Goal: Task Accomplishment & Management: Complete application form

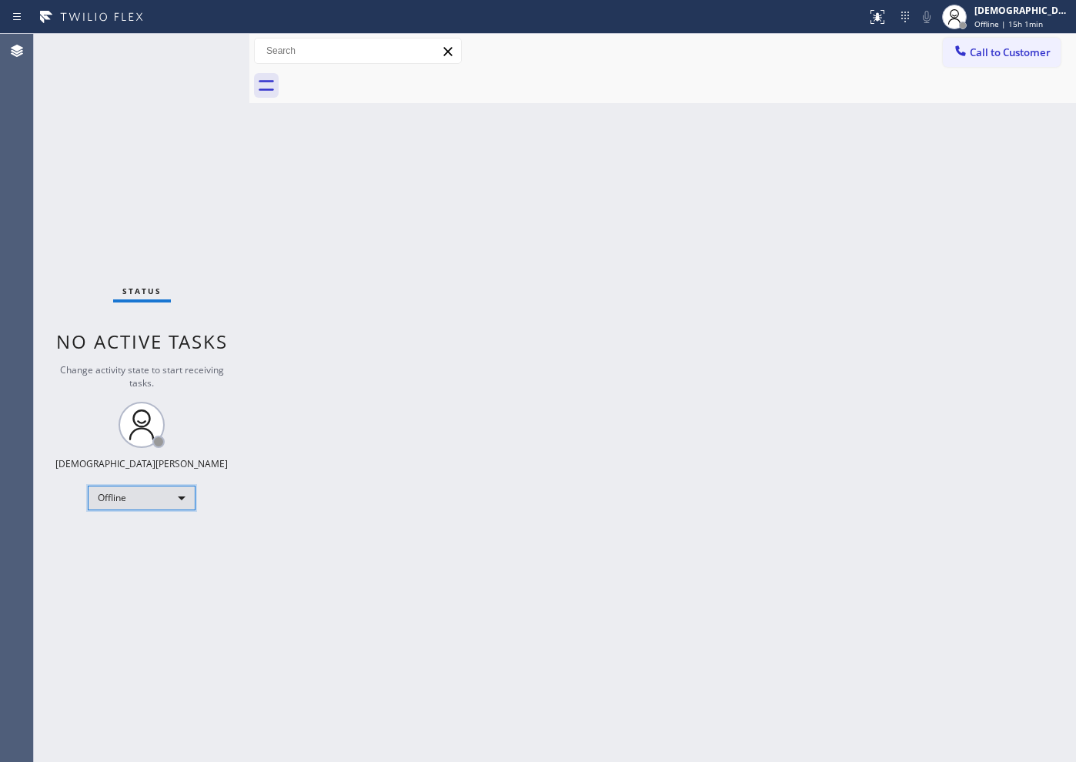
click at [155, 499] on div "Offline" at bounding box center [142, 497] width 108 height 25
click at [144, 545] on li "Available" at bounding box center [140, 538] width 105 height 18
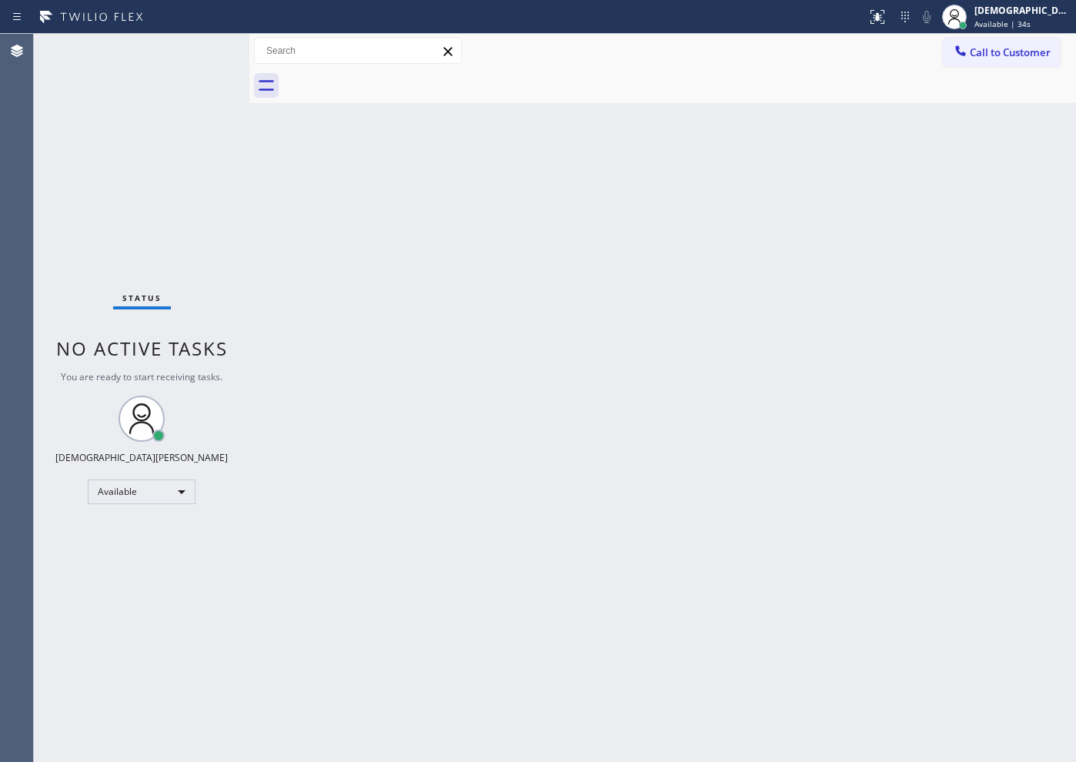
click at [168, 596] on div "Status No active tasks You are ready to start receiving tasks. Christian Cinco …" at bounding box center [141, 398] width 215 height 728
click at [161, 92] on div "Status No active tasks You are ready to start receiving tasks. Christian Cinco …" at bounding box center [141, 398] width 215 height 728
click at [214, 225] on div "Status No active tasks You are ready to start receiving tasks. Christian Cinco …" at bounding box center [141, 398] width 215 height 728
click at [573, 291] on div "Back to Dashboard Change Sender ID Customers Technicians Select a contact Outbo…" at bounding box center [662, 398] width 826 height 728
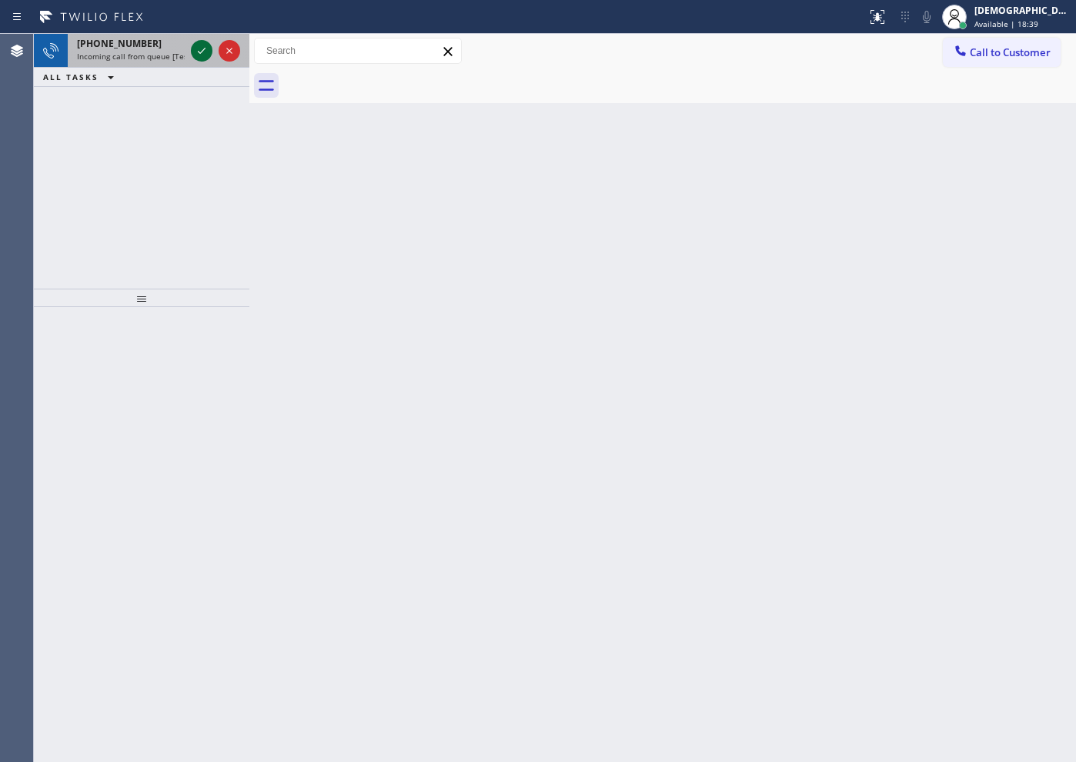
click at [199, 45] on icon at bounding box center [201, 51] width 18 height 18
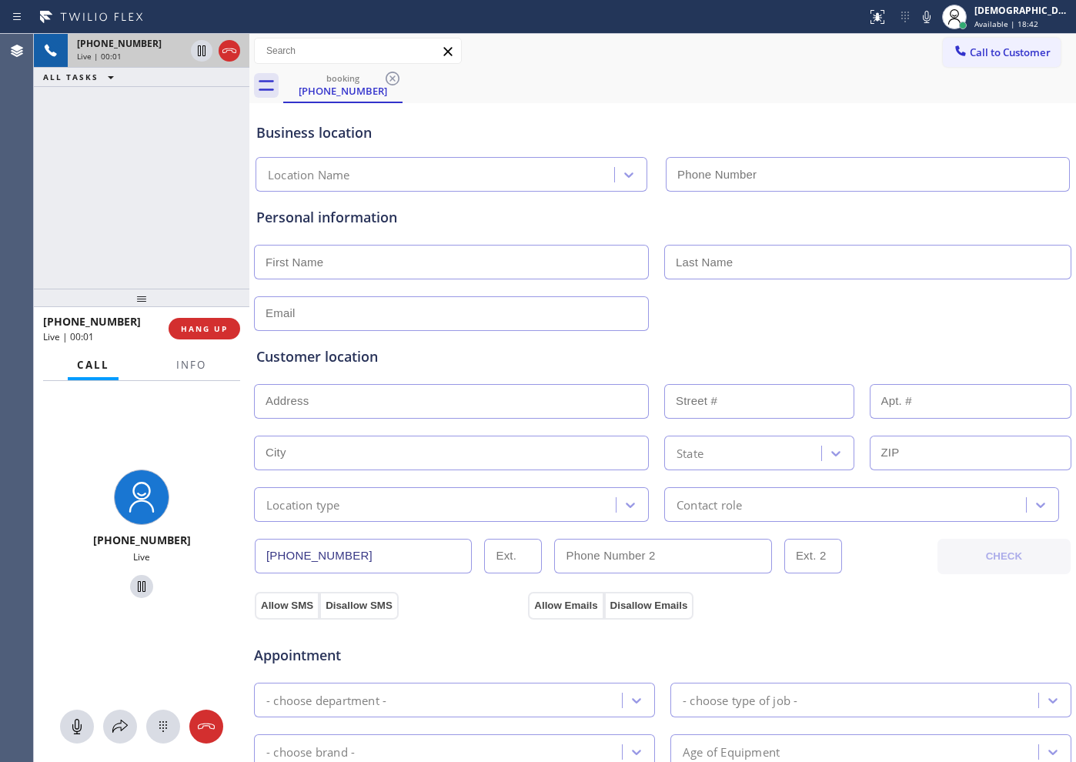
type input "[PHONE_NUMBER]"
click at [229, 329] on button "HANG UP" at bounding box center [204, 329] width 72 height 22
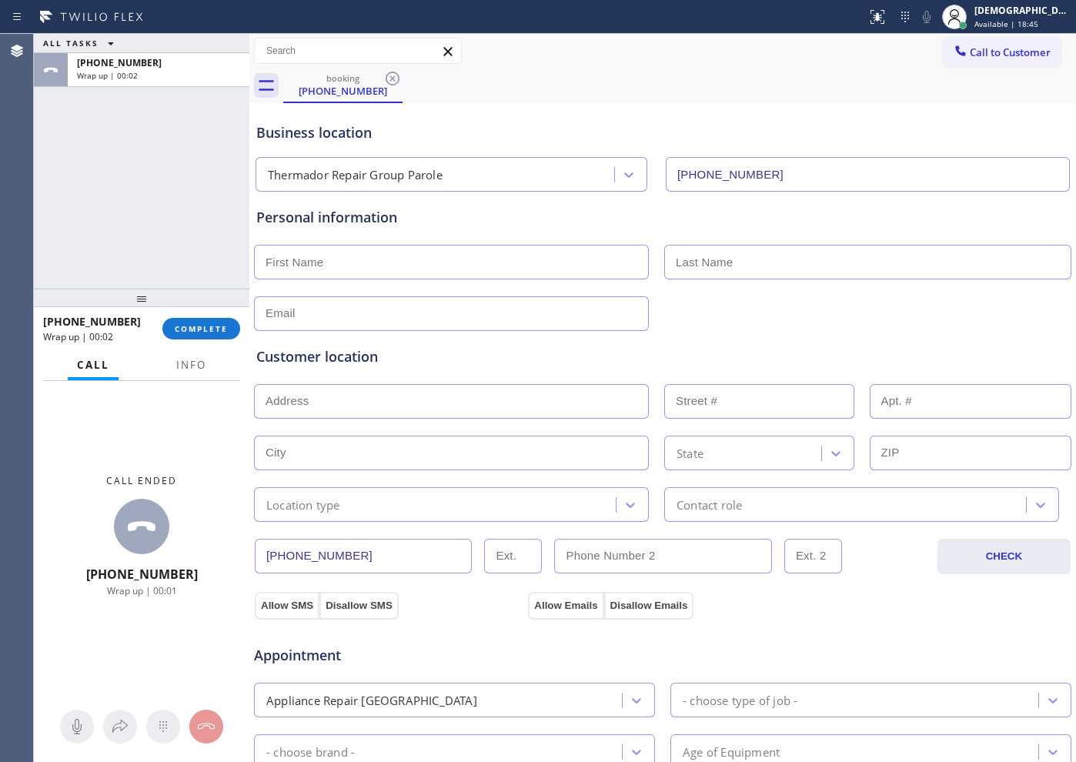
click at [210, 340] on div "[PHONE_NUMBER] Wrap up | 00:02 COMPLETE" at bounding box center [141, 329] width 197 height 40
click at [193, 352] on button "Info" at bounding box center [191, 365] width 48 height 30
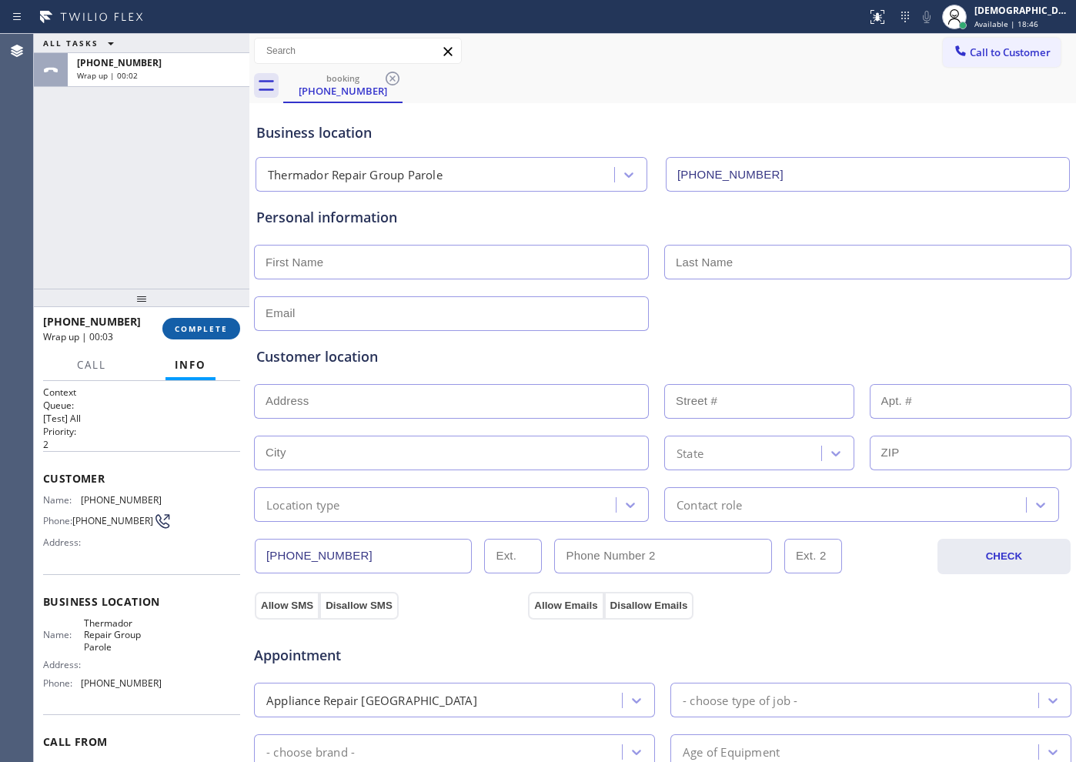
click at [196, 333] on span "COMPLETE" at bounding box center [201, 328] width 53 height 11
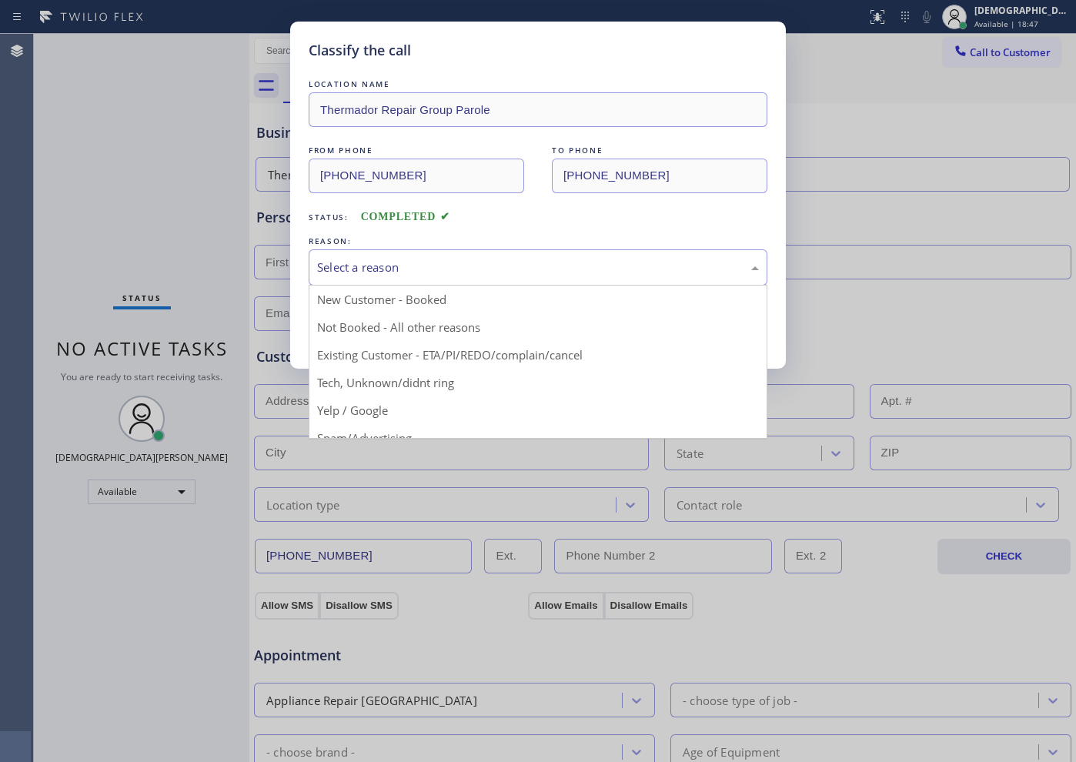
click at [444, 255] on div "Select a reason" at bounding box center [538, 267] width 459 height 36
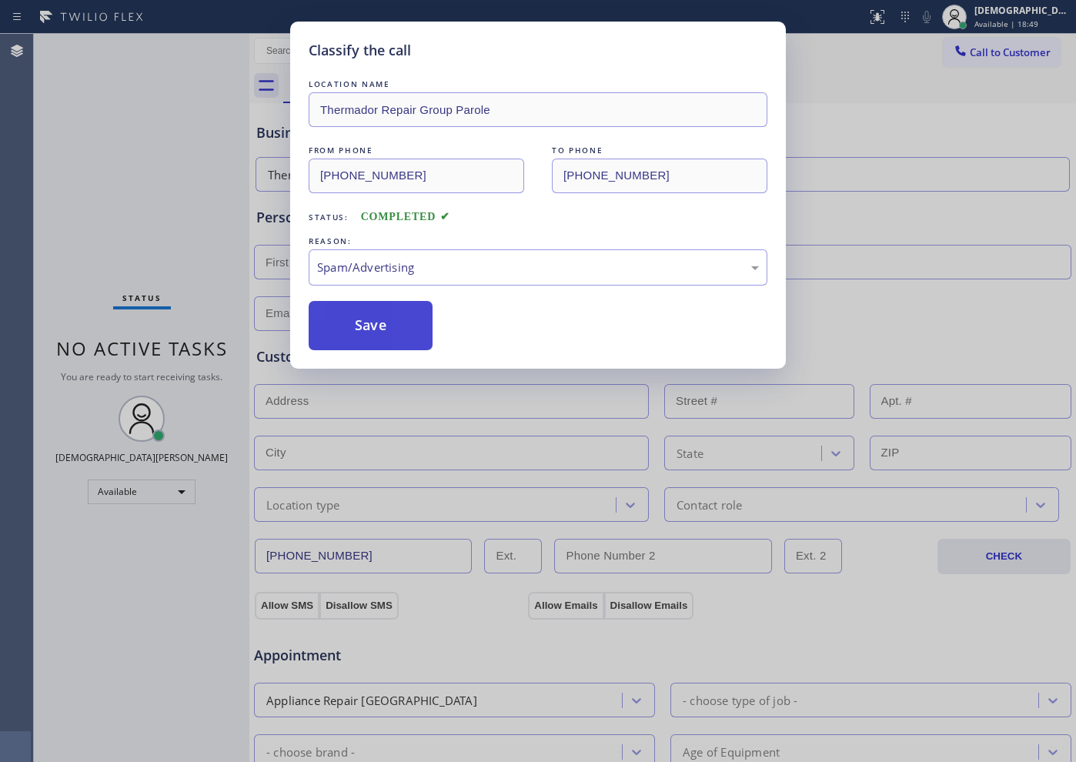
click at [384, 327] on button "Save" at bounding box center [371, 325] width 124 height 49
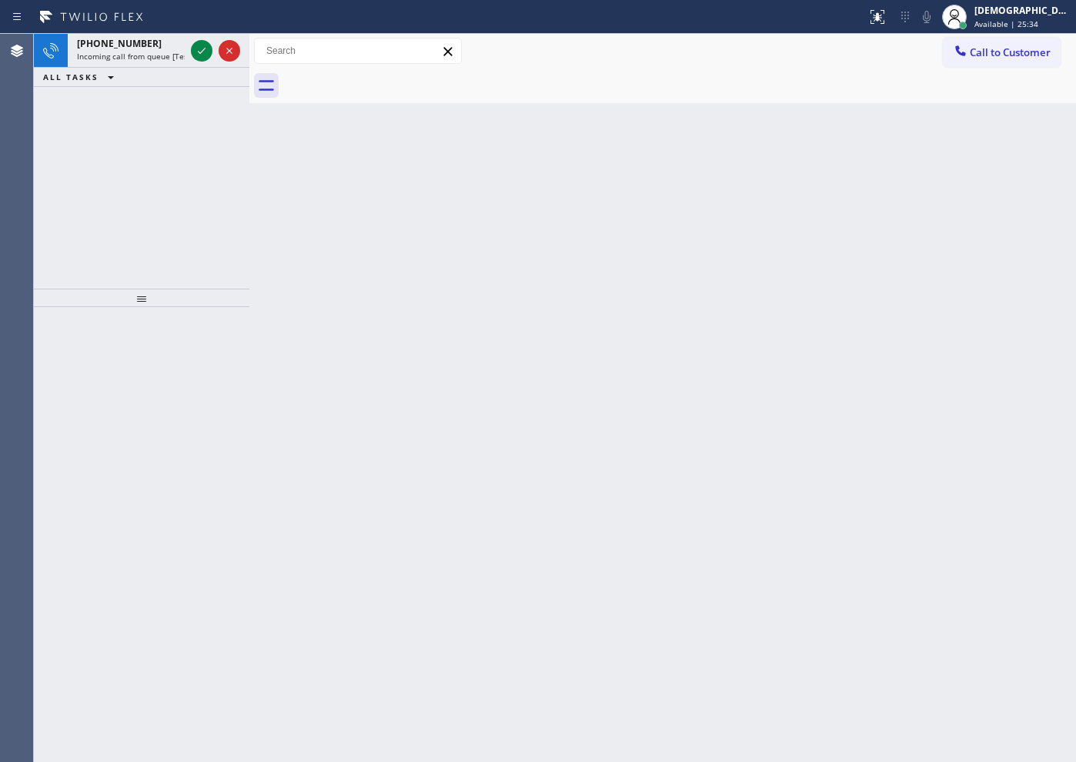
click at [75, 228] on div "[PHONE_NUMBER] Incoming call from queue [Test] All ALL TASKS ALL TASKS ACTIVE T…" at bounding box center [141, 161] width 215 height 255
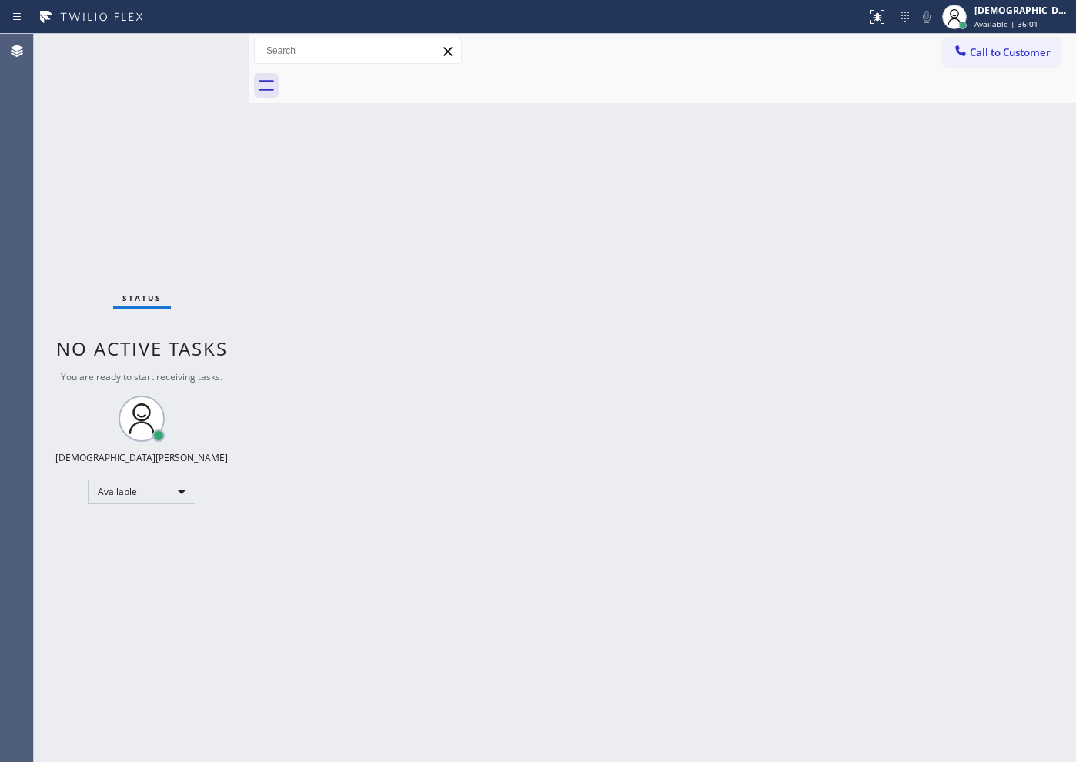
click at [156, 226] on div "Status No active tasks You are ready to start receiving tasks. Christian Cinco …" at bounding box center [141, 398] width 215 height 728
click at [147, 258] on div "Status No active tasks You are ready to start receiving tasks. Christian Cinco …" at bounding box center [141, 398] width 215 height 728
click at [676, 351] on div "Back to Dashboard Change Sender ID Customers Technicians Select a contact Outbo…" at bounding box center [662, 398] width 826 height 728
click at [205, 219] on div "Status No active tasks You are ready to start receiving tasks. Christian Cinco …" at bounding box center [141, 398] width 215 height 728
click at [206, 246] on div "Status No active tasks You are ready to start receiving tasks. Christian Cinco …" at bounding box center [141, 398] width 215 height 728
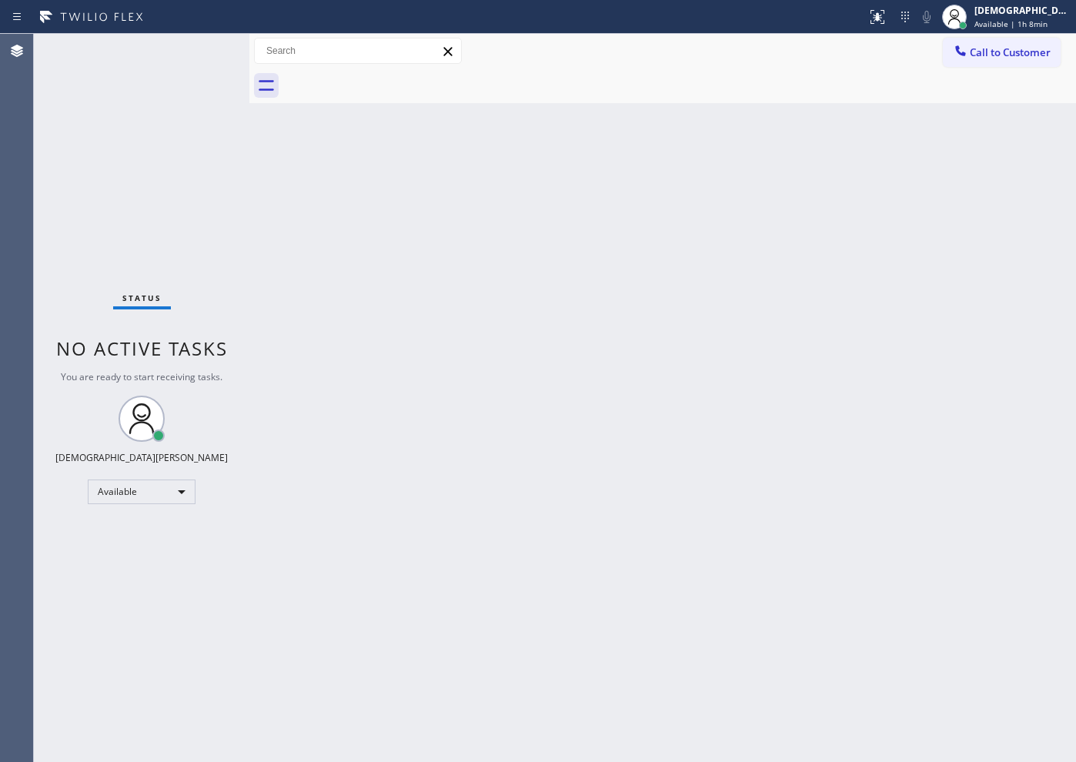
click at [249, 559] on div at bounding box center [249, 398] width 0 height 728
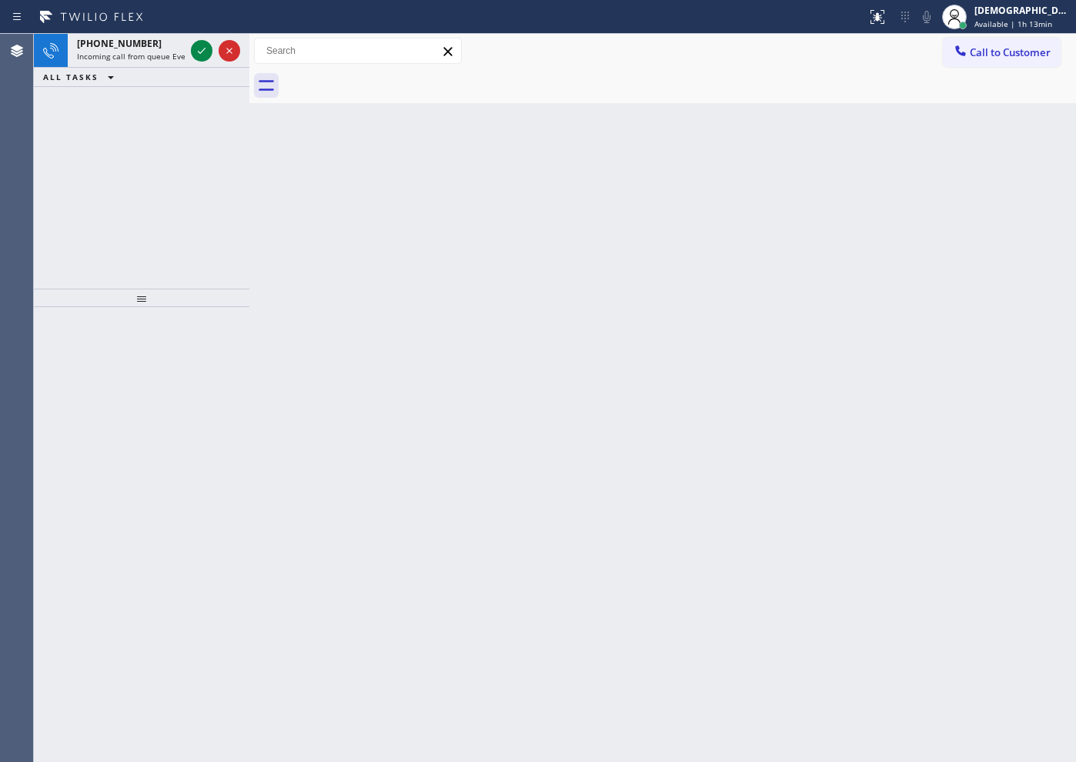
drag, startPoint x: 182, startPoint y: 200, endPoint x: 186, endPoint y: 86, distance: 114.0
click at [182, 199] on div "[PHONE_NUMBER] Incoming call from queue Everybody ALL TASKS ALL TASKS ACTIVE TA…" at bounding box center [141, 161] width 215 height 255
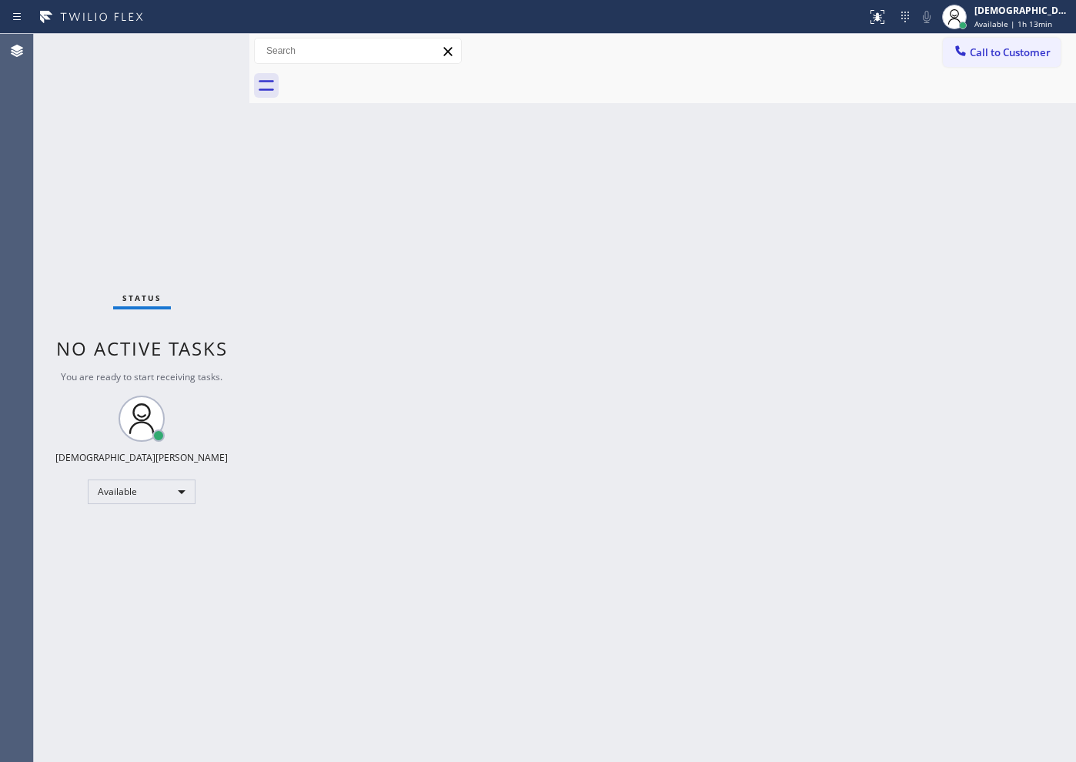
drag, startPoint x: 1053, startPoint y: 263, endPoint x: 1062, endPoint y: 263, distance: 8.5
click at [859, 263] on div "Back to Dashboard Change Sender ID Customers Technicians Select a contact Outbo…" at bounding box center [662, 398] width 826 height 728
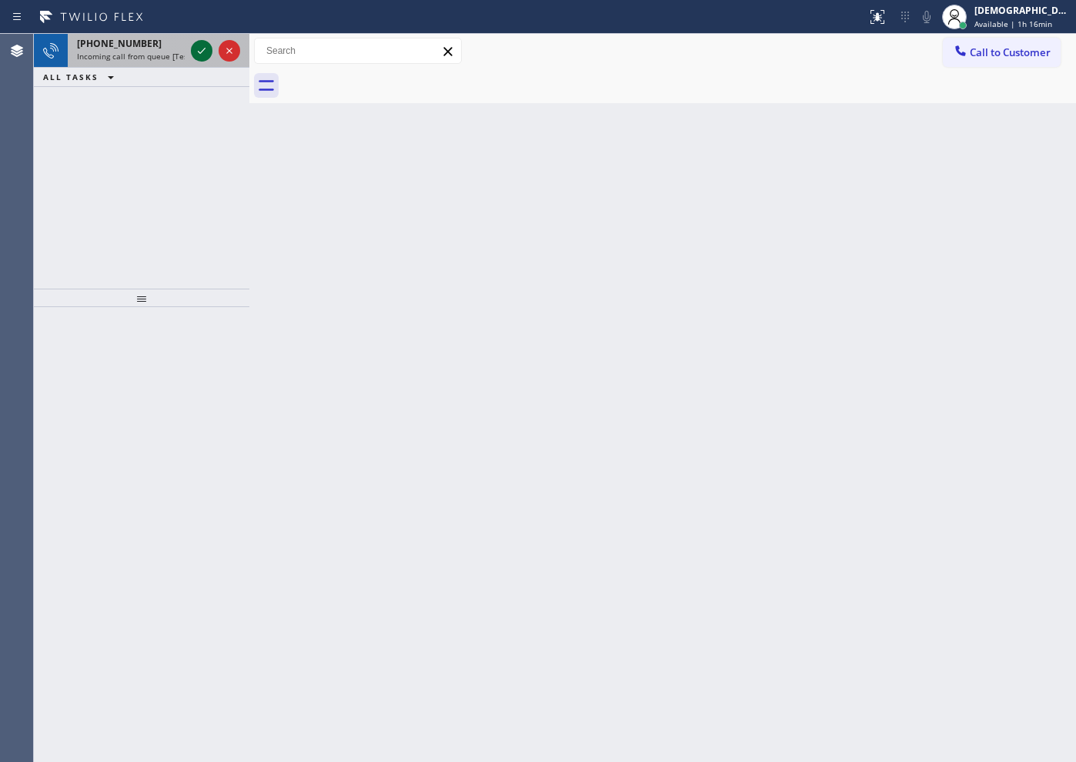
click at [208, 47] on icon at bounding box center [201, 51] width 18 height 18
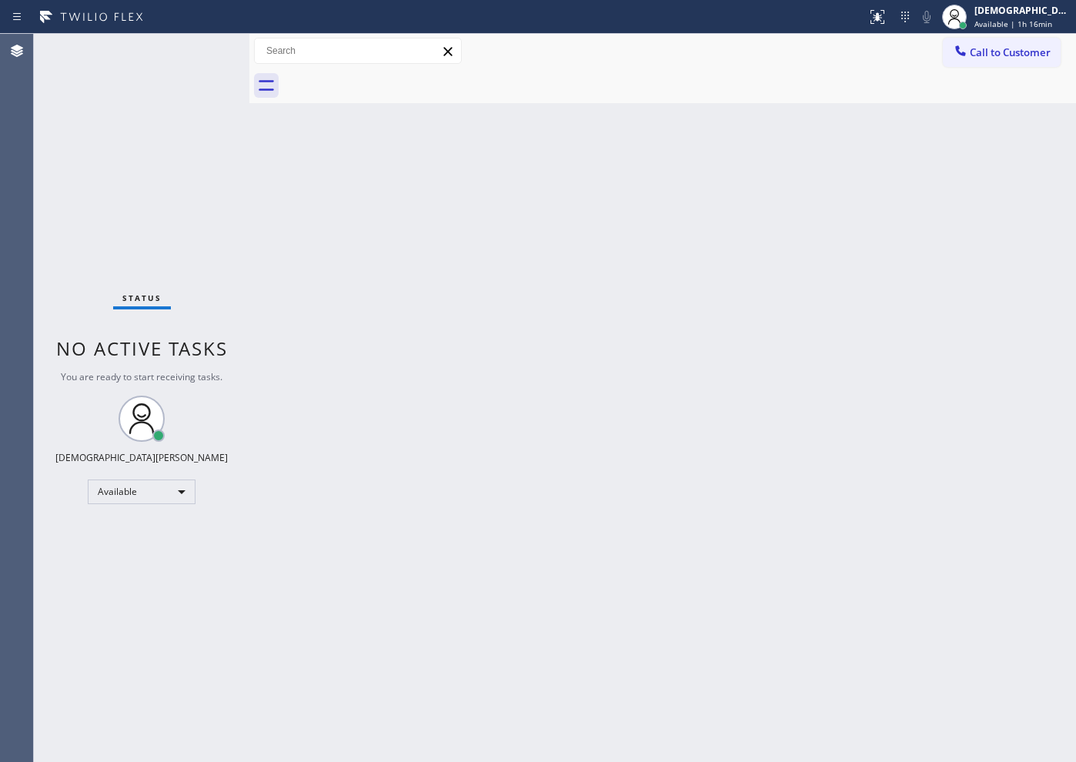
click at [206, 48] on div "Status No active tasks You are ready to start receiving tasks. Christian Cinco …" at bounding box center [141, 398] width 215 height 728
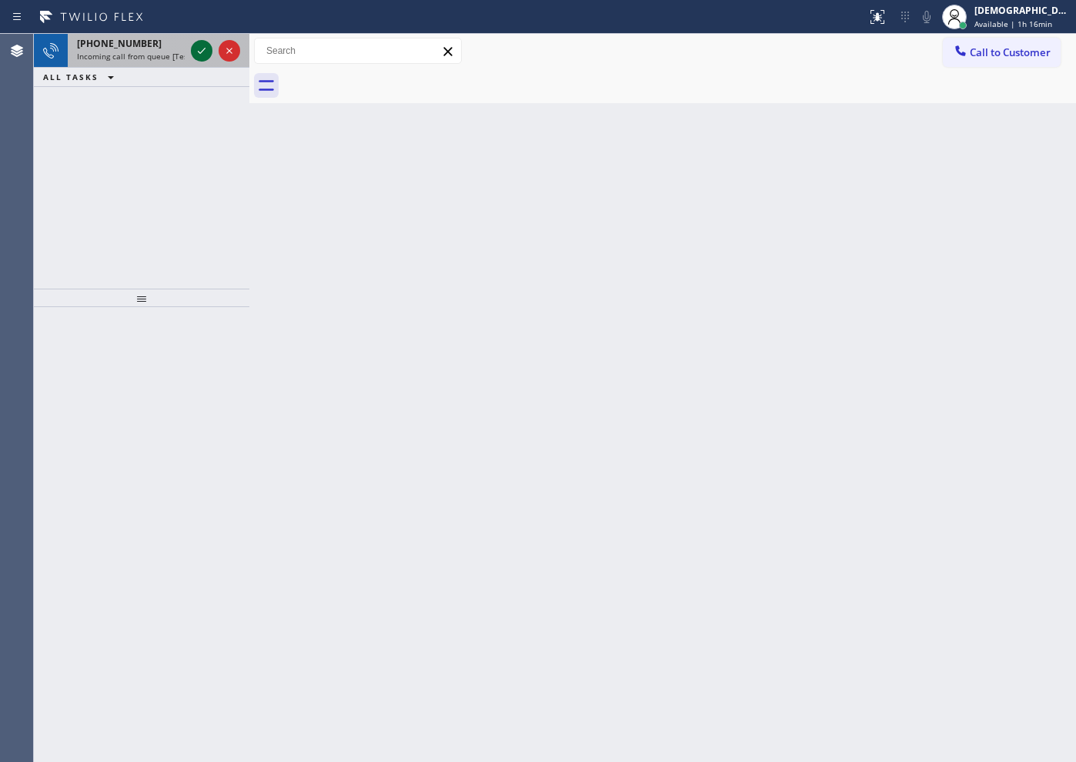
click at [209, 52] on icon at bounding box center [201, 51] width 18 height 18
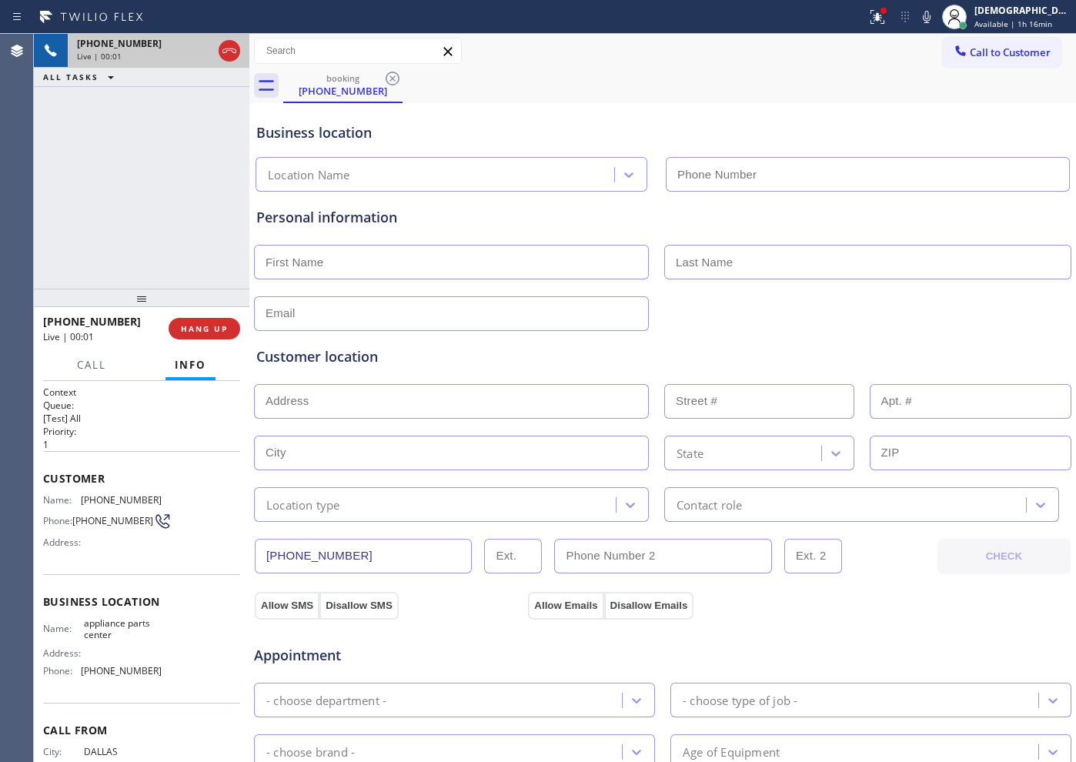
type input "[PHONE_NUMBER]"
click at [229, 46] on icon at bounding box center [229, 51] width 18 height 18
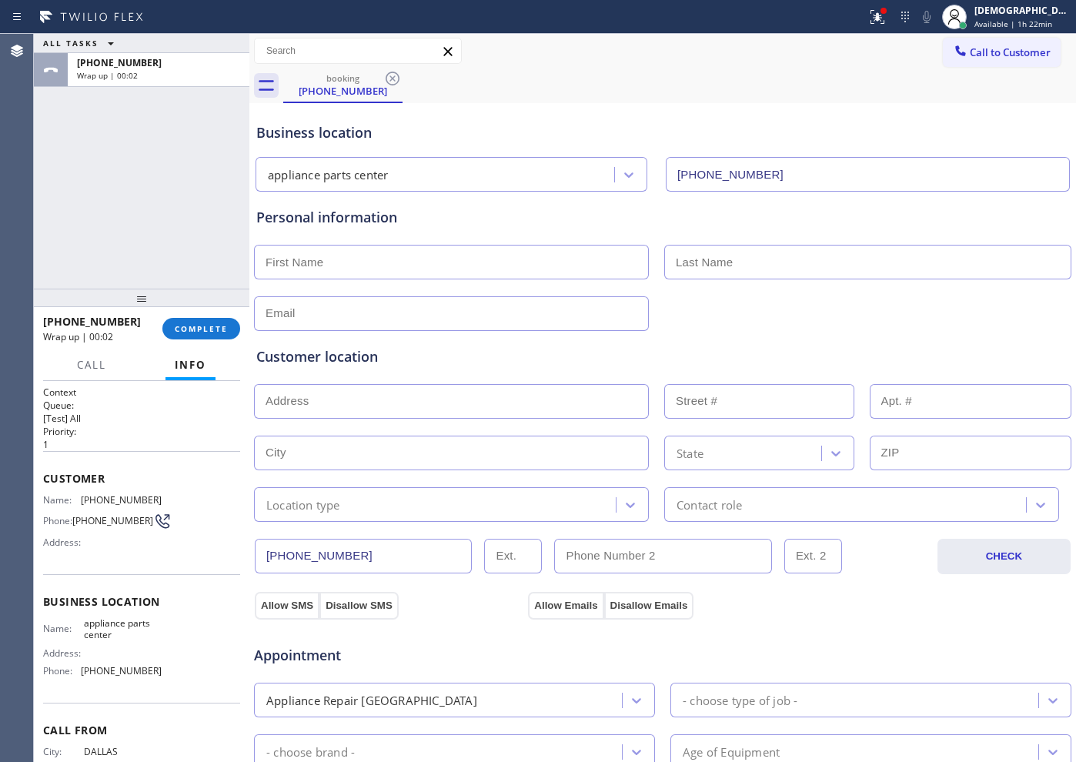
click at [369, 257] on input "text" at bounding box center [451, 262] width 395 height 35
type input "Mr"
click at [724, 245] on input "text" at bounding box center [867, 262] width 407 height 35
paste input "[PERSON_NAME]"
type input "[PERSON_NAME]"
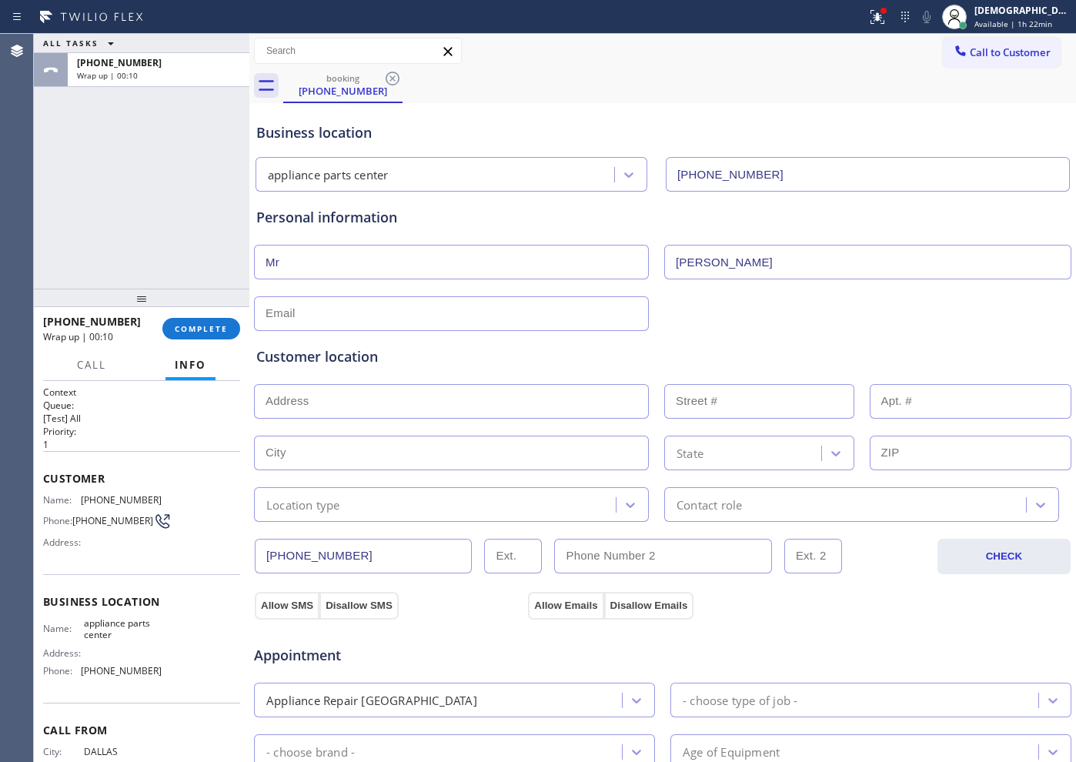
click at [579, 315] on input "text" at bounding box center [451, 313] width 395 height 35
type input "[EMAIL_ADDRESS][DOMAIN_NAME]"
click at [313, 405] on input "text" at bounding box center [451, 401] width 395 height 35
paste input "[GEOGRAPHIC_DATA]"
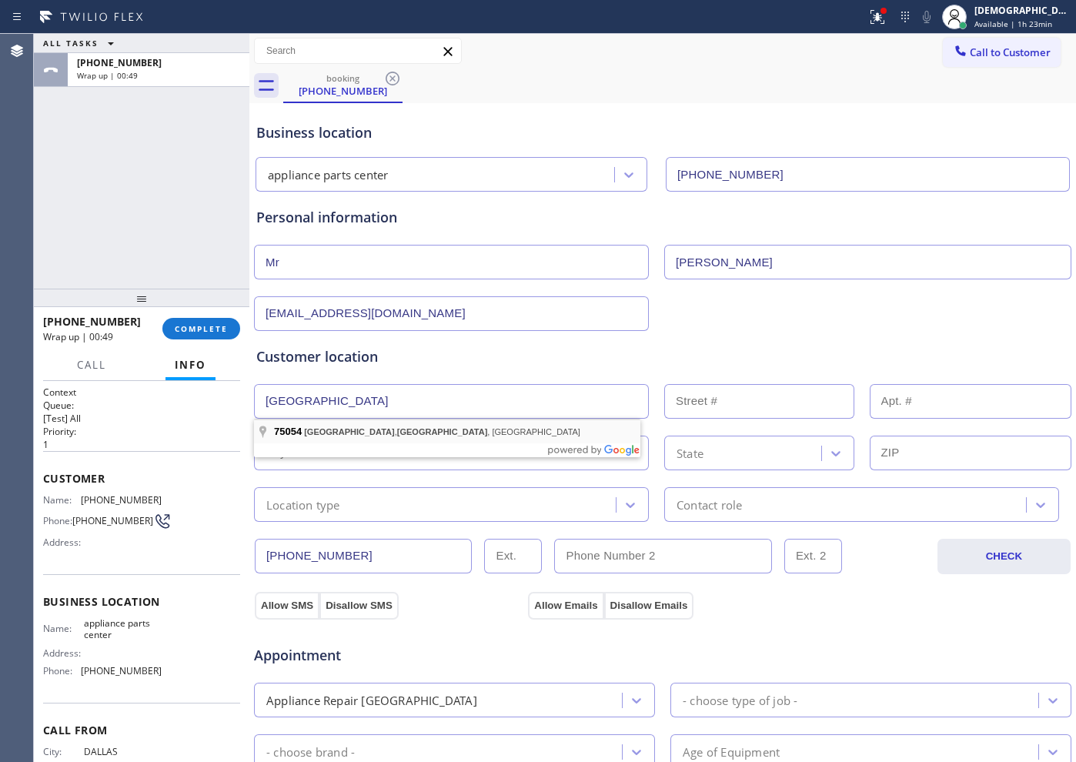
type input "[GEOGRAPHIC_DATA], [GEOGRAPHIC_DATA]"
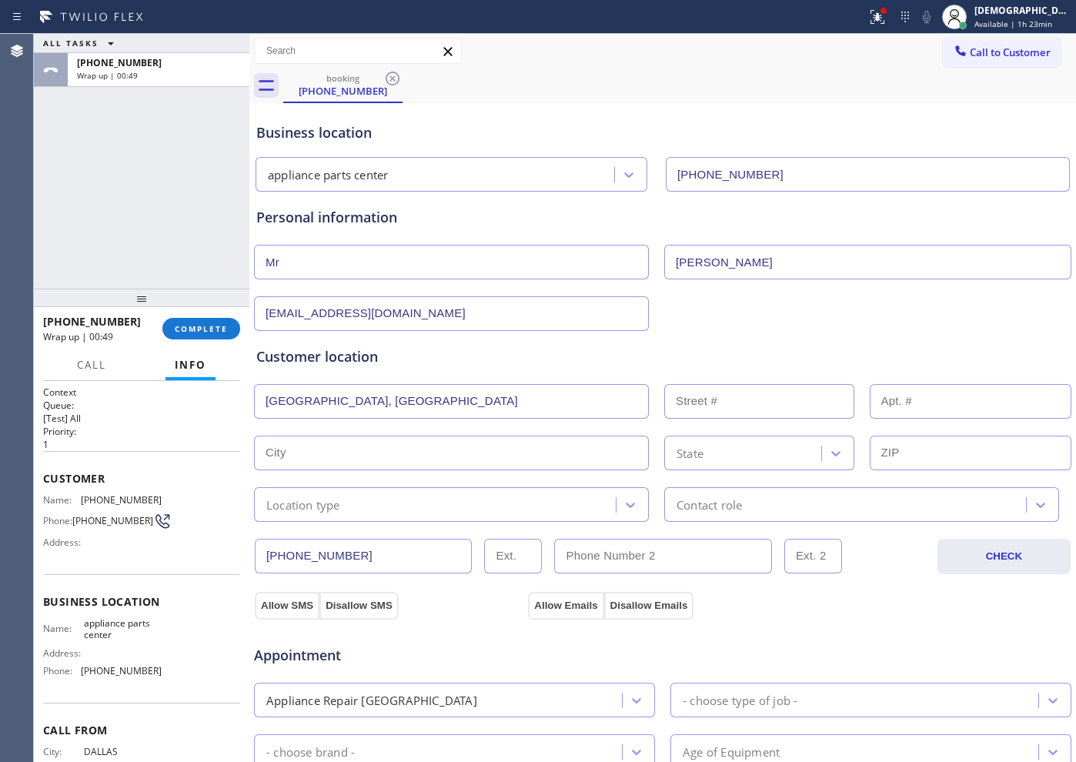
type input "[GEOGRAPHIC_DATA]"
type input "75054"
click at [334, 396] on input "text" at bounding box center [451, 401] width 395 height 35
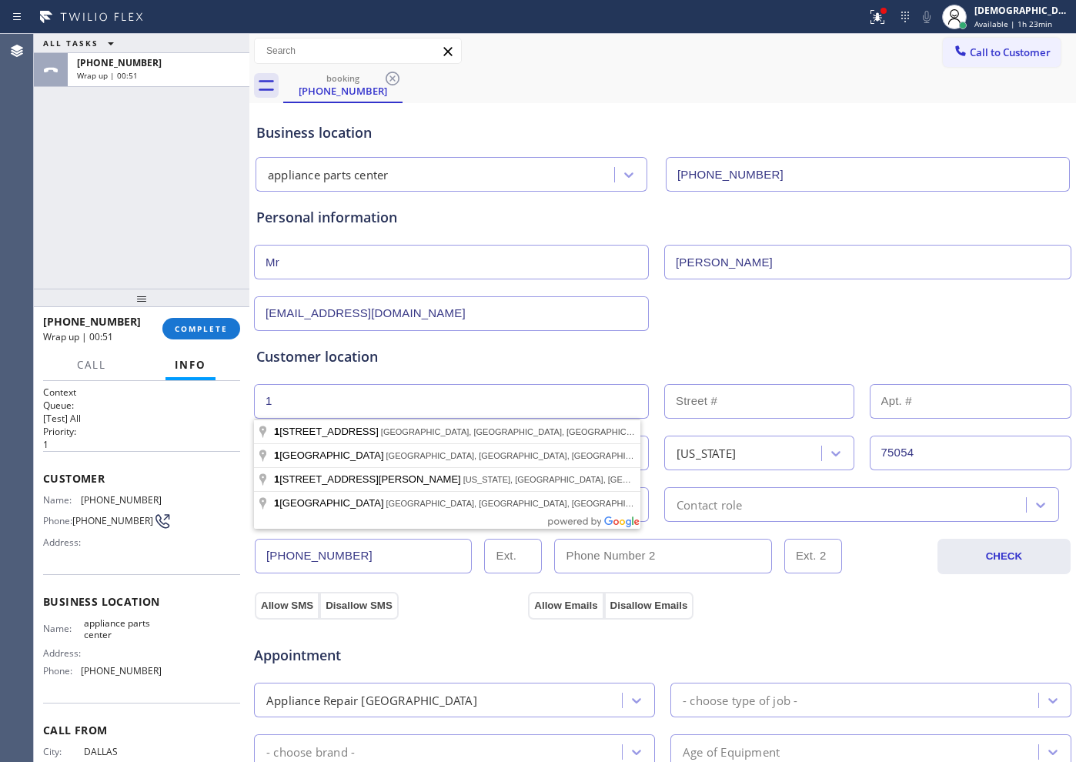
type input "1"
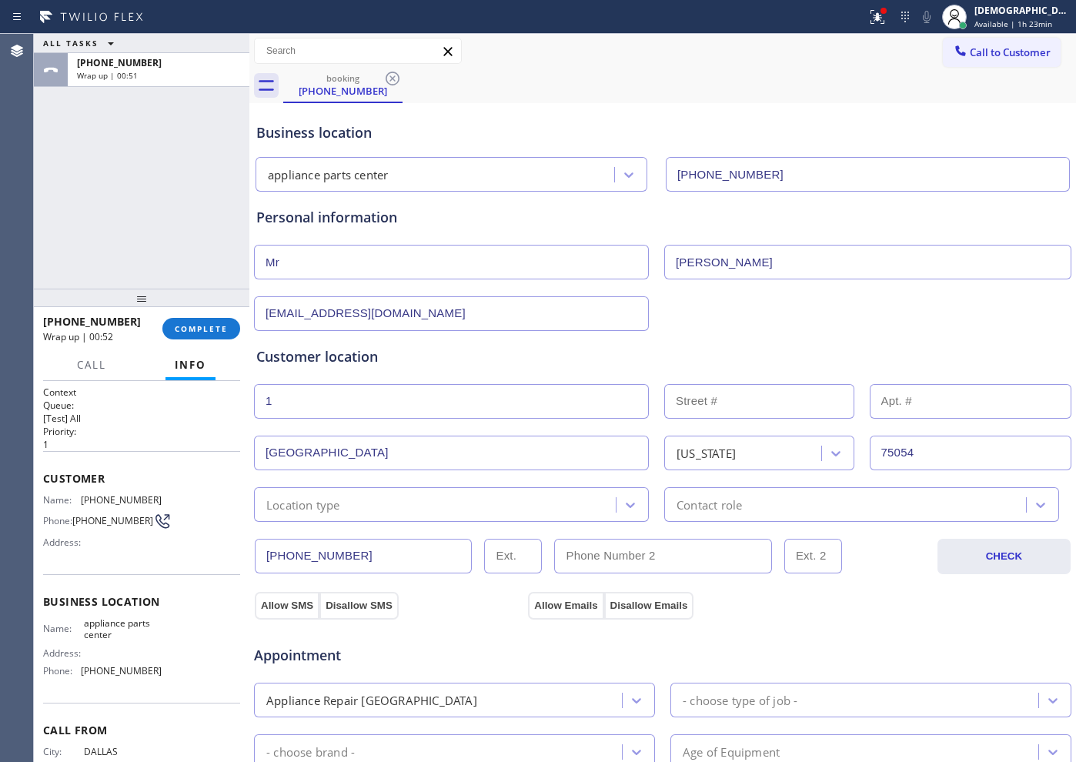
click at [783, 406] on input "text" at bounding box center [759, 401] width 190 height 35
type input "1"
click at [259, 609] on button "Allow SMS" at bounding box center [287, 606] width 65 height 28
click at [542, 606] on button "Allow Emails" at bounding box center [565, 606] width 75 height 28
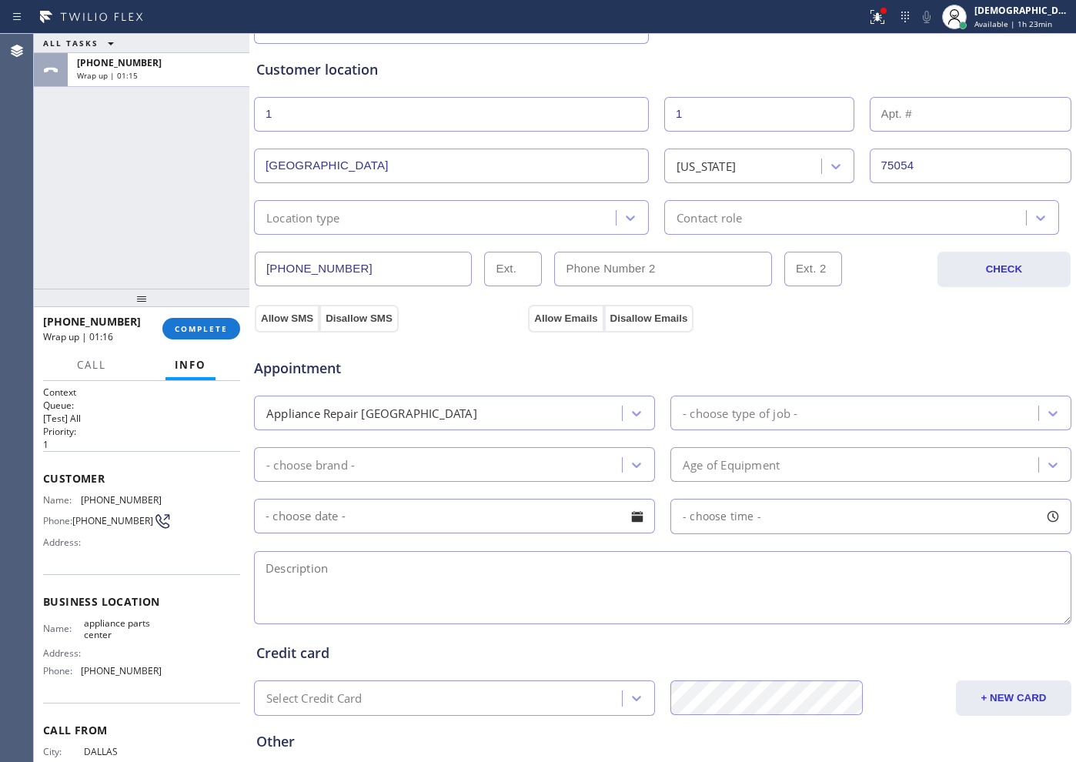
scroll to position [289, 0]
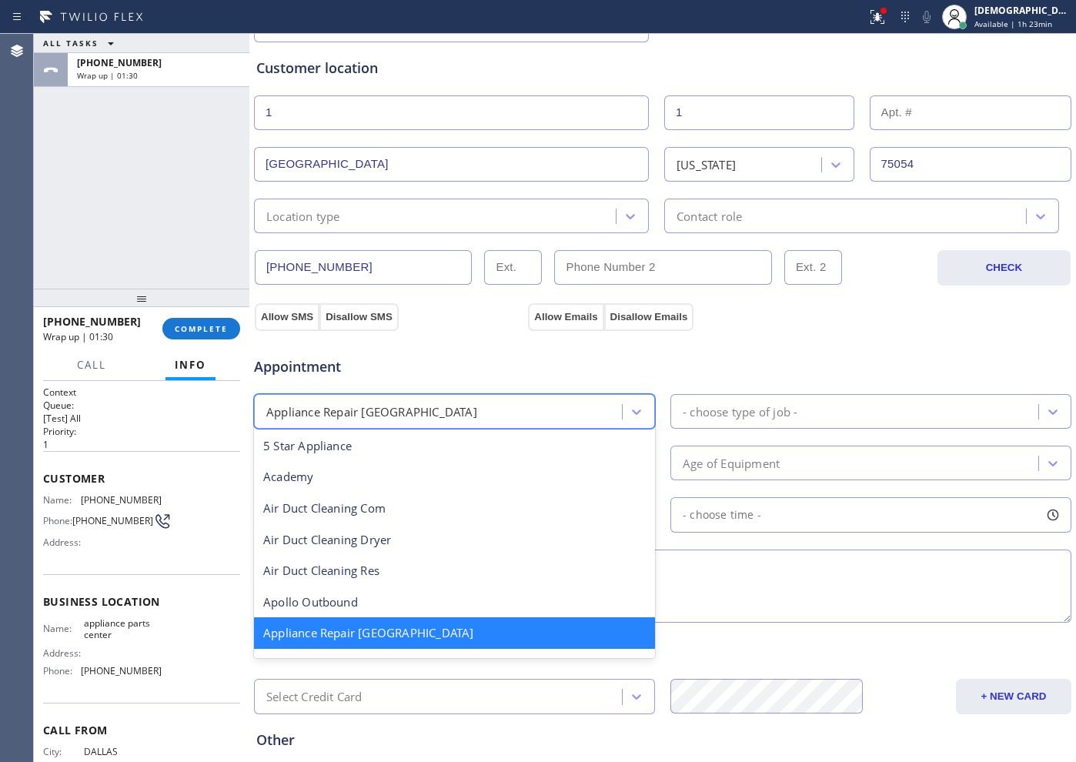
click at [572, 417] on div "Appliance Repair [GEOGRAPHIC_DATA]" at bounding box center [440, 411] width 363 height 27
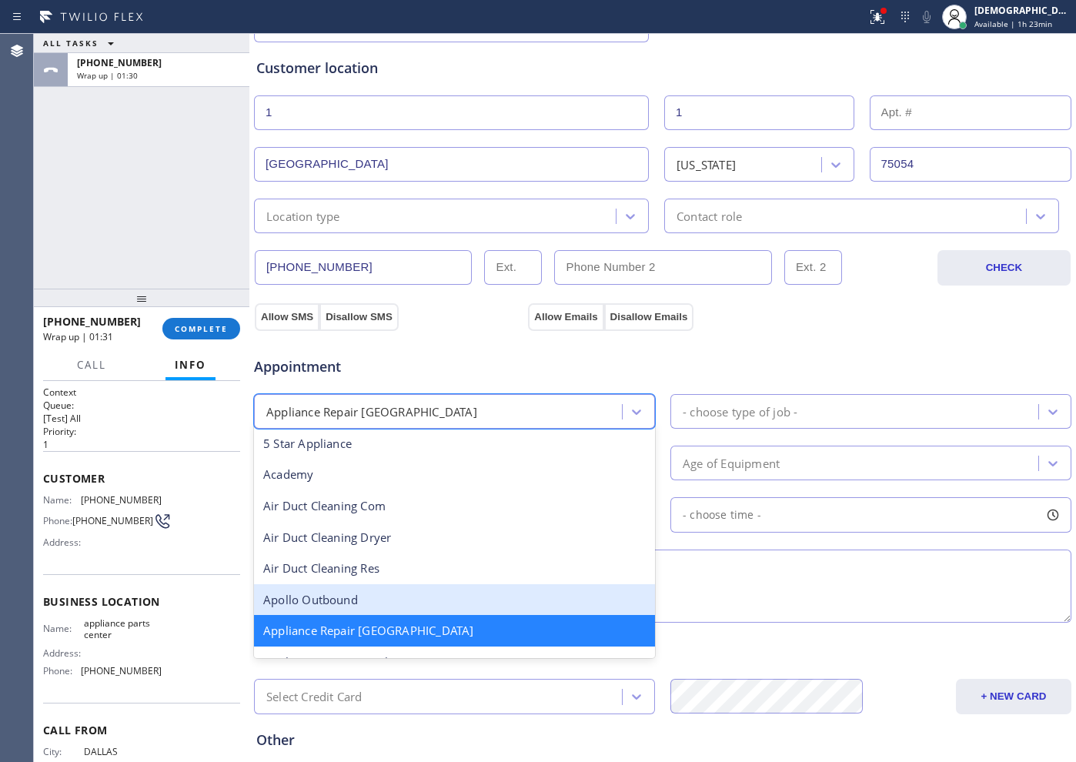
scroll to position [98, 0]
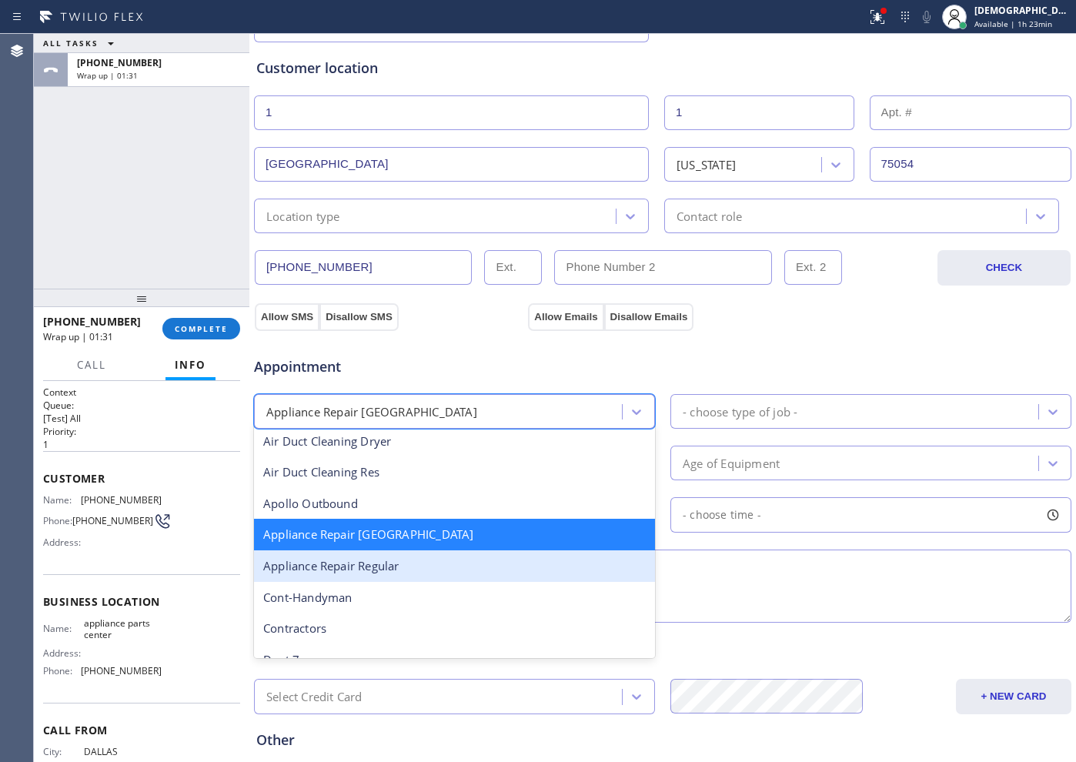
click at [473, 572] on div "Appliance Repair Regular" at bounding box center [454, 566] width 401 height 32
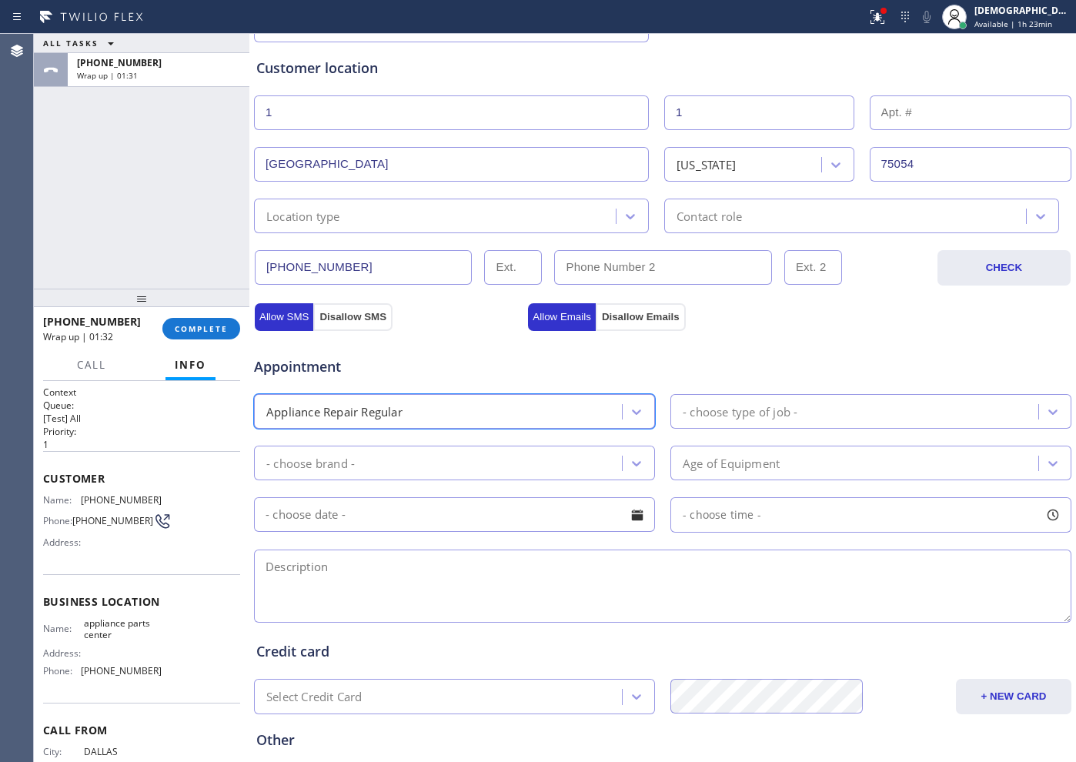
click at [706, 407] on div "- choose type of job -" at bounding box center [739, 411] width 115 height 18
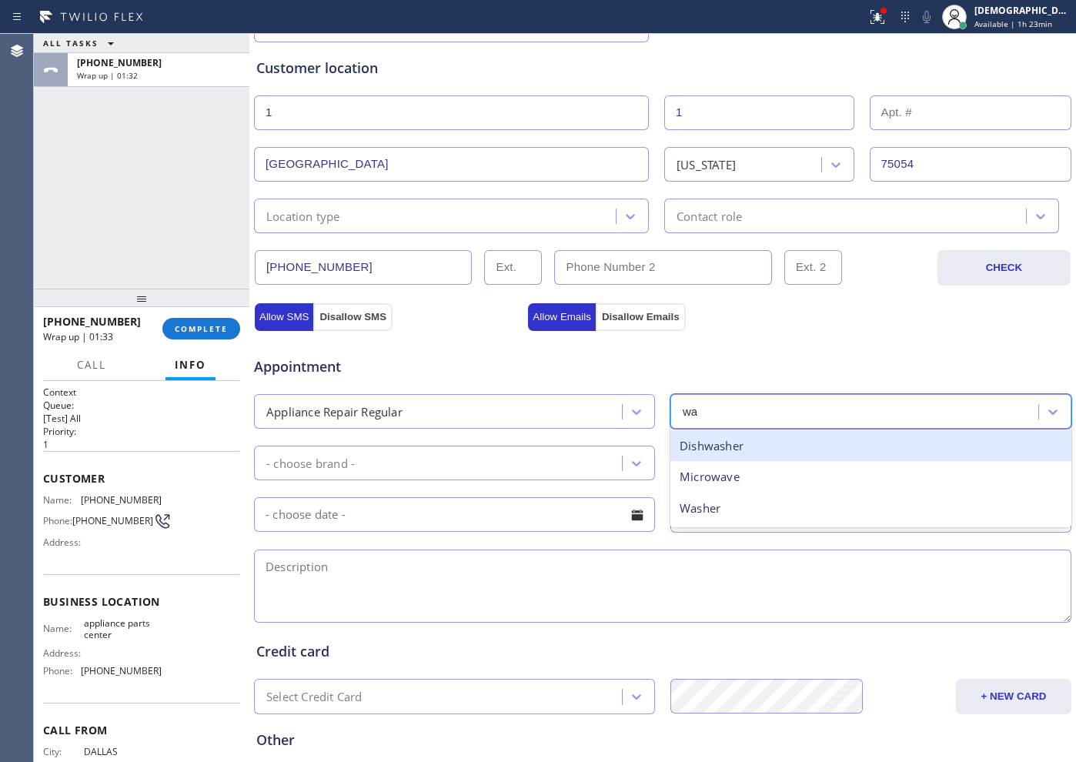
type input "was"
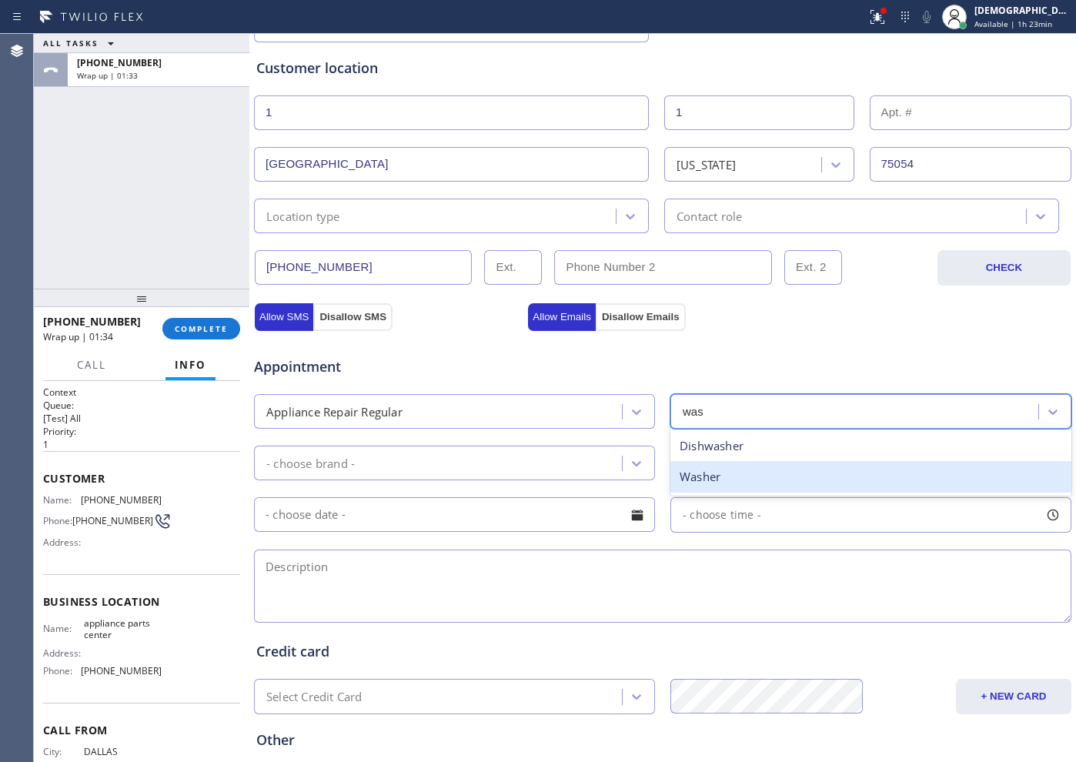
click at [702, 471] on div "Washer" at bounding box center [870, 477] width 401 height 32
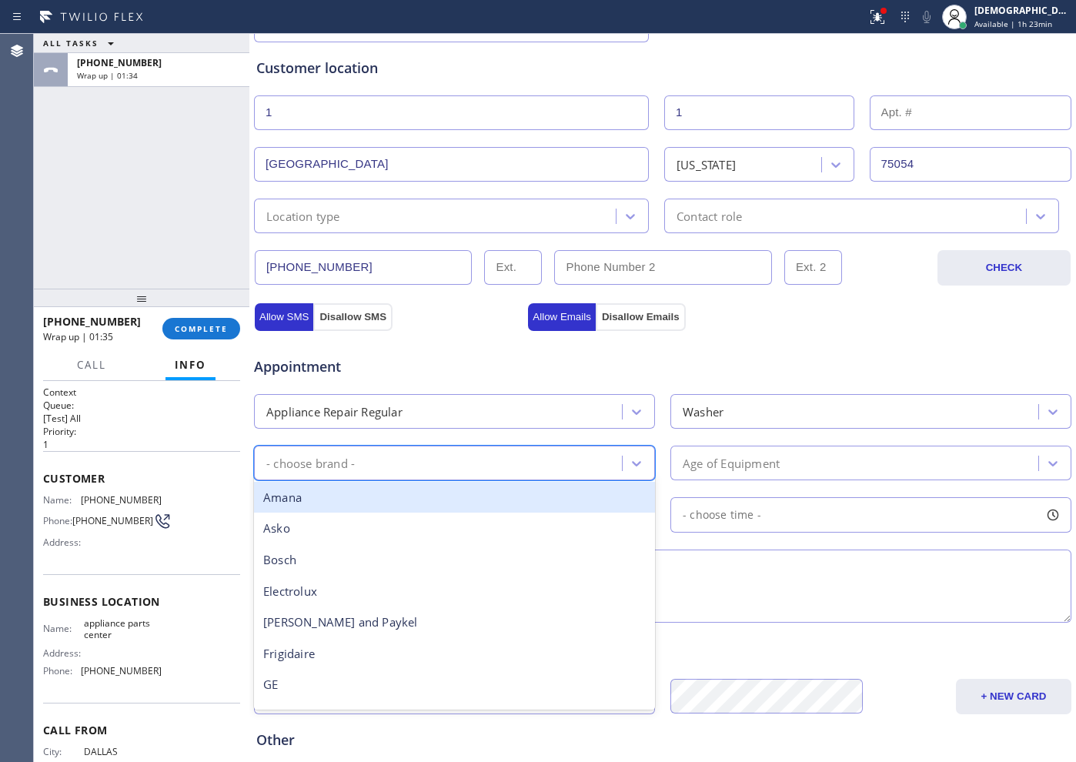
click at [453, 465] on div "- choose brand -" at bounding box center [440, 462] width 363 height 27
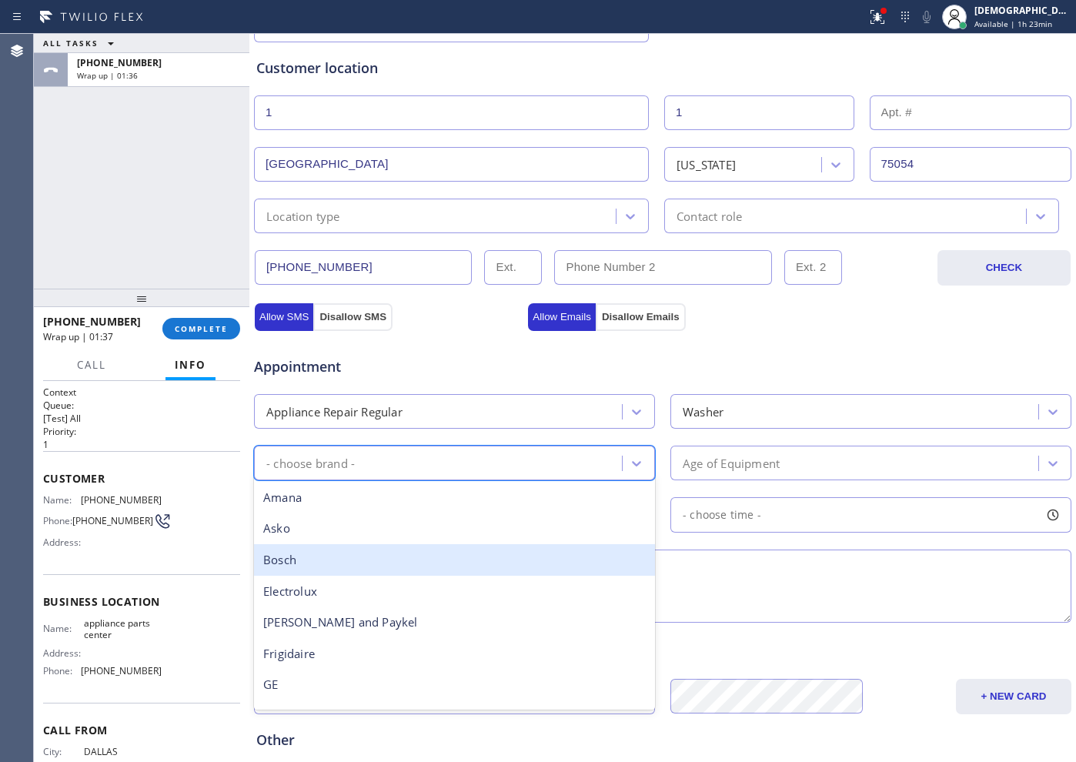
scroll to position [192, 0]
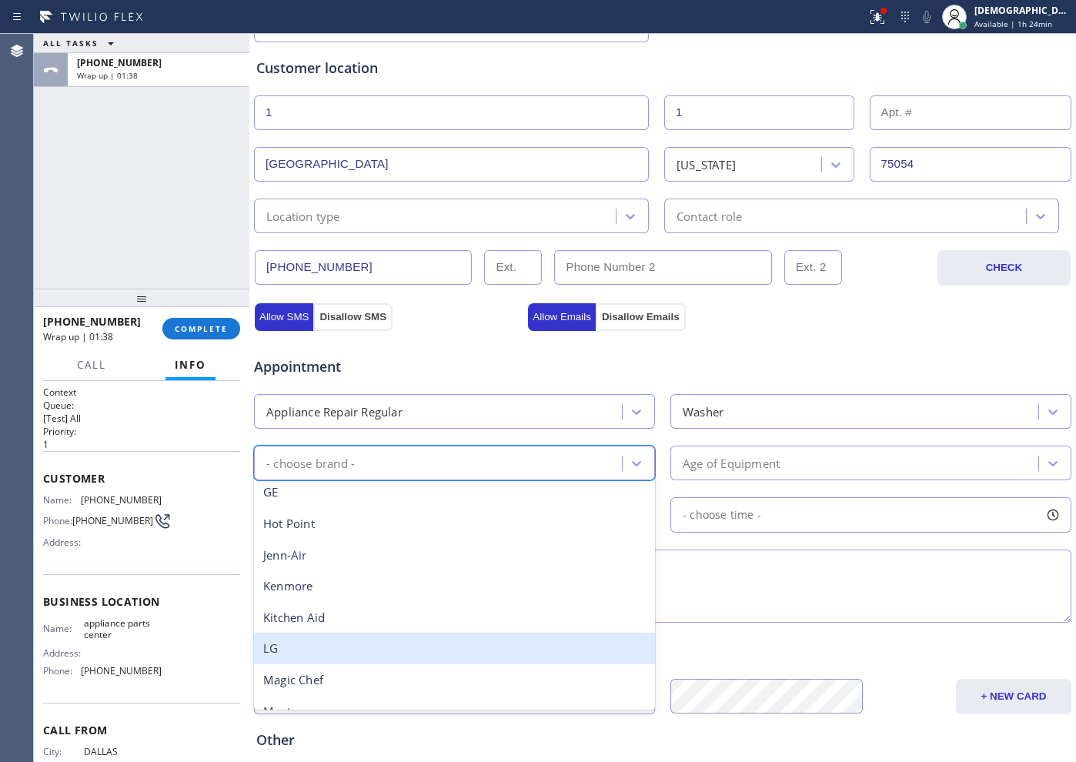
click at [397, 609] on div "LG" at bounding box center [454, 648] width 401 height 32
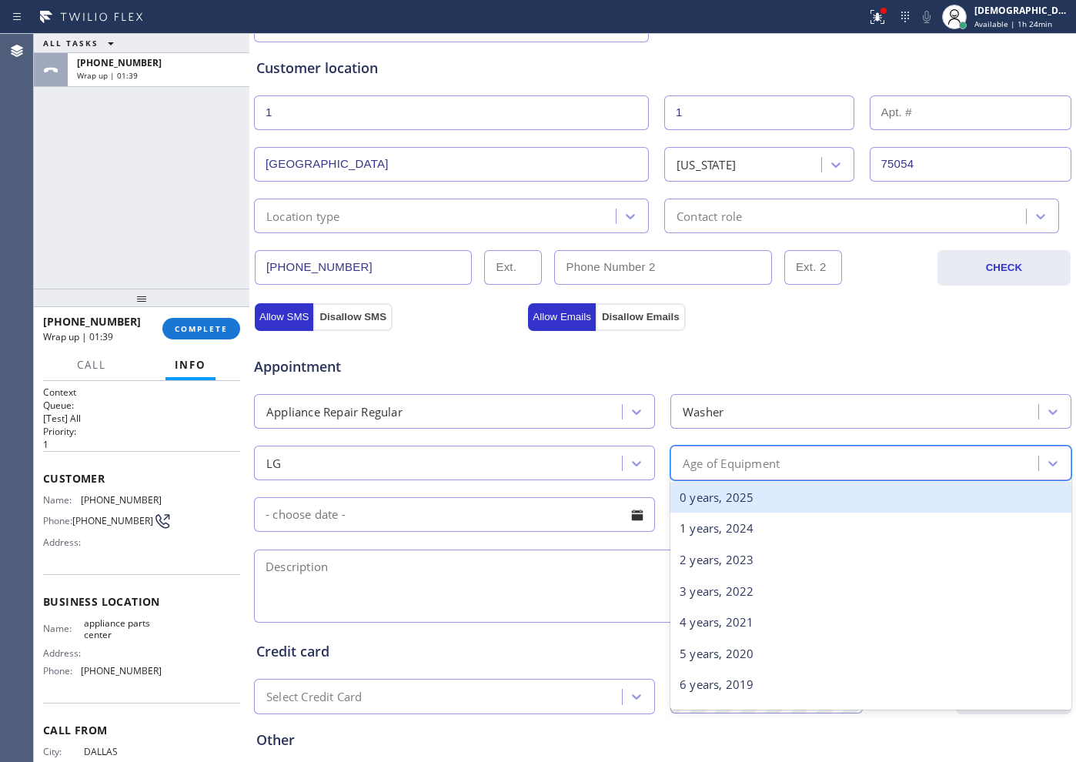
click at [716, 467] on div "Age of Equipment" at bounding box center [730, 463] width 97 height 18
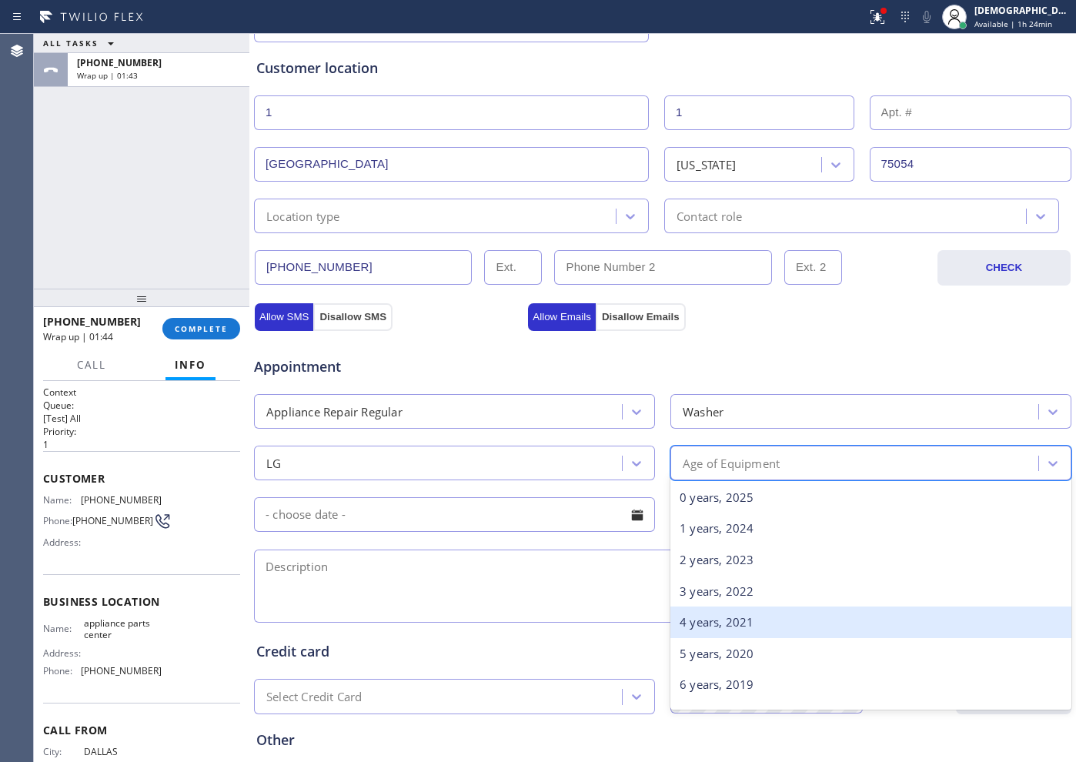
click at [738, 609] on div "4 years, 2021" at bounding box center [870, 622] width 401 height 32
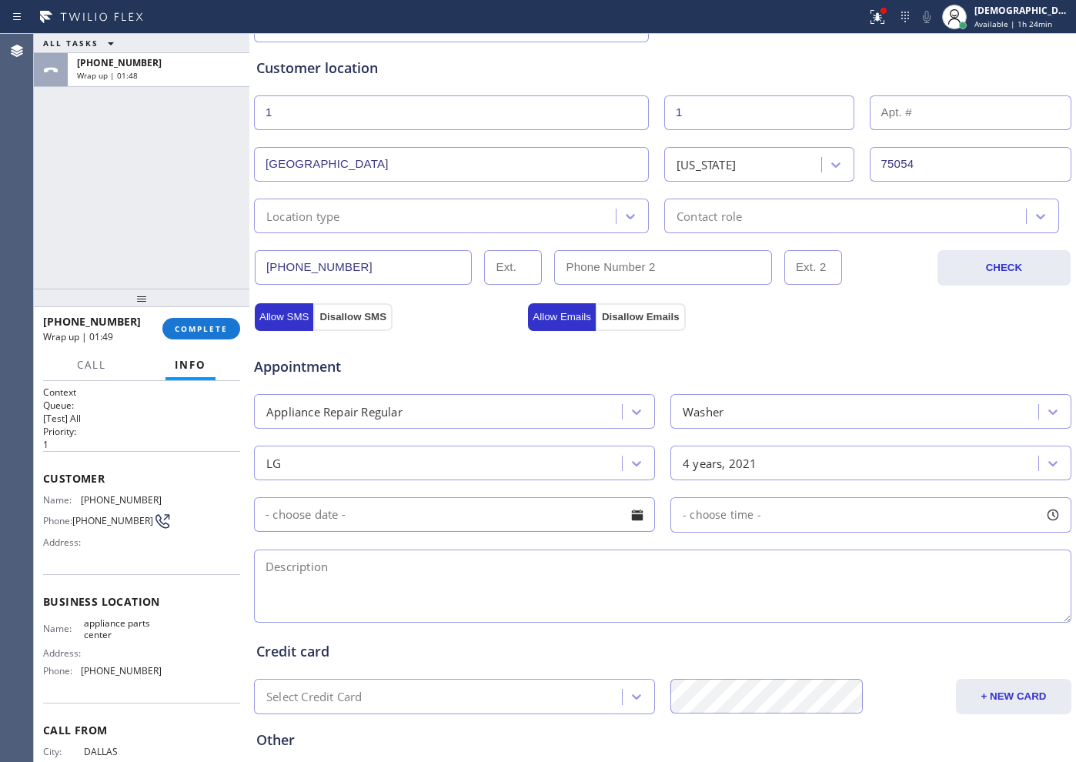
click at [495, 599] on textarea at bounding box center [662, 585] width 817 height 73
paste textarea "LG /washer / model # WM3600HWA / / It wont Drain / 4 years / NTWC021SA2"
click at [773, 565] on textarea "LG /washer / model # WM3600HWA / / It wont Drain / 4 years / NTWC021SA2 /" at bounding box center [662, 585] width 817 height 73
paste textarea "[GEOGRAPHIC_DATA]"
drag, startPoint x: 111, startPoint y: 646, endPoint x: 78, endPoint y: 630, distance: 36.5
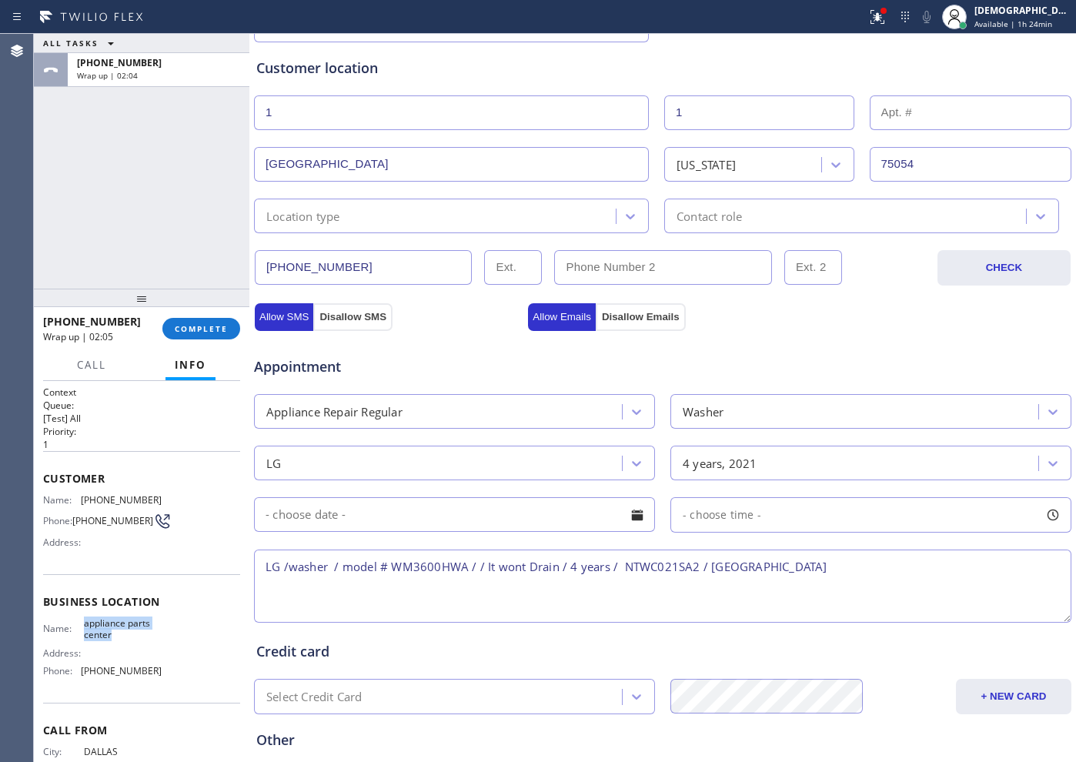
click at [78, 609] on div "Name: appliance parts center Address: Phone: [PHONE_NUMBER]" at bounding box center [102, 650] width 118 height 66
copy div "appliance parts center"
click at [859, 580] on textarea "LG /washer / model # WM3600HWA / / It wont Drain / 4 years / NTWC021SA2 / [GEOG…" at bounding box center [662, 585] width 817 height 73
paste textarea "appliance parts center"
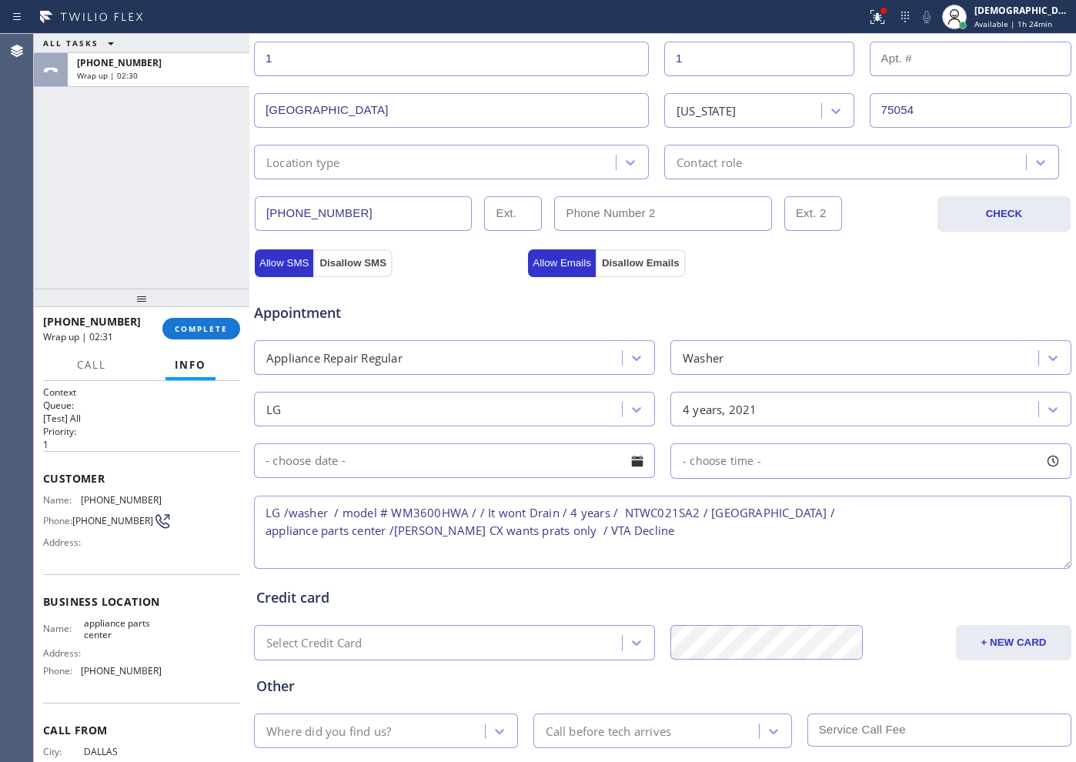
scroll to position [431, 0]
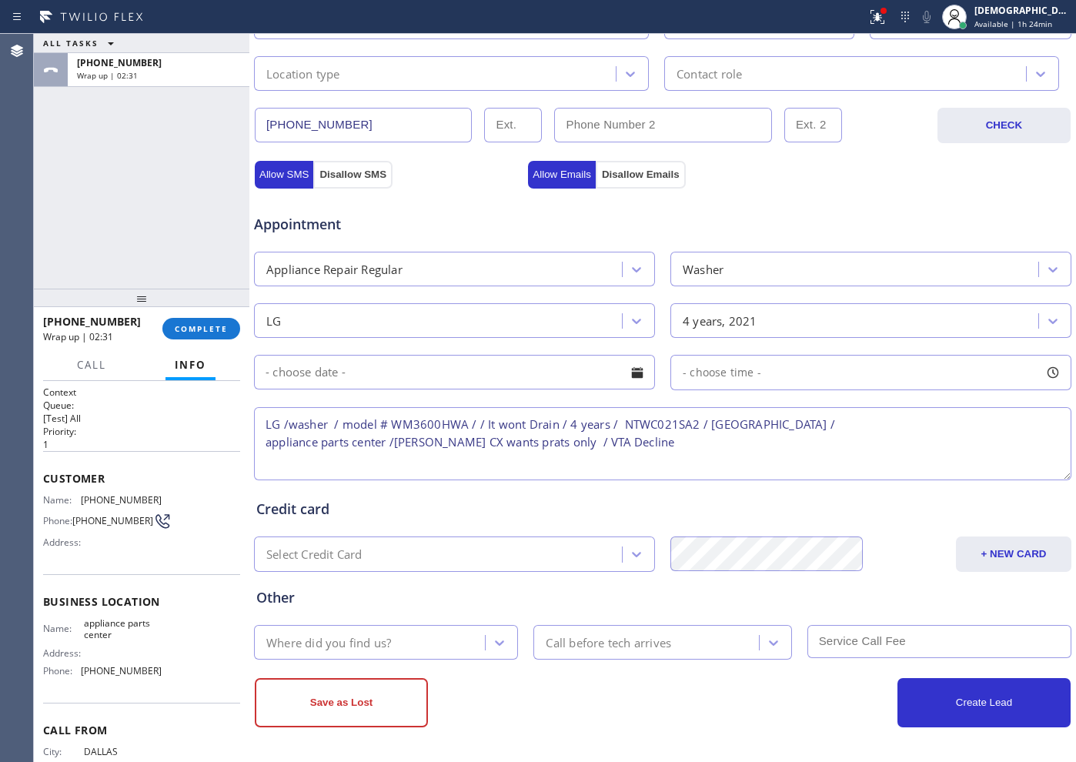
type textarea "LG /washer / model # WM3600HWA / / It wont Drain / 4 years / NTWC021SA2 / [GEOG…"
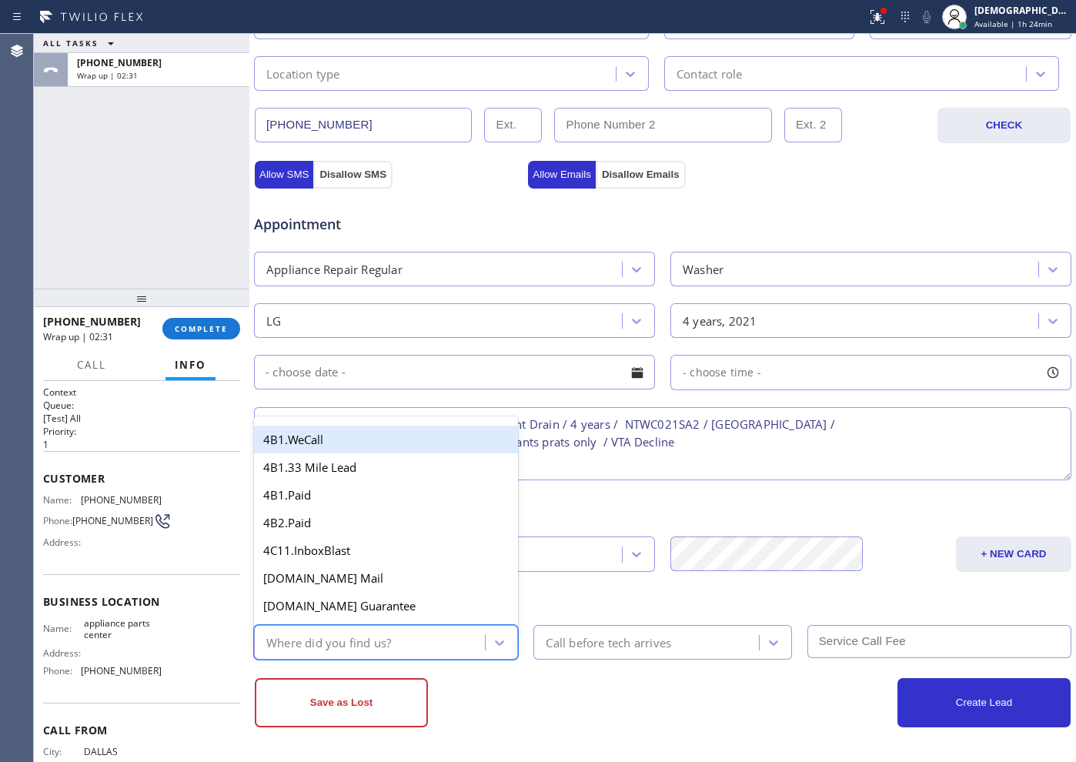
click at [428, 609] on div "Where did you find us?" at bounding box center [372, 642] width 226 height 27
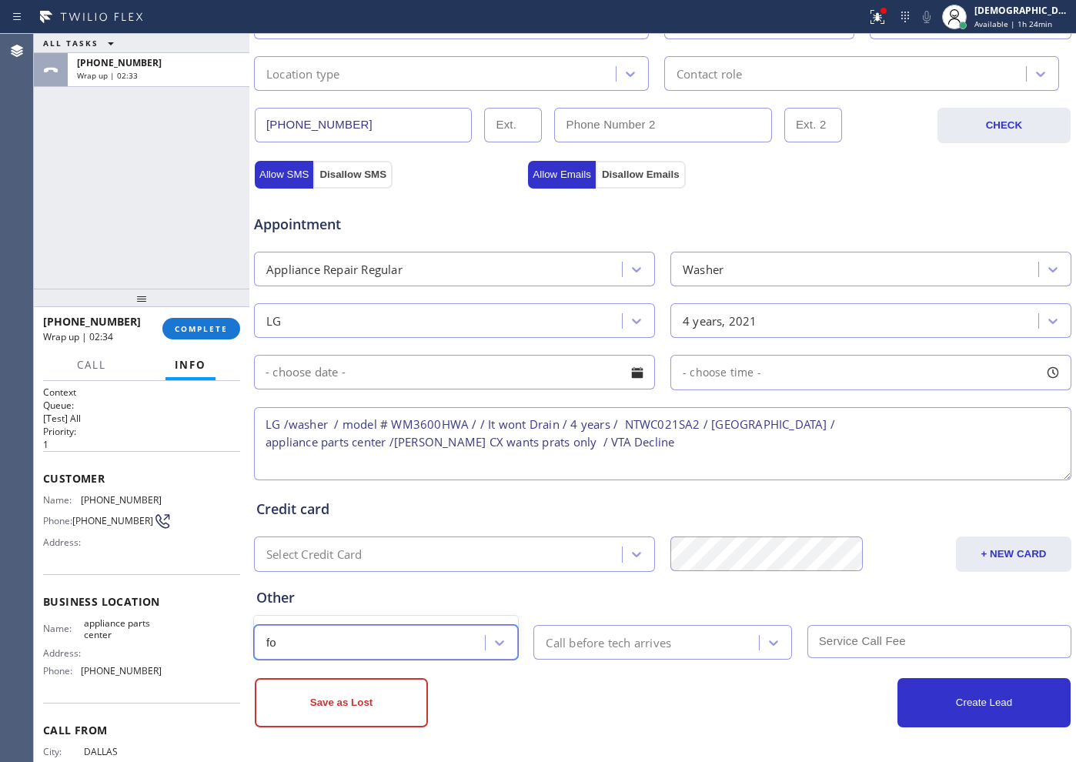
type input "f"
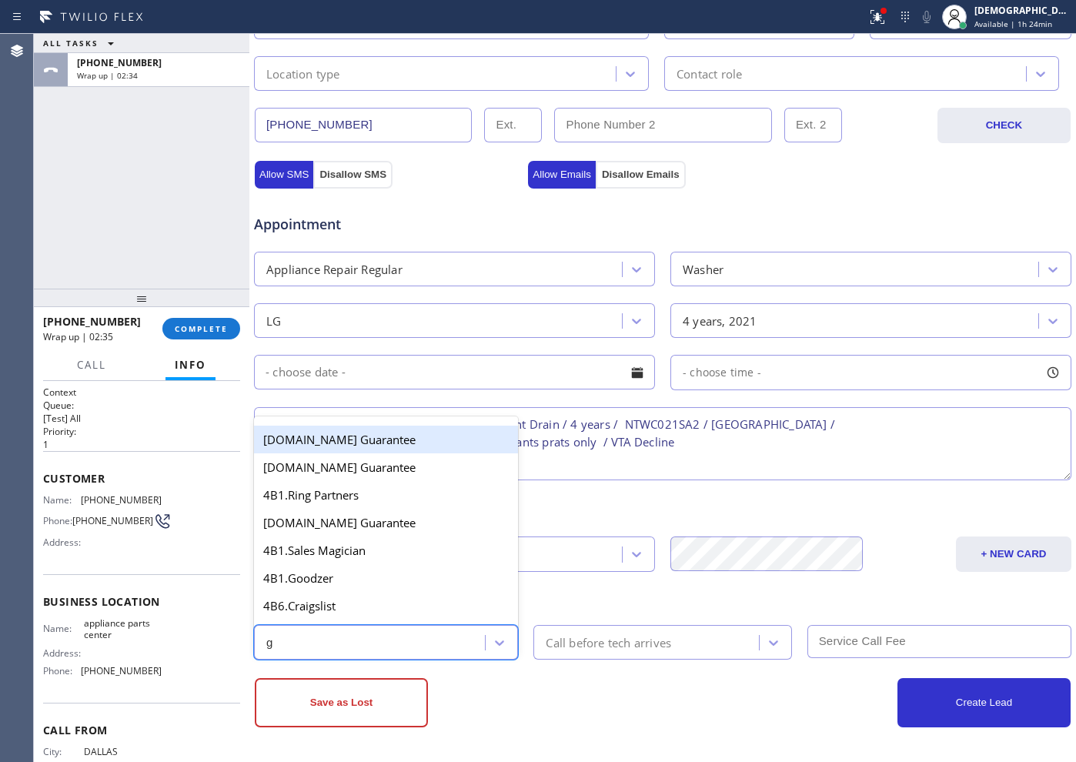
type input "go"
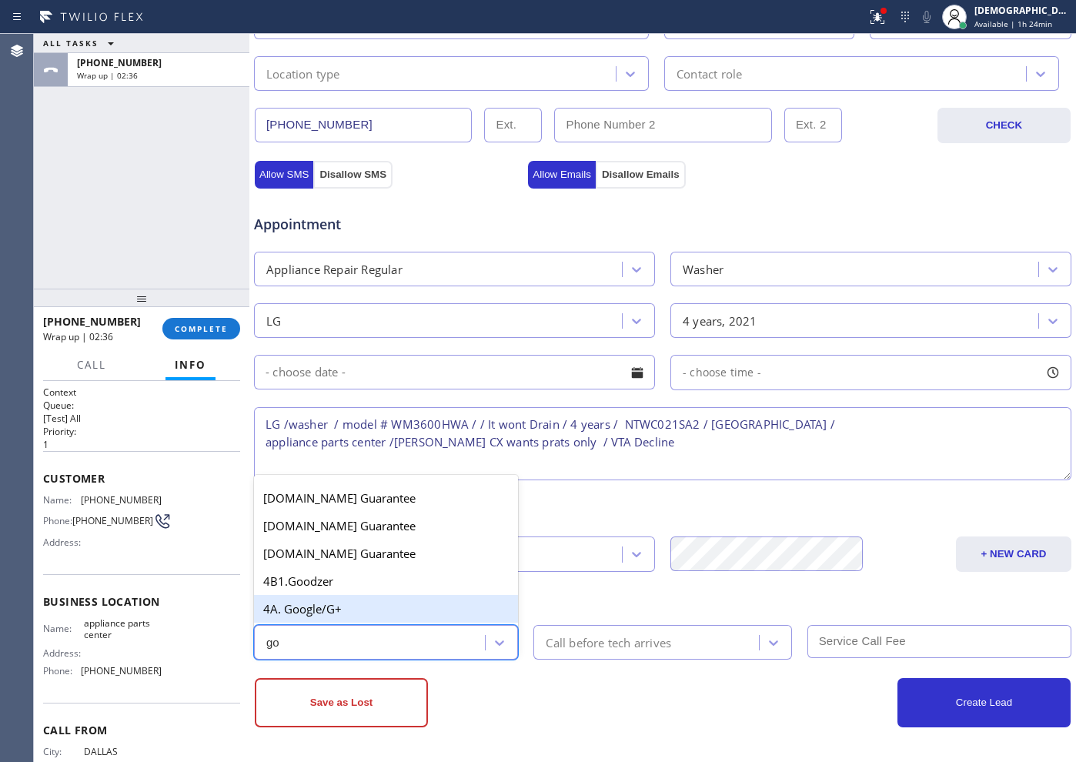
click at [385, 603] on div "4A. Google/G+" at bounding box center [386, 609] width 264 height 28
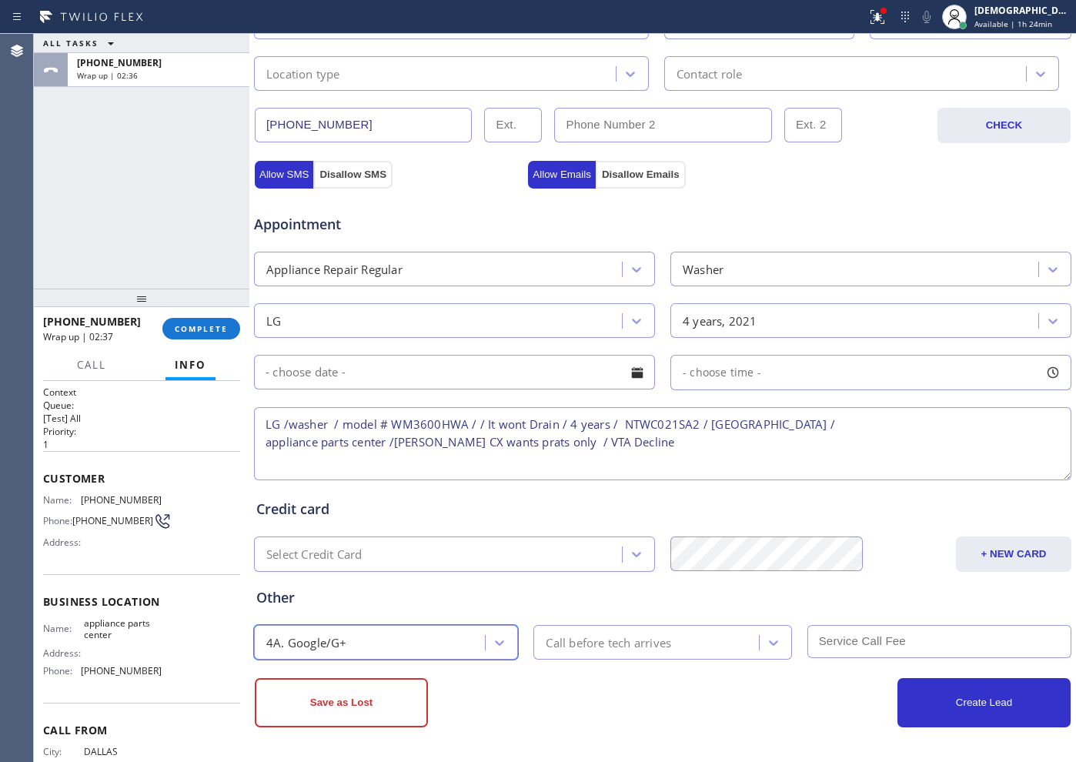
click at [613, 609] on div "Call before tech arrives" at bounding box center [608, 642] width 125 height 18
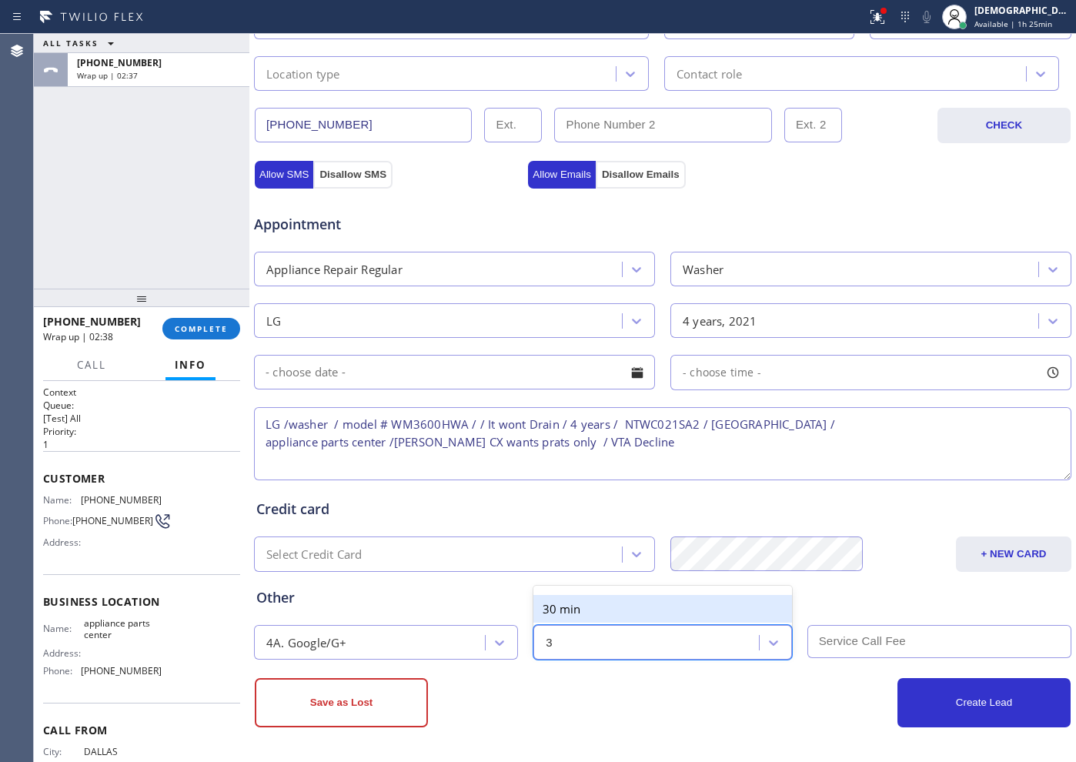
type input "30"
click at [609, 604] on div "30 min" at bounding box center [662, 609] width 258 height 28
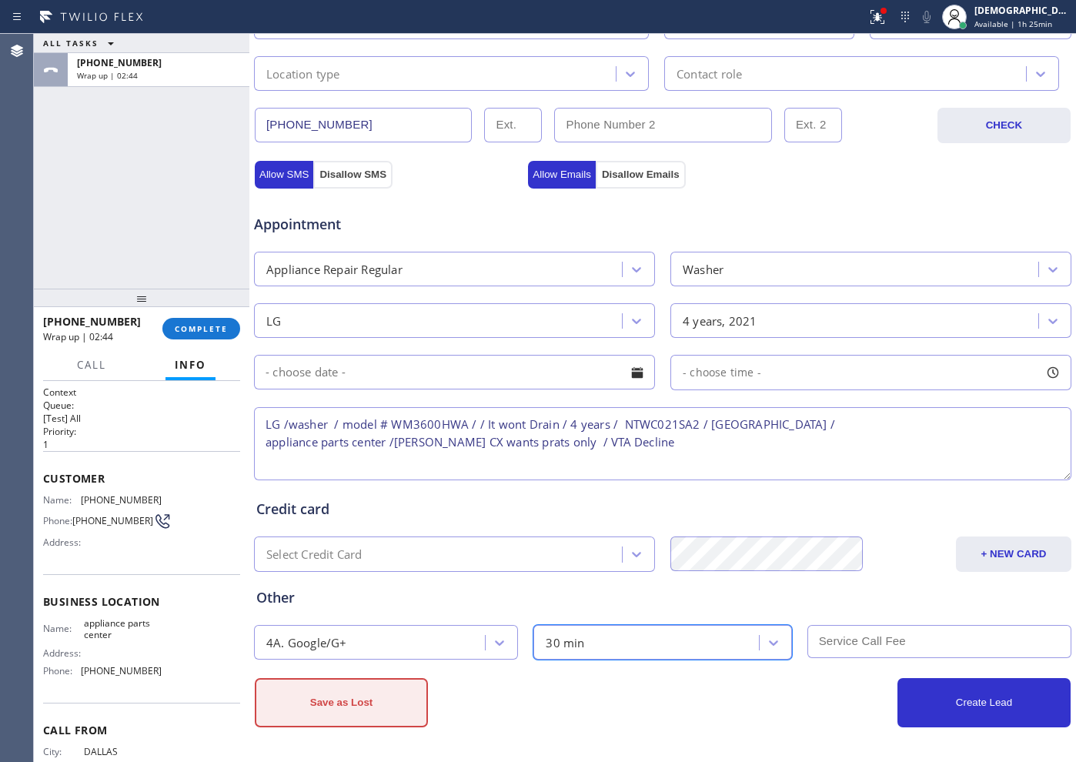
click at [370, 609] on button "Save as Lost" at bounding box center [341, 702] width 173 height 49
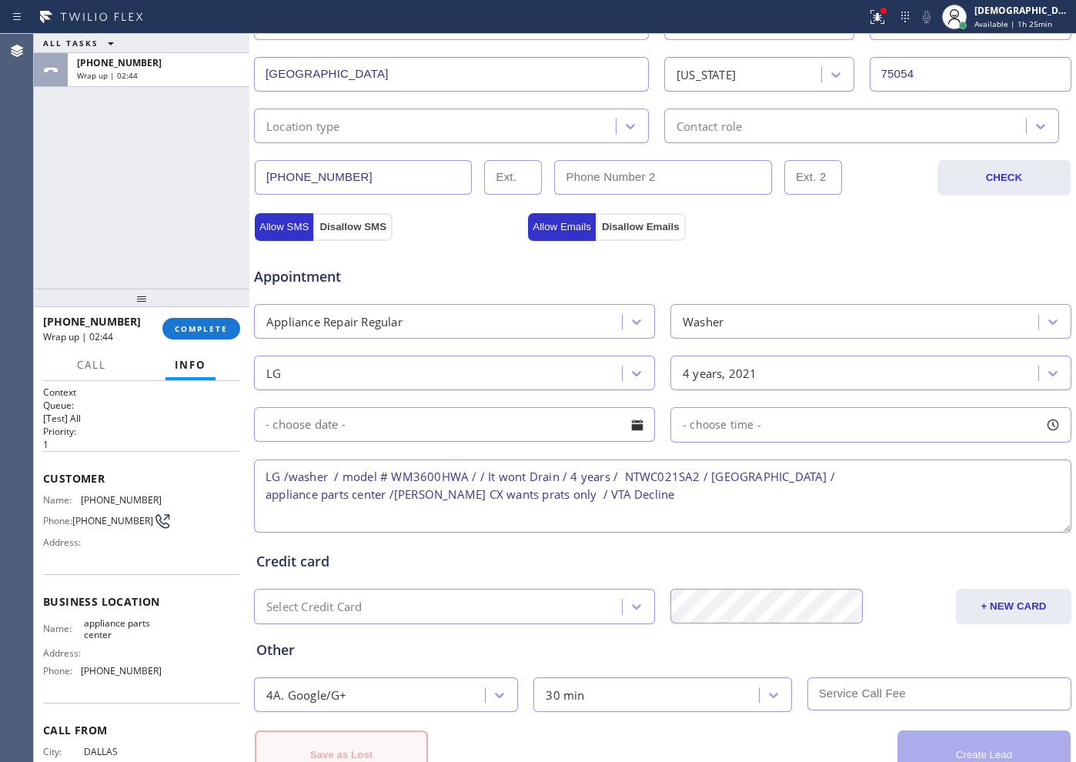
scroll to position [483, 0]
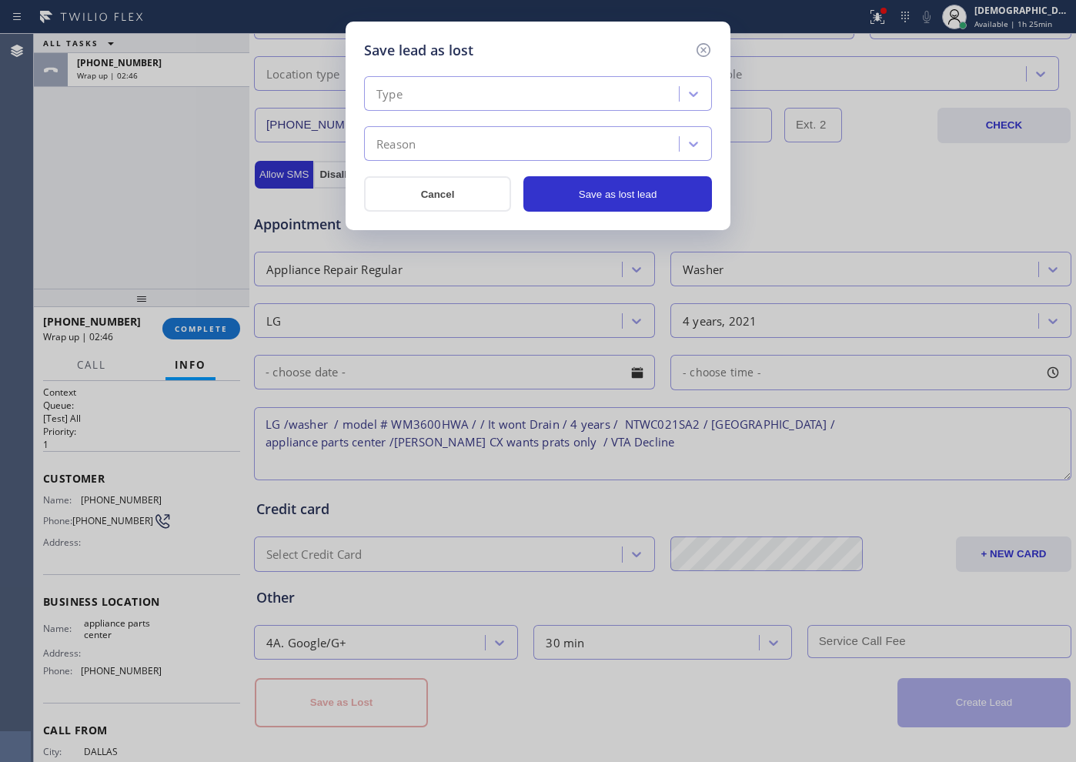
click at [532, 97] on div "Type" at bounding box center [524, 94] width 310 height 27
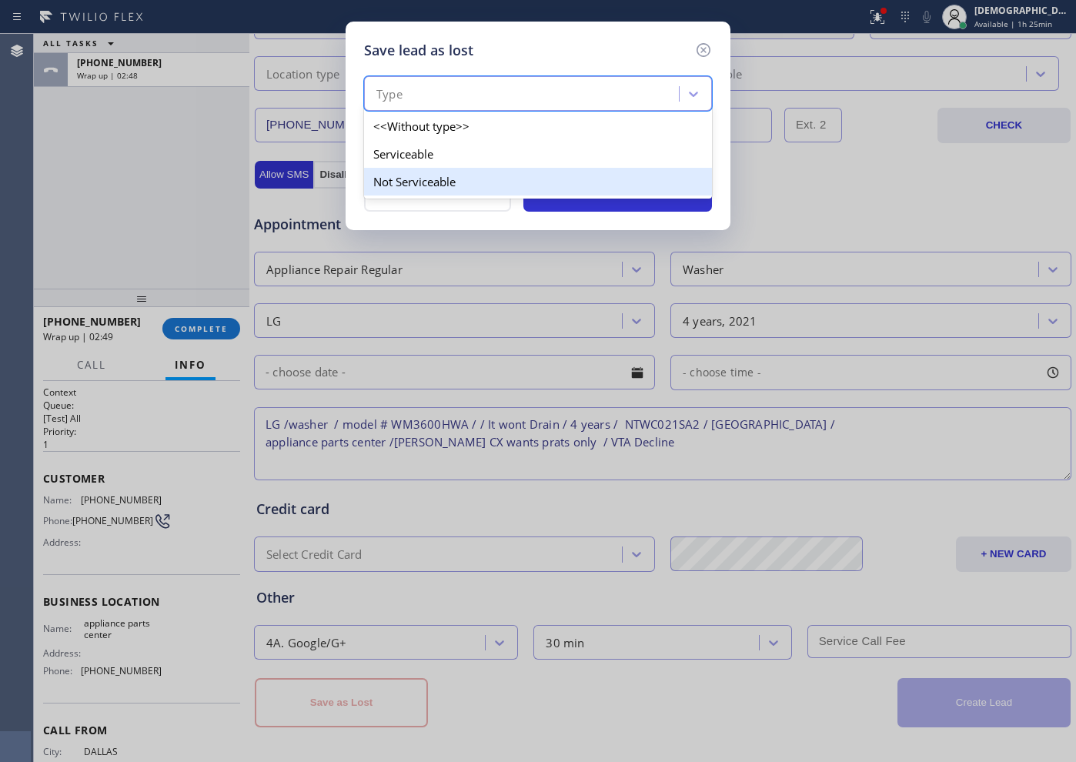
click at [495, 170] on div "Not Serviceable" at bounding box center [538, 182] width 348 height 28
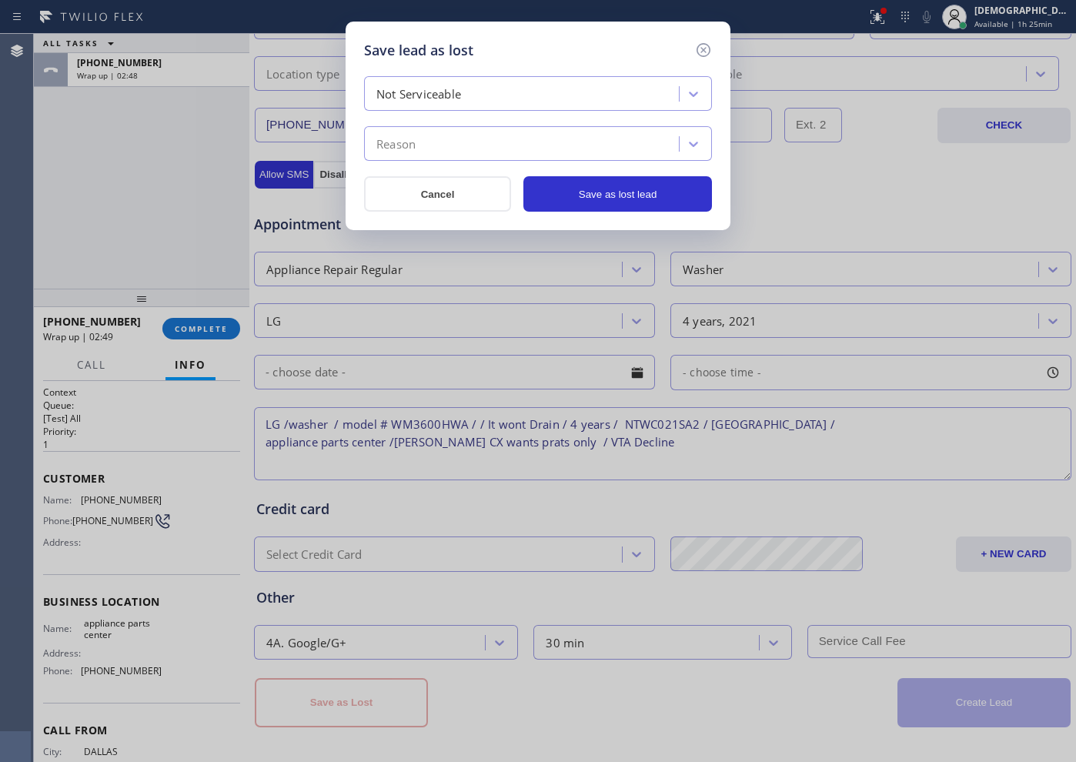
click at [486, 142] on div "Reason" at bounding box center [524, 144] width 310 height 27
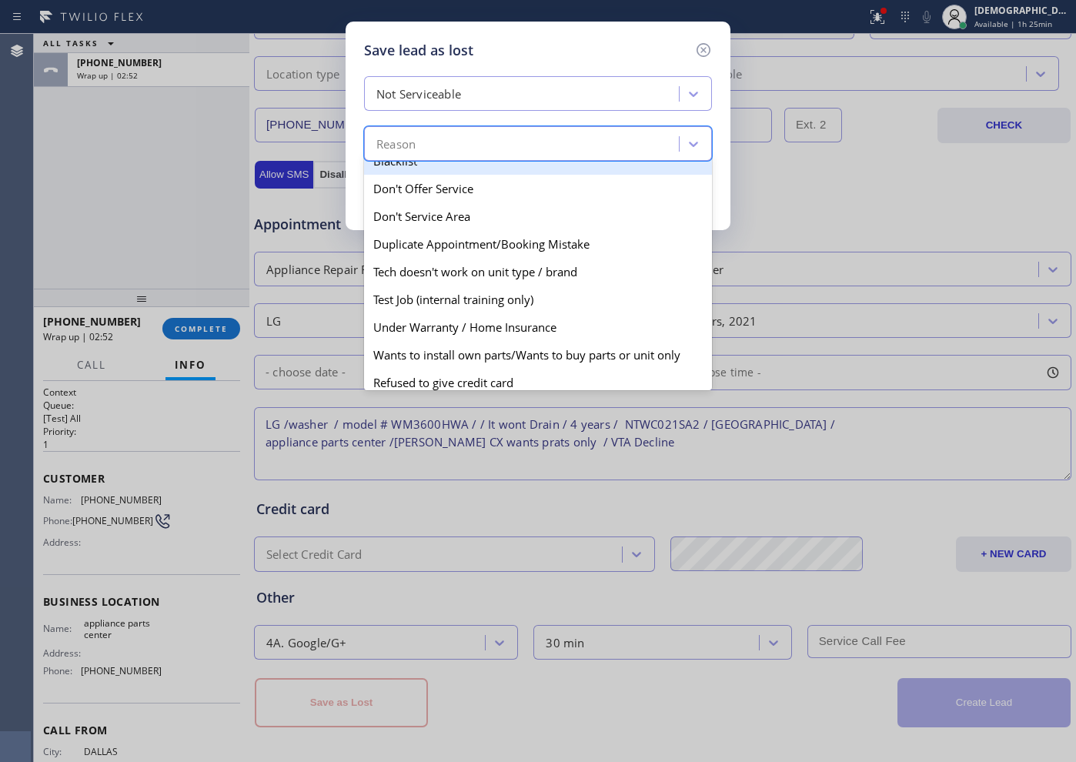
scroll to position [96, 0]
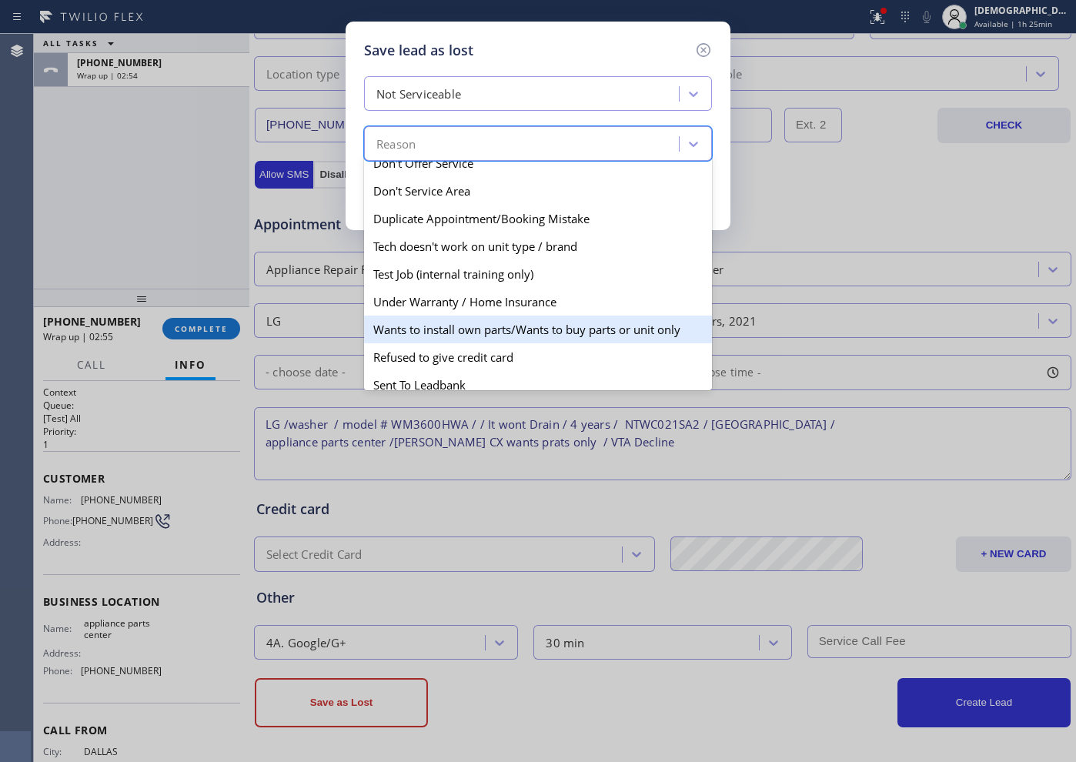
click at [562, 334] on div "Wants to install own parts/Wants to buy parts or unit only" at bounding box center [538, 329] width 348 height 28
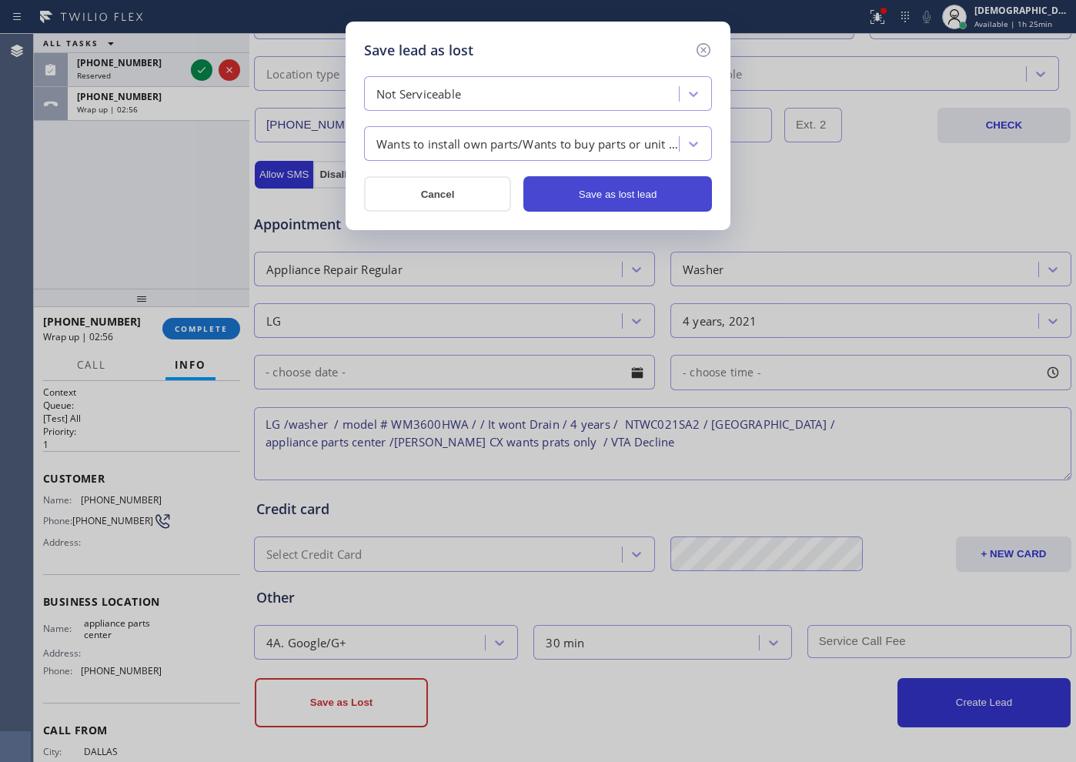
click at [609, 204] on button "Save as lost lead" at bounding box center [617, 193] width 189 height 35
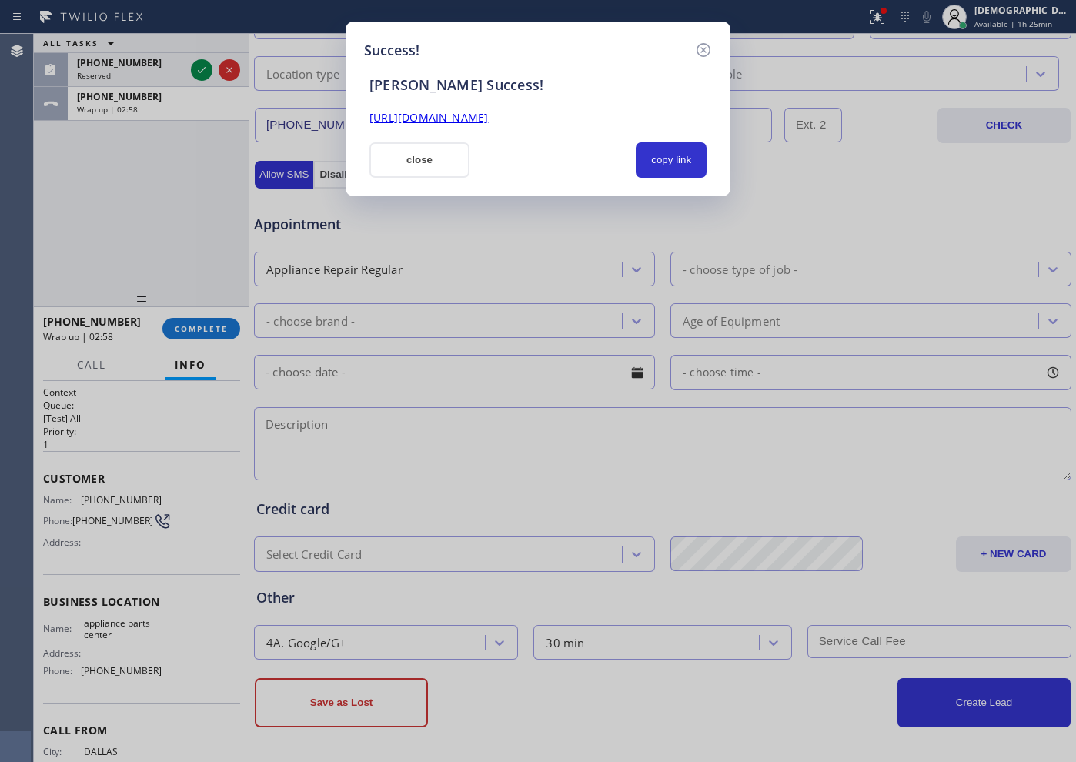
click at [437, 166] on button "close" at bounding box center [419, 159] width 100 height 35
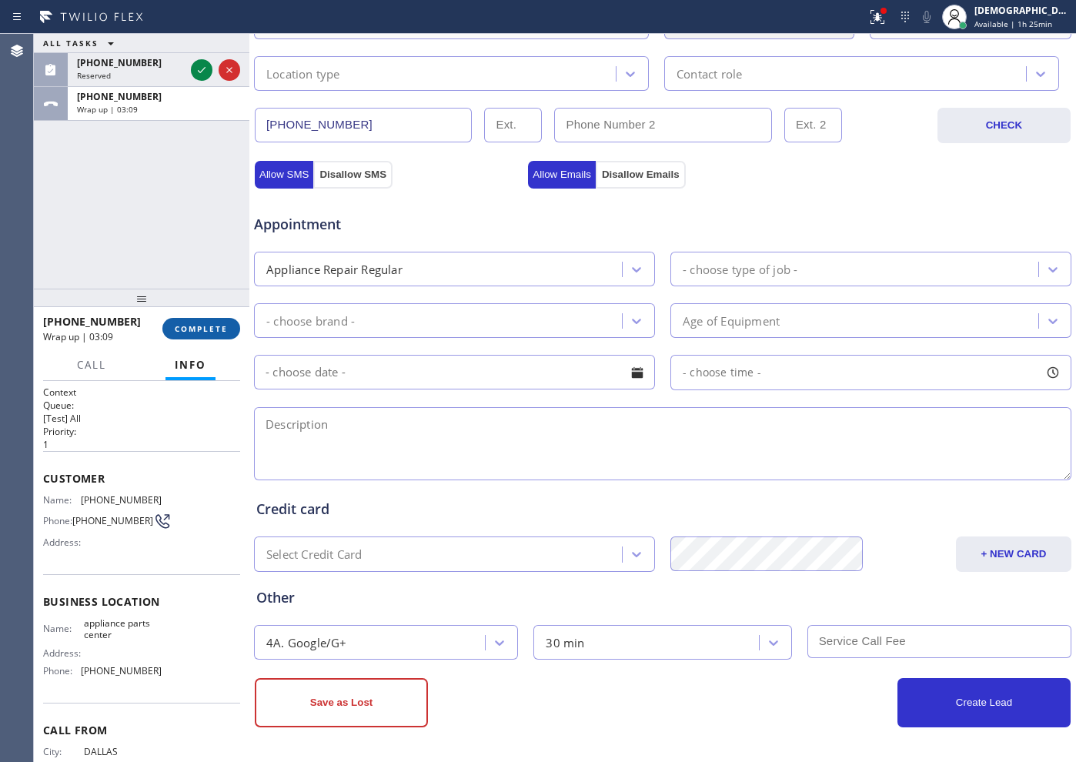
click at [209, 325] on span "COMPLETE" at bounding box center [201, 328] width 53 height 11
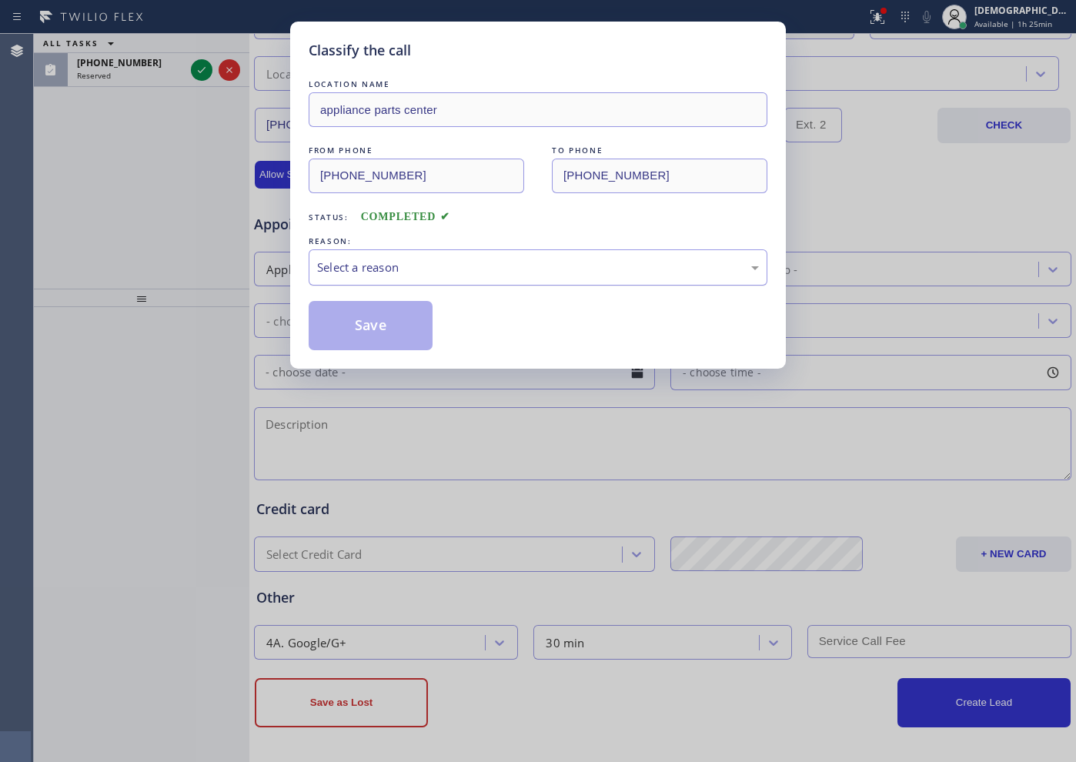
click at [355, 273] on div "Select a reason" at bounding box center [538, 268] width 442 height 18
click at [352, 319] on button "Save" at bounding box center [371, 325] width 124 height 49
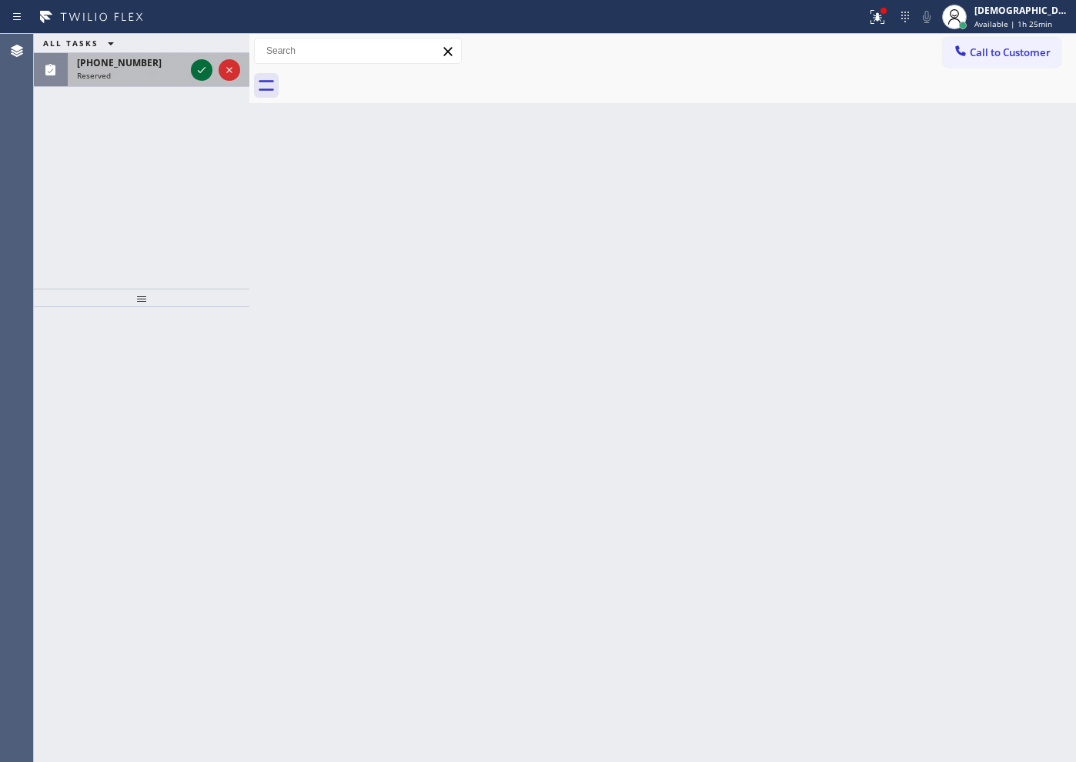
click at [199, 69] on icon at bounding box center [201, 70] width 18 height 18
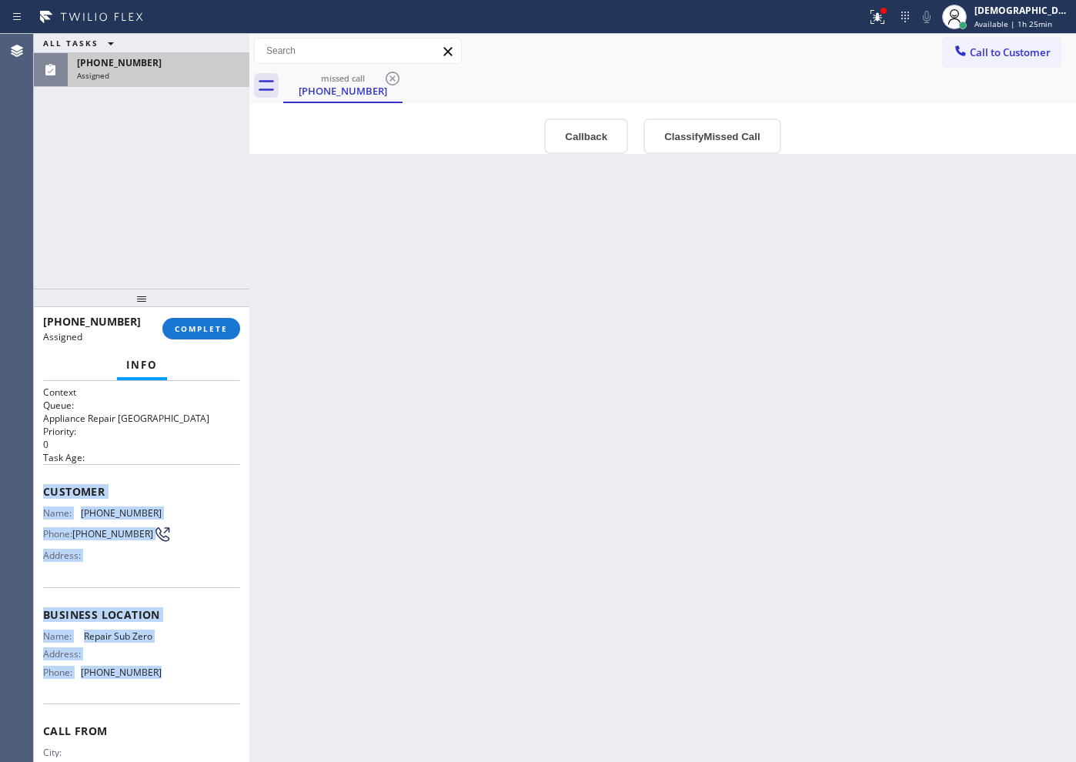
drag, startPoint x: 175, startPoint y: 675, endPoint x: 44, endPoint y: 484, distance: 231.3
click at [44, 484] on div "Context Queue: Appliance Repair High End Priority: 0 Task Age: Customer Name: […" at bounding box center [141, 602] width 197 height 435
copy div "Customer Name: [PHONE_NUMBER] Phone: [PHONE_NUMBER] Address: Business location …"
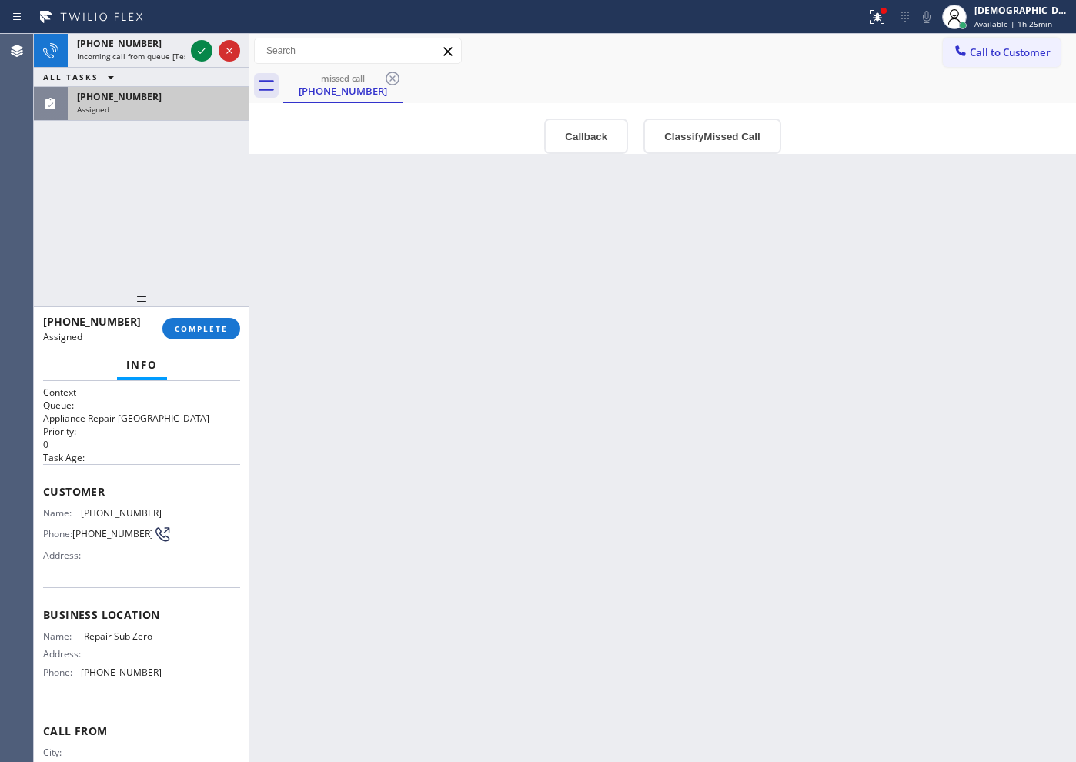
click at [114, 196] on div "[PHONE_NUMBER] Incoming call from queue [Test] All ALL TASKS ALL TASKS ACTIVE T…" at bounding box center [141, 161] width 215 height 255
drag, startPoint x: 191, startPoint y: 327, endPoint x: 197, endPoint y: 322, distance: 8.2
click at [192, 327] on span "COMPLETE" at bounding box center [201, 328] width 53 height 11
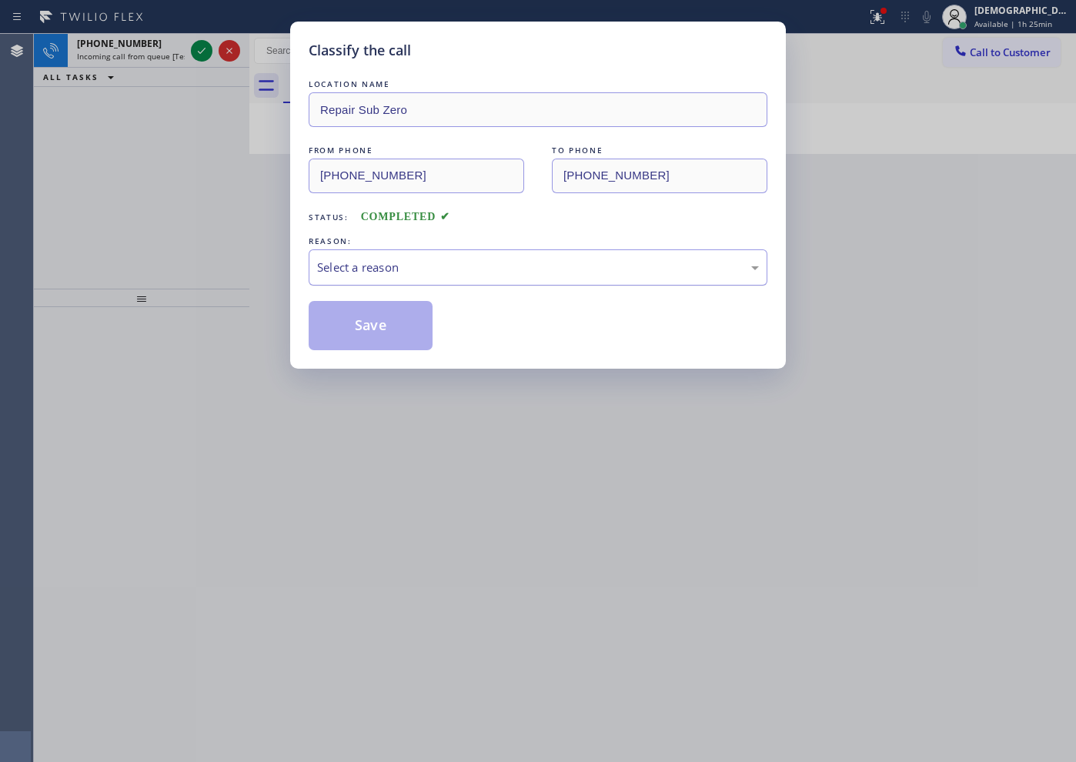
click at [369, 267] on div "Select a reason" at bounding box center [538, 268] width 442 height 18
click at [355, 330] on button "Save" at bounding box center [371, 325] width 124 height 49
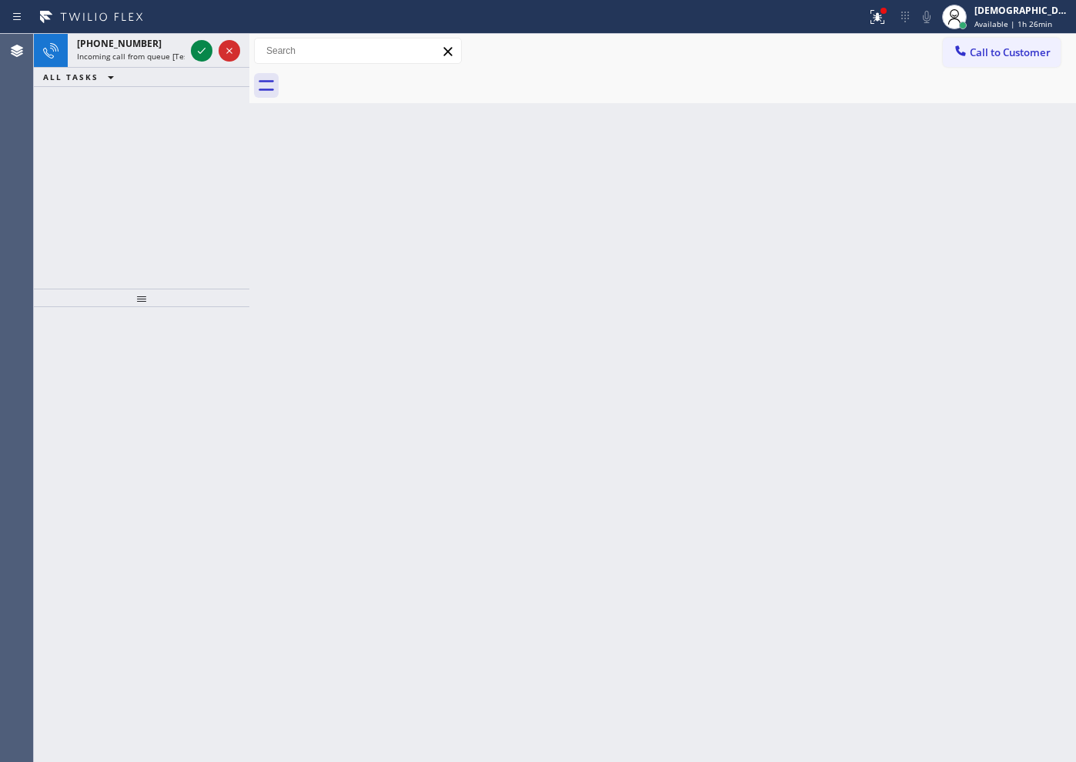
drag, startPoint x: 54, startPoint y: 111, endPoint x: 100, endPoint y: 81, distance: 55.1
click at [54, 110] on div "[PHONE_NUMBER] Incoming call from queue [Test] All ALL TASKS ALL TASKS ACTIVE T…" at bounding box center [141, 161] width 215 height 255
click at [200, 47] on icon at bounding box center [201, 51] width 18 height 18
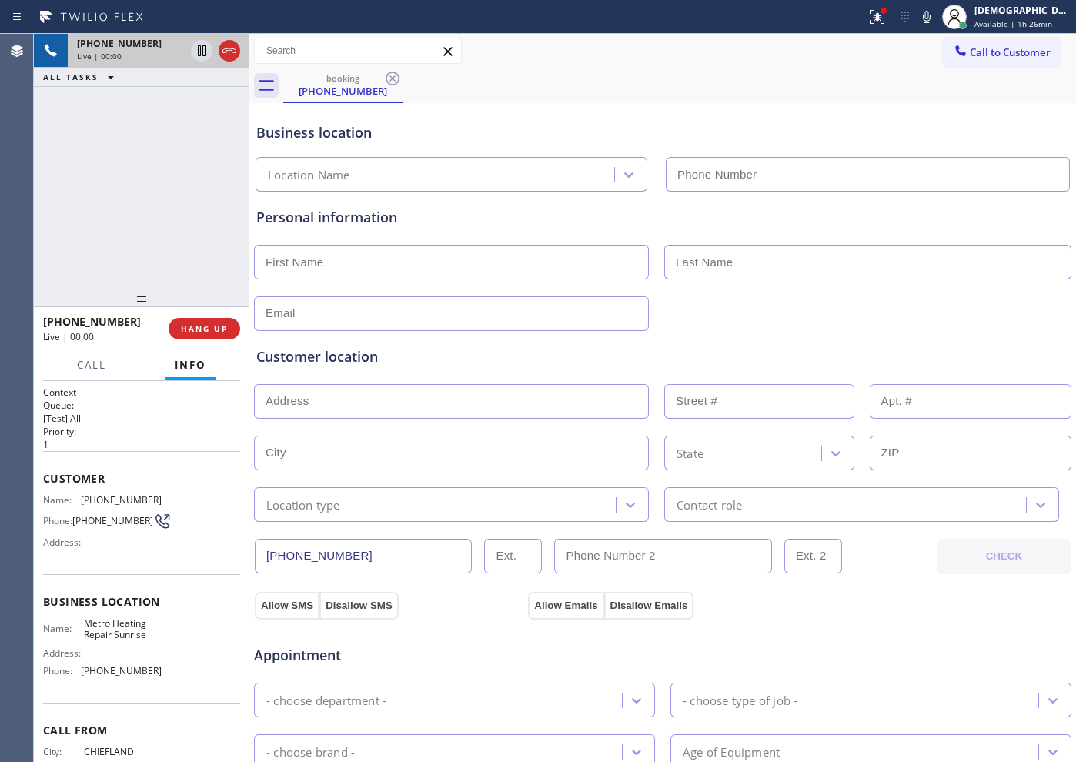
type input "[PHONE_NUMBER]"
click at [232, 51] on icon at bounding box center [229, 50] width 14 height 5
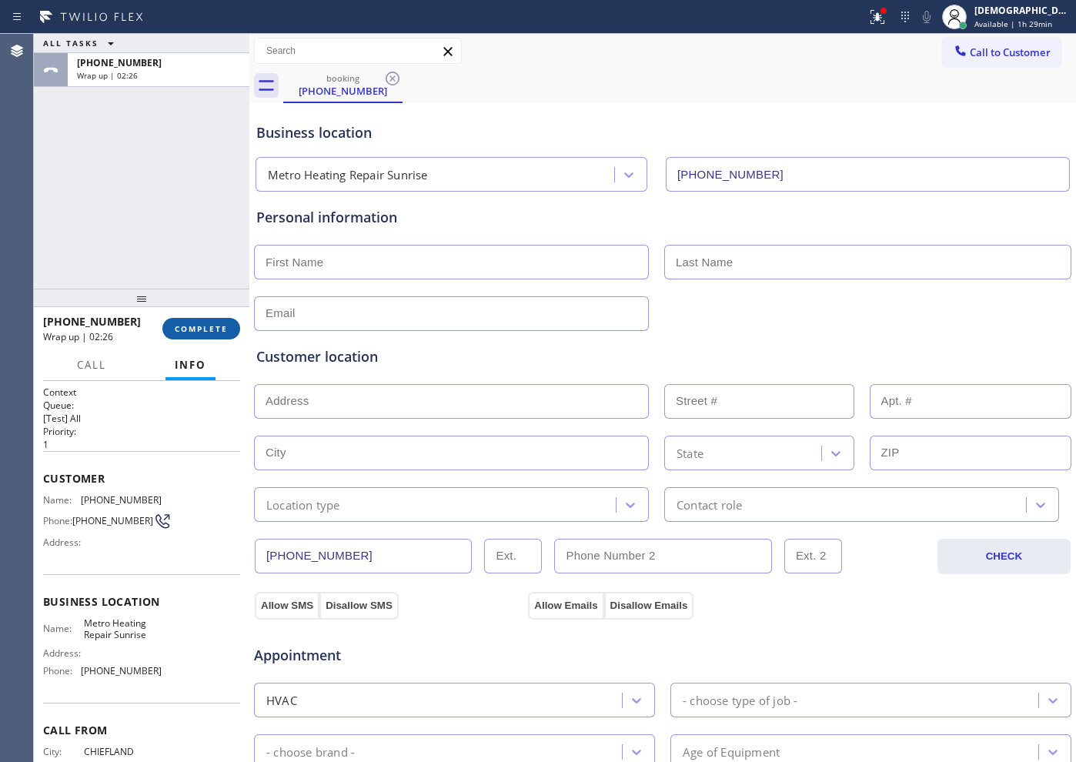
click at [209, 319] on button "COMPLETE" at bounding box center [201, 329] width 78 height 22
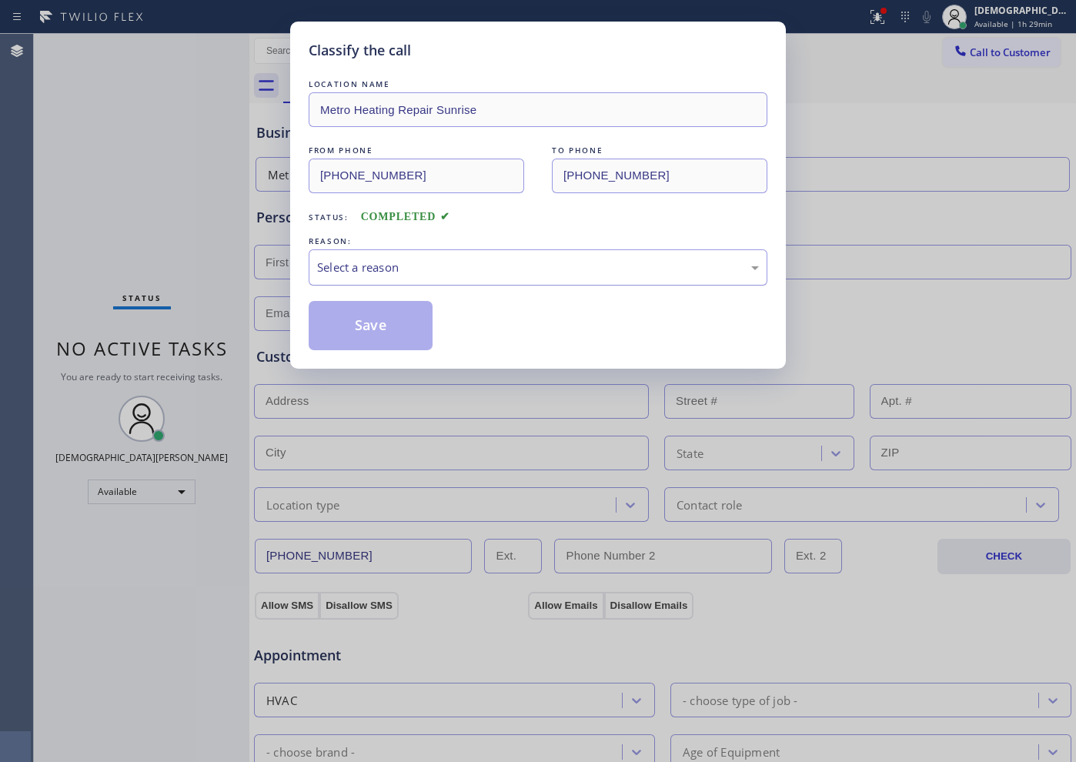
click at [338, 260] on div "Select a reason" at bounding box center [538, 268] width 442 height 18
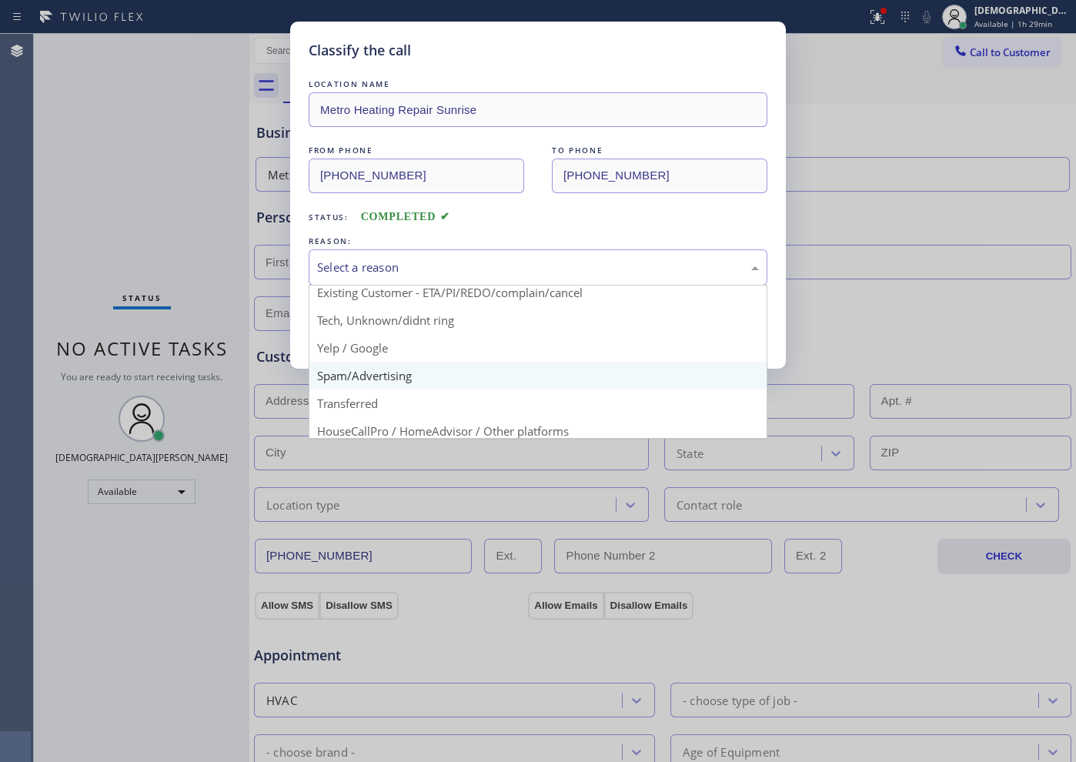
scroll to position [96, 0]
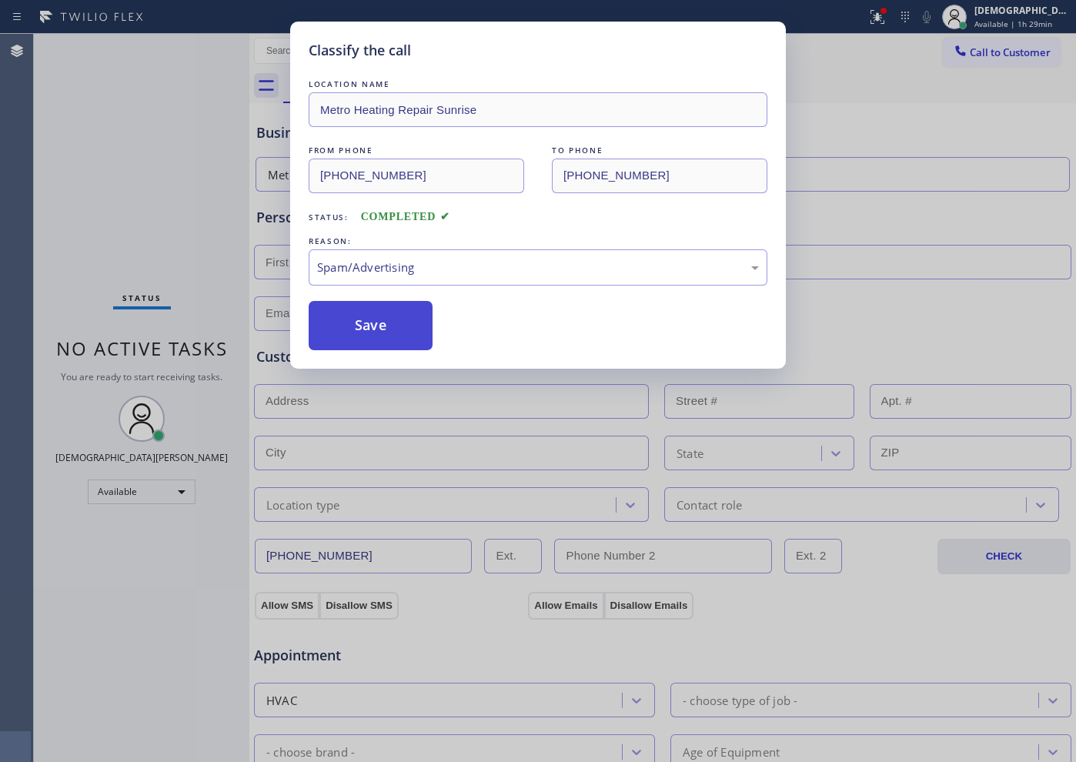
click at [360, 336] on button "Save" at bounding box center [371, 325] width 124 height 49
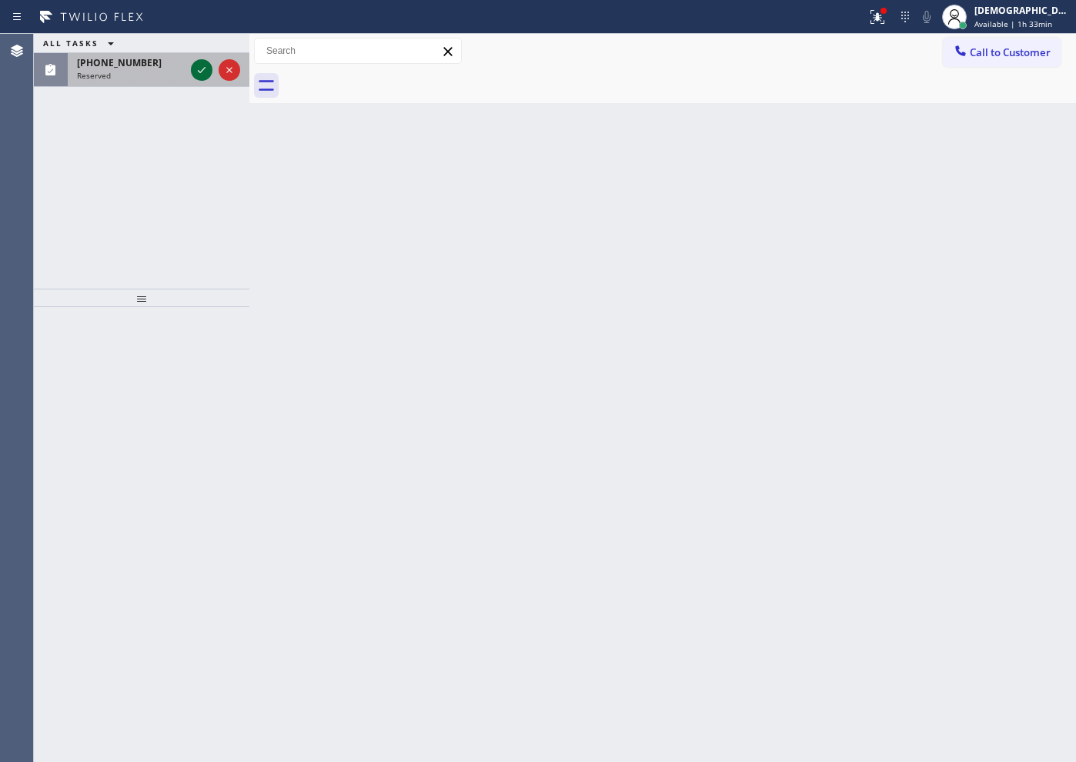
click at [195, 63] on icon at bounding box center [201, 70] width 18 height 18
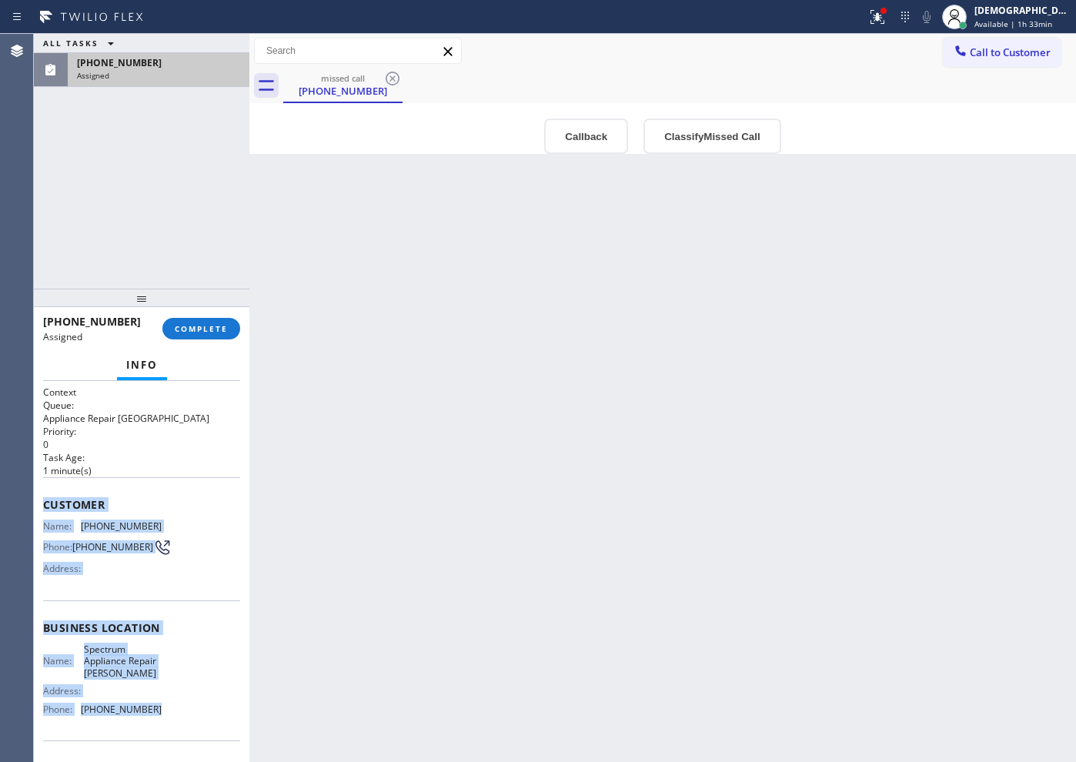
drag, startPoint x: 168, startPoint y: 612, endPoint x: 38, endPoint y: 512, distance: 163.4
click at [38, 512] on div "Context Queue: Appliance Repair High End Priority: 0 Task Age: [DEMOGRAPHIC_DAT…" at bounding box center [141, 571] width 215 height 381
copy div "Customer Name: [PHONE_NUMBER] Phone: [PHONE_NUMBER] Address: Business location …"
click at [198, 322] on button "COMPLETE" at bounding box center [201, 329] width 78 height 22
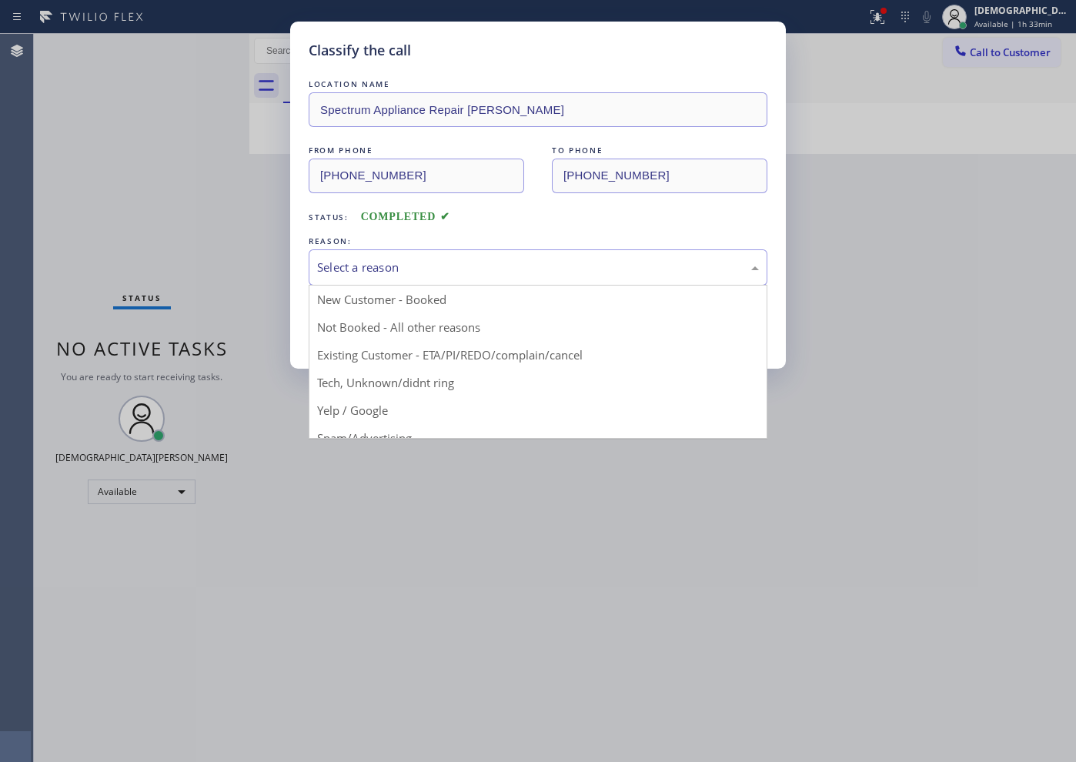
click at [372, 259] on div "Select a reason" at bounding box center [538, 268] width 442 height 18
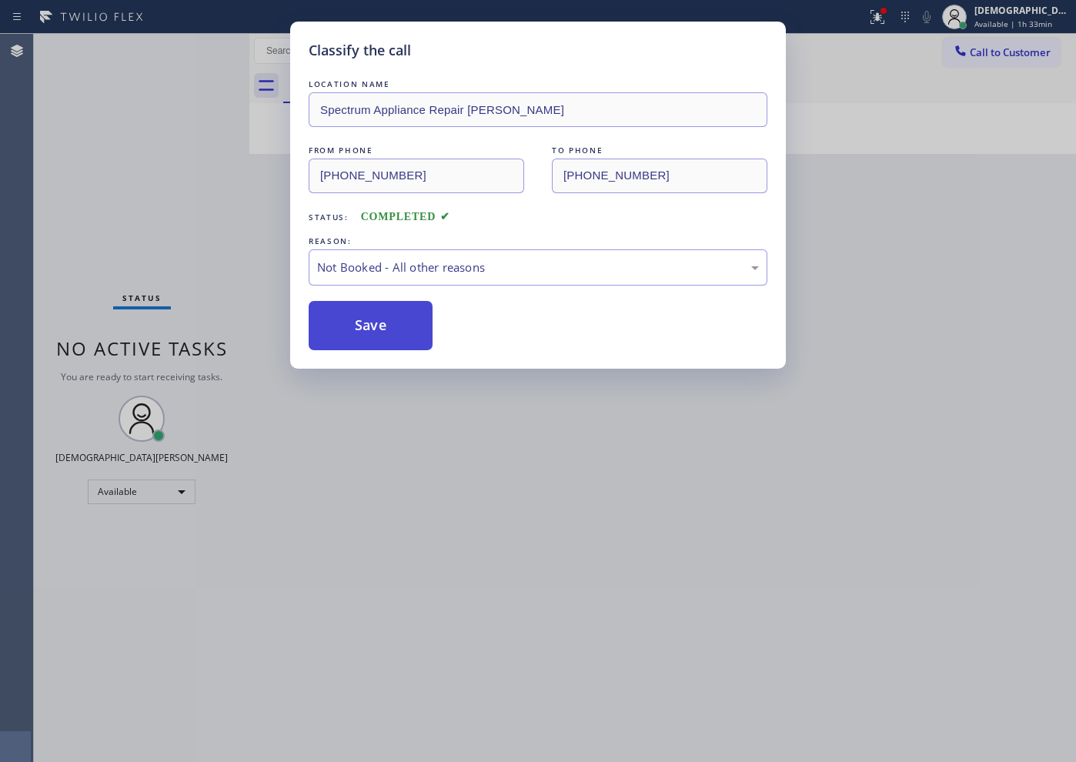
click at [355, 325] on button "Save" at bounding box center [371, 325] width 124 height 49
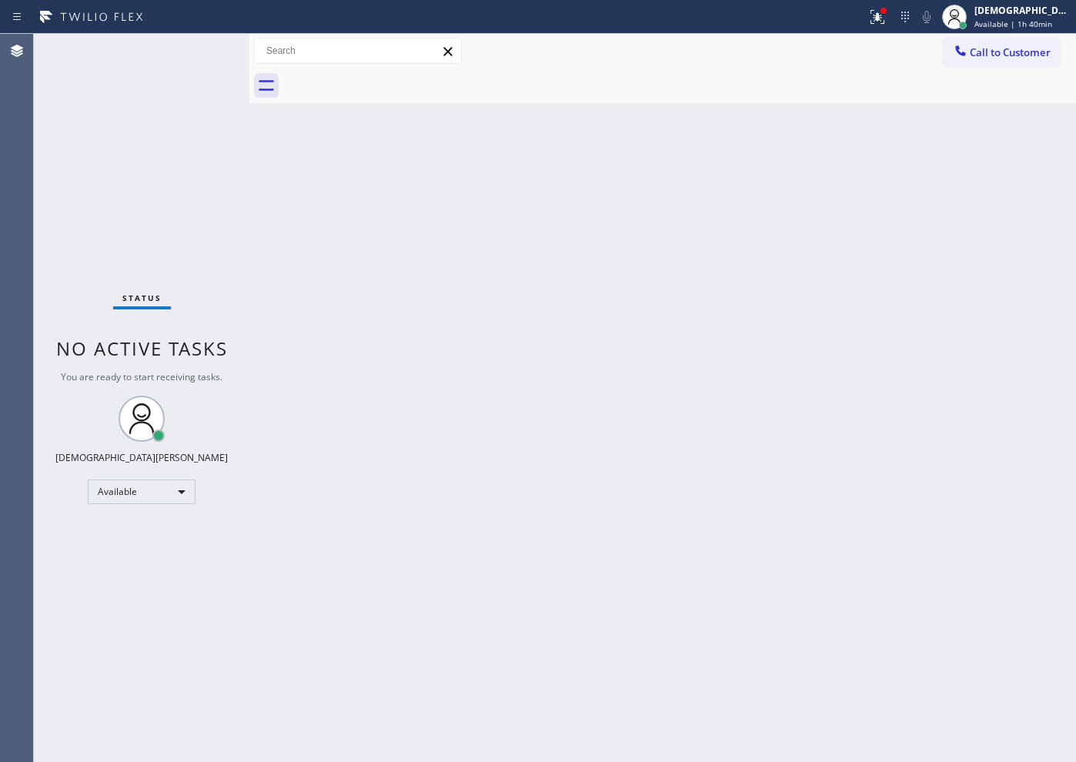
click at [81, 234] on div "Status No active tasks You are ready to start receiving tasks. Christian Cinco …" at bounding box center [141, 398] width 215 height 728
click at [111, 266] on div "Status No active tasks You are ready to start receiving tasks. Christian Cinco …" at bounding box center [141, 398] width 215 height 728
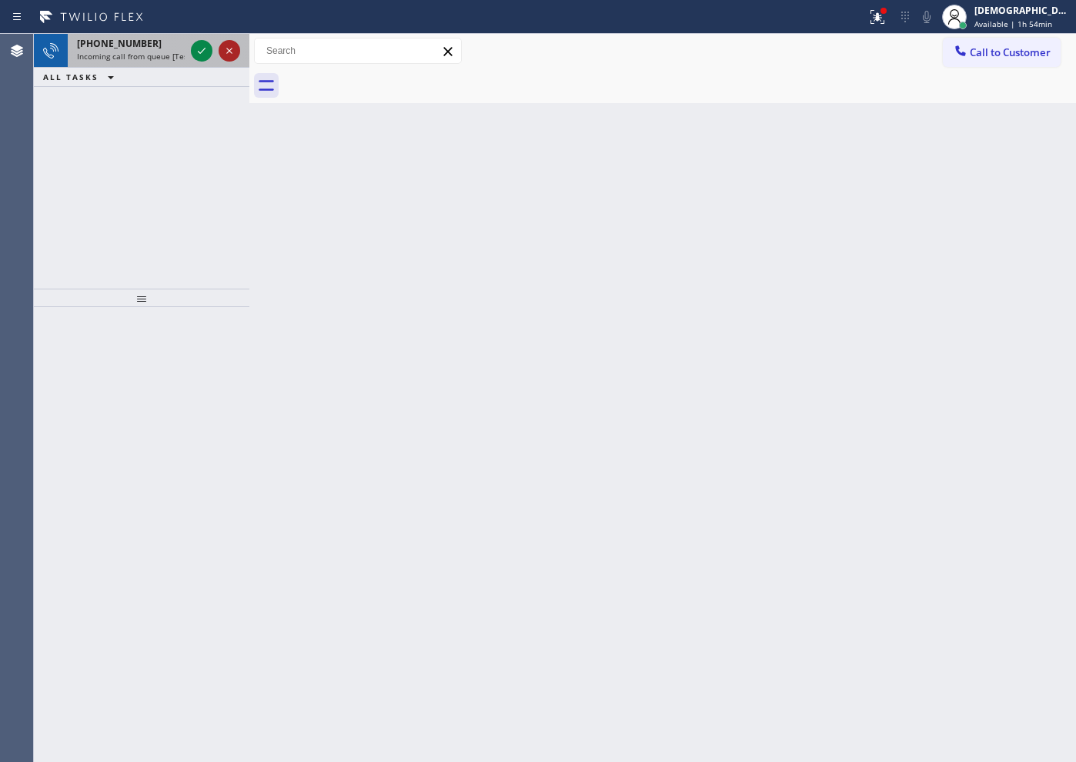
click at [235, 51] on icon at bounding box center [229, 51] width 18 height 18
click at [202, 42] on icon at bounding box center [201, 51] width 18 height 18
click at [148, 187] on div "[PHONE_NUMBER] Incoming call from queue [Test] All ALL TASKS ALL TASKS ACTIVE T…" at bounding box center [141, 161] width 215 height 255
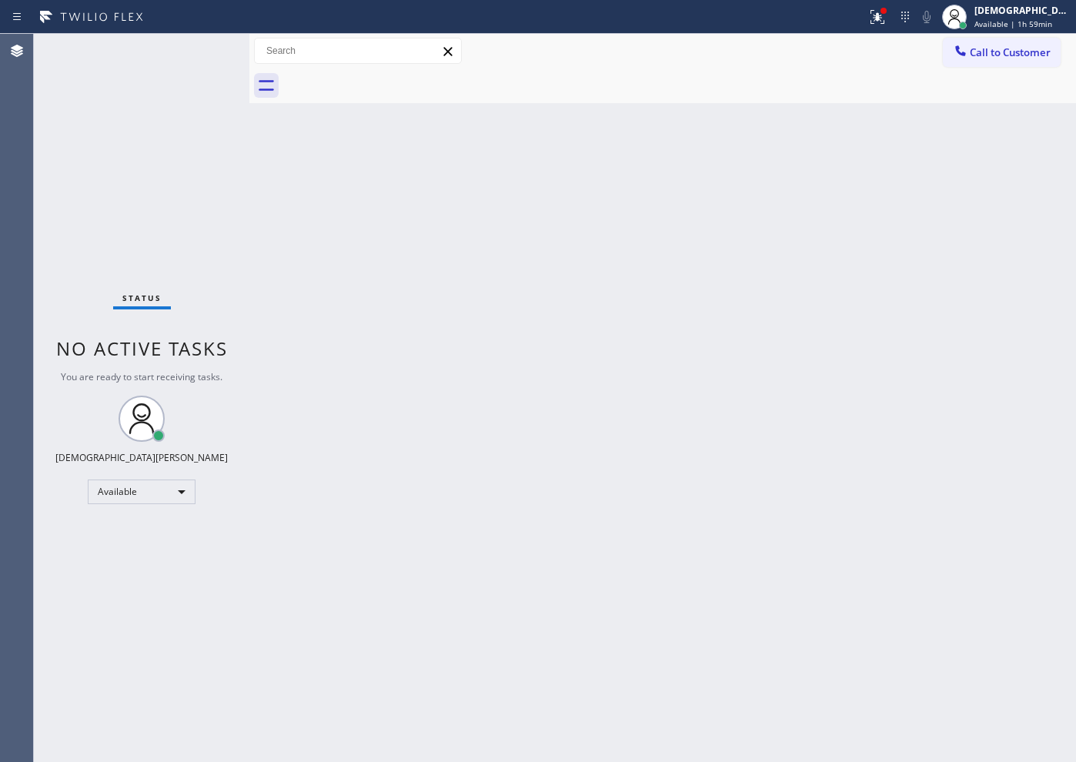
click at [202, 50] on div "Status No active tasks You are ready to start receiving tasks. Christian Cinco …" at bounding box center [141, 398] width 215 height 728
drag, startPoint x: 147, startPoint y: 242, endPoint x: 159, endPoint y: 265, distance: 26.2
click at [147, 242] on div "Status No active tasks You are ready to start receiving tasks. Christian Cinco …" at bounding box center [141, 398] width 215 height 728
click at [173, 495] on div "Available" at bounding box center [142, 491] width 108 height 25
click at [143, 571] on li "Break" at bounding box center [140, 571] width 105 height 18
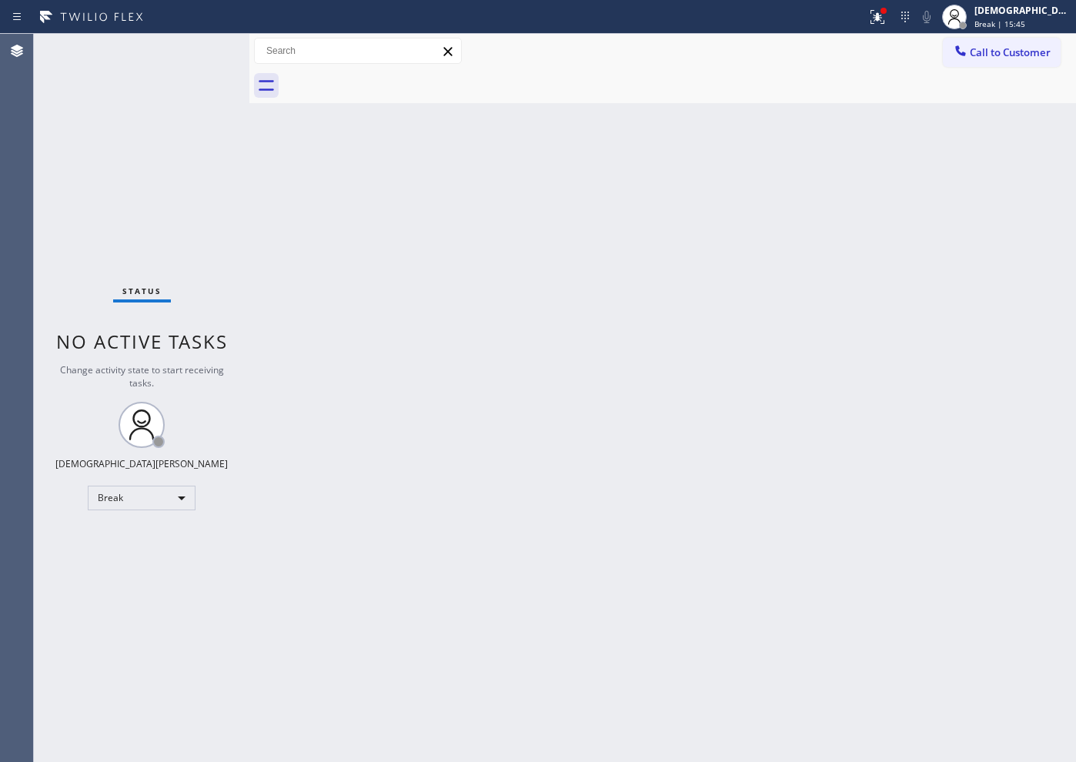
click at [98, 246] on div "Status No active tasks Change activity state to start receiving tasks. Christia…" at bounding box center [141, 398] width 215 height 728
click at [157, 498] on div "Break" at bounding box center [142, 497] width 108 height 25
click at [141, 533] on li "Available" at bounding box center [140, 538] width 105 height 18
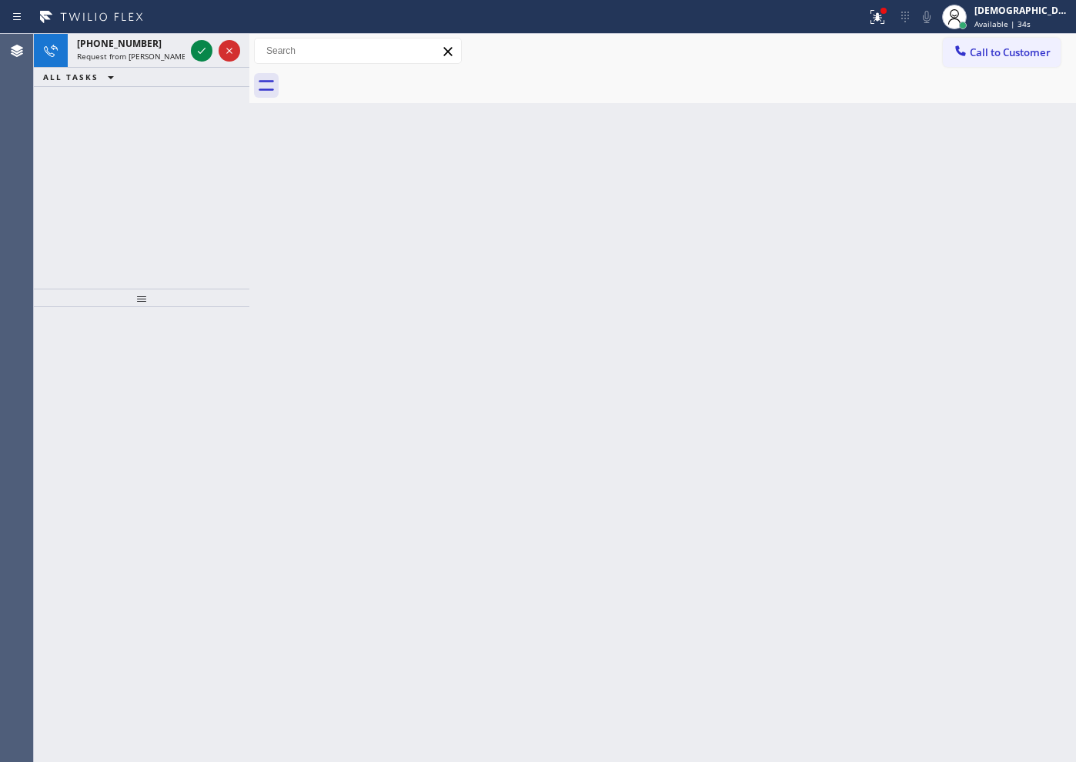
click at [104, 232] on div "[PHONE_NUMBER] Request from [PERSON_NAME] (direct) ALL TASKS ALL TASKS ACTIVE T…" at bounding box center [141, 161] width 215 height 255
click at [202, 45] on icon at bounding box center [201, 51] width 18 height 18
click at [148, 162] on div "[PHONE_NUMBER] Incoming call from queue [Test] All ALL TASKS ALL TASKS ACTIVE T…" at bounding box center [141, 161] width 215 height 255
click at [199, 52] on icon at bounding box center [202, 51] width 8 height 6
click at [196, 50] on icon at bounding box center [201, 51] width 18 height 18
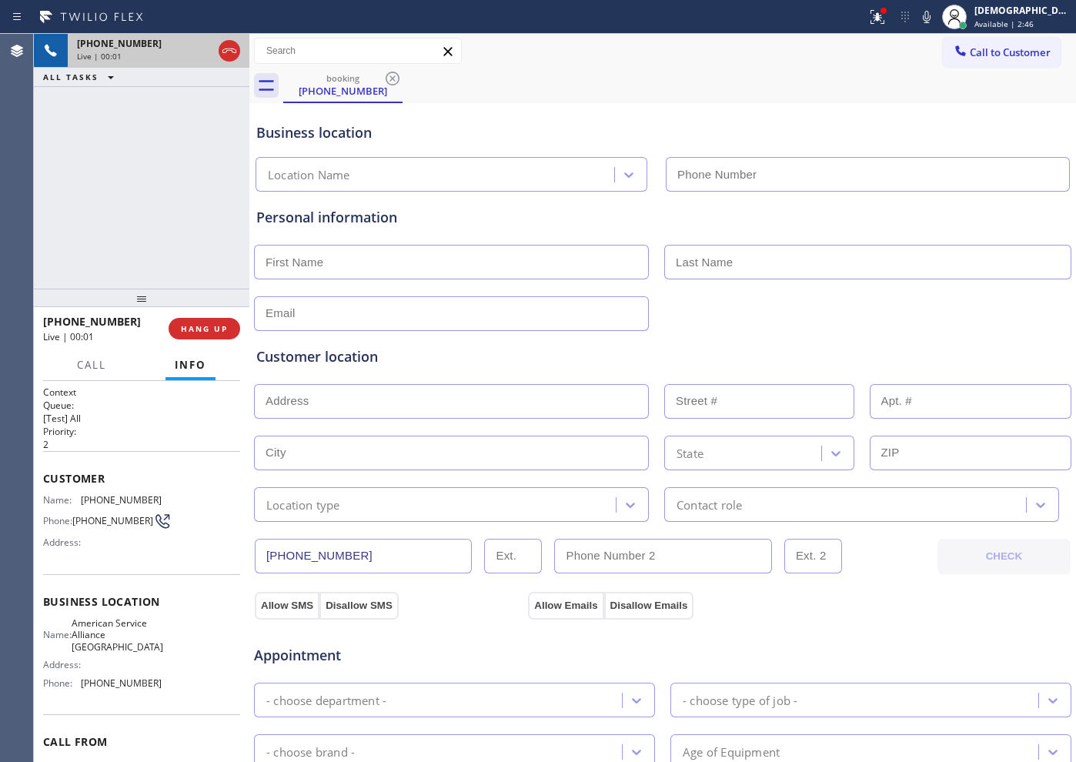
type input "[PHONE_NUMBER]"
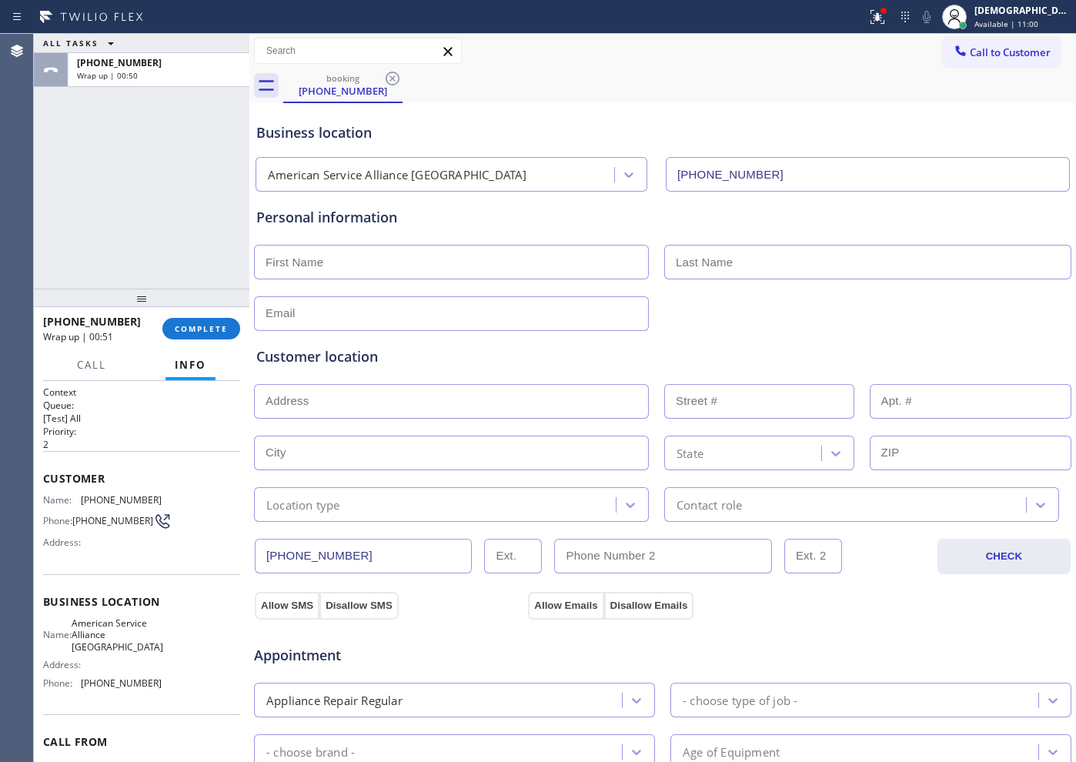
click at [379, 253] on input "text" at bounding box center [451, 262] width 395 height 35
paste input "[PERSON_NAME]"
type input "[PERSON_NAME]"
drag, startPoint x: 692, startPoint y: 258, endPoint x: 698, endPoint y: 269, distance: 12.7
click at [692, 257] on input "text" at bounding box center [867, 262] width 407 height 35
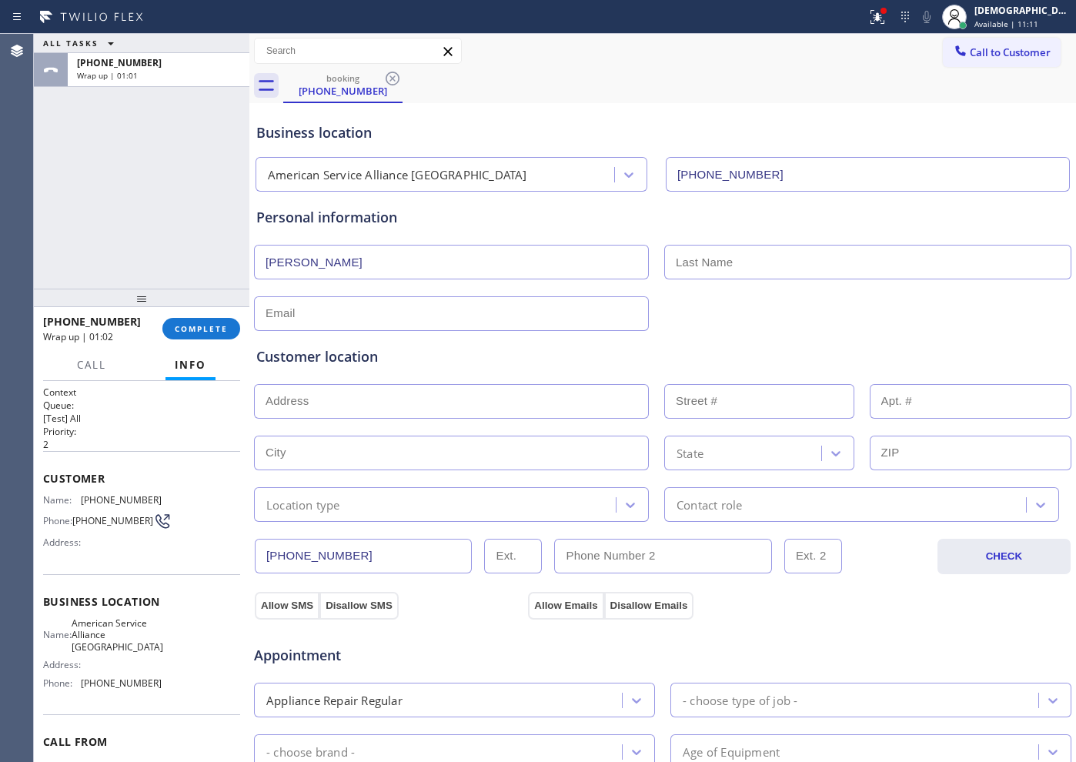
paste input "Brown"
type input "Brown"
click at [546, 317] on input "text" at bounding box center [451, 313] width 395 height 35
type input "[EMAIL_ADDRESS][DOMAIN_NAME]"
click at [341, 402] on input "text" at bounding box center [451, 401] width 395 height 35
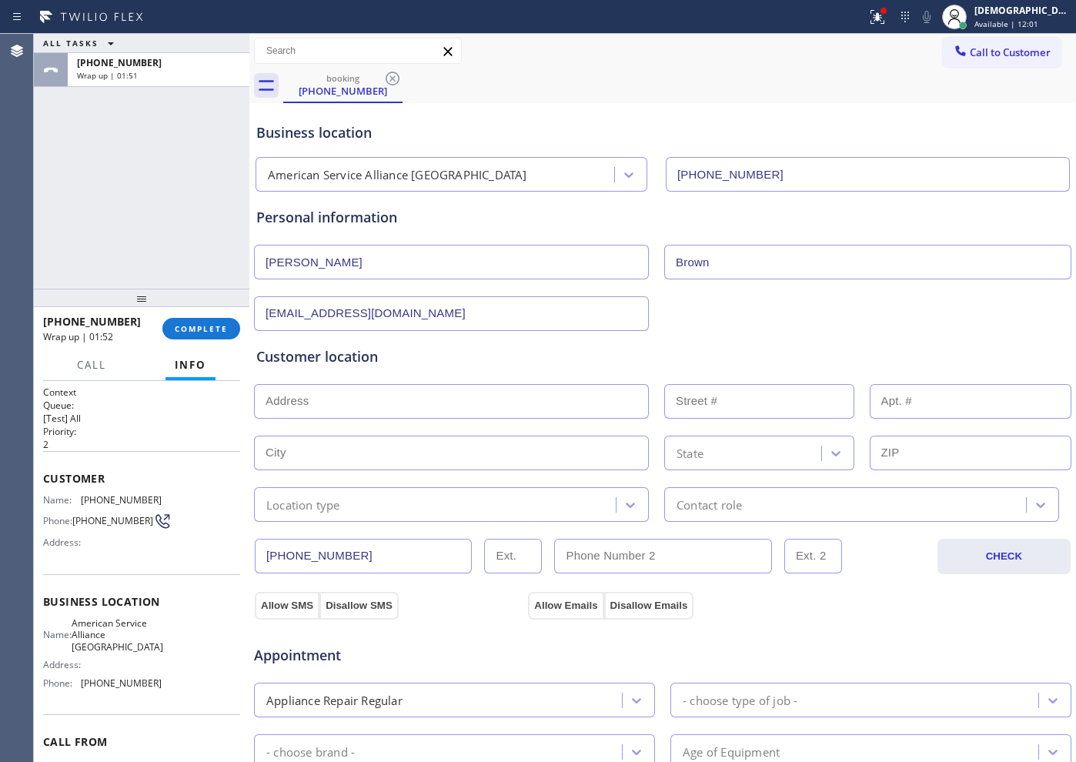
paste input "[STREET_ADDRESS]"
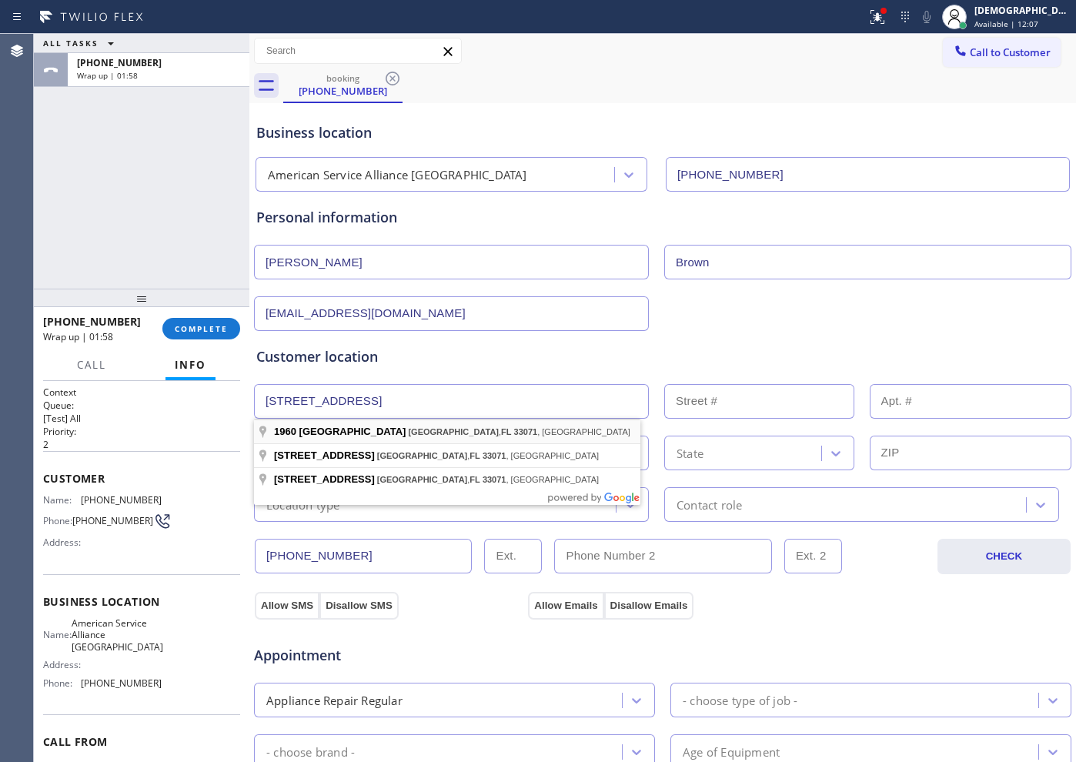
type input "[STREET_ADDRESS]"
type input "1960"
type input "[GEOGRAPHIC_DATA]"
type input "33071"
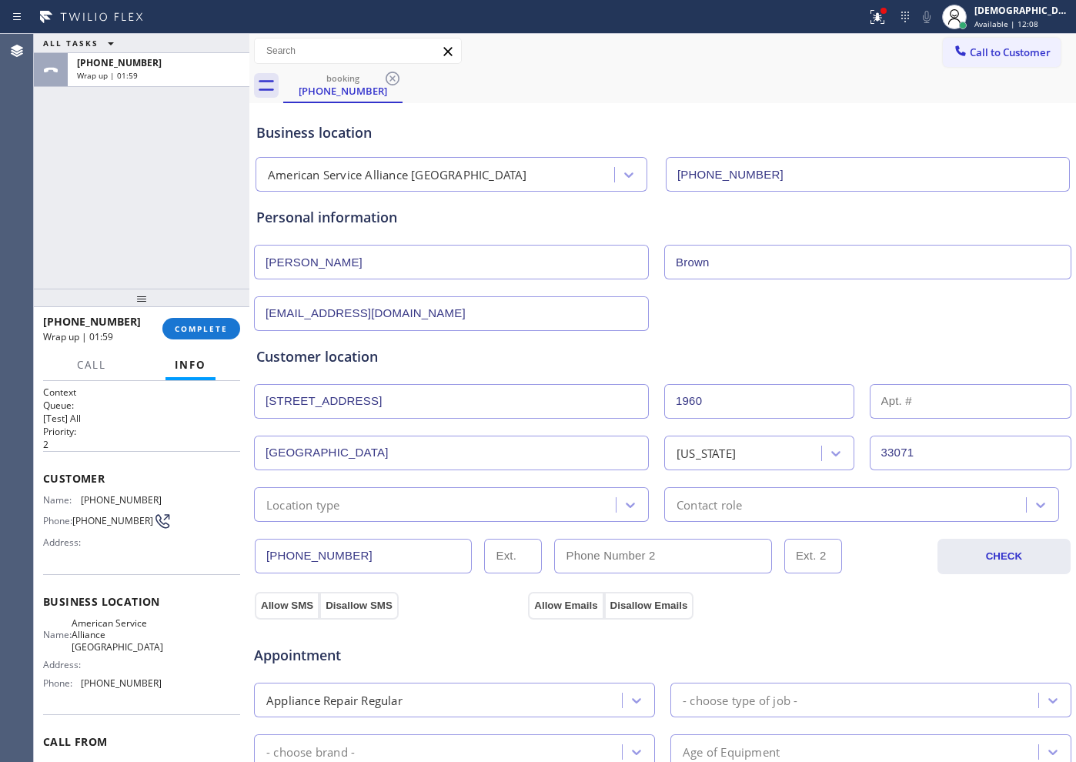
click at [479, 497] on div "Location type" at bounding box center [437, 504] width 357 height 27
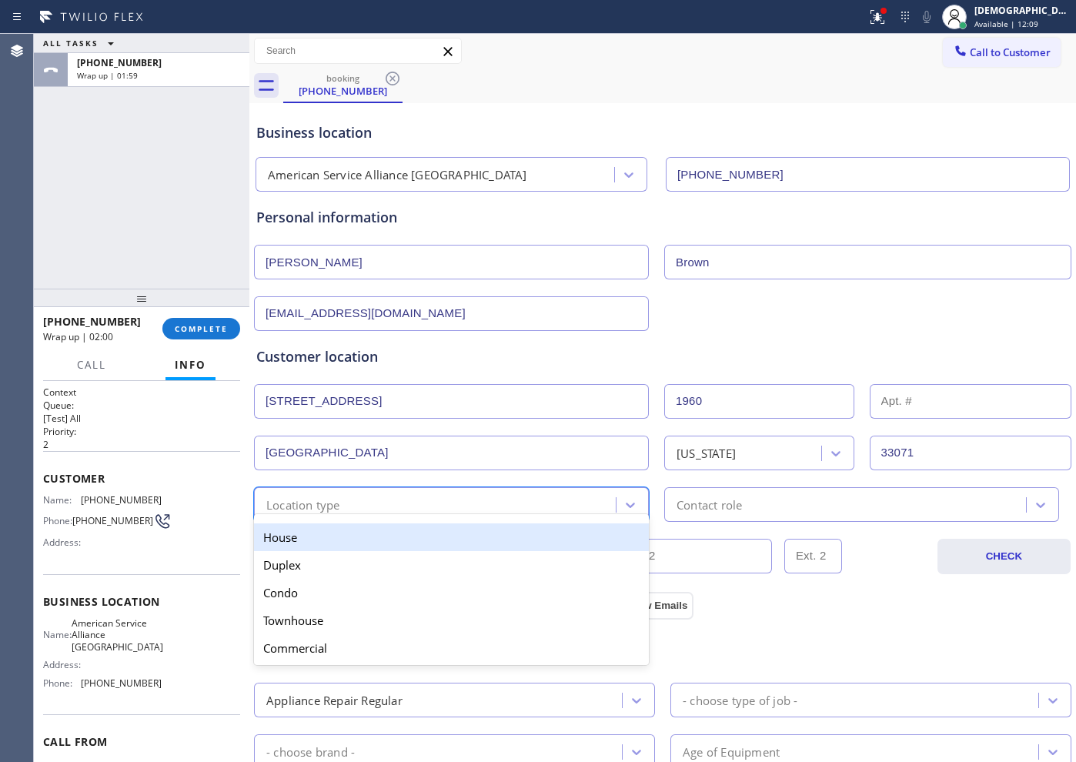
click at [461, 537] on div "House" at bounding box center [451, 537] width 395 height 28
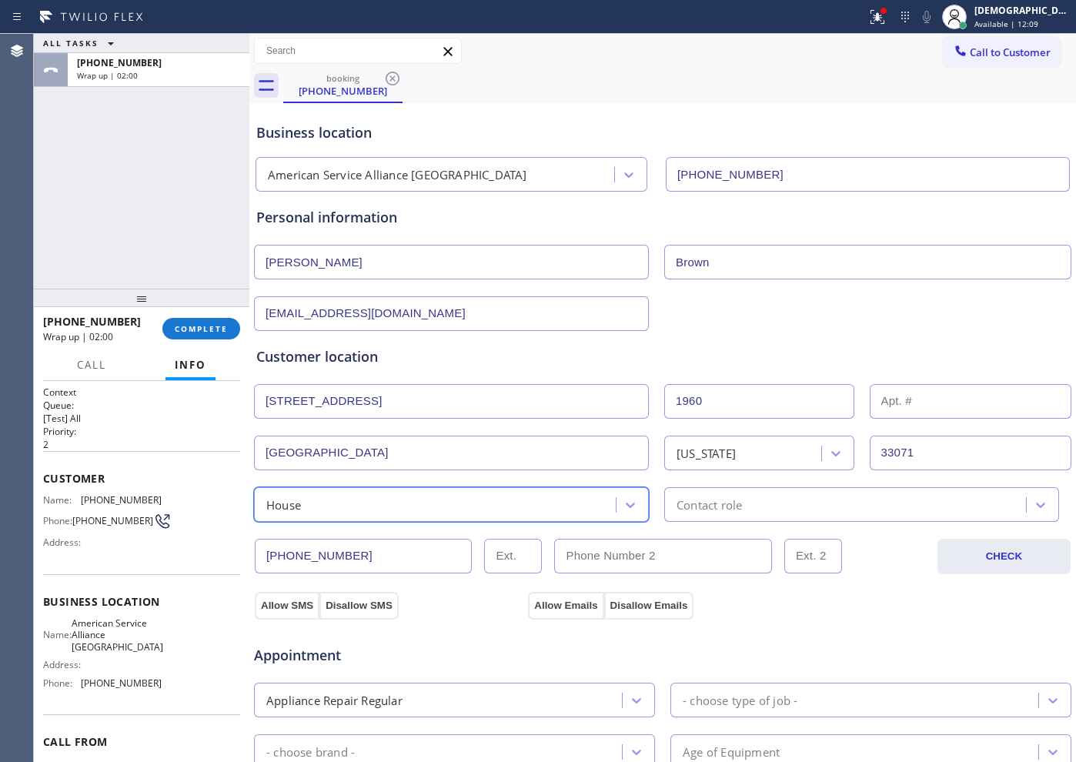
click at [715, 501] on div "Contact role" at bounding box center [708, 504] width 65 height 18
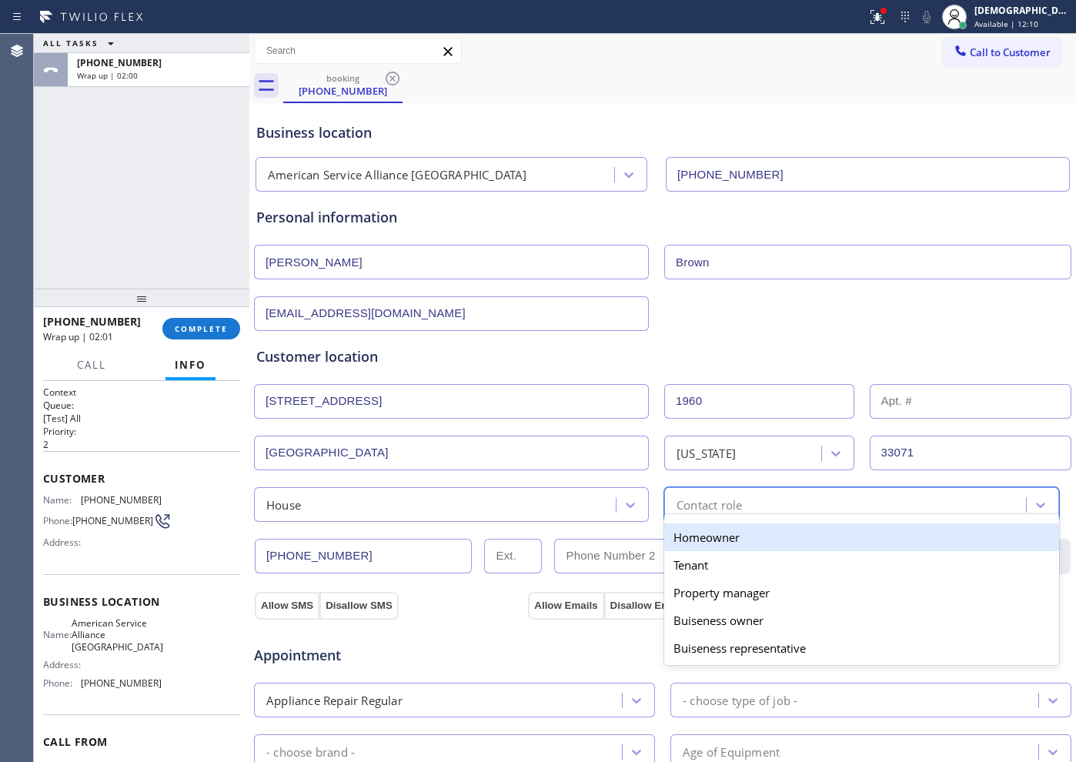
click at [713, 539] on div "Homeowner" at bounding box center [861, 537] width 395 height 28
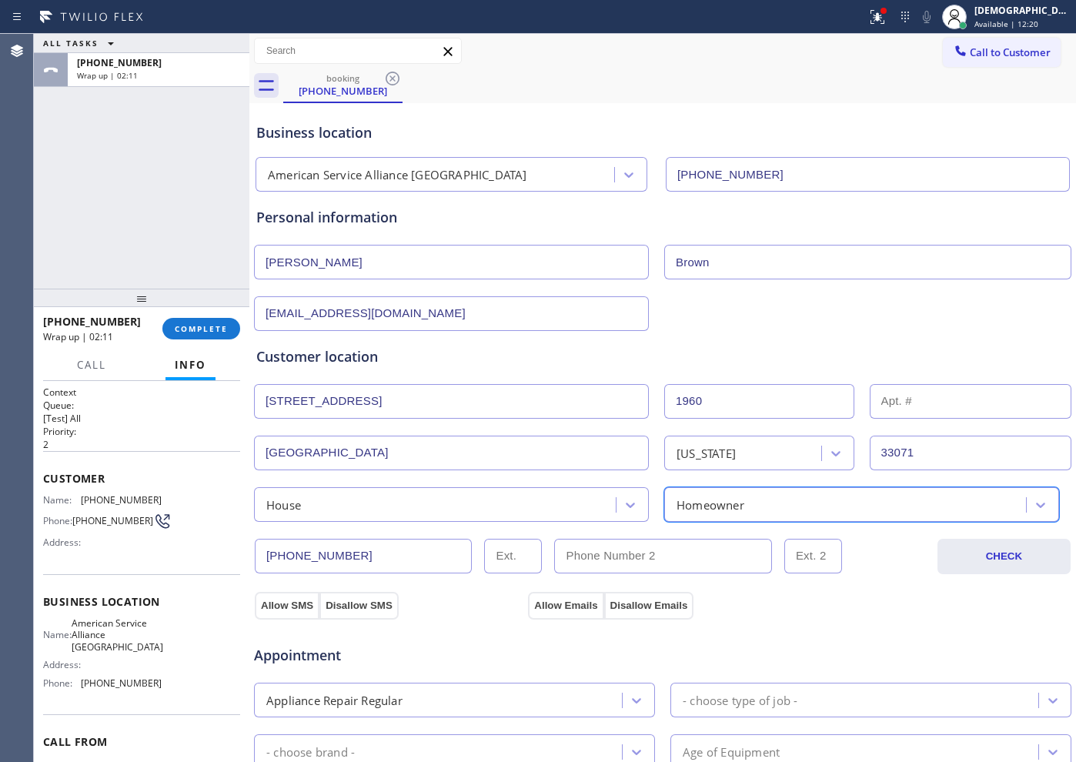
click at [281, 609] on div "Appointment Appliance Repair Regular - choose type of job - - choose brand - Ag…" at bounding box center [662, 763] width 819 height 302
click at [288, 608] on button "Allow SMS" at bounding box center [287, 606] width 65 height 28
click at [537, 604] on button "Allow Emails" at bounding box center [565, 606] width 75 height 28
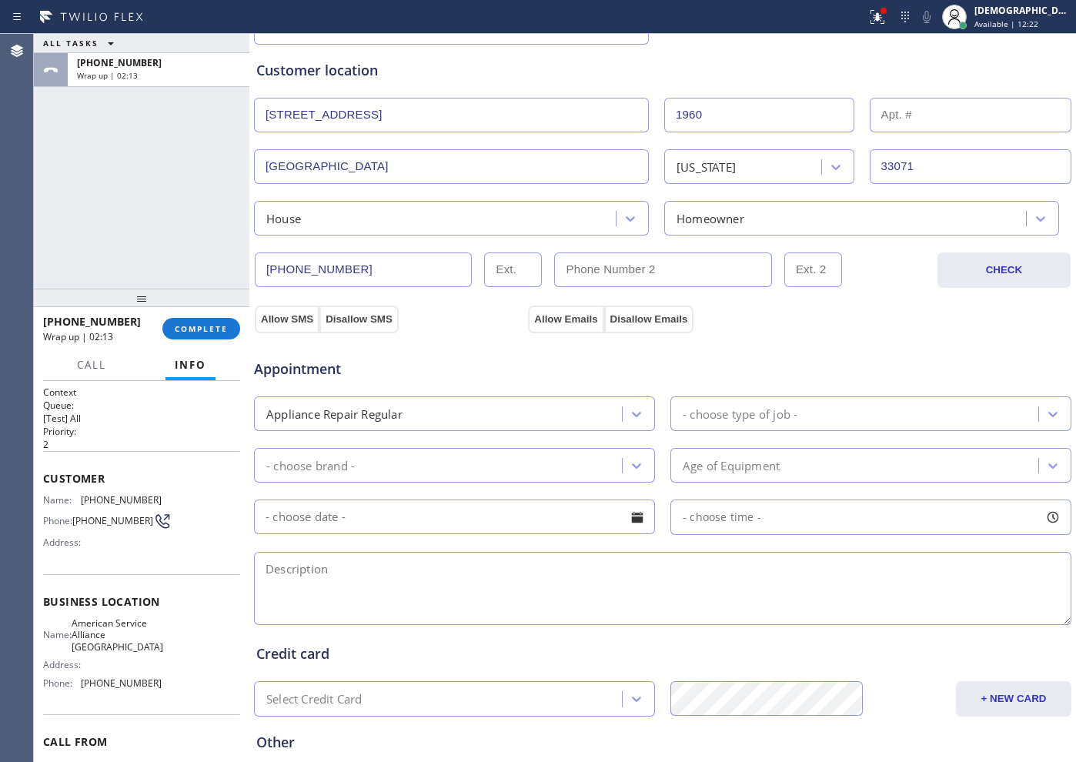
scroll to position [289, 0]
click at [739, 422] on div "- choose type of job -" at bounding box center [856, 411] width 363 height 27
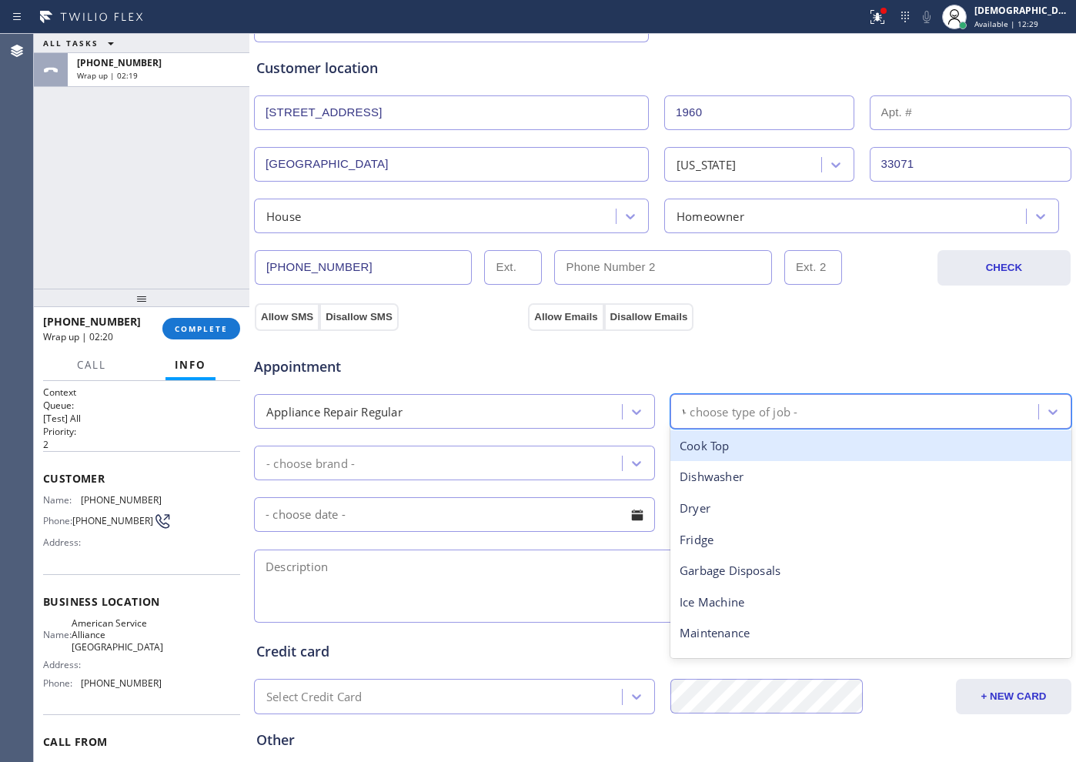
type input "wa"
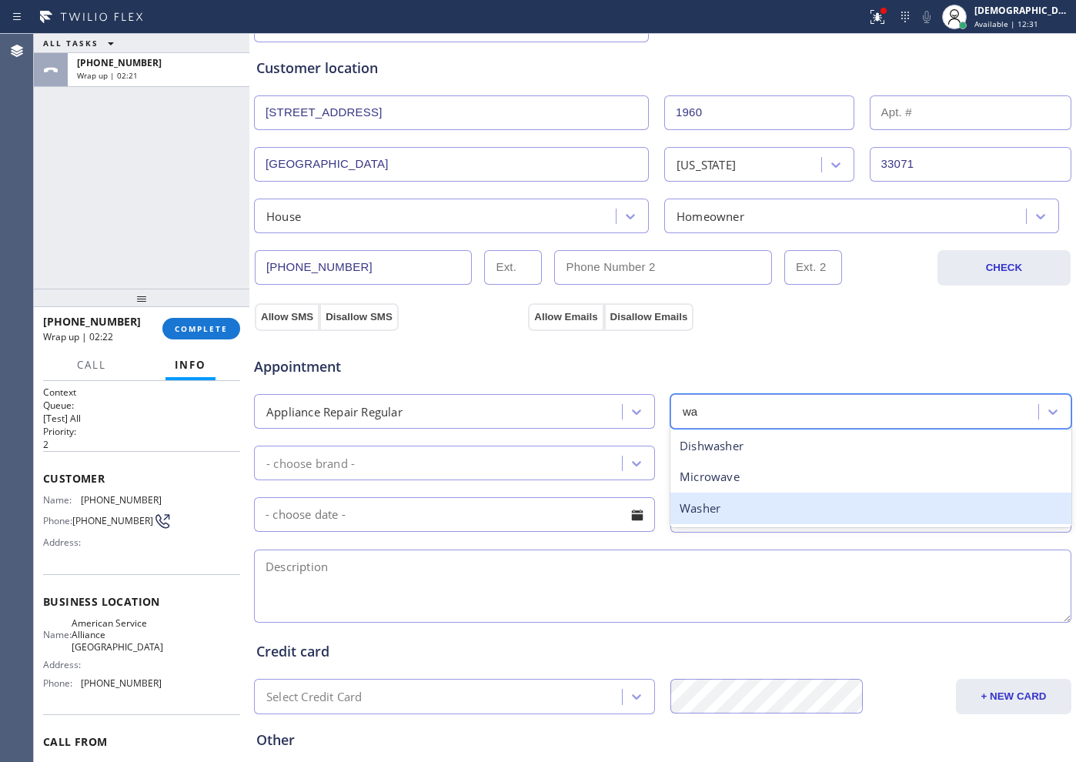
click at [723, 495] on div "Washer" at bounding box center [870, 508] width 401 height 32
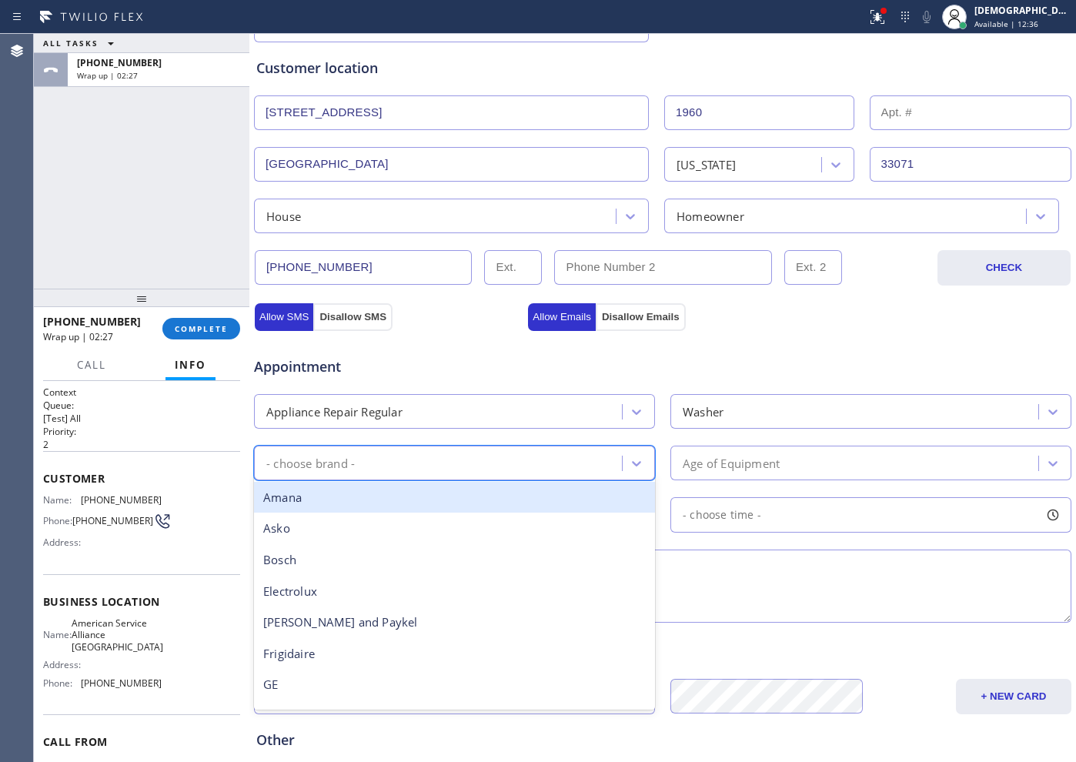
click at [552, 465] on div "- choose brand -" at bounding box center [440, 462] width 363 height 27
type input "ge"
click at [549, 493] on div "GE" at bounding box center [454, 498] width 401 height 32
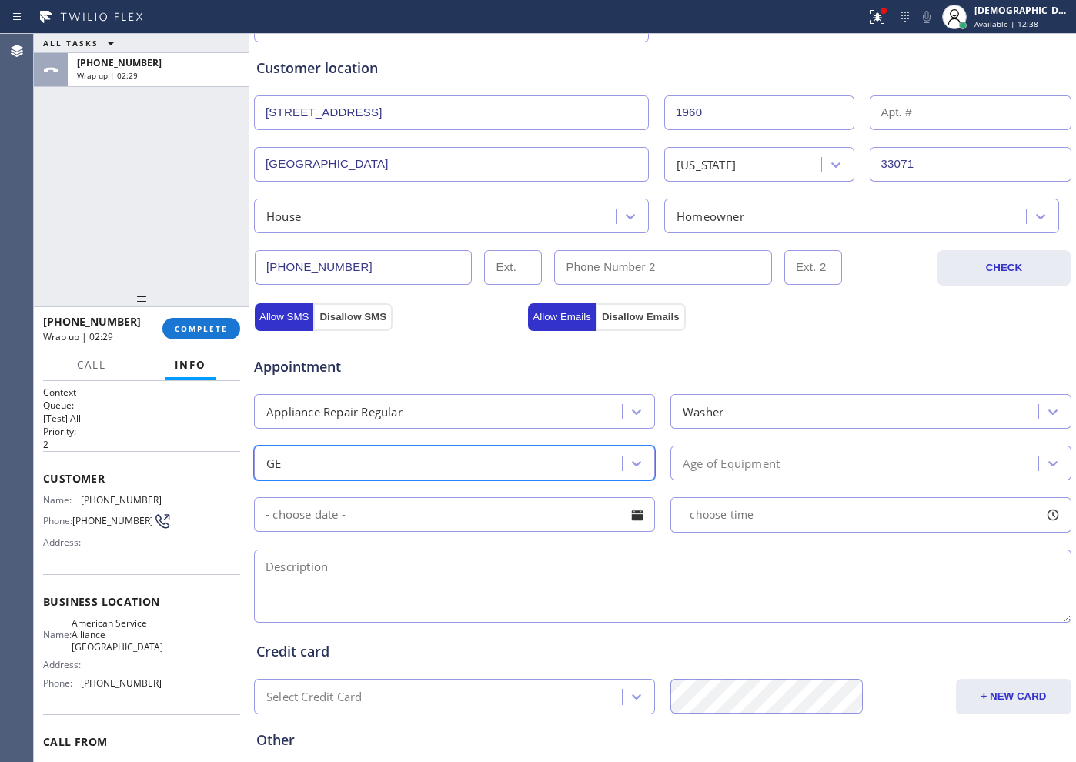
click at [705, 459] on div "Age of Equipment" at bounding box center [730, 463] width 97 height 18
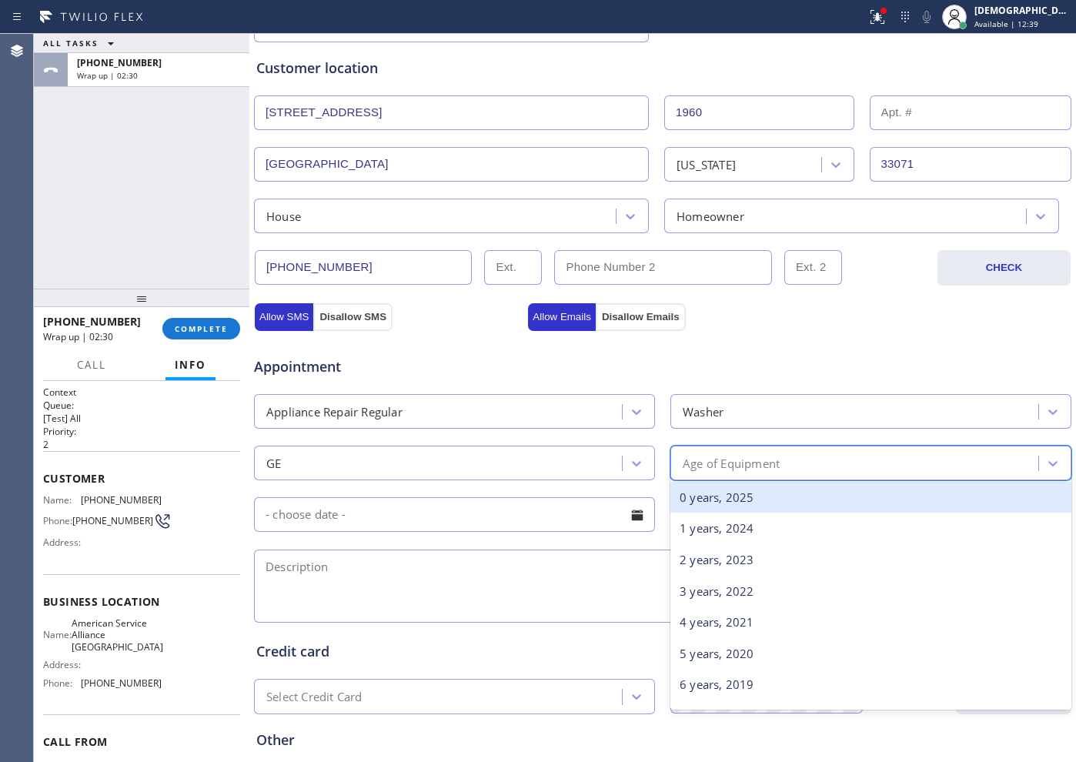
type input "4"
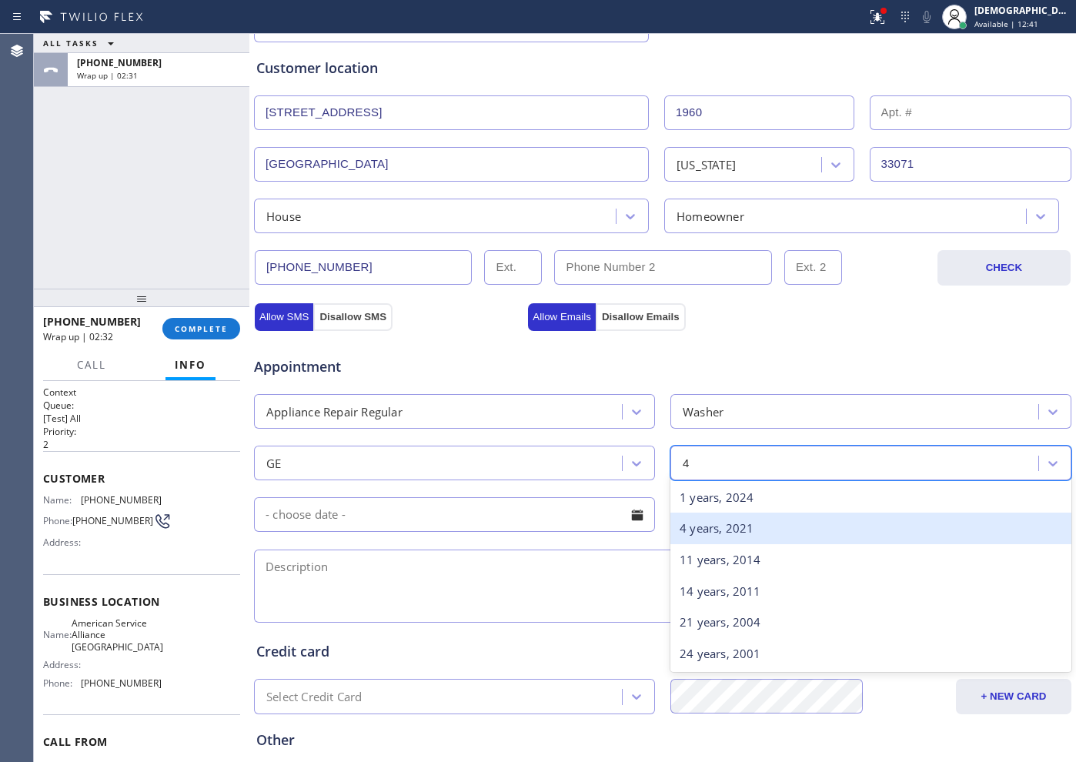
click at [699, 530] on div "4 years, 2021" at bounding box center [870, 528] width 401 height 32
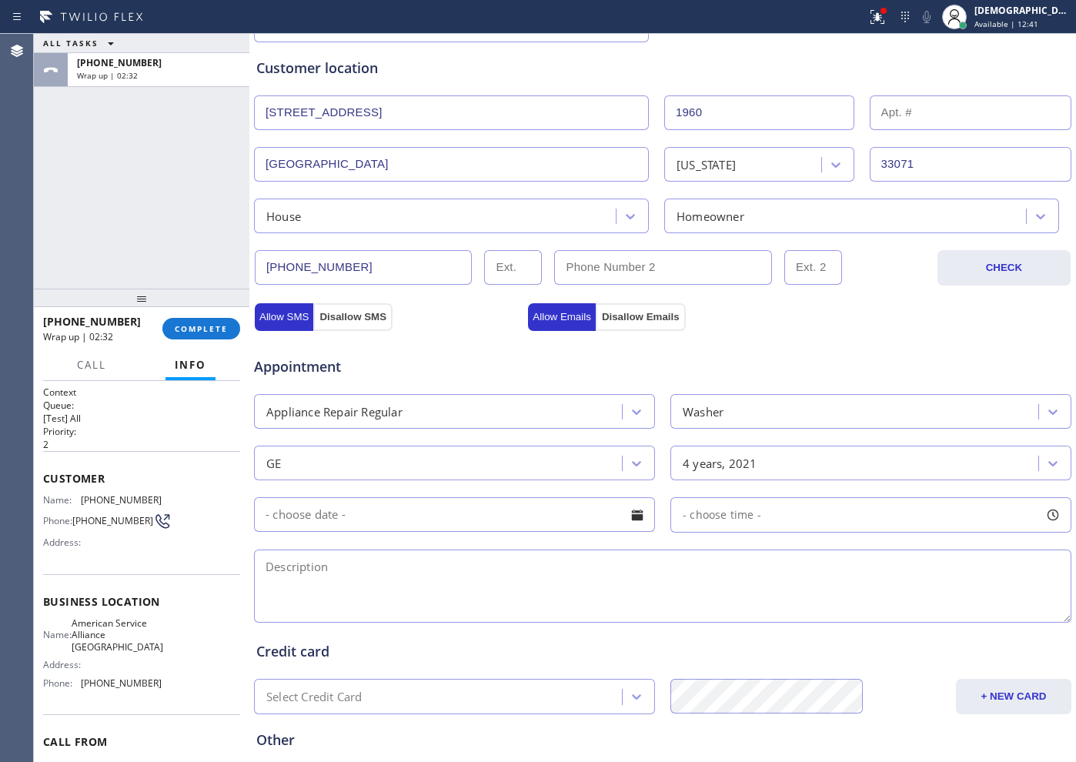
click at [524, 512] on input "text" at bounding box center [454, 514] width 401 height 35
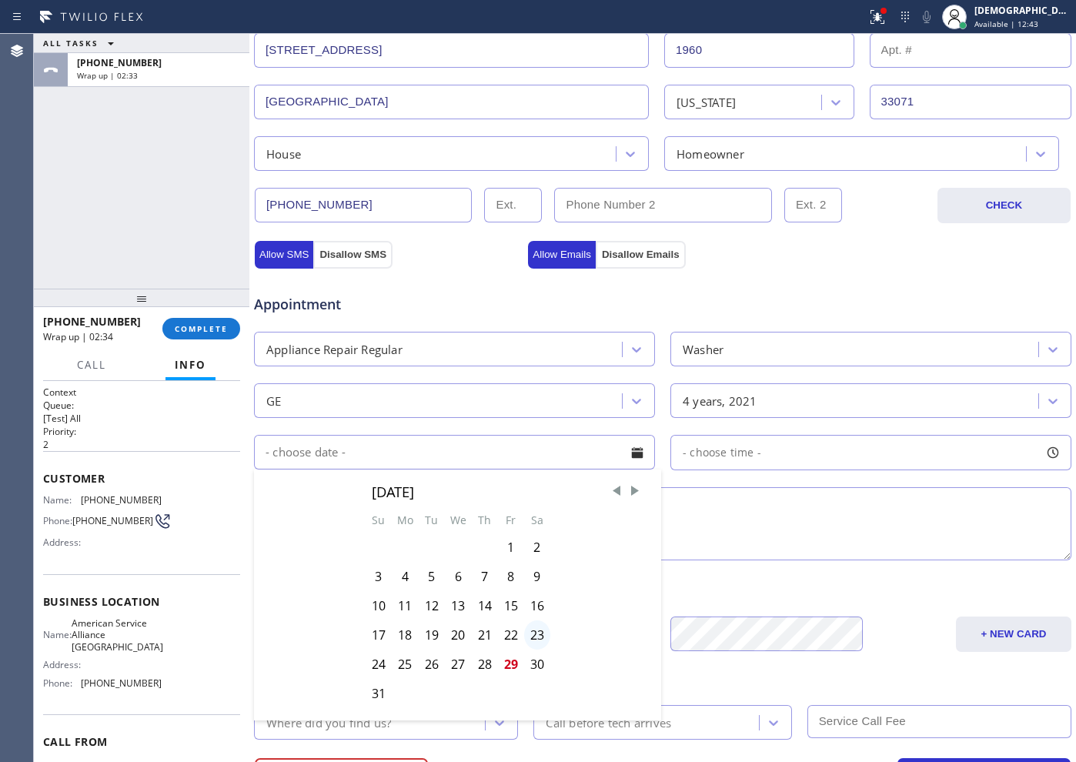
scroll to position [385, 0]
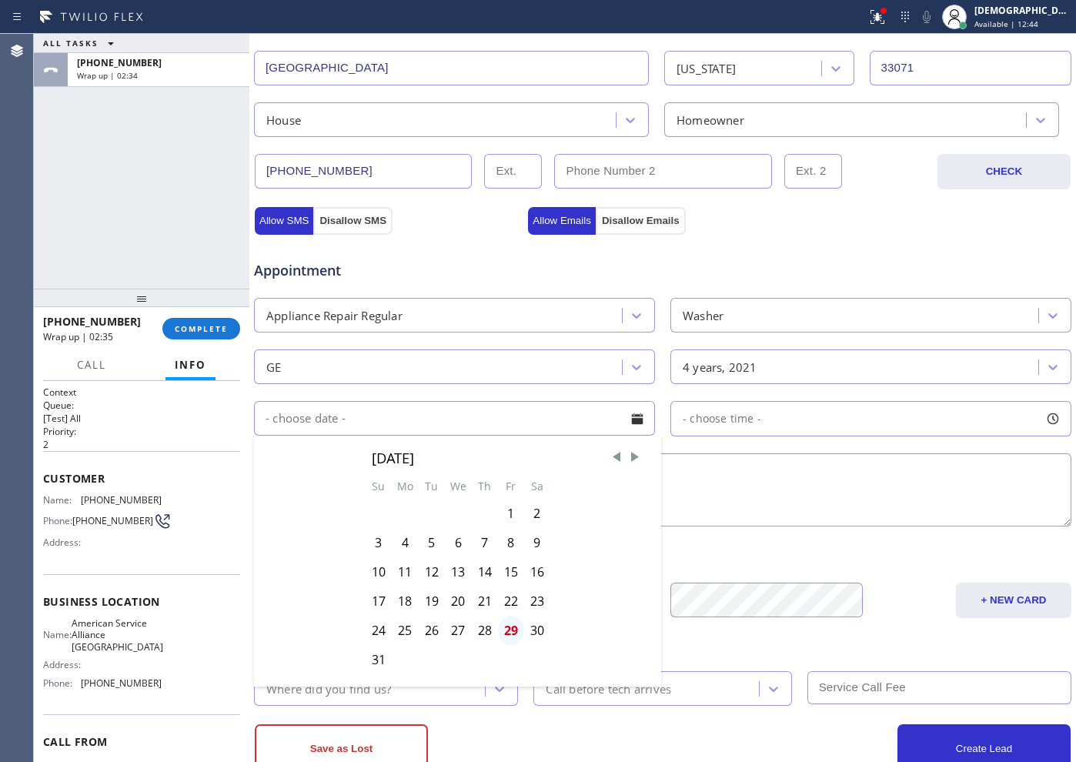
click at [507, 609] on div "29" at bounding box center [511, 630] width 26 height 29
type input "[DATE]"
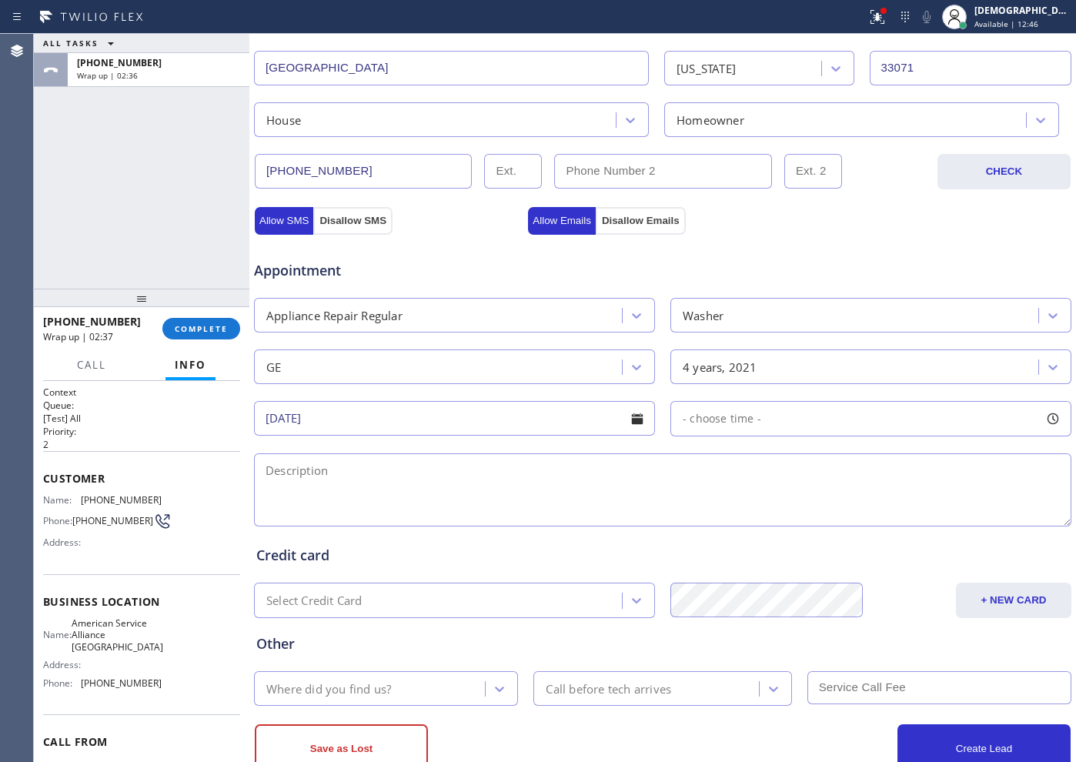
click at [716, 407] on div "- choose time -" at bounding box center [870, 418] width 401 height 35
drag, startPoint x: 682, startPoint y: 511, endPoint x: 908, endPoint y: 519, distance: 225.6
click at [859, 519] on div at bounding box center [914, 512] width 18 height 32
drag, startPoint x: 675, startPoint y: 510, endPoint x: 823, endPoint y: 514, distance: 148.5
click at [823, 514] on div at bounding box center [828, 512] width 18 height 32
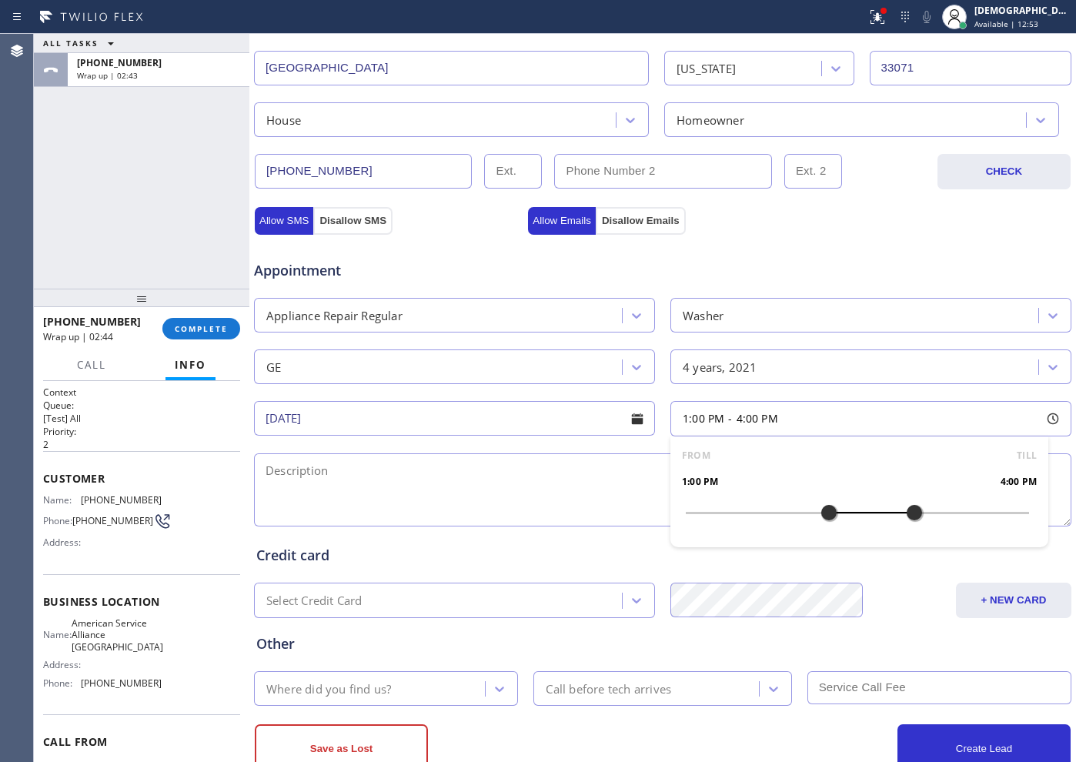
click at [465, 467] on textarea at bounding box center [662, 489] width 817 height 73
click at [487, 479] on textarea "1-4 / No SCF /" at bounding box center [662, 489] width 817 height 73
paste textarea "GE /2 washer is broken / water doesnt come out / SBS / 4 years"
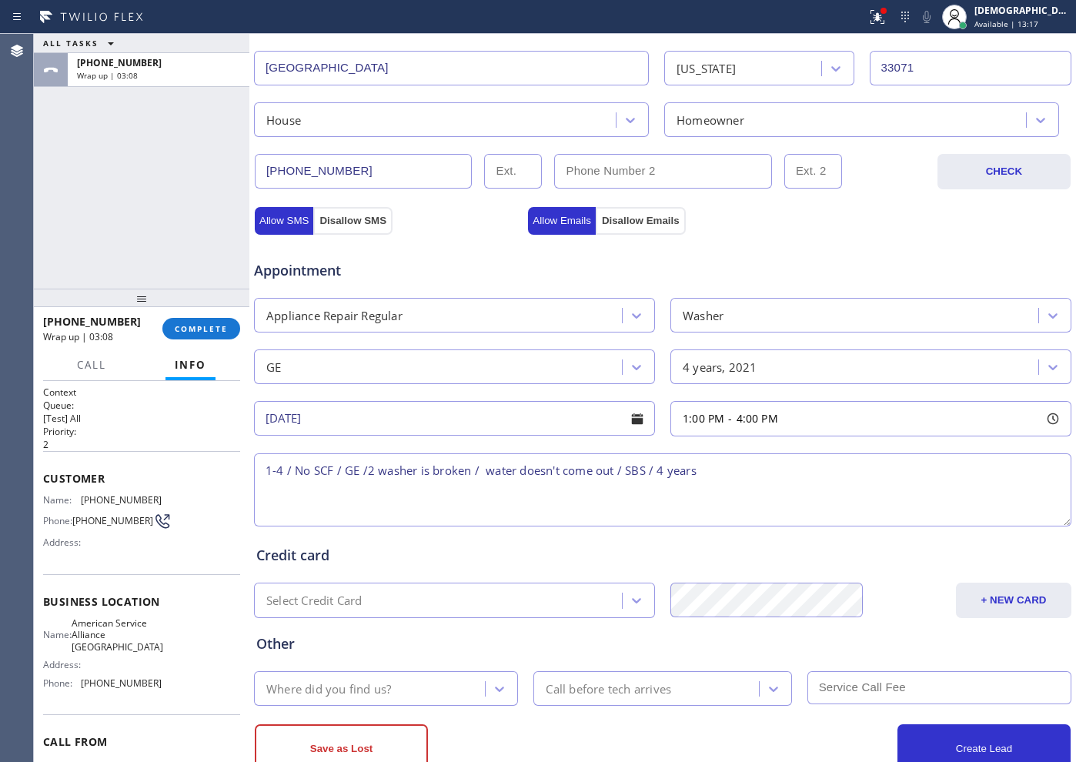
click at [718, 467] on textarea "1-4 / No SCF / GE /2 washer is broken / water doesn't come out / SBS / 4 years" at bounding box center [662, 489] width 817 height 73
click at [836, 463] on textarea "1-4 / No SCF / GE /2 washer is broken / water doesn't come out / SBS / 4 years …" at bounding box center [662, 489] width 817 height 73
paste textarea "[STREET_ADDRESS]"
drag, startPoint x: 145, startPoint y: 655, endPoint x: 80, endPoint y: 634, distance: 67.9
click at [80, 609] on div "Name: American Service Alliance [GEOGRAPHIC_DATA]" at bounding box center [102, 634] width 118 height 35
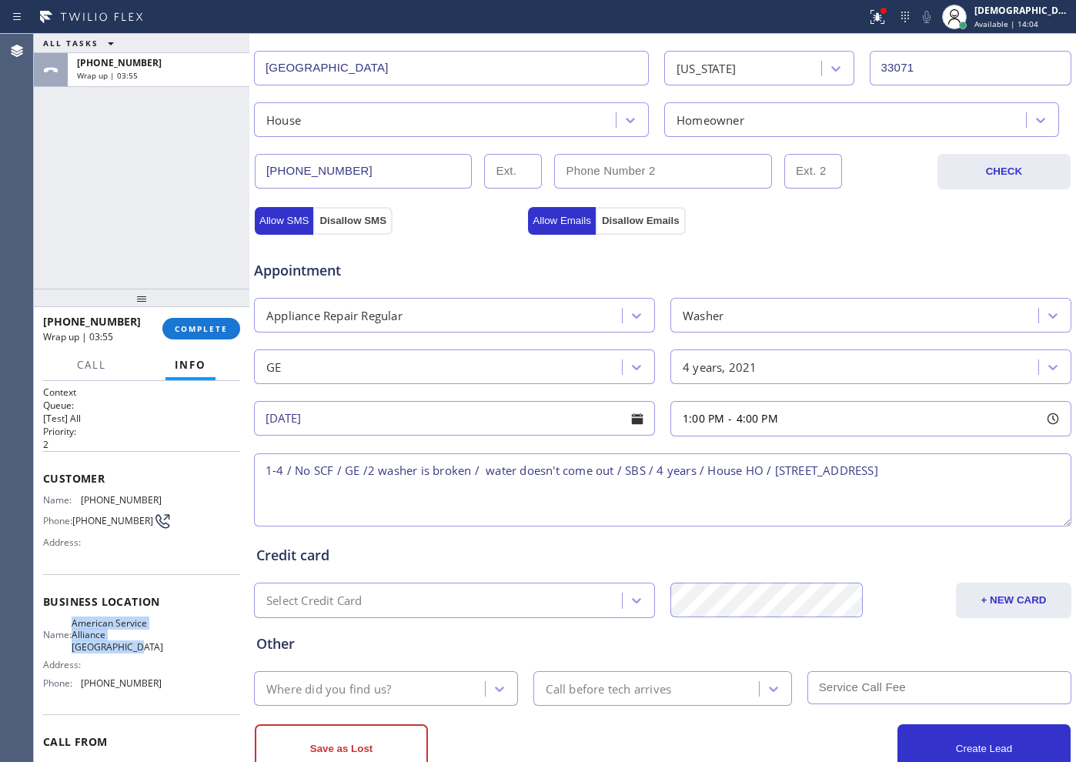
copy div "American Service Alliance [GEOGRAPHIC_DATA]"
click at [859, 472] on textarea "1-4 / No SCF / GE /2 washer is broken / water doesn't come out / SBS / 4 years …" at bounding box center [662, 489] width 817 height 73
paste textarea "American Service Alliance [GEOGRAPHIC_DATA]"
click at [527, 494] on textarea "1-4 / No SCF / GE /2 washer is broken / water doesn't come out / SBS / 4 years …" at bounding box center [662, 489] width 817 height 73
paste textarea "Please call customer 30 minutes prior to arrival"
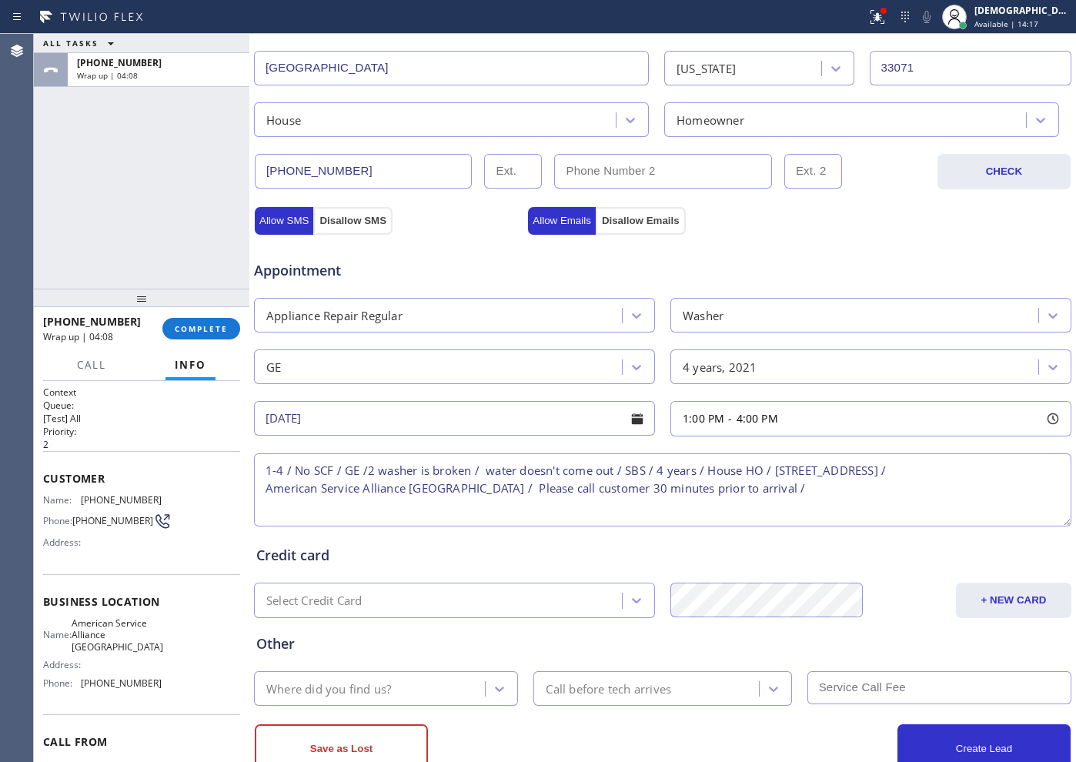
scroll to position [431, 0]
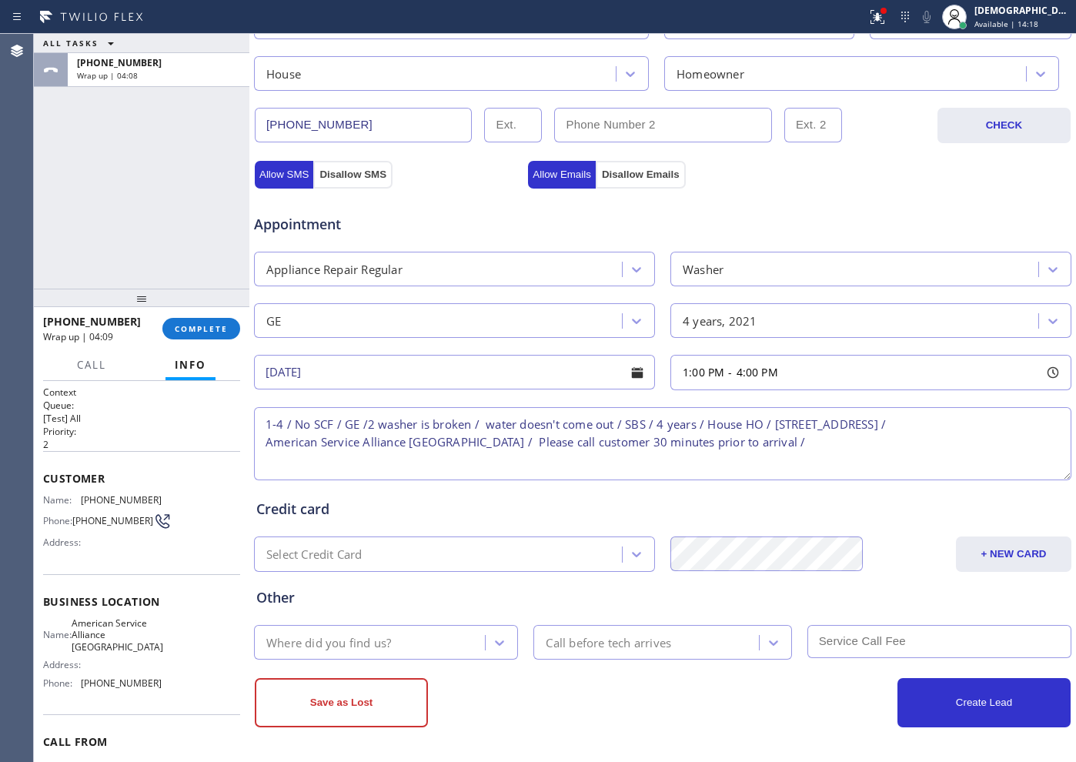
type textarea "1-4 / No SCF / GE /2 washer is broken / water doesn't come out / SBS / 4 years …"
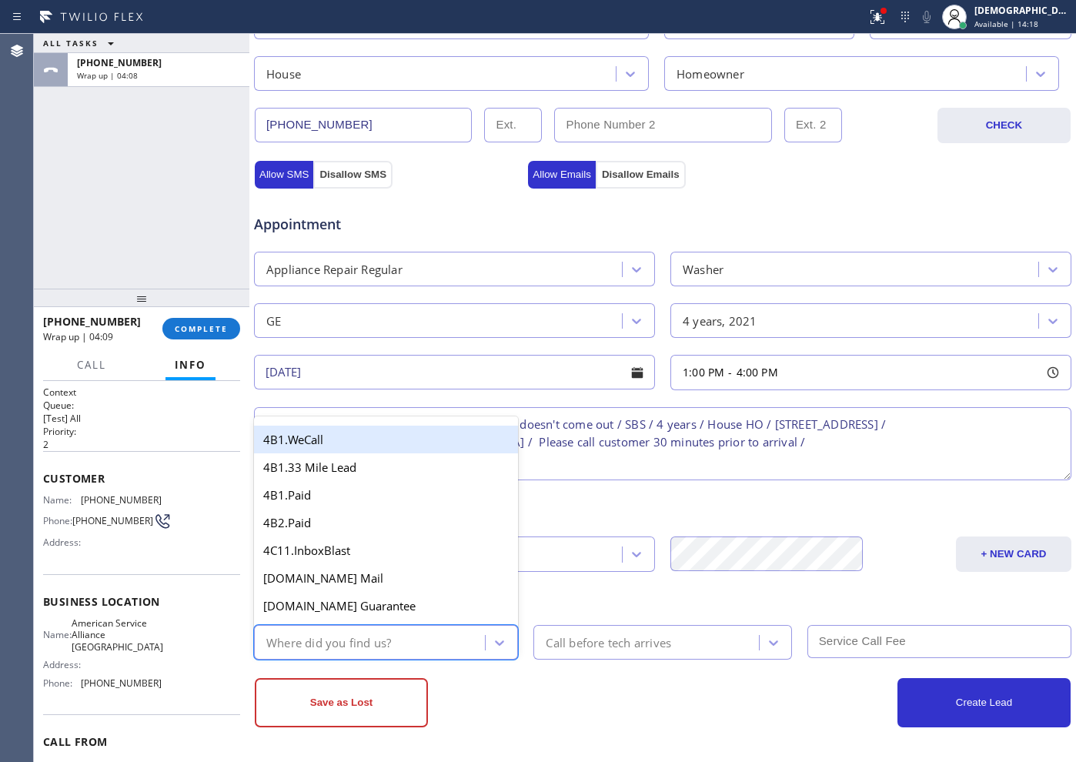
click at [436, 609] on div "Where did you find us?" at bounding box center [372, 642] width 226 height 27
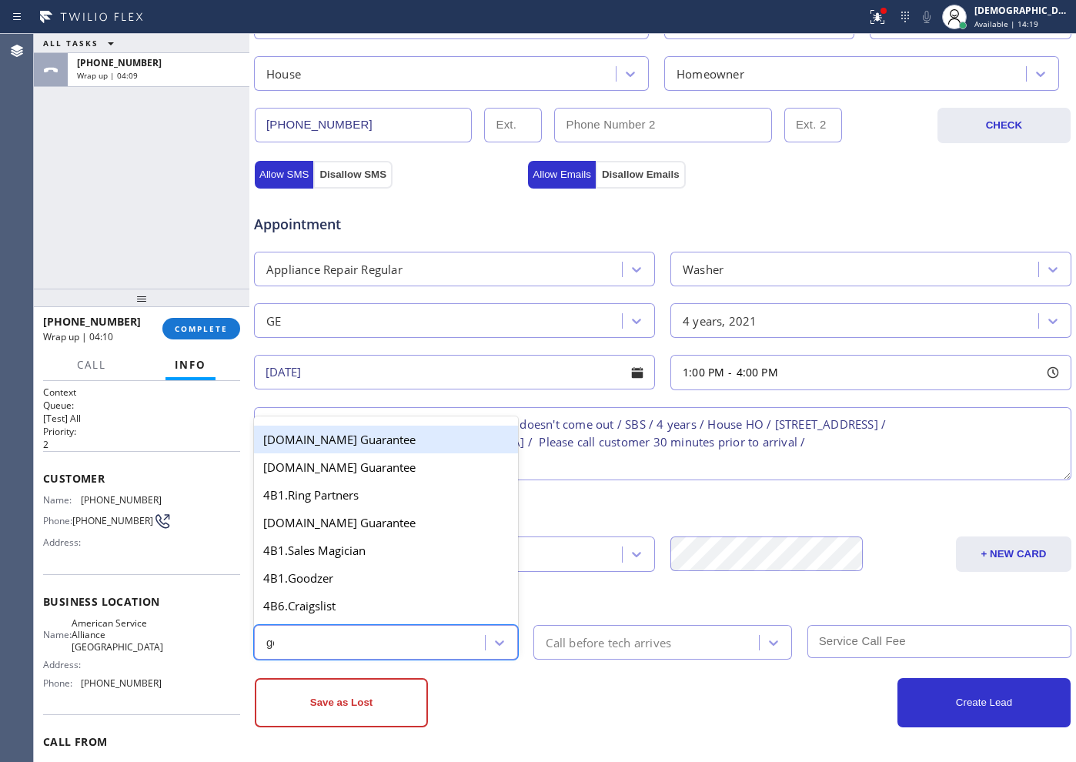
type input "goo"
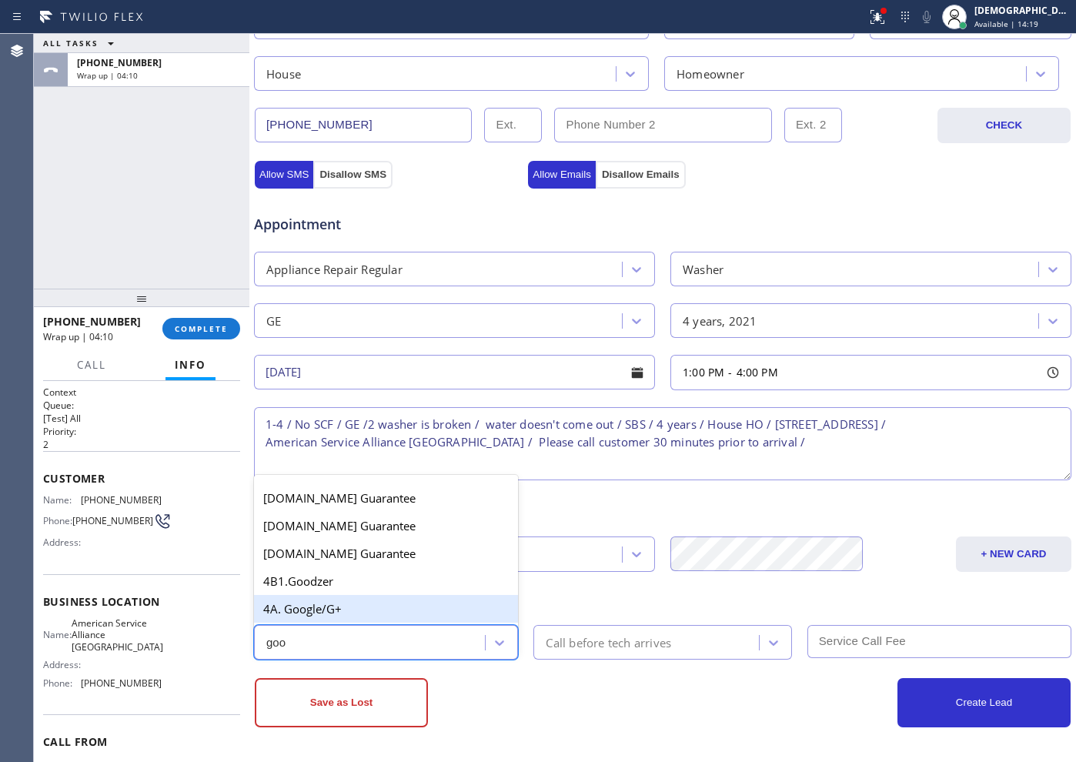
click at [395, 609] on div "4A. Google/G+" at bounding box center [386, 609] width 264 height 28
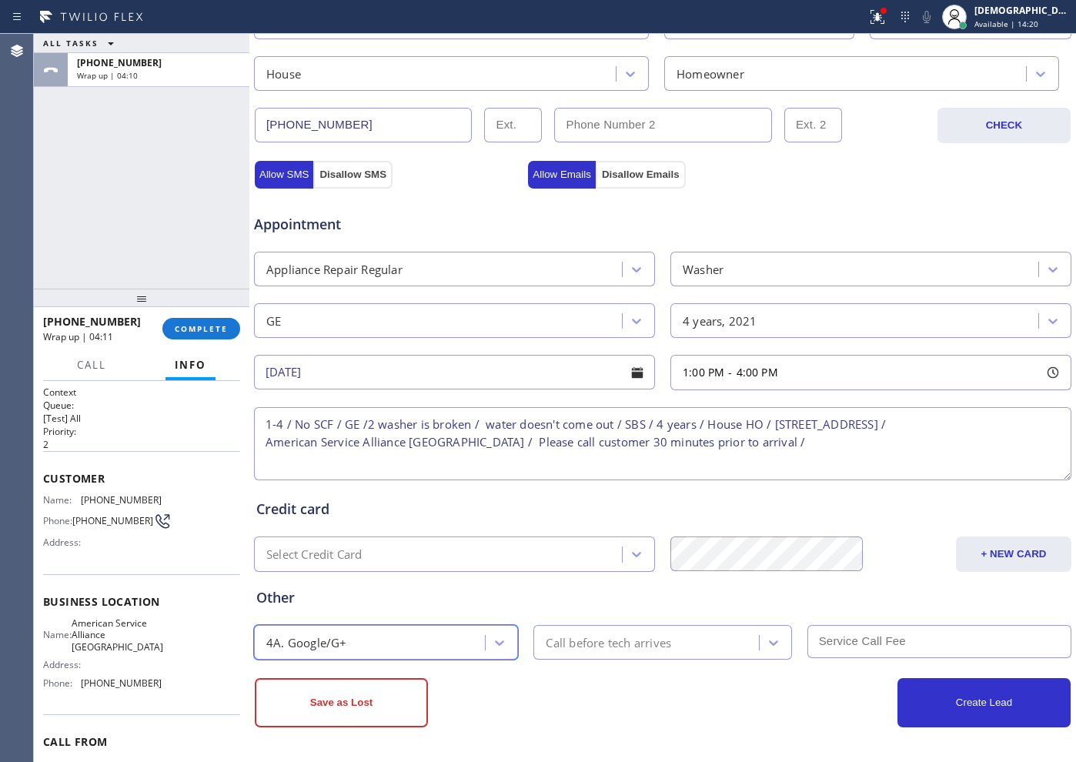
click at [566, 609] on div "Call before tech arrives" at bounding box center [648, 642] width 220 height 27
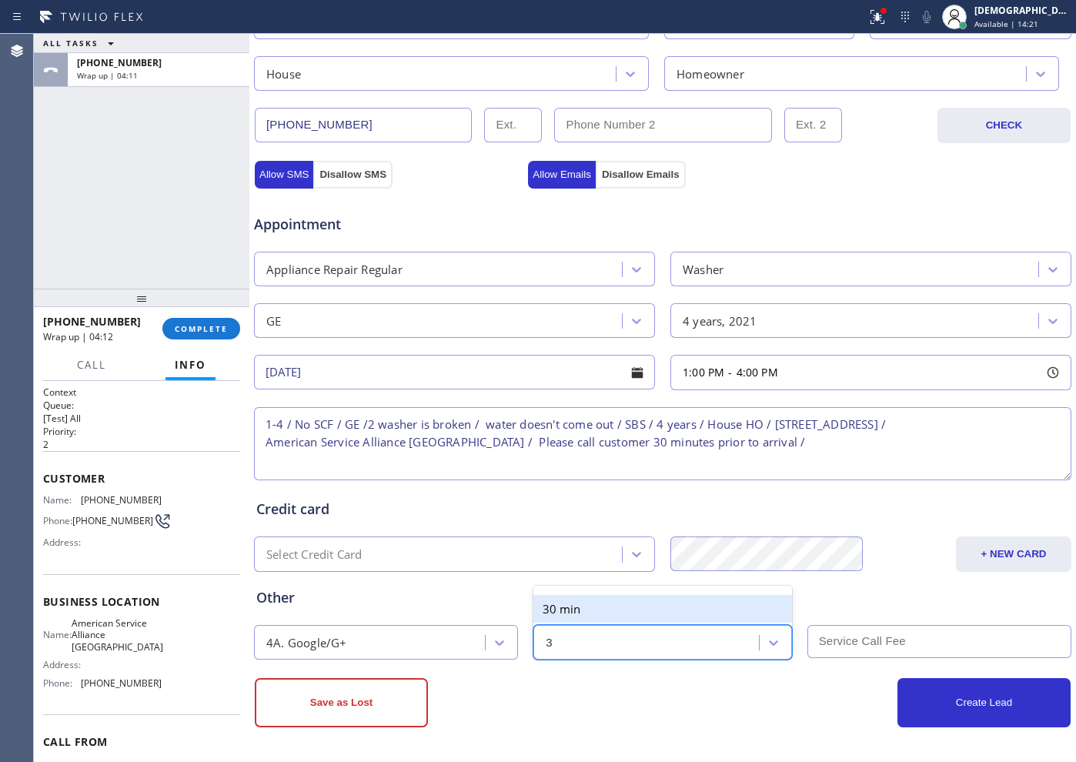
type input "30"
click at [597, 602] on div "30 min" at bounding box center [662, 609] width 258 height 28
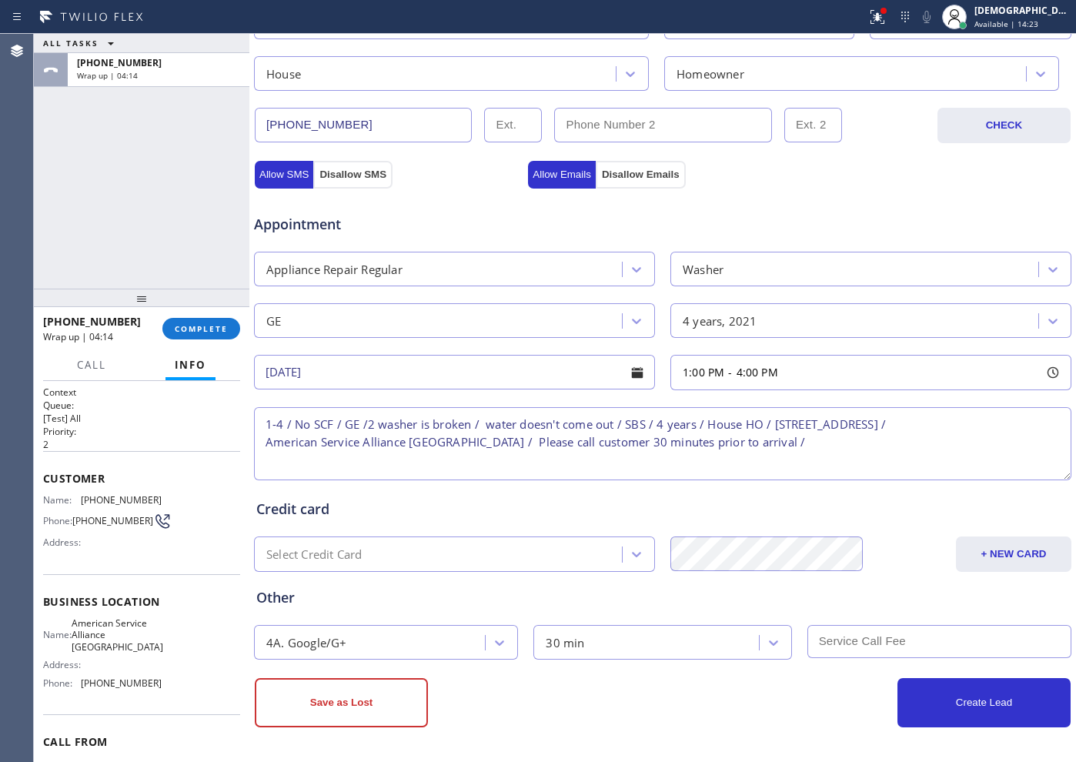
click at [859, 609] on input "text" at bounding box center [939, 641] width 264 height 33
type input "0"
click at [846, 602] on div "Other" at bounding box center [662, 597] width 812 height 21
click at [859, 609] on button "Create Lead" at bounding box center [983, 702] width 173 height 49
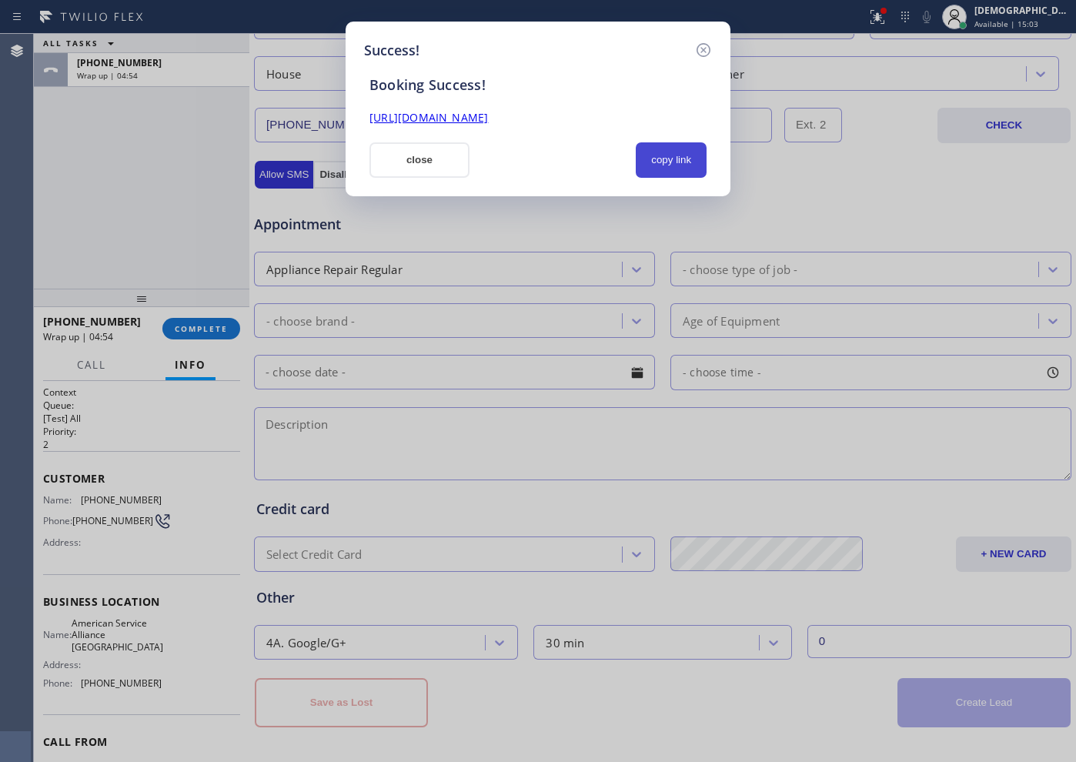
click at [688, 162] on button "copy link" at bounding box center [671, 159] width 71 height 35
click at [488, 113] on link "[URL][DOMAIN_NAME]" at bounding box center [428, 117] width 118 height 15
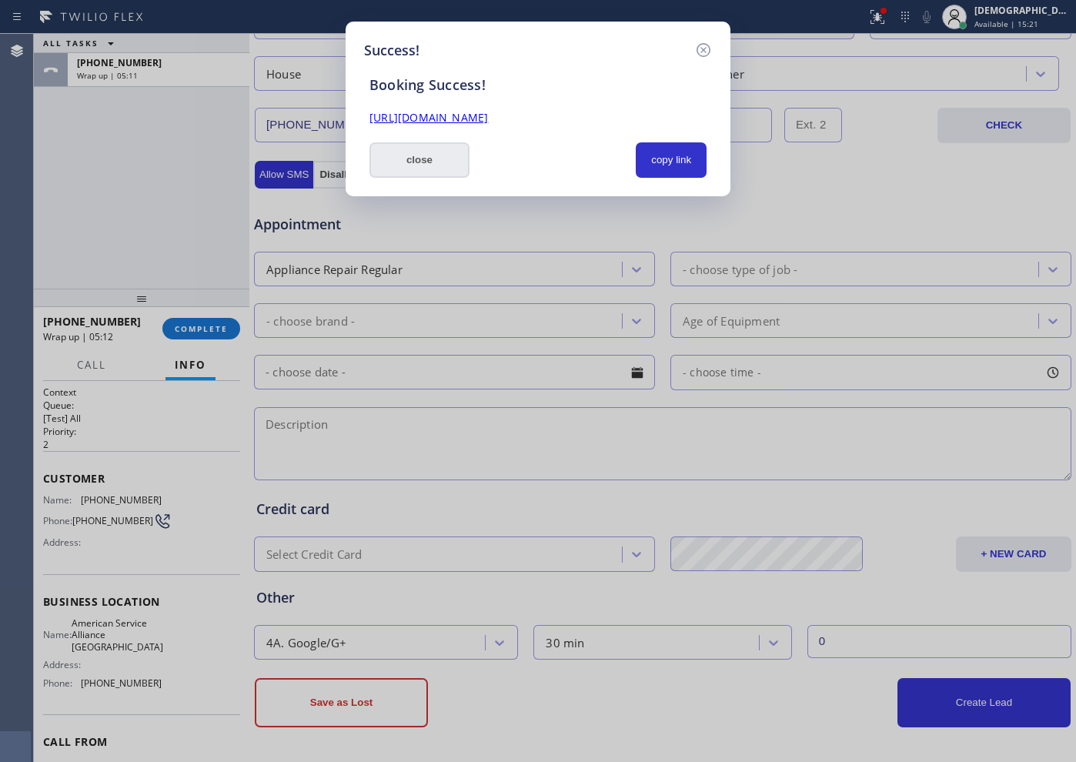
click at [454, 164] on button "close" at bounding box center [419, 159] width 100 height 35
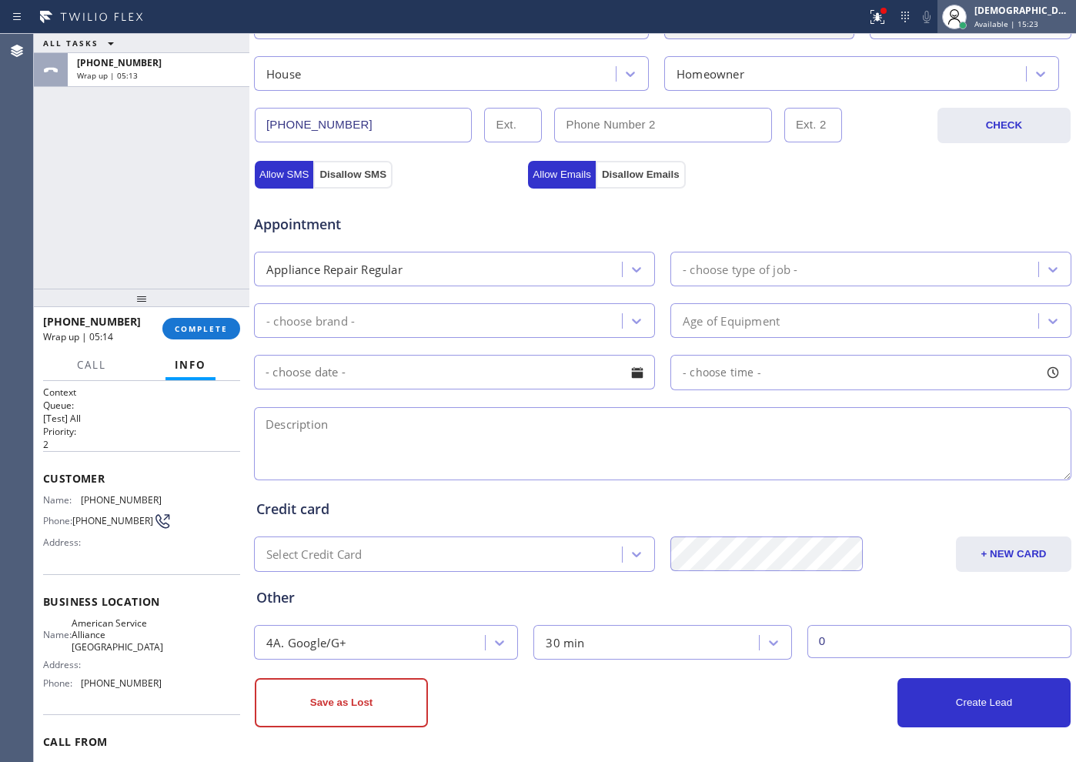
click at [859, 22] on span "Available | 15:23" at bounding box center [1006, 23] width 64 height 11
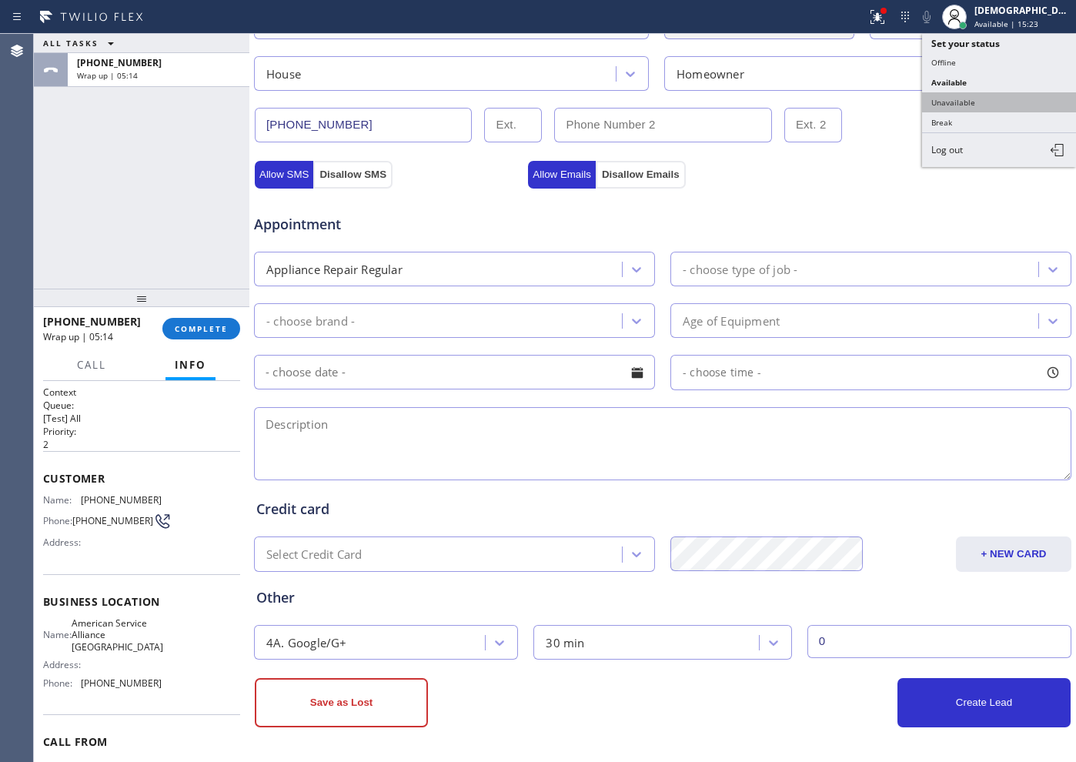
click at [859, 99] on button "Unavailable" at bounding box center [999, 102] width 154 height 20
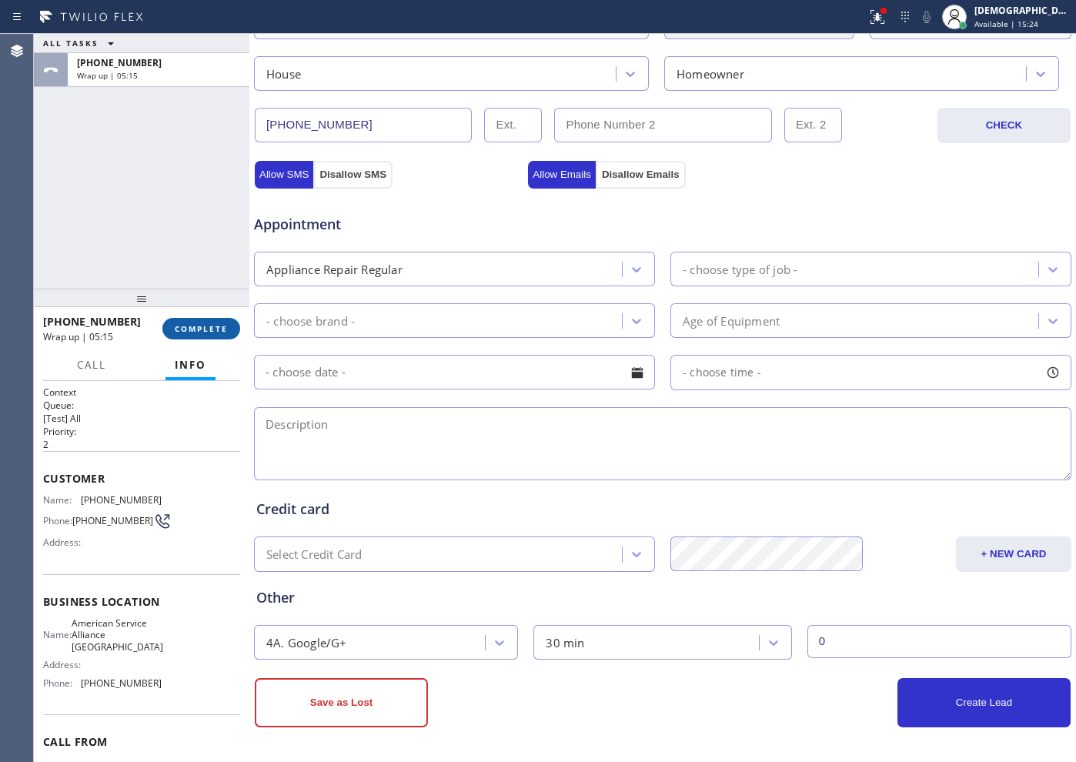
click at [203, 327] on span "COMPLETE" at bounding box center [201, 328] width 53 height 11
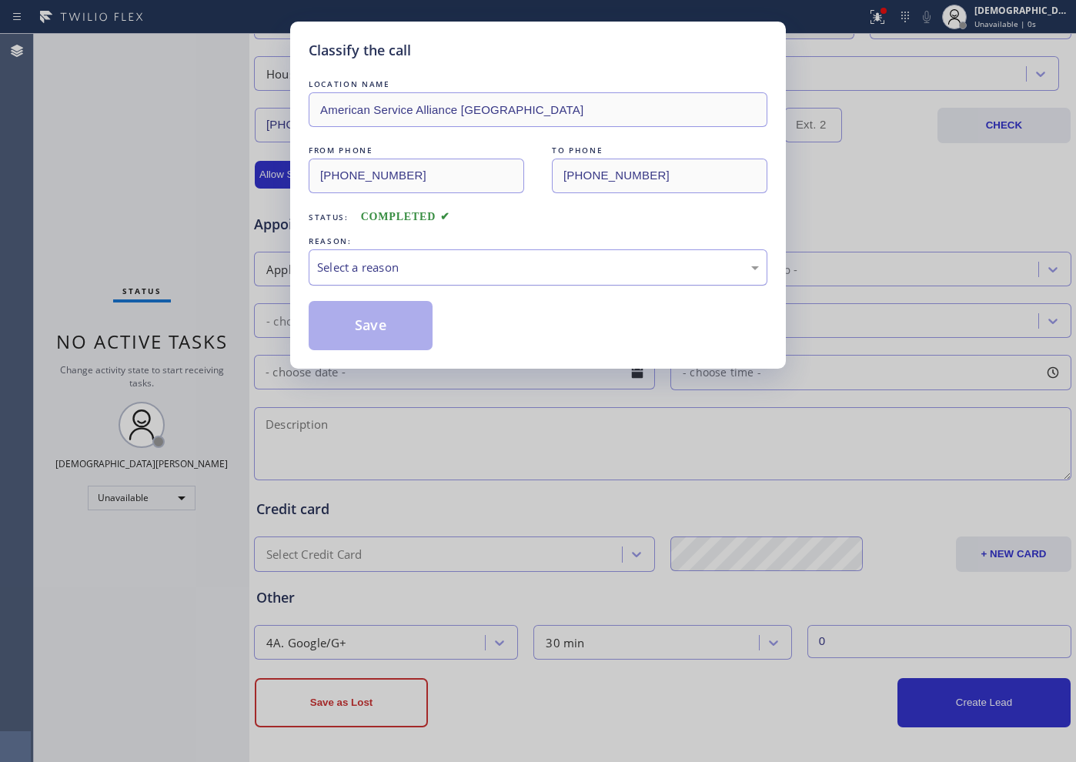
click at [332, 269] on div "Select a reason" at bounding box center [538, 268] width 442 height 18
click at [336, 319] on button "Save" at bounding box center [371, 325] width 124 height 49
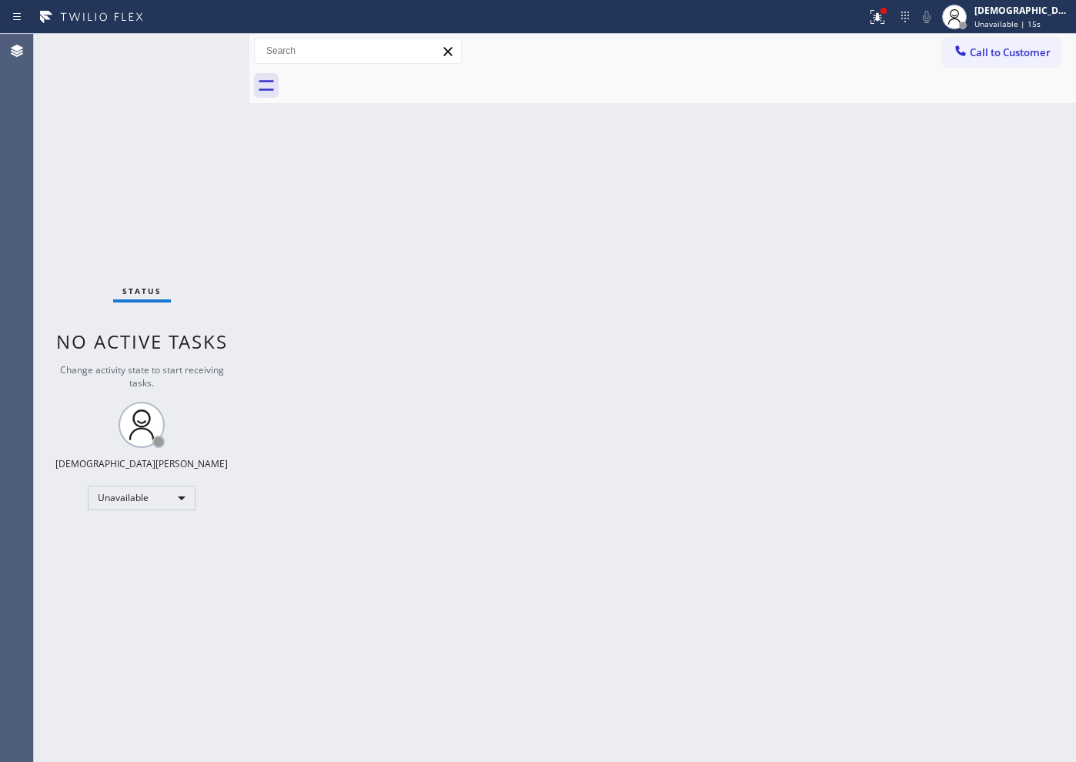
drag, startPoint x: 125, startPoint y: 155, endPoint x: 117, endPoint y: 5, distance: 150.3
click at [125, 152] on div "Status No active tasks Change activity state to start receiving tasks. [PERSON_…" at bounding box center [141, 398] width 215 height 728
click at [859, 26] on span "Unavailable | 5:23" at bounding box center [1008, 23] width 69 height 11
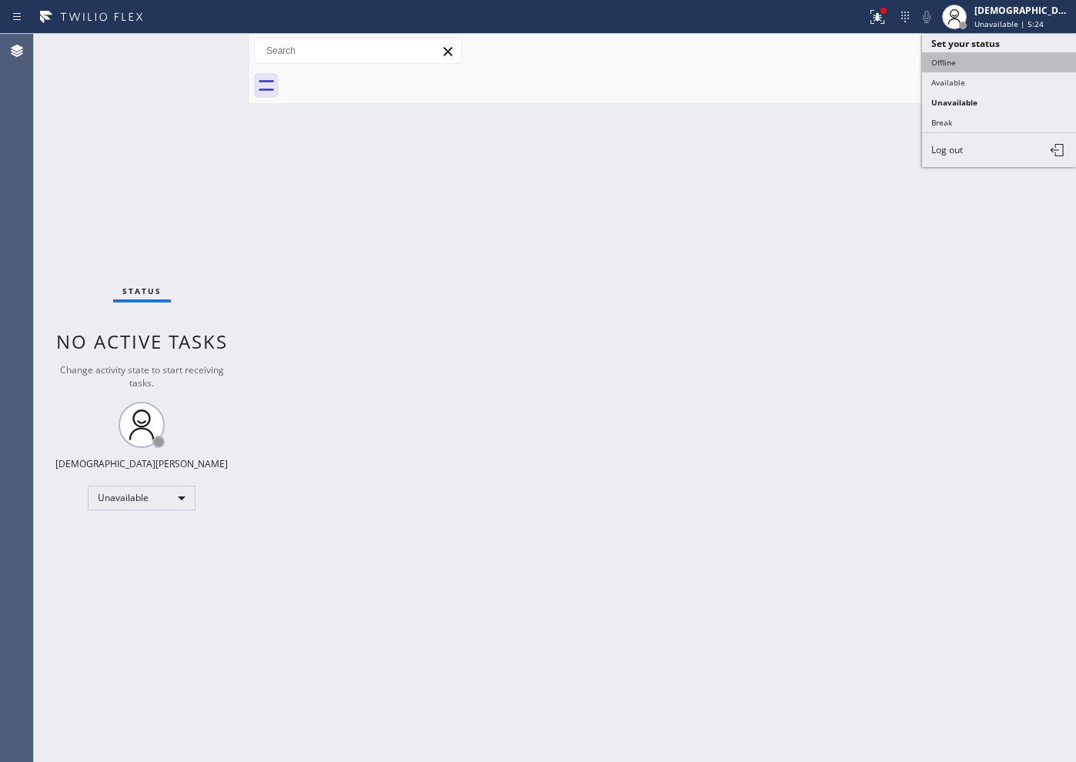
click at [859, 62] on button "Offline" at bounding box center [999, 62] width 154 height 20
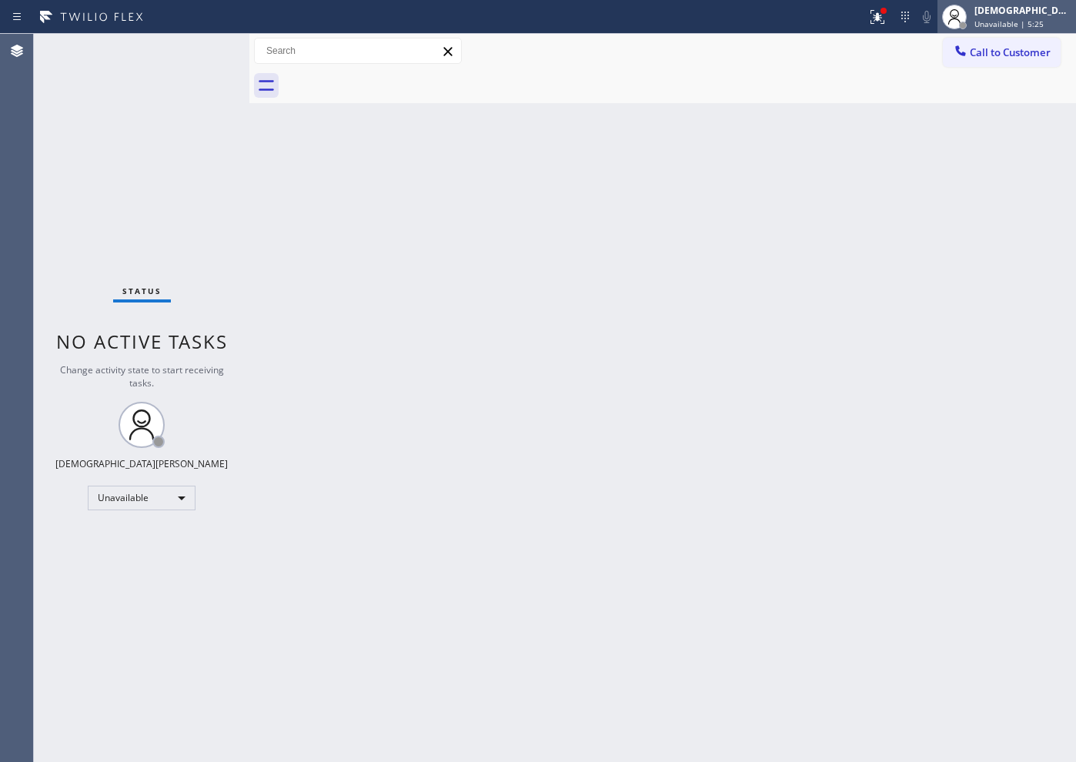
click at [859, 18] on span "Unavailable | 5:25" at bounding box center [1008, 23] width 69 height 11
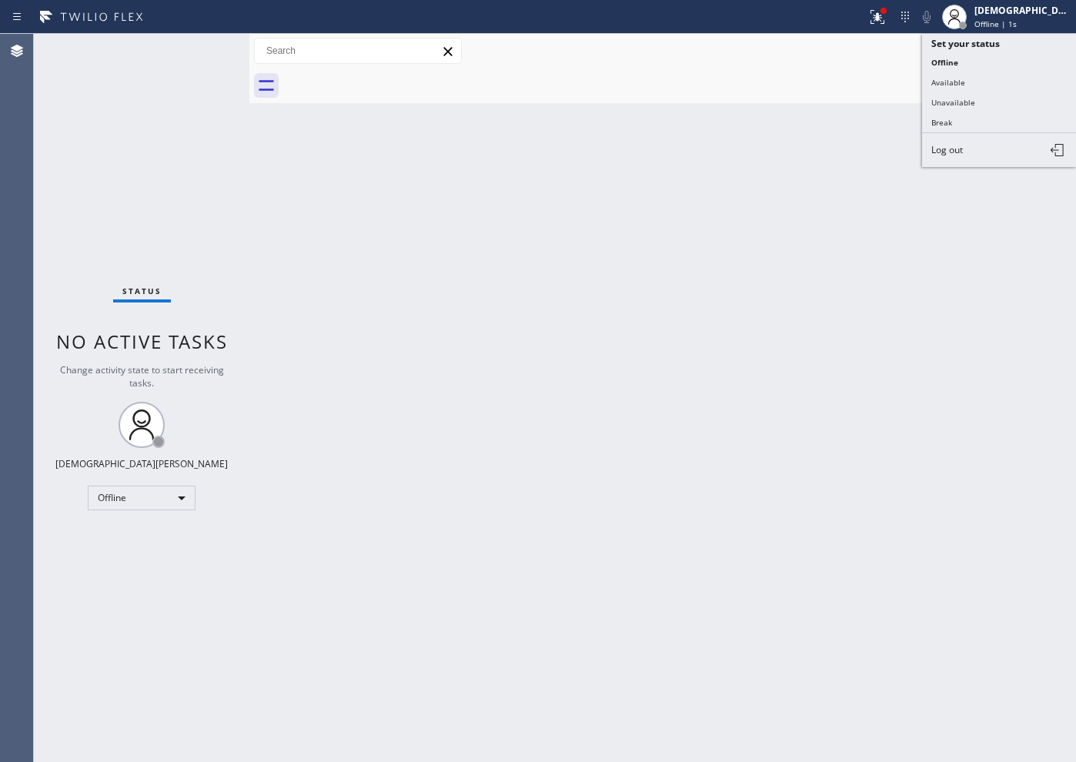
drag, startPoint x: 973, startPoint y: 93, endPoint x: 733, endPoint y: 39, distance: 246.0
click at [859, 93] on button "Unavailable" at bounding box center [999, 102] width 154 height 20
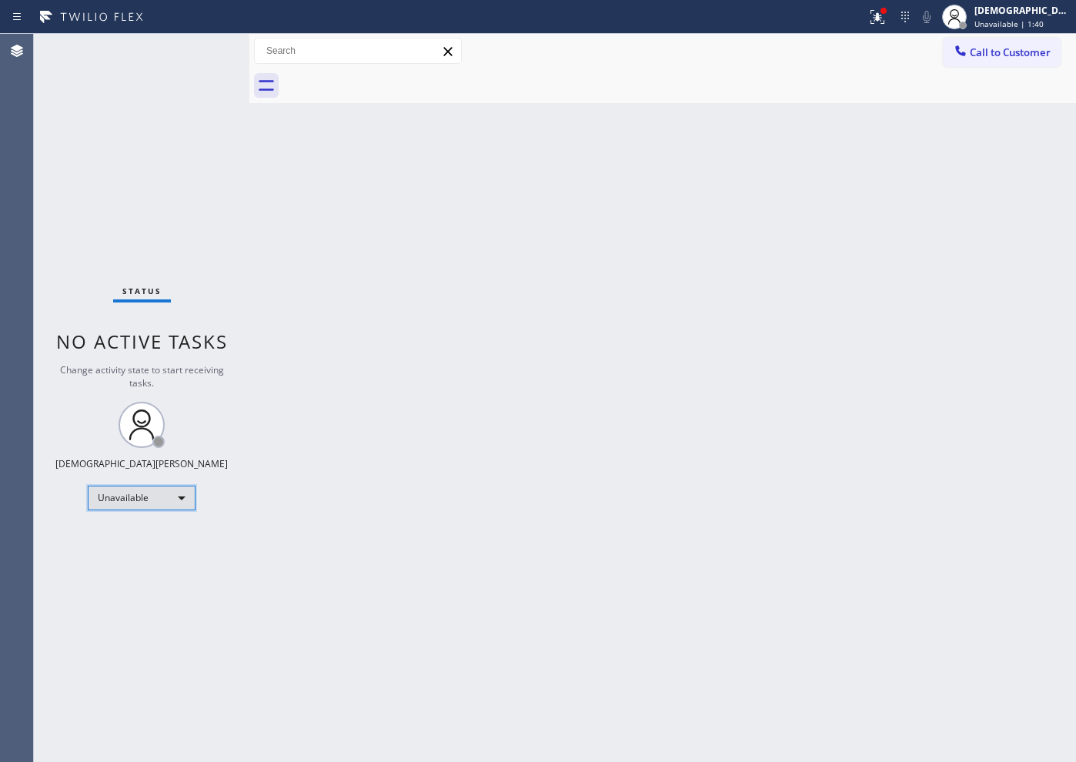
click at [186, 490] on div "Unavailable" at bounding box center [142, 497] width 108 height 25
click at [163, 537] on li "Available" at bounding box center [140, 538] width 105 height 18
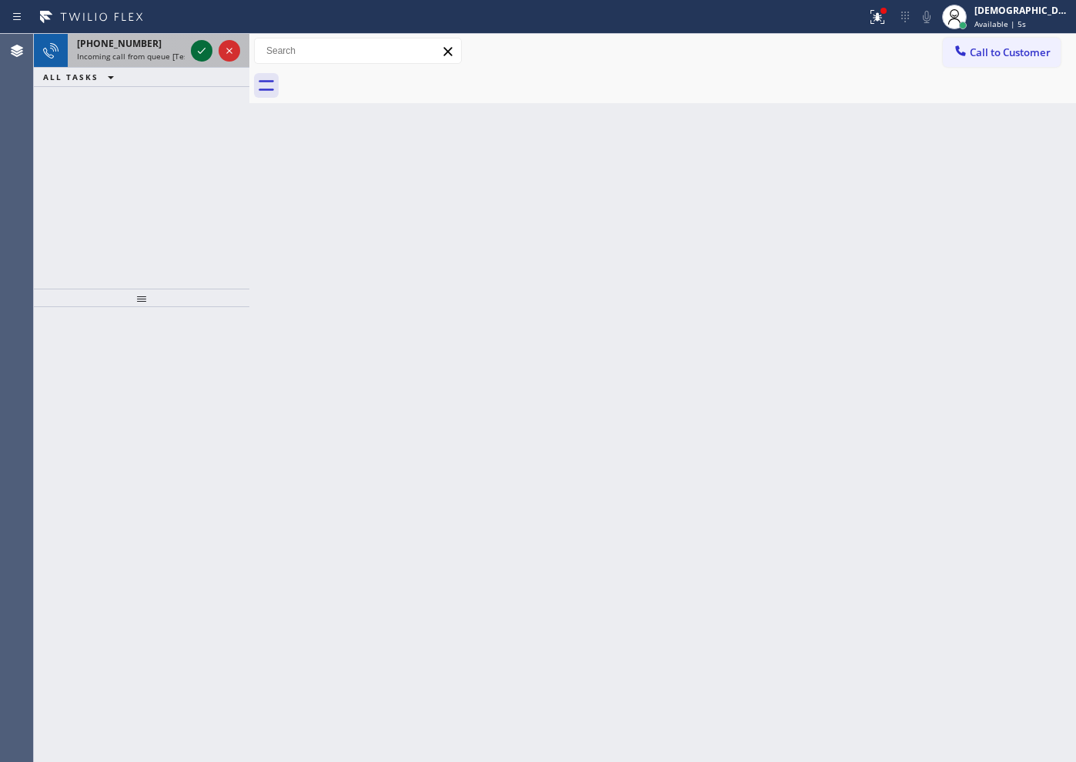
click at [201, 51] on icon at bounding box center [201, 51] width 18 height 18
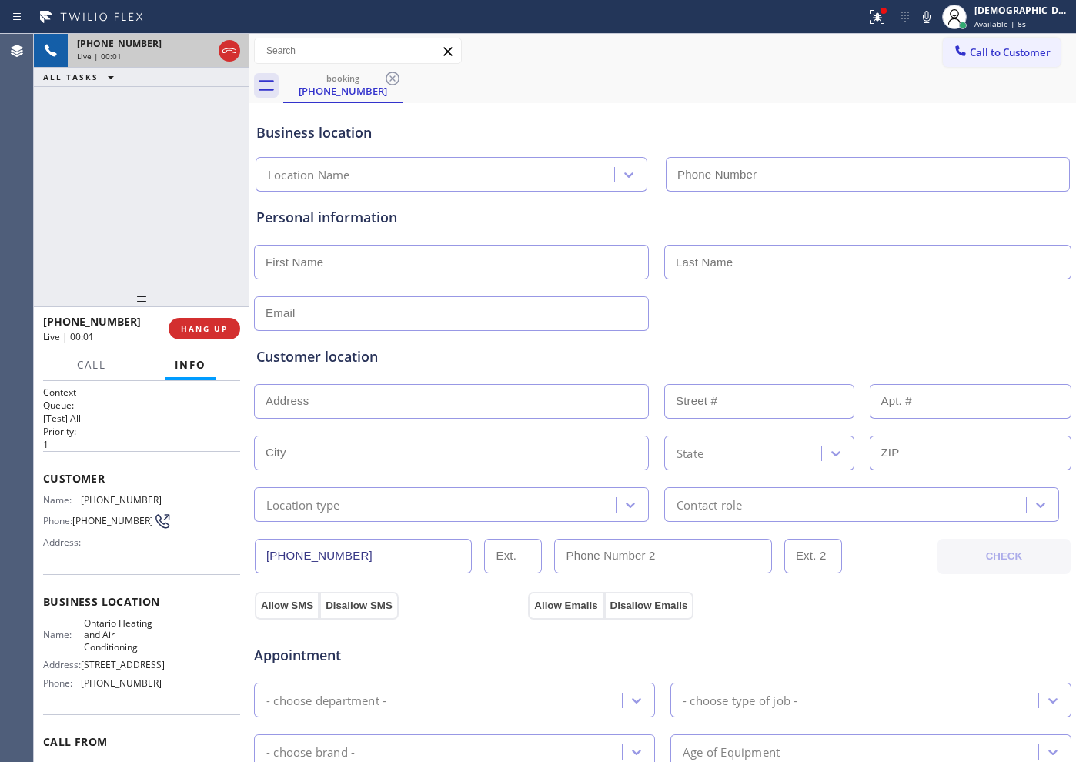
type input "[PHONE_NUMBER]"
drag, startPoint x: 122, startPoint y: 684, endPoint x: 84, endPoint y: 672, distance: 40.2
click at [84, 609] on span "[STREET_ADDRESS]" at bounding box center [123, 665] width 84 height 12
copy span "[STREET_ADDRESS]"
click at [122, 609] on span "[PHONE_NUMBER]" at bounding box center [121, 683] width 81 height 12
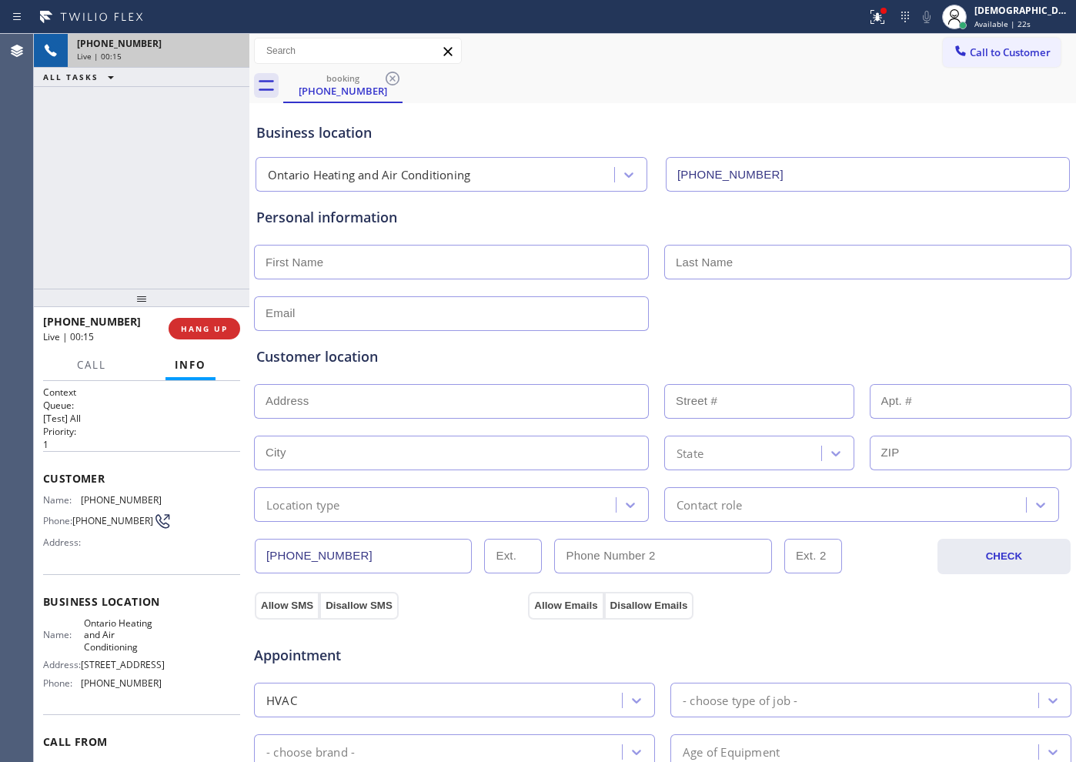
drag, startPoint x: 121, startPoint y: 680, endPoint x: 82, endPoint y: 670, distance: 40.5
click at [82, 609] on span "[STREET_ADDRESS]" at bounding box center [123, 665] width 84 height 12
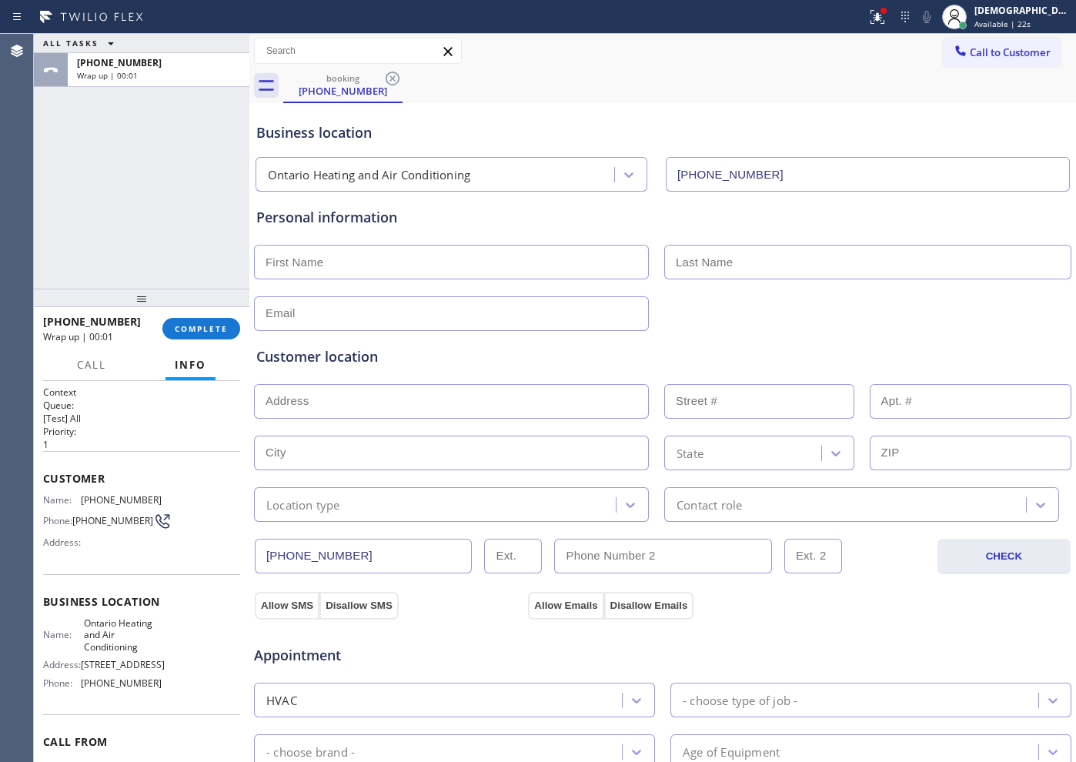
copy span "[STREET_ADDRESS]"
click at [195, 325] on span "COMPLETE" at bounding box center [201, 328] width 53 height 11
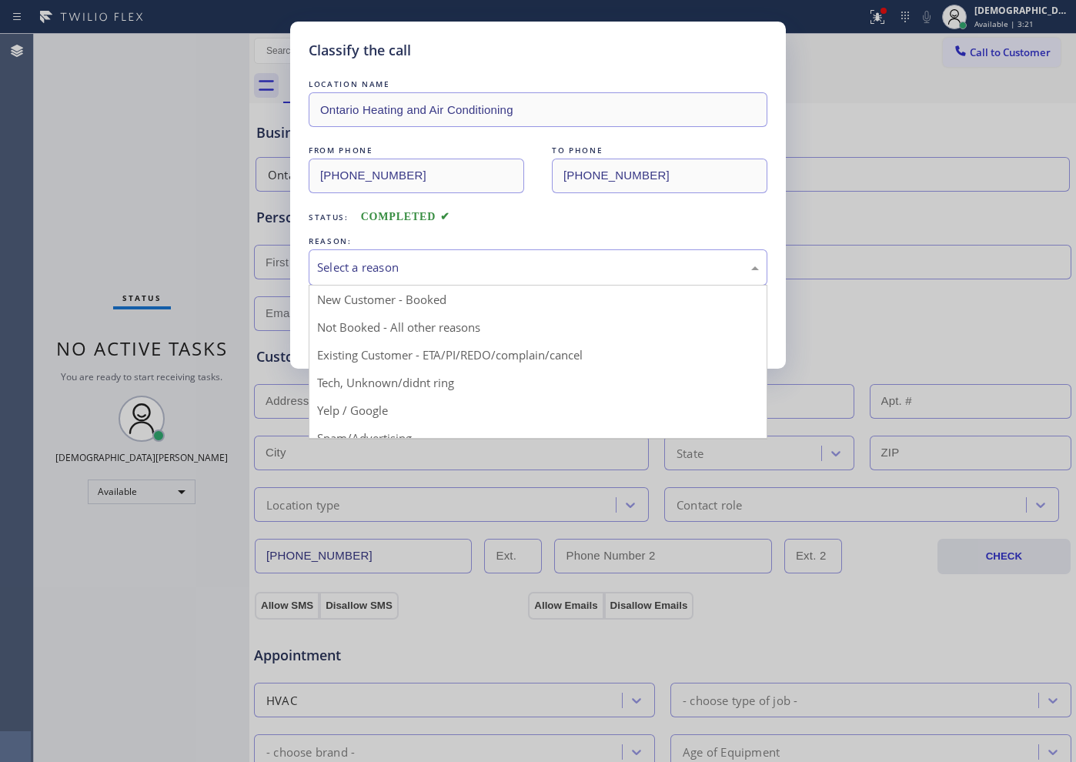
click at [379, 272] on div "Select a reason" at bounding box center [538, 268] width 442 height 18
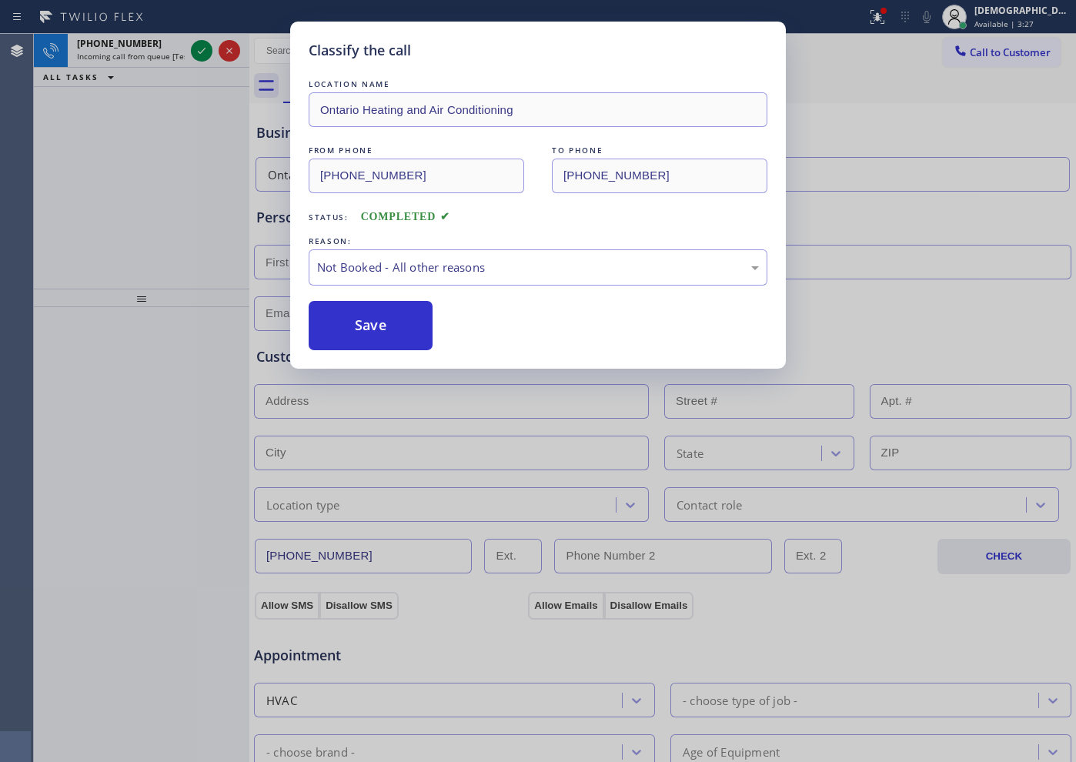
click at [369, 323] on button "Save" at bounding box center [371, 325] width 124 height 49
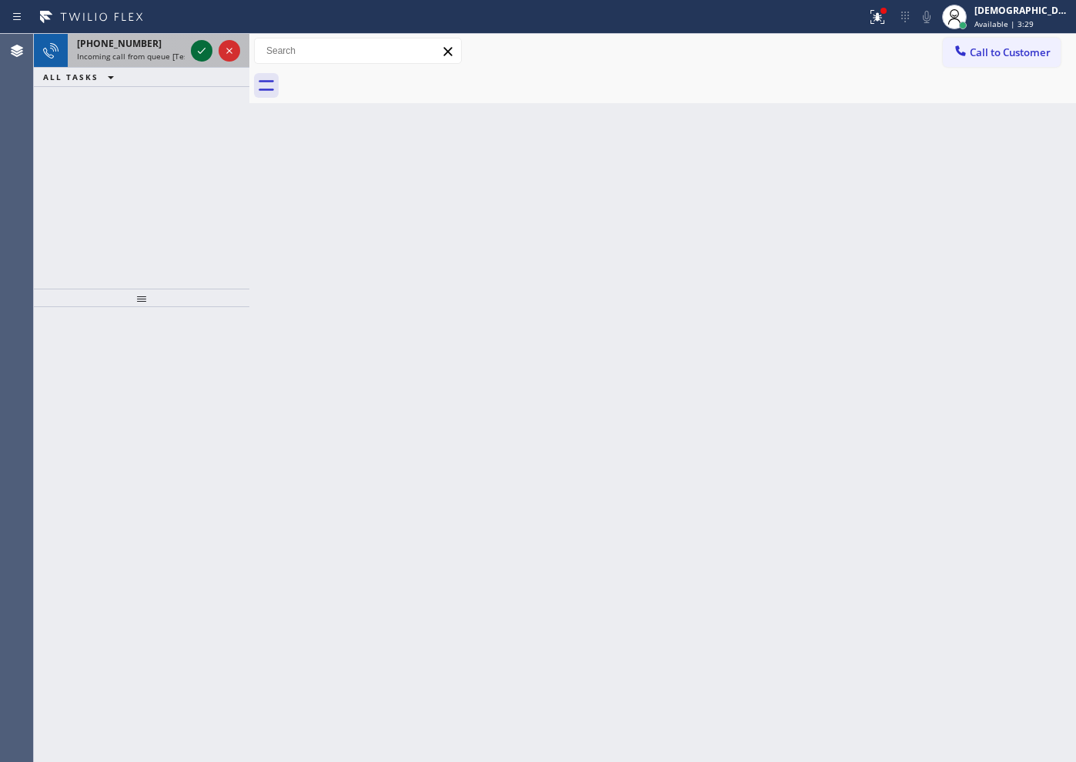
click at [199, 52] on icon at bounding box center [202, 51] width 8 height 6
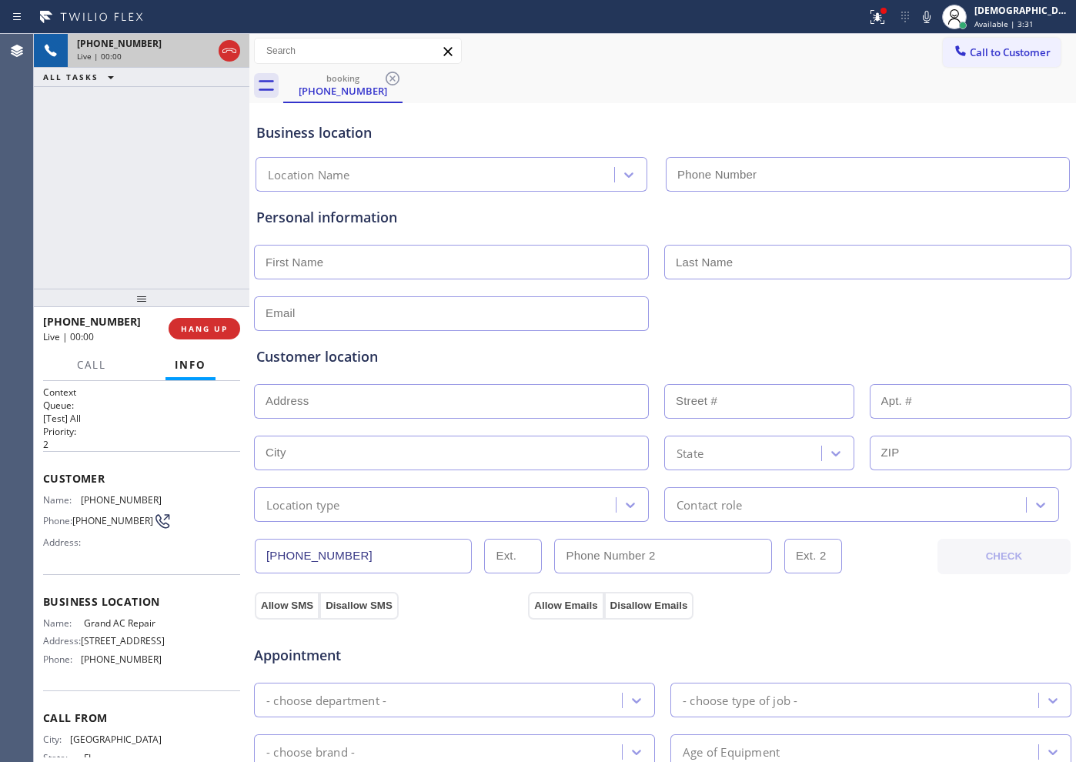
type input "[PHONE_NUMBER]"
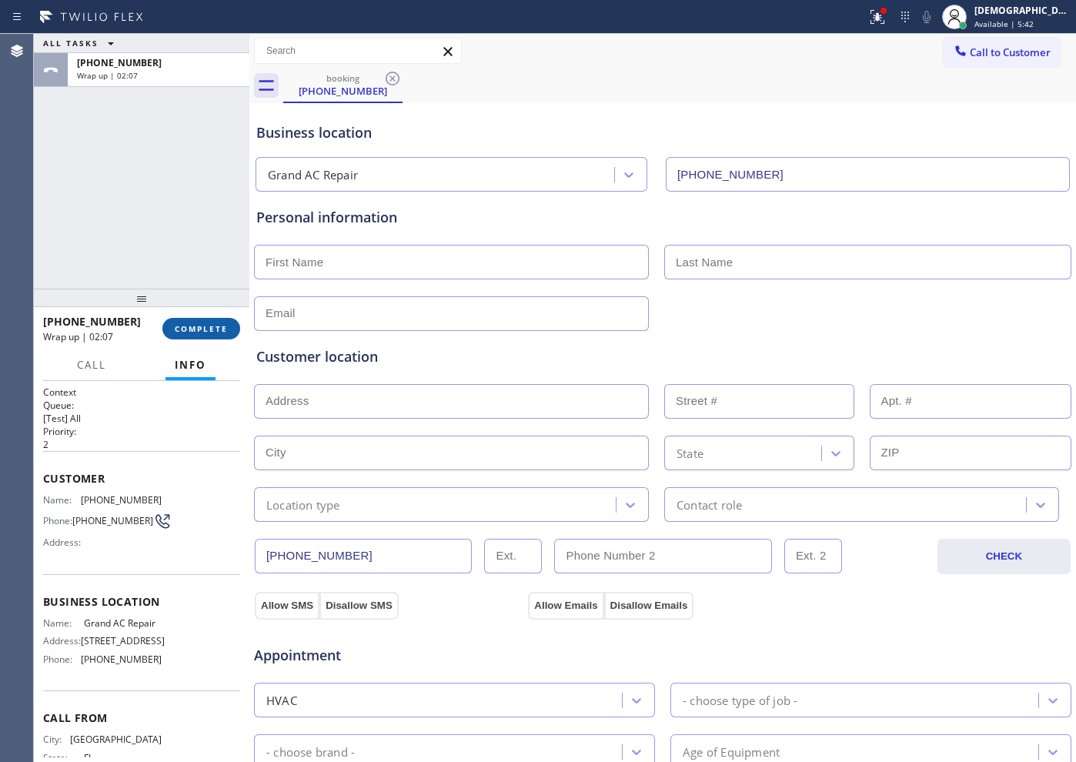
click at [212, 329] on span "COMPLETE" at bounding box center [201, 328] width 53 height 11
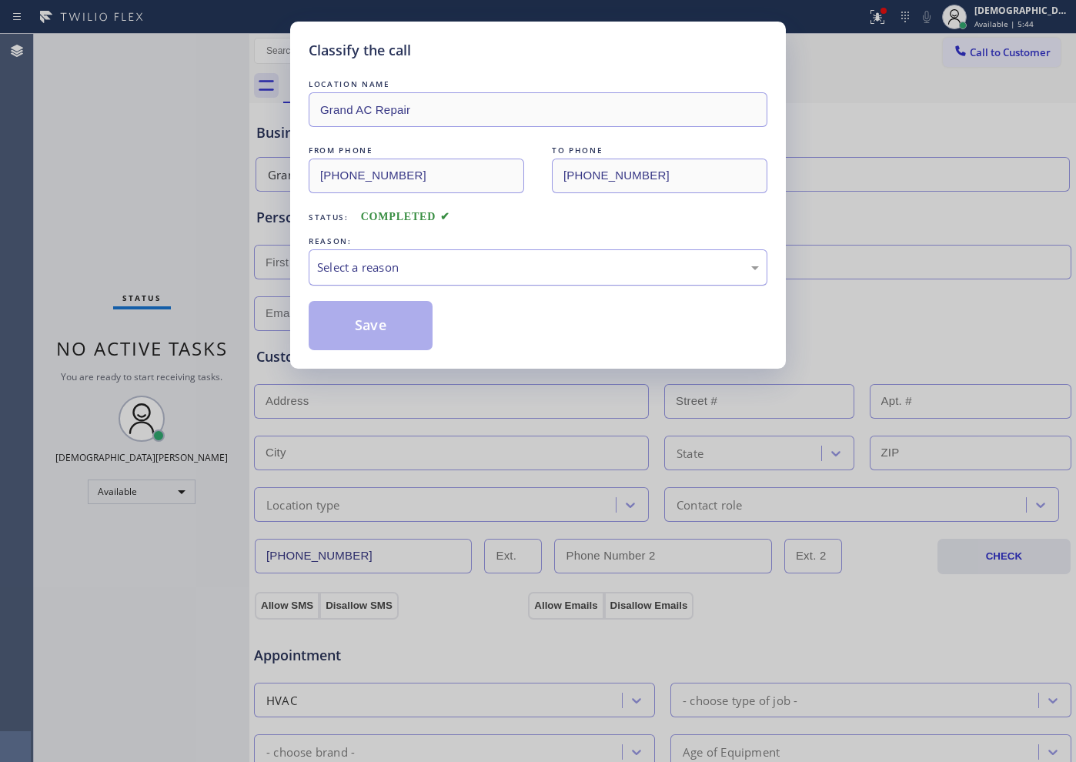
click at [401, 262] on div "Select a reason" at bounding box center [538, 268] width 442 height 18
click at [391, 325] on button "Save" at bounding box center [371, 325] width 124 height 49
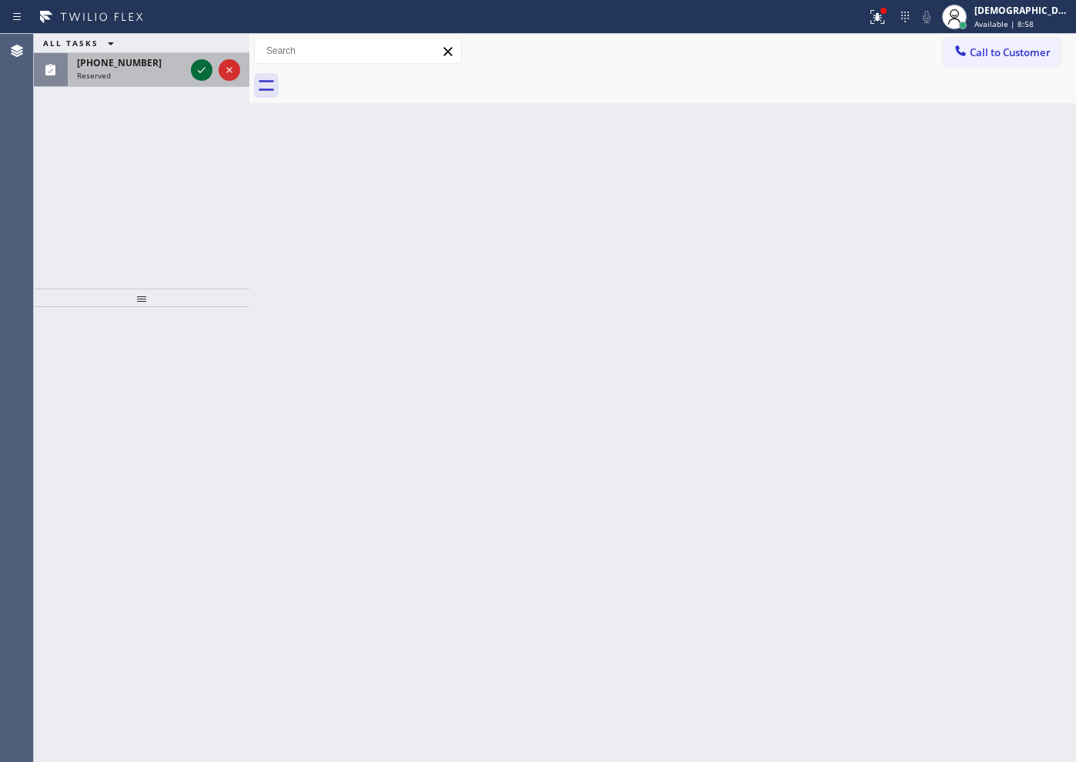
click at [209, 65] on icon at bounding box center [201, 70] width 18 height 18
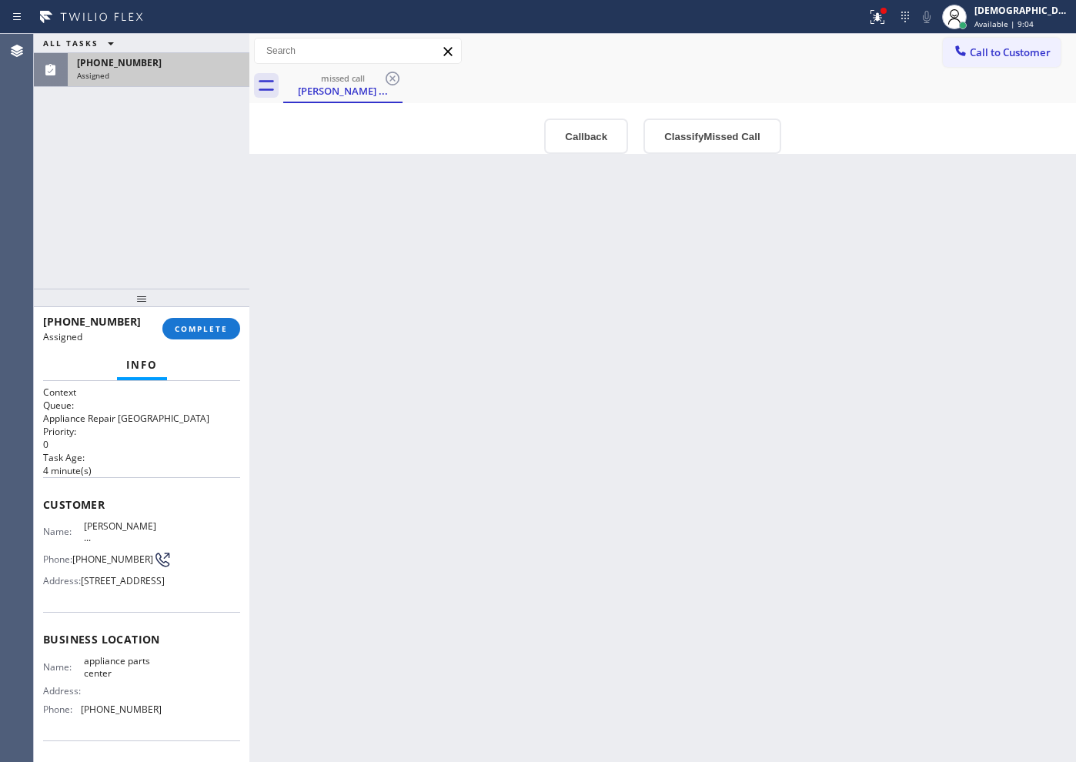
scroll to position [96, 0]
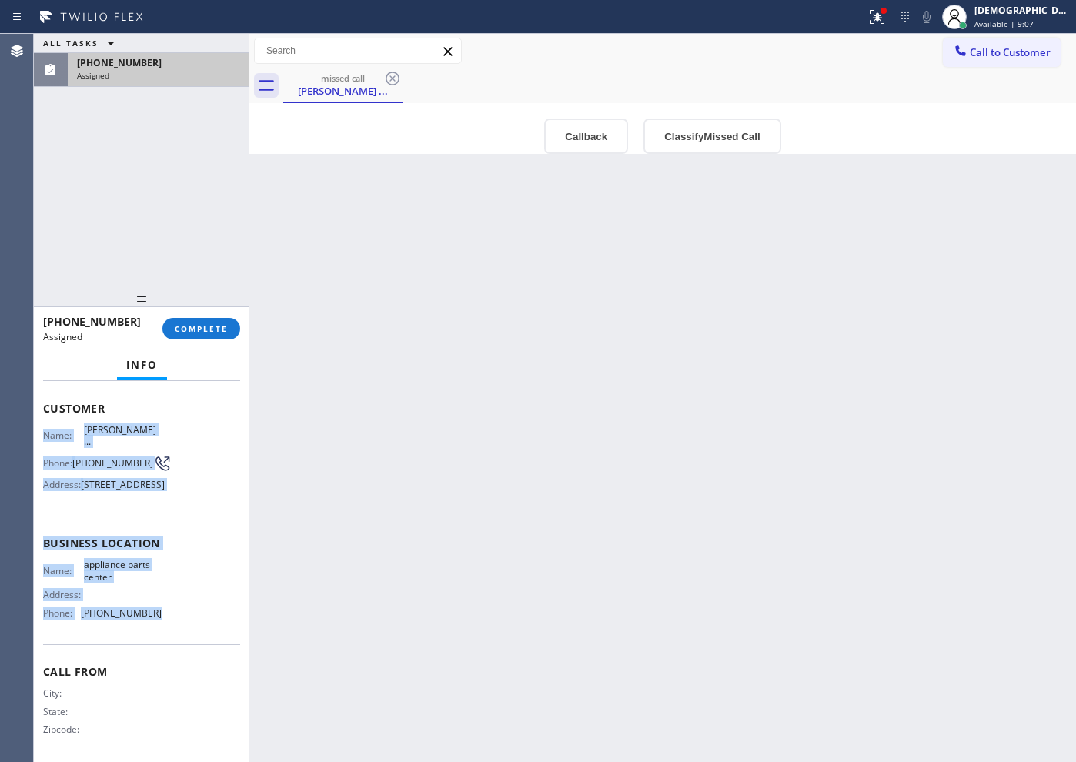
drag, startPoint x: 142, startPoint y: 630, endPoint x: 37, endPoint y: 427, distance: 228.8
click at [37, 427] on div "Context Queue: Appliance Repair High End Priority: 0 Task Age: [DEMOGRAPHIC_DAT…" at bounding box center [141, 571] width 215 height 381
copy div "Name: [PERSON_NAME] ... Phone: [PHONE_NUMBER] Address: [STREET_ADDRESS] Busines…"
click at [210, 327] on span "COMPLETE" at bounding box center [201, 328] width 53 height 11
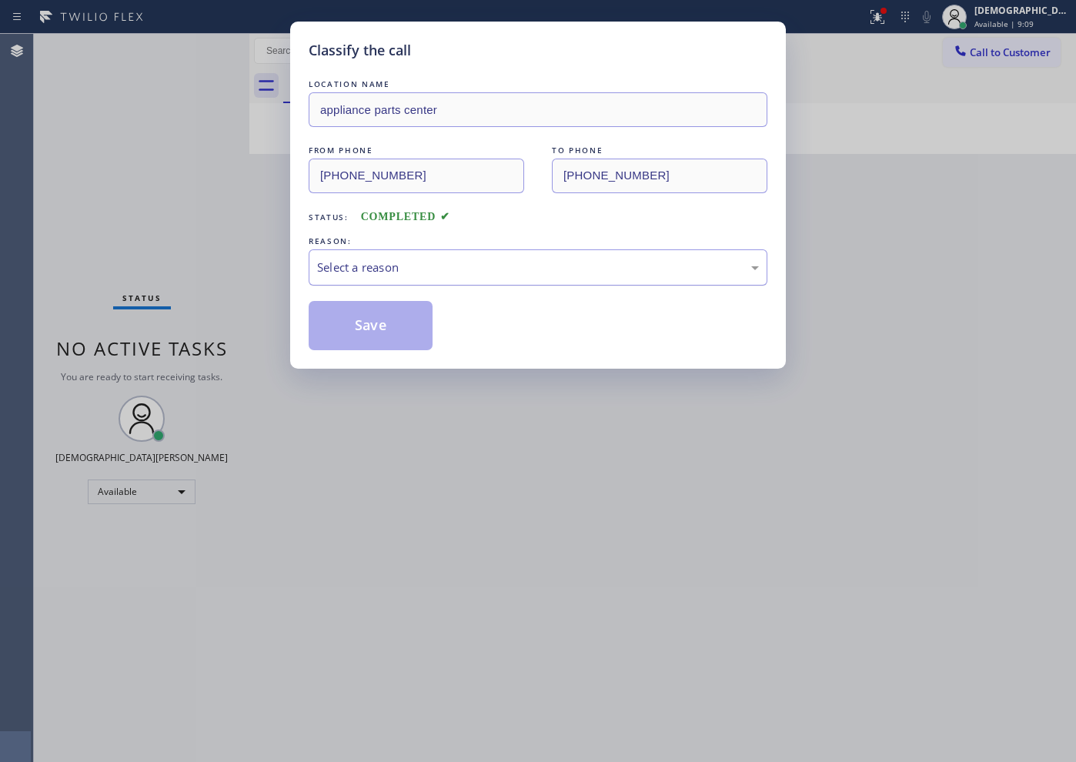
click at [476, 261] on div "Select a reason" at bounding box center [538, 268] width 442 height 18
drag, startPoint x: 399, startPoint y: 319, endPoint x: 733, endPoint y: 619, distance: 448.4
click at [399, 320] on button "Save" at bounding box center [371, 325] width 124 height 49
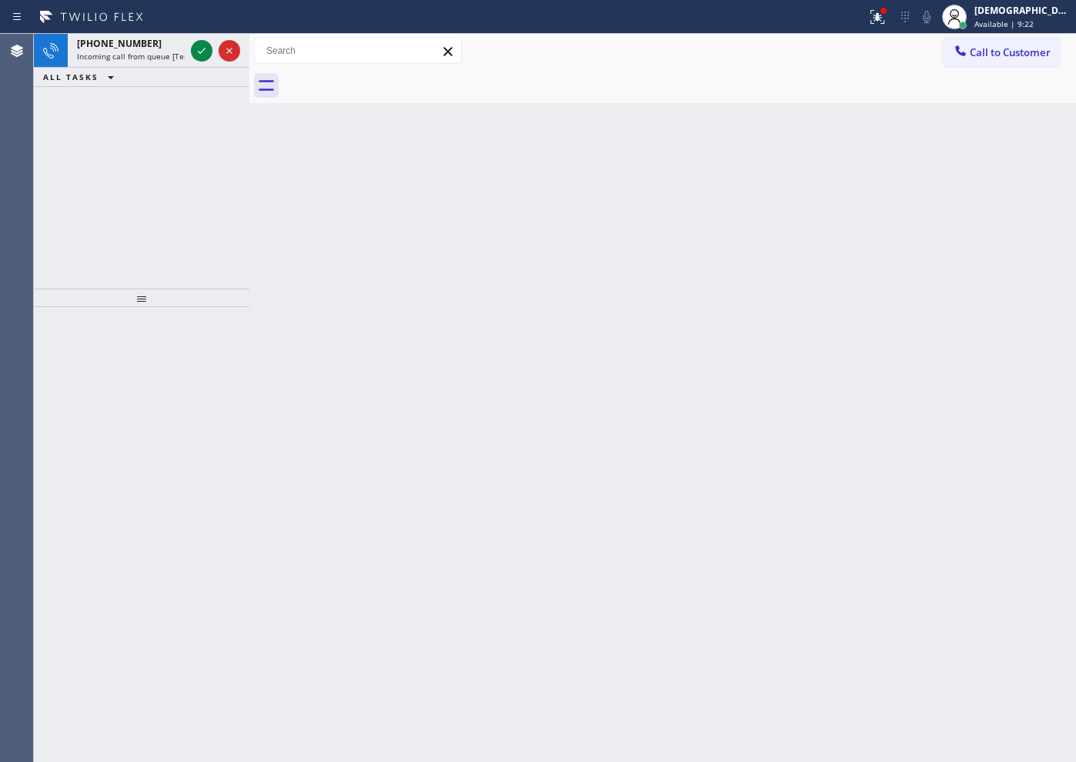
drag, startPoint x: 131, startPoint y: 114, endPoint x: 182, endPoint y: 85, distance: 58.9
click at [132, 114] on div "[PHONE_NUMBER] Incoming call from queue [Test] All ALL TASKS ALL TASKS ACTIVE T…" at bounding box center [141, 161] width 215 height 255
click at [204, 52] on icon at bounding box center [201, 51] width 18 height 18
click at [202, 49] on icon at bounding box center [201, 51] width 18 height 18
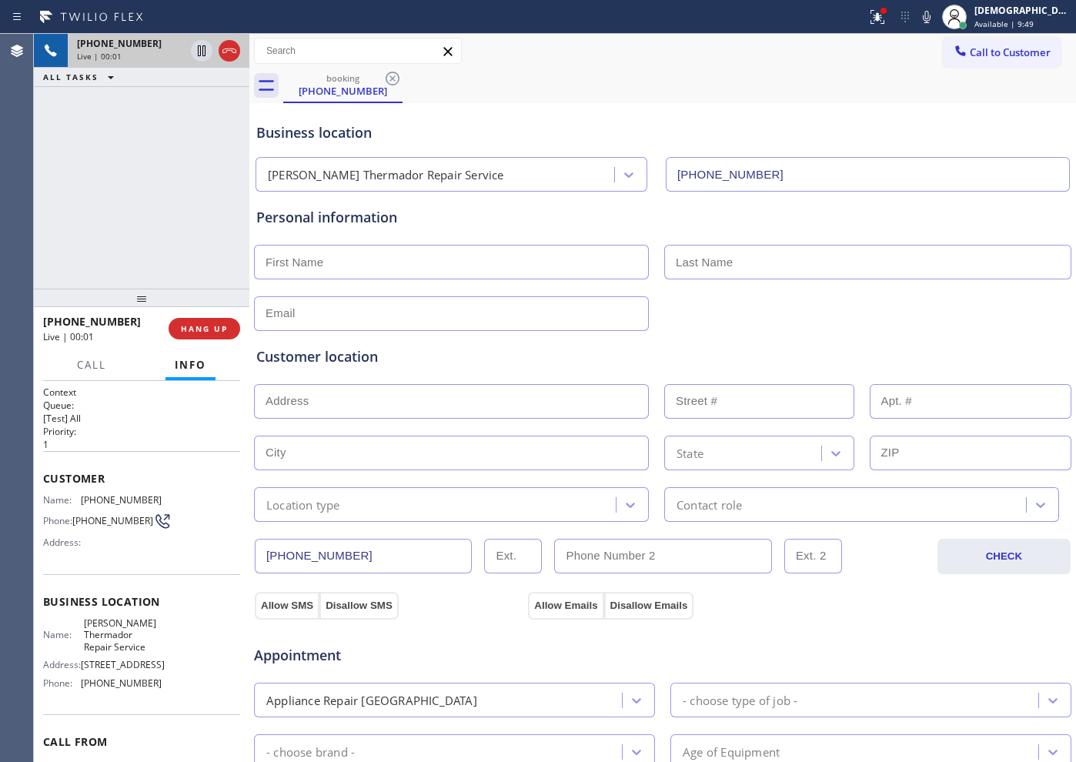
type input "[PHONE_NUMBER]"
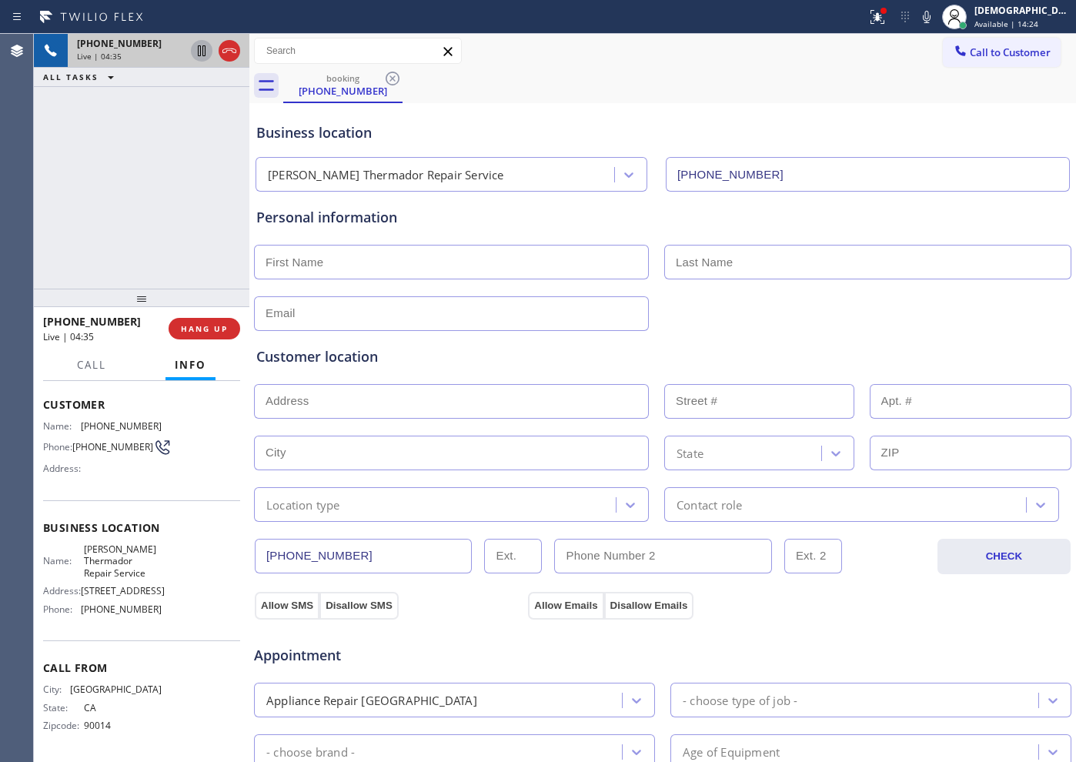
click at [200, 45] on icon at bounding box center [201, 51] width 18 height 18
drag, startPoint x: 354, startPoint y: 551, endPoint x: 264, endPoint y: 555, distance: 90.1
click at [264, 555] on input "[PHONE_NUMBER]" at bounding box center [363, 556] width 217 height 35
drag, startPoint x: 104, startPoint y: 587, endPoint x: 82, endPoint y: 581, distance: 22.4
click at [82, 585] on span "[STREET_ADDRESS]" at bounding box center [123, 591] width 84 height 12
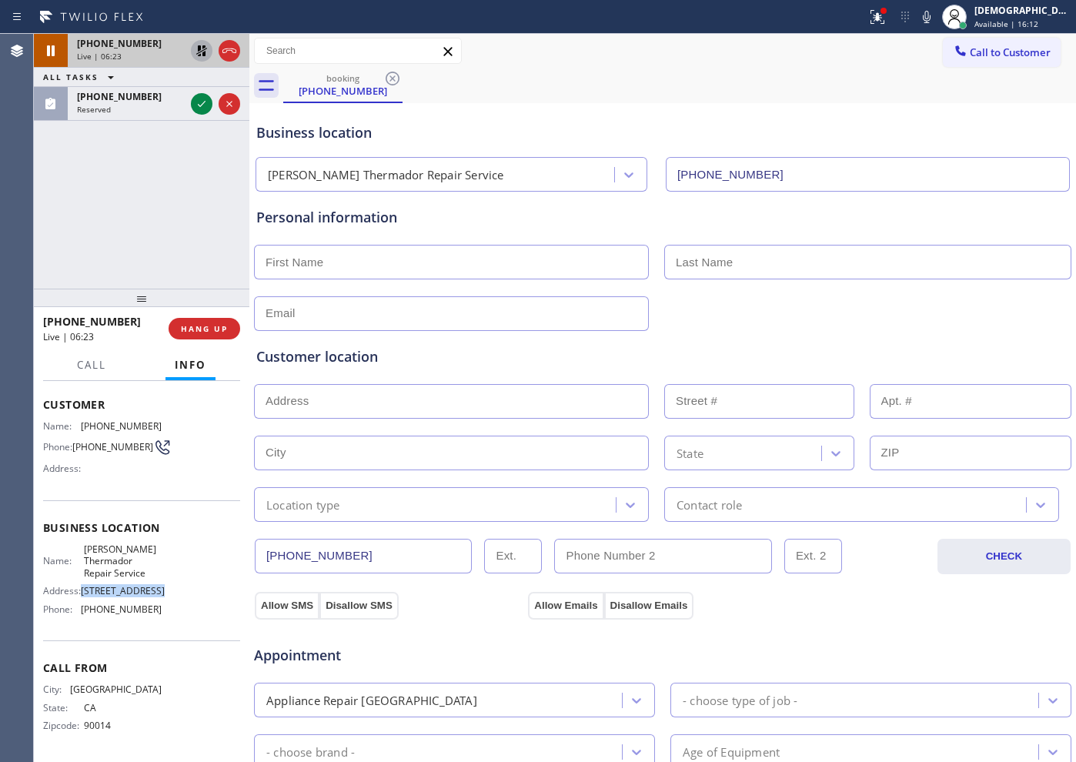
copy span "[STREET_ADDRESS]"
click at [198, 52] on icon at bounding box center [201, 51] width 18 height 18
click at [232, 55] on icon at bounding box center [229, 51] width 18 height 18
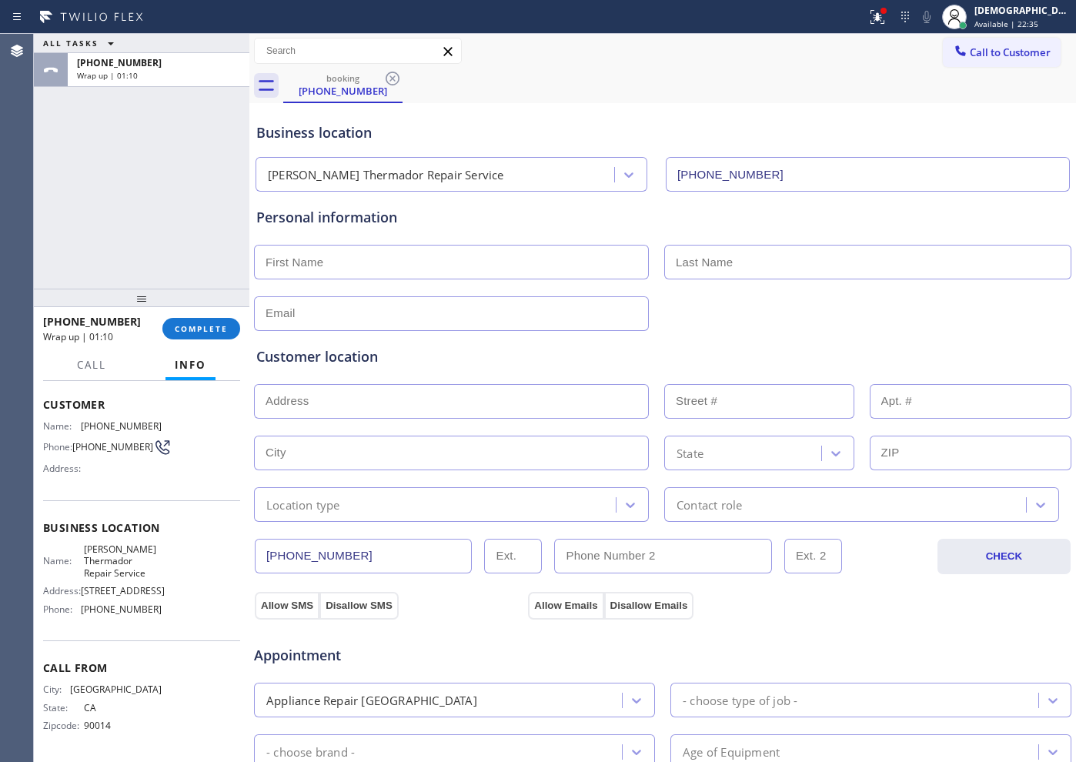
click at [387, 267] on input "text" at bounding box center [451, 262] width 395 height 35
paste input "[PERSON_NAME]"
type input "[PERSON_NAME]"
click at [677, 259] on input "text" at bounding box center [867, 262] width 407 height 35
paste input "Tirosh"
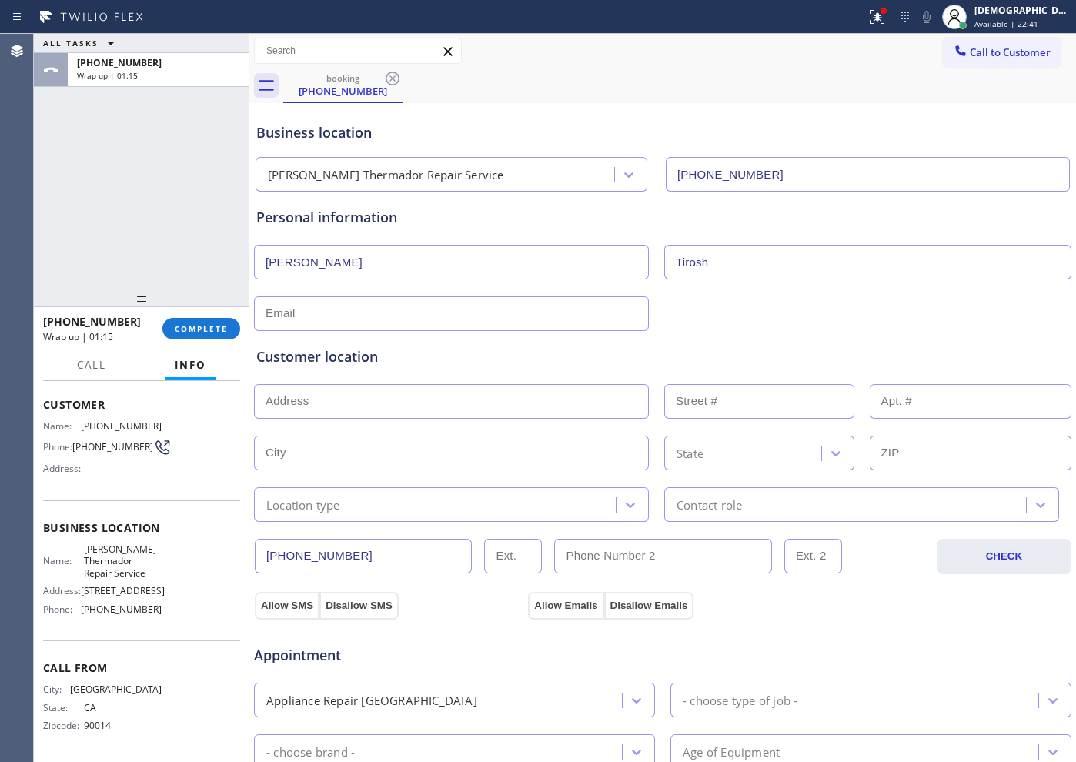
type input "Tirosh"
click at [314, 319] on input "text" at bounding box center [451, 313] width 395 height 35
paste input "[EMAIL_ADDRESS][DOMAIN_NAME]"
type input "[EMAIL_ADDRESS][DOMAIN_NAME]"
click at [381, 405] on input "text" at bounding box center [451, 401] width 395 height 35
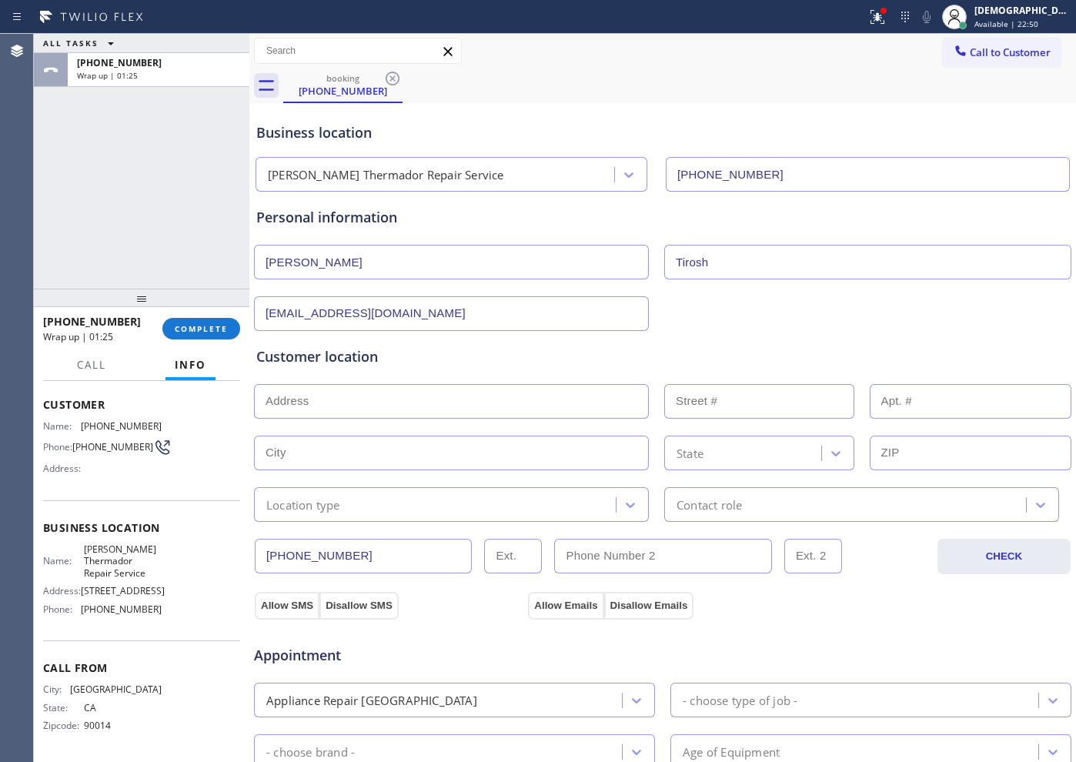
paste input "[STREET_ADDRESS]"
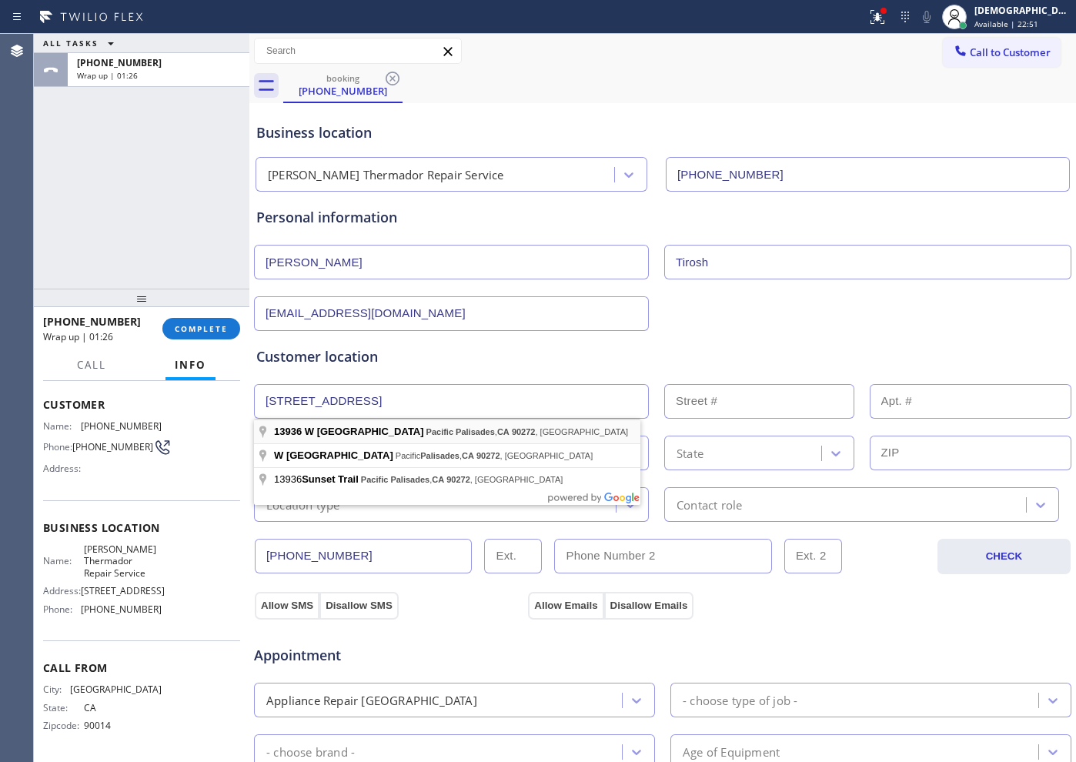
type input "[STREET_ADDRESS]"
type input "13936"
type input "[GEOGRAPHIC_DATA]"
type input "90272"
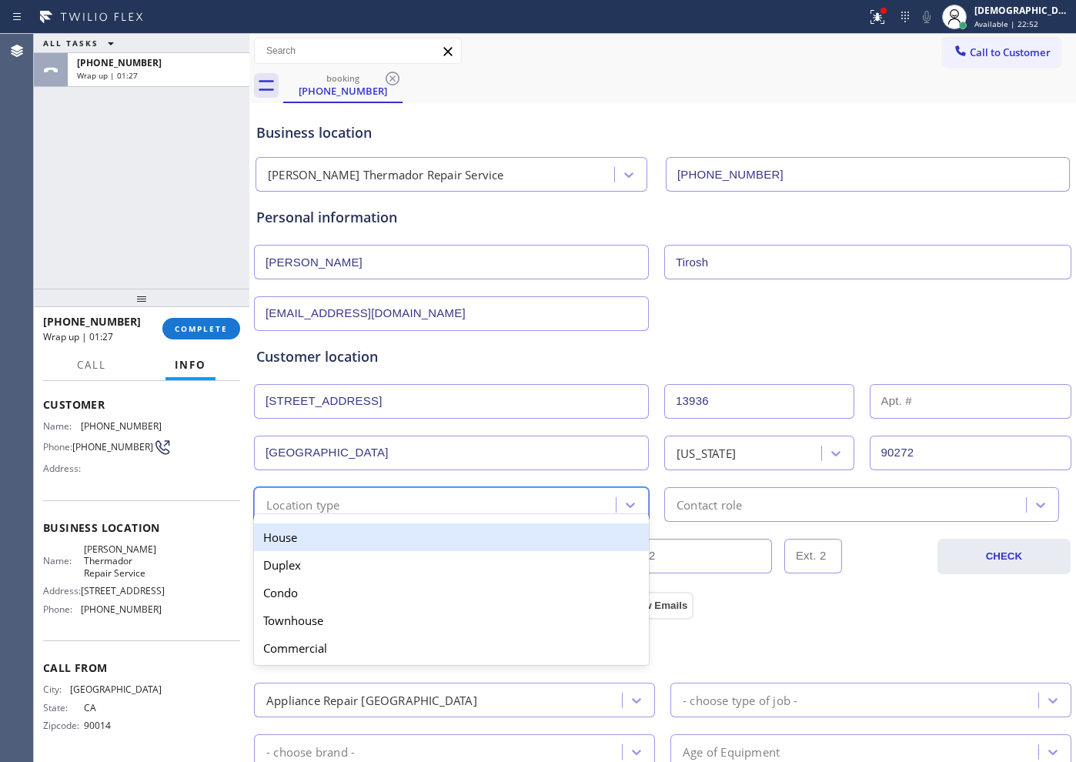
click at [342, 498] on div "Location type" at bounding box center [437, 504] width 357 height 27
click at [362, 534] on div "House" at bounding box center [451, 537] width 395 height 28
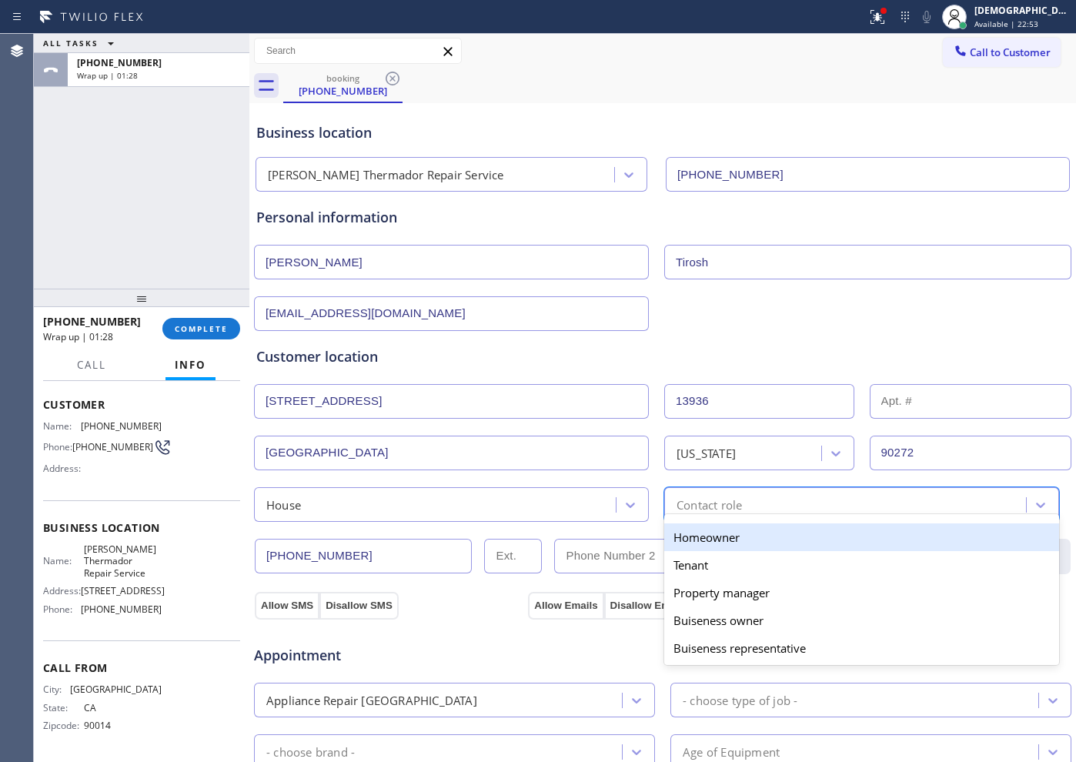
click at [716, 509] on div "Contact role" at bounding box center [708, 504] width 65 height 18
click at [717, 529] on div "Homeowner" at bounding box center [861, 537] width 395 height 28
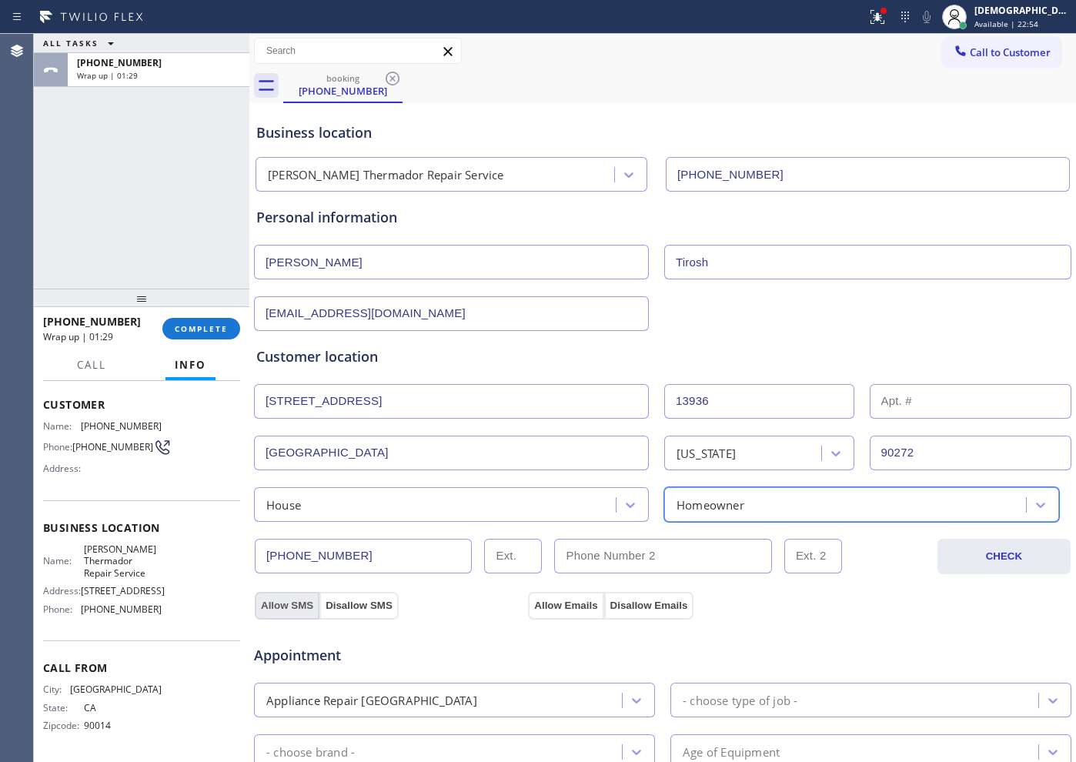
click at [295, 602] on button "Allow SMS" at bounding box center [287, 606] width 65 height 28
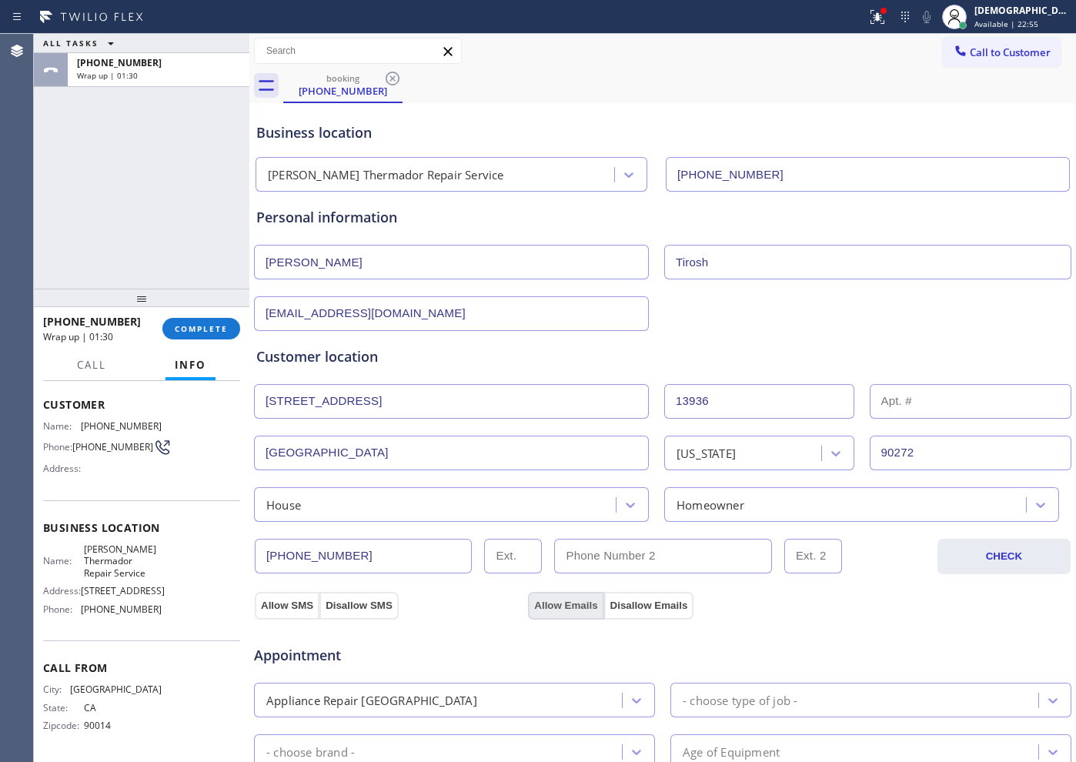
click at [567, 599] on button "Allow Emails" at bounding box center [565, 606] width 75 height 28
click at [298, 609] on button "Allow SMS" at bounding box center [287, 606] width 65 height 28
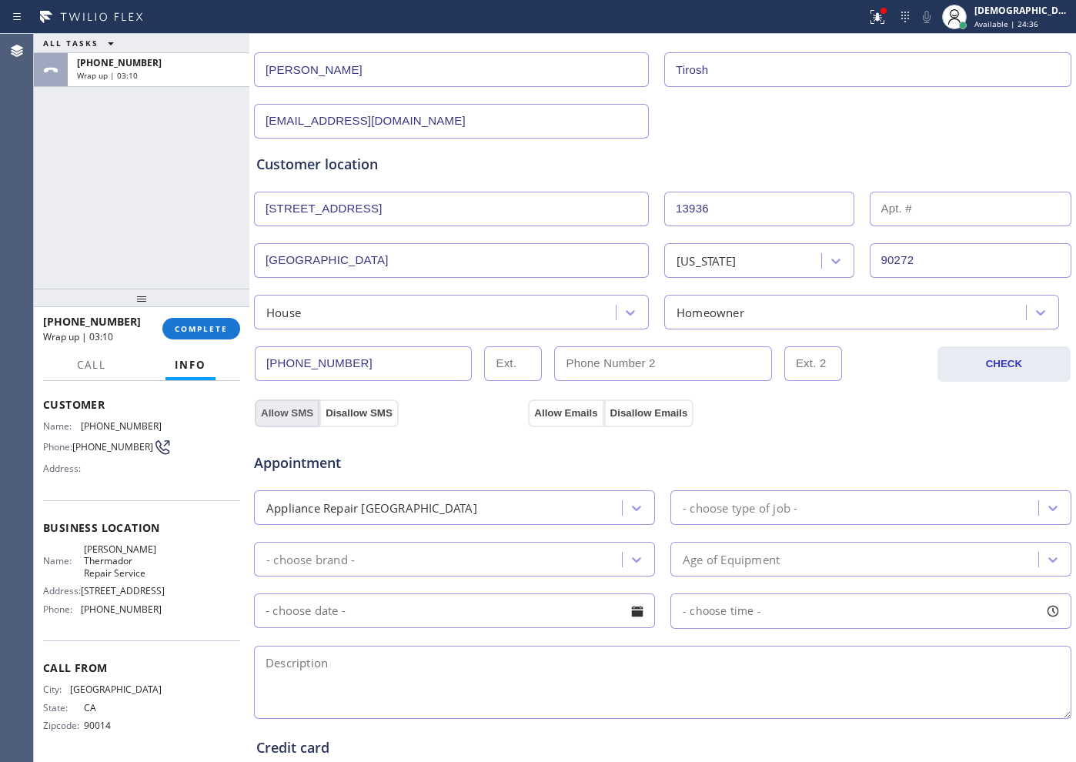
click at [303, 405] on button "Allow SMS" at bounding box center [287, 413] width 65 height 28
click at [568, 407] on button "Allow Emails" at bounding box center [565, 413] width 75 height 28
click at [292, 407] on button "Allow SMS" at bounding box center [287, 413] width 65 height 28
click at [547, 402] on button "Allow Emails" at bounding box center [565, 413] width 75 height 28
click at [704, 502] on div "- choose type of job -" at bounding box center [739, 508] width 115 height 18
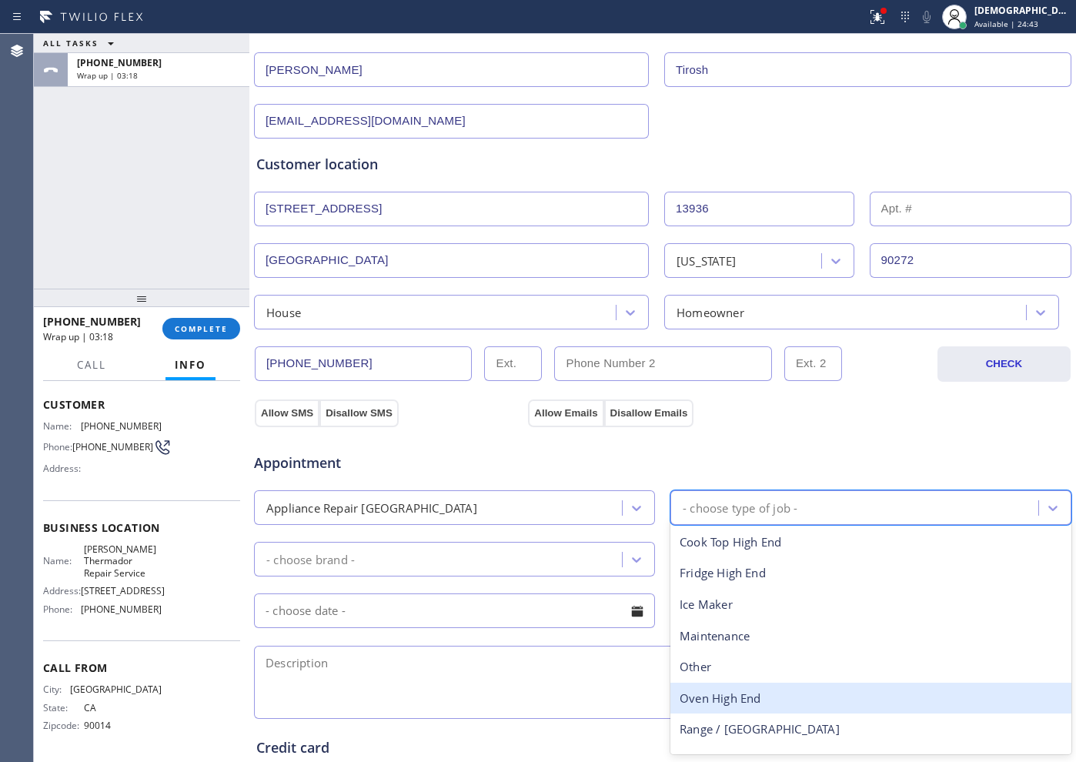
click at [755, 609] on div "Oven High End" at bounding box center [870, 698] width 401 height 32
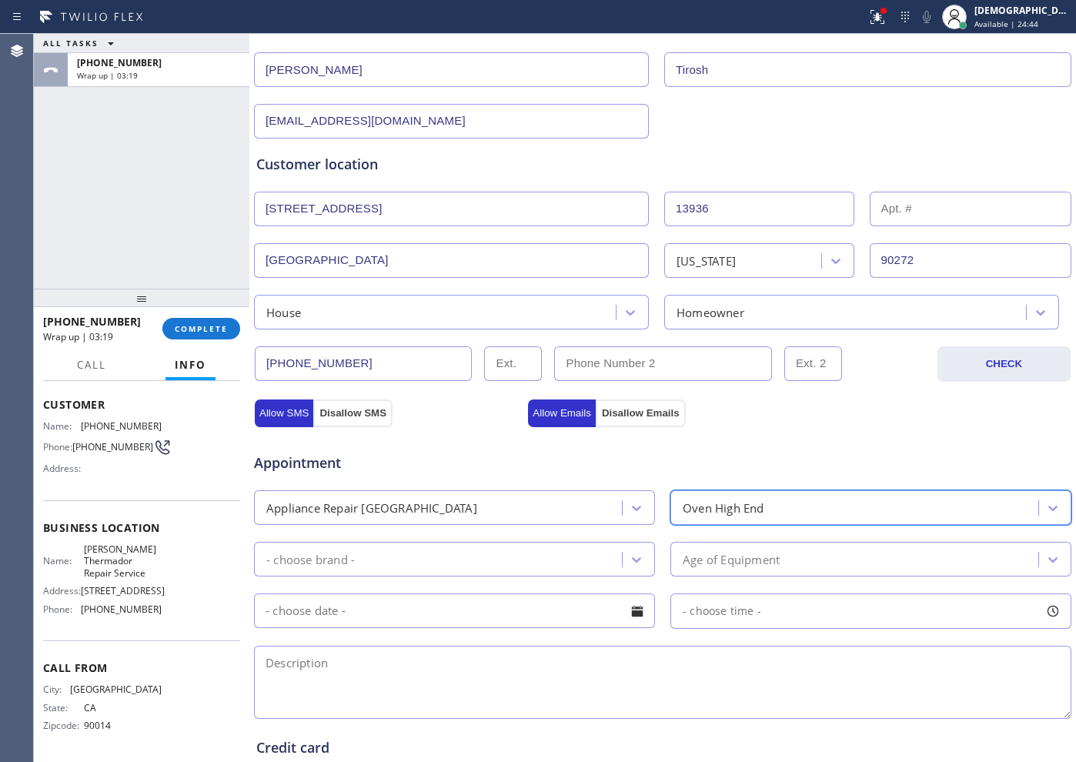
click at [519, 559] on div "- choose brand -" at bounding box center [440, 559] width 363 height 27
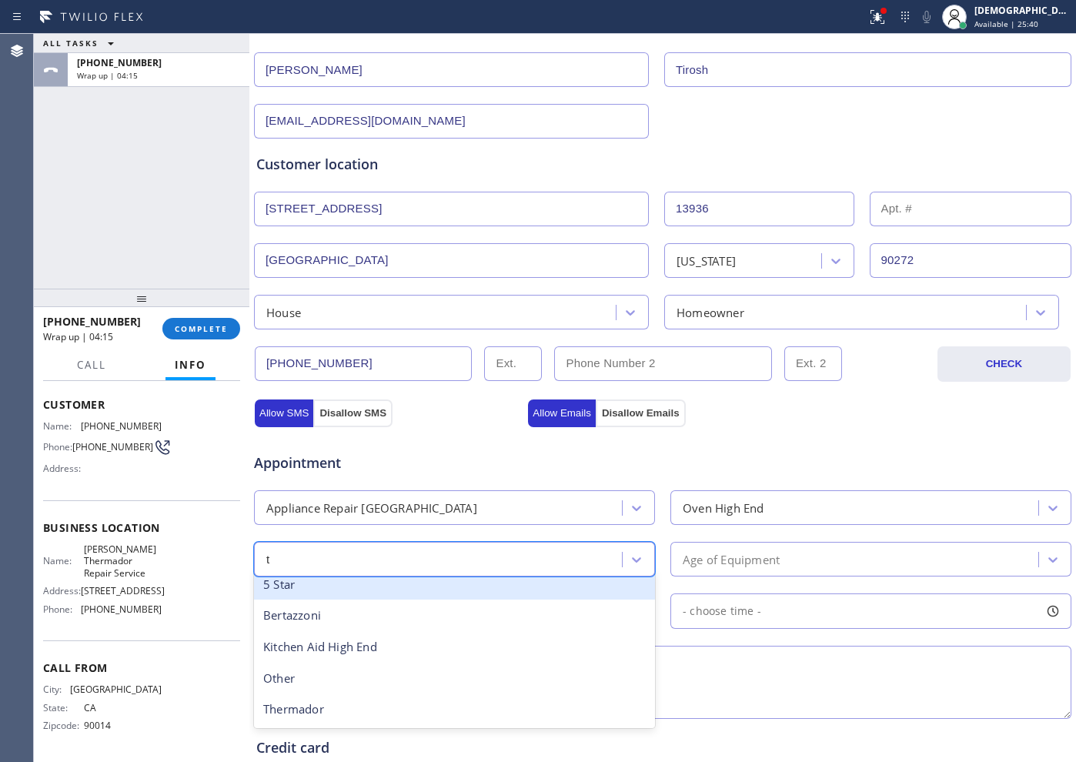
scroll to position [0, 0]
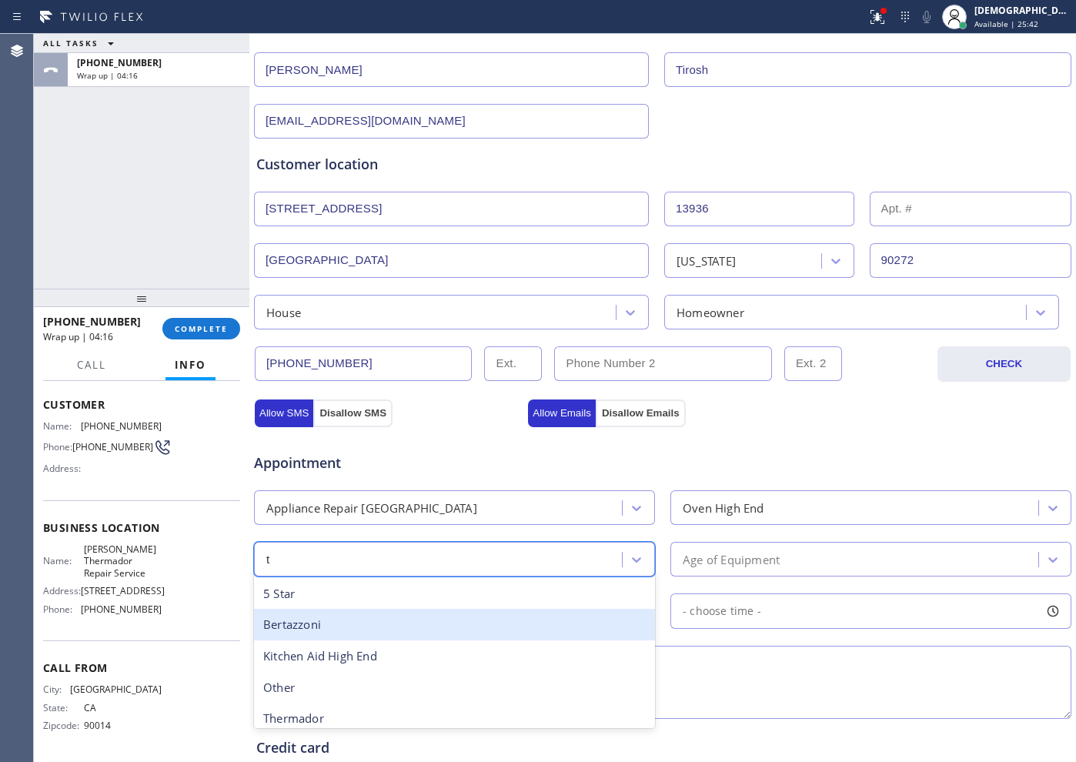
type input "th"
click at [439, 609] on div "Thermador" at bounding box center [454, 625] width 401 height 32
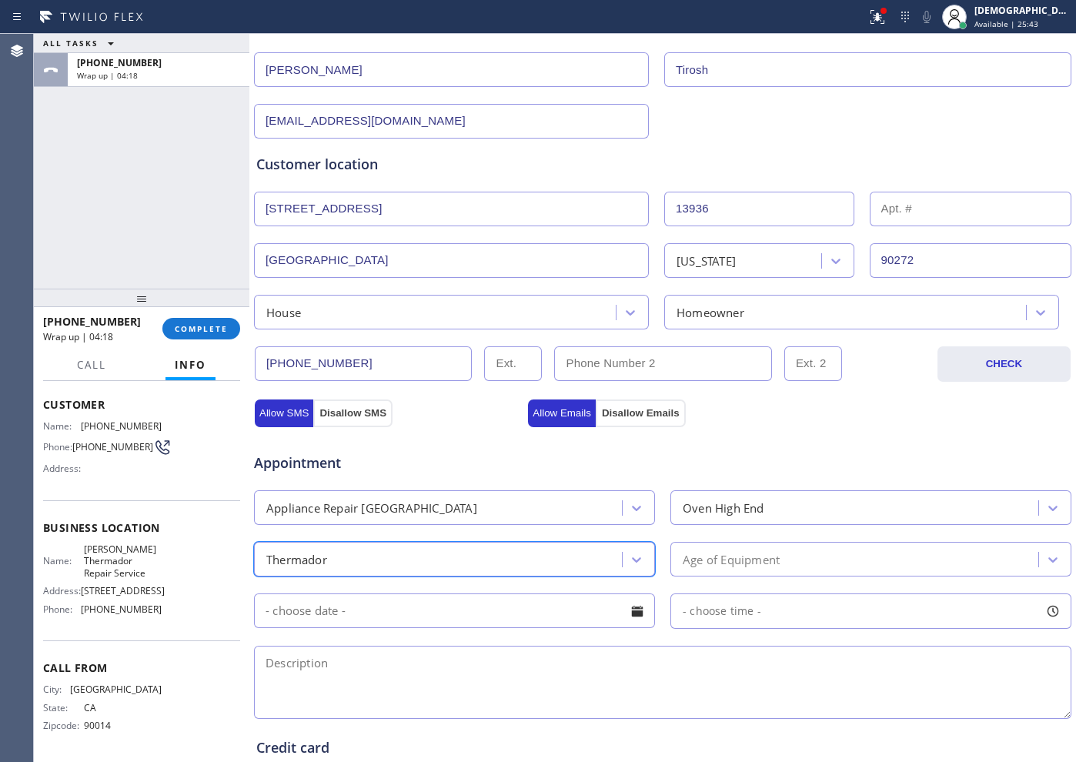
click at [686, 559] on div "Age of Equipment" at bounding box center [730, 559] width 97 height 18
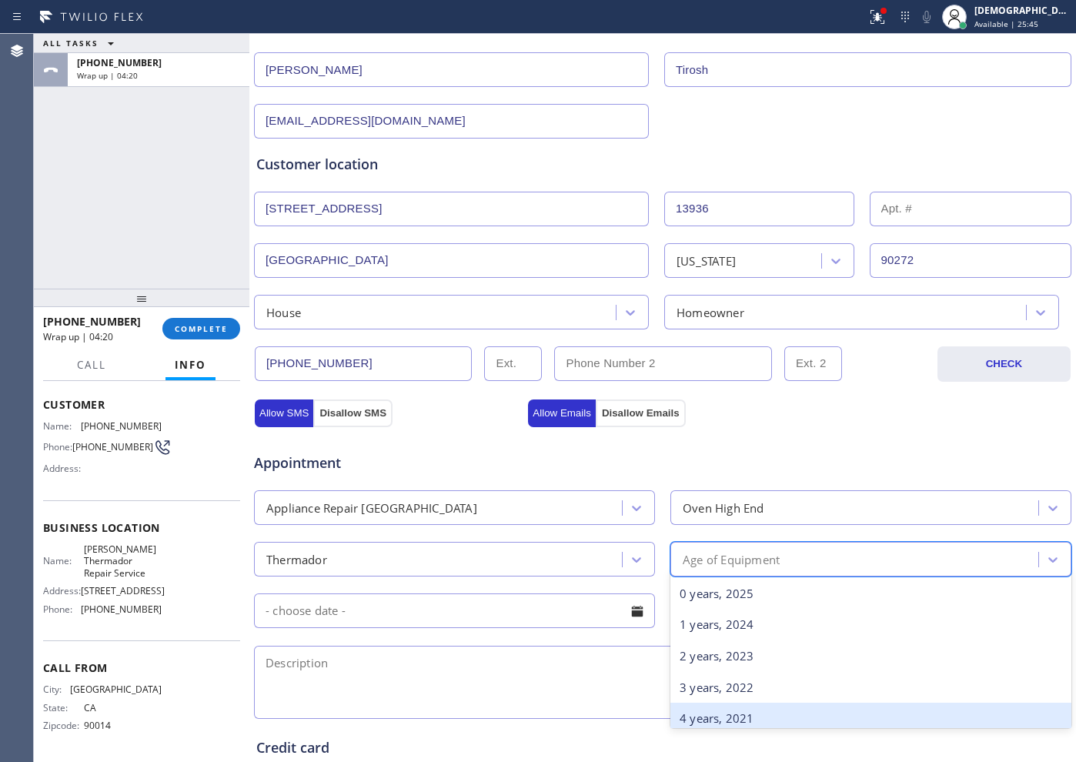
click at [718, 609] on div "4 years, 2021" at bounding box center [870, 718] width 401 height 32
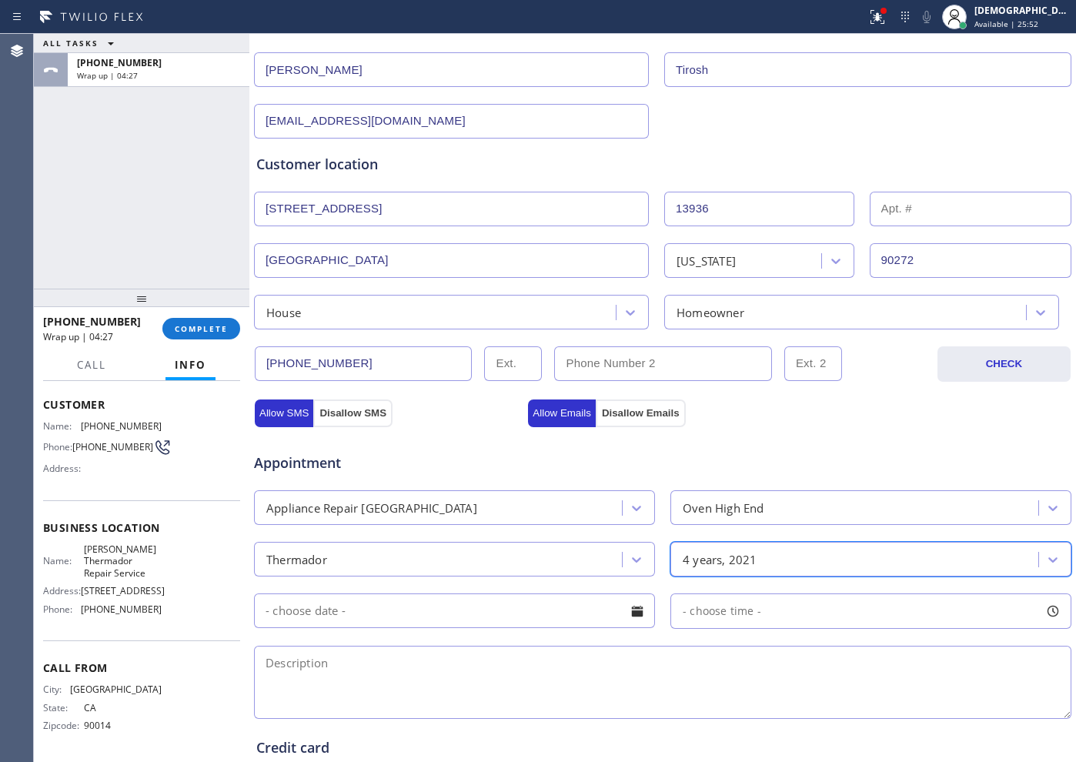
click at [534, 609] on input "text" at bounding box center [454, 610] width 401 height 35
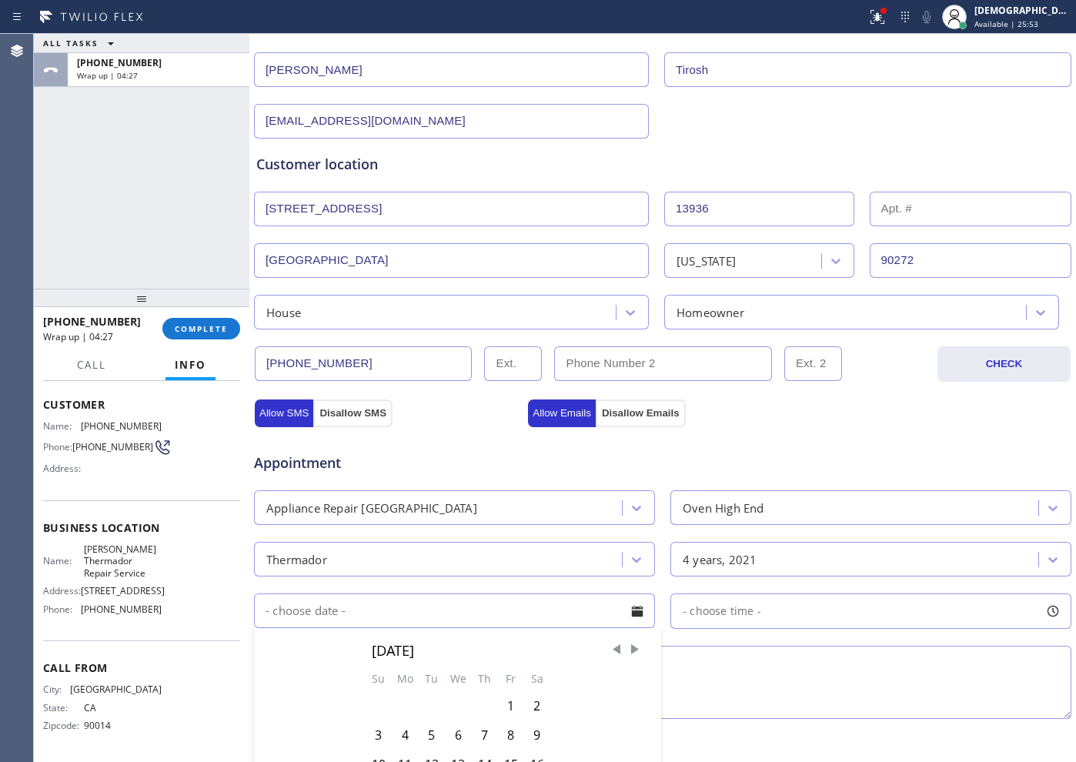
scroll to position [289, 0]
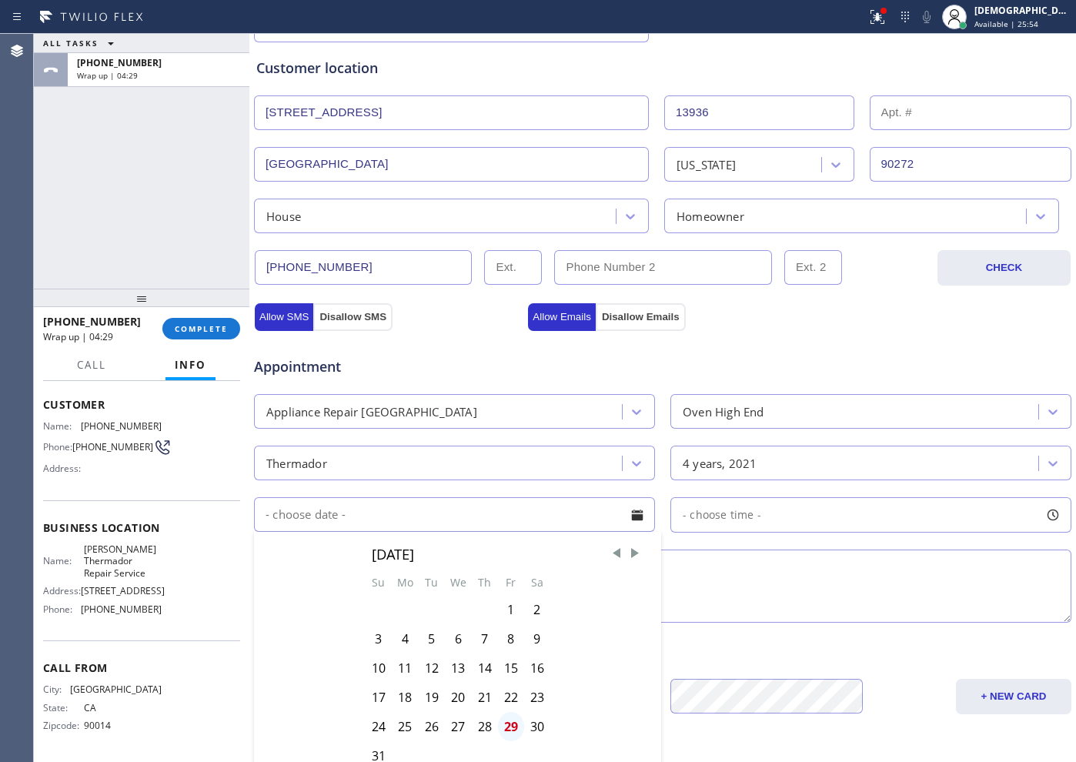
click at [513, 609] on div "29" at bounding box center [511, 726] width 26 height 29
type input "[DATE]"
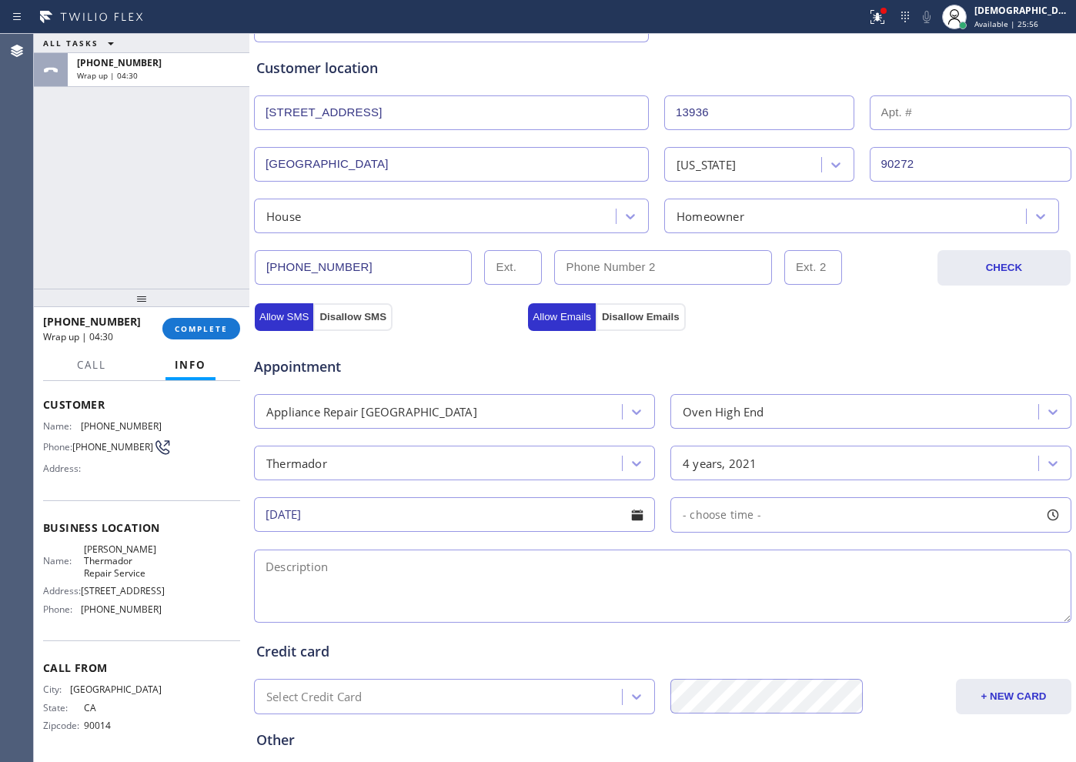
click at [715, 519] on span "- choose time -" at bounding box center [721, 514] width 78 height 15
drag, startPoint x: 686, startPoint y: 603, endPoint x: 879, endPoint y: 631, distance: 194.3
click at [859, 609] on div "FROM TILL 8:00 AM 3:00 PM" at bounding box center [859, 587] width 378 height 111
drag, startPoint x: 684, startPoint y: 615, endPoint x: 786, endPoint y: 619, distance: 101.6
click at [791, 609] on div at bounding box center [800, 608] width 18 height 32
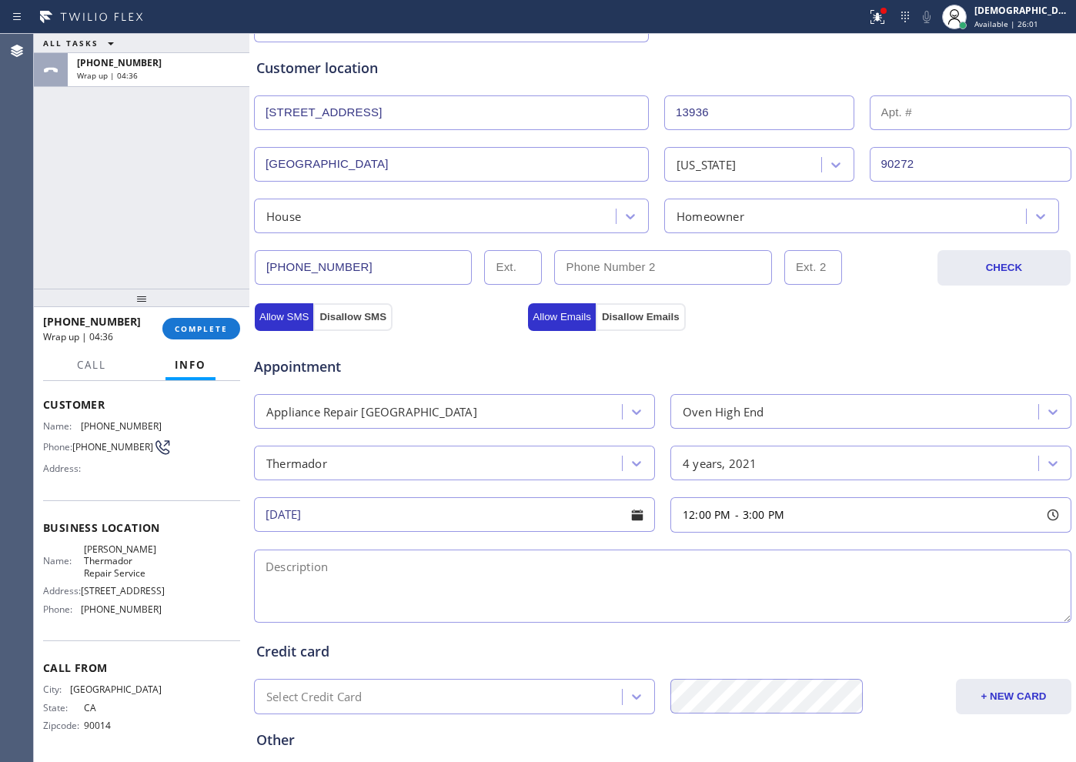
click at [416, 591] on textarea at bounding box center [662, 585] width 817 height 73
click at [436, 567] on textarea "12-3 / $69 /" at bounding box center [662, 585] width 817 height 73
paste textarea "Thermador /double wall oven / the panel is disingage it is broken / 4 years"
click at [765, 566] on textarea "12-3 / $69 / Thermador /double wall oven / the panel is disengage it is broken …" at bounding box center [662, 585] width 817 height 73
click at [846, 566] on textarea "12-3 / $69 / Thermador /double wall oven / the panel is disengage it is broken …" at bounding box center [662, 585] width 817 height 73
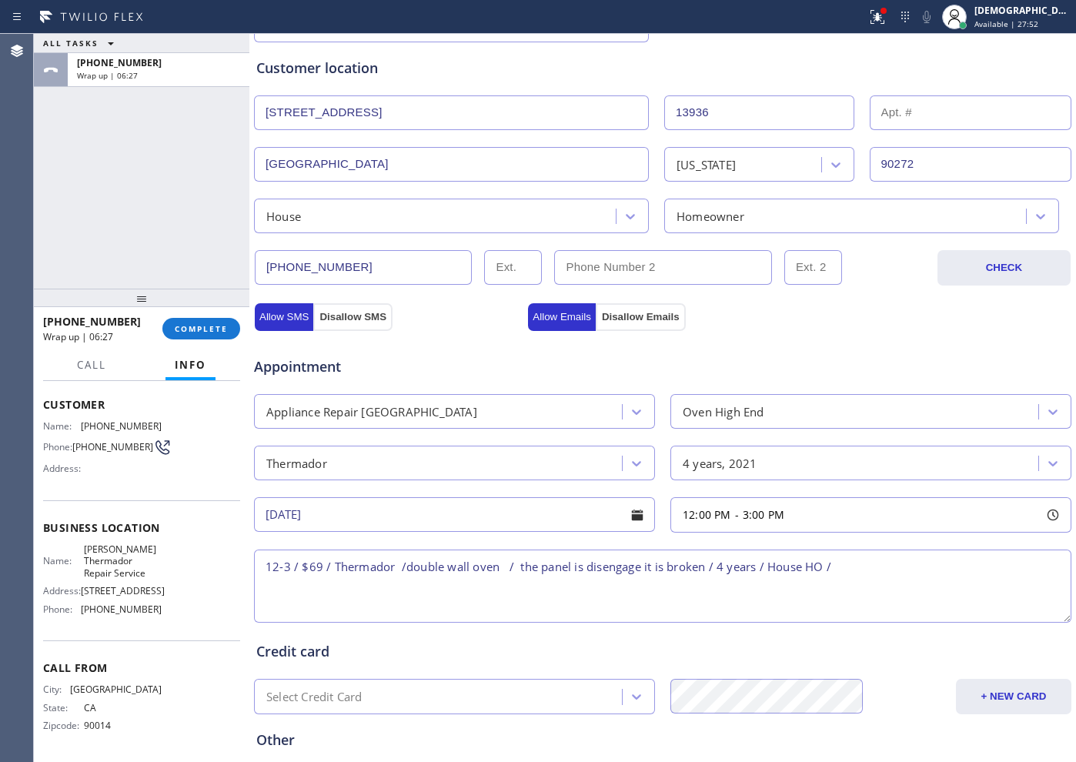
click at [839, 562] on textarea "12-3 / $69 / Thermador /double wall oven / the panel is disengage it is broken …" at bounding box center [662, 585] width 817 height 73
paste textarea "[STREET_ADDRESS]"
drag, startPoint x: 153, startPoint y: 592, endPoint x: 141, endPoint y: 571, distance: 24.1
click at [151, 589] on div "Name: [PERSON_NAME] Thermador Repair Service Address: [STREET_ADDRESS] Phone: […" at bounding box center [141, 582] width 197 height 78
drag, startPoint x: 143, startPoint y: 562, endPoint x: 82, endPoint y: 541, distance: 64.2
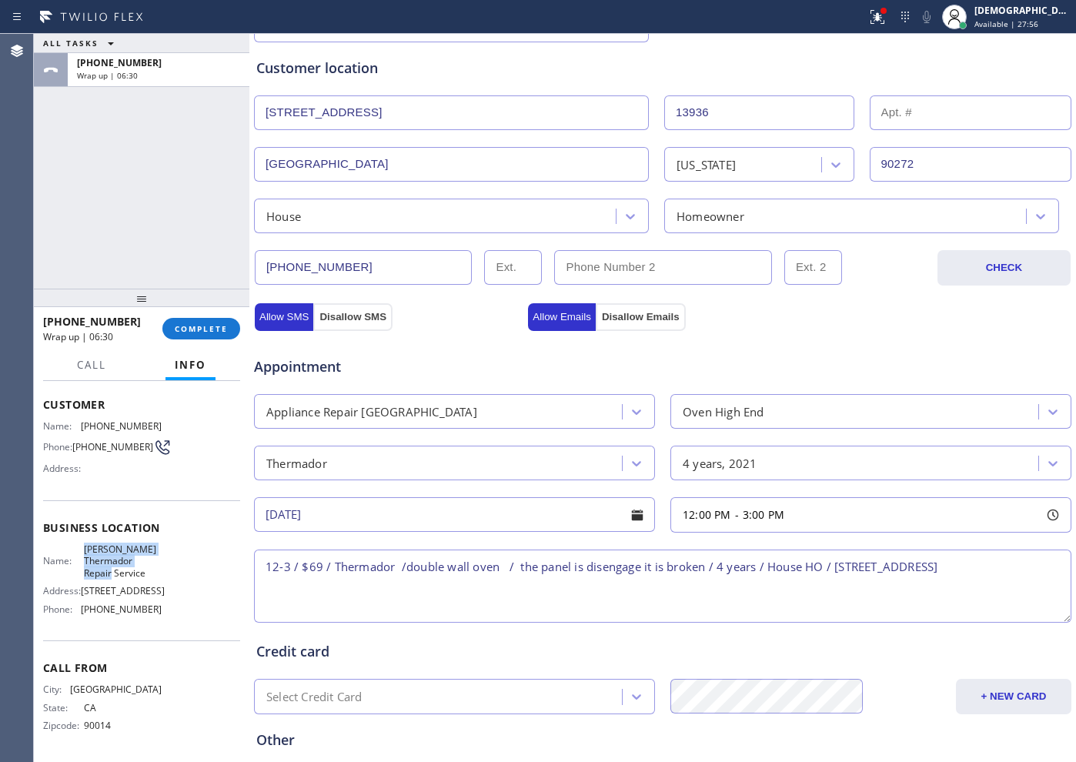
click at [84, 543] on span "[PERSON_NAME] Thermador Repair Service" at bounding box center [122, 560] width 77 height 35
copy span "[PERSON_NAME] Thermador Repair Service"
click at [431, 594] on textarea "12-3 / $69 / Thermador /double wall oven / the panel is disengage it is broken …" at bounding box center [662, 585] width 817 height 73
click at [420, 576] on textarea "12-3 / $69 / Thermador /double wall oven / the panel is disengage it is broken …" at bounding box center [662, 585] width 817 height 73
paste textarea "[PERSON_NAME] Thermador Repair Service"
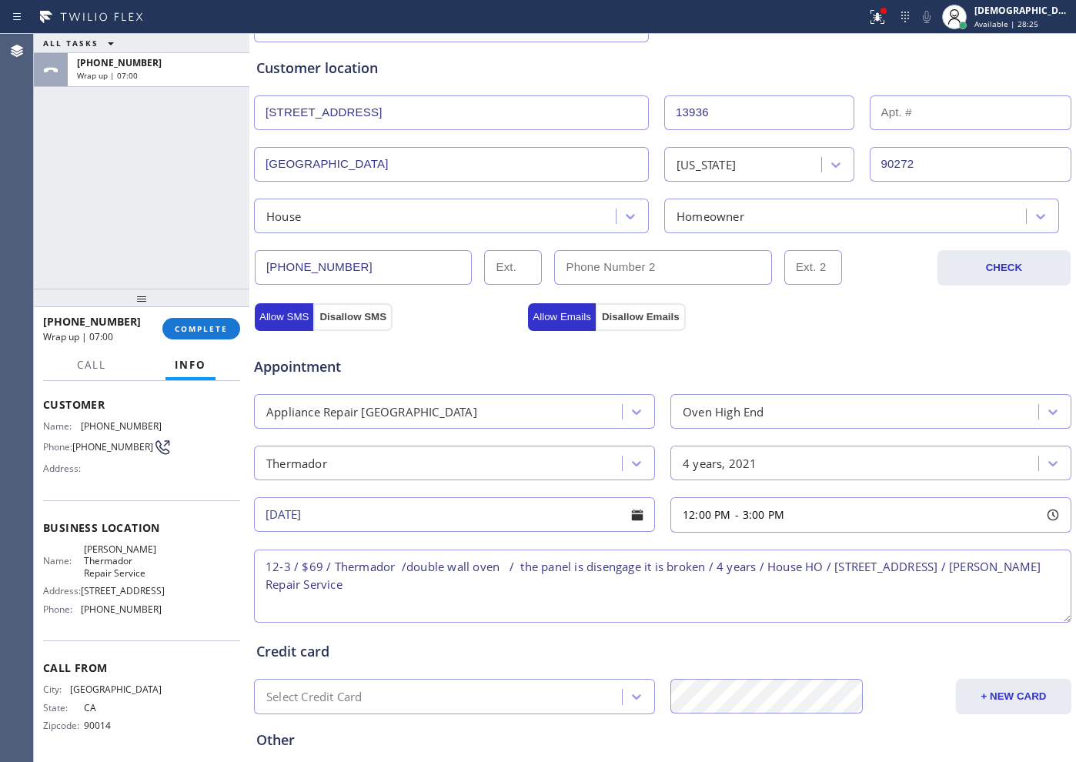
click at [613, 570] on textarea "12-3 / $69 / Thermador /double wall oven / the panel is disengage it is broken …" at bounding box center [662, 585] width 817 height 73
click at [590, 586] on textarea "12-3 / $69 / Thermador /double wall oven / the panel is disengage it is broken …" at bounding box center [662, 585] width 817 height 73
paste textarea "Please call customer 30 minutes prior to arrival"
click at [859, 568] on textarea "12-3 / $69 / Thermador /double wall oven / the panel is disengage it is broken …" at bounding box center [662, 585] width 817 height 73
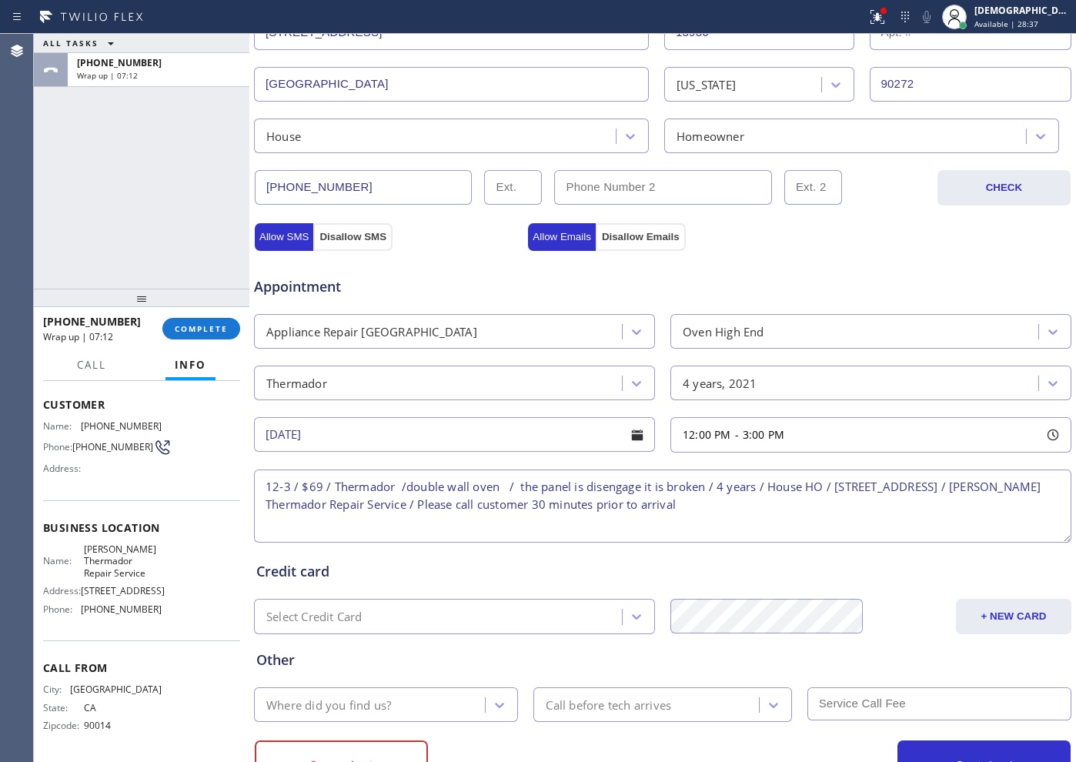
scroll to position [431, 0]
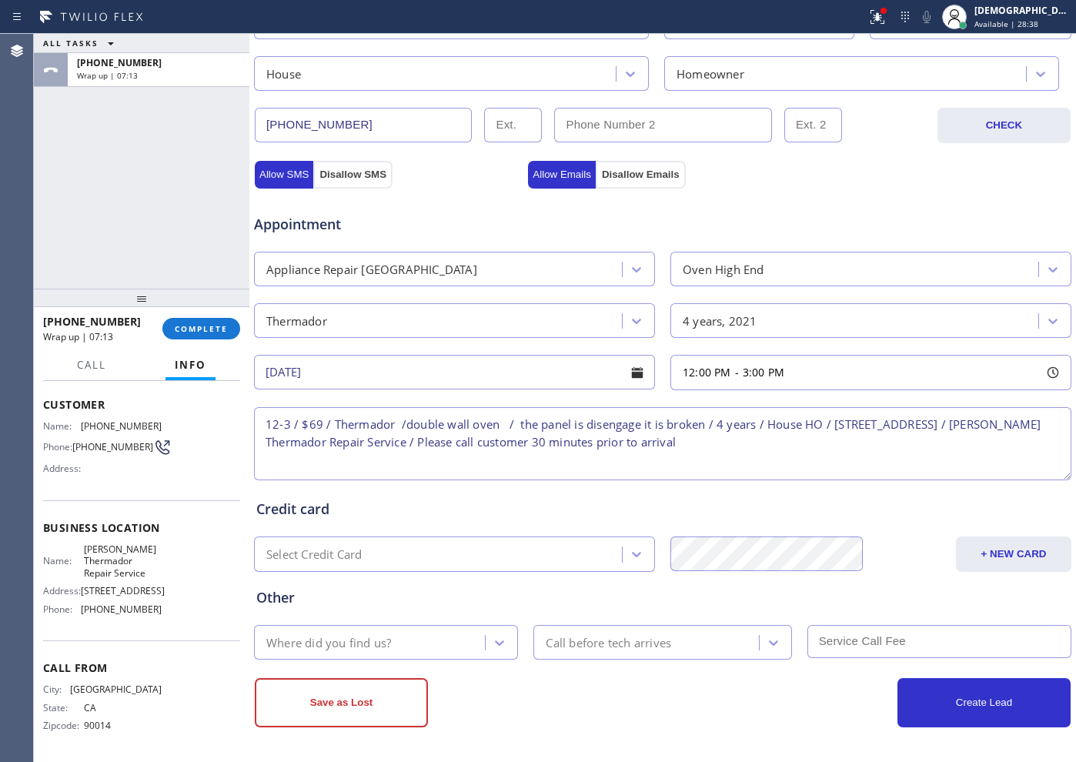
type textarea "12-3 / $69 / Thermador /double wall oven / the panel is disengage it is broken …"
click at [402, 609] on div "Where did you find us?" at bounding box center [372, 642] width 226 height 27
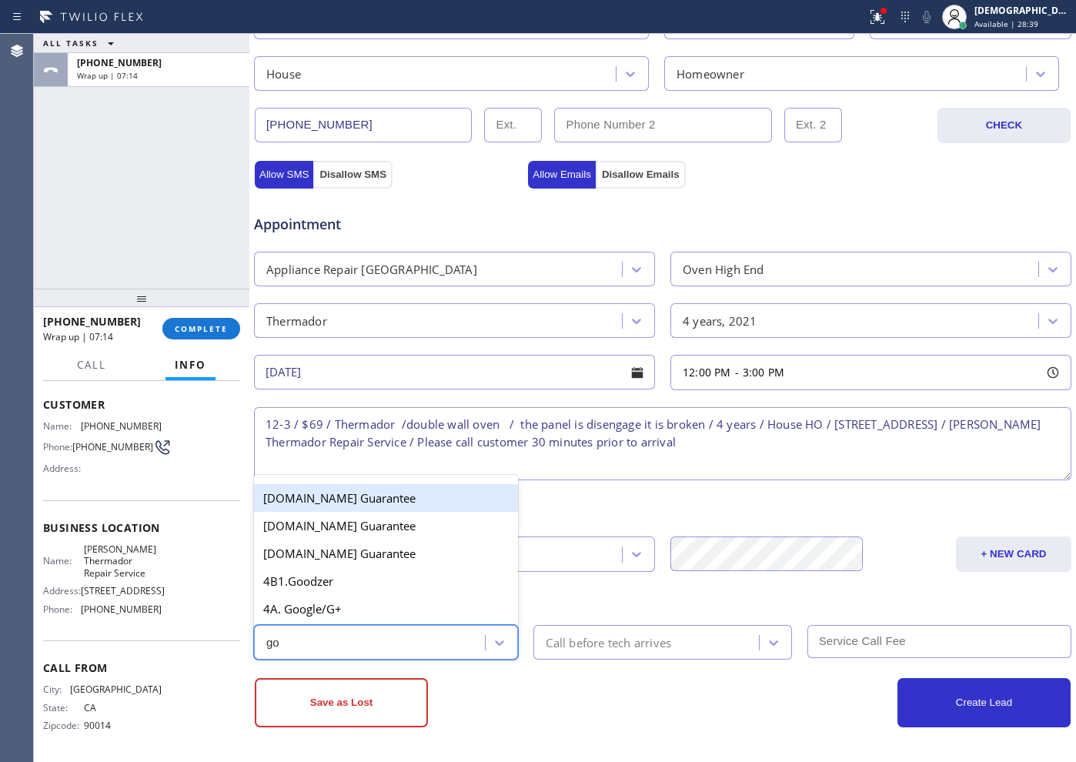
type input "goo"
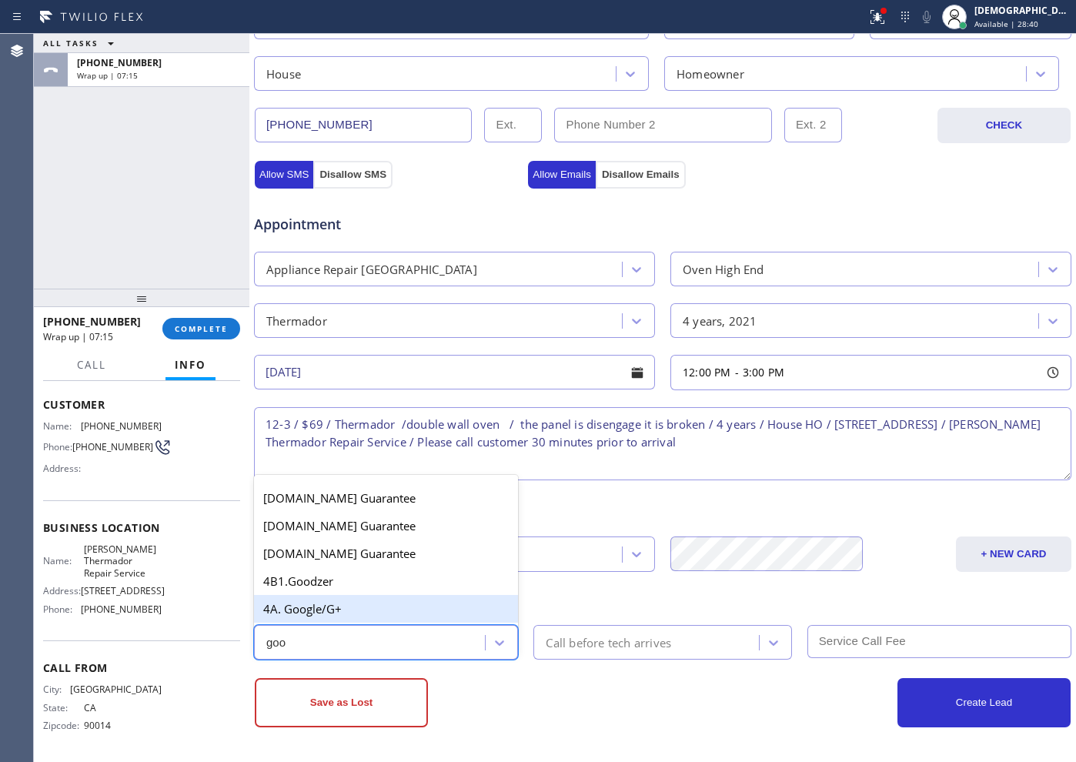
click at [374, 606] on div "4A. Google/G+" at bounding box center [386, 609] width 264 height 28
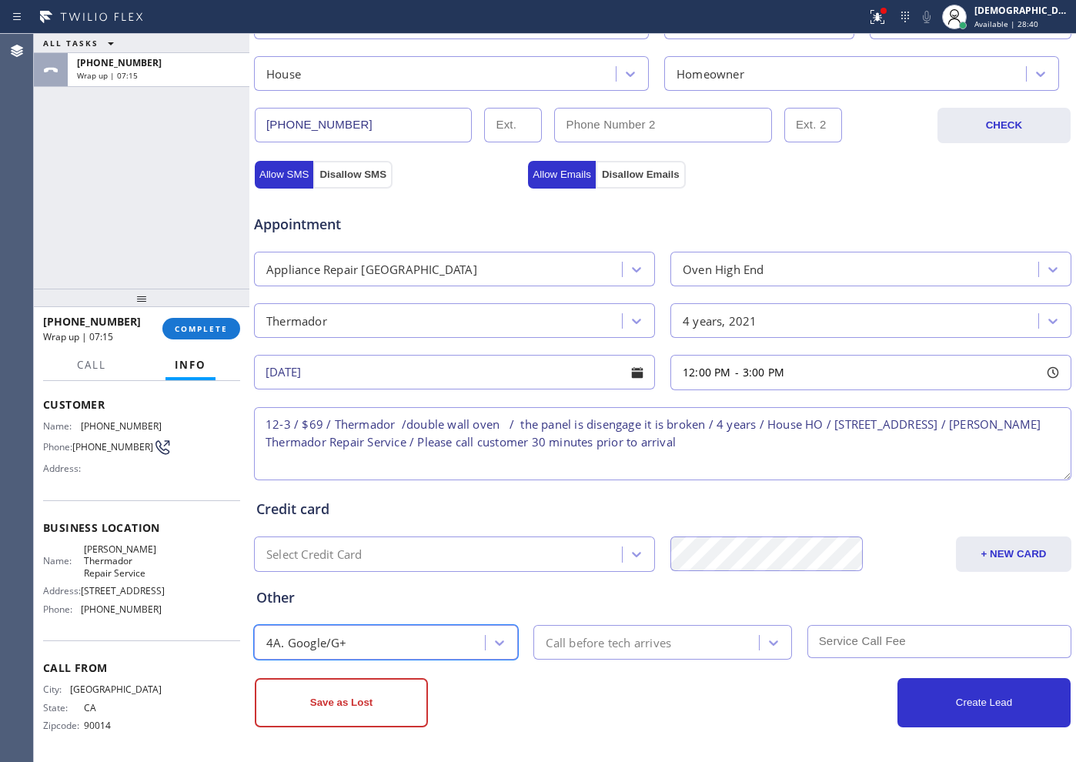
click at [628, 609] on div "Call before tech arrives" at bounding box center [608, 642] width 125 height 18
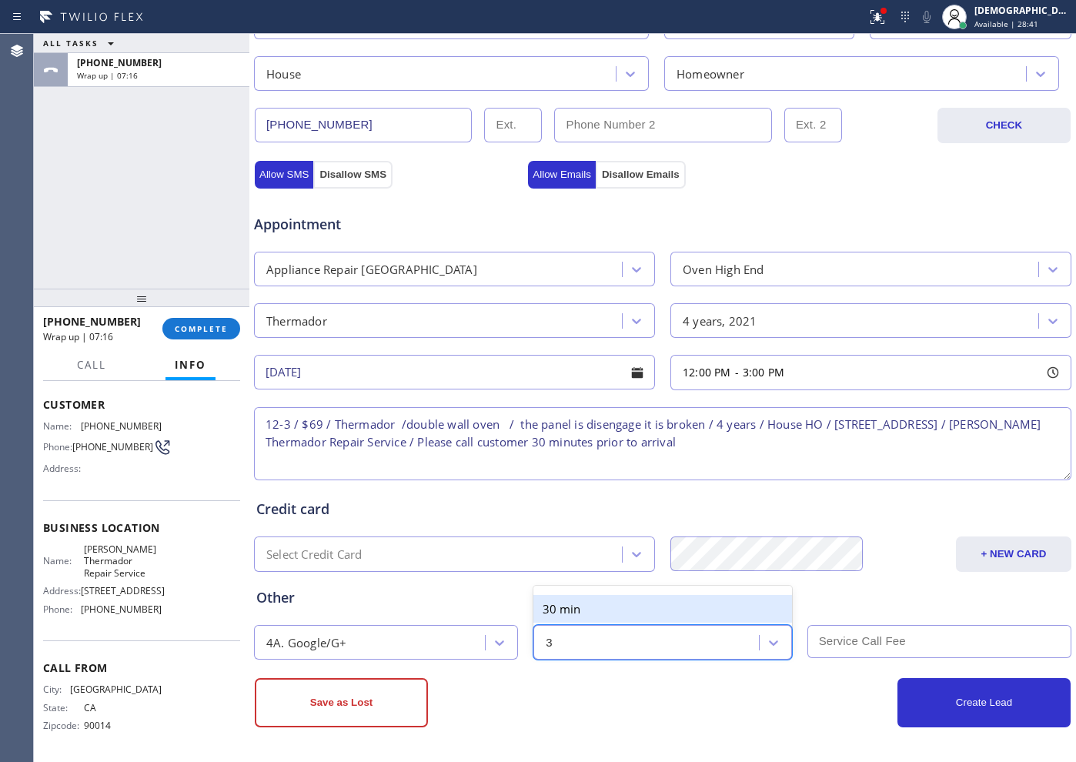
type input "30"
click at [619, 603] on div "30 min" at bounding box center [662, 609] width 258 height 28
click at [859, 609] on input "text" at bounding box center [939, 641] width 264 height 33
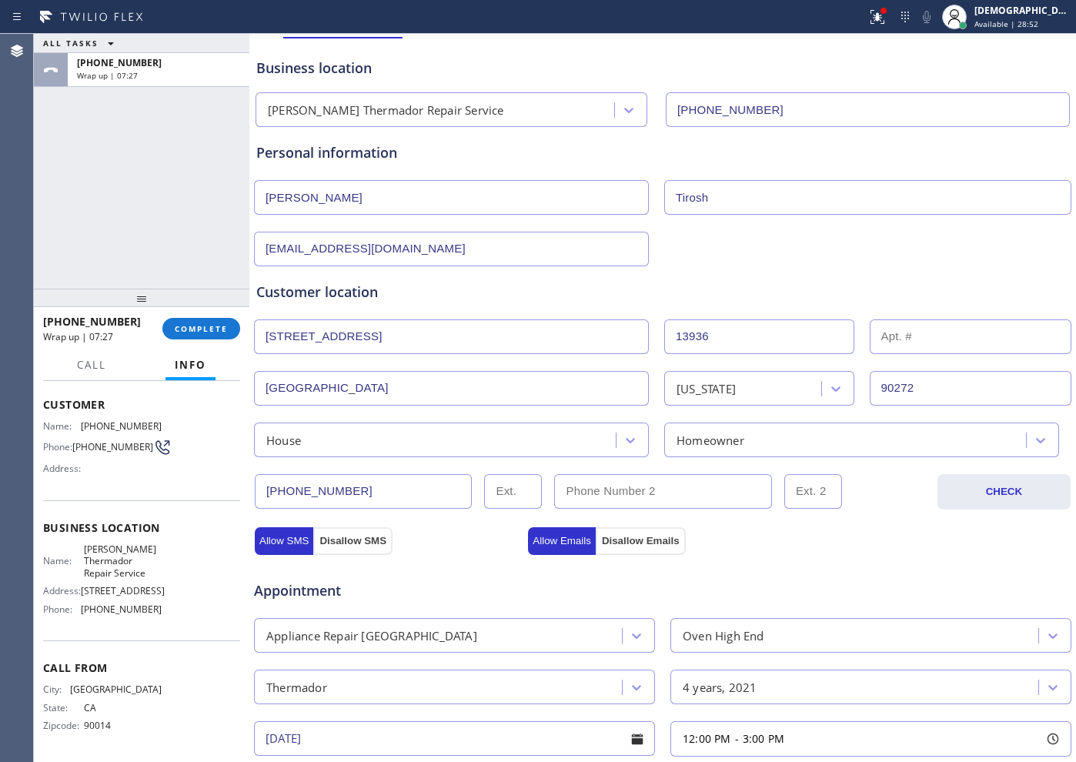
scroll to position [46, 0]
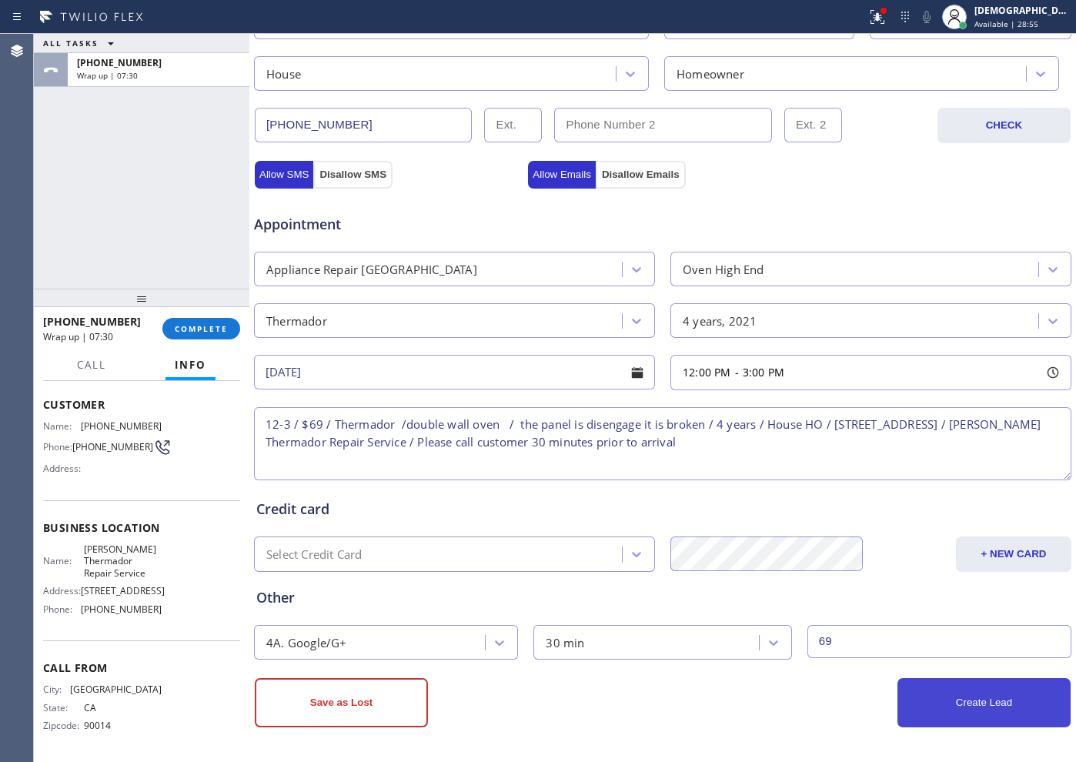
type input "69"
click at [859, 609] on button "Create Lead" at bounding box center [983, 702] width 173 height 49
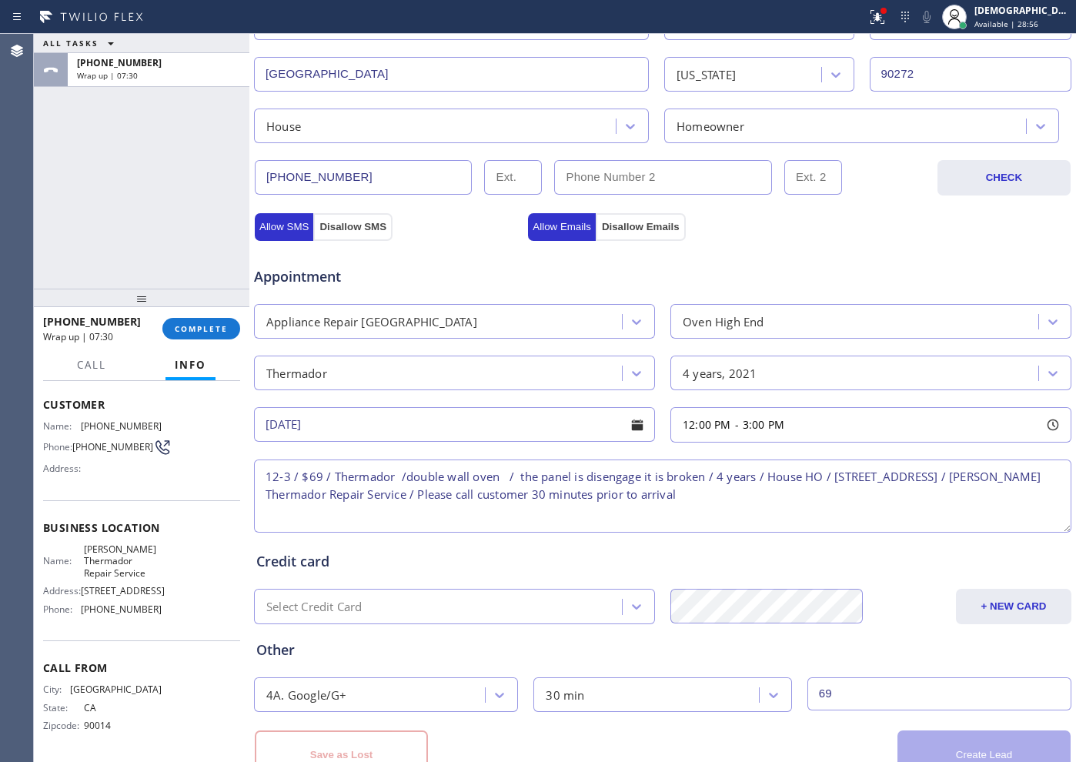
scroll to position [483, 0]
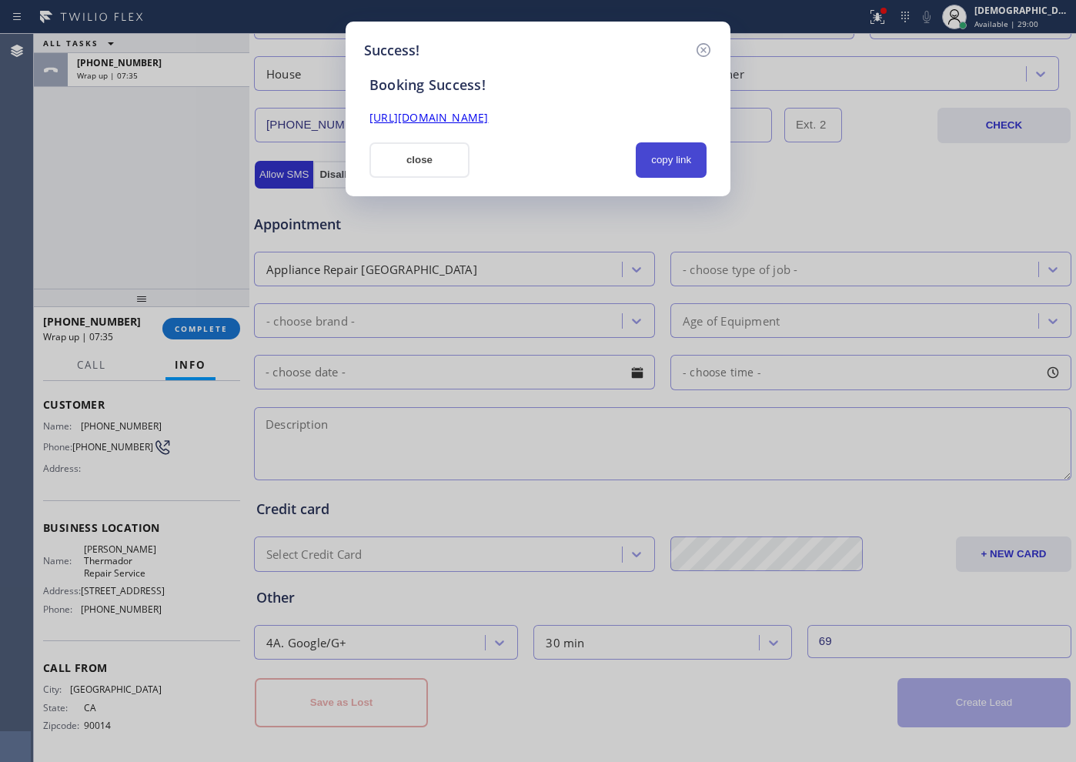
click at [668, 152] on button "copy link" at bounding box center [671, 159] width 71 height 35
click at [488, 120] on link "[URL][DOMAIN_NAME]" at bounding box center [428, 117] width 118 height 15
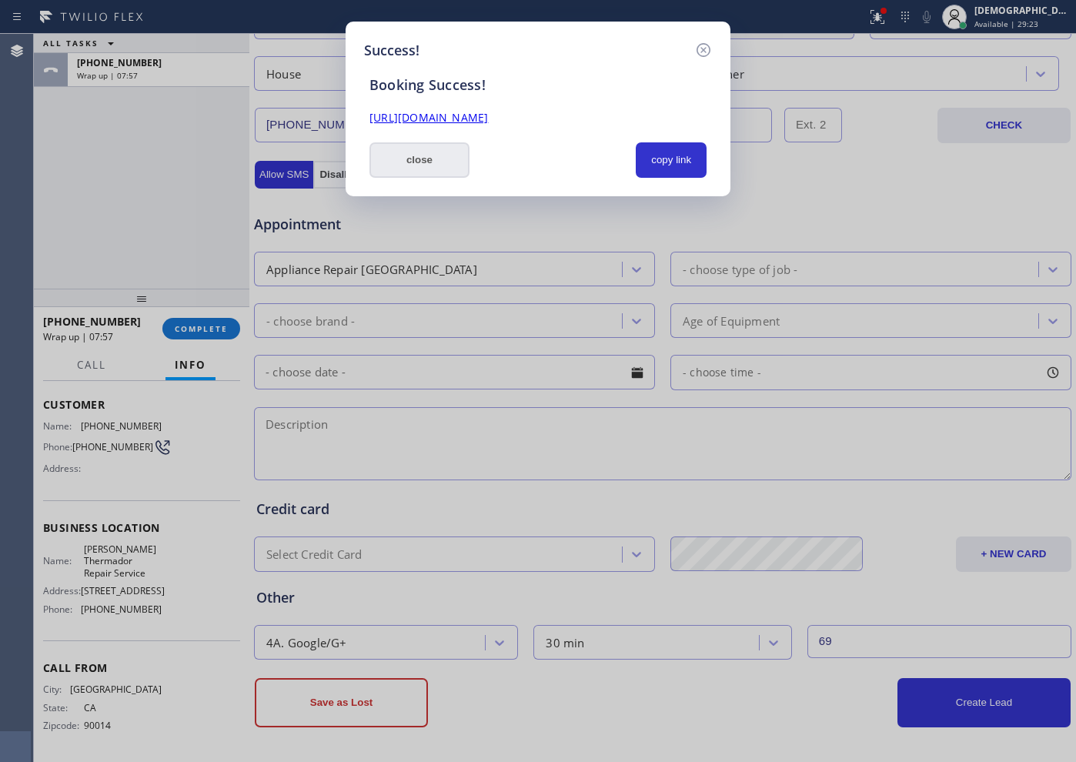
click at [443, 147] on button "close" at bounding box center [419, 159] width 100 height 35
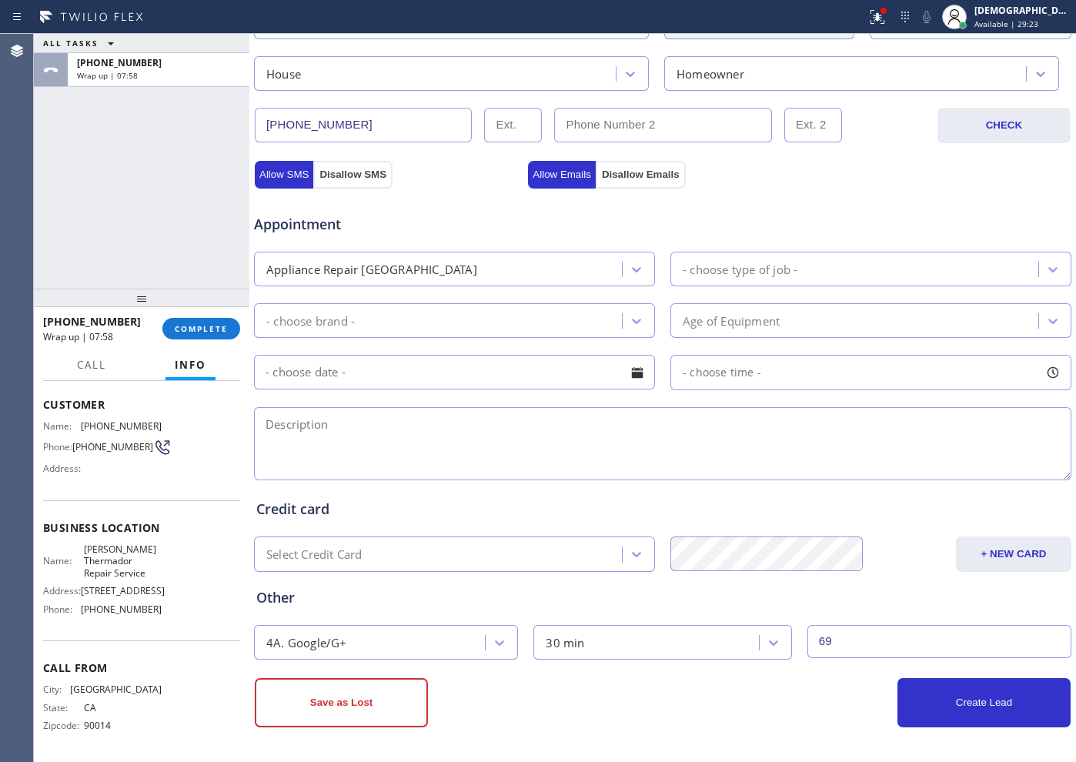
click at [205, 339] on div "[PHONE_NUMBER] Wrap up | 07:58 COMPLETE" at bounding box center [141, 329] width 197 height 40
click at [205, 332] on span "COMPLETE" at bounding box center [201, 328] width 53 height 11
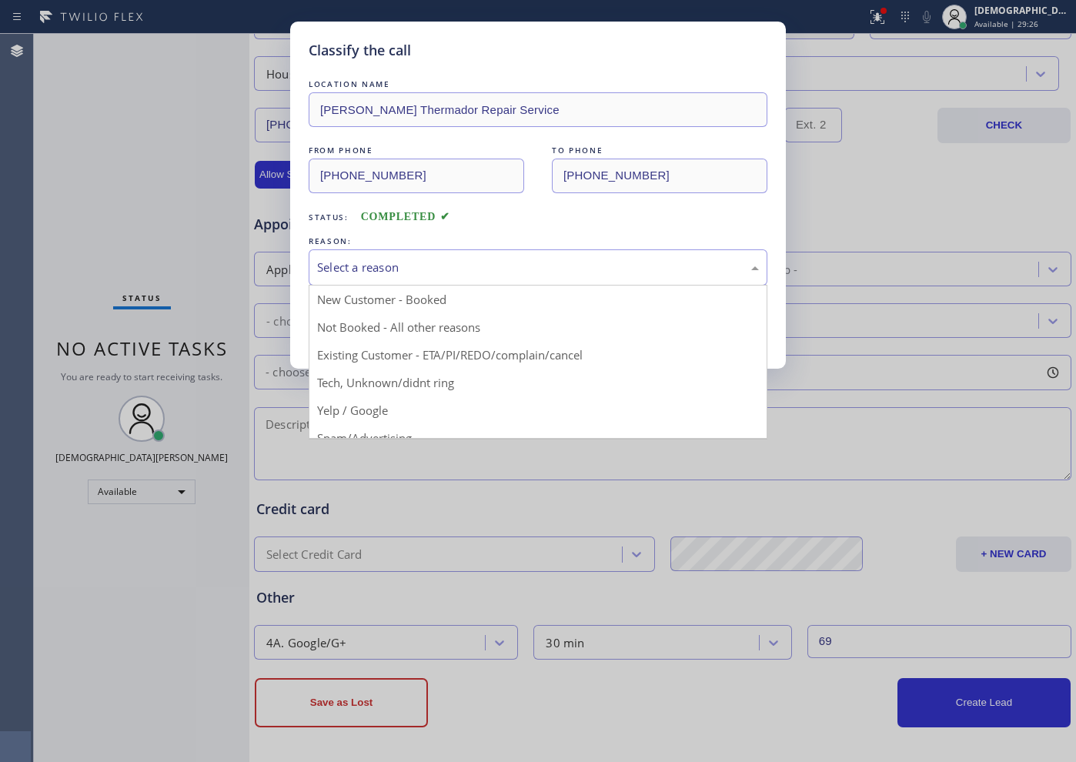
click at [376, 266] on div "Select a reason" at bounding box center [538, 268] width 442 height 18
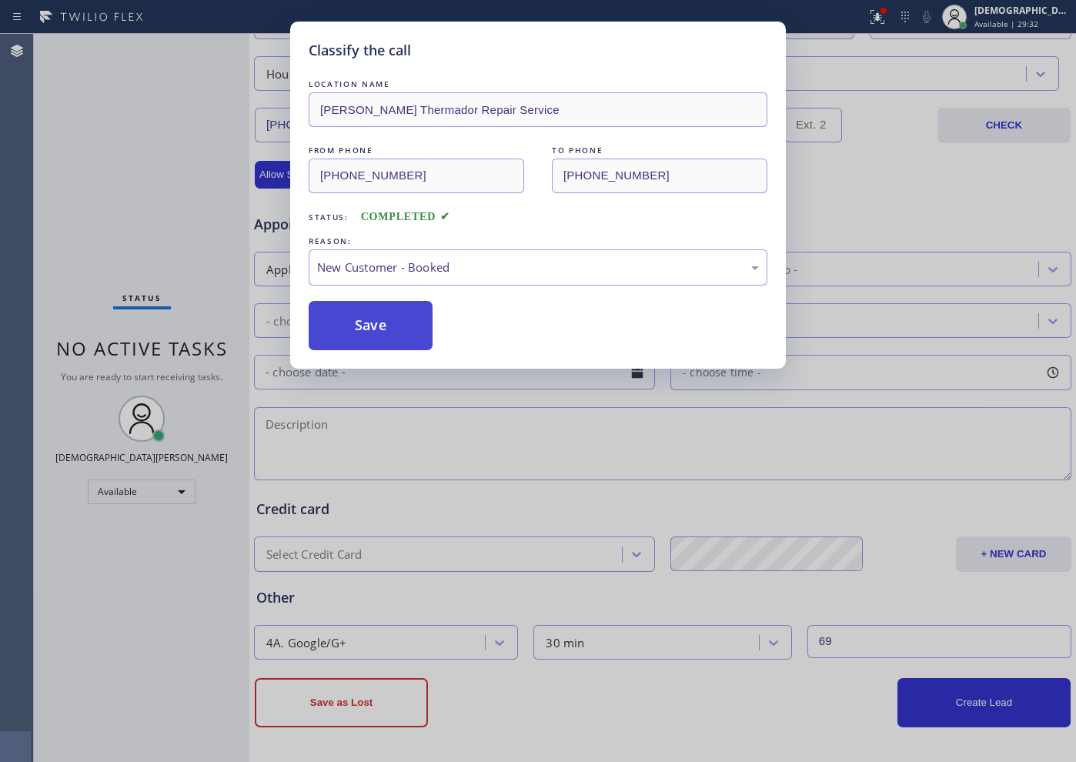
click at [359, 319] on button "Save" at bounding box center [371, 325] width 124 height 49
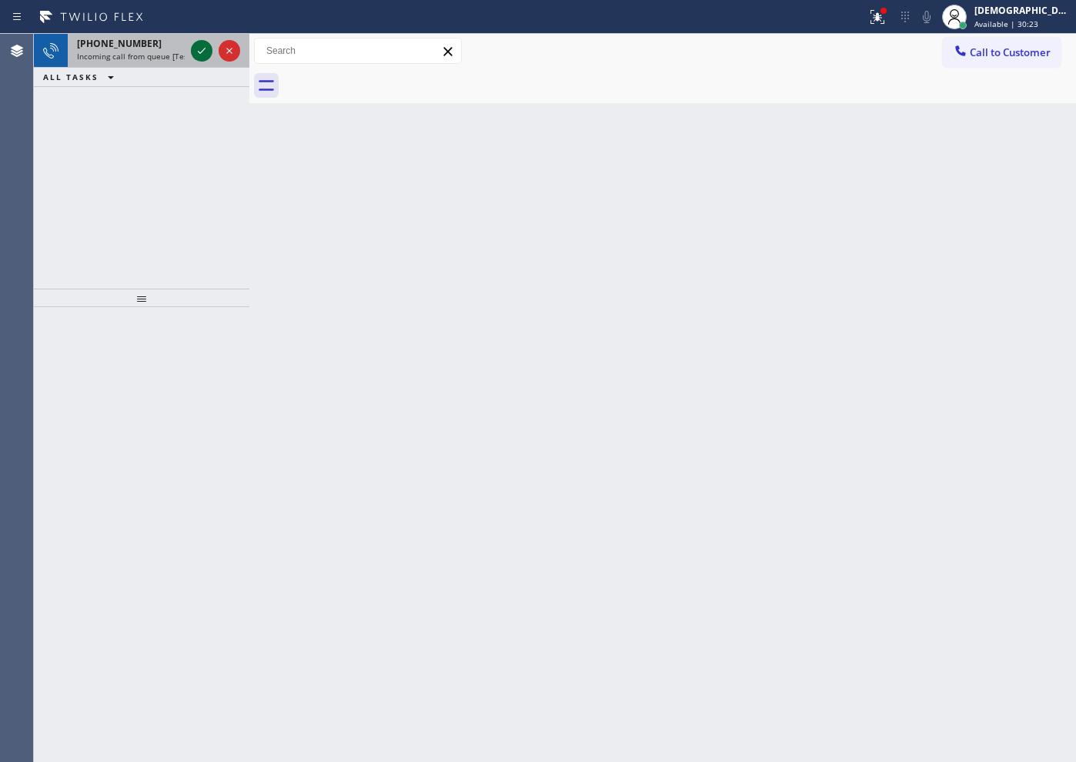
click at [198, 48] on icon at bounding box center [201, 51] width 18 height 18
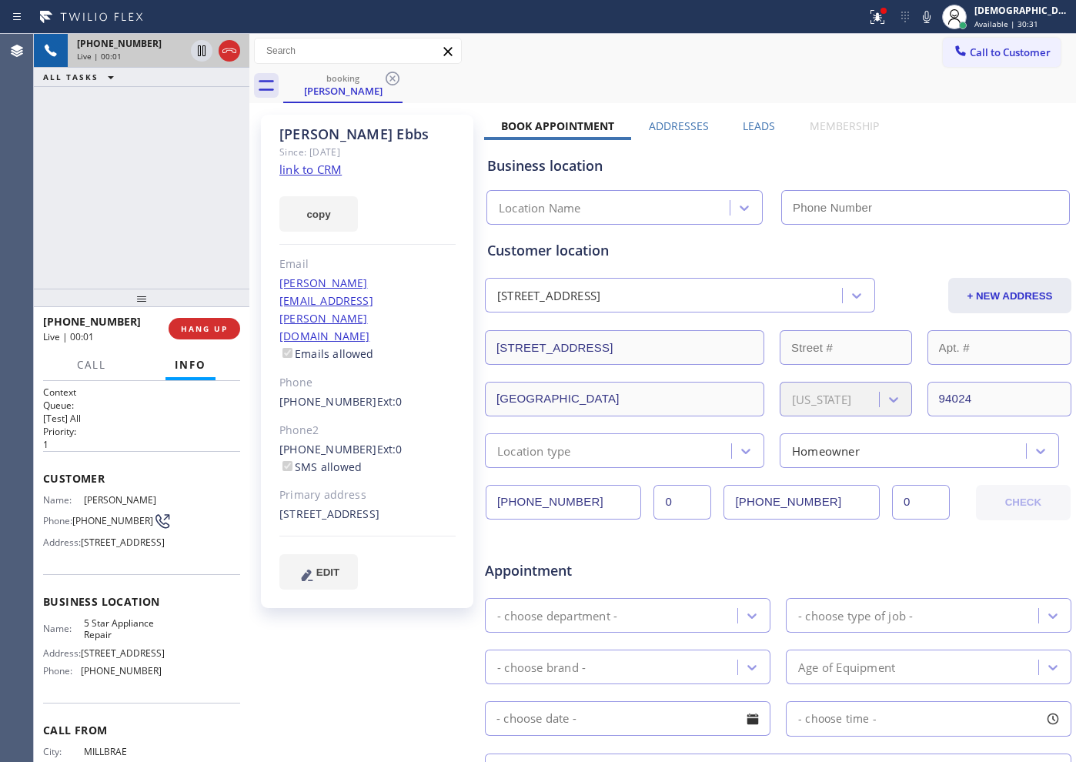
type input "[PHONE_NUMBER]"
click at [310, 174] on link "link to CRM" at bounding box center [310, 169] width 62 height 15
click at [231, 45] on icon at bounding box center [229, 51] width 18 height 18
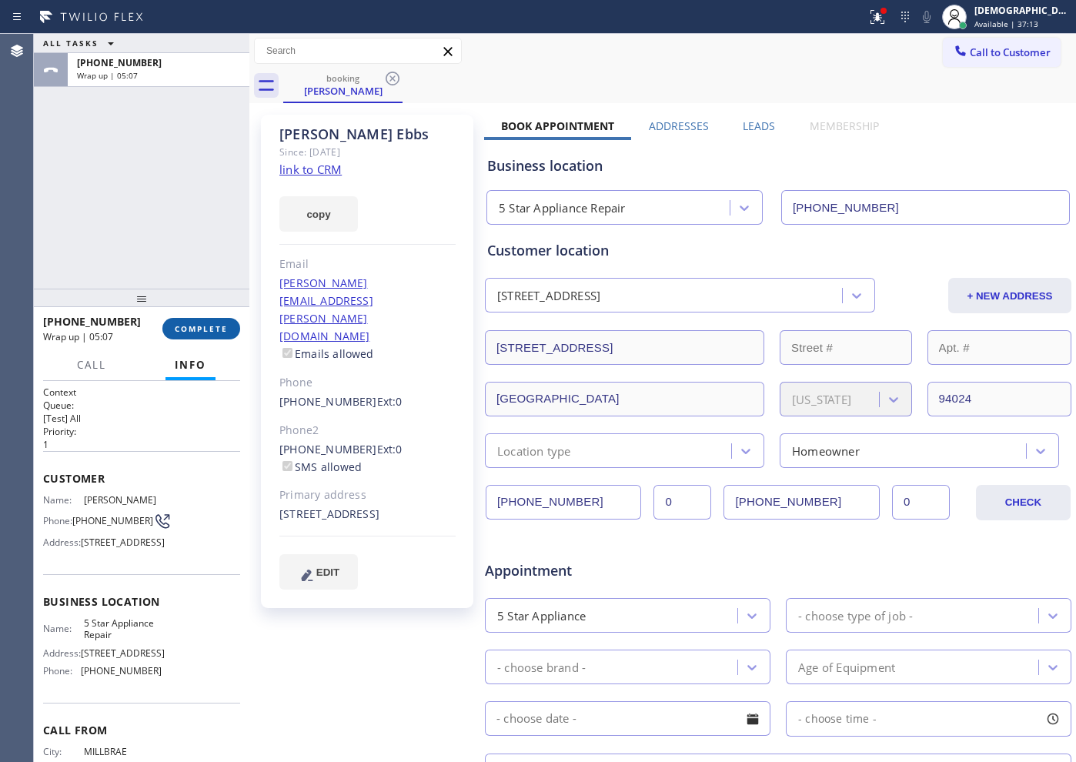
click at [181, 323] on span "COMPLETE" at bounding box center [201, 328] width 53 height 11
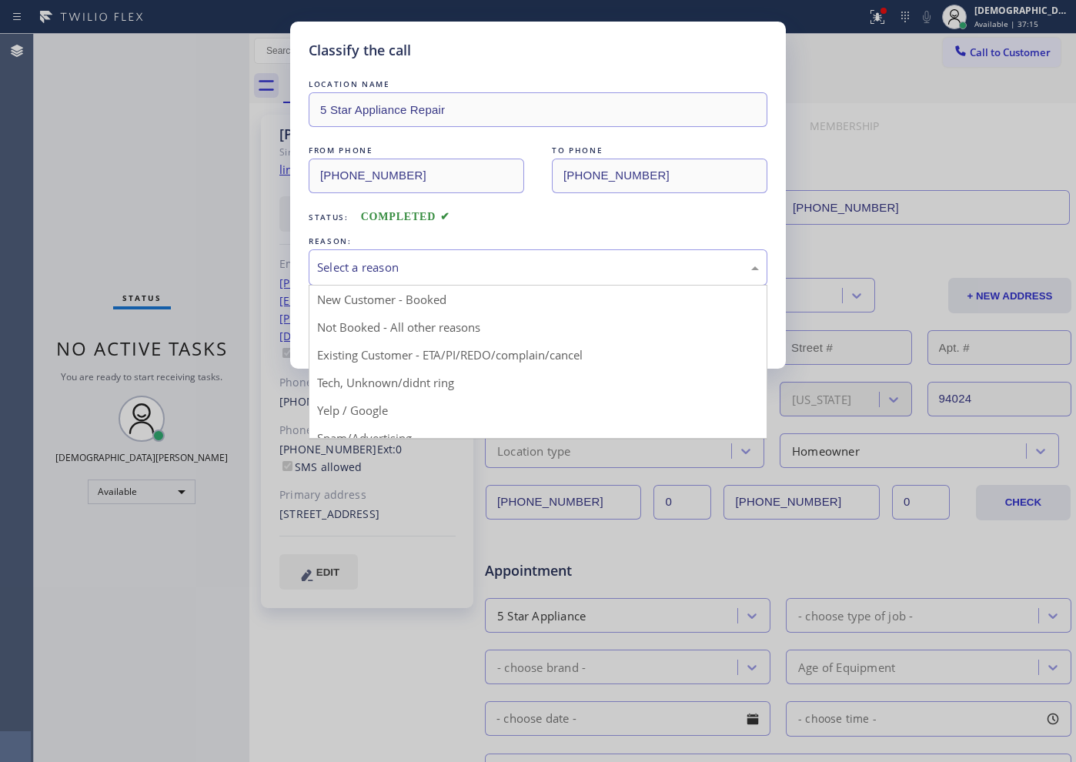
click at [412, 269] on div "Select a reason" at bounding box center [538, 268] width 442 height 18
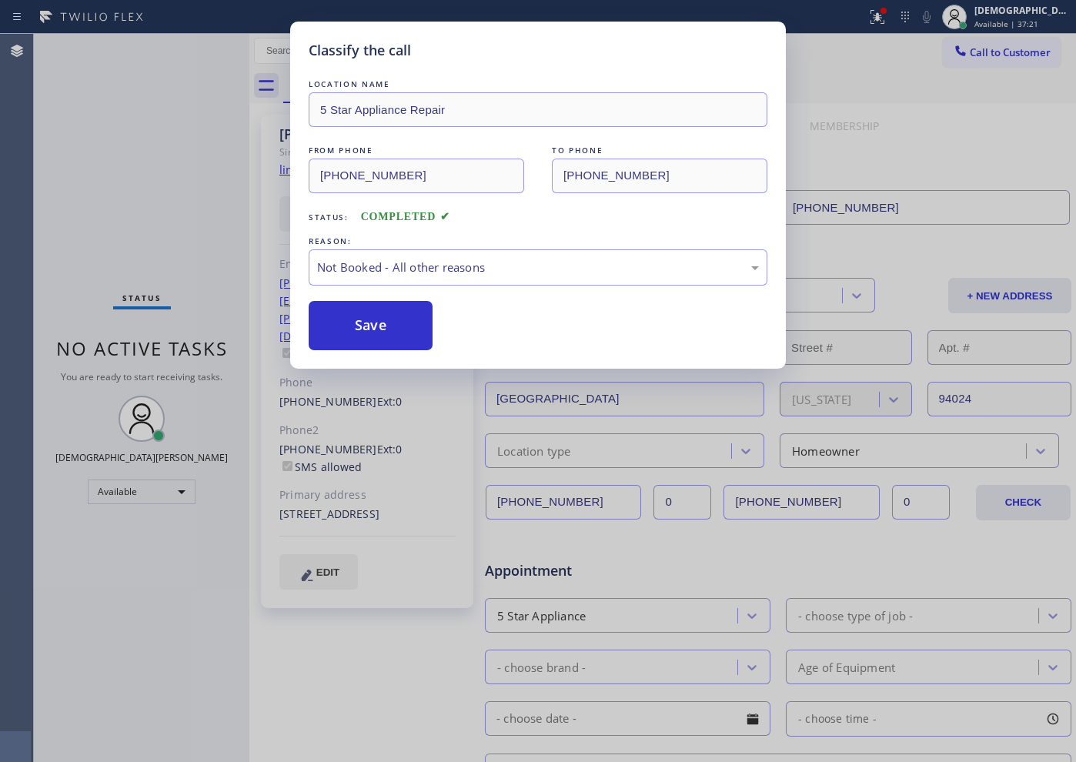
drag, startPoint x: 399, startPoint y: 321, endPoint x: 418, endPoint y: 289, distance: 36.6
click at [418, 289] on div "LOCATION NAME 5 Star Appliance Repair FROM PHONE [PHONE_NUMBER] TO PHONE [PHONE…" at bounding box center [538, 213] width 459 height 274
click at [432, 266] on div "Not Booked - All other reasons" at bounding box center [538, 268] width 442 height 18
click at [372, 349] on button "Save" at bounding box center [371, 325] width 124 height 49
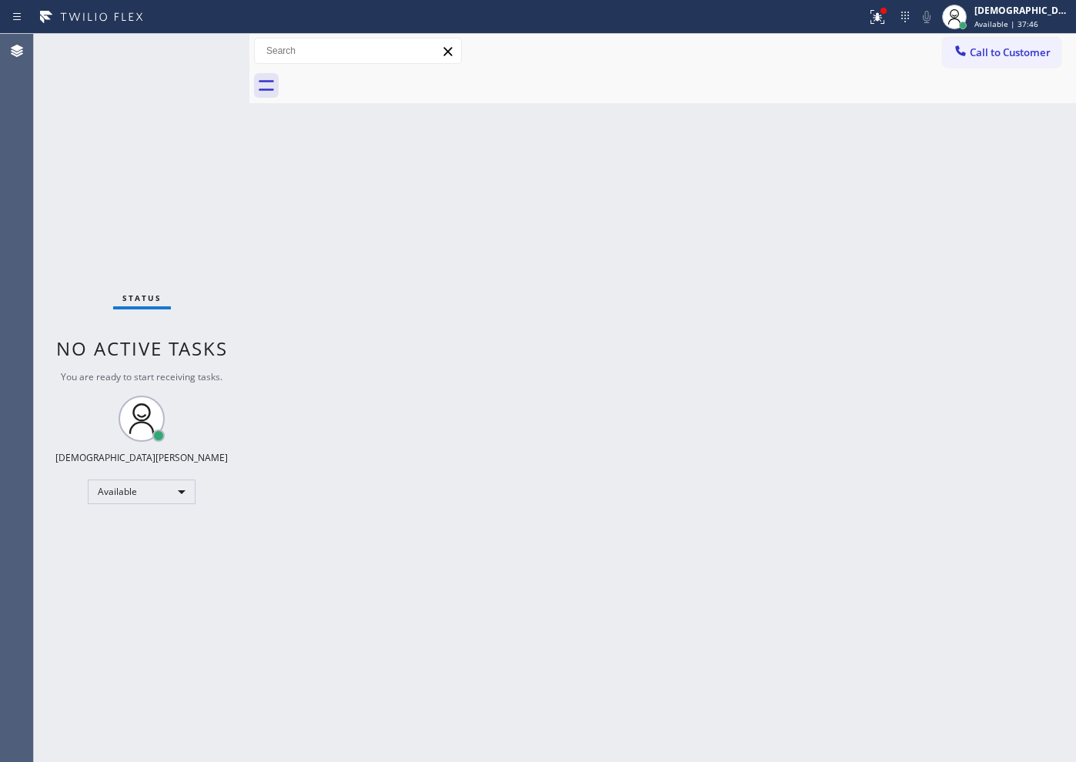
click at [202, 52] on div "Status No active tasks You are ready to start receiving tasks. Christian Cinco …" at bounding box center [141, 398] width 215 height 728
click at [111, 206] on div "Status No active tasks You are ready to start receiving tasks. Christian Cinco …" at bounding box center [141, 398] width 215 height 728
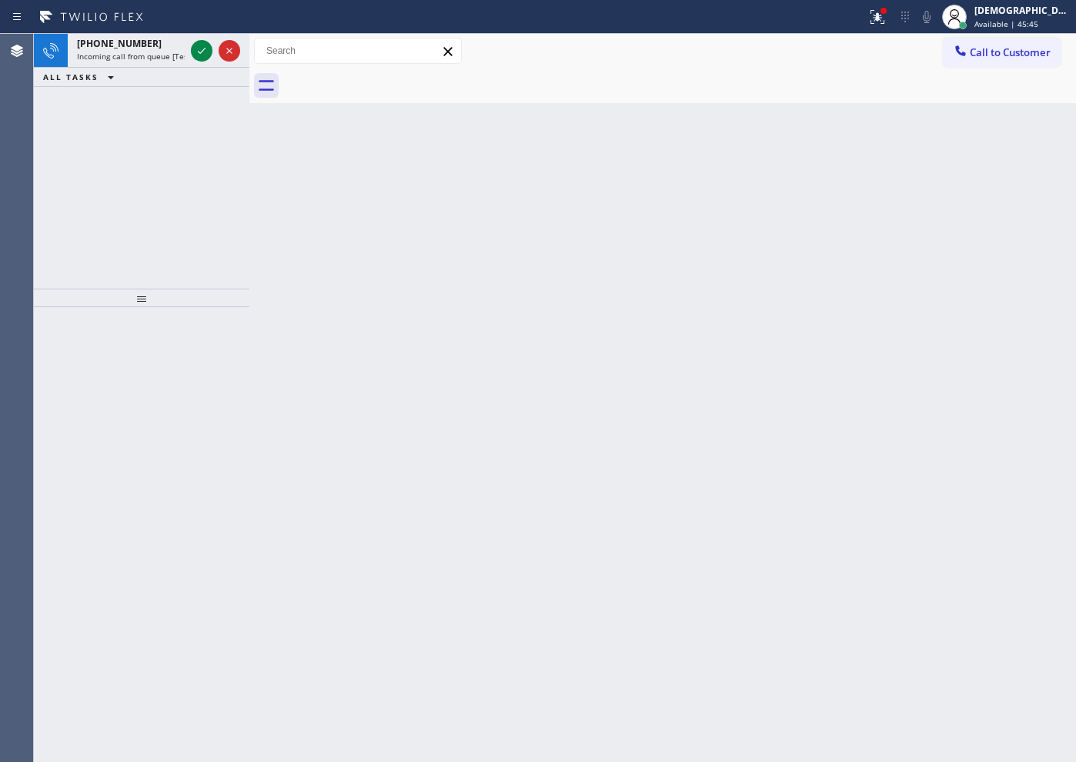
click at [89, 167] on div "[PHONE_NUMBER] Incoming call from queue [Test] All ALL TASKS ALL TASKS ACTIVE T…" at bounding box center [141, 161] width 215 height 255
click at [201, 53] on icon at bounding box center [201, 51] width 18 height 18
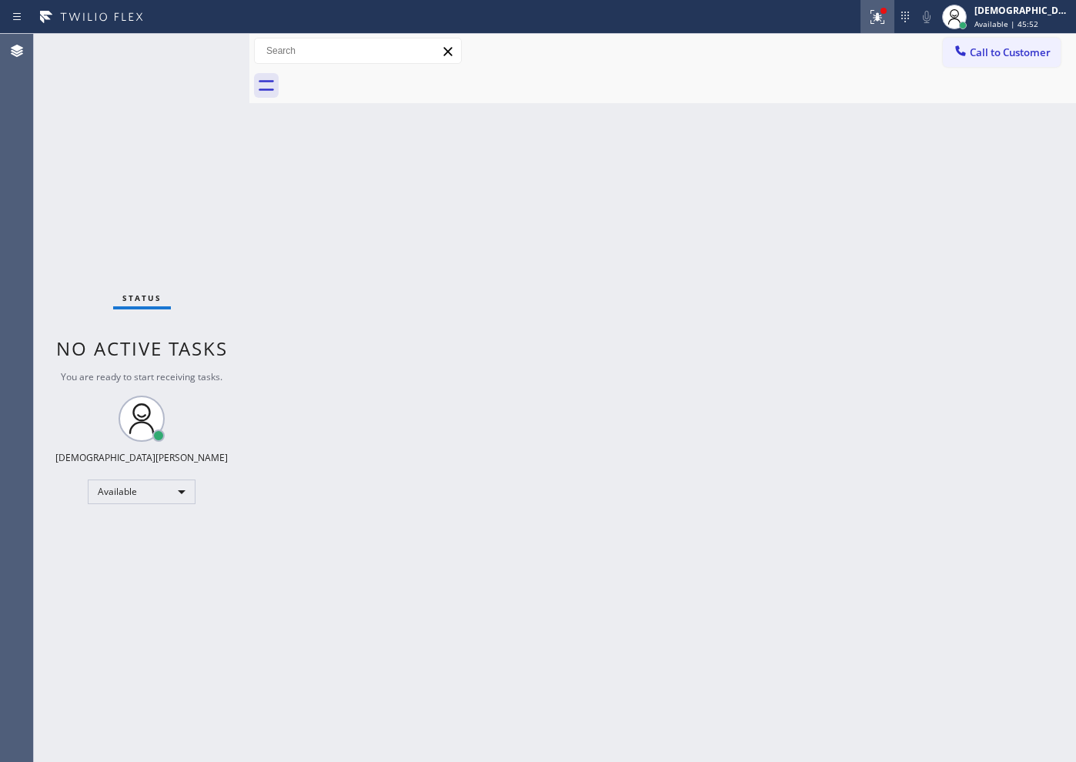
click at [859, 21] on div at bounding box center [877, 17] width 34 height 18
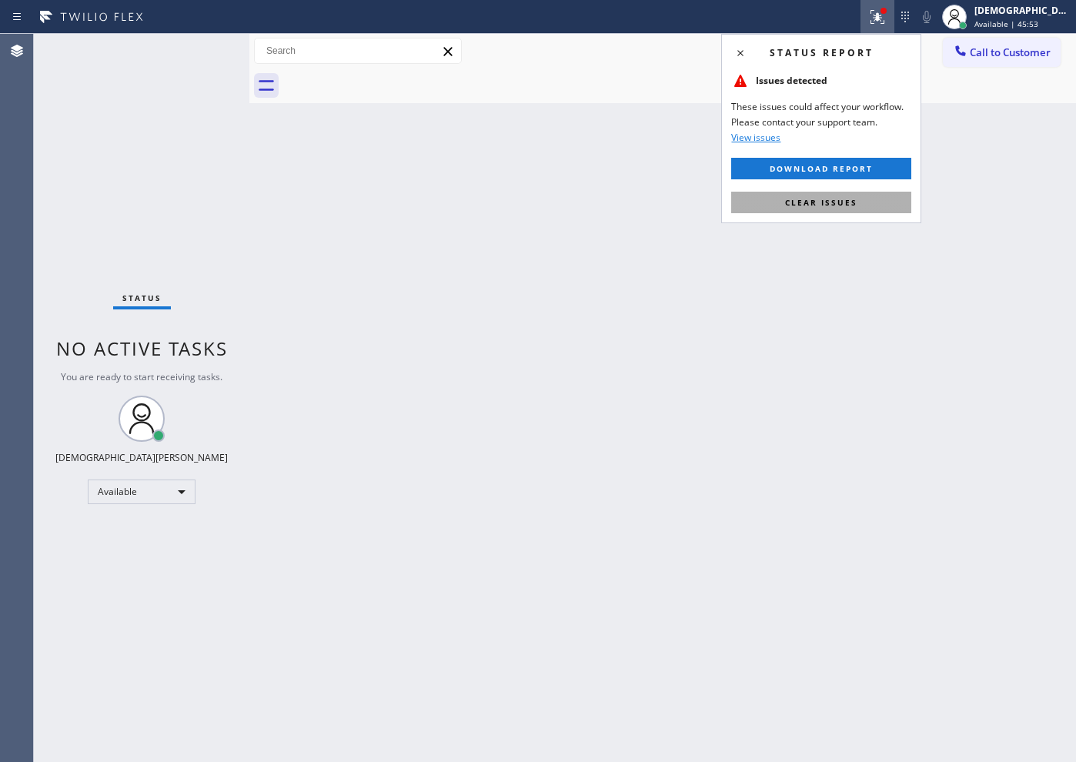
click at [859, 192] on button "Clear issues" at bounding box center [821, 203] width 180 height 22
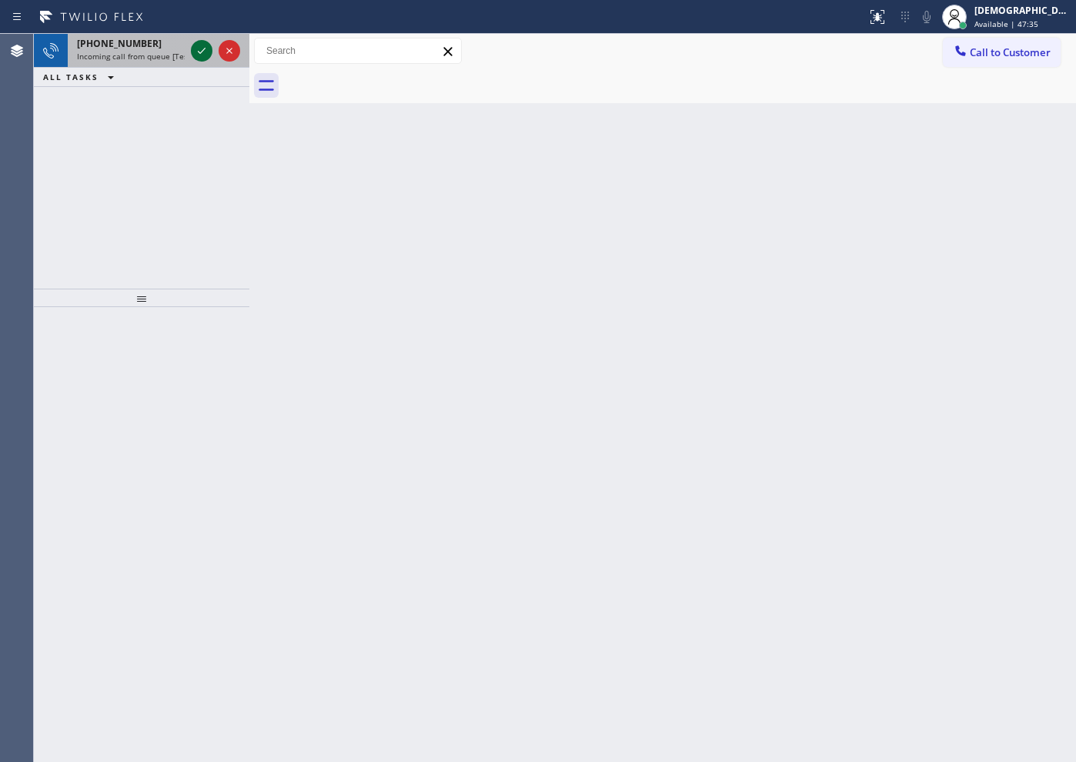
click at [201, 46] on icon at bounding box center [201, 51] width 18 height 18
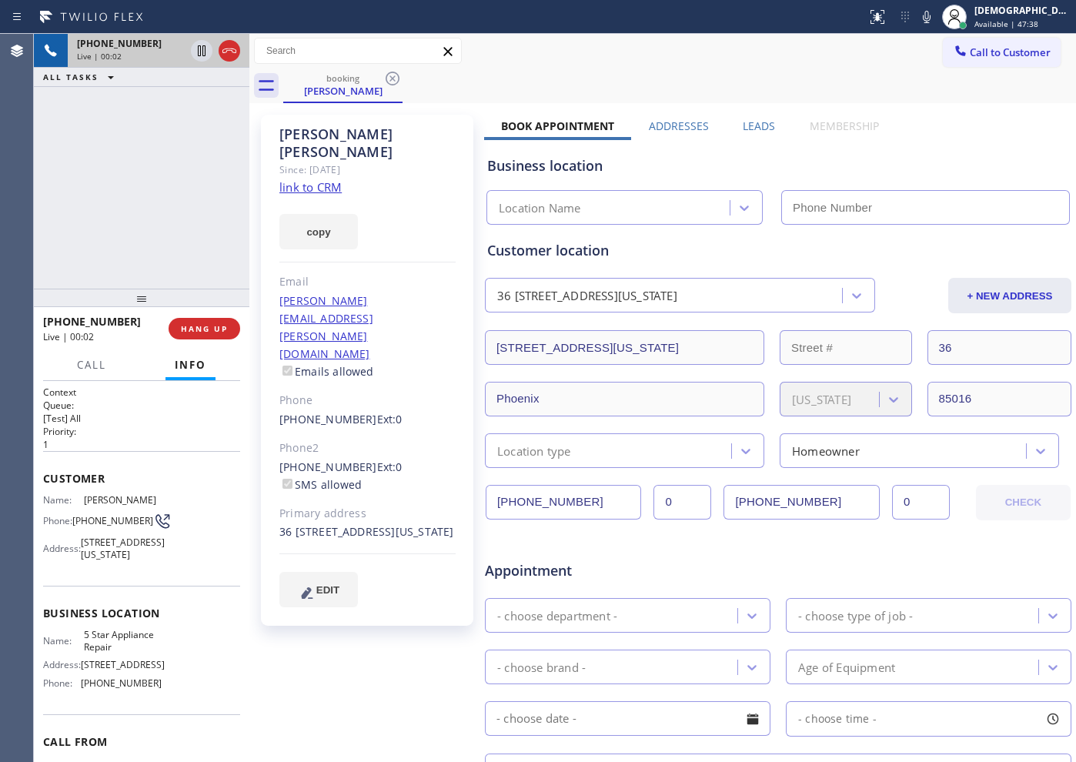
type input "[PHONE_NUMBER]"
click at [325, 179] on link "link to CRM" at bounding box center [310, 186] width 62 height 15
click at [199, 46] on icon at bounding box center [201, 51] width 18 height 18
drag, startPoint x: 582, startPoint y: 498, endPoint x: 489, endPoint y: 505, distance: 92.6
click at [489, 505] on input "[PHONE_NUMBER]" at bounding box center [562, 502] width 155 height 35
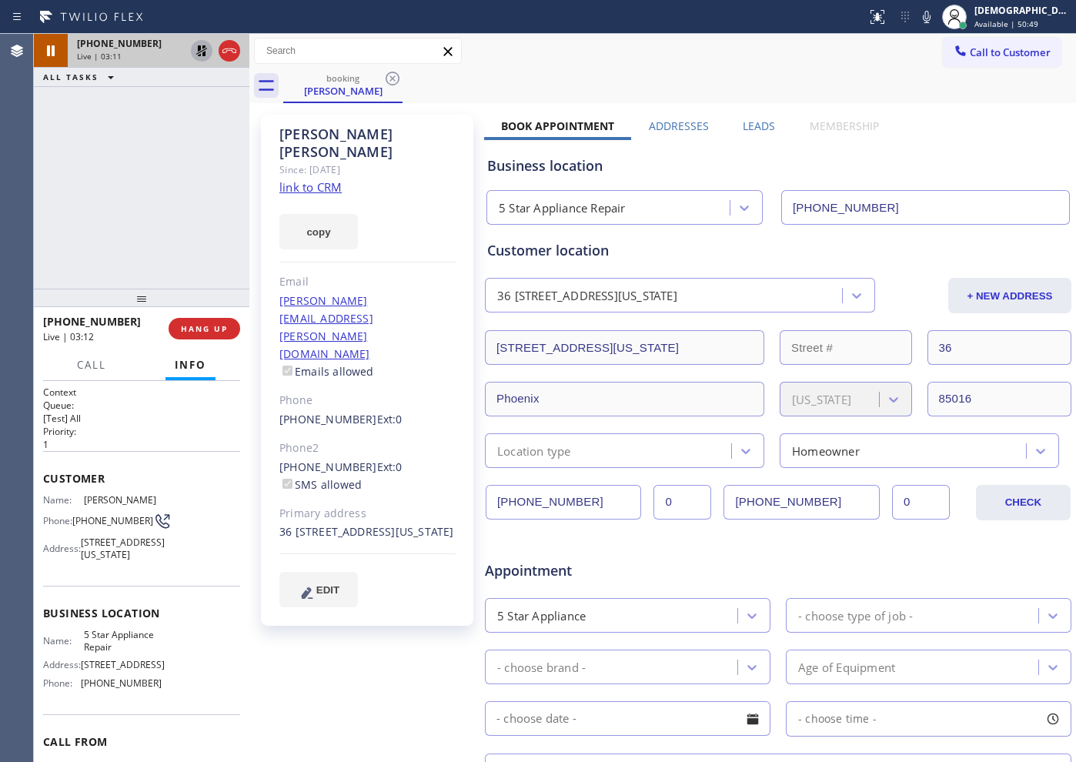
scroll to position [96, 0]
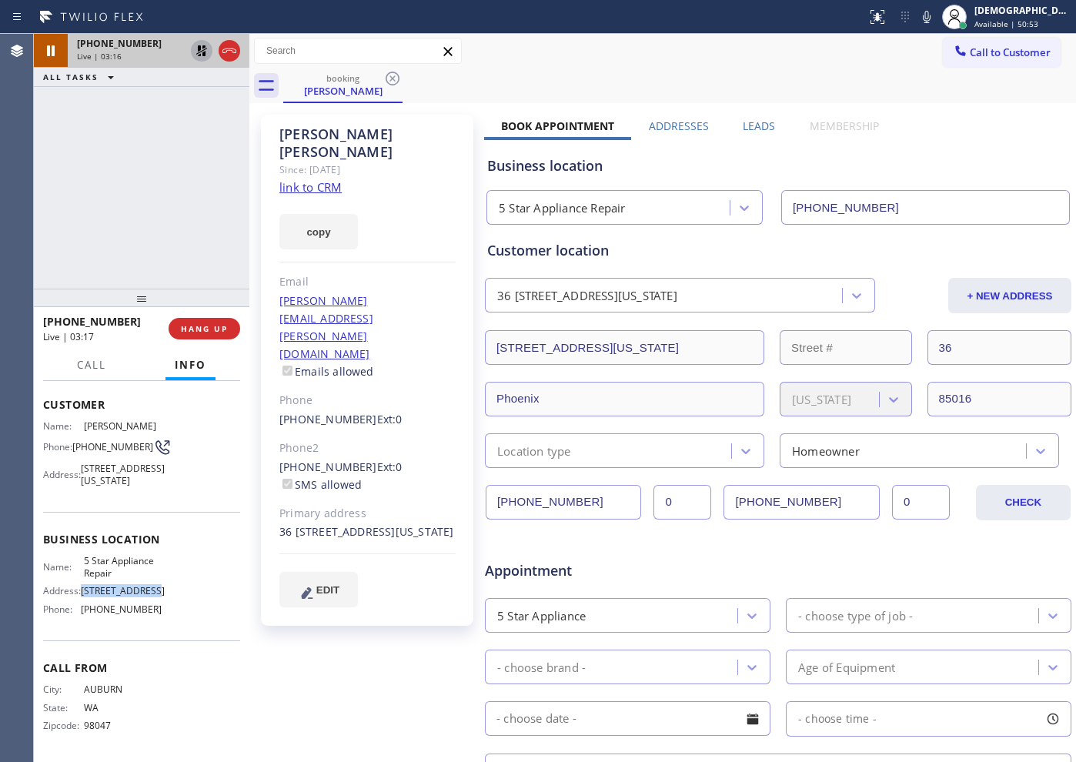
drag, startPoint x: 154, startPoint y: 608, endPoint x: 91, endPoint y: 612, distance: 63.3
click at [82, 609] on div "Name: 5 Star Appliance Repair Address: [STREET_ADDRESS] Phone: [PHONE_NUMBER]" at bounding box center [141, 588] width 197 height 66
copy span "[STREET_ADDRESS]"
click at [166, 609] on div "Name: 5 Star Appliance Repair Address: [STREET_ADDRESS] Phone: [PHONE_NUMBER]" at bounding box center [141, 588] width 197 height 66
drag, startPoint x: 158, startPoint y: 604, endPoint x: 83, endPoint y: 607, distance: 74.7
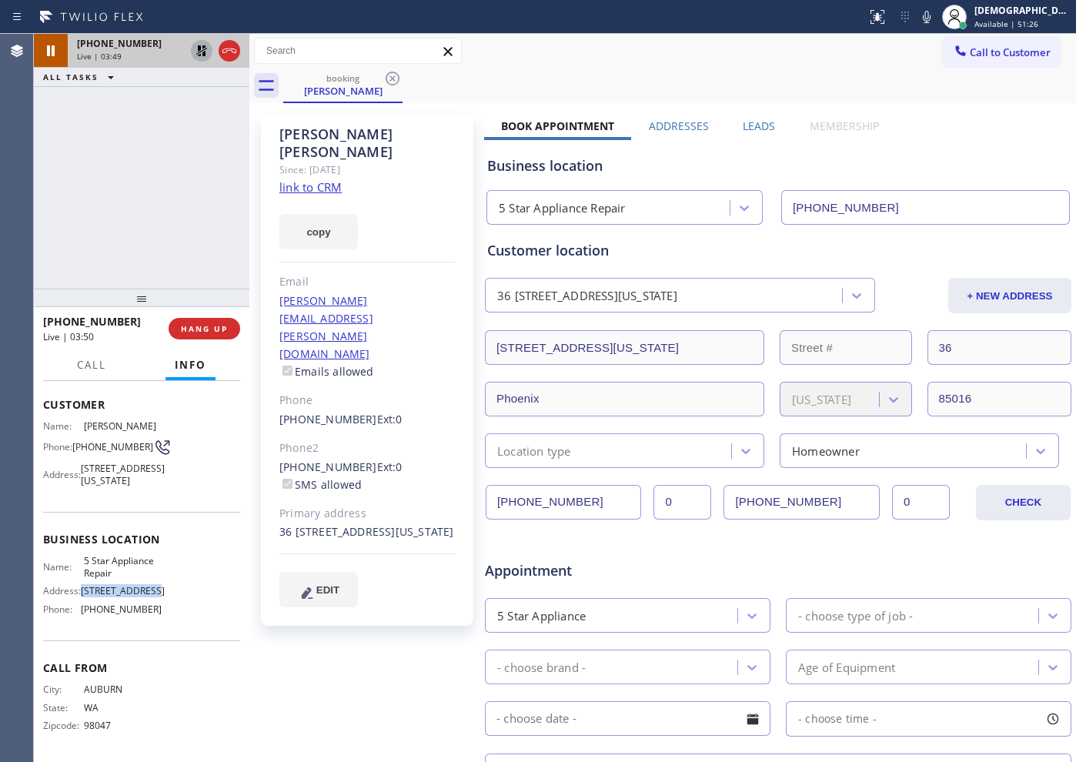
click at [83, 607] on div "Name: 5 Star Appliance Repair Address: [STREET_ADDRESS] Phone: [PHONE_NUMBER]" at bounding box center [141, 588] width 197 height 66
click at [195, 52] on icon at bounding box center [201, 51] width 18 height 18
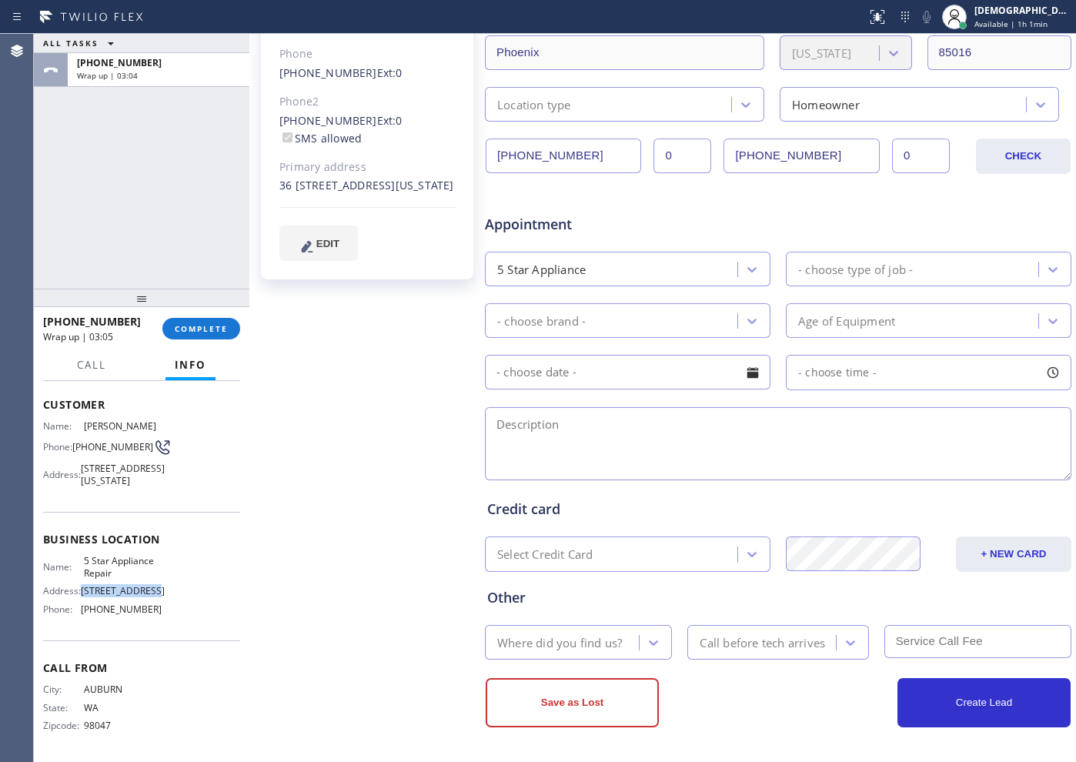
scroll to position [0, 0]
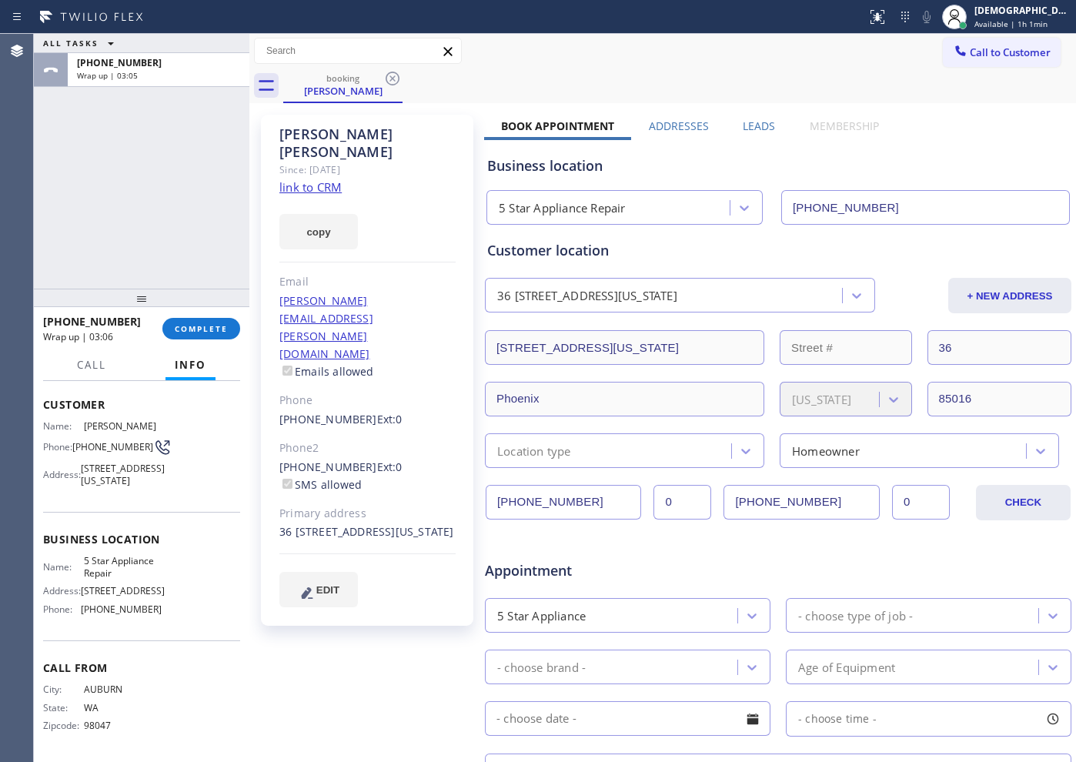
click at [859, 209] on input "[PHONE_NUMBER]" at bounding box center [925, 207] width 289 height 35
drag, startPoint x: 109, startPoint y: 590, endPoint x: 79, endPoint y: 584, distance: 30.6
click at [79, 579] on div "Name: 5 Star Appliance Repair" at bounding box center [102, 567] width 118 height 24
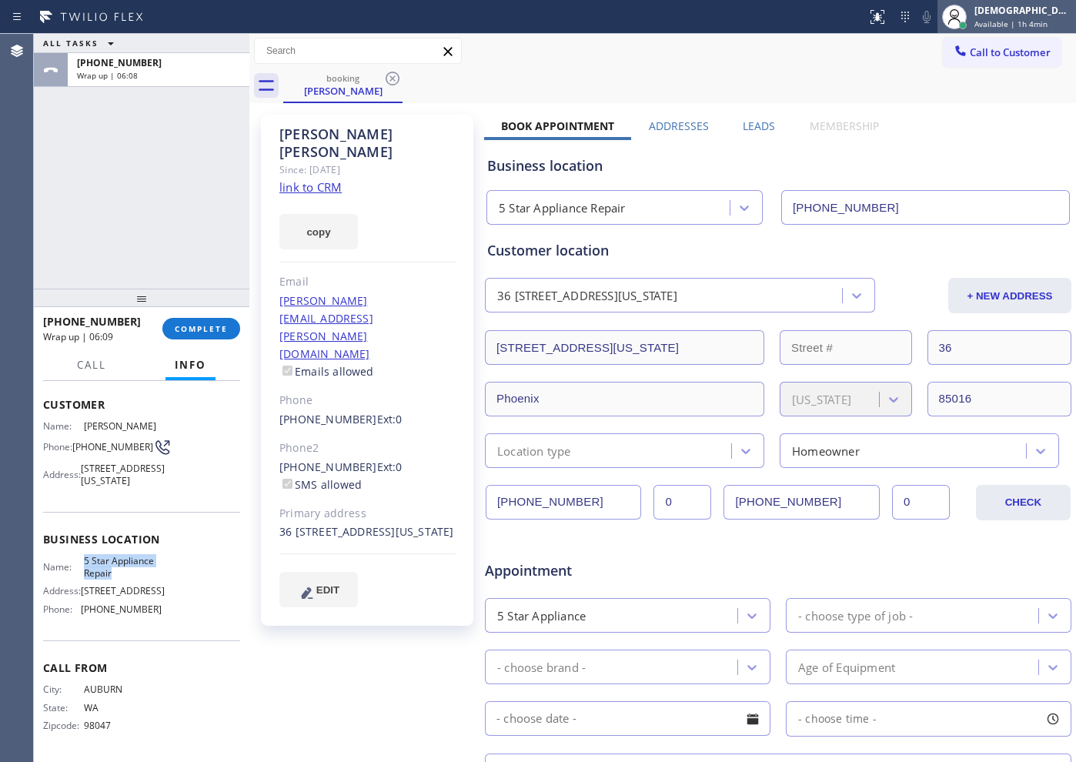
click at [859, 21] on span "Available | 1h 4min" at bounding box center [1010, 23] width 73 height 11
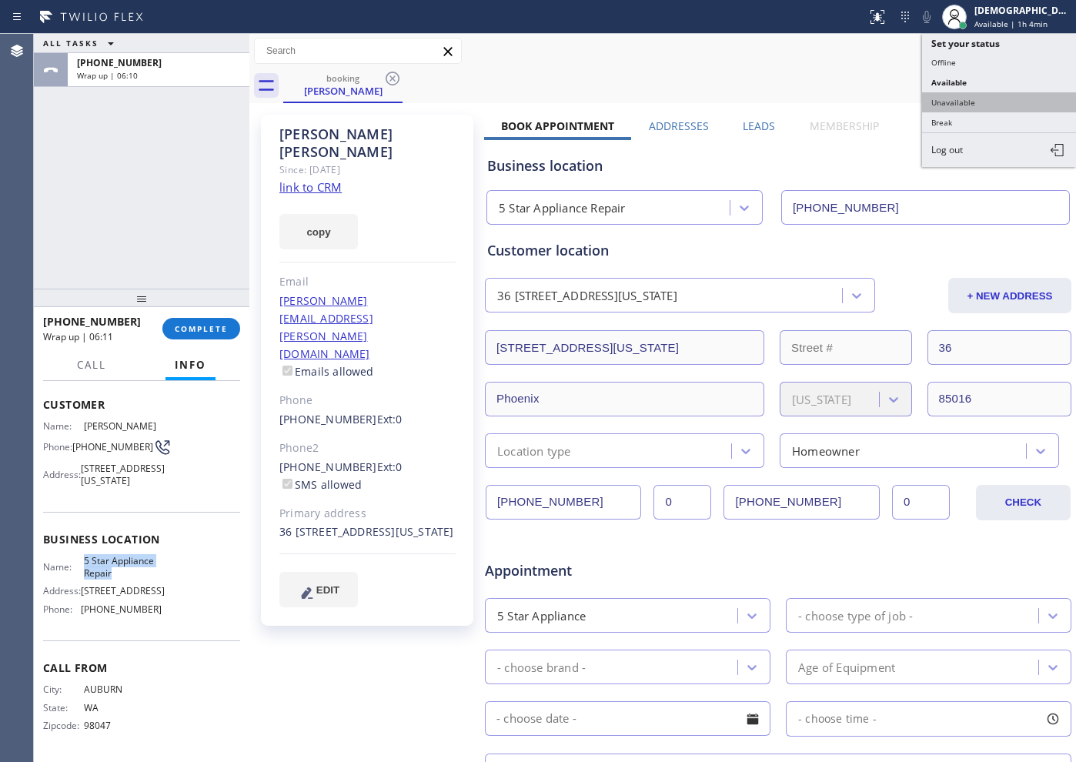
drag, startPoint x: 973, startPoint y: 90, endPoint x: 973, endPoint y: 101, distance: 10.8
click at [859, 101] on ul "Set your status Offline Available Unavailable Break Log out" at bounding box center [999, 100] width 154 height 133
click at [859, 98] on button "Unavailable" at bounding box center [999, 102] width 154 height 20
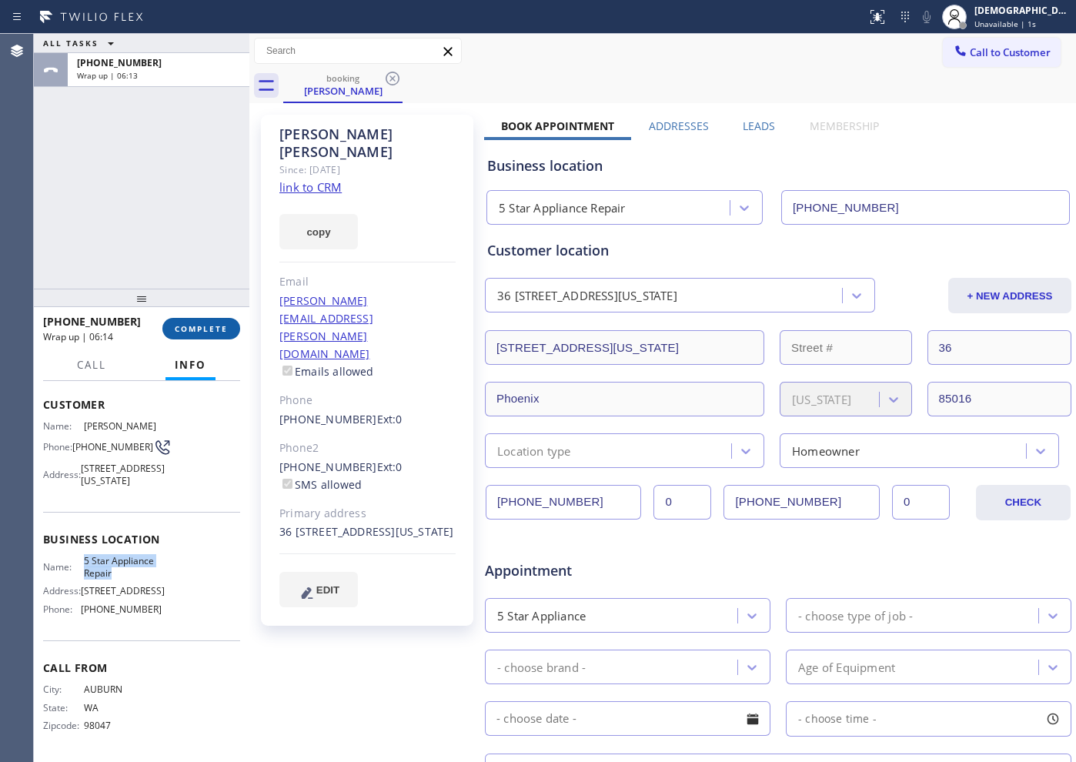
click at [221, 324] on span "COMPLETE" at bounding box center [201, 328] width 53 height 11
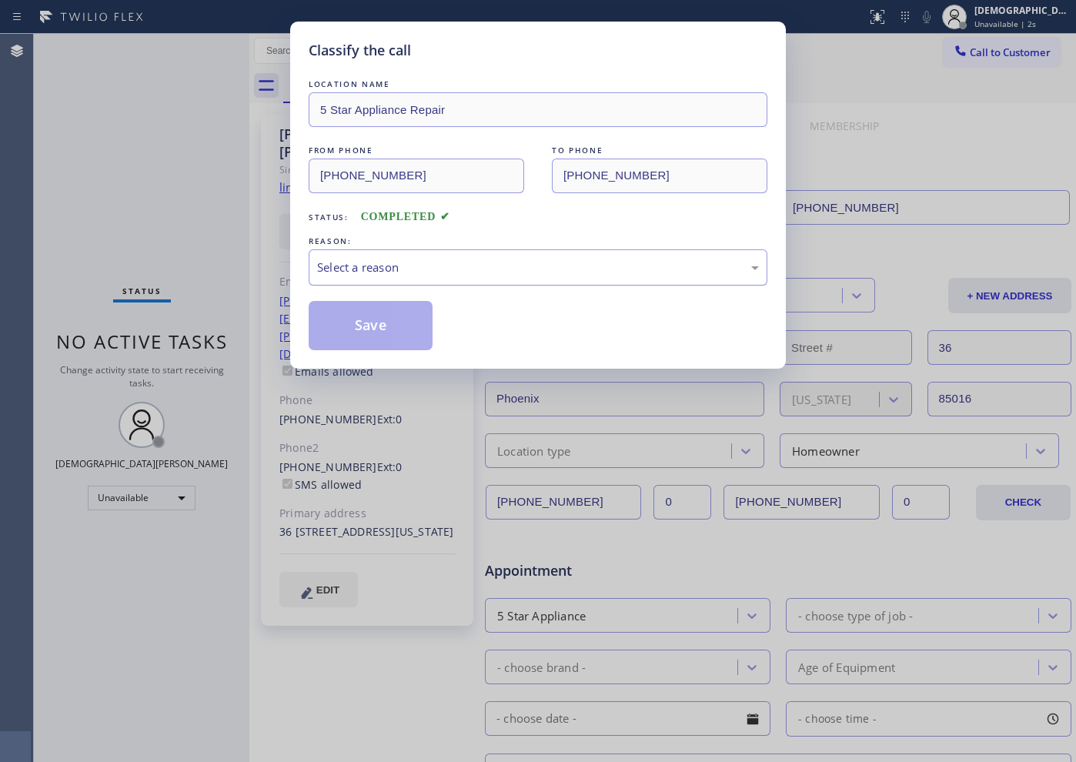
click at [452, 282] on div "Select a reason" at bounding box center [538, 267] width 459 height 36
click at [405, 319] on button "Save" at bounding box center [371, 325] width 124 height 49
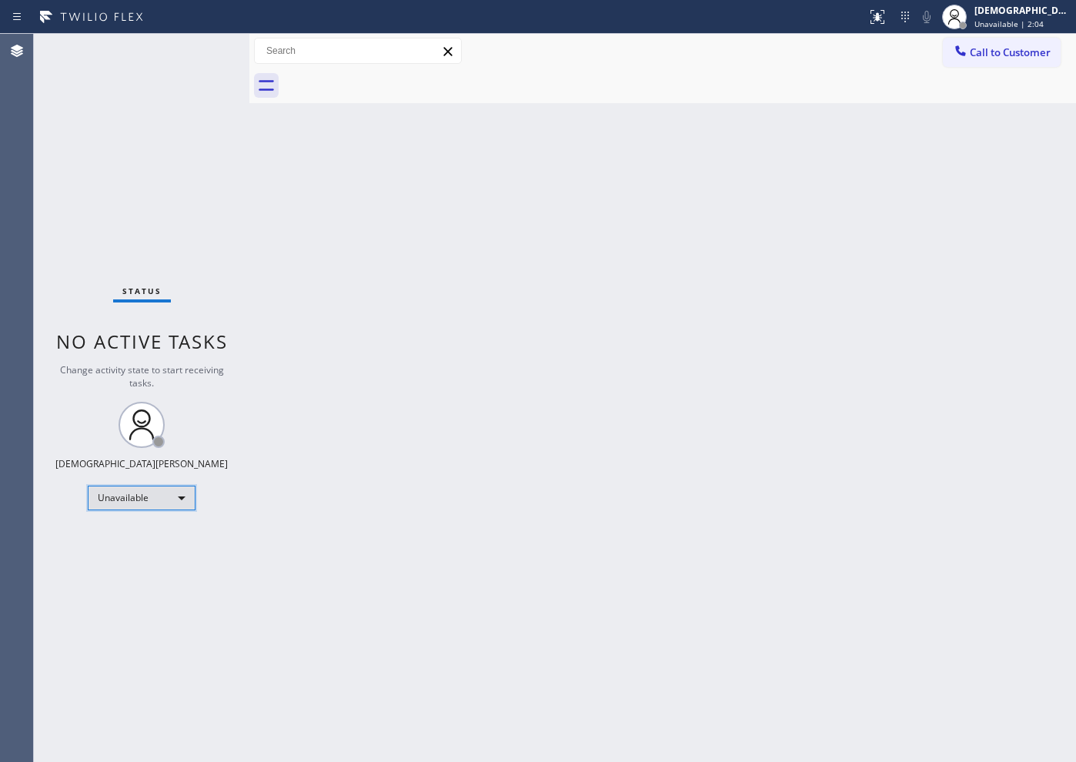
click at [128, 505] on div "Unavailable" at bounding box center [142, 497] width 108 height 25
click at [122, 530] on li "Available" at bounding box center [140, 538] width 105 height 18
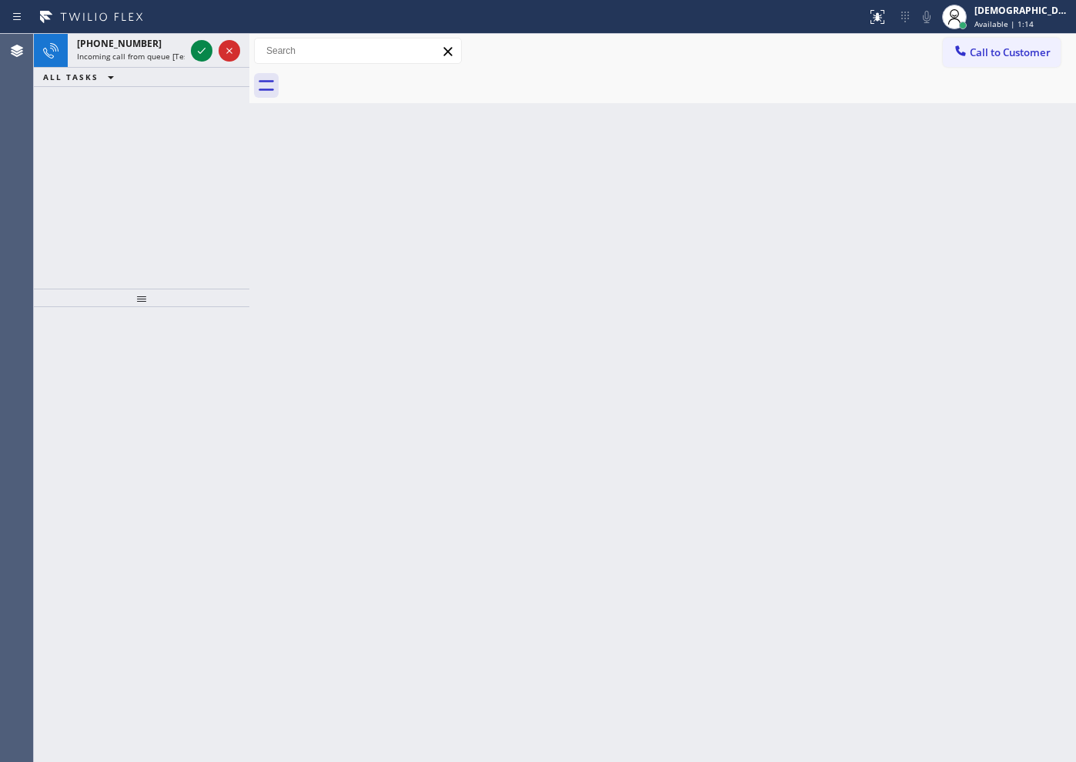
click at [170, 145] on div "[PHONE_NUMBER] Incoming call from queue [Test] All ALL TASKS ALL TASKS ACTIVE T…" at bounding box center [141, 161] width 215 height 255
click at [208, 48] on icon at bounding box center [201, 51] width 18 height 18
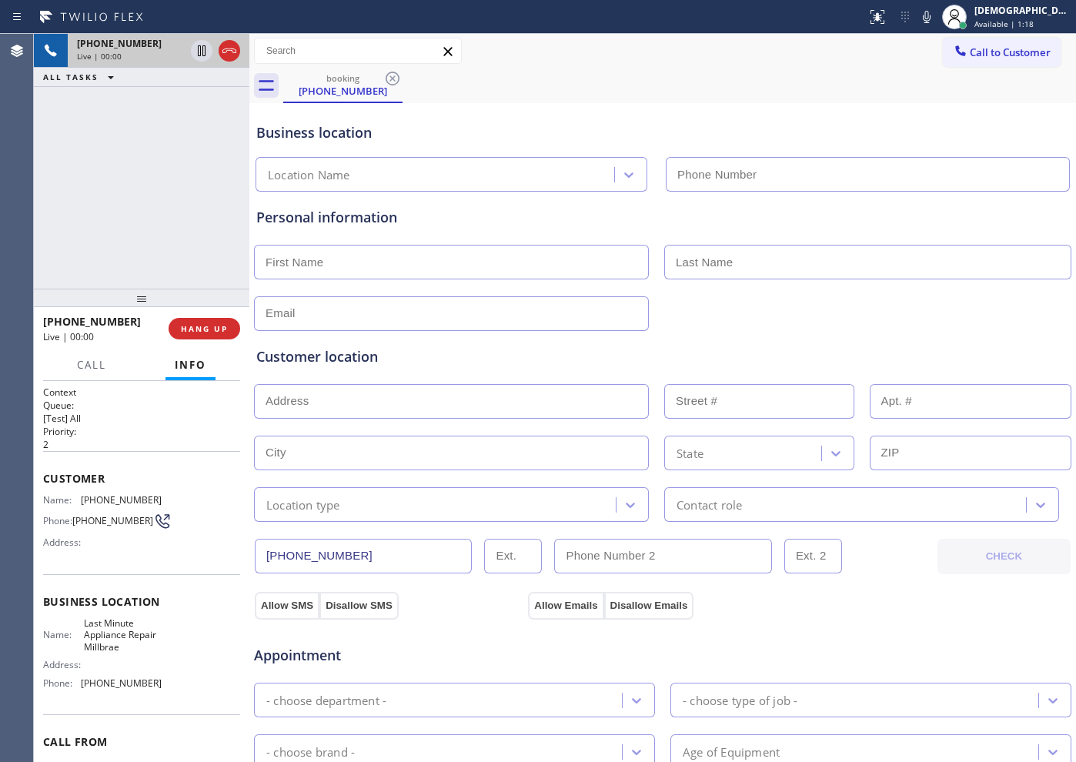
type input "[PHONE_NUMBER]"
click at [232, 56] on icon at bounding box center [229, 51] width 18 height 18
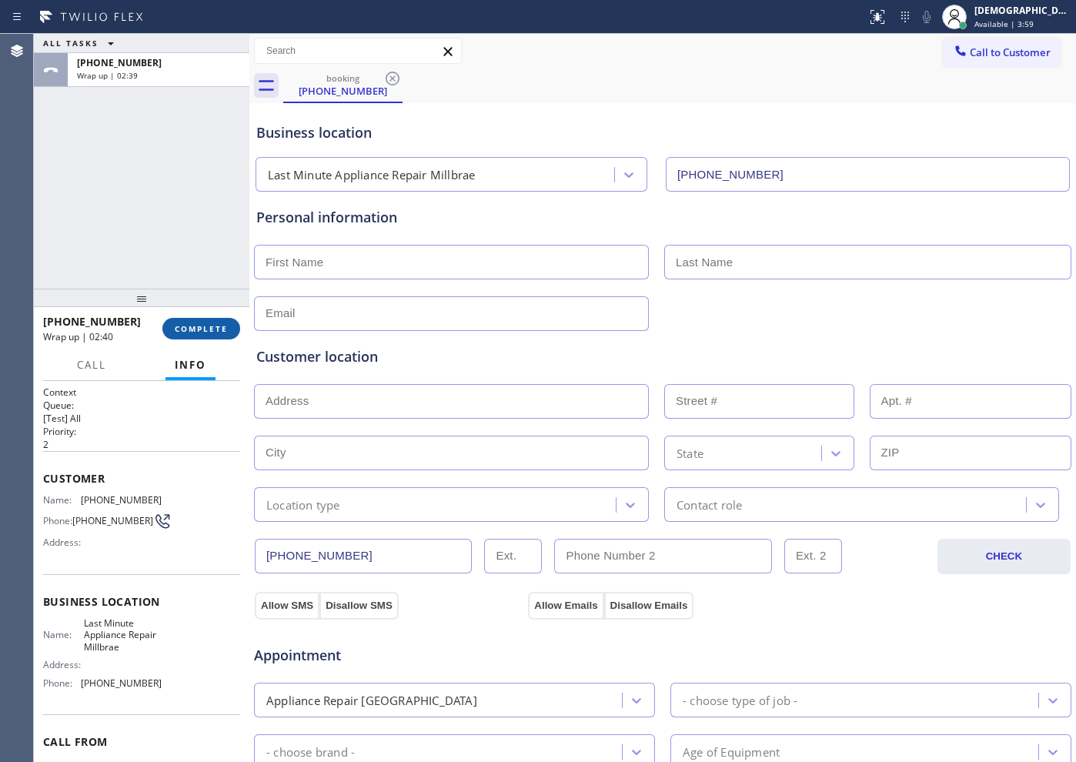
click at [209, 319] on button "COMPLETE" at bounding box center [201, 329] width 78 height 22
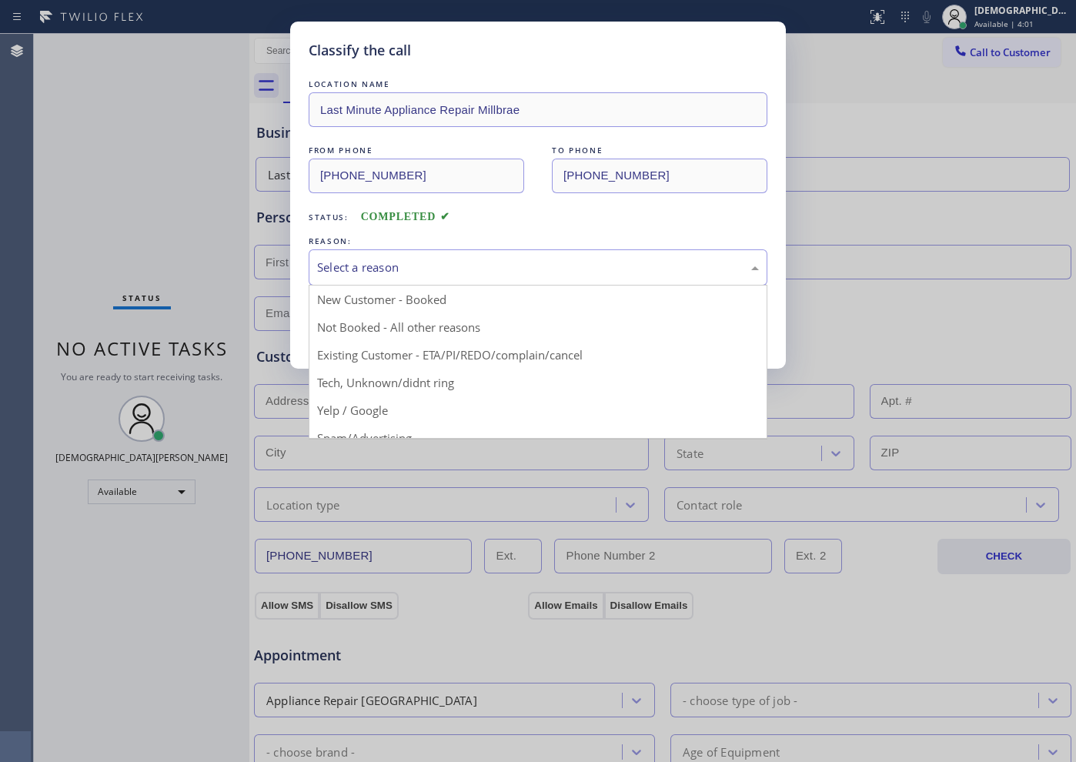
click at [402, 278] on div "Select a reason" at bounding box center [538, 267] width 459 height 36
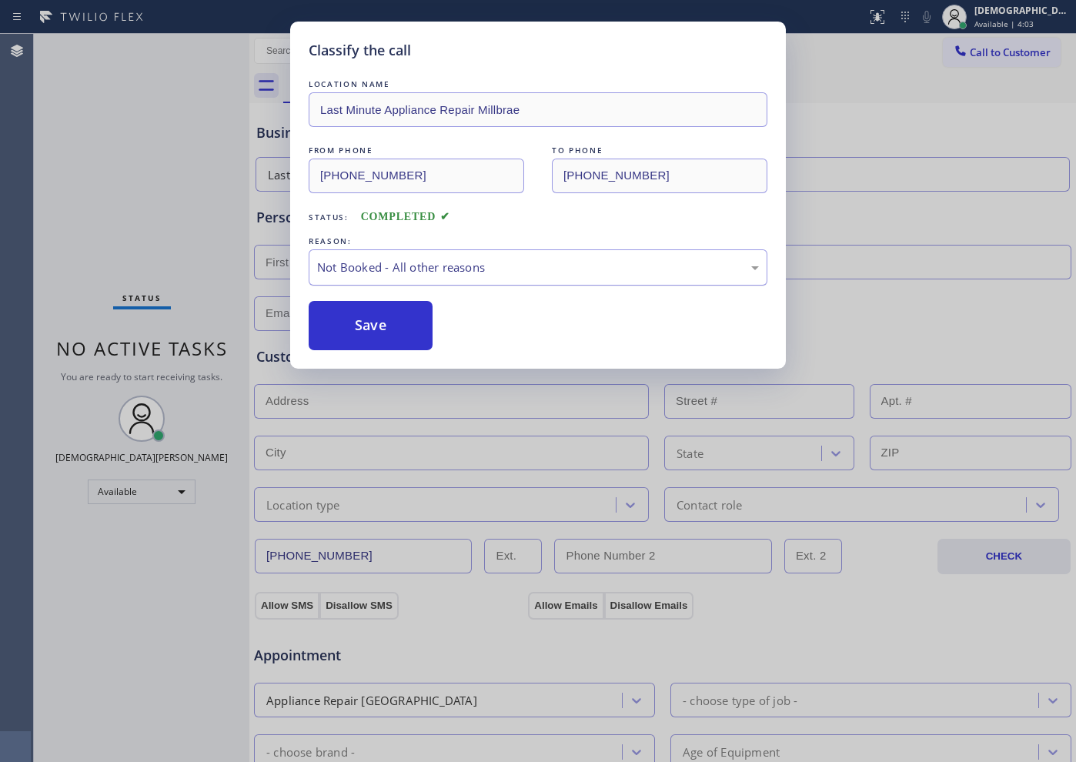
click at [389, 282] on div "Not Booked - All other reasons" at bounding box center [538, 267] width 459 height 36
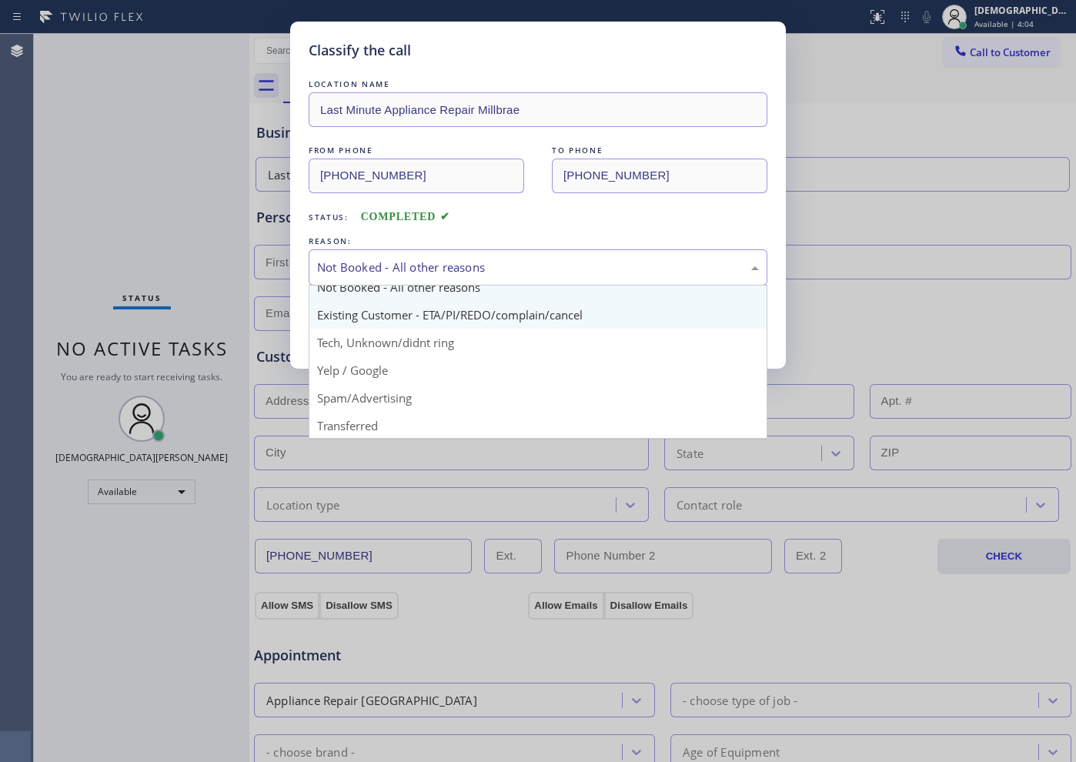
scroll to position [97, 0]
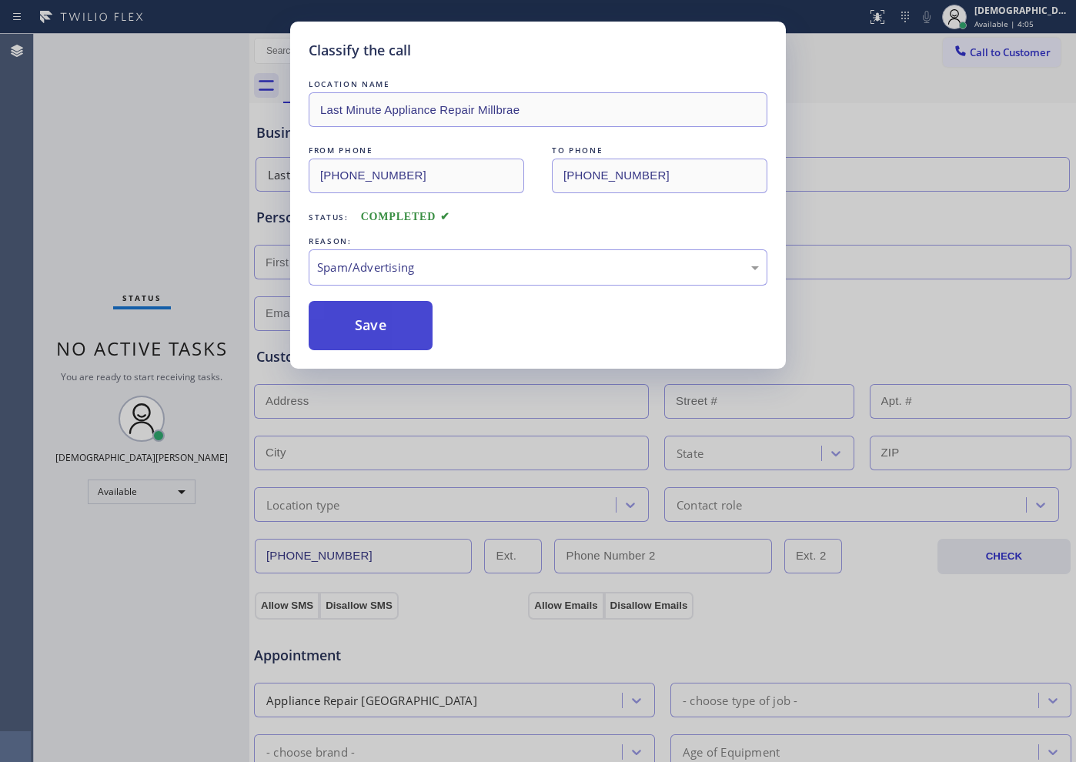
click at [382, 332] on button "Save" at bounding box center [371, 325] width 124 height 49
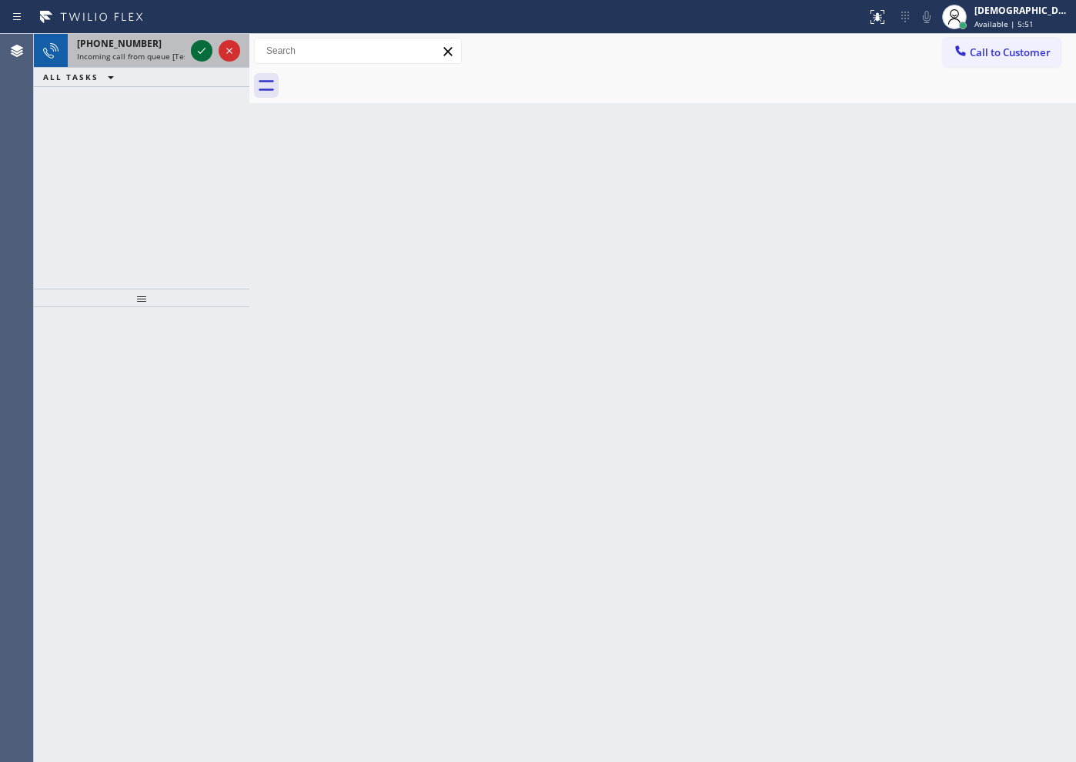
click at [195, 53] on icon at bounding box center [201, 51] width 18 height 18
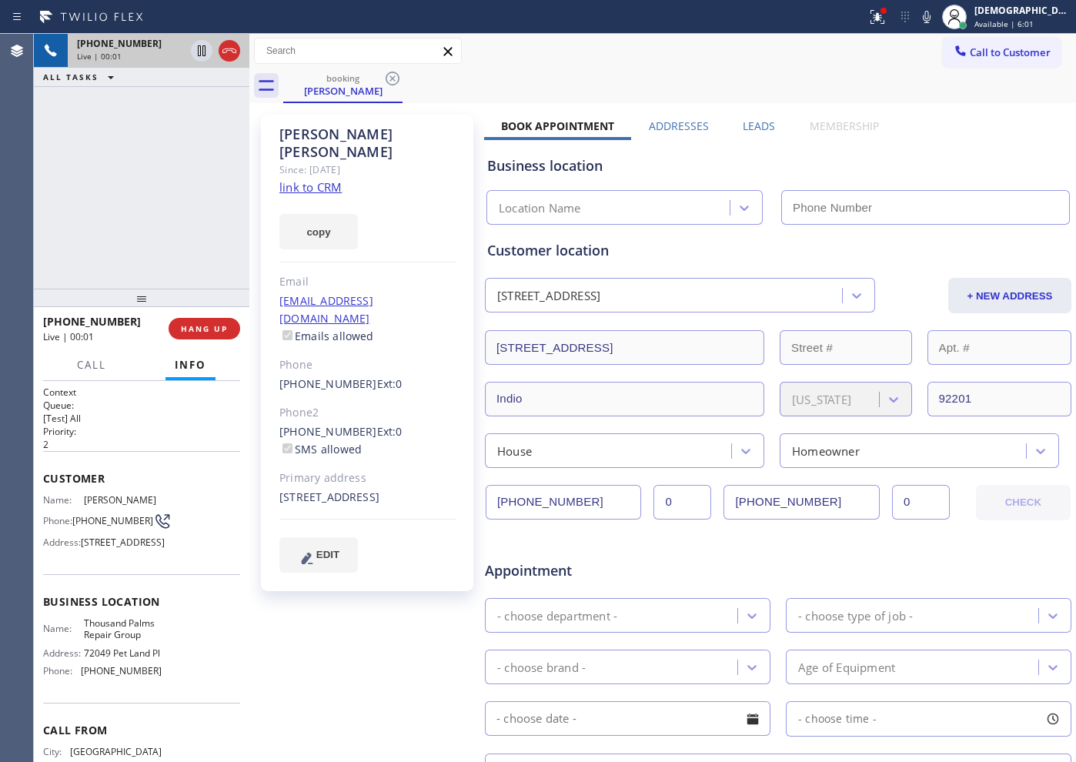
type input "[PHONE_NUMBER]"
click at [329, 179] on link "link to CRM" at bounding box center [310, 186] width 62 height 15
drag, startPoint x: 369, startPoint y: 135, endPoint x: 281, endPoint y: 144, distance: 89.0
click at [281, 137] on div "[PERSON_NAME]" at bounding box center [367, 142] width 176 height 35
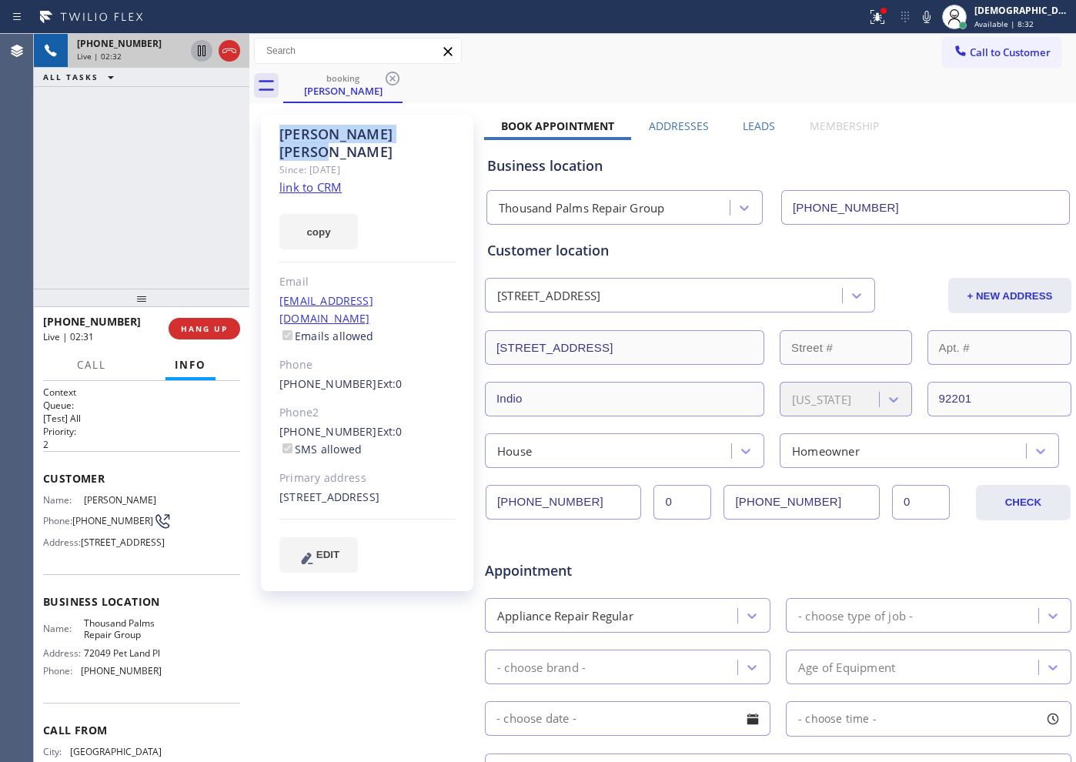
click at [203, 46] on icon at bounding box center [202, 50] width 8 height 11
drag, startPoint x: 577, startPoint y: 501, endPoint x: 480, endPoint y: 497, distance: 97.0
click at [480, 497] on div "[PERSON_NAME] Since: [DATE] link to CRM copy Email [EMAIL_ADDRESS][DOMAIN_NAME]…" at bounding box center [662, 605] width 819 height 997
click at [195, 55] on icon at bounding box center [201, 51] width 18 height 18
drag, startPoint x: 235, startPoint y: 55, endPoint x: 255, endPoint y: 62, distance: 20.7
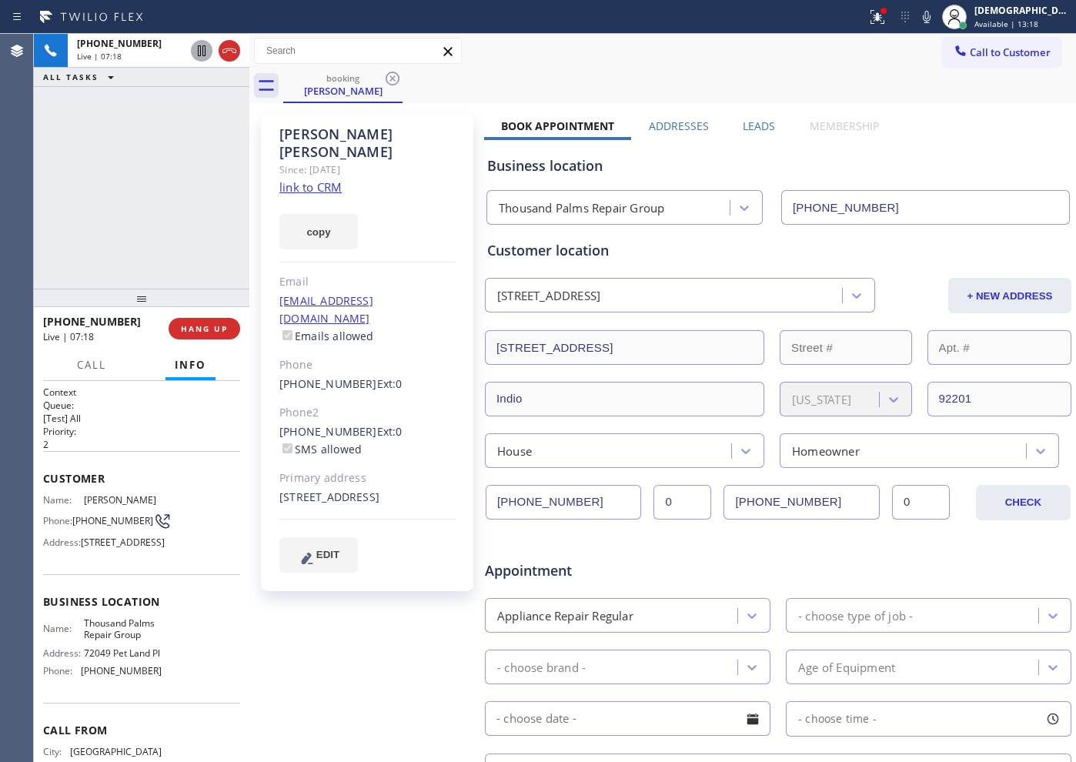
click at [235, 54] on icon at bounding box center [229, 51] width 18 height 18
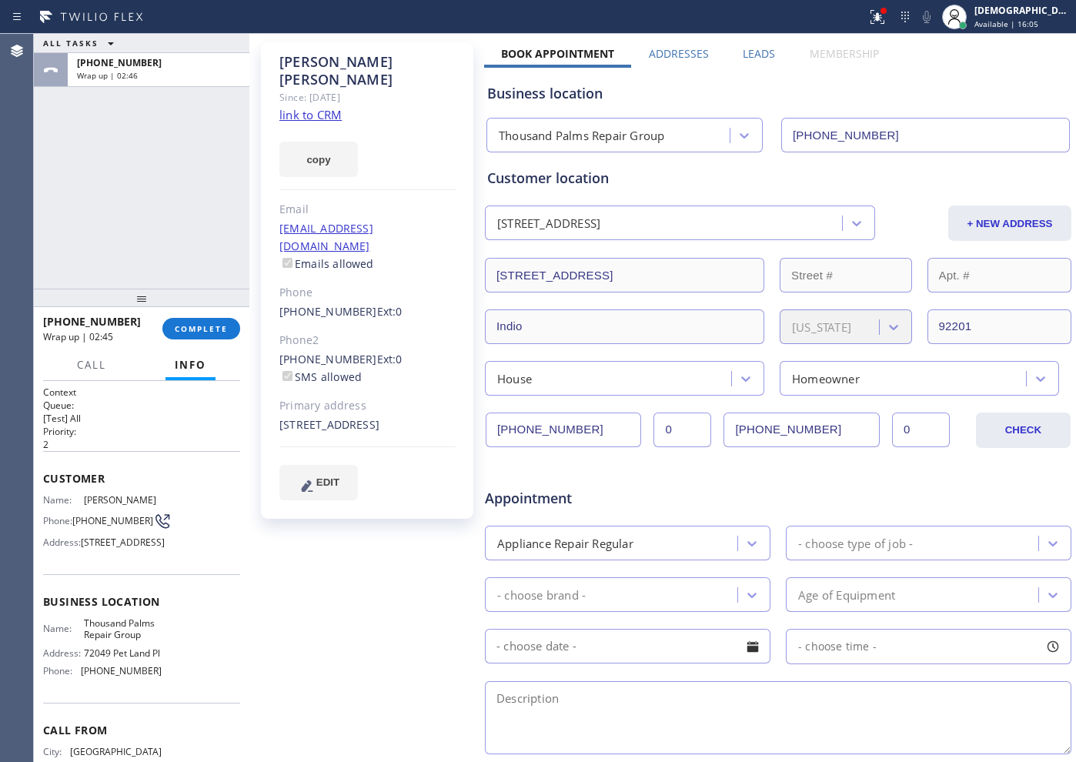
scroll to position [192, 0]
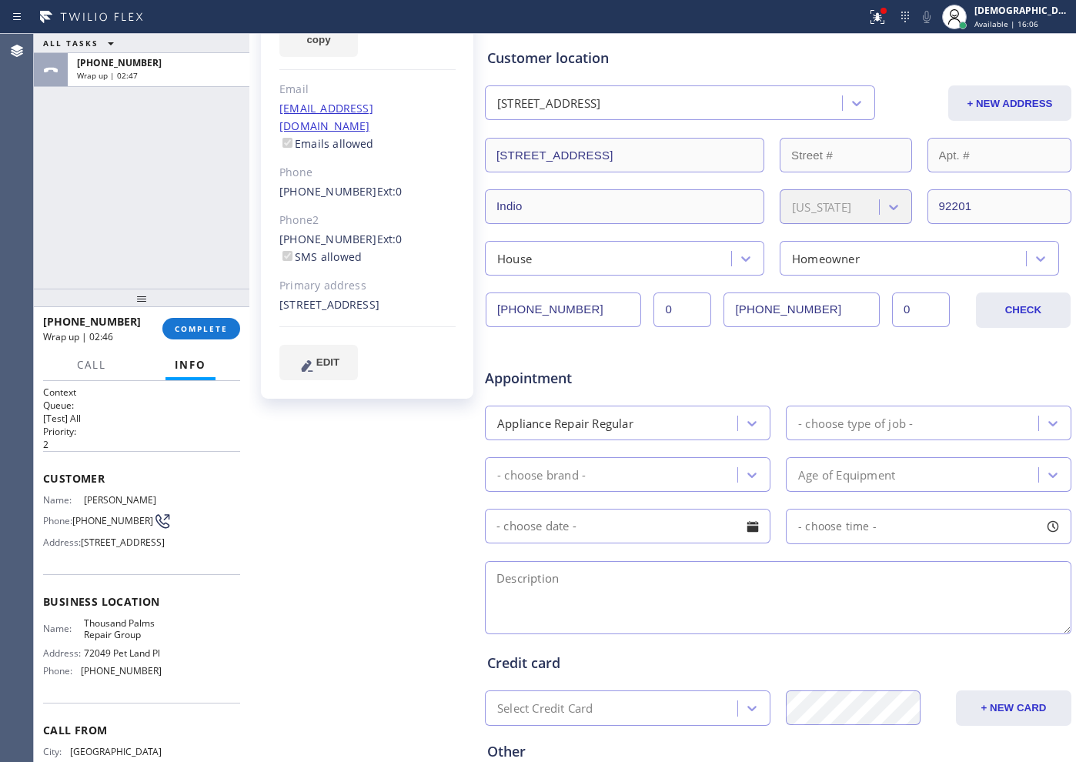
click at [819, 428] on div "- choose type of job -" at bounding box center [855, 423] width 115 height 18
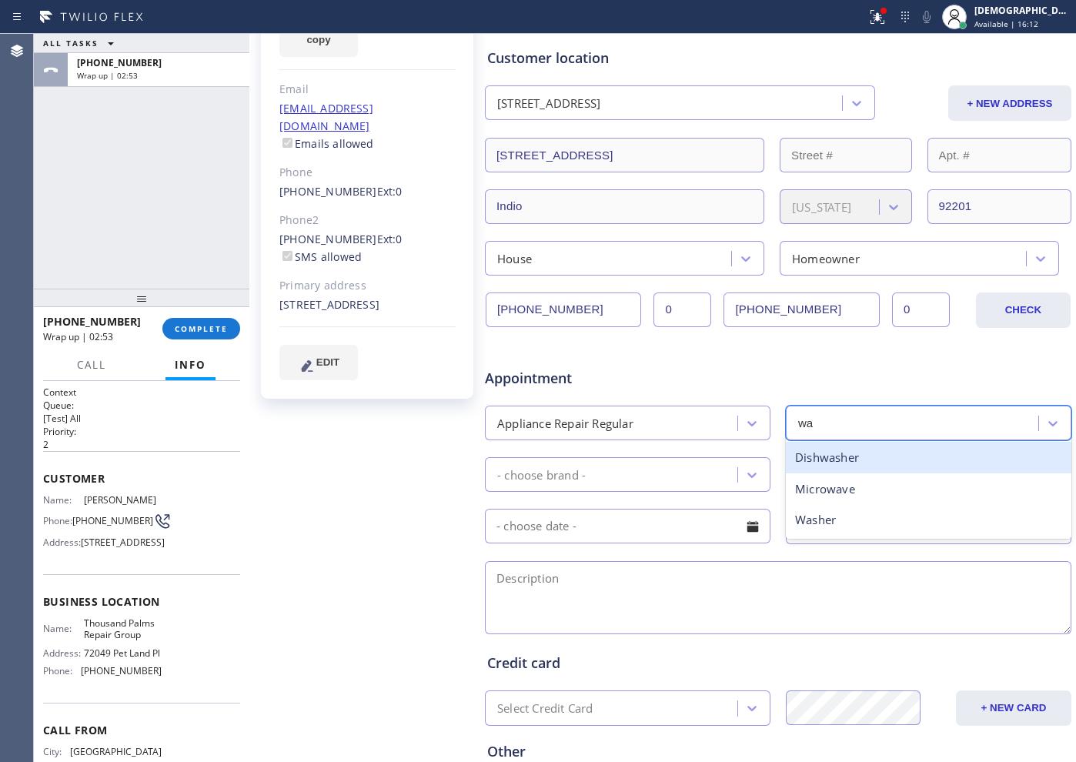
type input "was"
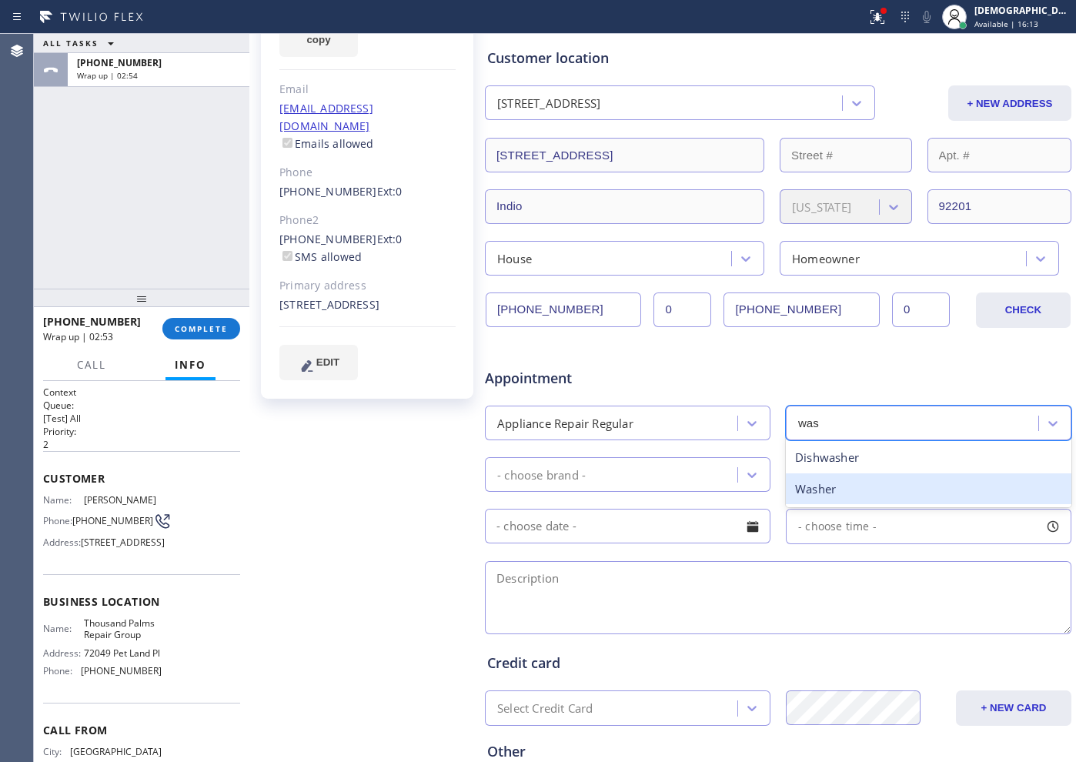
click at [859, 493] on div "Washer" at bounding box center [928, 489] width 285 height 32
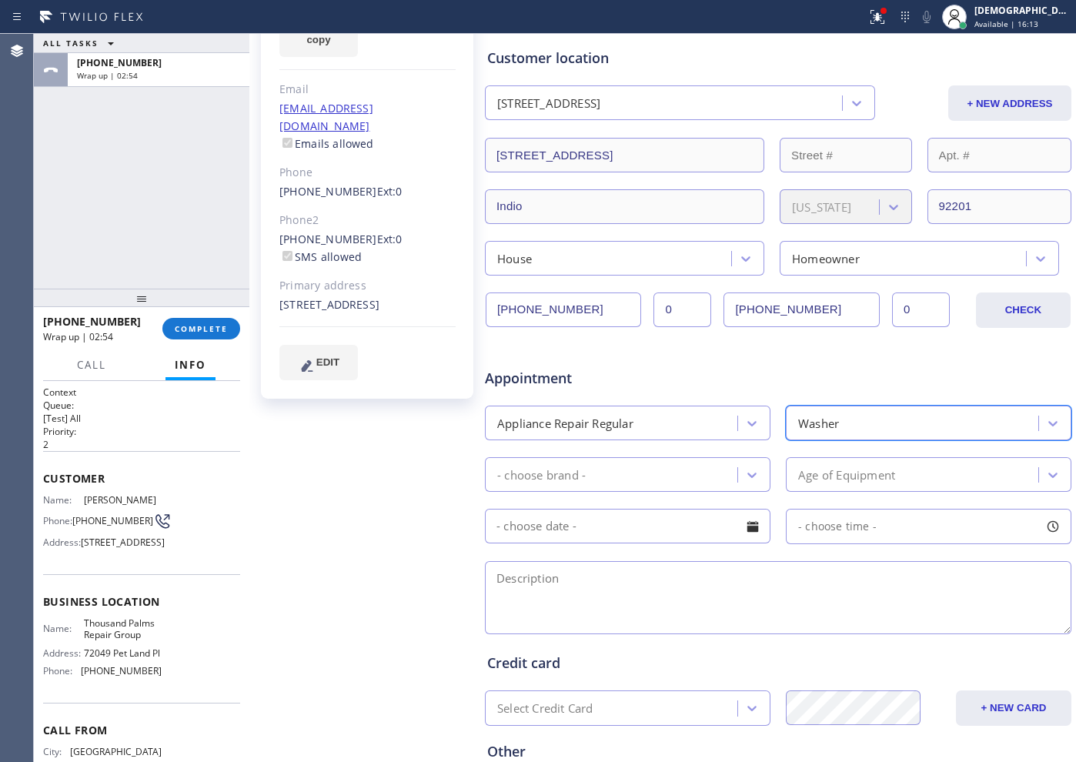
click at [686, 465] on div "- choose brand -" at bounding box center [613, 474] width 248 height 27
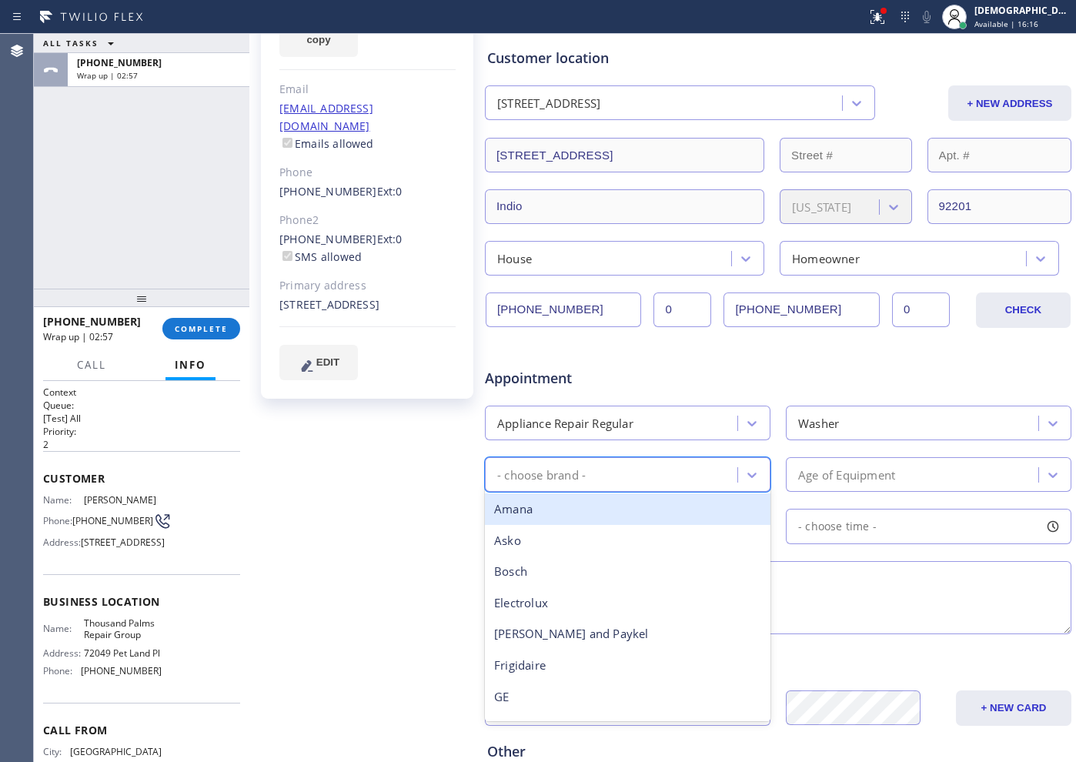
type input "a"
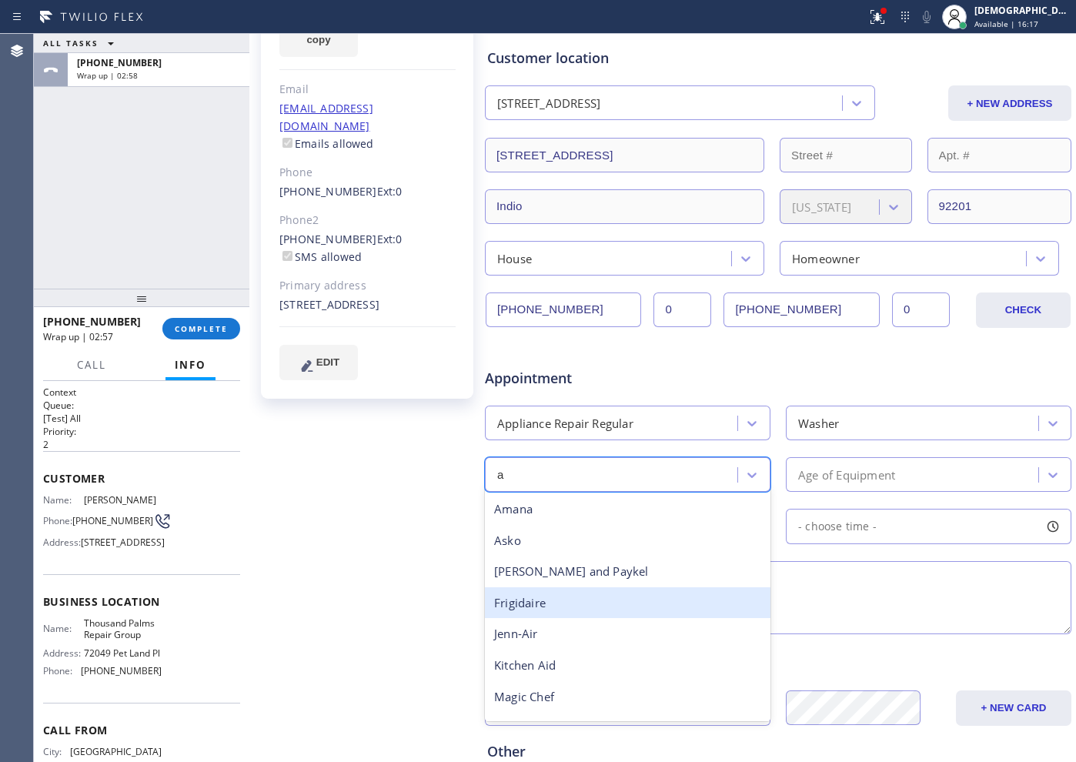
scroll to position [56, 0]
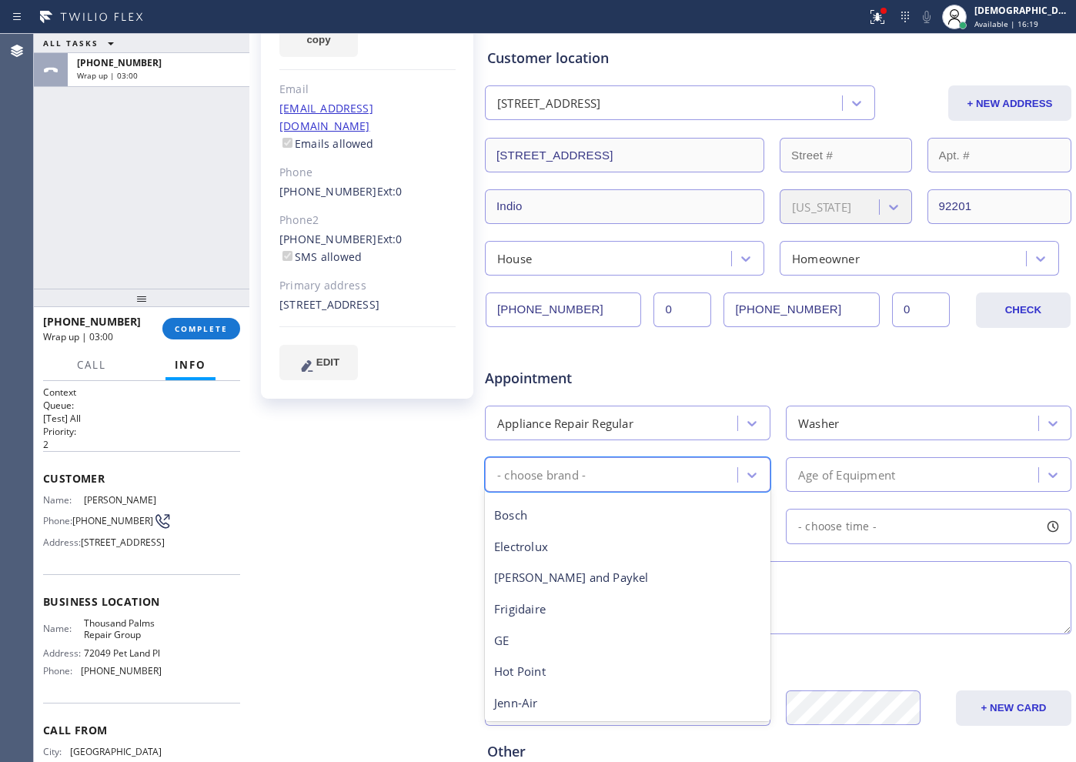
type input "o"
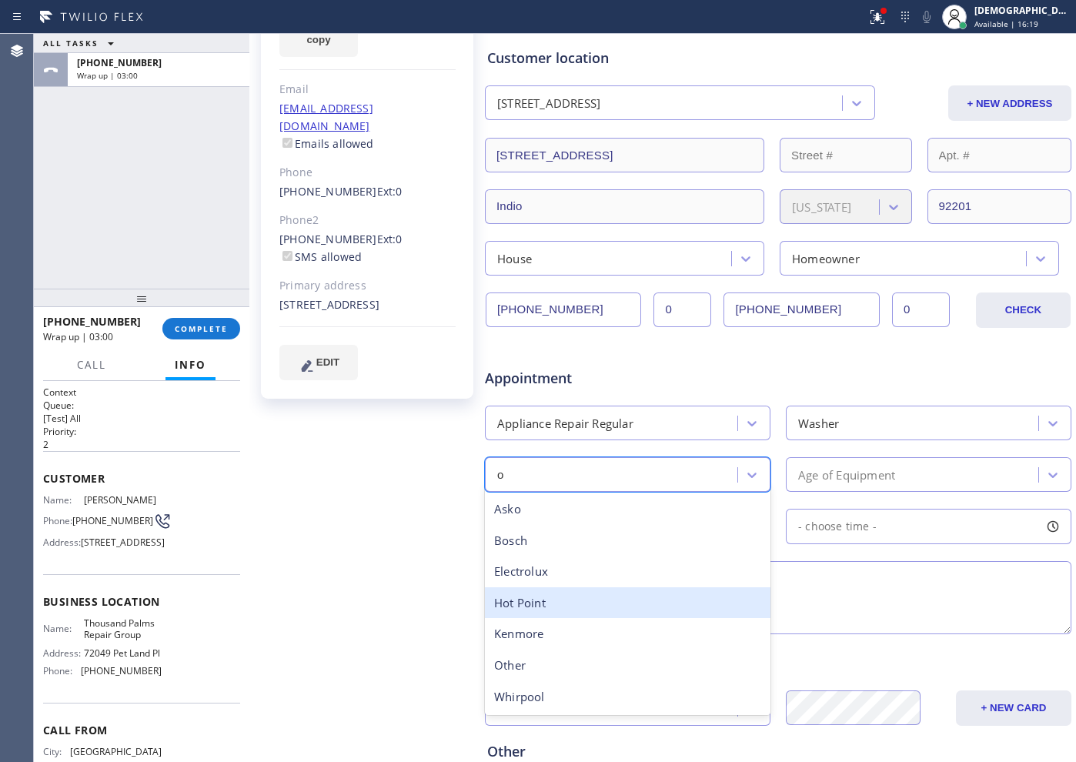
scroll to position [0, 0]
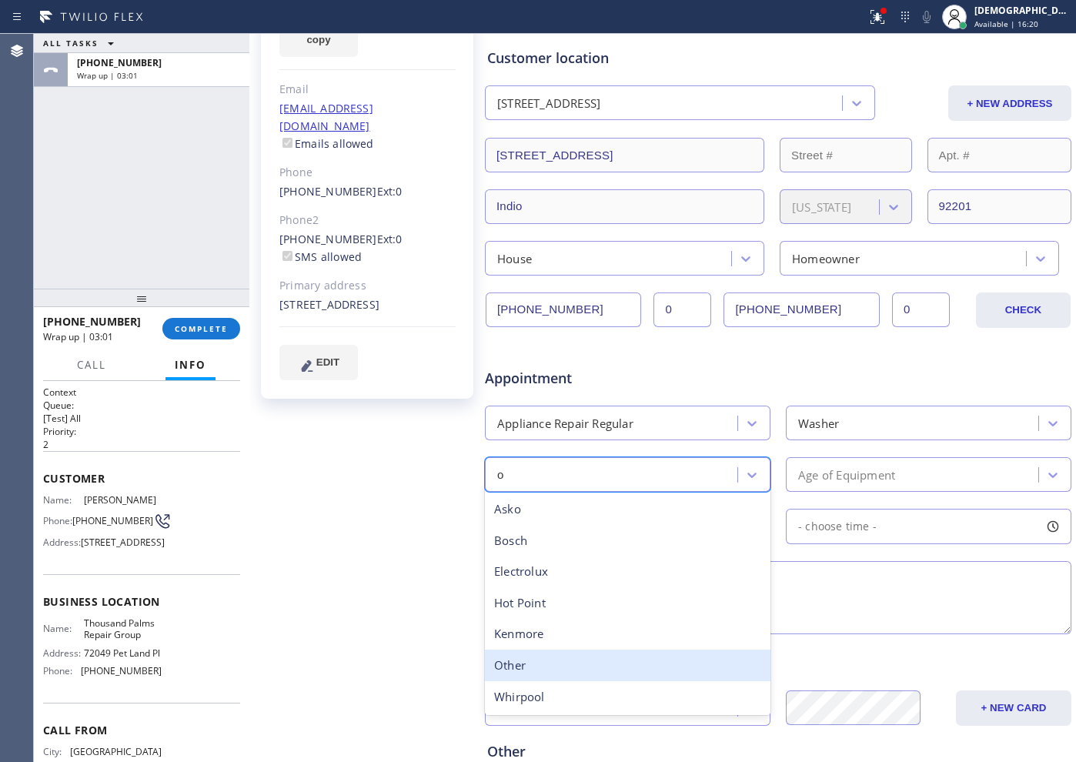
click at [561, 609] on div "Other" at bounding box center [627, 665] width 285 height 32
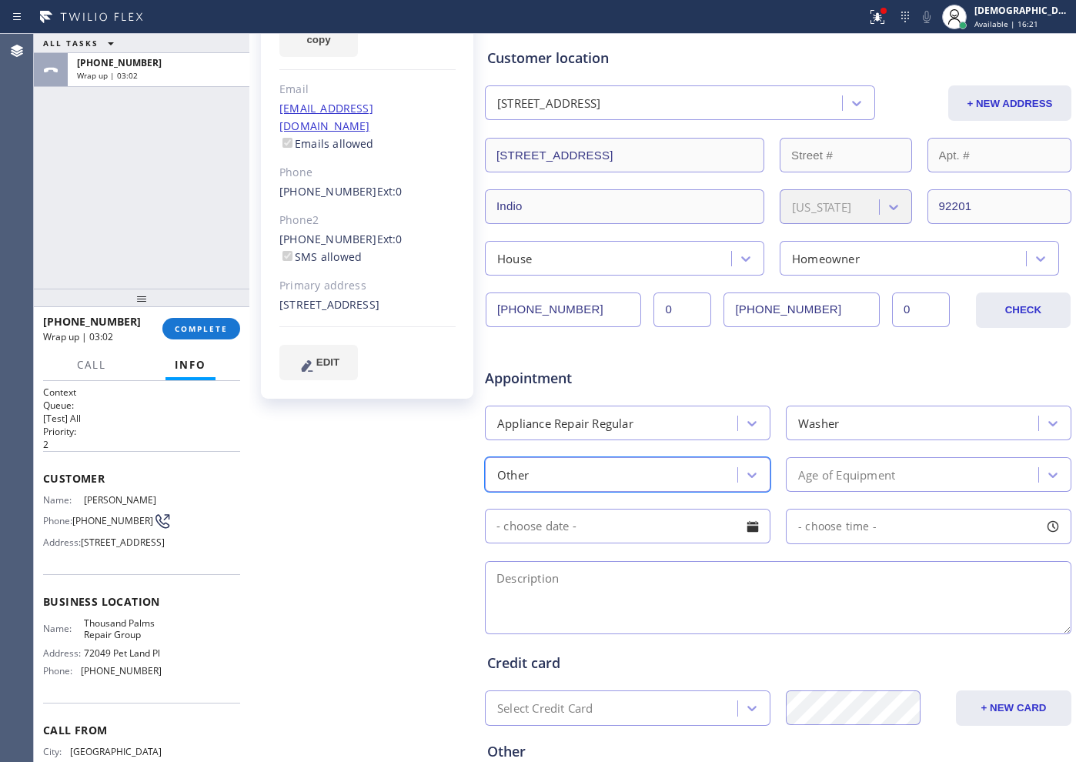
click at [859, 478] on div "Age of Equipment" at bounding box center [914, 474] width 248 height 27
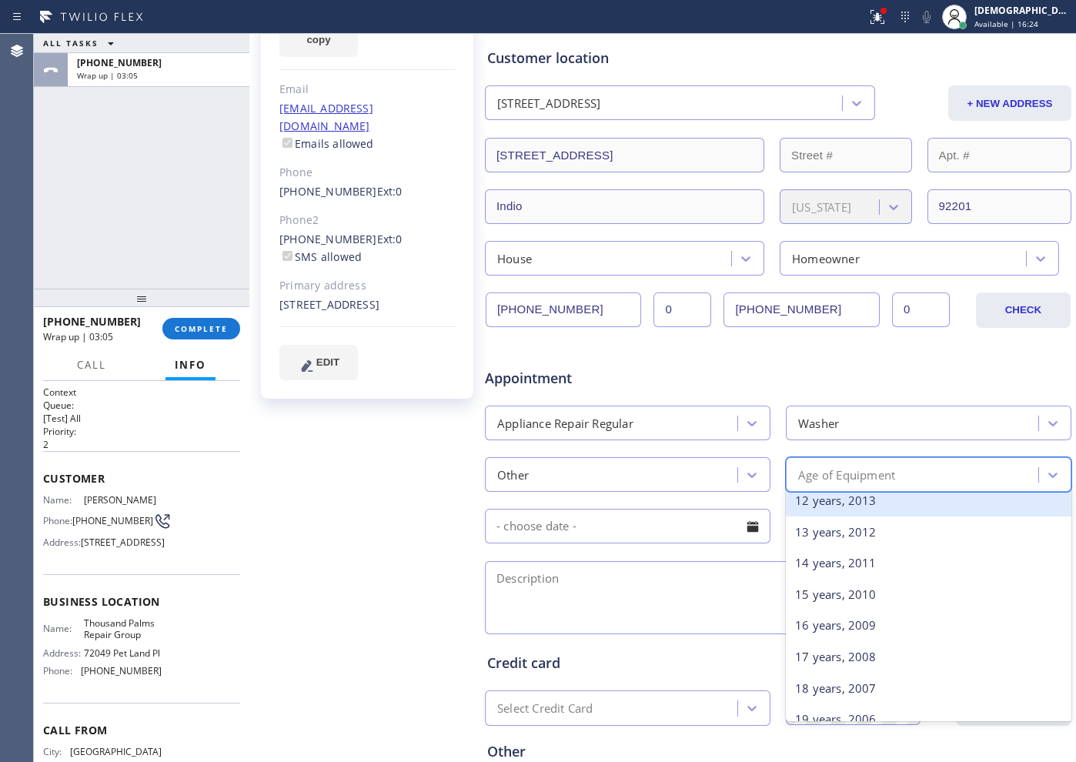
scroll to position [385, 0]
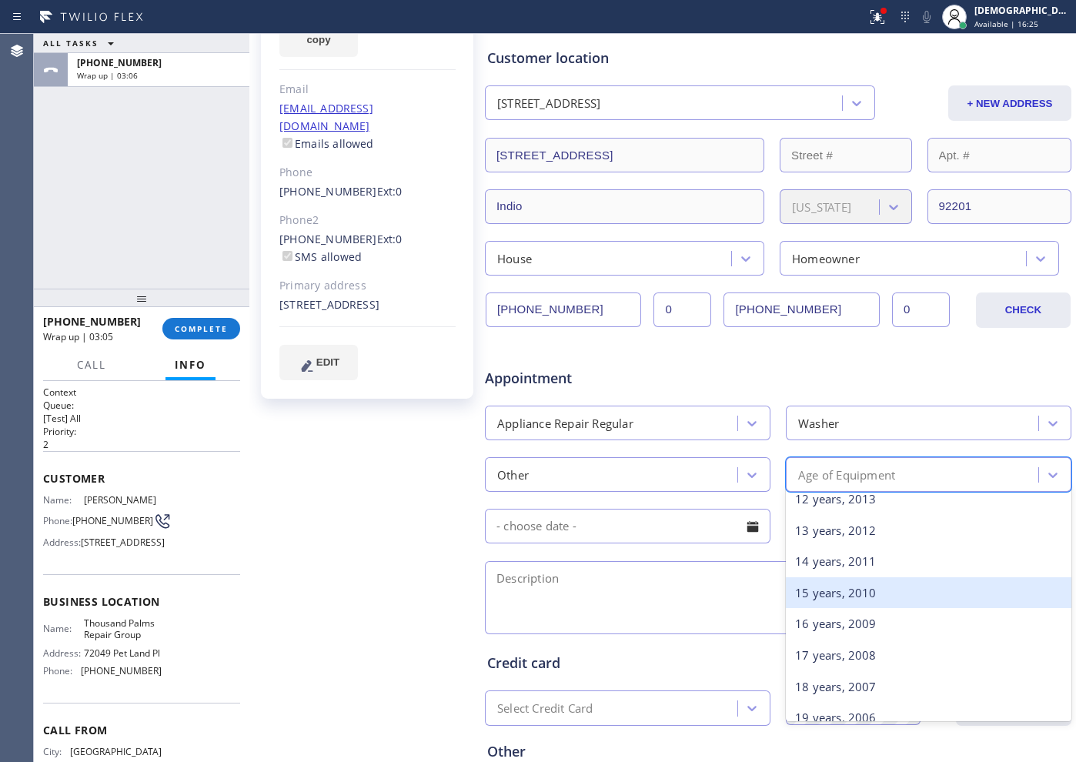
click at [833, 595] on div "15 years, 2010" at bounding box center [928, 593] width 285 height 32
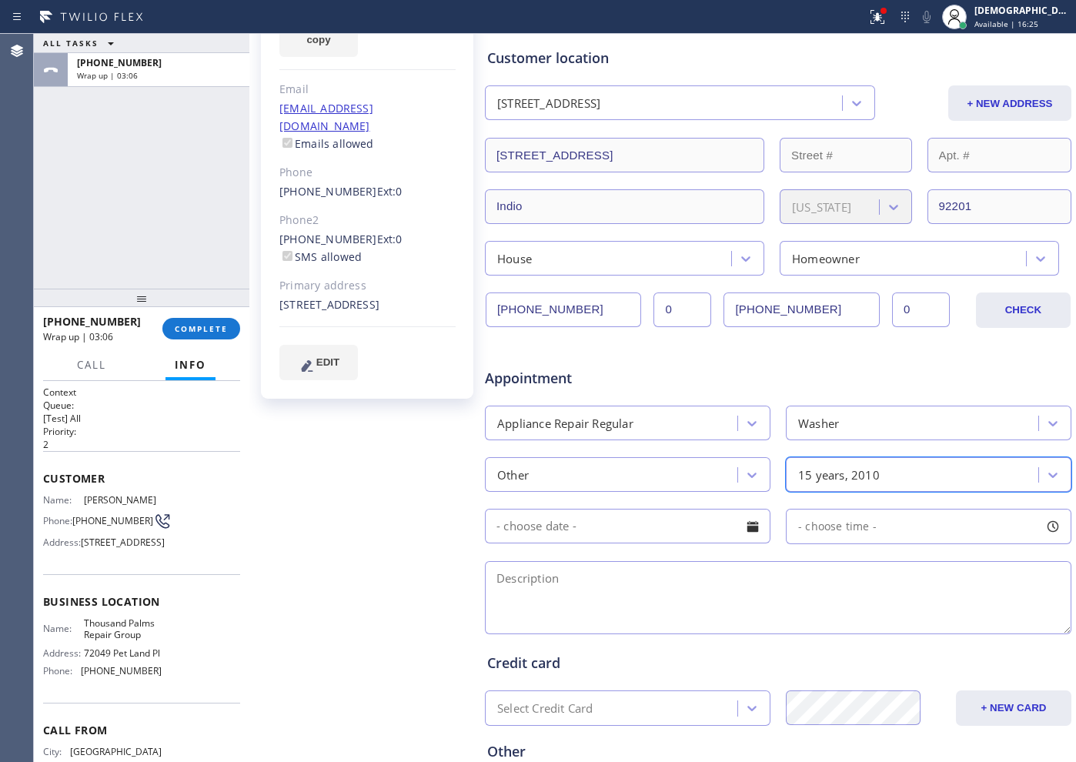
click at [567, 518] on input "text" at bounding box center [627, 526] width 285 height 35
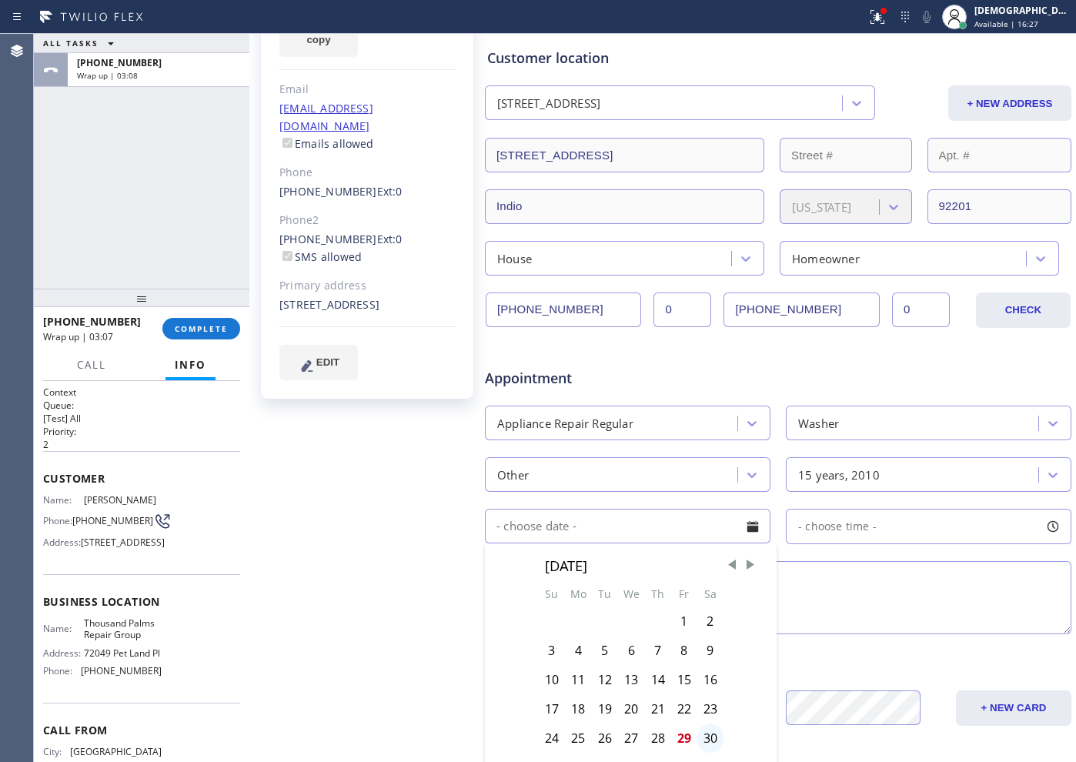
click at [705, 609] on div "30" at bounding box center [710, 737] width 26 height 29
type input "[DATE]"
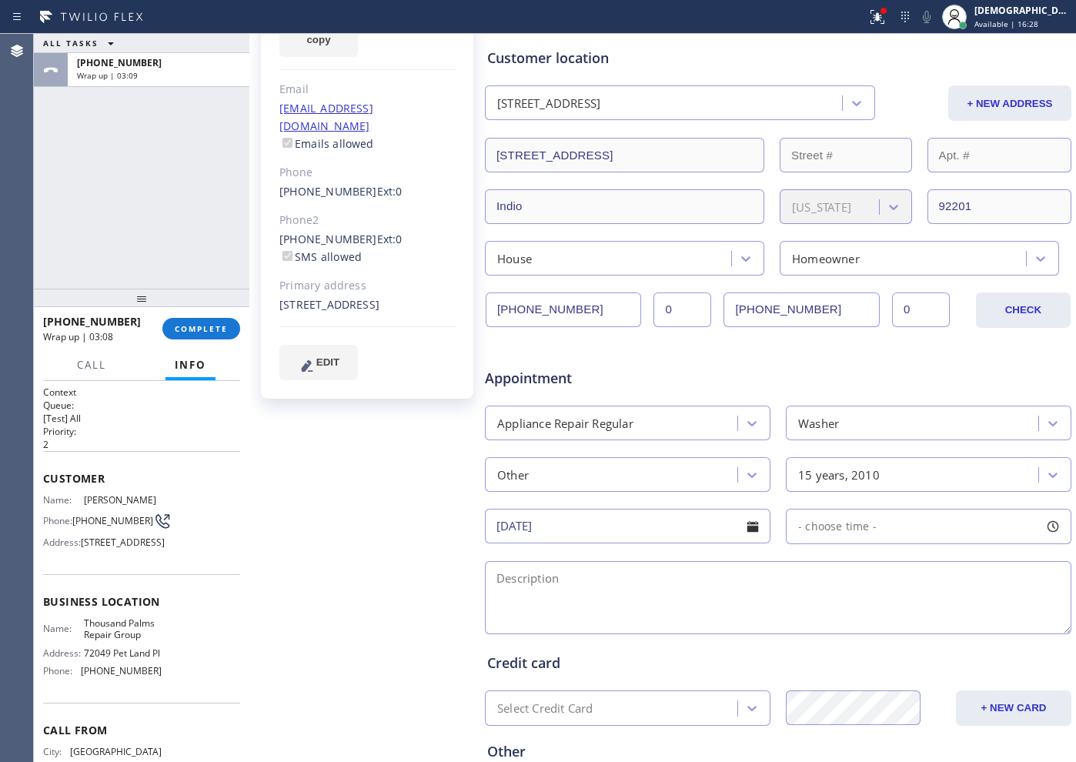
click at [848, 519] on span "- choose time -" at bounding box center [837, 526] width 78 height 15
drag, startPoint x: 795, startPoint y: 610, endPoint x: 885, endPoint y: 638, distance: 94.2
click at [859, 609] on div "FROM TILL 8:00 AM 1:00 PM" at bounding box center [917, 599] width 262 height 111
drag, startPoint x: 794, startPoint y: 619, endPoint x: 834, endPoint y: 626, distance: 40.5
click at [834, 609] on div at bounding box center [838, 620] width 18 height 32
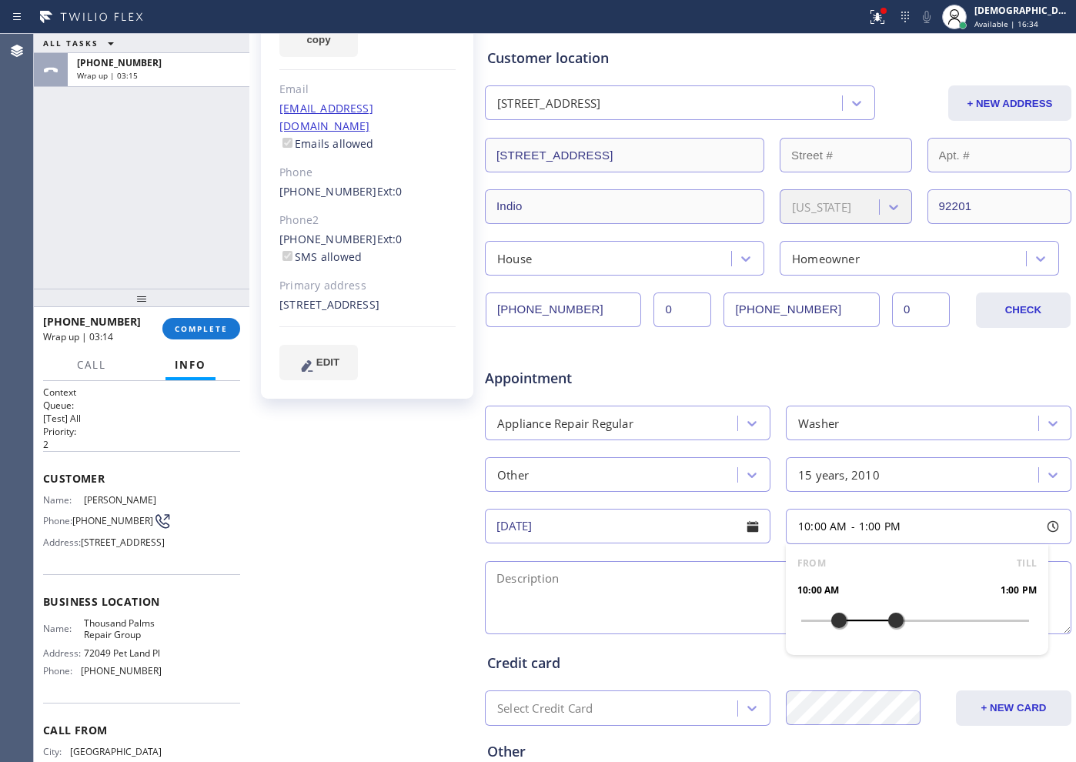
click at [640, 582] on textarea at bounding box center [778, 597] width 586 height 73
click at [602, 592] on textarea "10-1 / $75 /" at bounding box center [778, 597] width 586 height 73
click at [622, 581] on textarea "10-1 / $75 /" at bounding box center [778, 597] width 586 height 73
paste textarea "Admiral / washer / one of the hinges is broken / SBS / 15 years"
click at [859, 579] on textarea "10-1 / $75 / Admiral / washer / one of the hinges is broken / SBS / 15 years / …" at bounding box center [778, 597] width 586 height 73
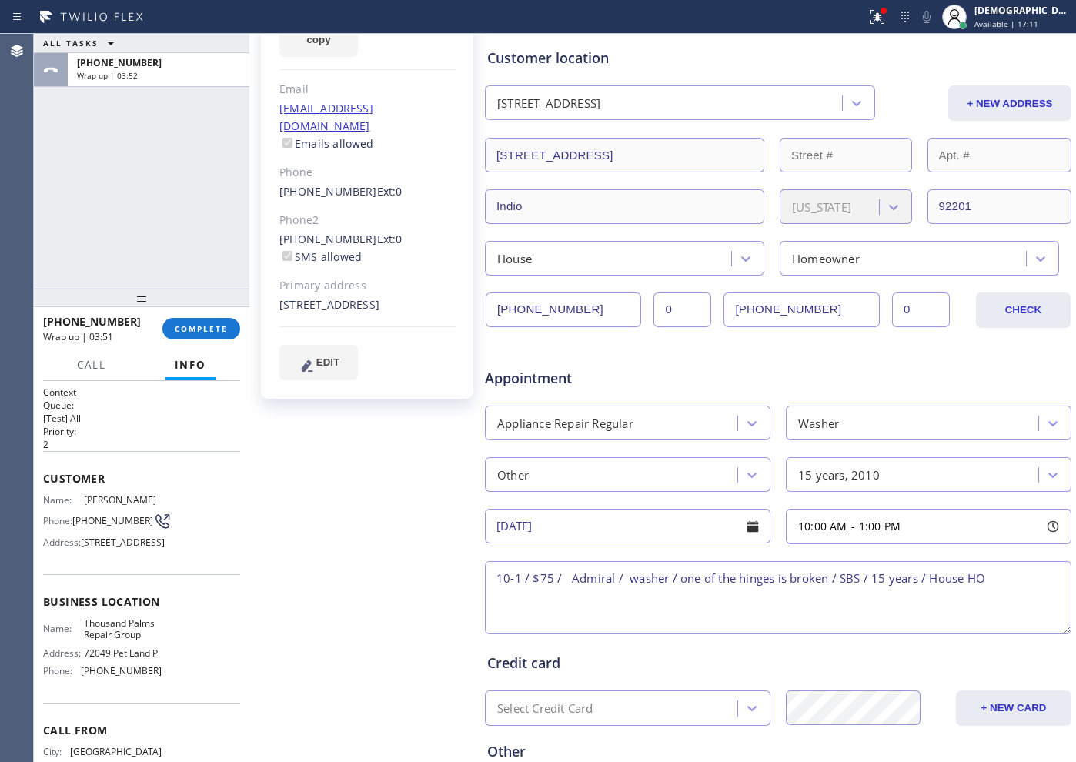
paste textarea "[STREET_ADDRESS]"
click at [824, 590] on textarea "10-1 / $75 / Admiral / washer / one of the hinges is broken / SBS / 15 years / …" at bounding box center [778, 597] width 586 height 73
click at [819, 601] on textarea "10-1 / $75 / Admiral / washer / one of the hinges is broken / SBS / 15 years / …" at bounding box center [778, 597] width 586 height 73
paste textarea "Please call customer 30 minutes prior to arrival"
drag, startPoint x: 138, startPoint y: 664, endPoint x: 83, endPoint y: 649, distance: 57.3
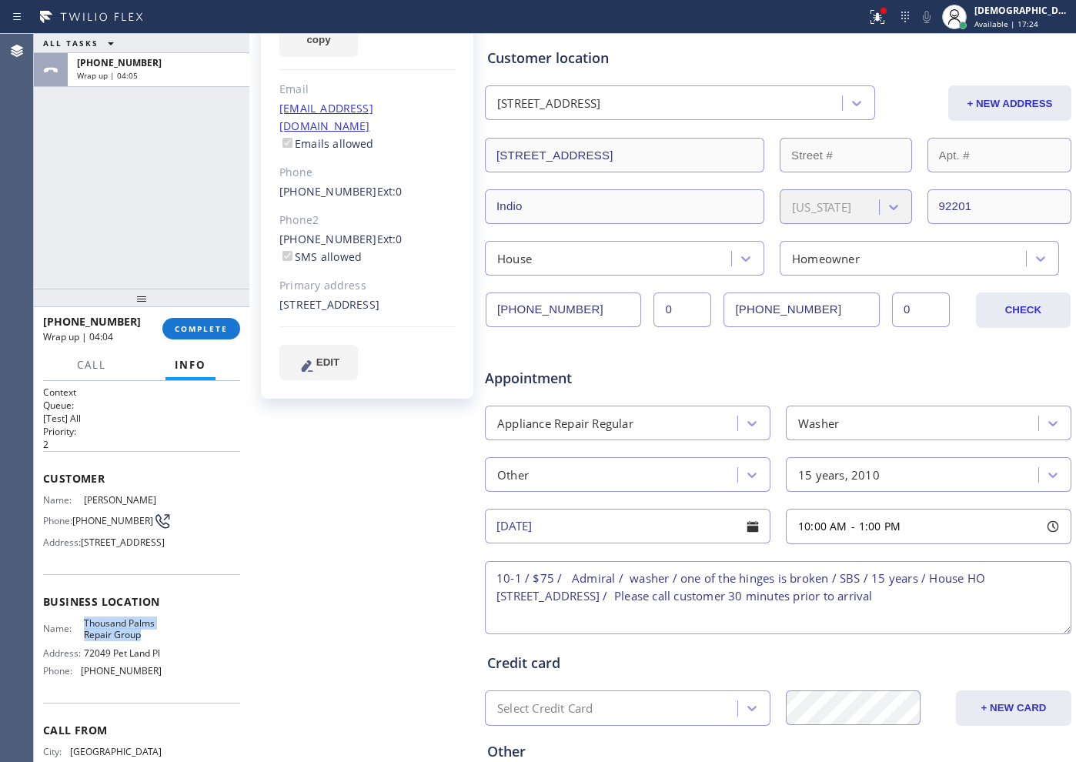
click at [84, 609] on span "Thousand Palms Repair Group" at bounding box center [122, 629] width 77 height 24
click at [713, 596] on textarea "10-1 / $75 / Admiral / washer / one of the hinges is broken / SBS / 15 years / …" at bounding box center [778, 597] width 586 height 73
paste textarea "Thousand Palms Repair Group"
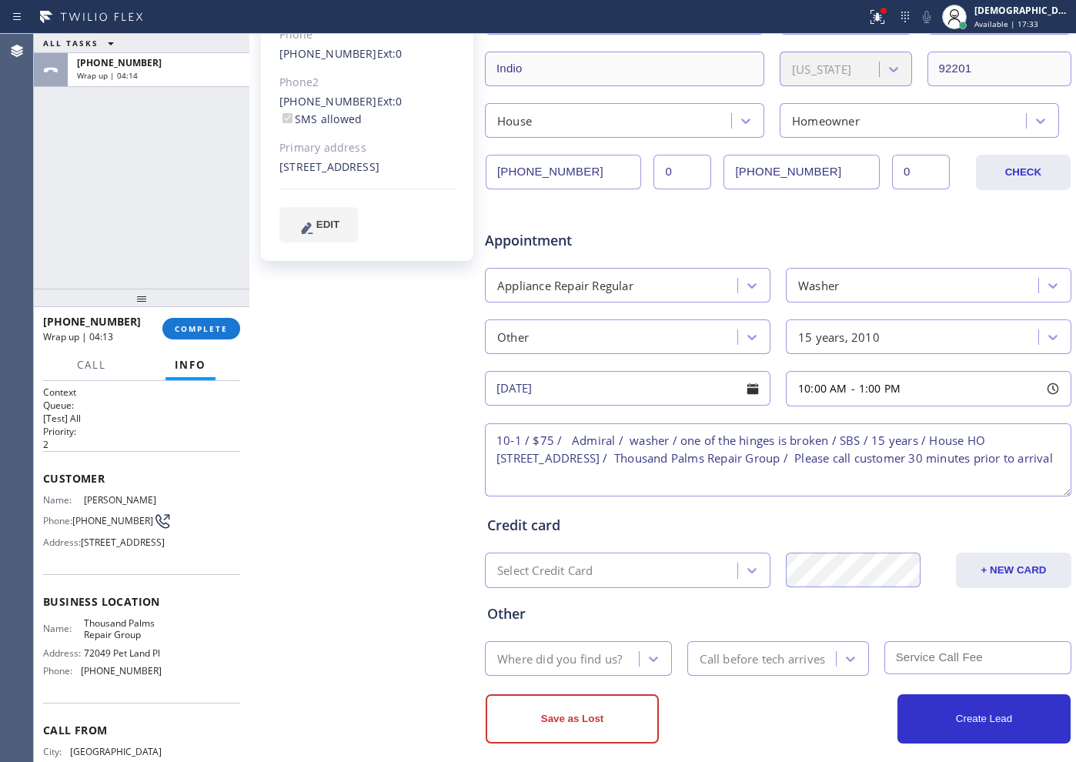
scroll to position [346, 0]
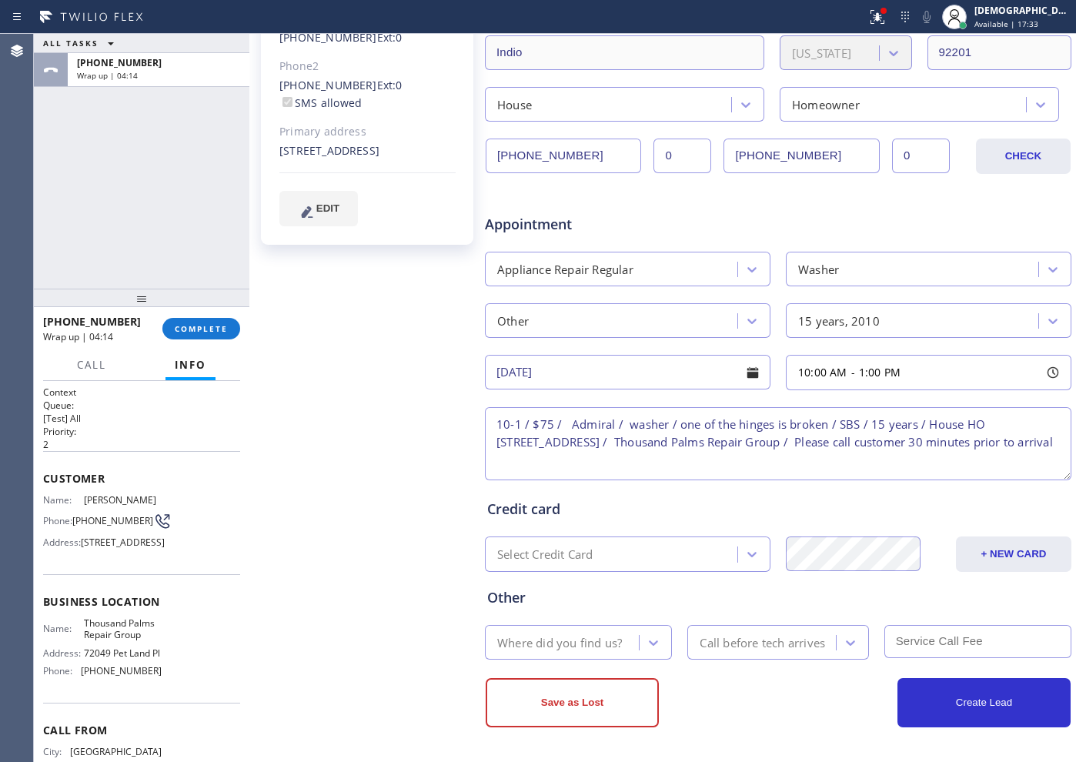
type textarea "10-1 / $75 / Admiral / washer / one of the hinges is broken / SBS / 15 years / …"
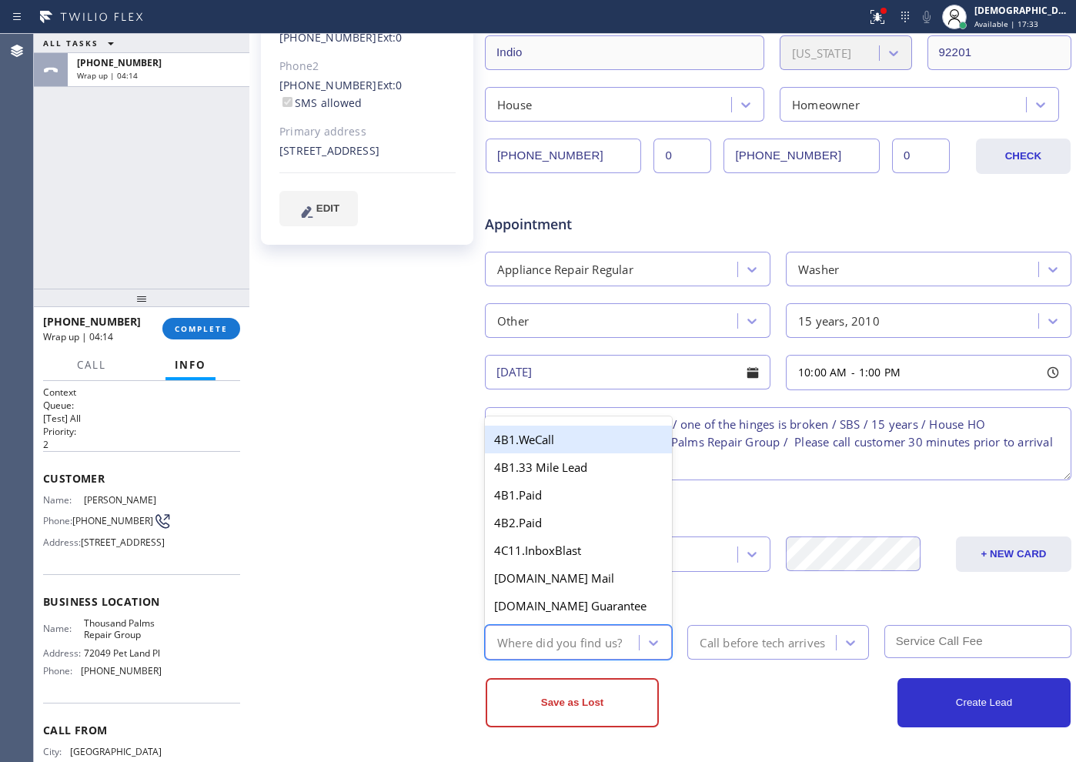
click at [602, 609] on div "Where did you find us?" at bounding box center [559, 642] width 125 height 18
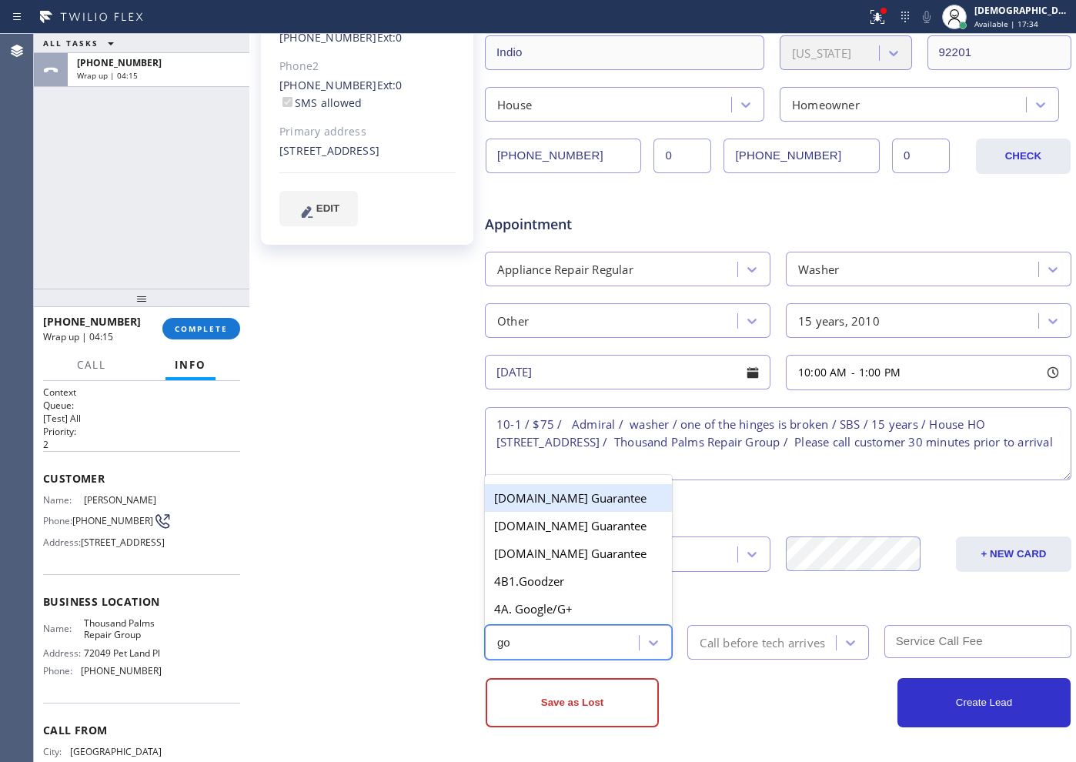
type input "goo"
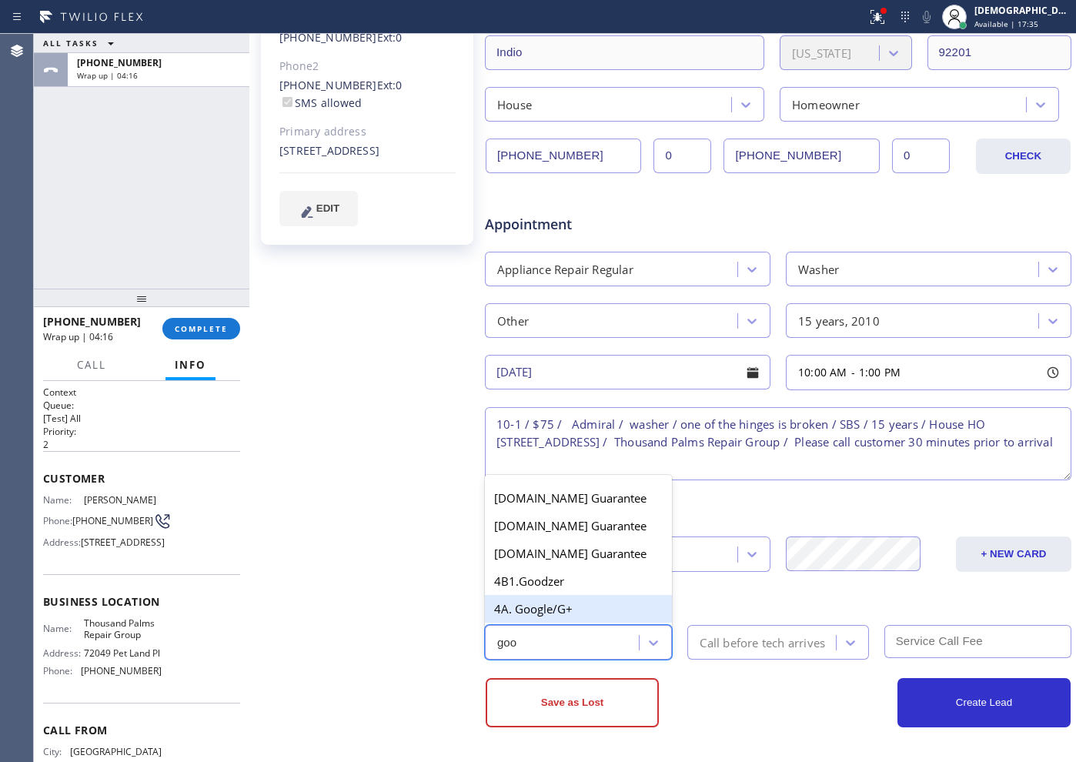
click at [582, 609] on div "4A. Google/G+" at bounding box center [578, 609] width 187 height 28
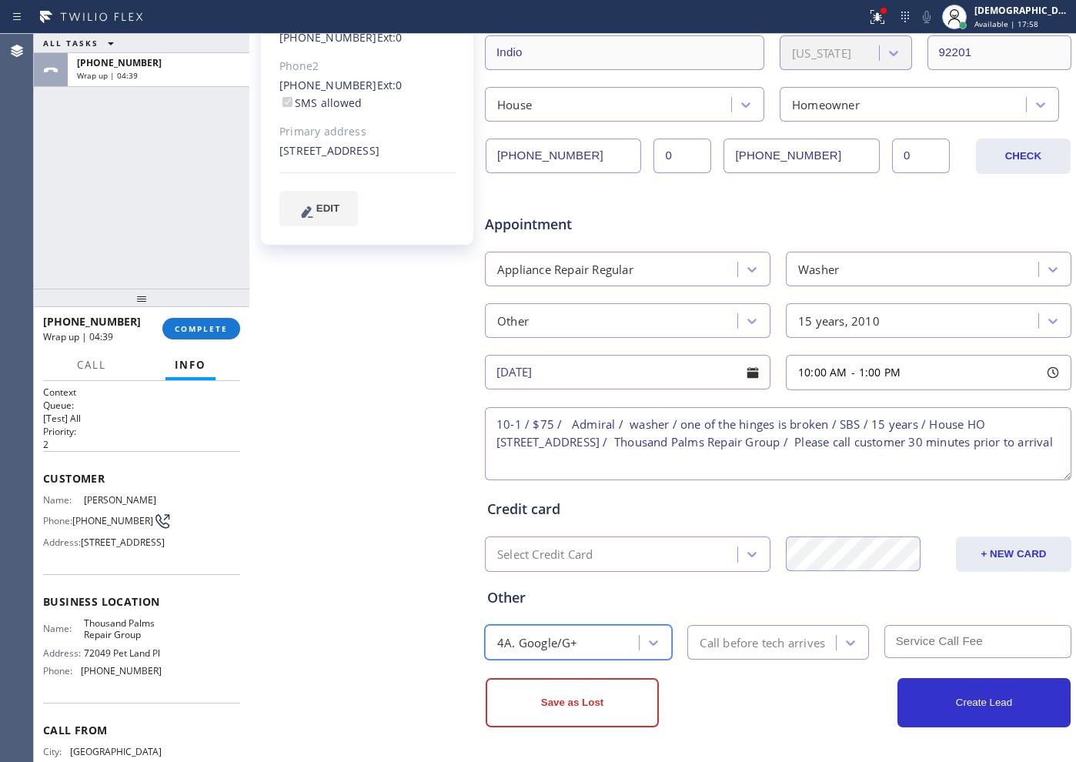
click at [725, 609] on div "Call before tech arrives" at bounding box center [761, 642] width 125 height 18
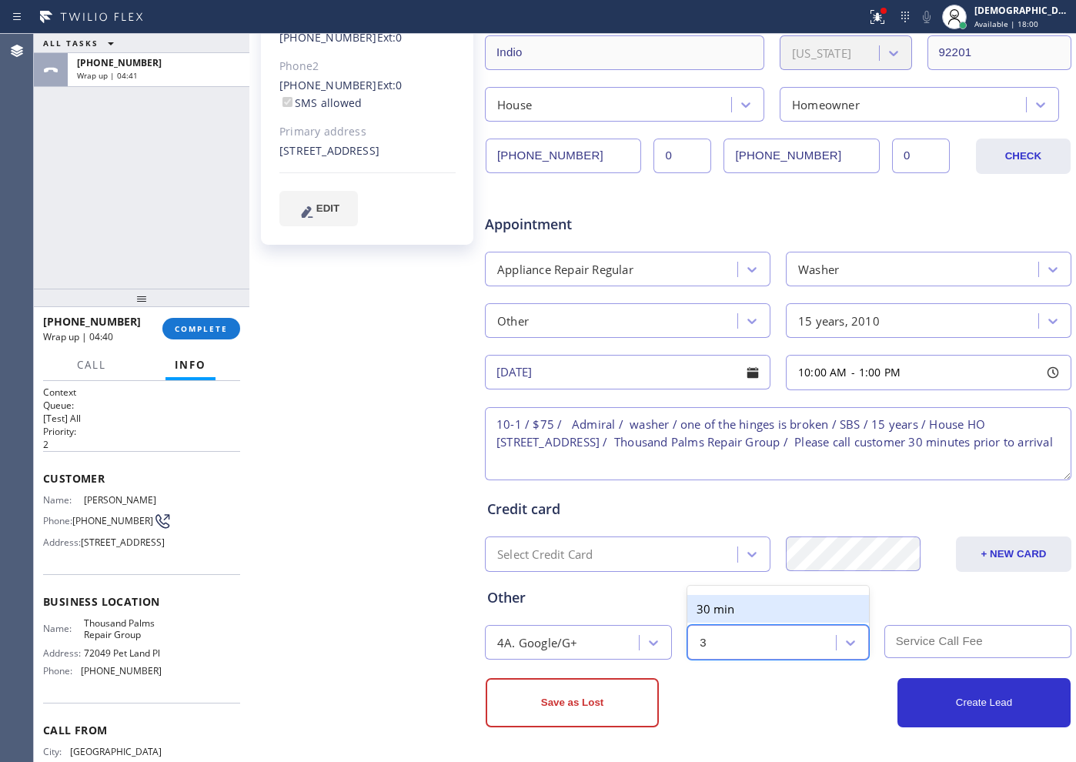
type input "30"
click at [772, 606] on div "30 min" at bounding box center [777, 609] width 181 height 28
click at [859, 609] on input "text" at bounding box center [977, 641] width 187 height 33
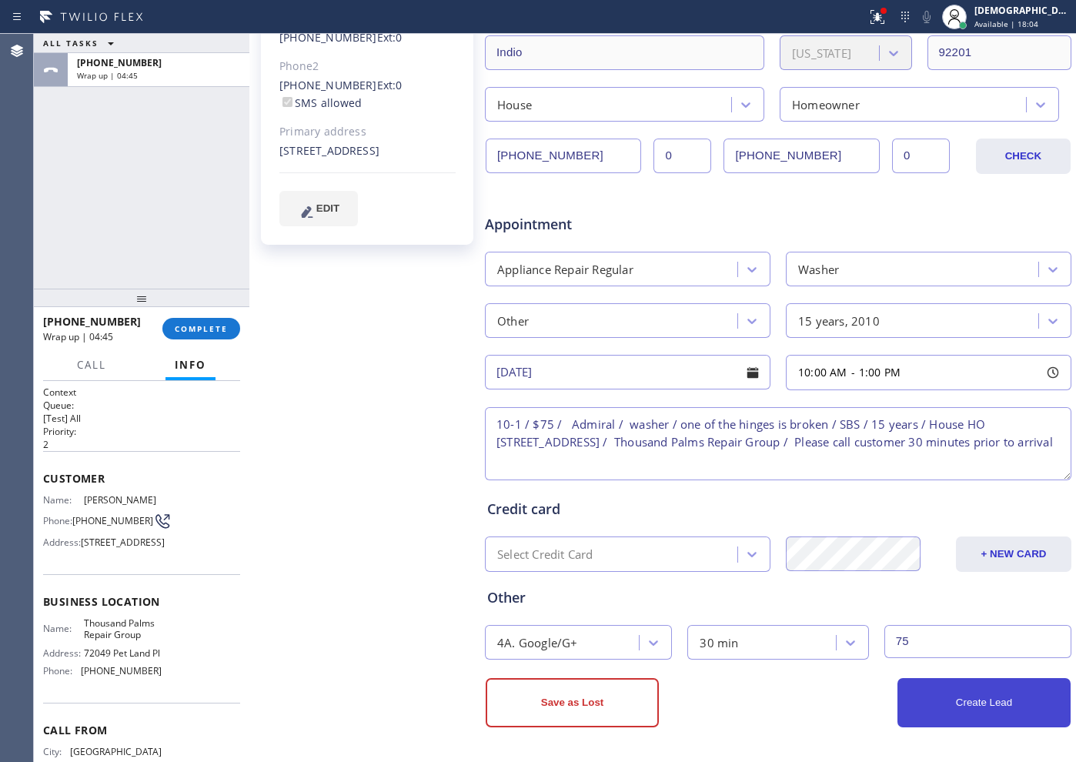
type input "75"
click at [859, 609] on button "Create Lead" at bounding box center [983, 702] width 173 height 49
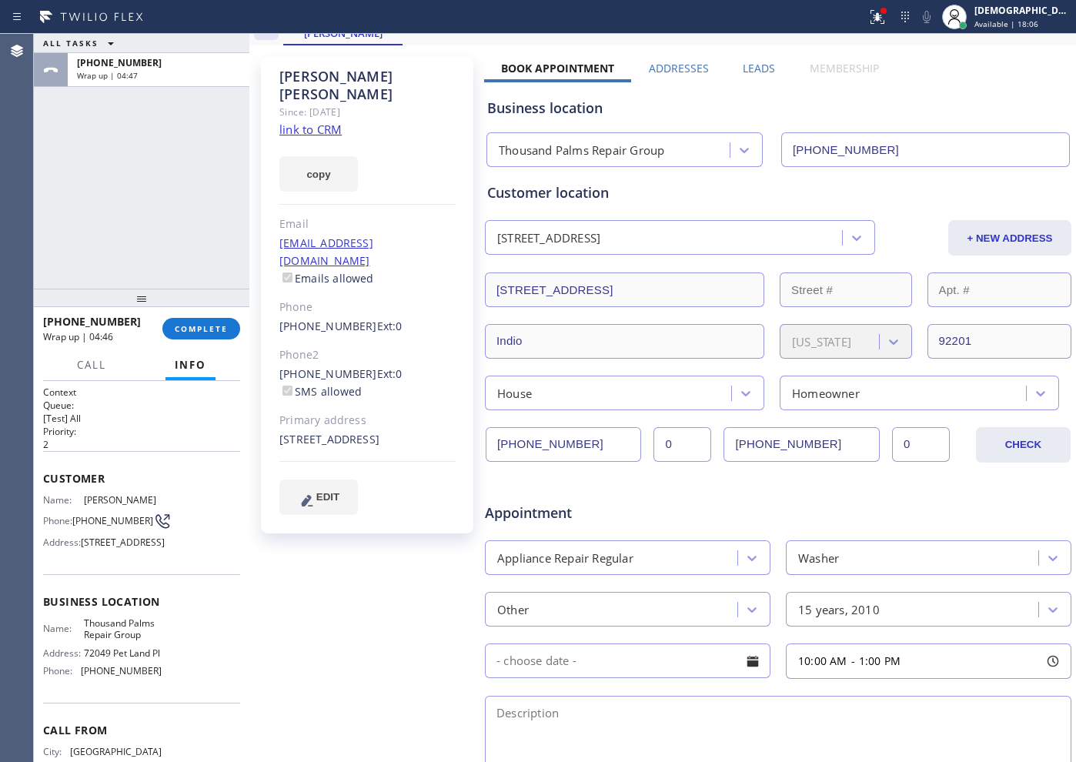
scroll to position [0, 0]
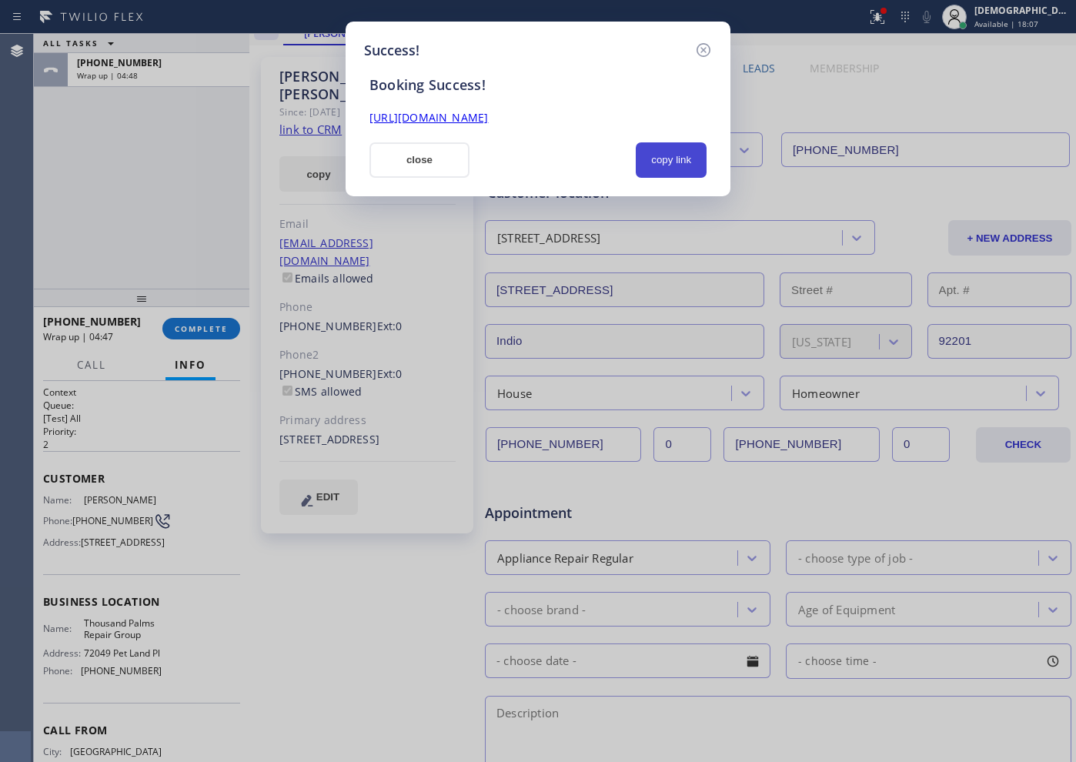
click at [666, 152] on button "copy link" at bounding box center [671, 159] width 71 height 35
click at [488, 123] on link "[URL][DOMAIN_NAME]" at bounding box center [428, 117] width 118 height 15
click at [406, 158] on button "close" at bounding box center [419, 159] width 100 height 35
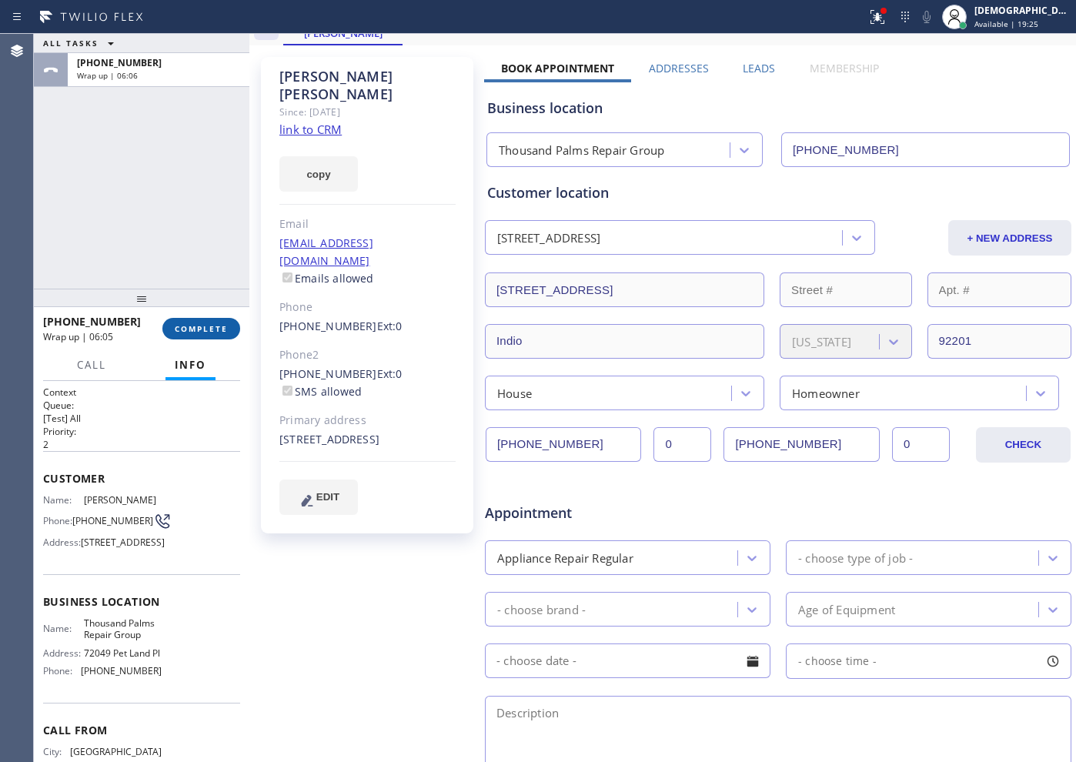
click at [199, 335] on button "COMPLETE" at bounding box center [201, 329] width 78 height 22
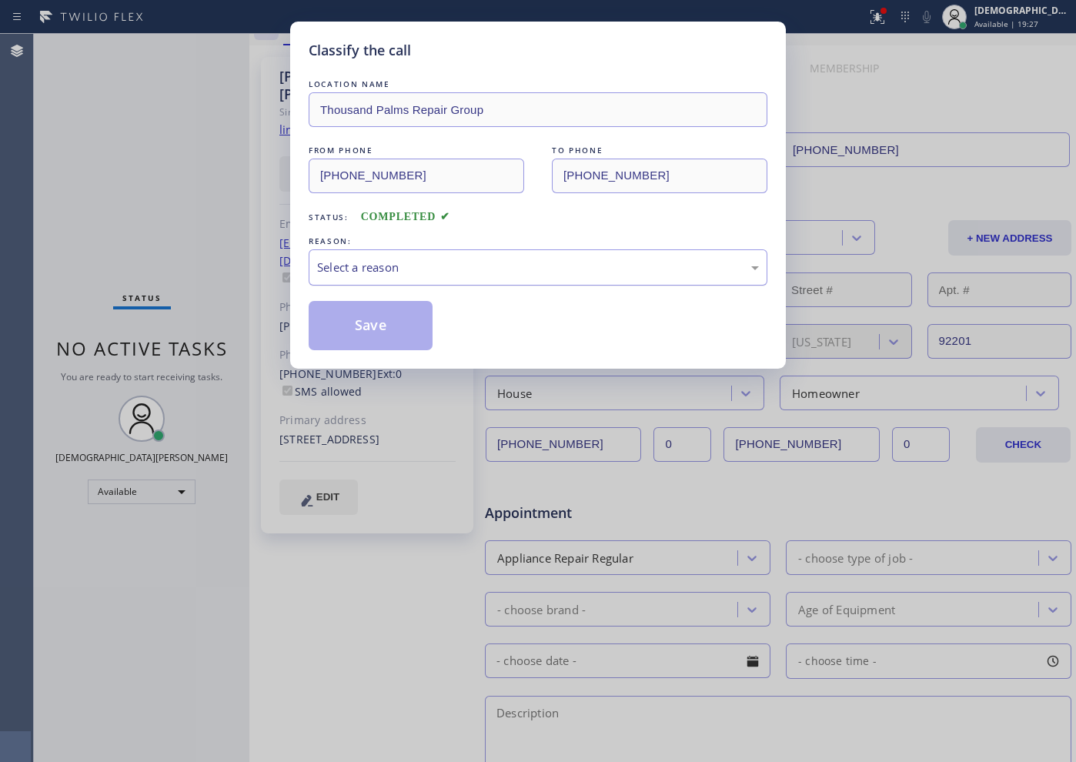
click at [358, 257] on div "Select a reason" at bounding box center [538, 267] width 459 height 36
click at [341, 317] on button "Save" at bounding box center [371, 325] width 124 height 49
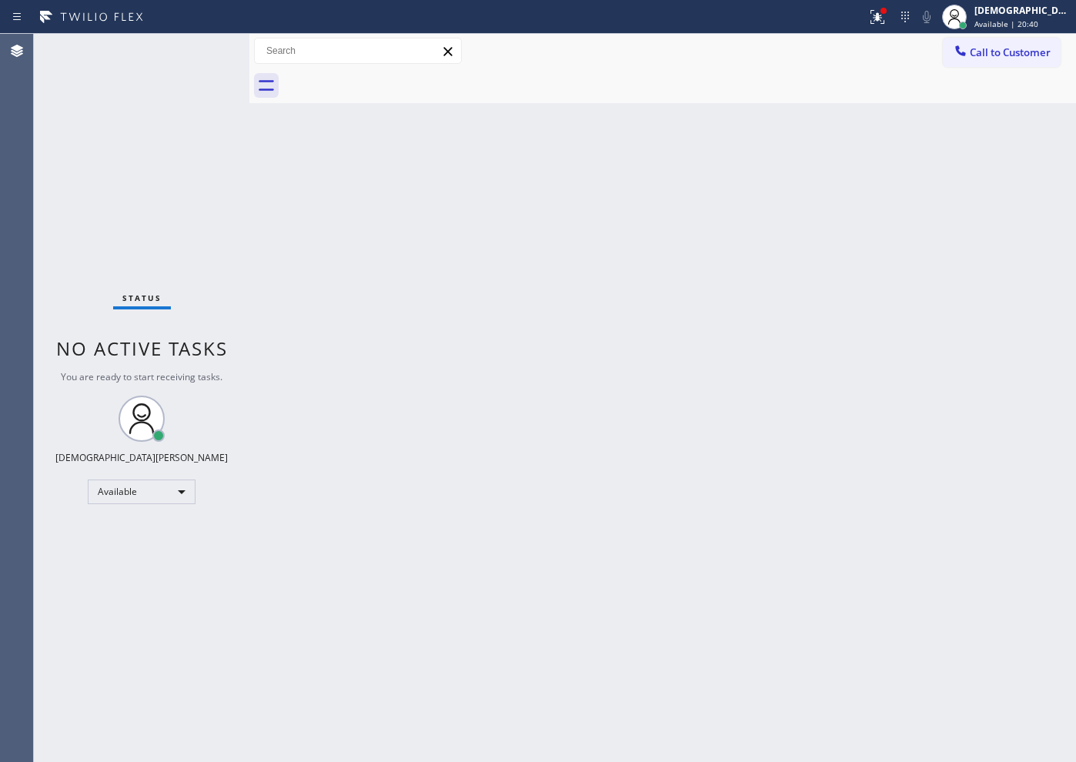
drag, startPoint x: 117, startPoint y: 112, endPoint x: 140, endPoint y: 97, distance: 27.7
click at [117, 112] on div "Status No active tasks You are ready to start receiving tasks. Christian Cinco …" at bounding box center [141, 398] width 215 height 728
click at [119, 499] on div "Available" at bounding box center [142, 491] width 108 height 25
click at [136, 553] on li "Unavailable" at bounding box center [140, 551] width 105 height 18
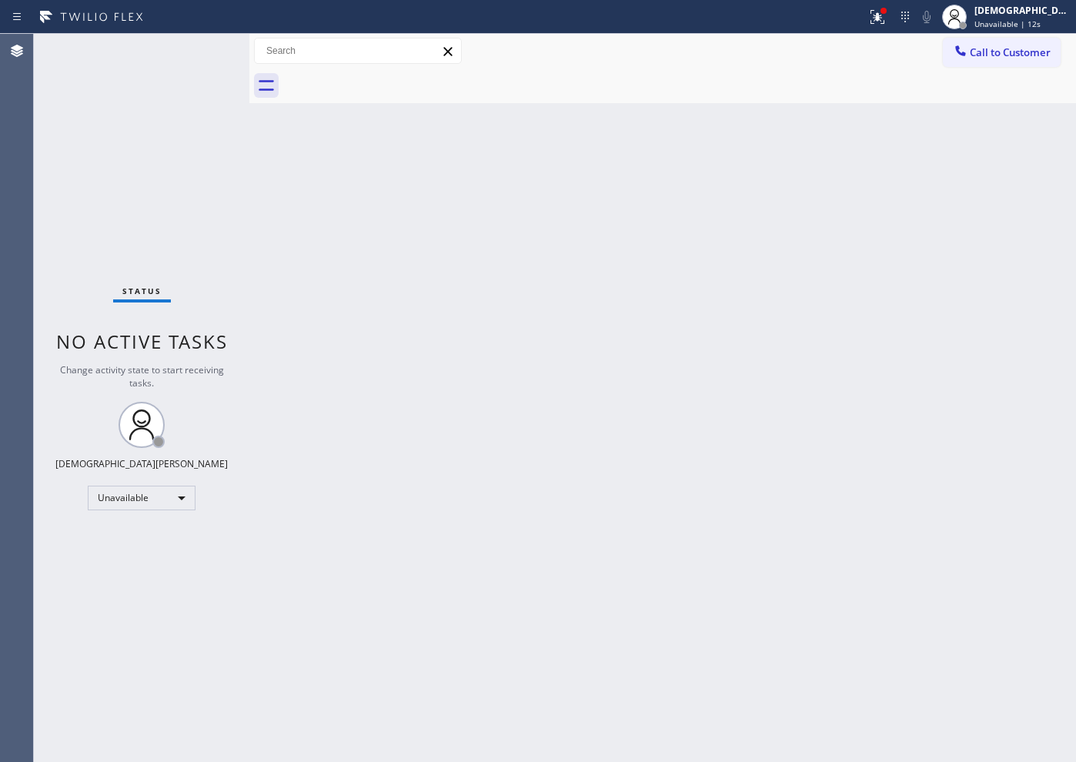
click at [158, 181] on div "Status No active tasks Change activity state to start receiving tasks. [PERSON_…" at bounding box center [141, 398] width 215 height 728
click at [138, 513] on div "Status No active tasks Change activity state to start receiving tasks. [PERSON_…" at bounding box center [141, 398] width 215 height 728
click at [135, 504] on div "Unavailable" at bounding box center [142, 497] width 108 height 25
click at [123, 539] on li "Available" at bounding box center [140, 538] width 105 height 18
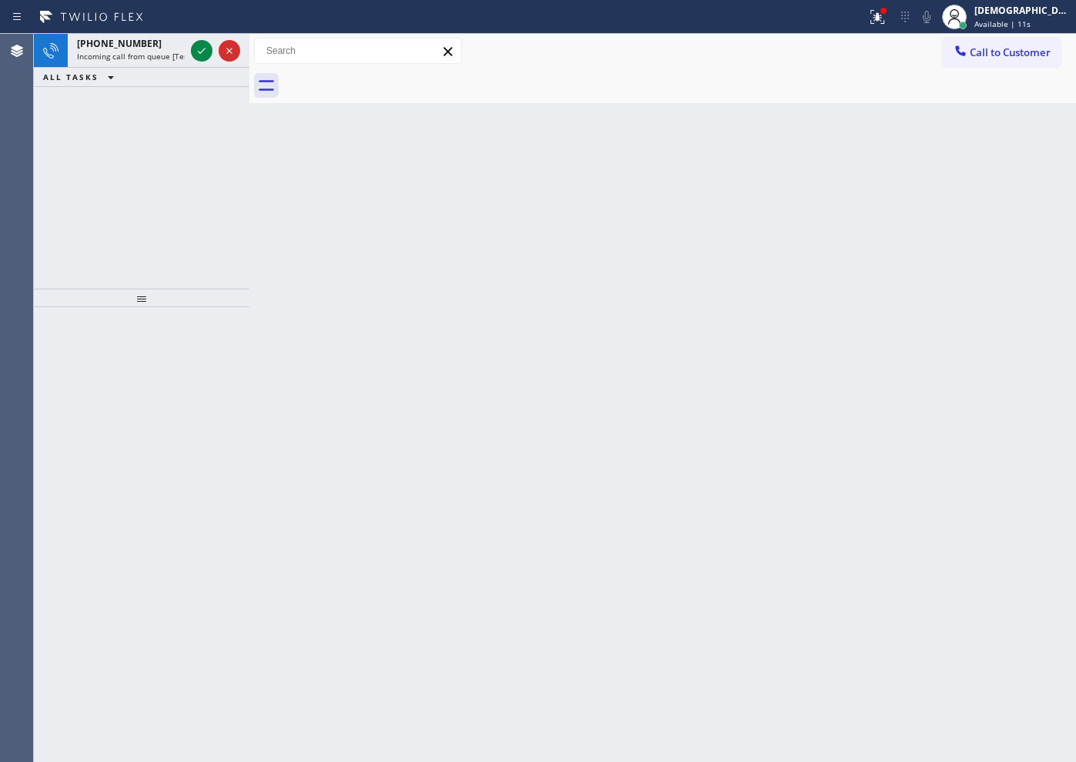
click at [161, 175] on div "[PHONE_NUMBER] Incoming call from queue [Test] All ALL TASKS ALL TASKS ACTIVE T…" at bounding box center [141, 161] width 215 height 255
click at [195, 51] on icon at bounding box center [201, 51] width 18 height 18
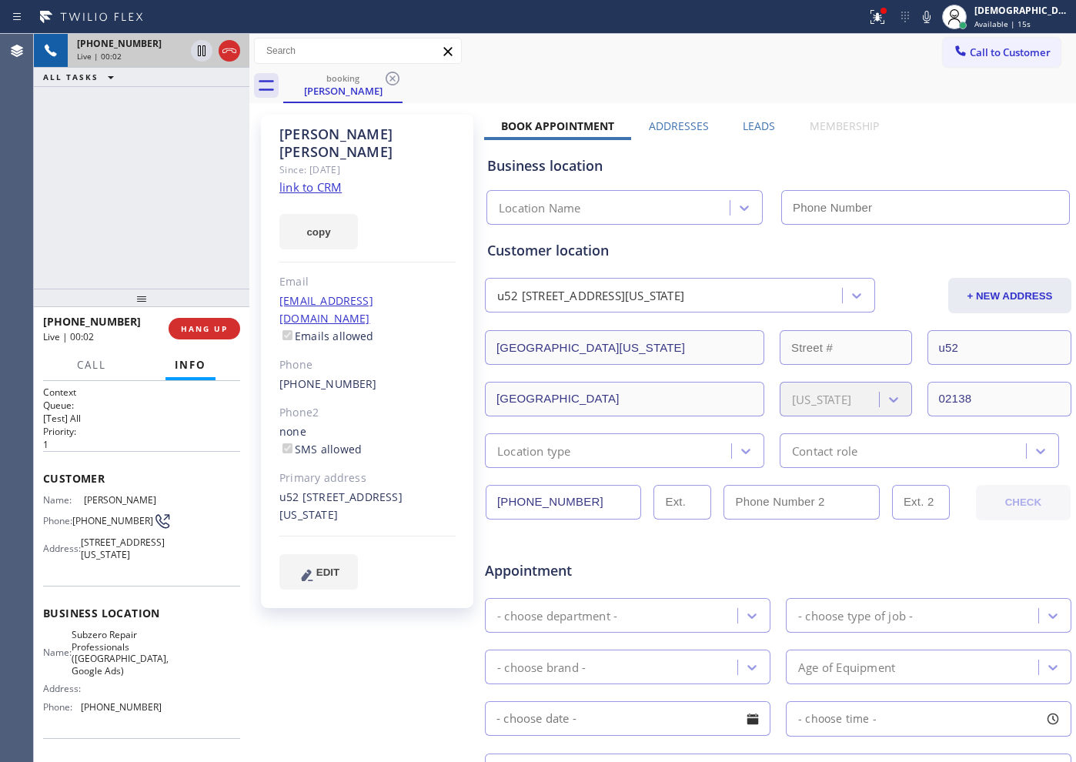
type input "[PHONE_NUMBER]"
click at [325, 179] on link "link to CRM" at bounding box center [310, 186] width 62 height 15
click at [203, 45] on icon at bounding box center [201, 51] width 18 height 18
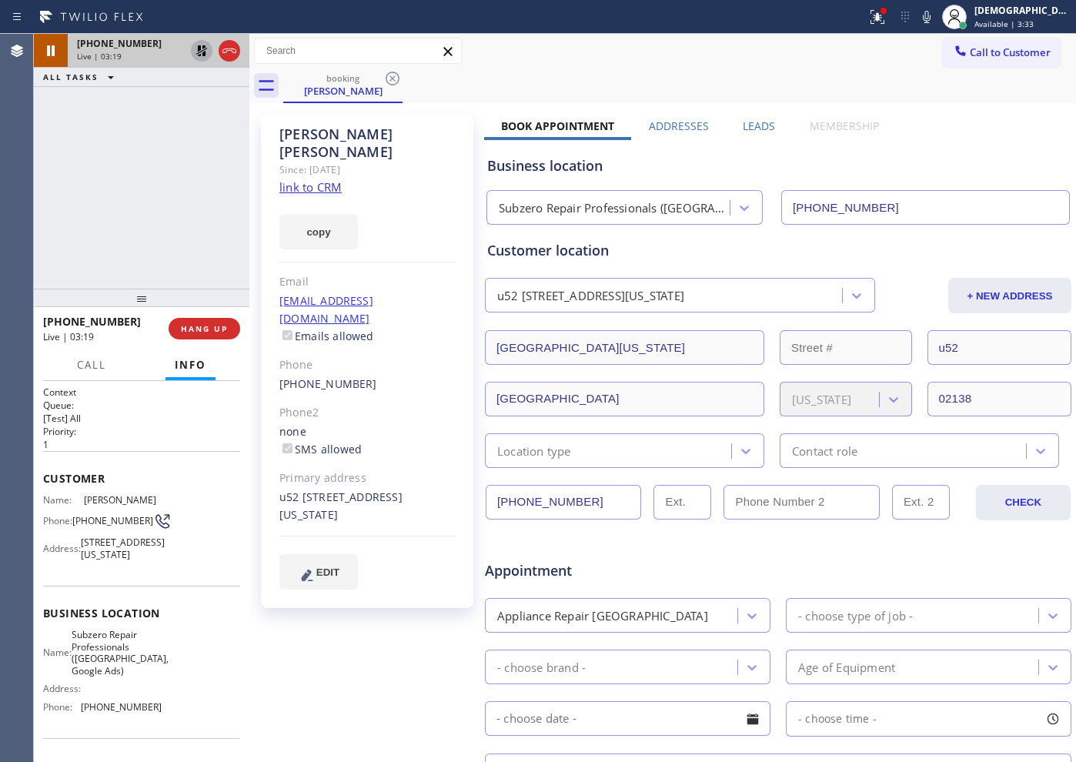
drag, startPoint x: 61, startPoint y: 212, endPoint x: 169, endPoint y: 151, distance: 124.4
click at [62, 212] on div "[PHONE_NUMBER] Live | 03:19 ALL TASKS ALL TASKS ACTIVE TASKS TASKS IN WRAP UP" at bounding box center [141, 161] width 215 height 255
click at [206, 51] on icon at bounding box center [201, 51] width 18 height 18
click at [75, 195] on div "[PHONE_NUMBER] Live | 03:30 ALL TASKS ALL TASKS ACTIVE TASKS TASKS IN WRAP UP" at bounding box center [141, 161] width 215 height 255
click at [202, 53] on icon at bounding box center [201, 51] width 18 height 18
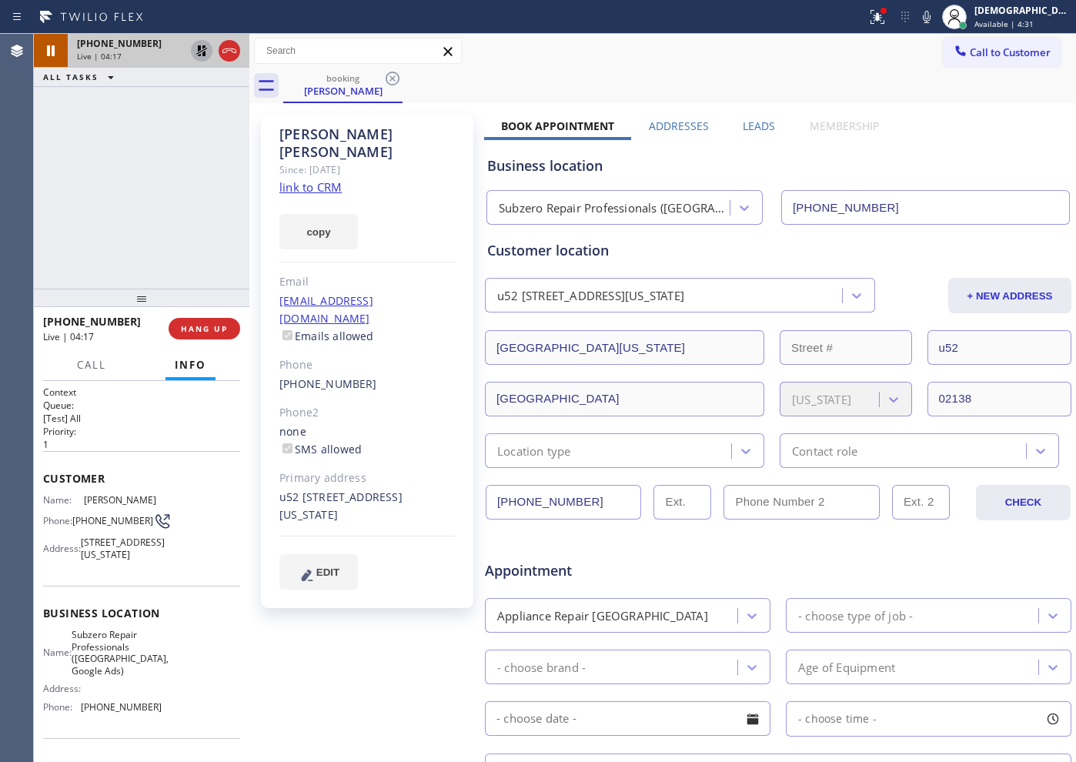
click at [175, 112] on div "[PHONE_NUMBER] Live | 04:17 ALL TASKS ALL TASKS ACTIVE TASKS TASKS IN WRAP UP" at bounding box center [141, 161] width 215 height 255
click at [200, 49] on icon at bounding box center [201, 50] width 11 height 11
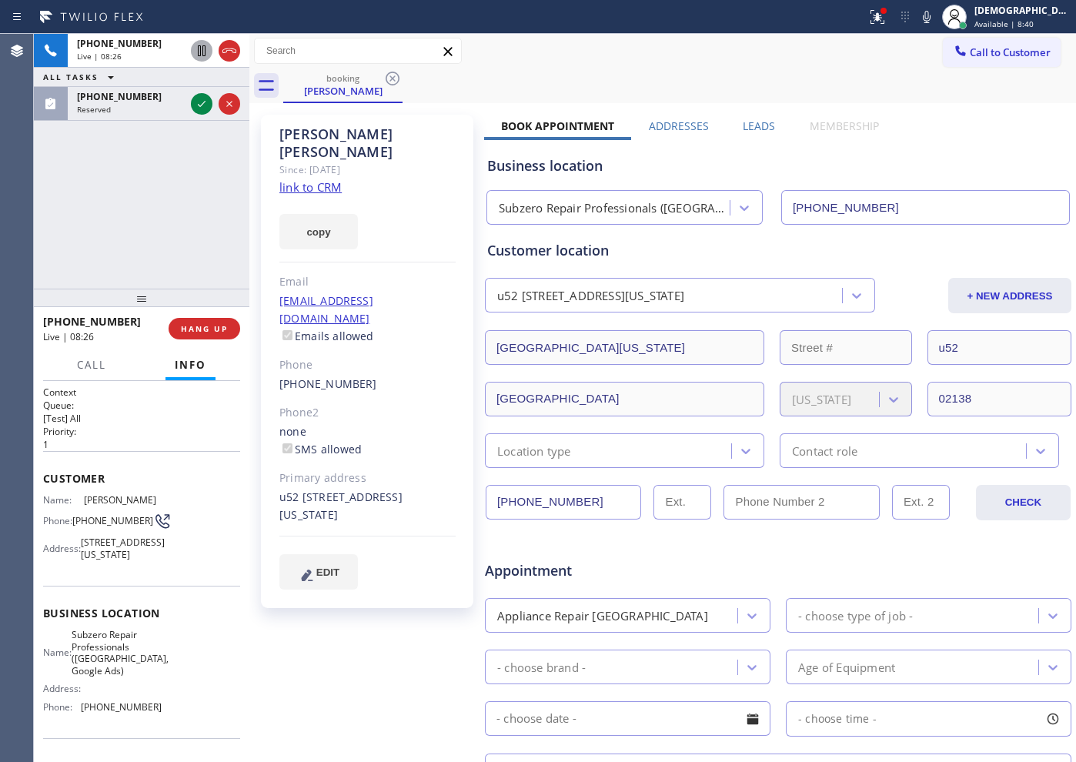
drag, startPoint x: 231, startPoint y: 44, endPoint x: 255, endPoint y: 47, distance: 24.0
click at [232, 44] on icon at bounding box center [229, 51] width 18 height 18
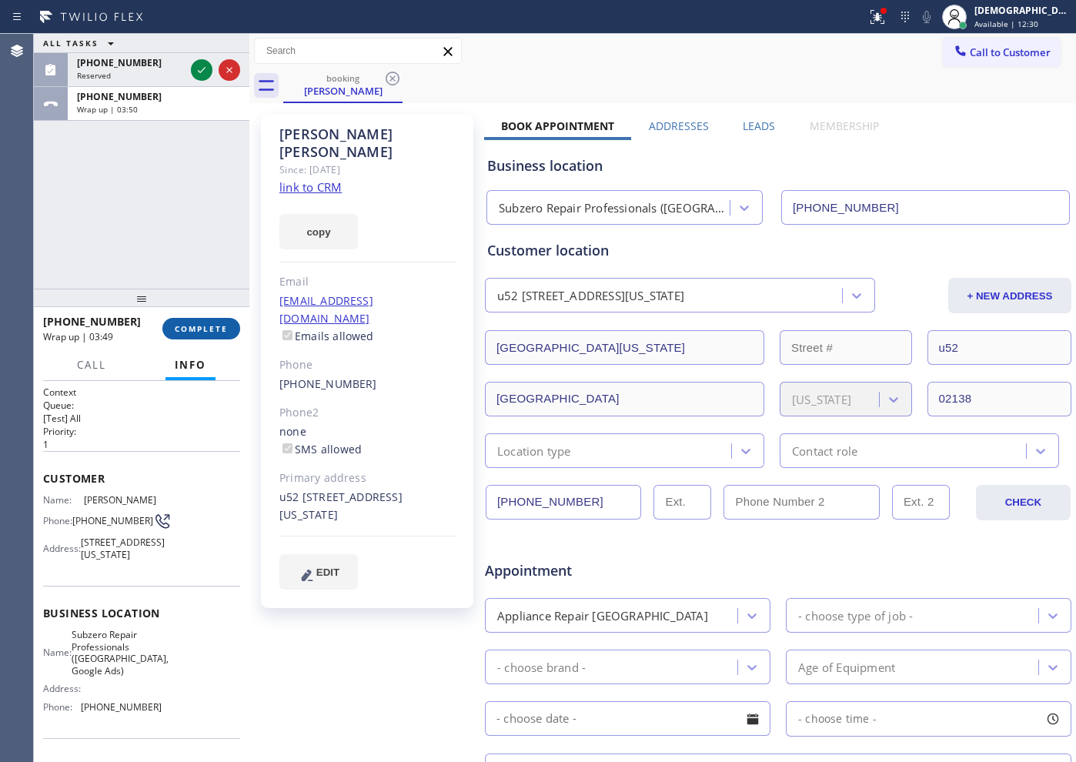
click at [211, 330] on span "COMPLETE" at bounding box center [201, 328] width 53 height 11
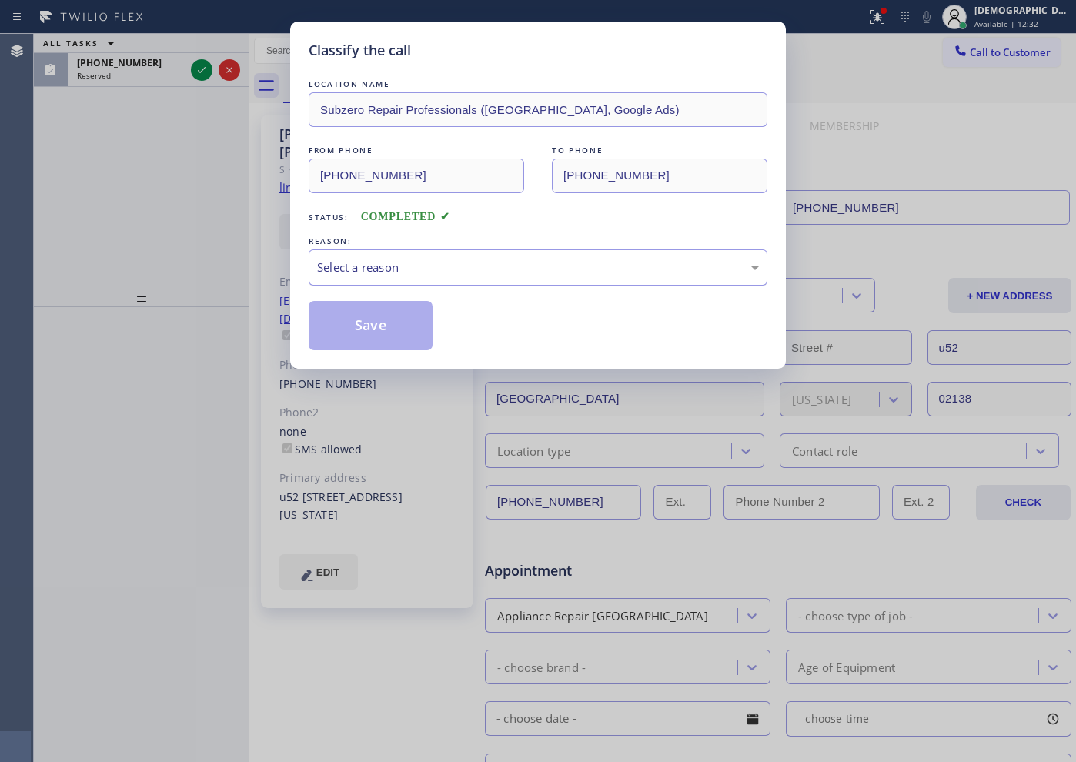
click at [336, 268] on div "Select a reason" at bounding box center [538, 268] width 442 height 18
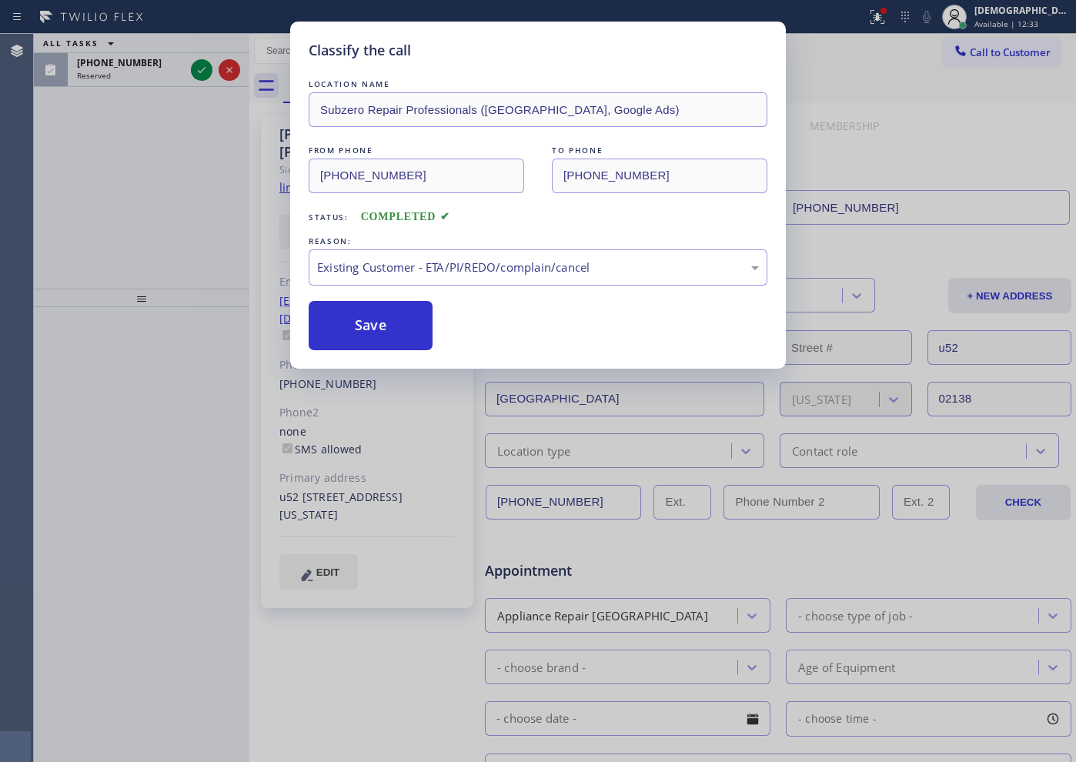
click at [352, 353] on div "Classify the call LOCATION NAME Subzero Repair Professionals ([GEOGRAPHIC_DATA]…" at bounding box center [537, 195] width 495 height 347
click at [352, 339] on button "Save" at bounding box center [371, 325] width 124 height 49
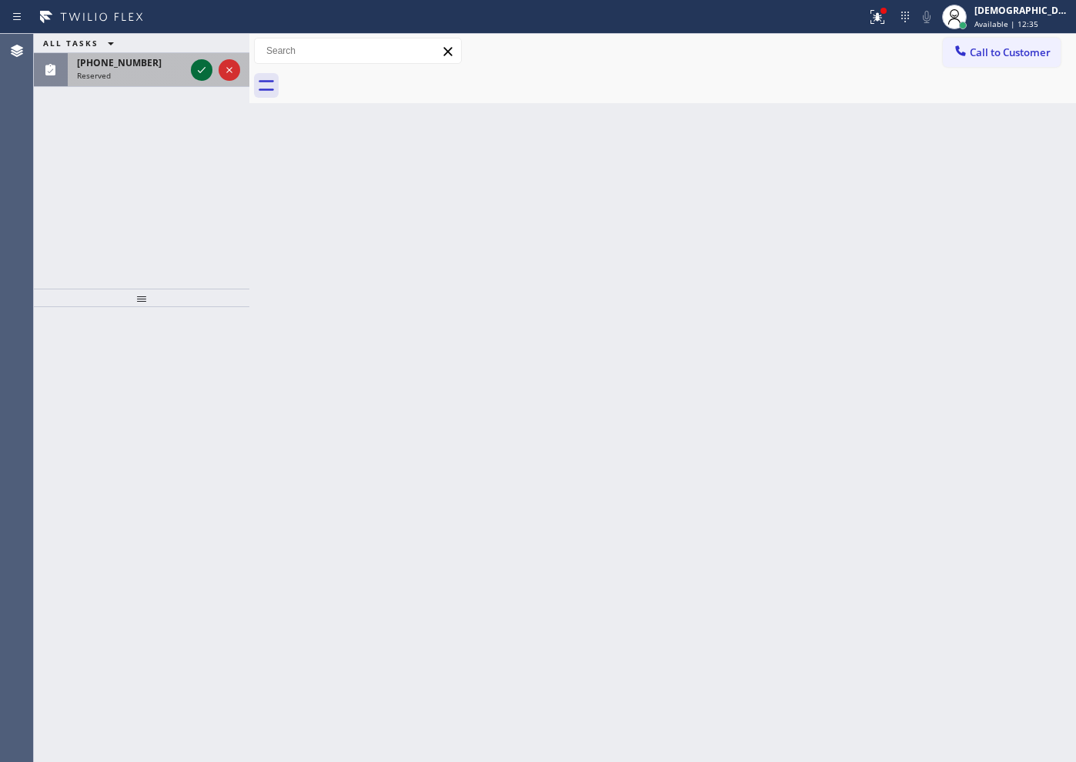
click at [200, 75] on icon at bounding box center [201, 70] width 18 height 18
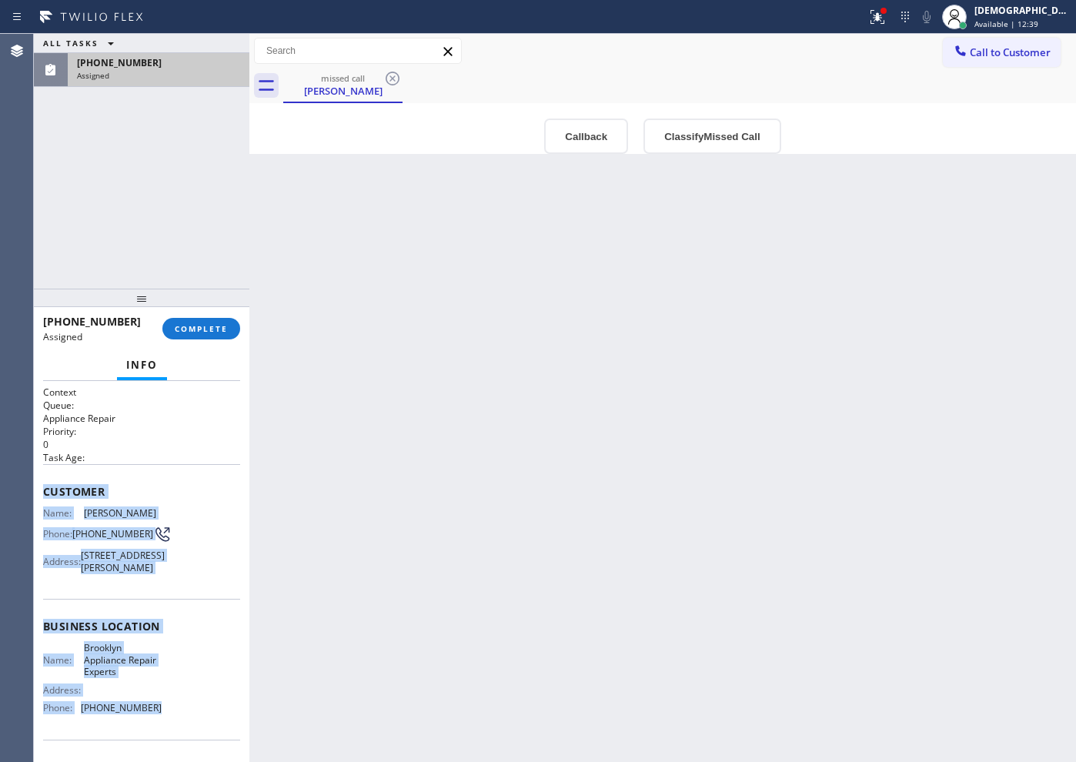
drag, startPoint x: 159, startPoint y: 660, endPoint x: 38, endPoint y: 498, distance: 202.8
click at [38, 498] on div "Context Queue: Appliance Repair Priority: 0 Task Age: Customer Name: [PERSON_NA…" at bounding box center [141, 571] width 215 height 381
click at [193, 324] on span "COMPLETE" at bounding box center [201, 328] width 53 height 11
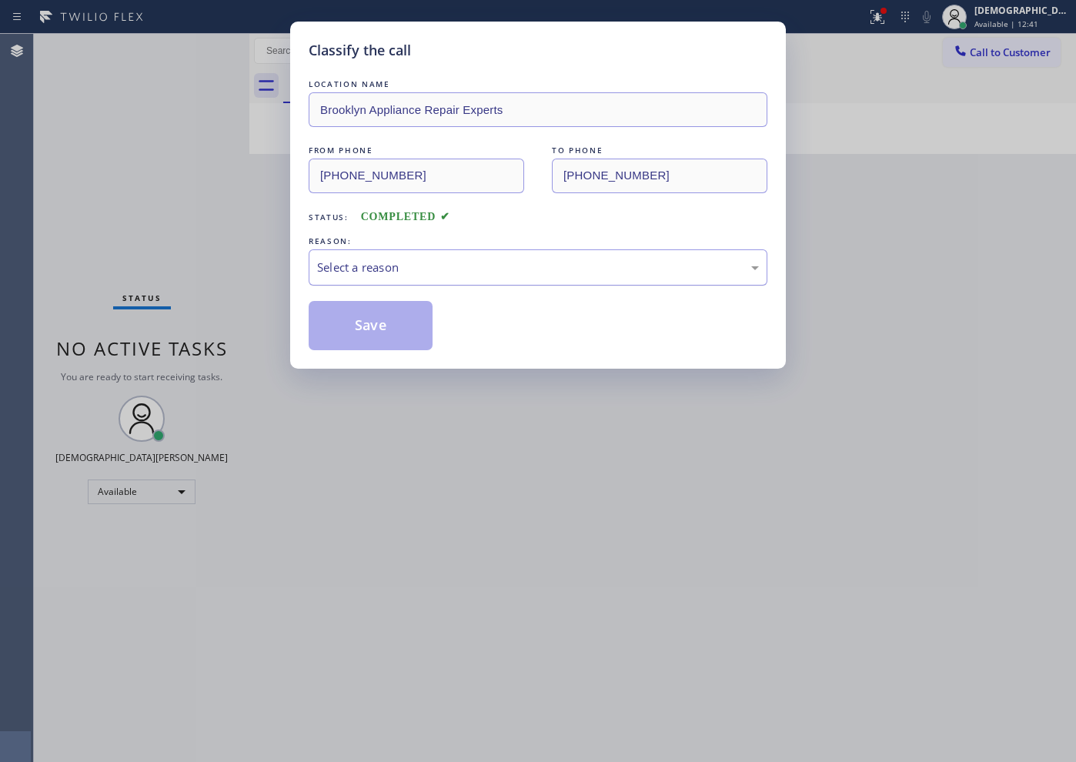
drag, startPoint x: 344, startPoint y: 257, endPoint x: 345, endPoint y: 281, distance: 23.9
click at [345, 257] on div "Select a reason" at bounding box center [538, 267] width 459 height 36
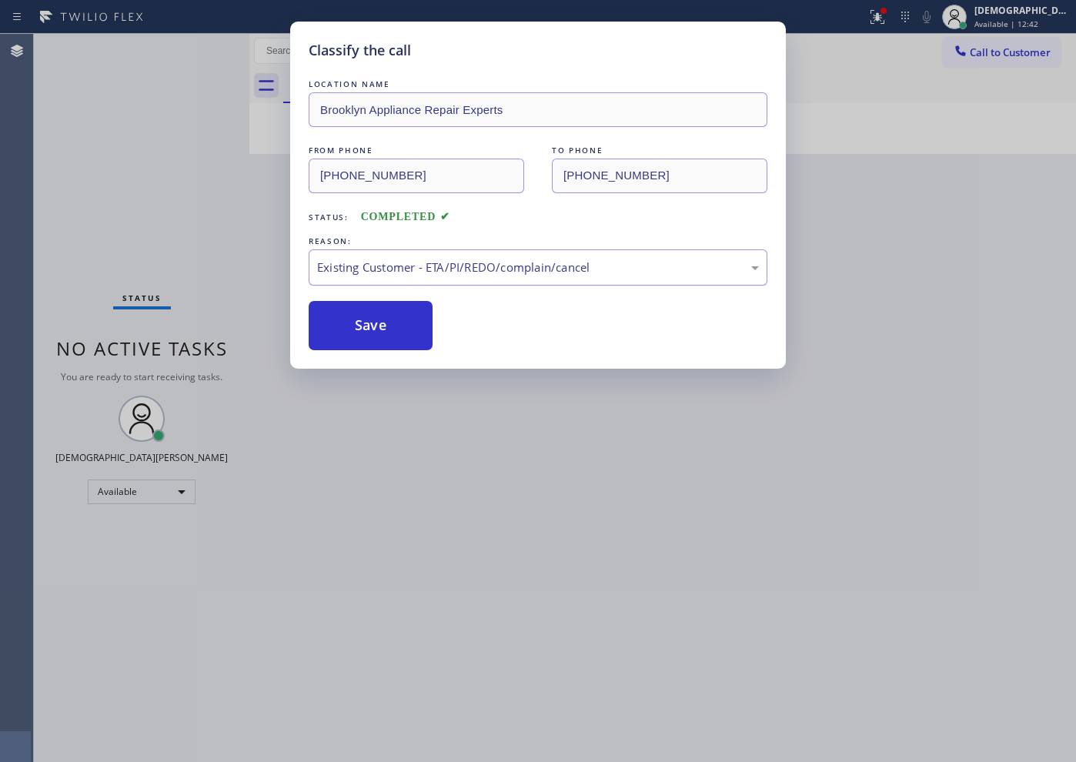
click at [359, 279] on div "Existing Customer - ETA/PI/REDO/complain/cancel" at bounding box center [538, 267] width 459 height 36
click at [331, 332] on button "Save" at bounding box center [371, 325] width 124 height 49
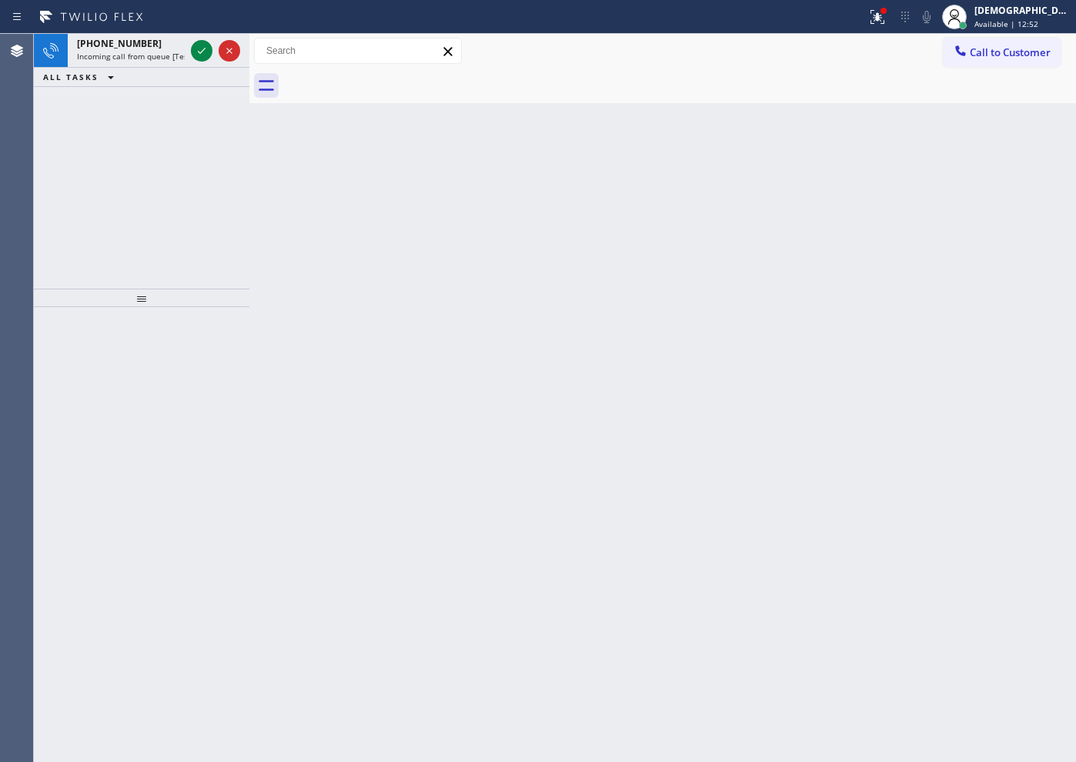
drag, startPoint x: 140, startPoint y: 158, endPoint x: 148, endPoint y: 146, distance: 13.9
click at [141, 156] on div "[PHONE_NUMBER] Incoming call from queue [Test] All ALL TASKS ALL TASKS ACTIVE T…" at bounding box center [141, 161] width 215 height 255
click at [197, 46] on icon at bounding box center [201, 51] width 18 height 18
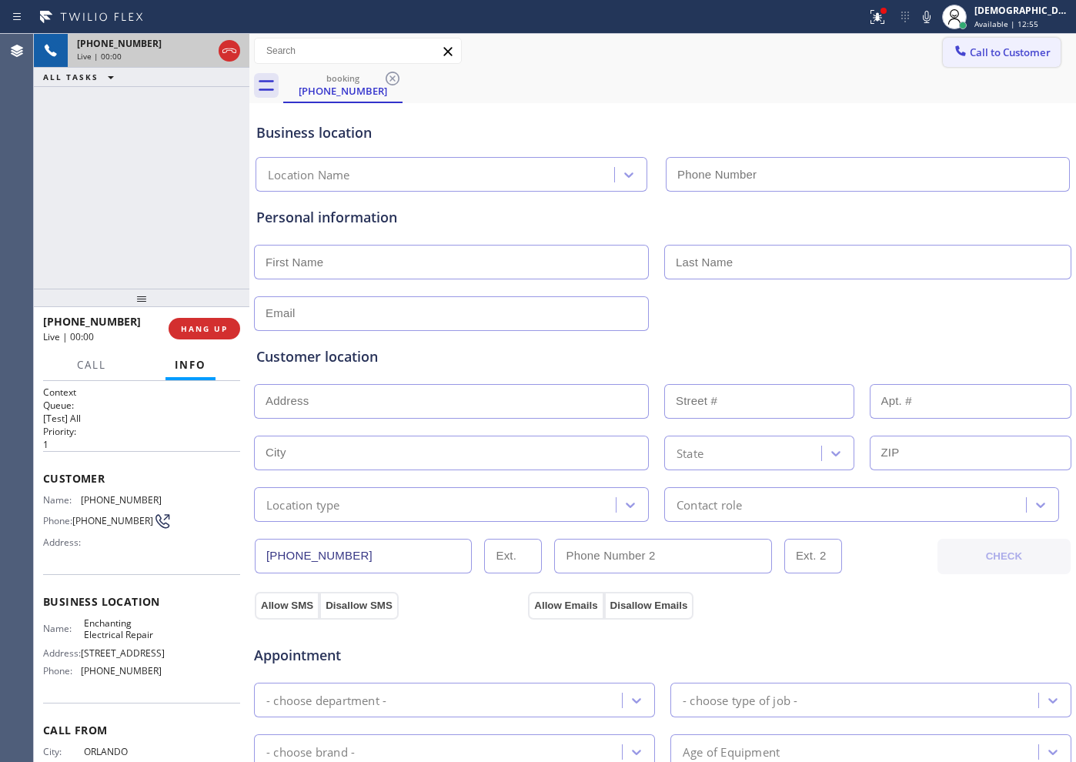
type input "[PHONE_NUMBER]"
click at [197, 51] on icon at bounding box center [201, 51] width 18 height 18
drag, startPoint x: 115, startPoint y: 133, endPoint x: 259, endPoint y: 0, distance: 196.6
click at [121, 129] on div "[PHONE_NUMBER] Live | 02:09 ALL TASKS ALL TASKS ACTIVE TASKS TASKS IN WRAP UP" at bounding box center [141, 161] width 215 height 255
drag, startPoint x: 44, startPoint y: 157, endPoint x: 74, endPoint y: 135, distance: 36.9
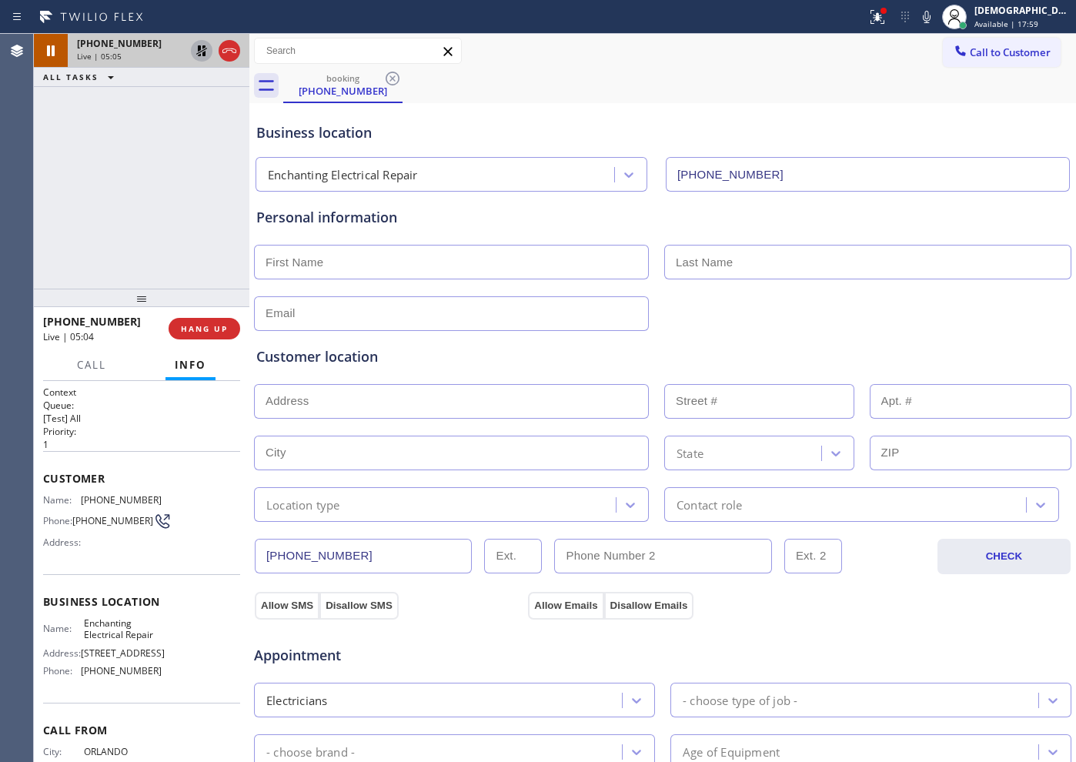
click at [44, 157] on div "[PHONE_NUMBER] Live | 05:05 ALL TASKS ALL TASKS ACTIVE TASKS TASKS IN WRAP UP" at bounding box center [141, 161] width 215 height 255
drag, startPoint x: 204, startPoint y: 50, endPoint x: 345, endPoint y: 86, distance: 146.1
click at [204, 50] on icon at bounding box center [201, 51] width 18 height 18
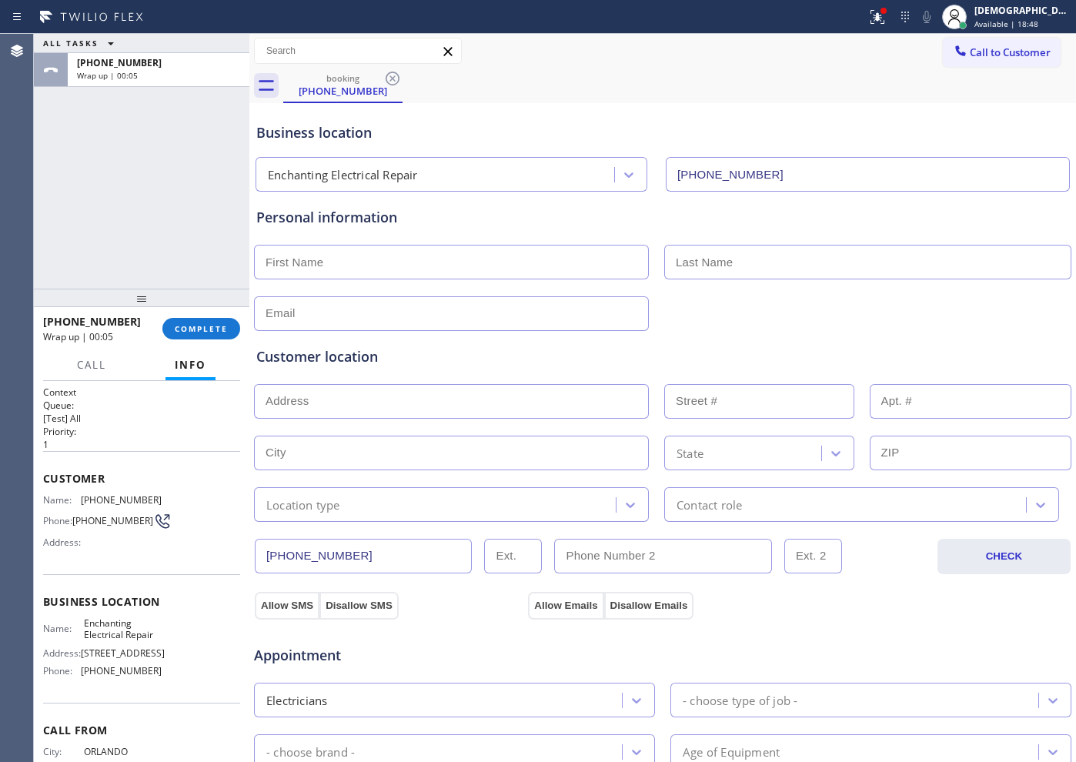
click at [324, 261] on input "text" at bounding box center [451, 262] width 395 height 35
paste input "[PERSON_NAME]"
type input "[PERSON_NAME]"
click at [711, 275] on input "text" at bounding box center [867, 262] width 407 height 35
paste input "[PERSON_NAME]"
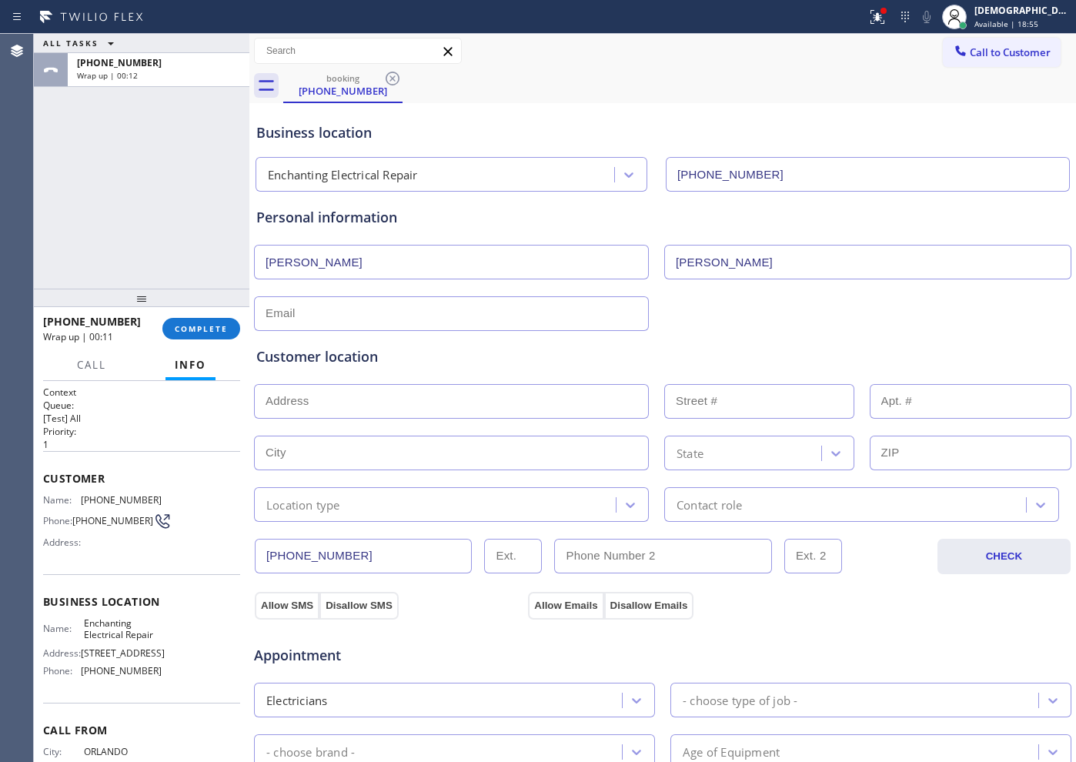
type input "[PERSON_NAME]"
click at [452, 316] on input "text" at bounding box center [451, 313] width 395 height 35
type input "[EMAIL_ADDRESS][DOMAIN_NAME]"
click at [442, 394] on input "text" at bounding box center [451, 401] width 395 height 35
paste input "[STREET_ADDRESS]"
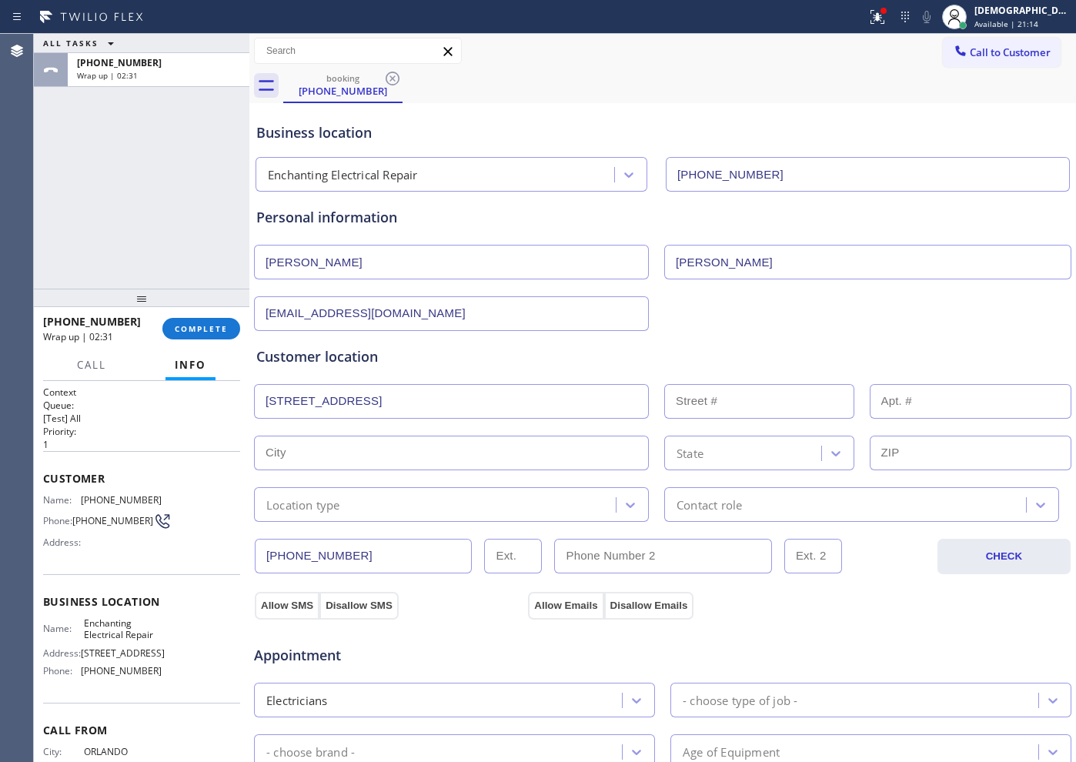
type input "312 Leads St"
type input "312"
type input "[GEOGRAPHIC_DATA]"
type input "75203"
click at [379, 505] on div "Location type" at bounding box center [437, 504] width 357 height 27
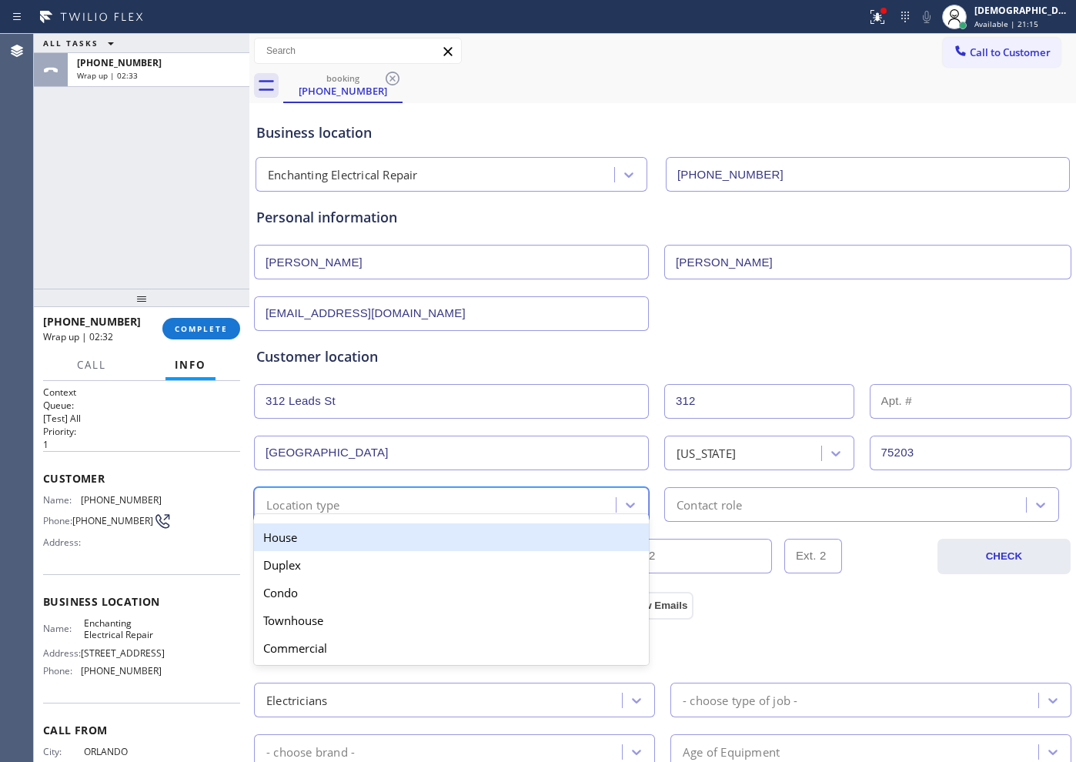
drag, startPoint x: 369, startPoint y: 532, endPoint x: 565, endPoint y: 507, distance: 197.8
click at [382, 532] on div "House" at bounding box center [451, 537] width 395 height 28
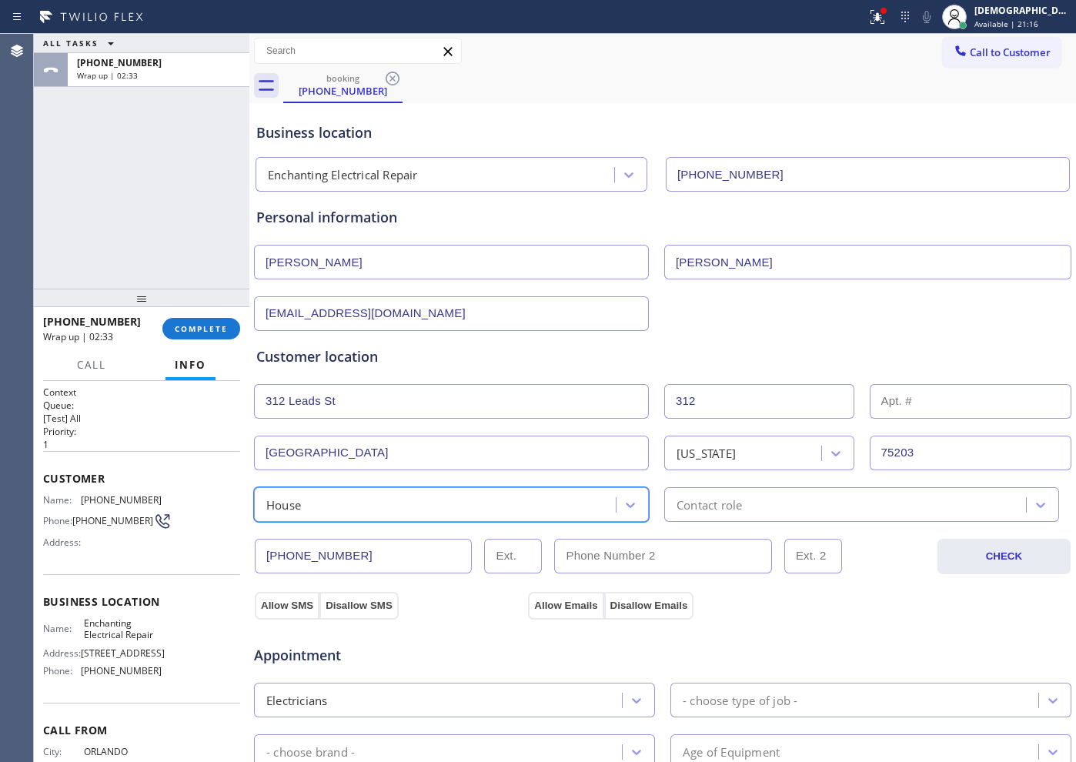
click at [684, 505] on div "Contact role" at bounding box center [708, 504] width 65 height 18
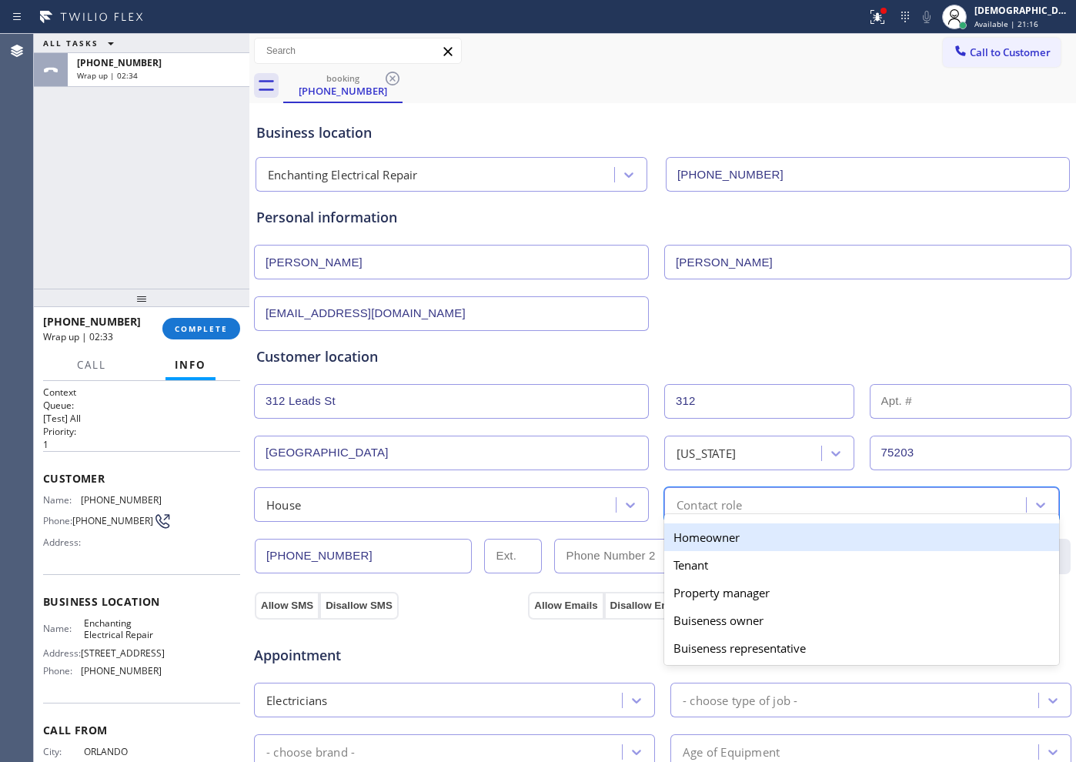
click at [687, 539] on div "Homeowner" at bounding box center [861, 537] width 395 height 28
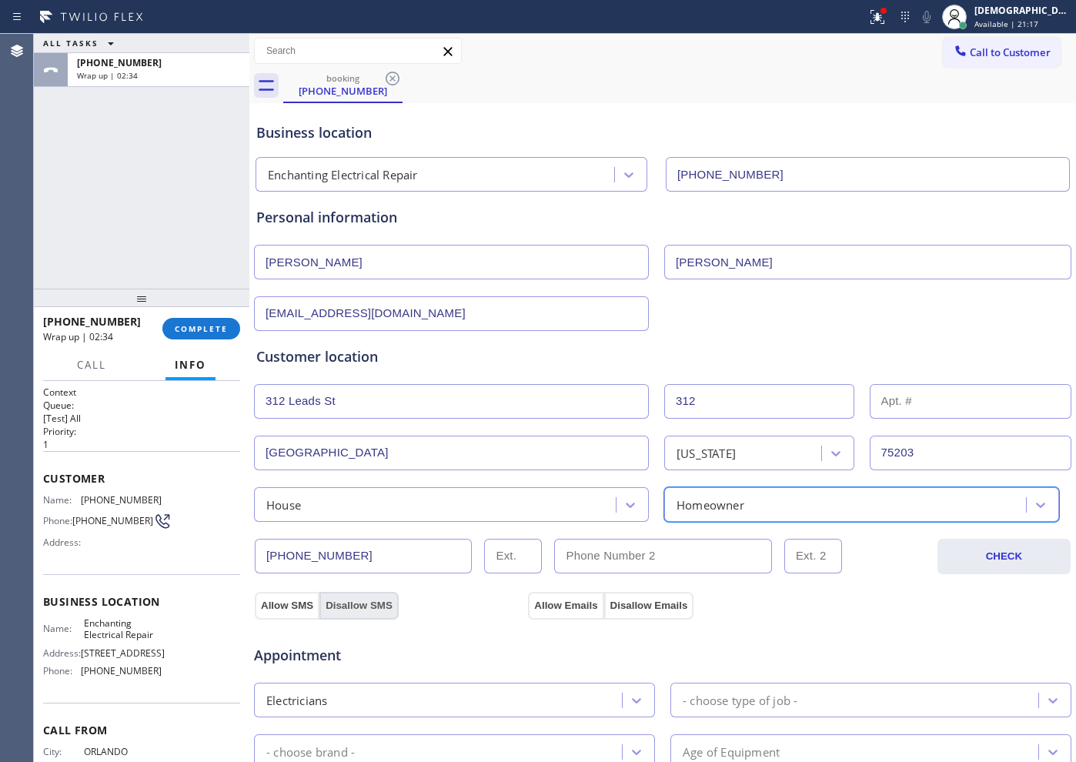
drag, startPoint x: 289, startPoint y: 602, endPoint x: 329, endPoint y: 603, distance: 39.3
click at [289, 602] on button "Allow SMS" at bounding box center [287, 606] width 65 height 28
drag, startPoint x: 541, startPoint y: 605, endPoint x: 502, endPoint y: 615, distance: 39.7
click at [542, 605] on button "Allow Emails" at bounding box center [565, 606] width 75 height 28
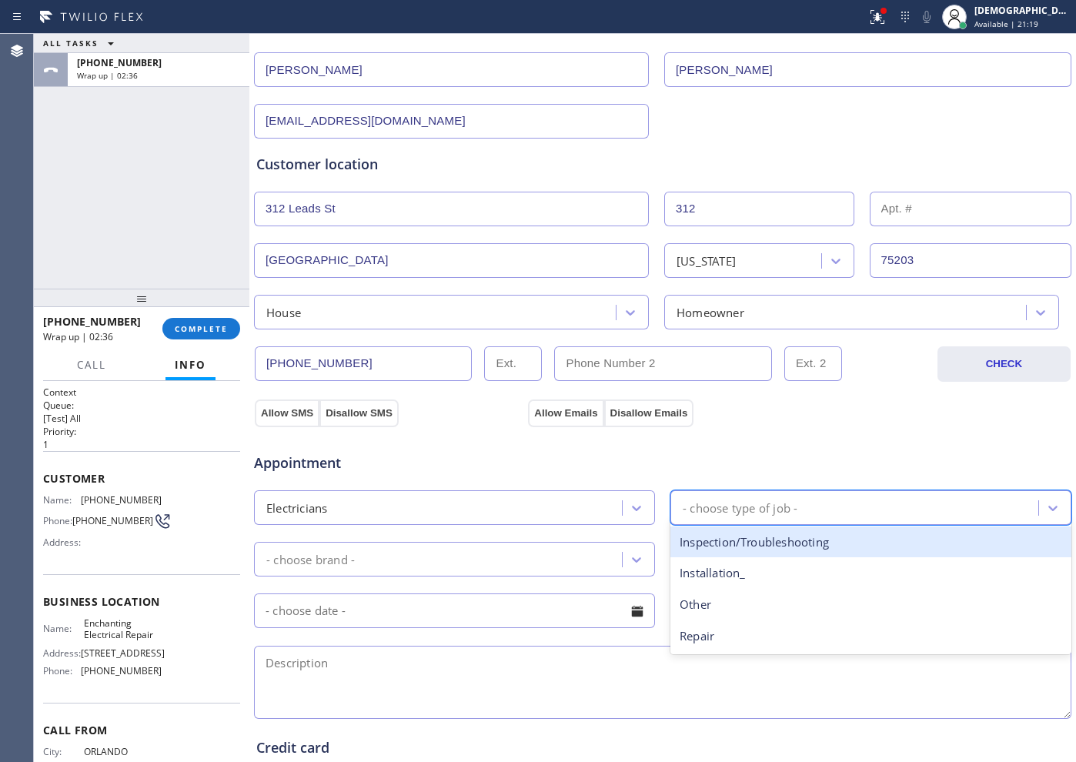
click at [705, 512] on div "- choose type of job -" at bounding box center [739, 508] width 115 height 18
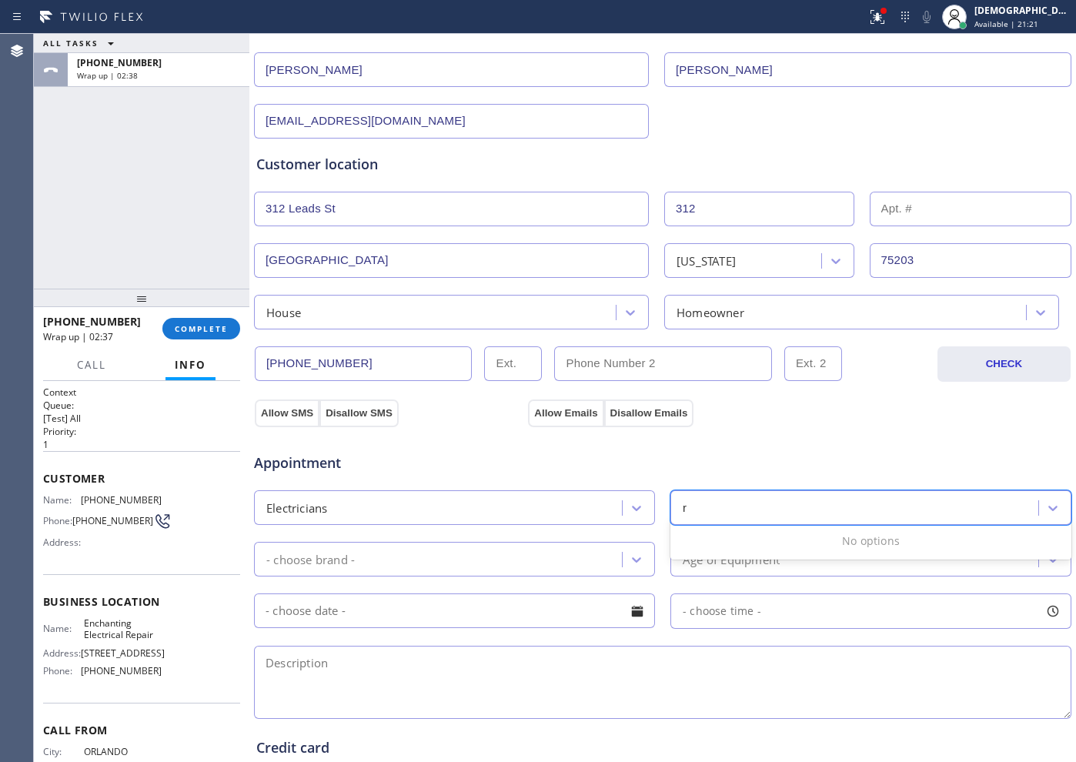
type input "re"
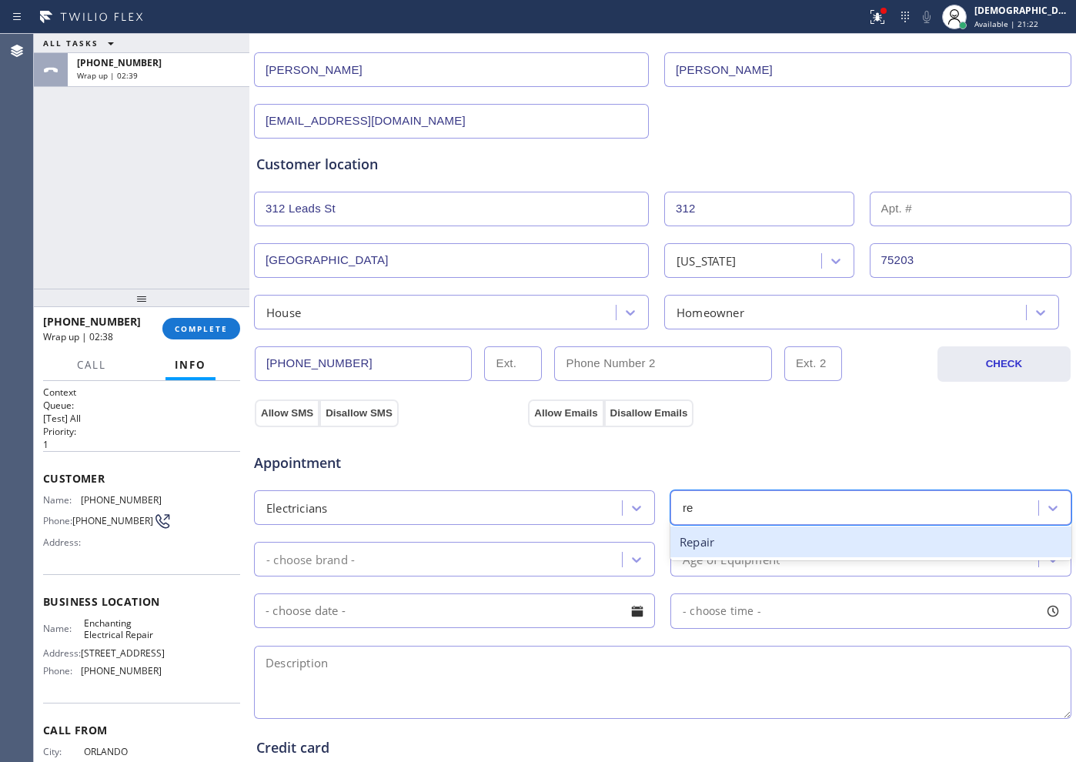
click at [716, 545] on div "Repair" at bounding box center [870, 542] width 401 height 32
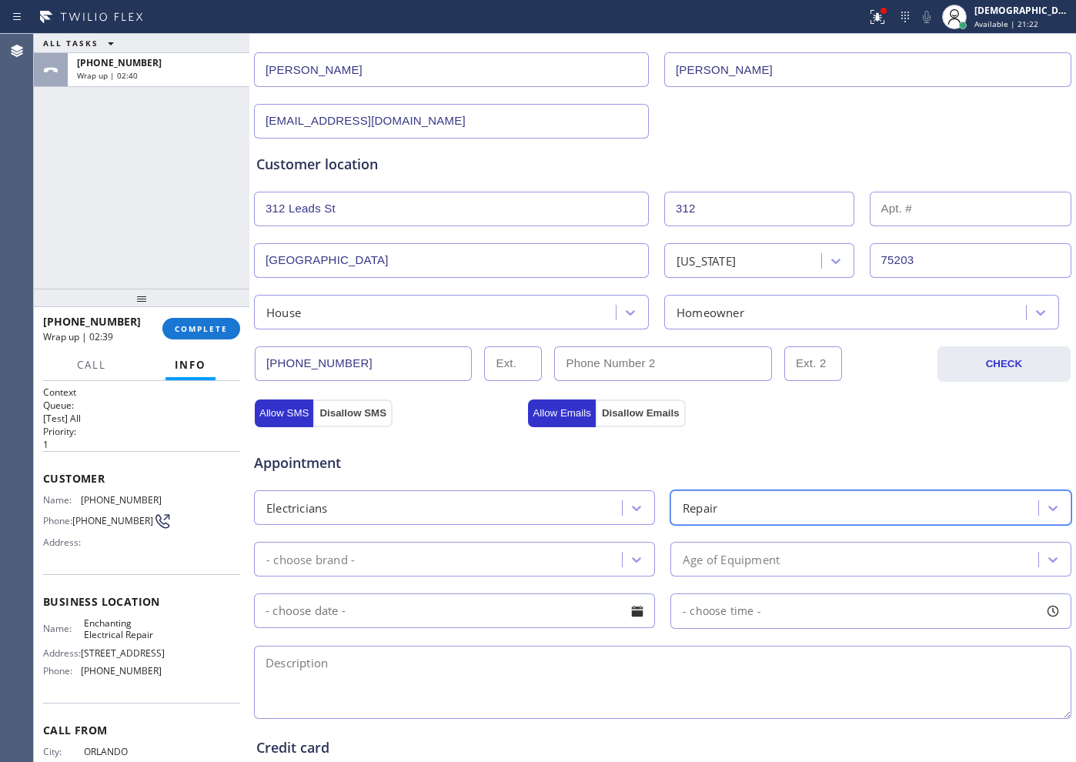
click at [451, 558] on div "- choose brand -" at bounding box center [440, 559] width 363 height 27
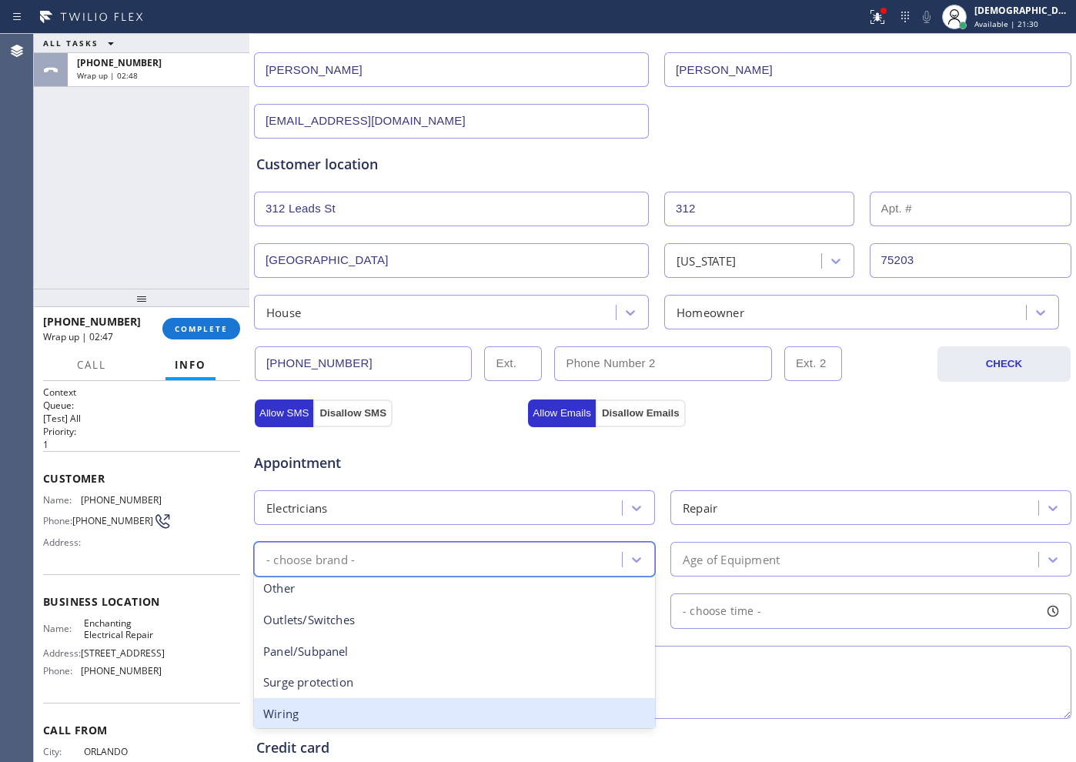
click at [419, 609] on div "Wiring" at bounding box center [454, 714] width 401 height 32
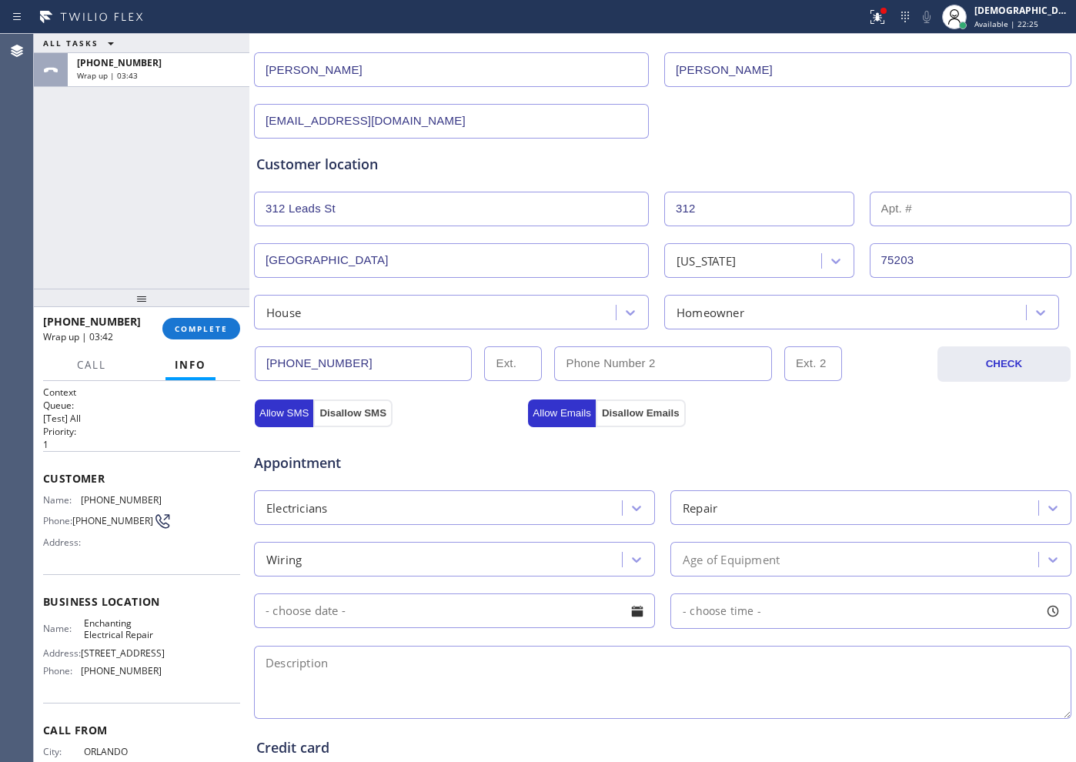
click at [739, 562] on div "Age of Equipment" at bounding box center [730, 559] width 97 height 18
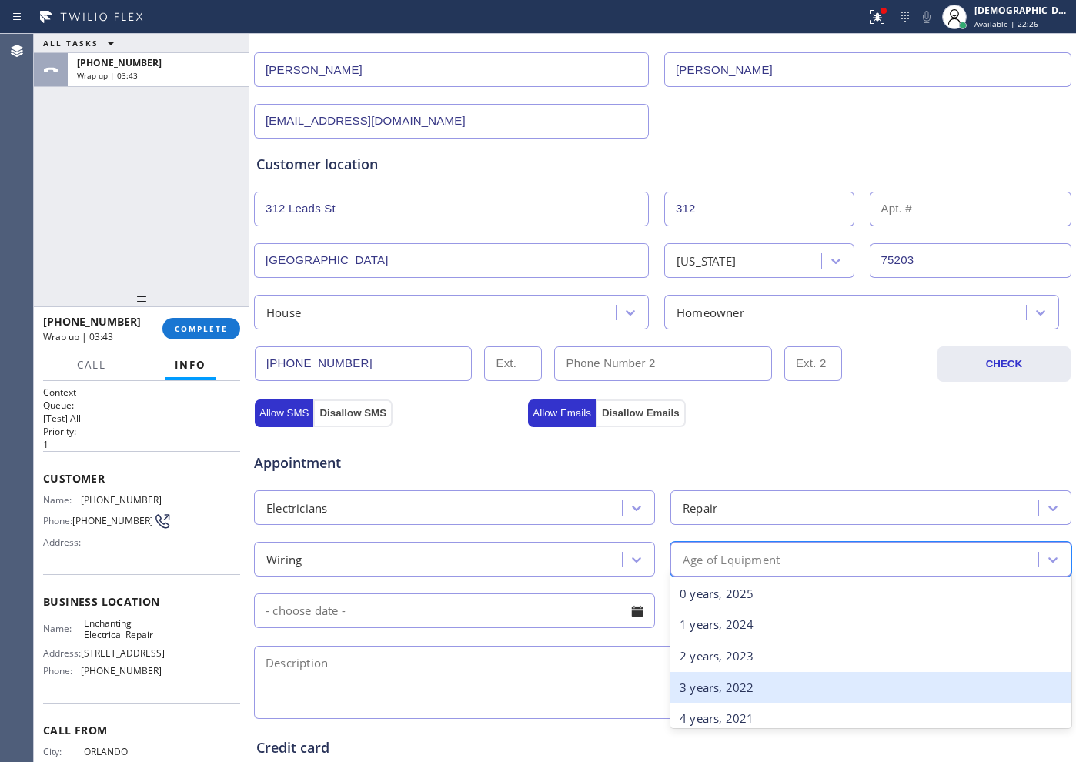
click at [718, 609] on div "3 years, 2022" at bounding box center [870, 688] width 401 height 32
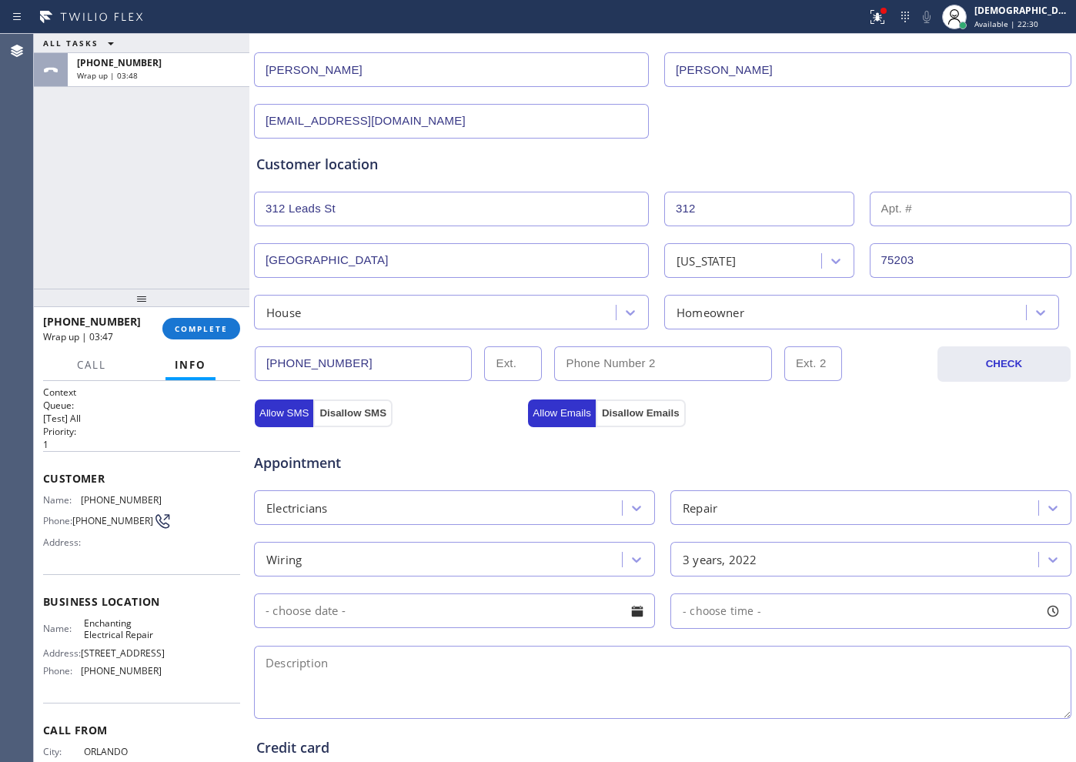
click at [383, 609] on textarea at bounding box center [662, 682] width 817 height 73
paste textarea "rewiring the entire home"
click at [558, 609] on textarea "rewiring the entire home /" at bounding box center [662, 682] width 817 height 73
paste textarea "[STREET_ADDRESS]"
click at [548, 609] on textarea "rewiring the entire home / House HO / [STREET_ADDRESS]" at bounding box center [662, 682] width 817 height 73
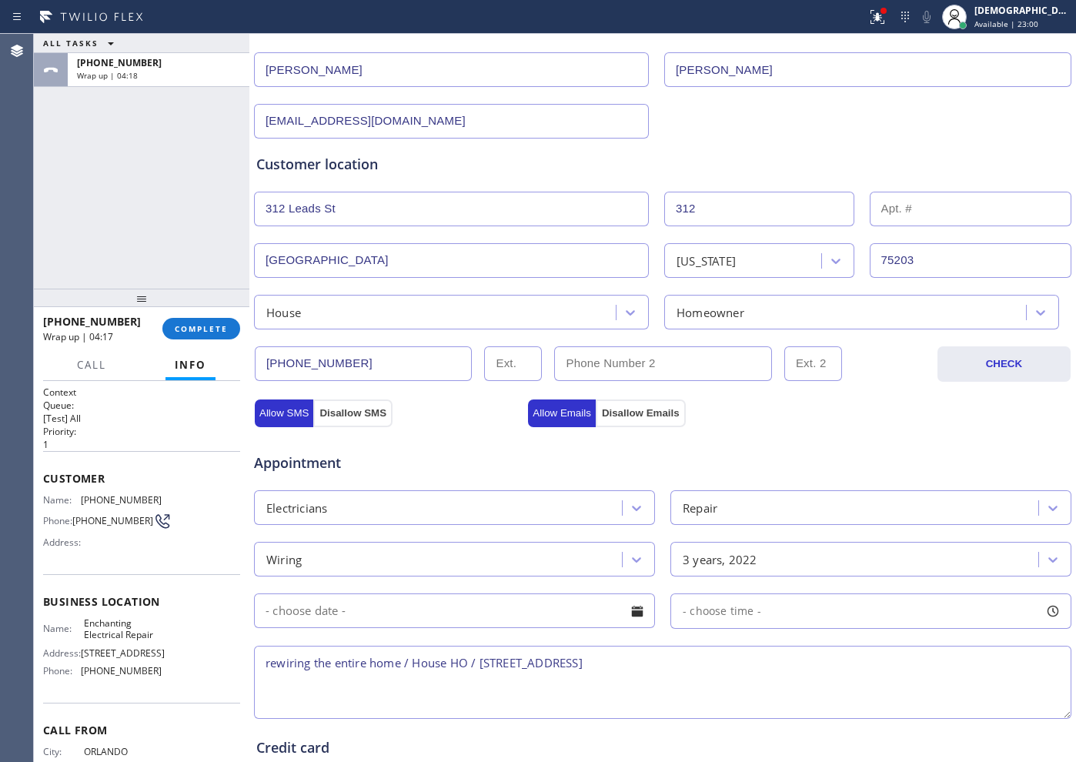
click at [148, 609] on span "[STREET_ADDRESS]" at bounding box center [123, 653] width 84 height 12
drag, startPoint x: 129, startPoint y: 705, endPoint x: 81, endPoint y: 659, distance: 66.9
click at [81, 609] on span "[STREET_ADDRESS]" at bounding box center [123, 653] width 84 height 12
click at [824, 609] on textarea "rewiring the entire home / House HO / [STREET_ADDRESS]" at bounding box center [662, 682] width 817 height 73
paste textarea "[STREET_ADDRESS]"
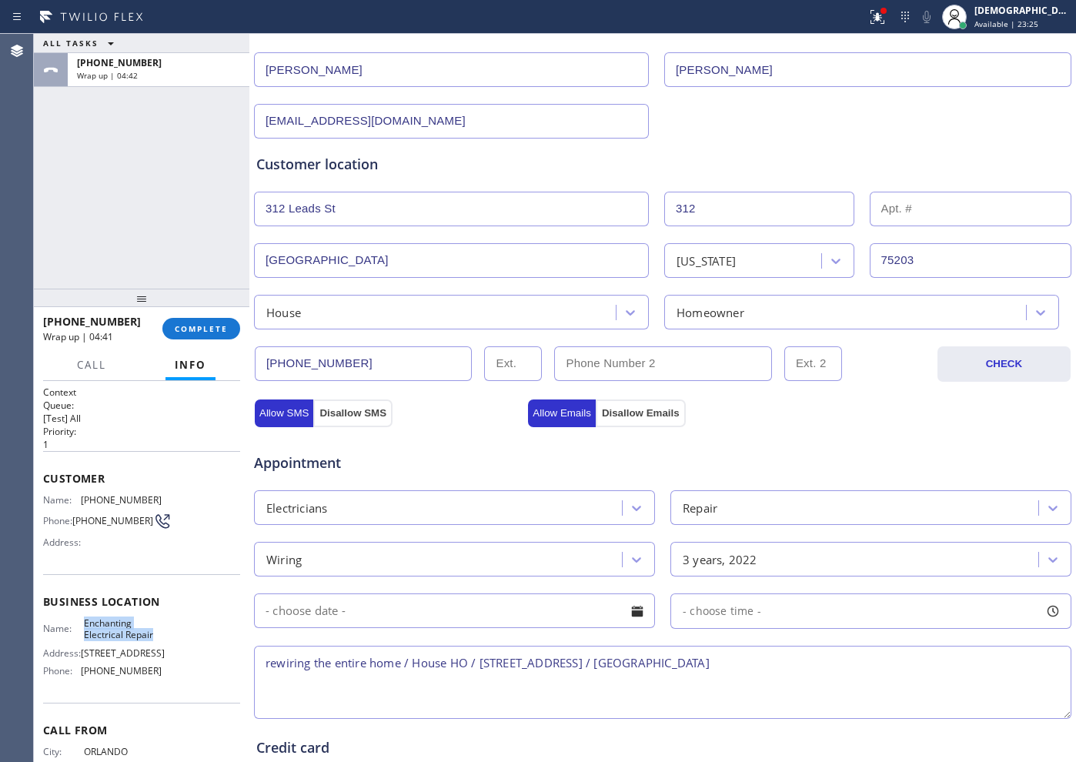
drag, startPoint x: 163, startPoint y: 644, endPoint x: 80, endPoint y: 633, distance: 83.8
click at [80, 609] on div "Name: Enchanting Electrical Repair Address: [STREET_ADDRESS] Phone: [PHONE_NUMB…" at bounding box center [141, 650] width 197 height 66
click at [701, 609] on textarea "rewiring the entire home / House HO / [STREET_ADDRESS] / [GEOGRAPHIC_DATA]" at bounding box center [662, 682] width 817 height 73
drag, startPoint x: 675, startPoint y: 659, endPoint x: 652, endPoint y: 660, distance: 22.4
click at [652, 609] on textarea "rewiring the entire home / House HO / [STREET_ADDRESS] / [GEOGRAPHIC_DATA]" at bounding box center [662, 682] width 817 height 73
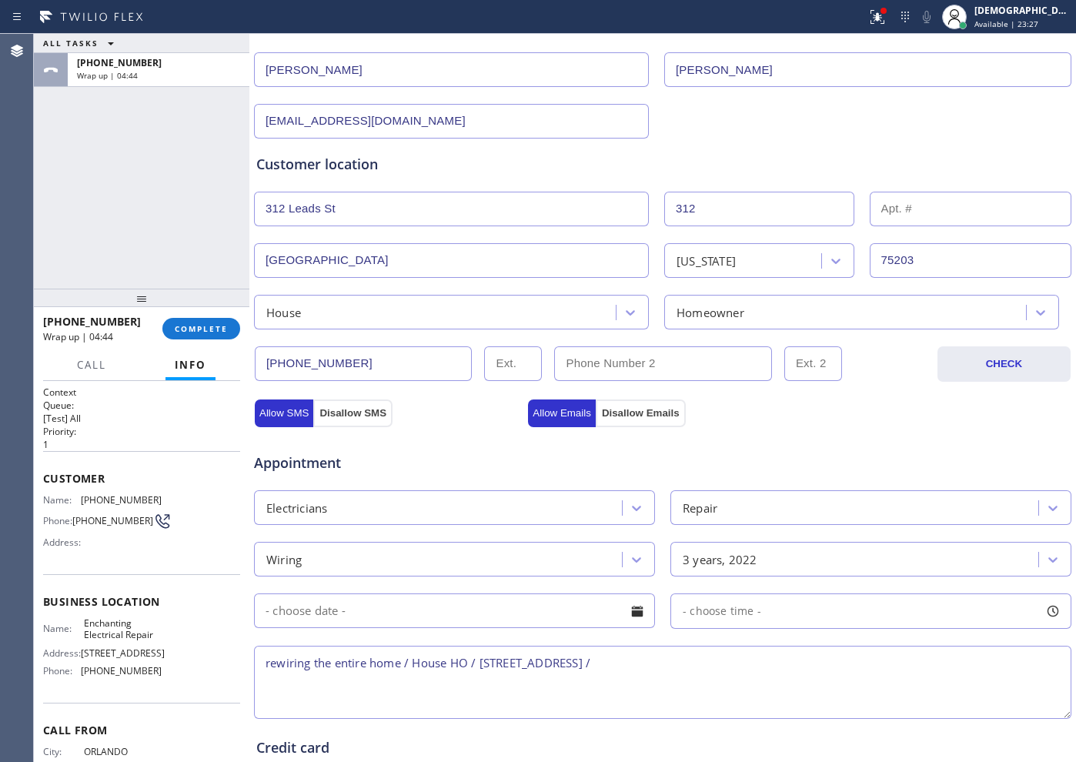
paste textarea "Enchanting Electrical Repair"
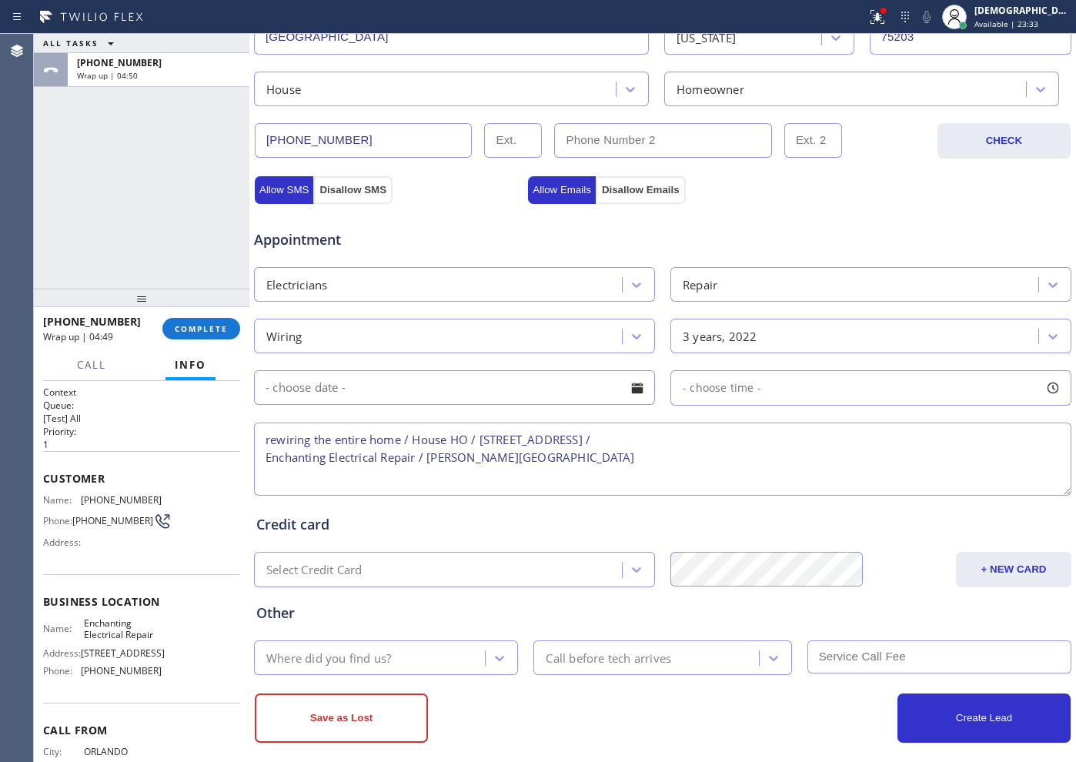
scroll to position [431, 0]
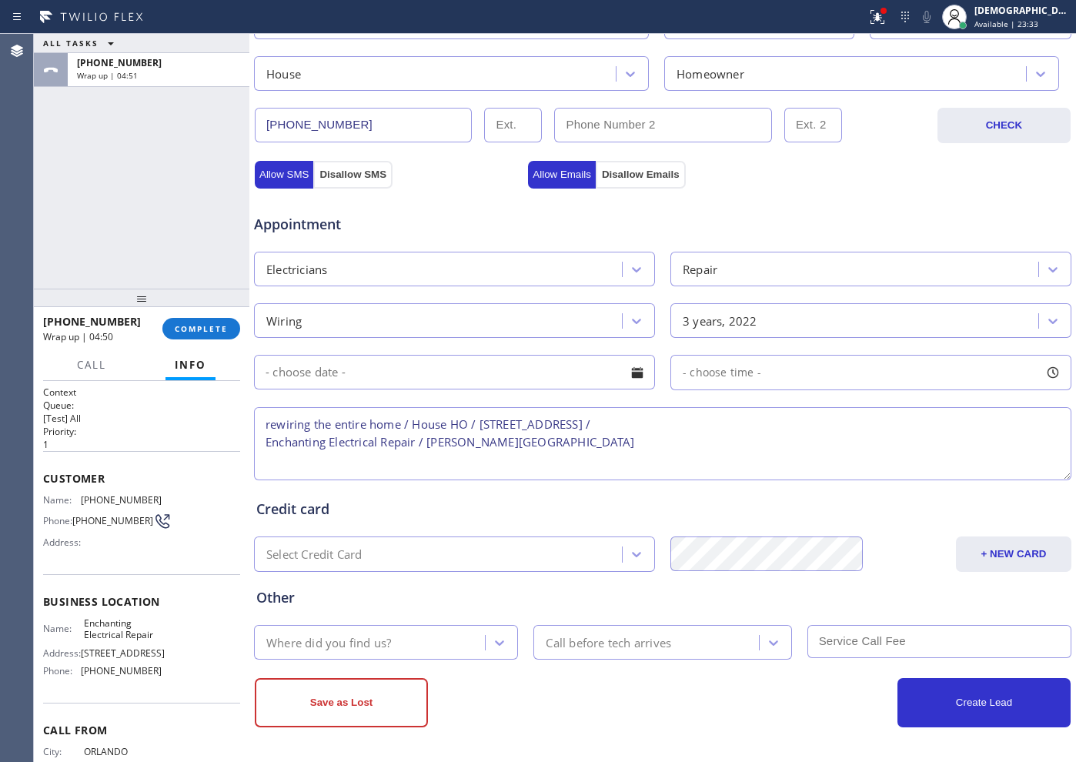
type textarea "rewiring the entire home / House HO / [STREET_ADDRESS] / Enchanting Electrical …"
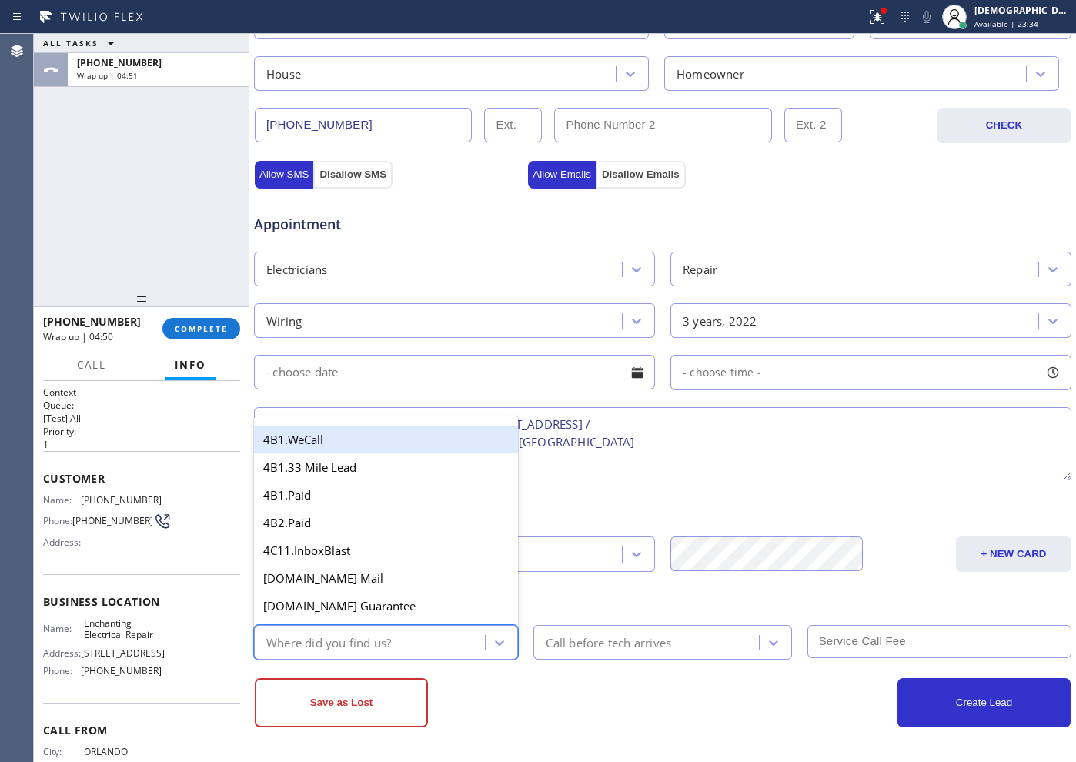
click at [379, 609] on div "Where did you find us?" at bounding box center [328, 642] width 125 height 18
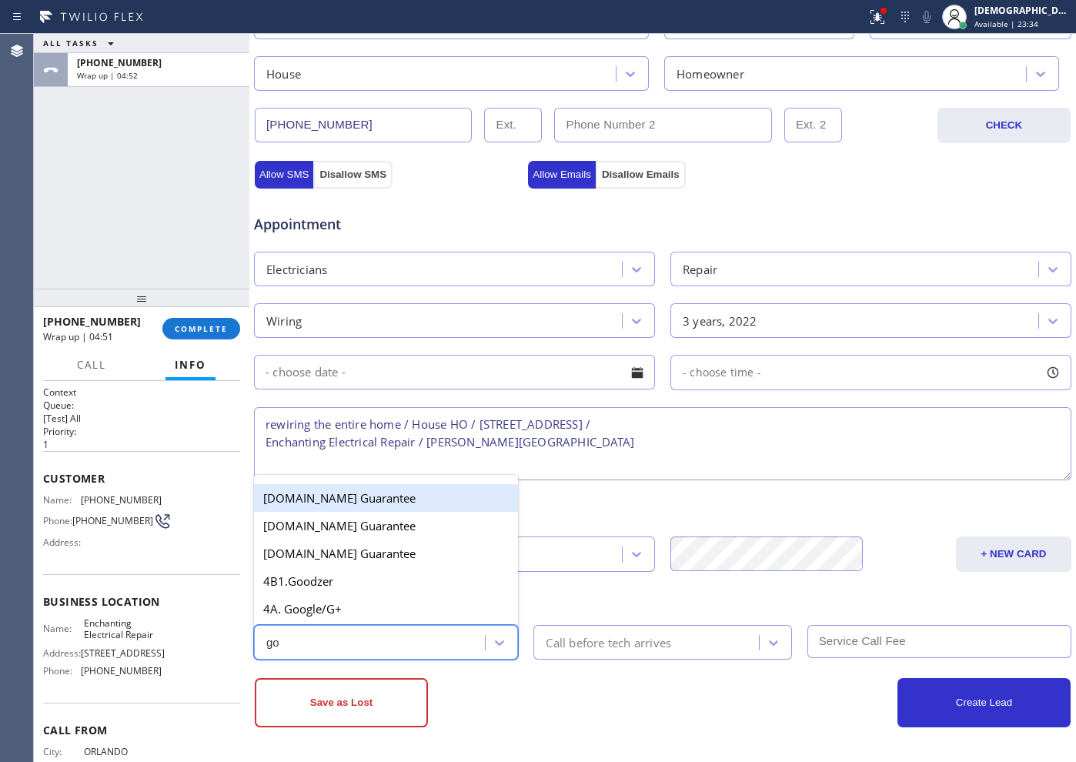
type input "goo"
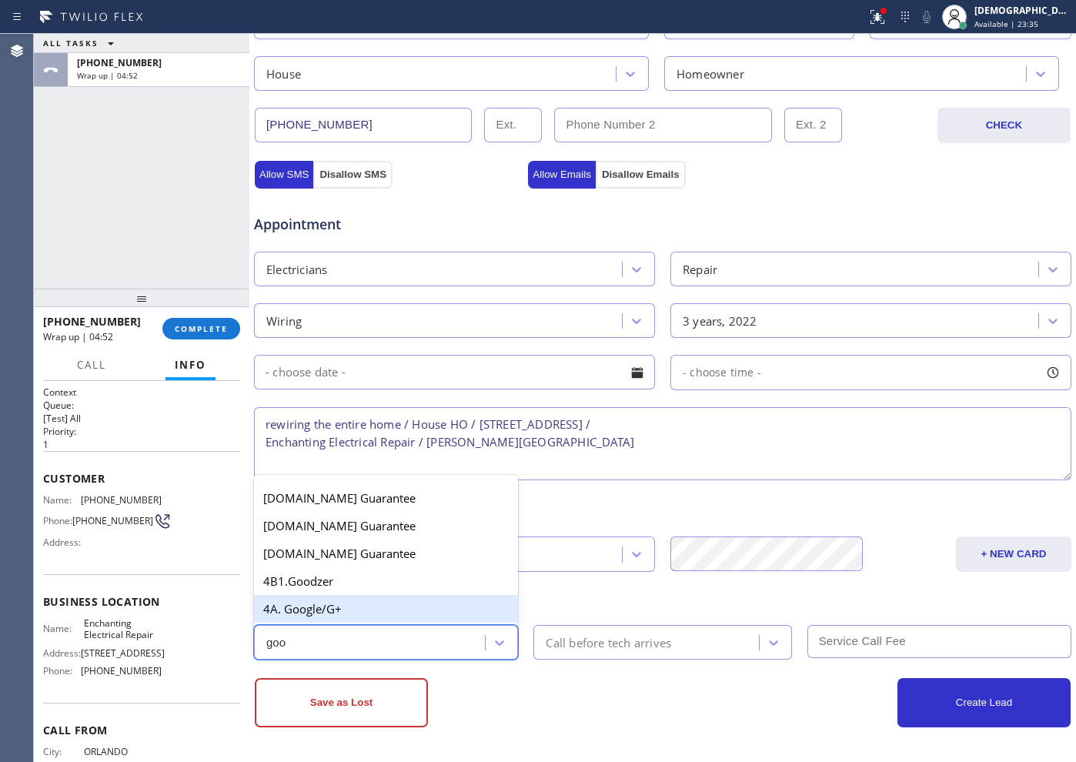
click at [362, 609] on div "4A. Google/G+" at bounding box center [386, 609] width 264 height 28
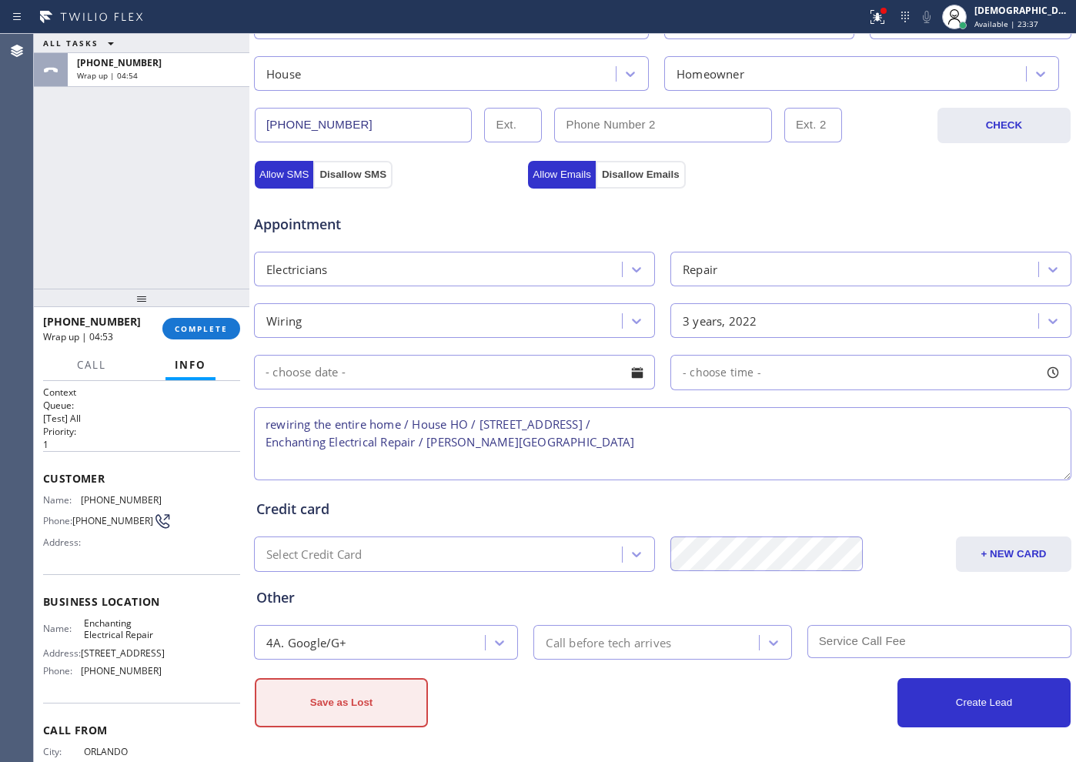
click at [385, 609] on button "Save as Lost" at bounding box center [341, 702] width 173 height 49
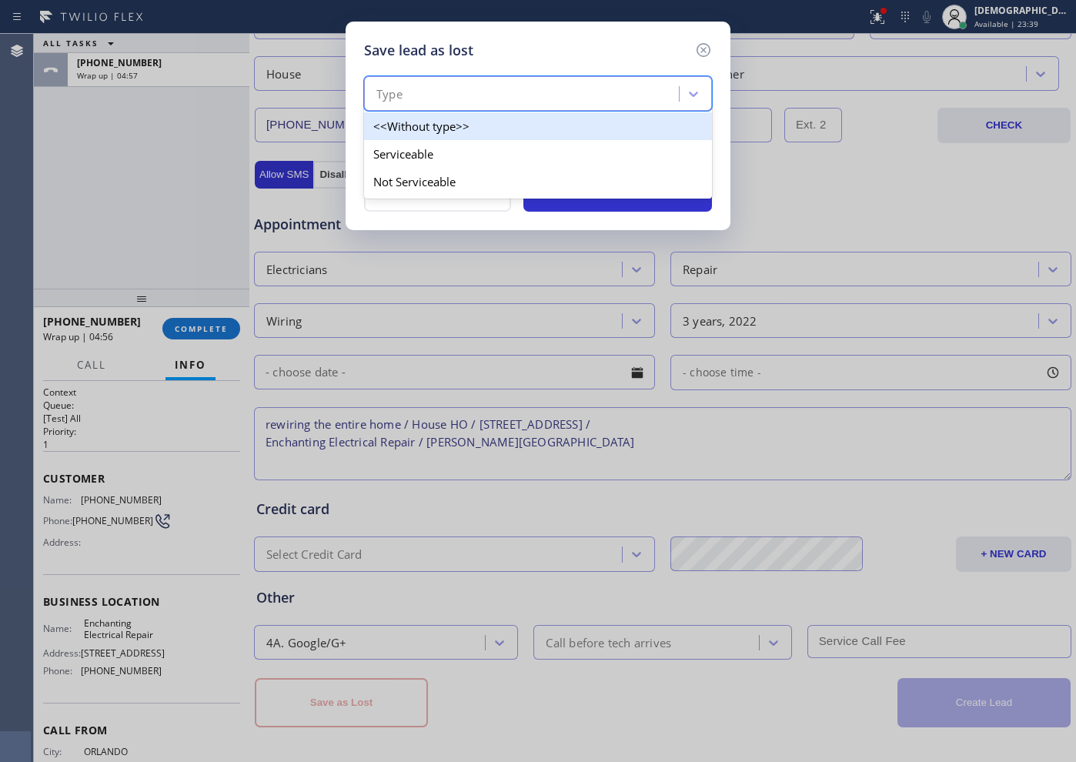
drag, startPoint x: 450, startPoint y: 95, endPoint x: 433, endPoint y: 142, distance: 49.2
click at [450, 96] on div "Type" at bounding box center [524, 94] width 310 height 27
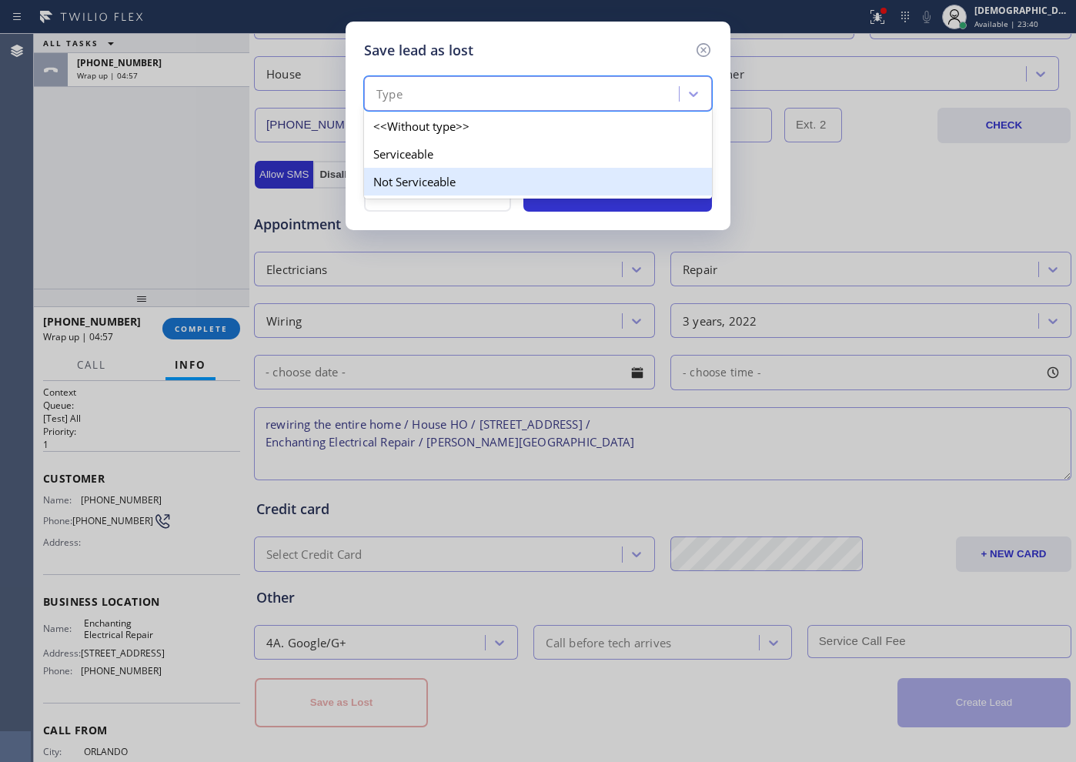
click at [424, 177] on div "Not Serviceable" at bounding box center [538, 182] width 348 height 28
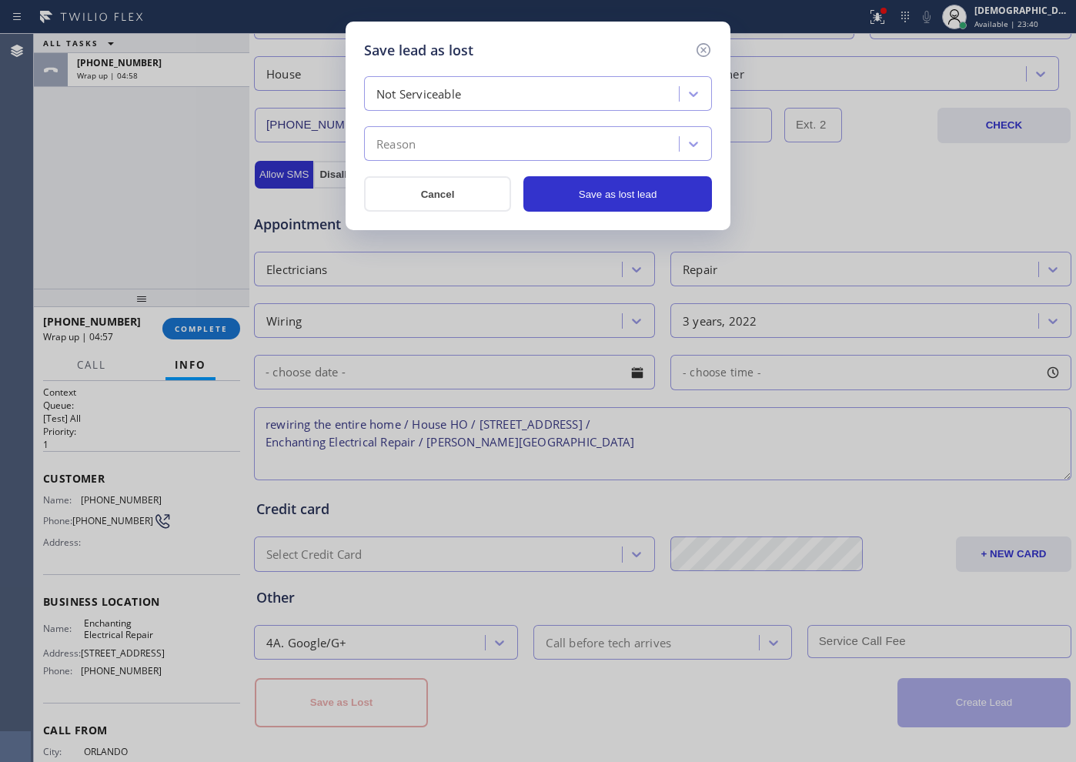
click at [431, 135] on div "Reason" at bounding box center [524, 144] width 310 height 27
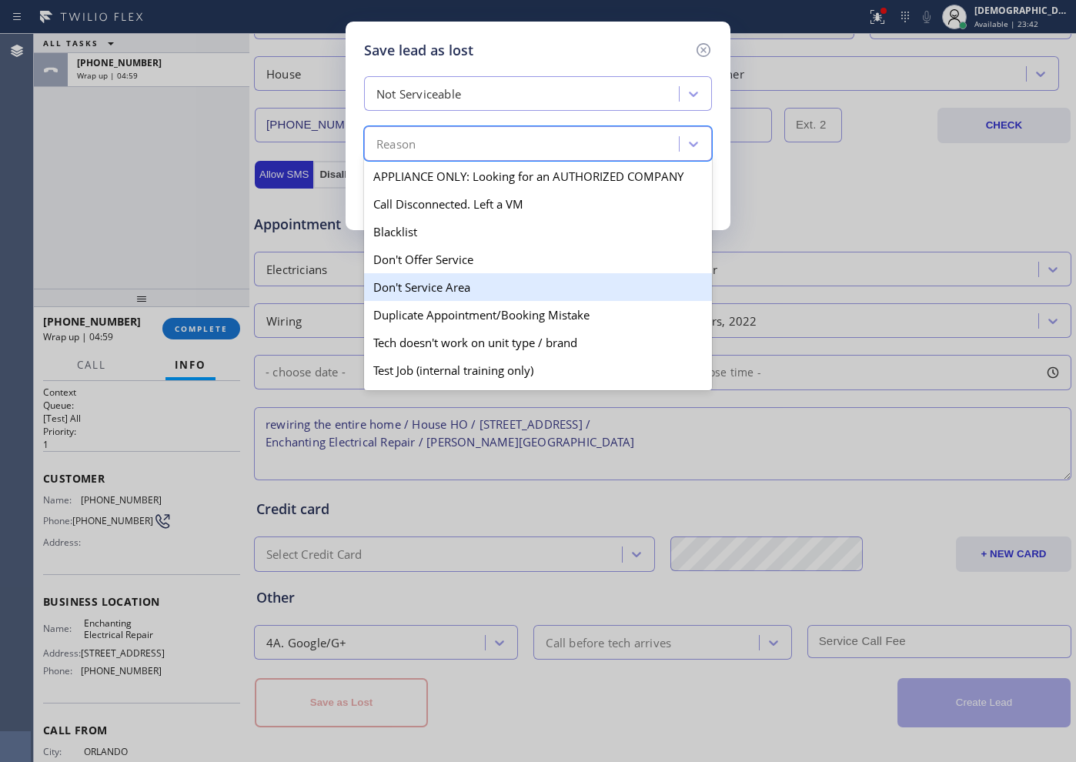
click at [479, 276] on div "Don't Service Area" at bounding box center [538, 287] width 348 height 28
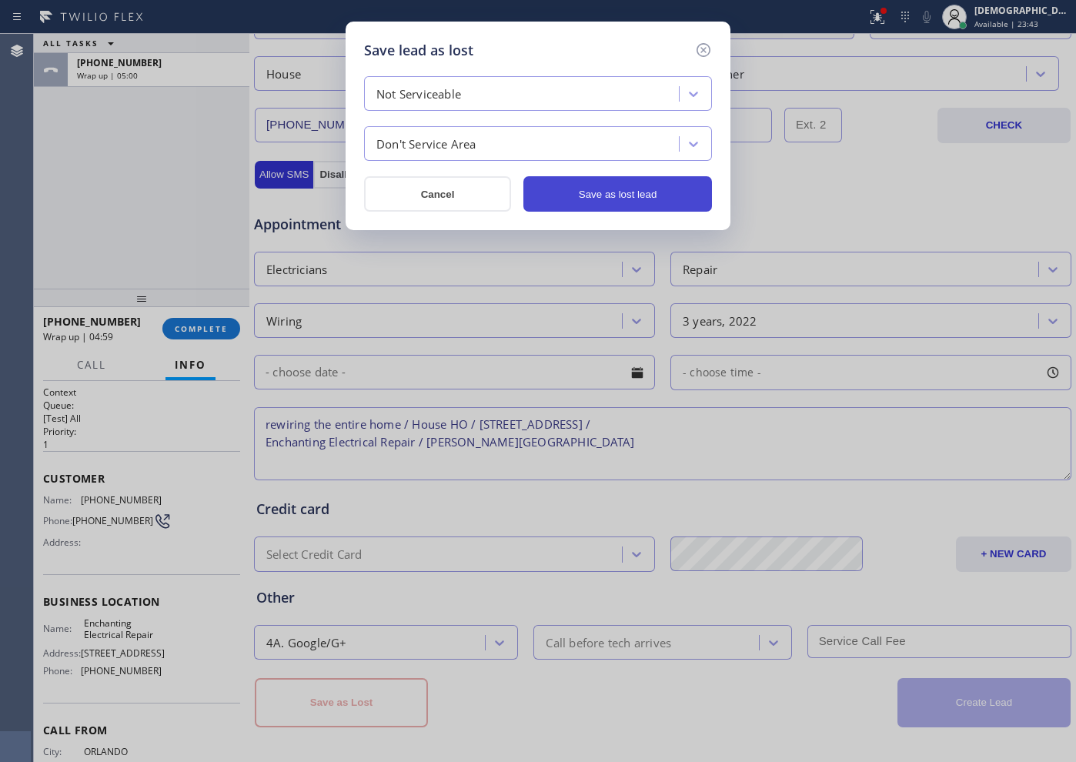
click at [557, 199] on button "Save as lost lead" at bounding box center [617, 193] width 189 height 35
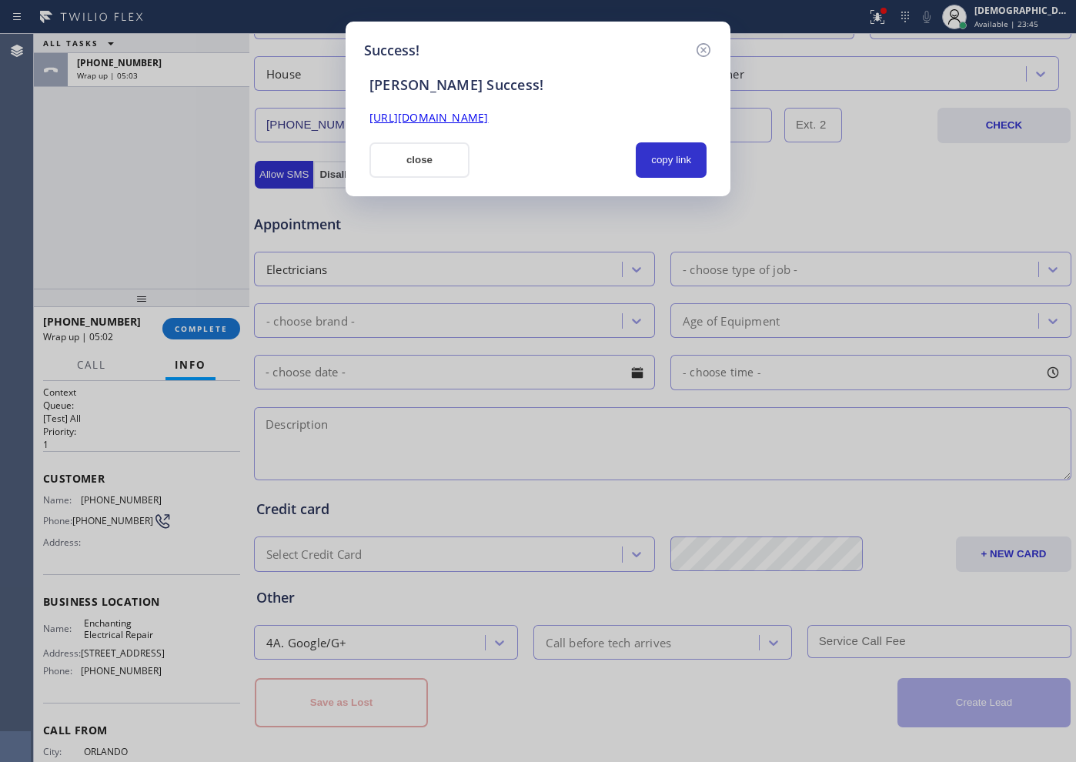
click at [450, 163] on button "close" at bounding box center [419, 159] width 100 height 35
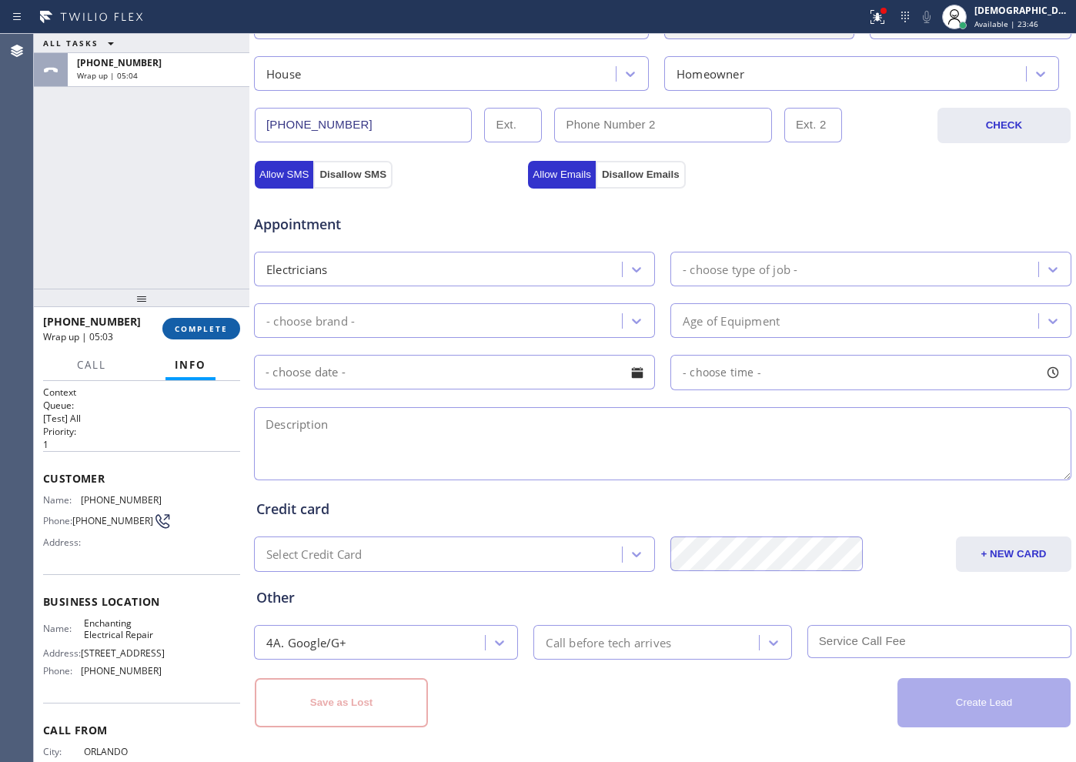
click at [216, 326] on span "COMPLETE" at bounding box center [201, 328] width 53 height 11
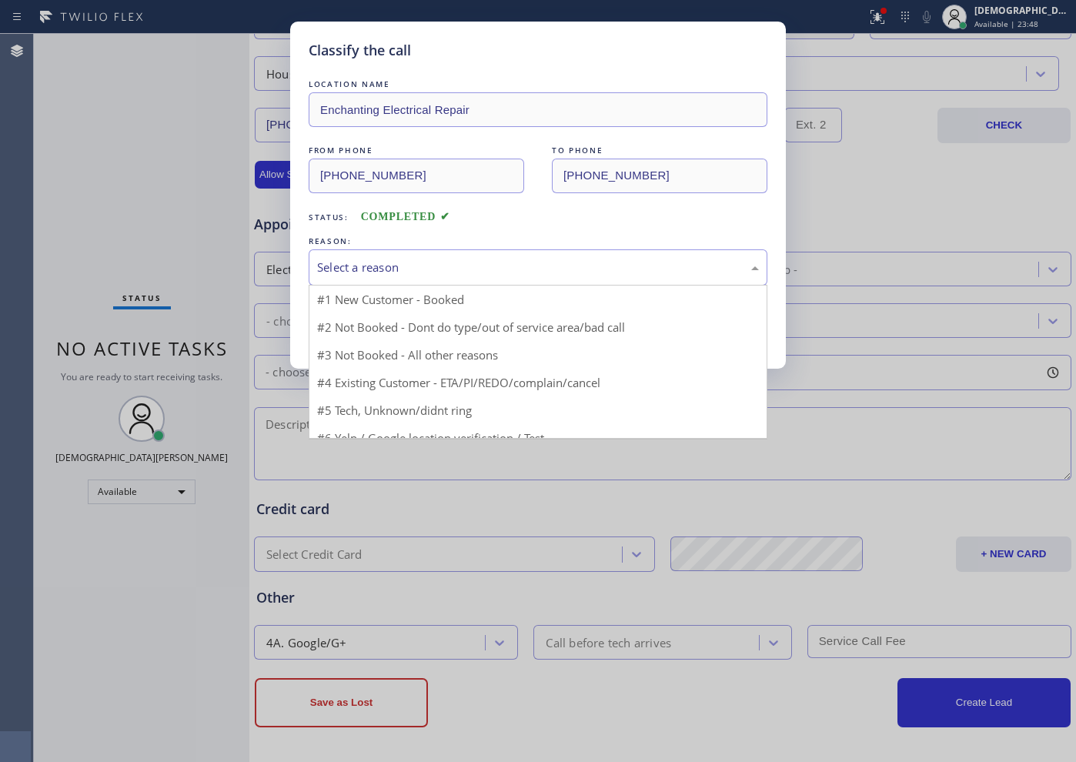
click at [443, 254] on div "Select a reason" at bounding box center [538, 267] width 459 height 36
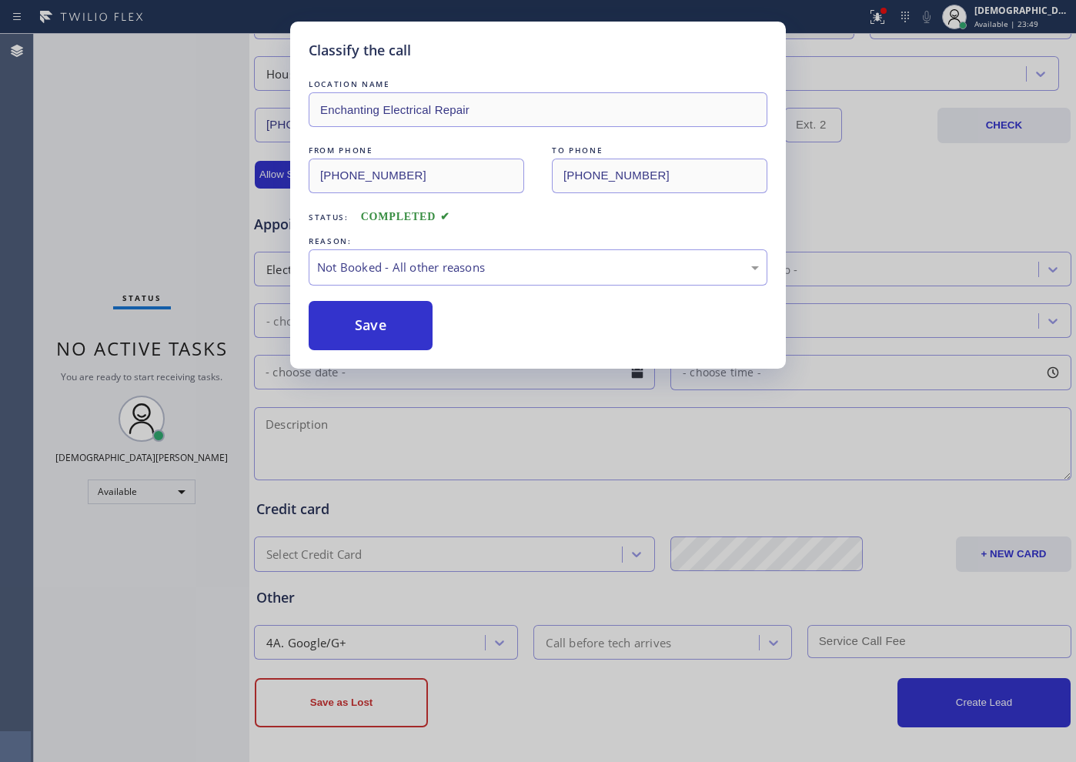
click at [402, 316] on button "Save" at bounding box center [371, 325] width 124 height 49
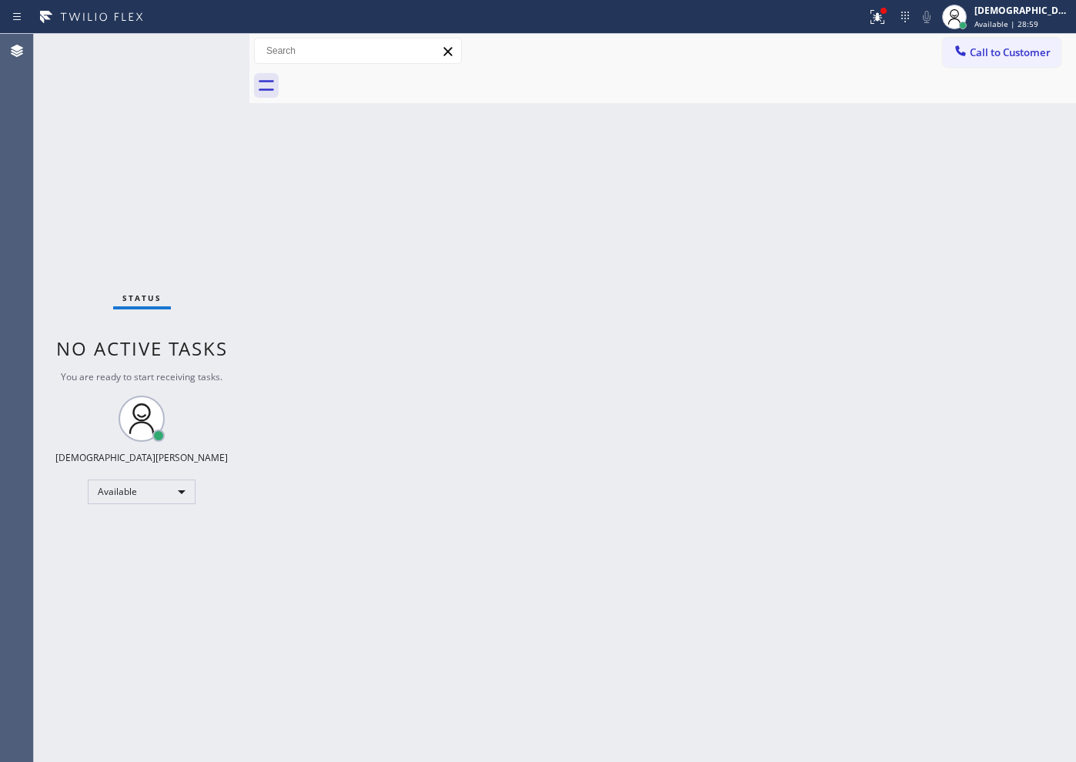
click at [734, 609] on div "Back to Dashboard Change Sender ID Customers Technicians Select a contact Outbo…" at bounding box center [662, 398] width 826 height 728
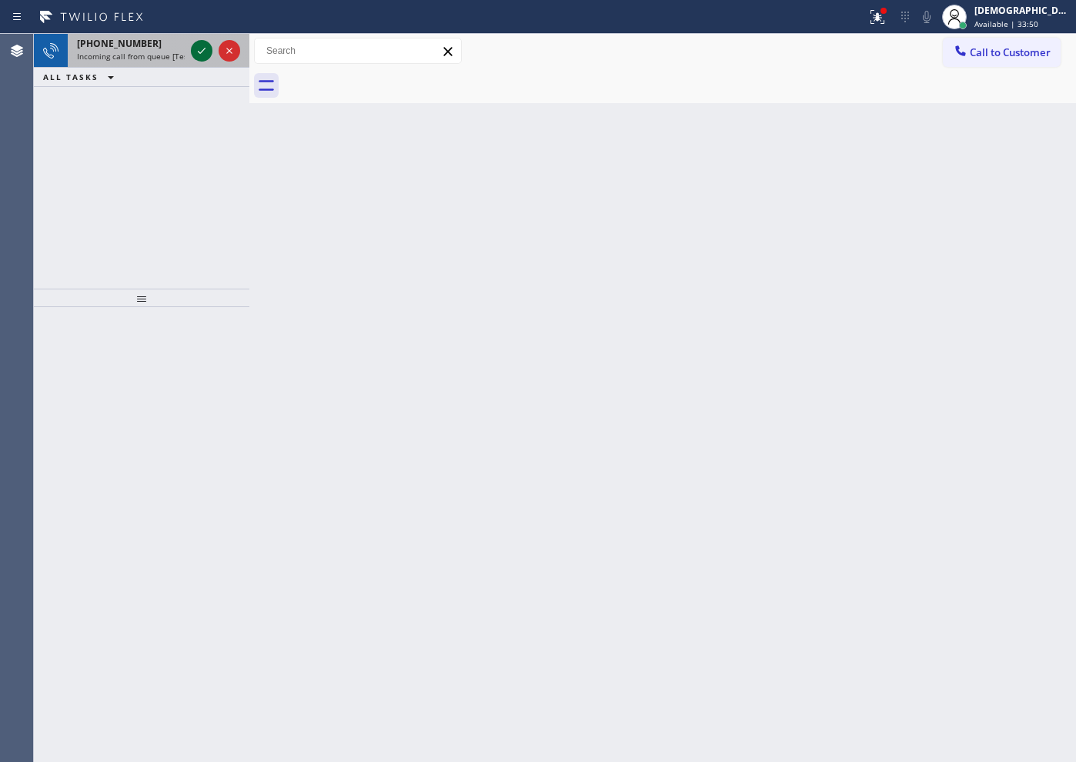
click at [192, 49] on div at bounding box center [202, 51] width 22 height 18
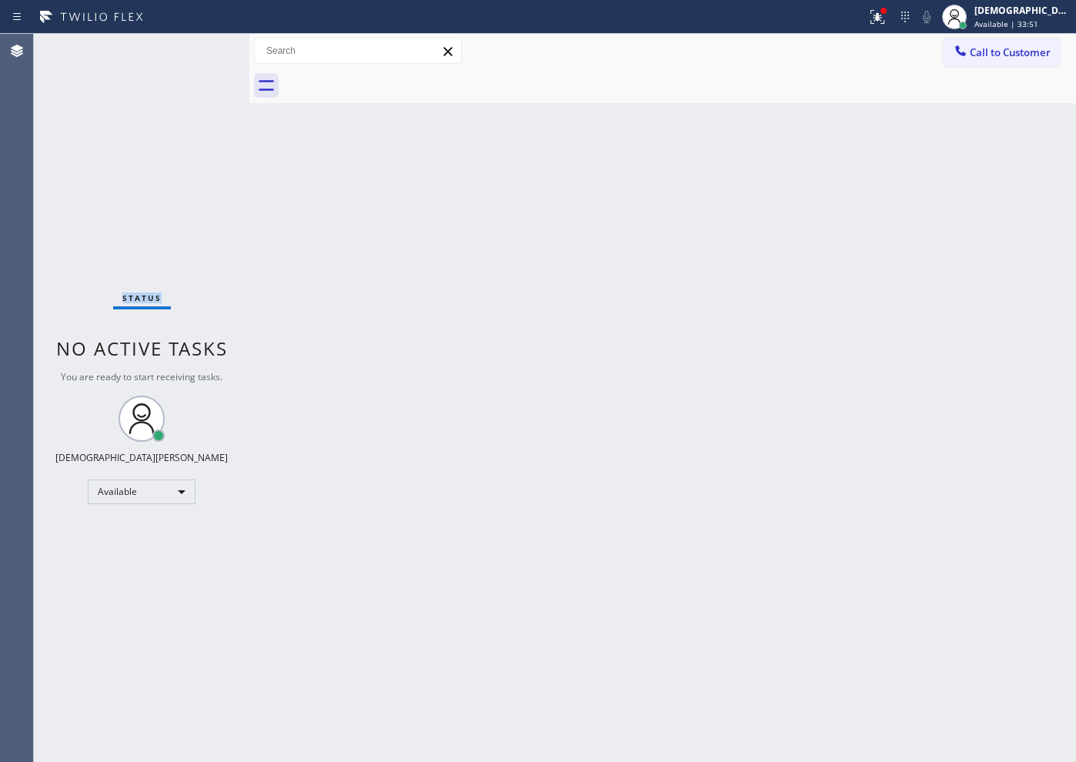
click at [193, 48] on div "Status No active tasks You are ready to start receiving tasks. Christian Cinco …" at bounding box center [141, 398] width 215 height 728
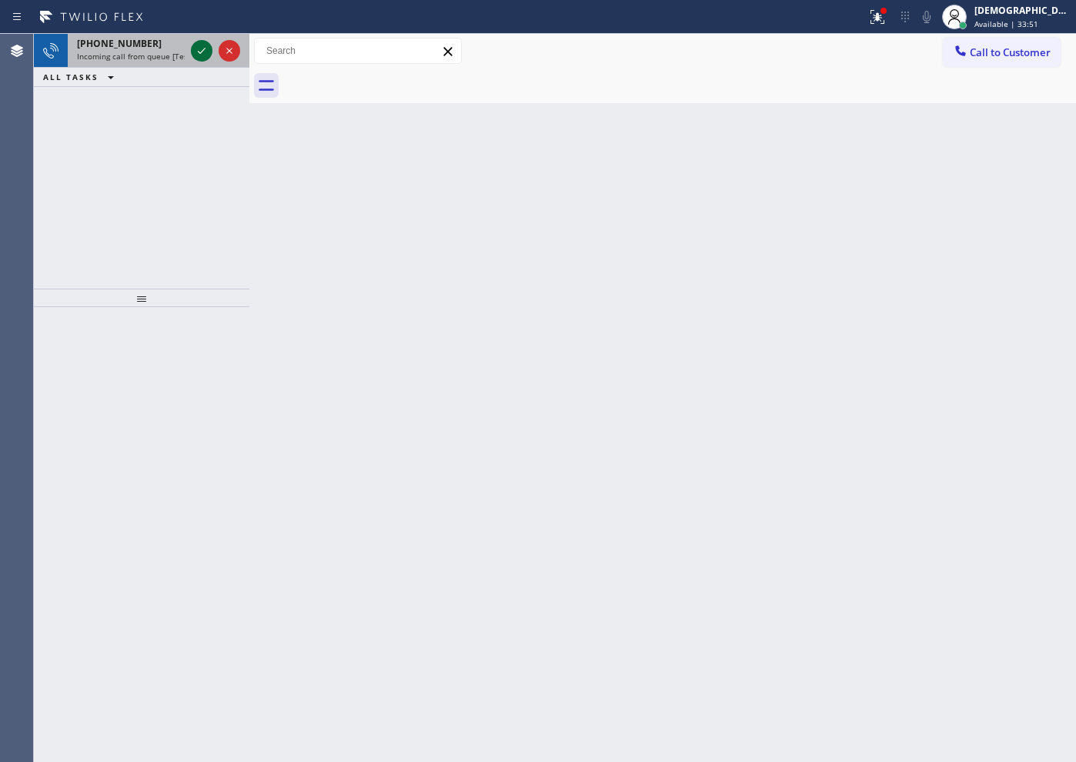
click at [195, 55] on icon at bounding box center [201, 51] width 18 height 18
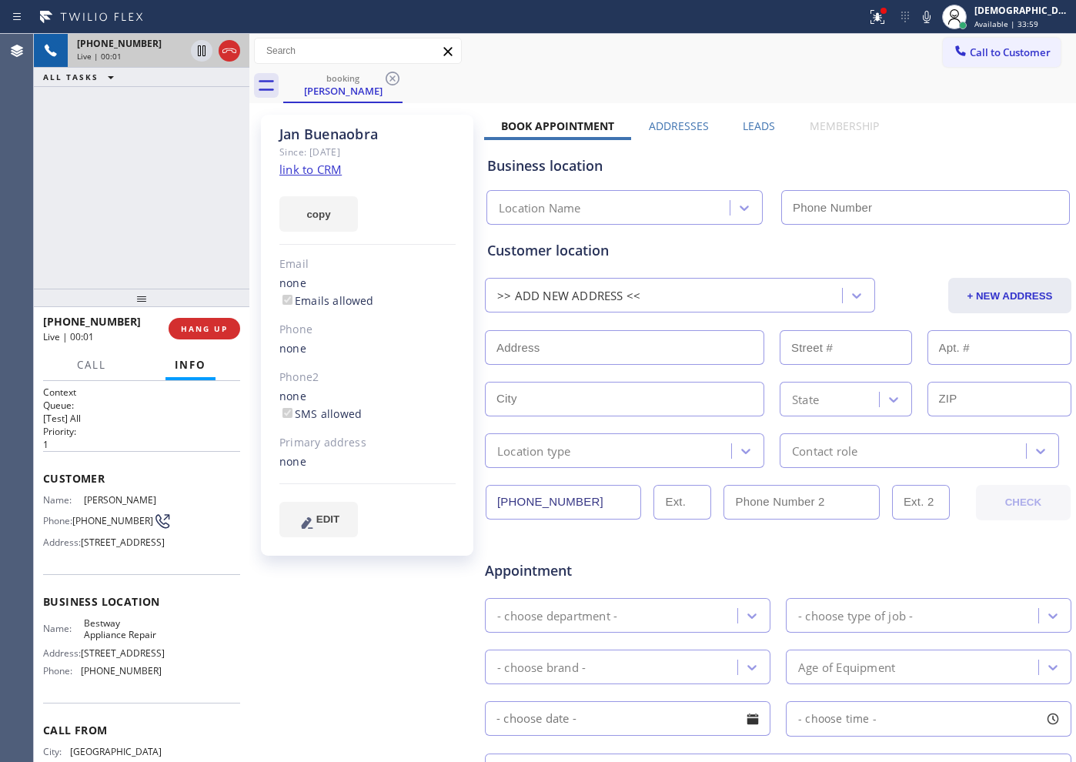
type input "[PHONE_NUMBER]"
click at [325, 166] on link "link to CRM" at bounding box center [310, 169] width 62 height 15
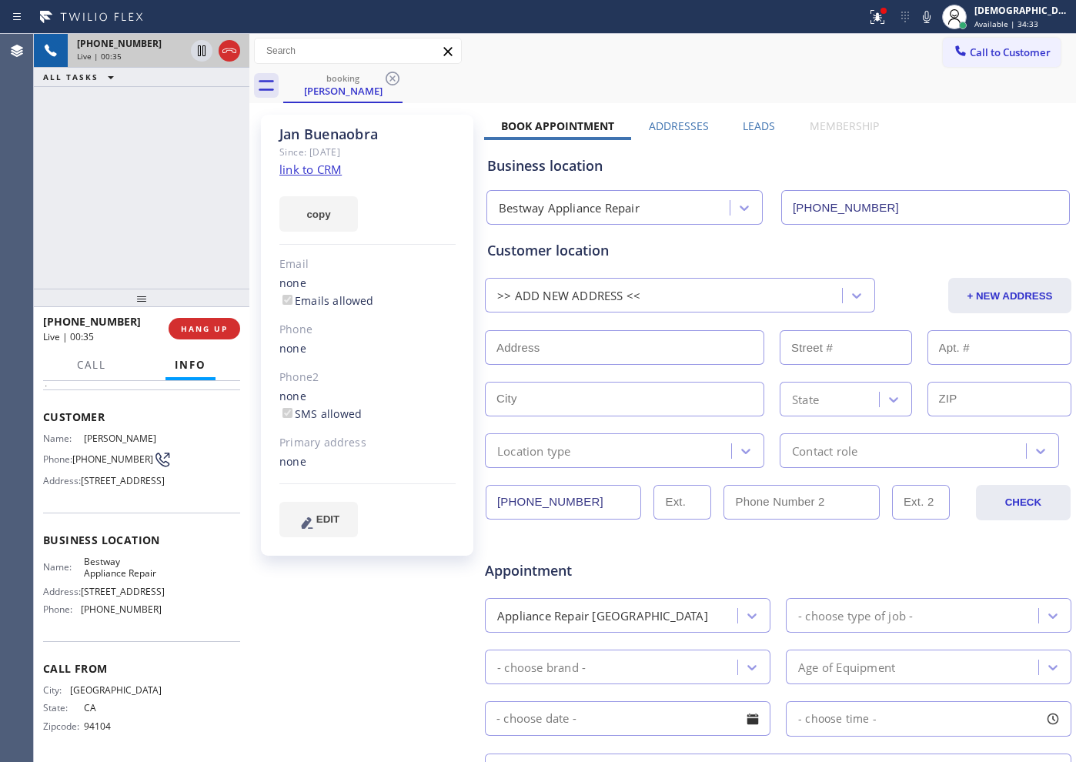
scroll to position [102, 0]
drag, startPoint x: 150, startPoint y: 587, endPoint x: 82, endPoint y: 592, distance: 67.9
click at [82, 592] on span "[STREET_ADDRESS]" at bounding box center [123, 592] width 84 height 12
drag, startPoint x: 209, startPoint y: 175, endPoint x: 200, endPoint y: 116, distance: 59.1
click at [209, 174] on div "[PHONE_NUMBER] Live | 03:25 ALL TASKS ALL TASKS ACTIVE TASKS TASKS IN WRAP UP" at bounding box center [141, 161] width 215 height 255
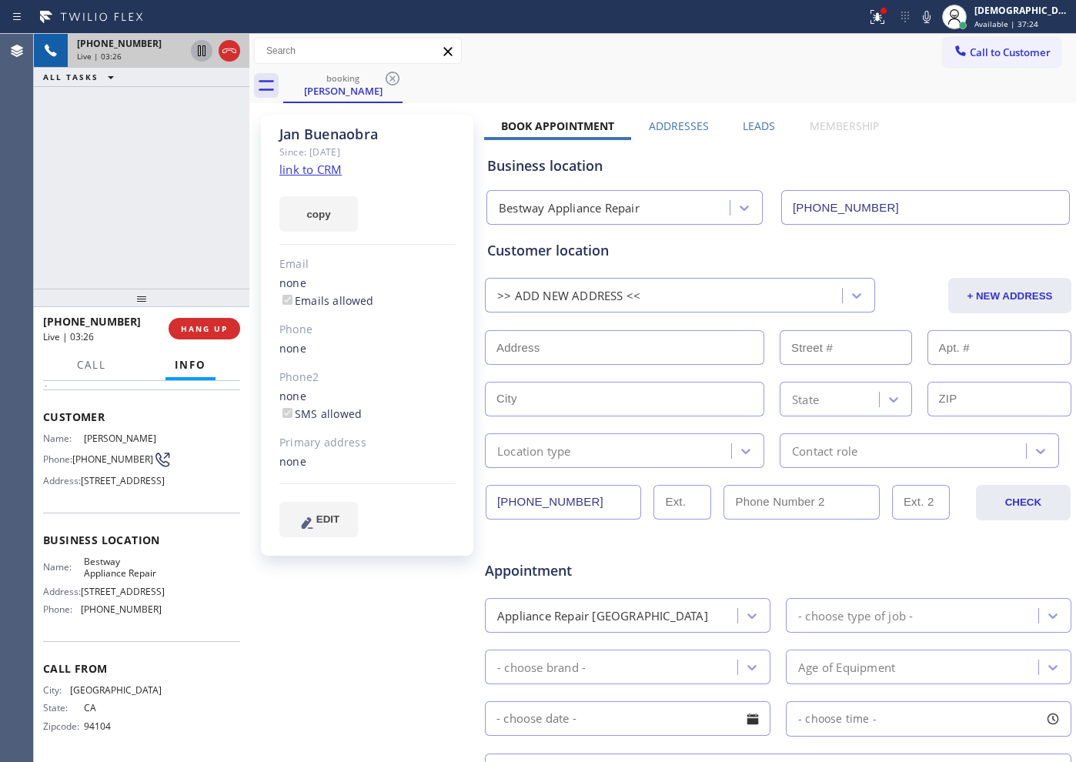
click at [197, 55] on icon at bounding box center [201, 51] width 18 height 18
click at [102, 208] on div "[PHONE_NUMBER] Live | 04:56 ALL TASKS ALL TASKS ACTIVE TASKS TASKS IN WRAP UP" at bounding box center [141, 161] width 215 height 255
click at [200, 52] on icon at bounding box center [201, 51] width 18 height 18
drag, startPoint x: 382, startPoint y: 138, endPoint x: 278, endPoint y: 141, distance: 104.7
click at [278, 141] on div "[PERSON_NAME] Since: [DATE] link to CRM copy Email none Emails allowed Phone no…" at bounding box center [367, 335] width 212 height 441
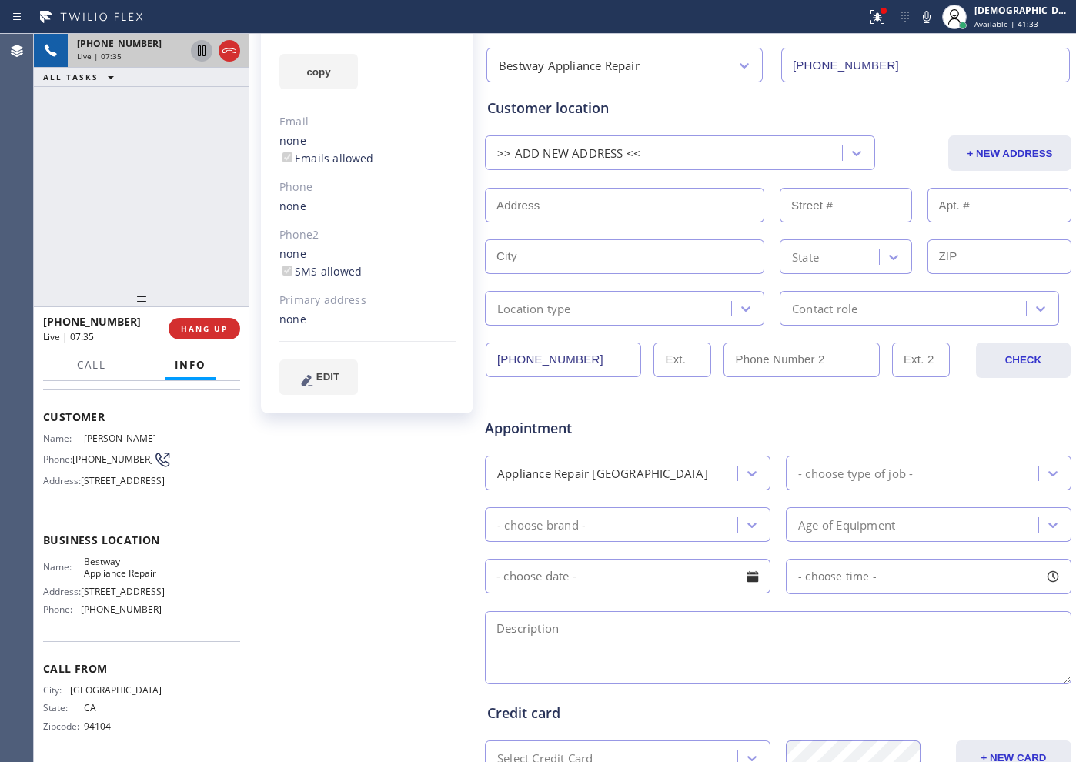
scroll to position [96, 0]
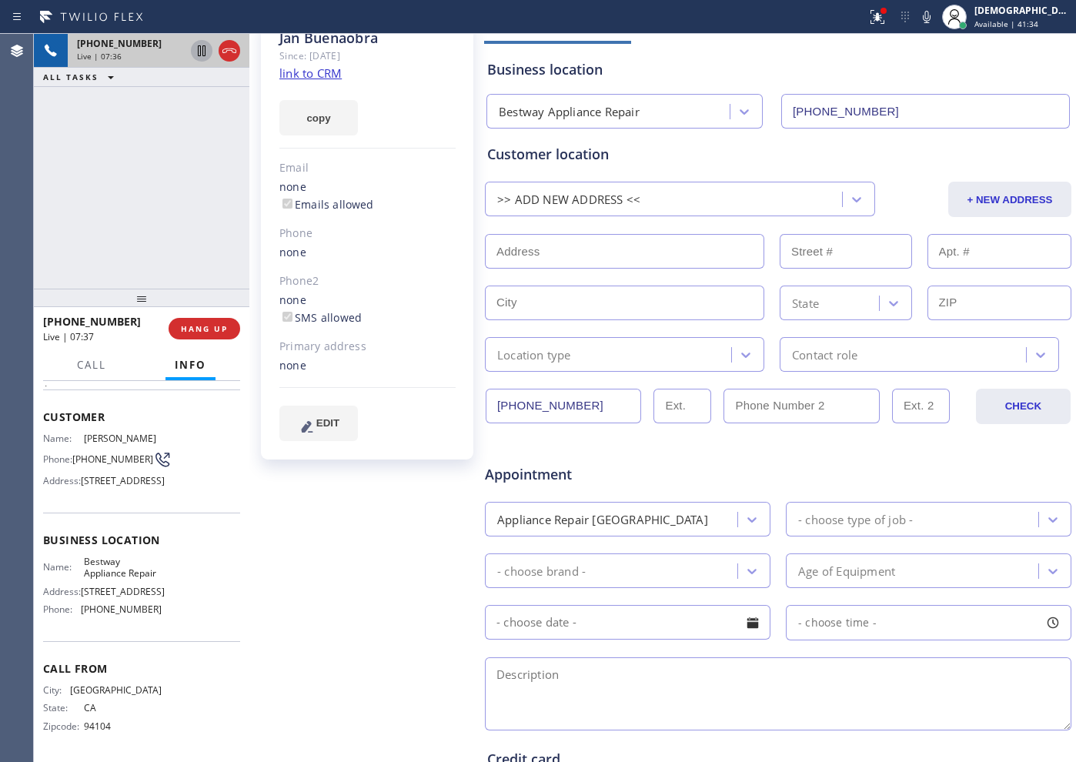
drag, startPoint x: 589, startPoint y: 408, endPoint x: 480, endPoint y: 410, distance: 108.5
click at [480, 410] on div "[PERSON_NAME] Since: [DATE] link to CRM copy Email none Emails allowed Phone no…" at bounding box center [662, 509] width 819 height 997
click at [859, 205] on button "+ NEW ADDRESS" at bounding box center [1009, 199] width 123 height 35
click at [859, 207] on button "+ NEW ADDRESS" at bounding box center [1009, 199] width 123 height 35
click at [602, 249] on input "text" at bounding box center [624, 251] width 279 height 35
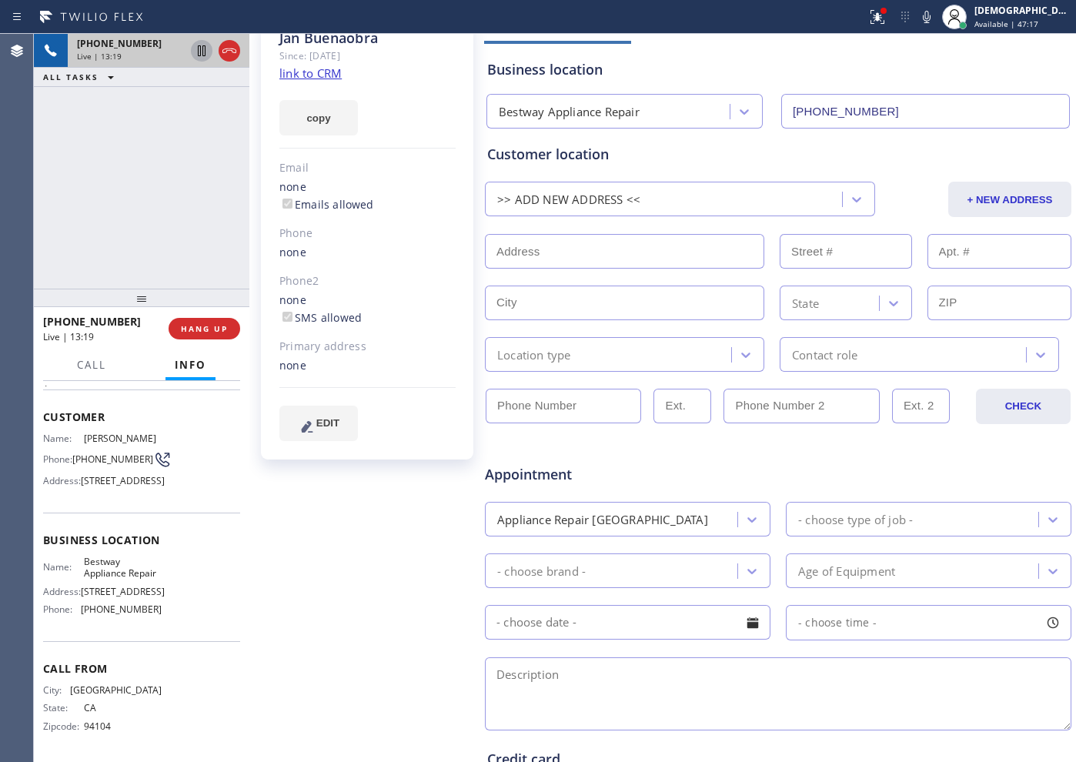
paste input "[STREET_ADDRESS][PERSON_NAME],"
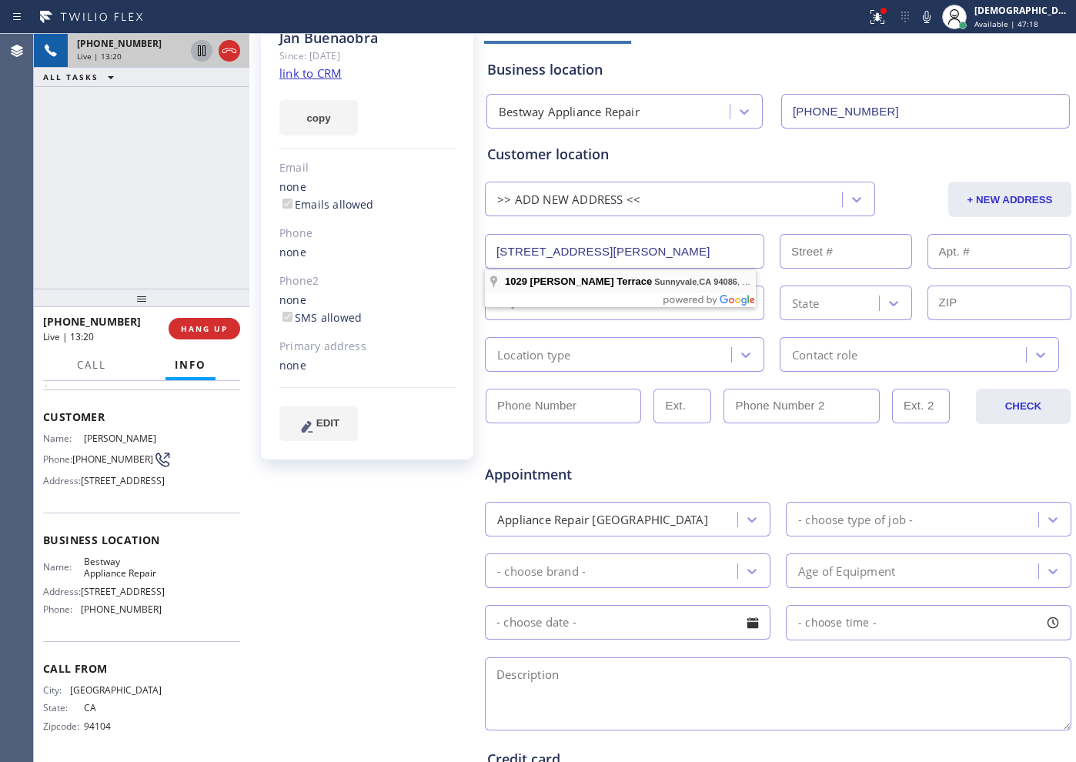
type input "[STREET_ADDRESS][PERSON_NAME]"
type input "1029"
type input "Sunnyvale"
type input "94086"
click at [580, 353] on div "Location type" at bounding box center [610, 354] width 242 height 27
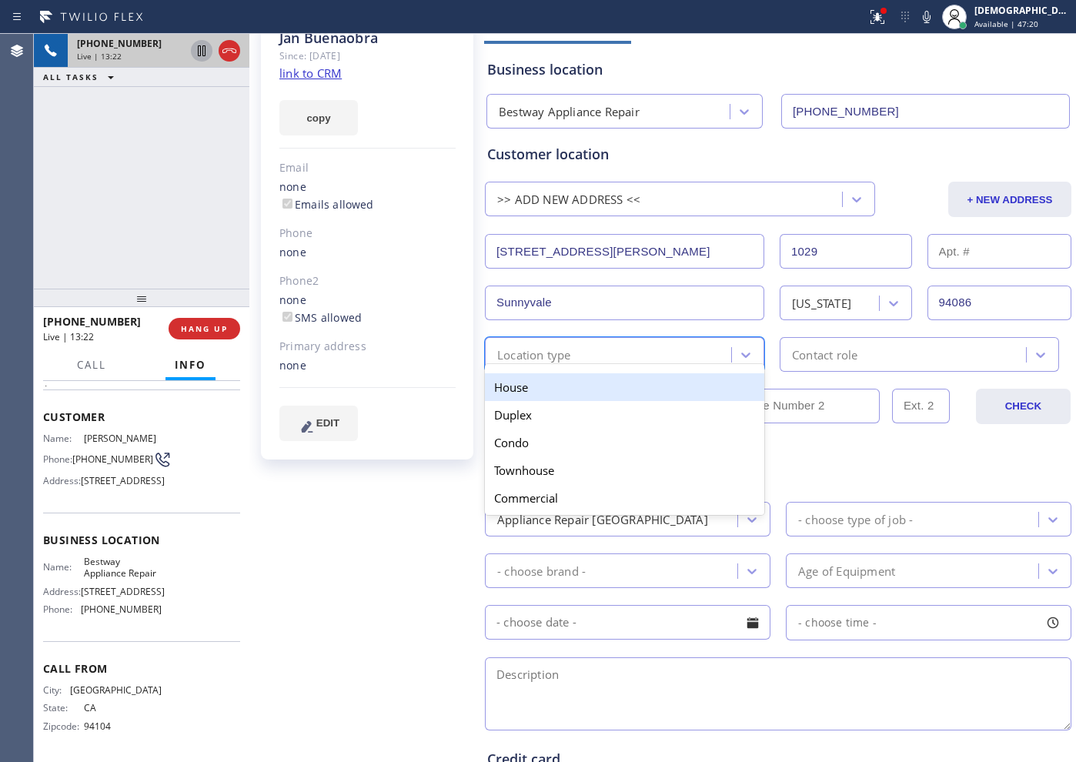
click at [579, 389] on div "House" at bounding box center [624, 387] width 279 height 28
click at [792, 360] on div "Contact role" at bounding box center [824, 354] width 65 height 18
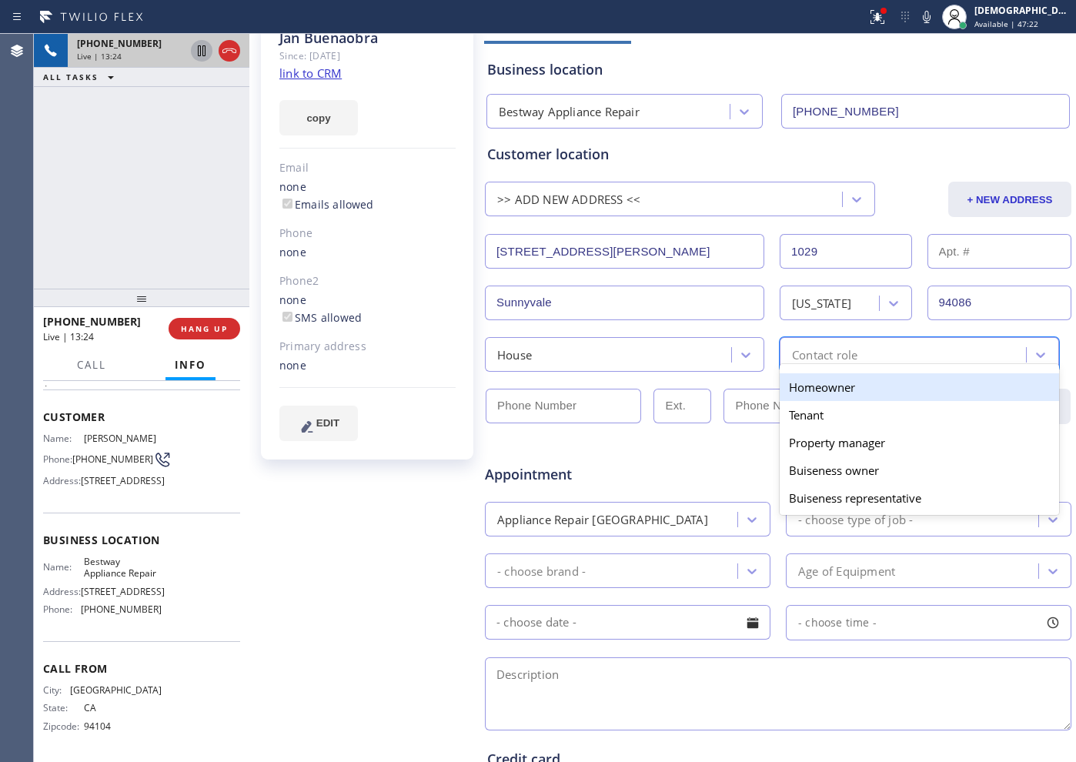
click at [793, 382] on div "Homeowner" at bounding box center [918, 387] width 279 height 28
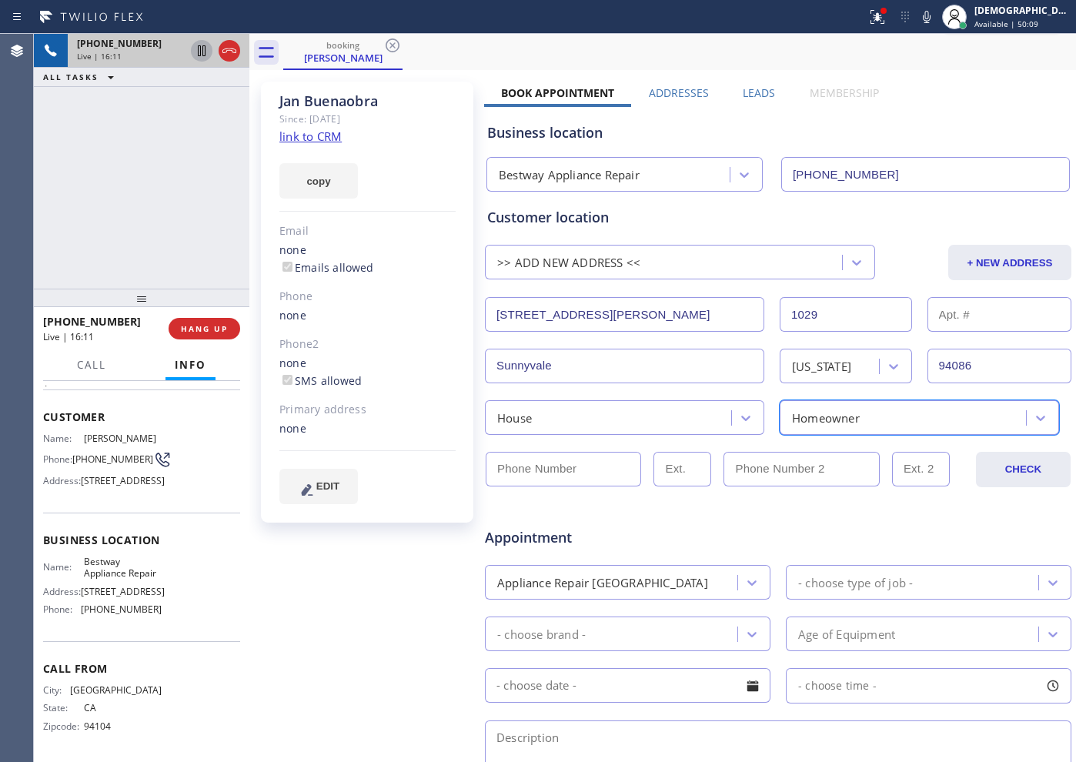
scroll to position [0, 0]
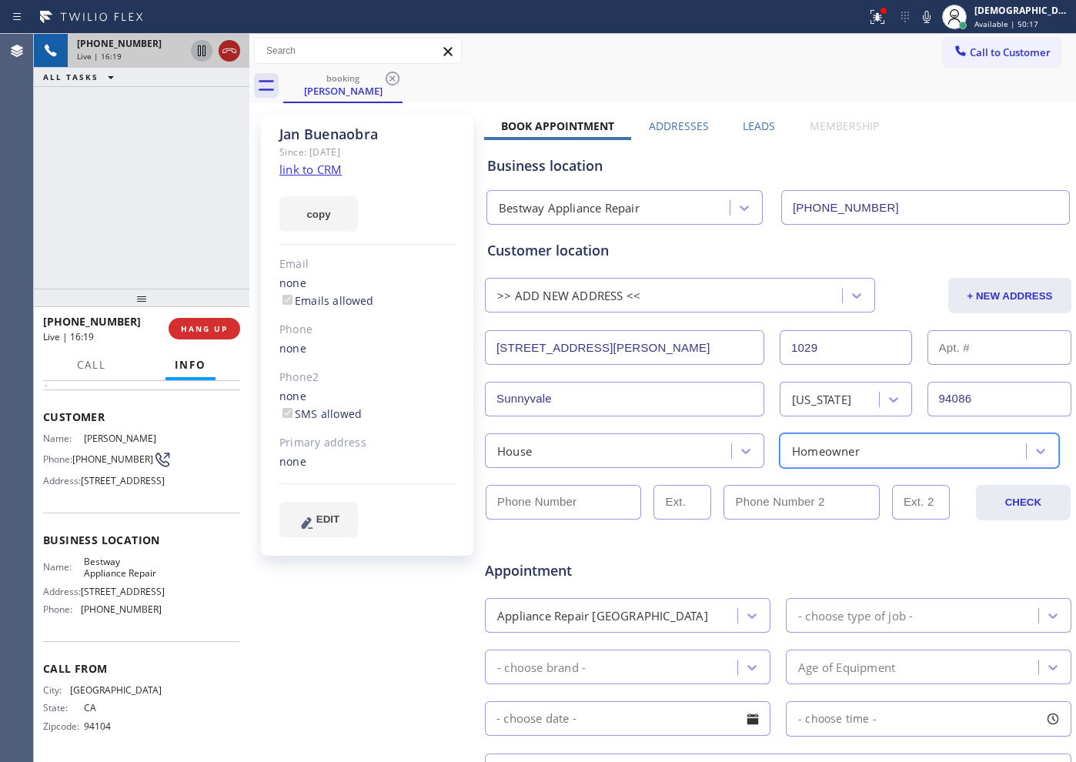
click at [228, 49] on icon at bounding box center [229, 51] width 18 height 18
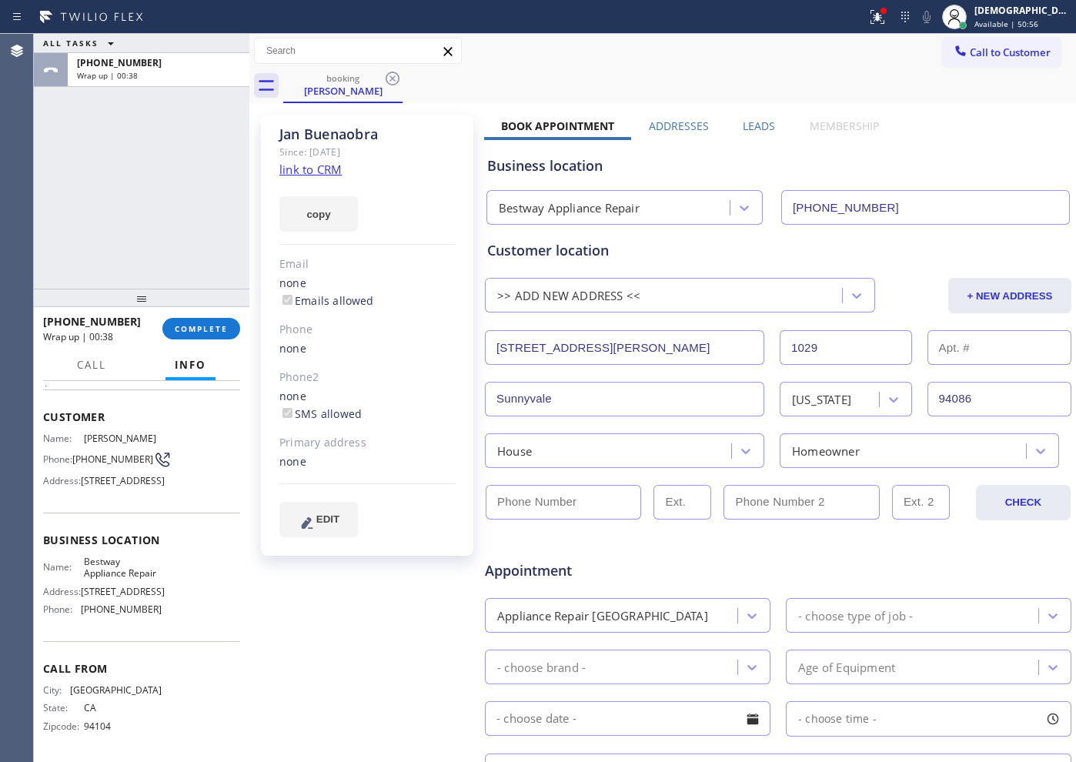
scroll to position [289, 0]
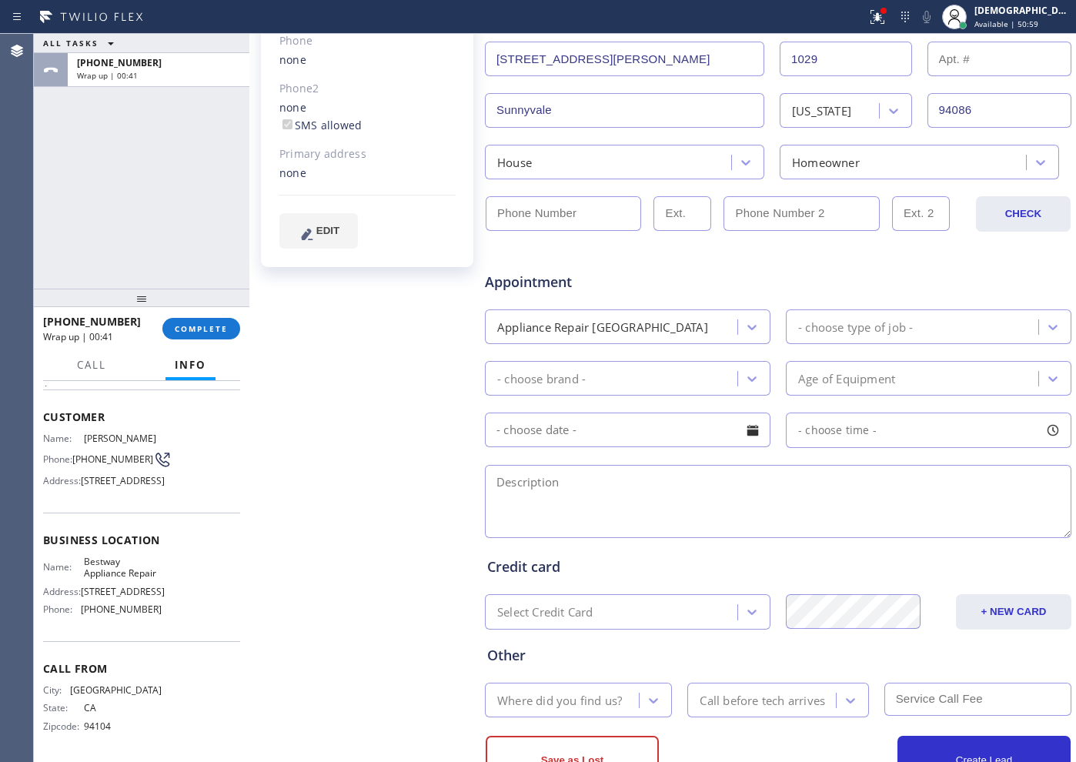
click at [702, 335] on div "Appliance Repair [GEOGRAPHIC_DATA]" at bounding box center [613, 326] width 248 height 27
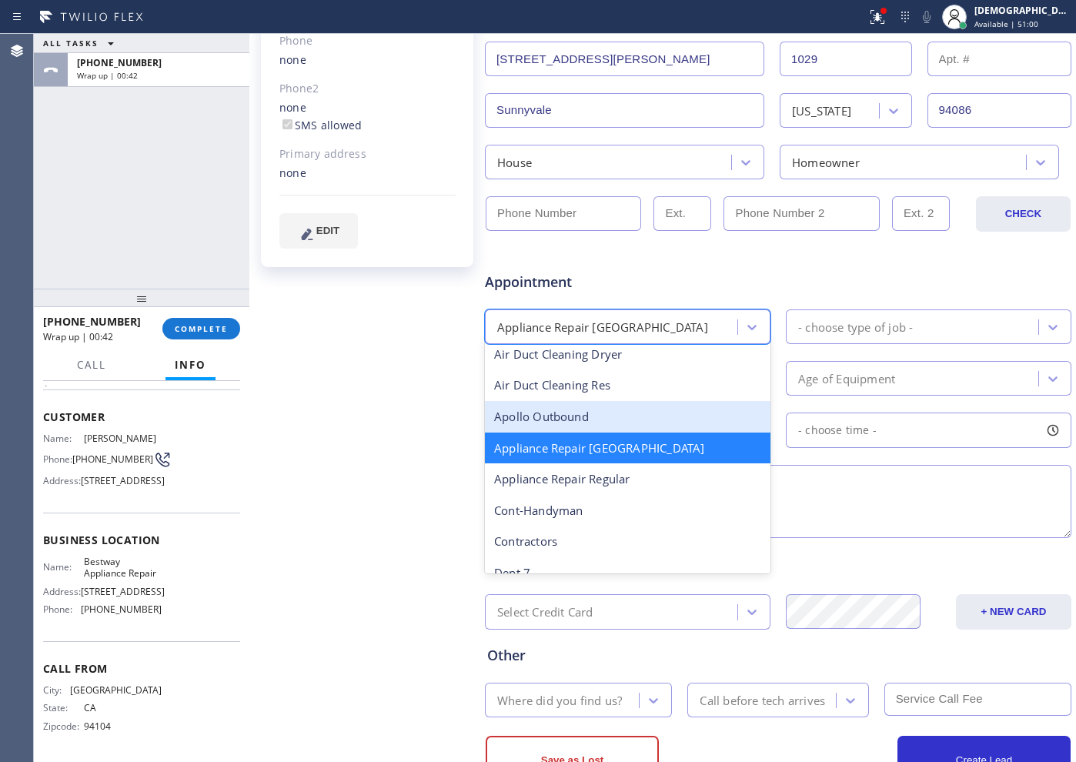
scroll to position [195, 0]
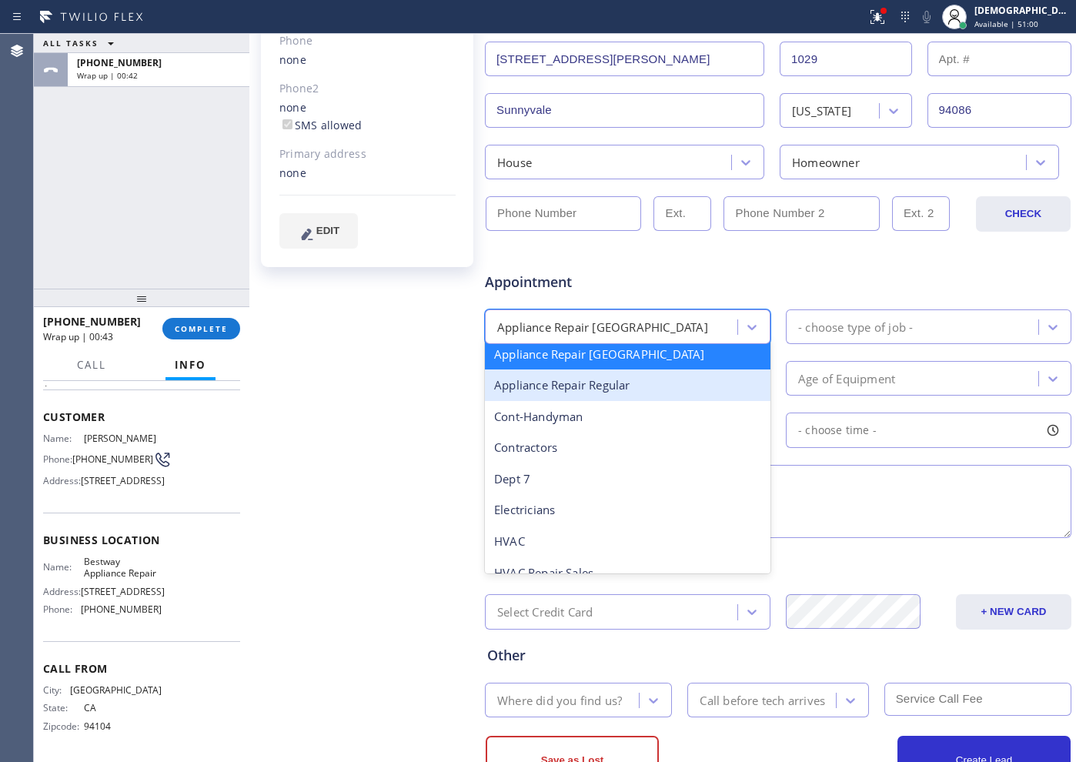
click at [637, 393] on div "Appliance Repair Regular" at bounding box center [627, 385] width 285 height 32
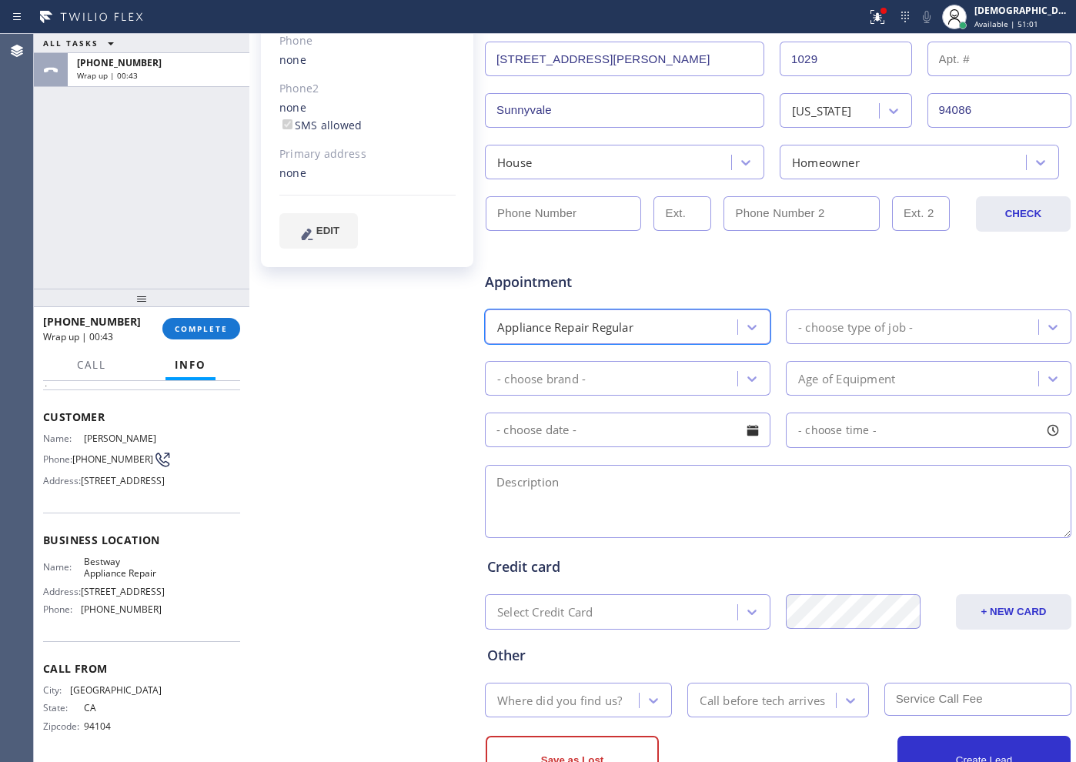
click at [859, 316] on div "- choose type of job -" at bounding box center [914, 326] width 248 height 27
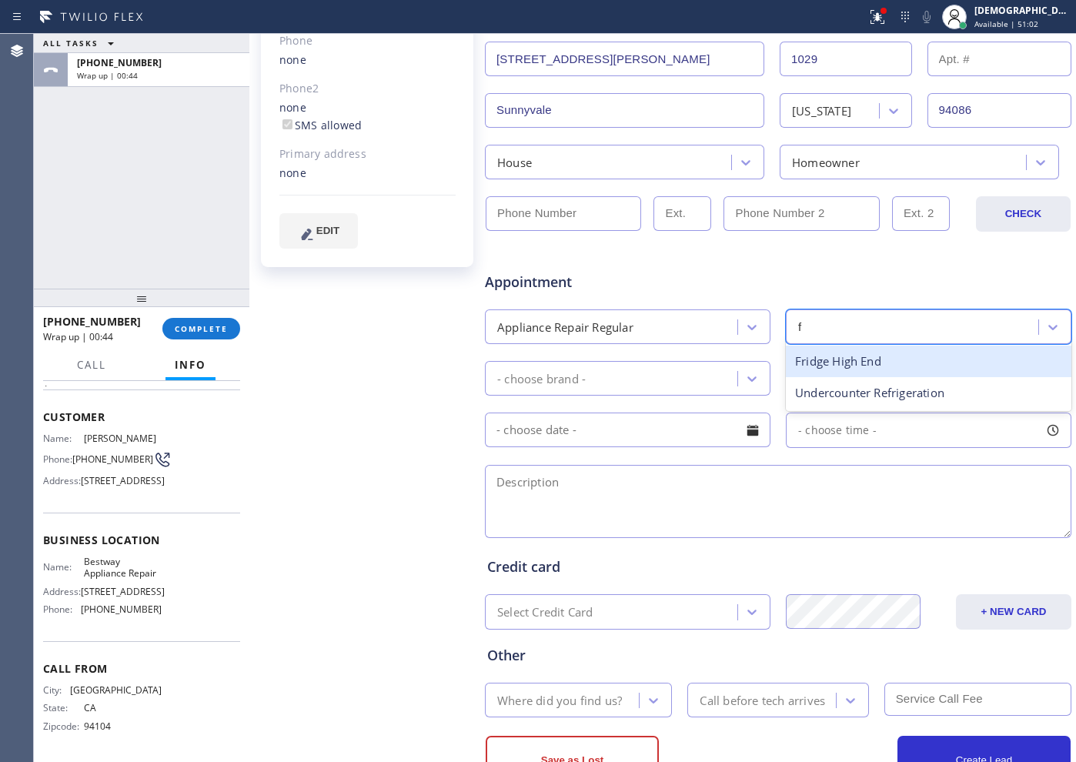
type input "fr"
click at [852, 369] on div "Fridge" at bounding box center [928, 361] width 285 height 32
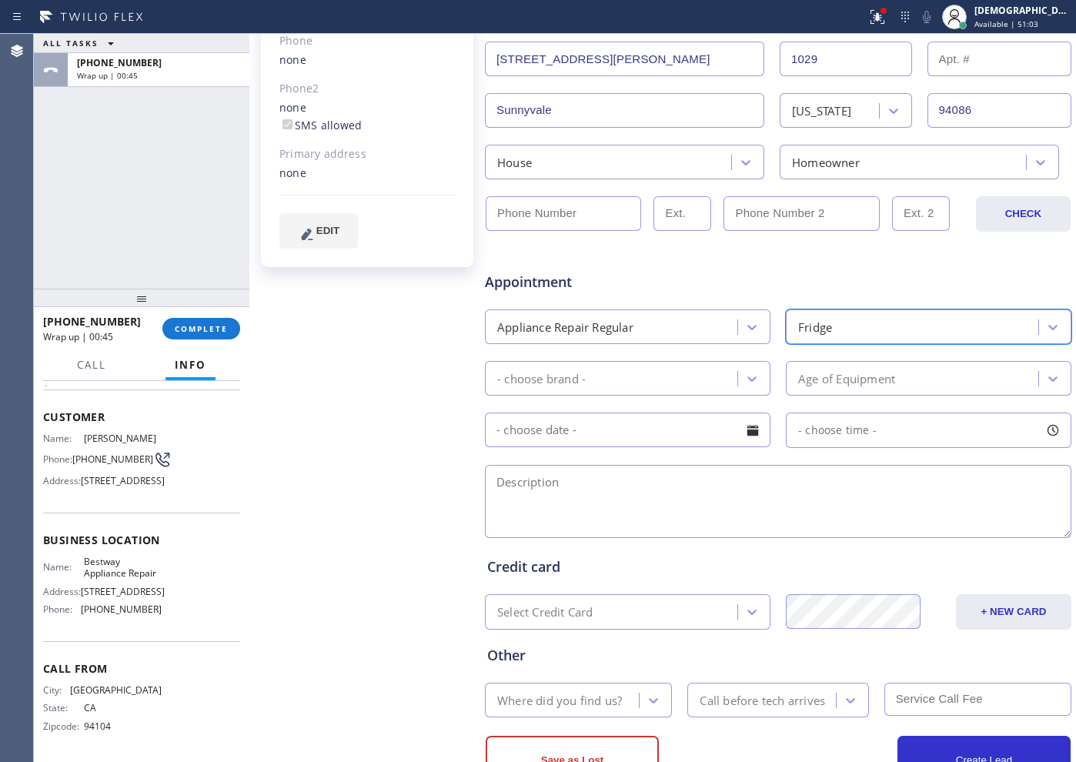
click at [609, 374] on div "- choose brand -" at bounding box center [613, 378] width 248 height 27
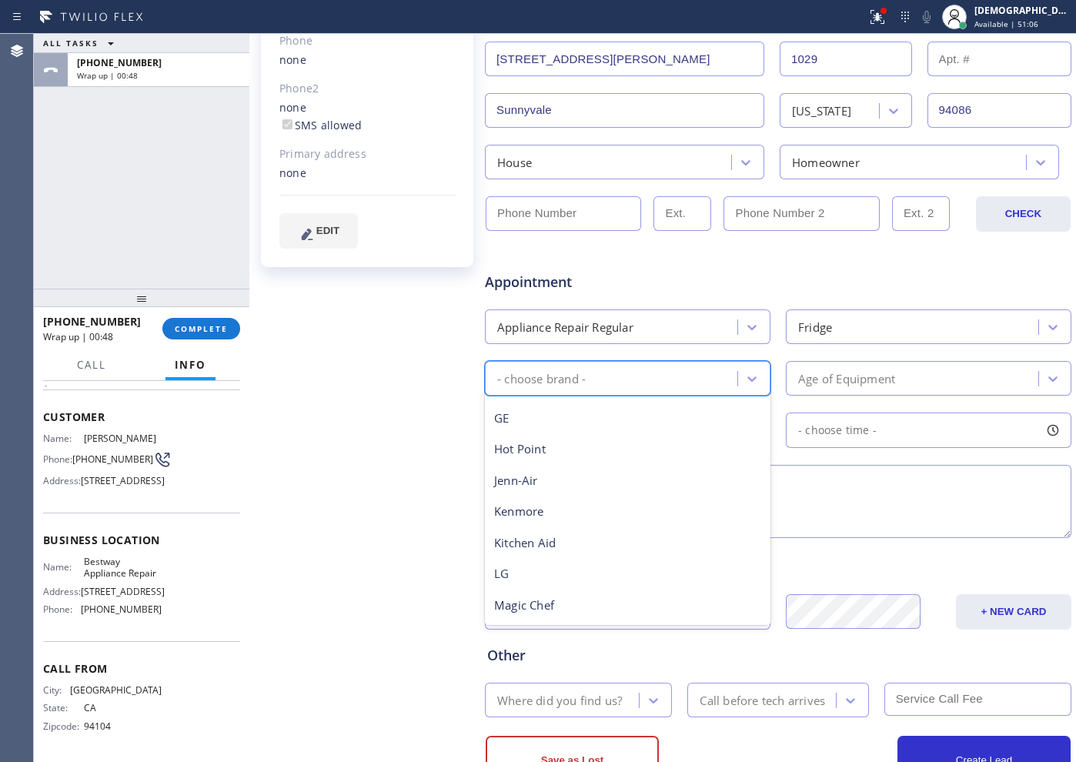
scroll to position [338, 0]
click at [564, 550] on div "Other" at bounding box center [627, 544] width 285 height 32
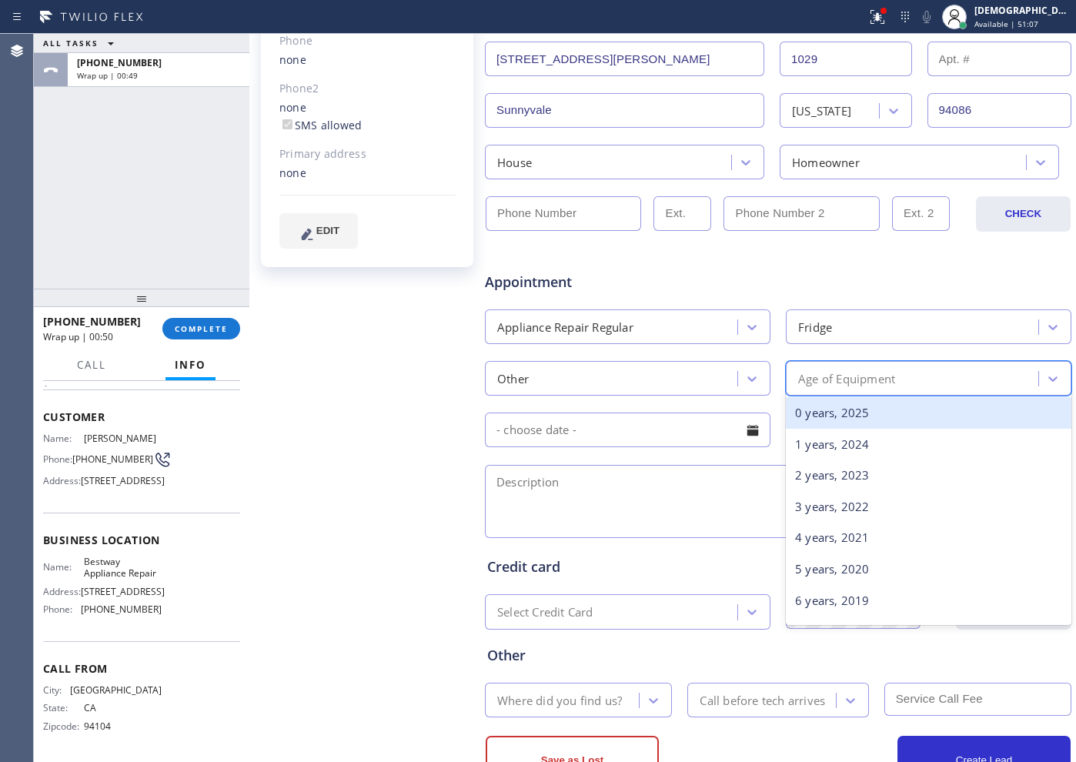
click at [842, 361] on div "Age of Equipment" at bounding box center [928, 378] width 285 height 35
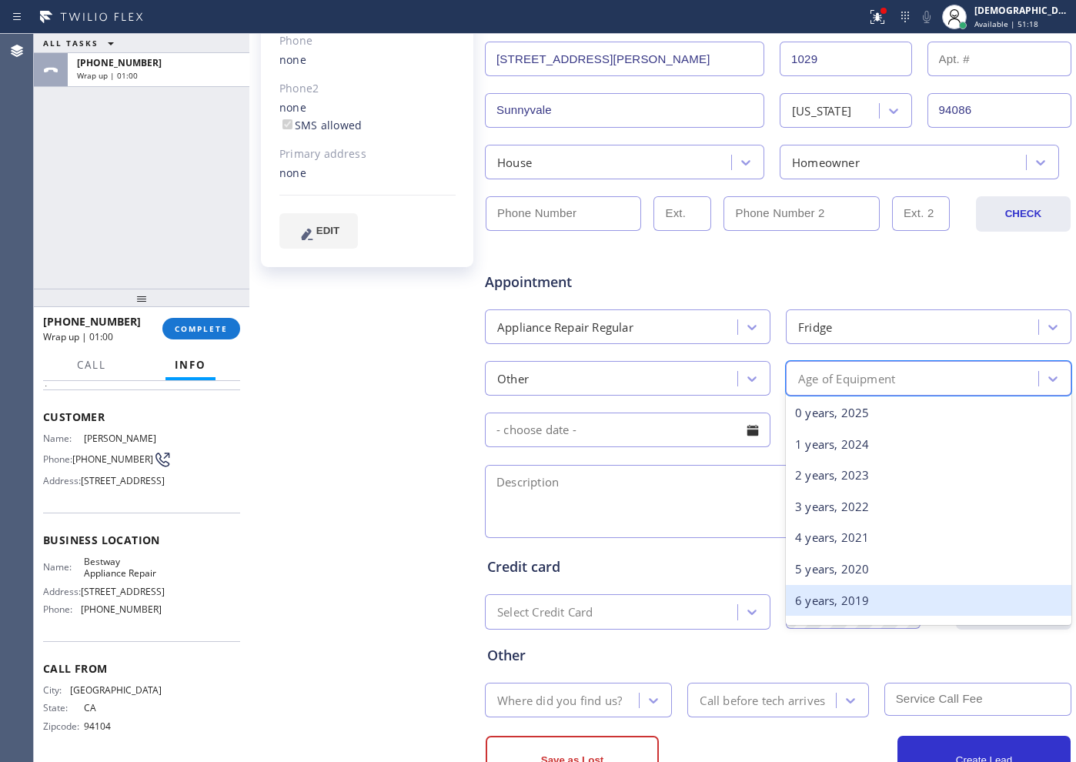
click at [855, 598] on div "6 years, 2019" at bounding box center [928, 601] width 285 height 32
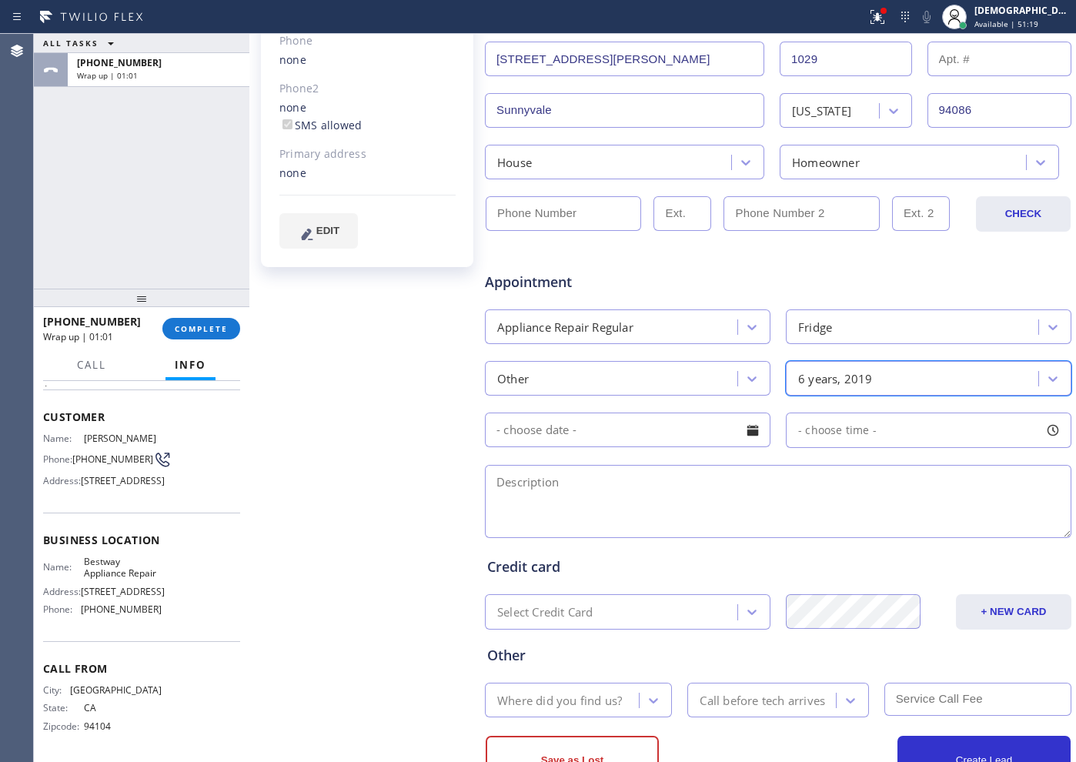
click at [645, 415] on input "text" at bounding box center [627, 429] width 285 height 35
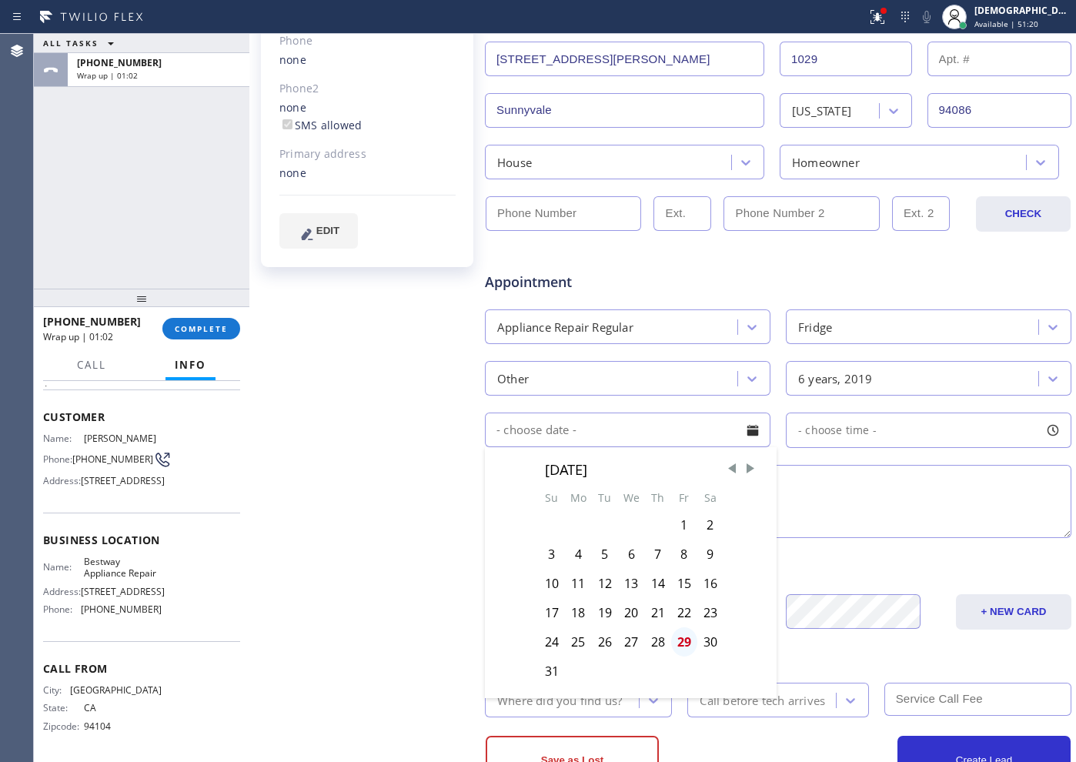
click at [685, 609] on div "29" at bounding box center [684, 641] width 26 height 29
type input "[DATE]"
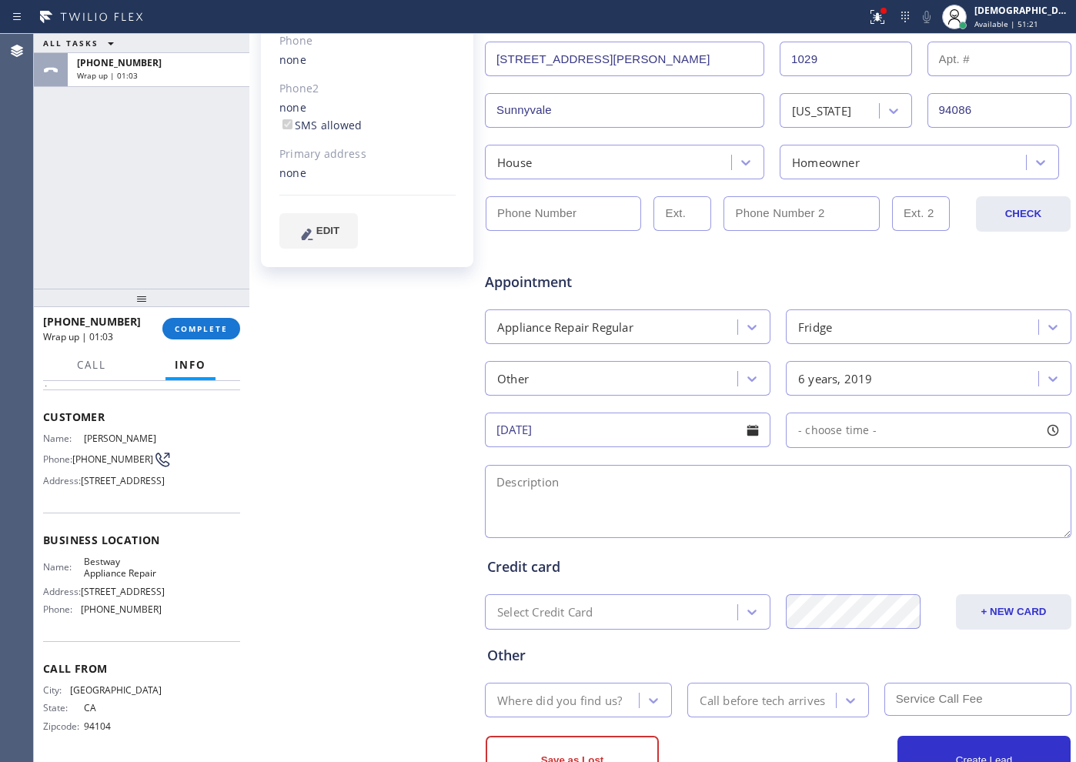
click at [859, 439] on div "- choose time -" at bounding box center [831, 431] width 90 height 18
drag, startPoint x: 792, startPoint y: 527, endPoint x: 905, endPoint y: 520, distance: 112.5
click at [859, 520] on div at bounding box center [915, 524] width 18 height 32
click at [552, 502] on textarea at bounding box center [778, 501] width 586 height 73
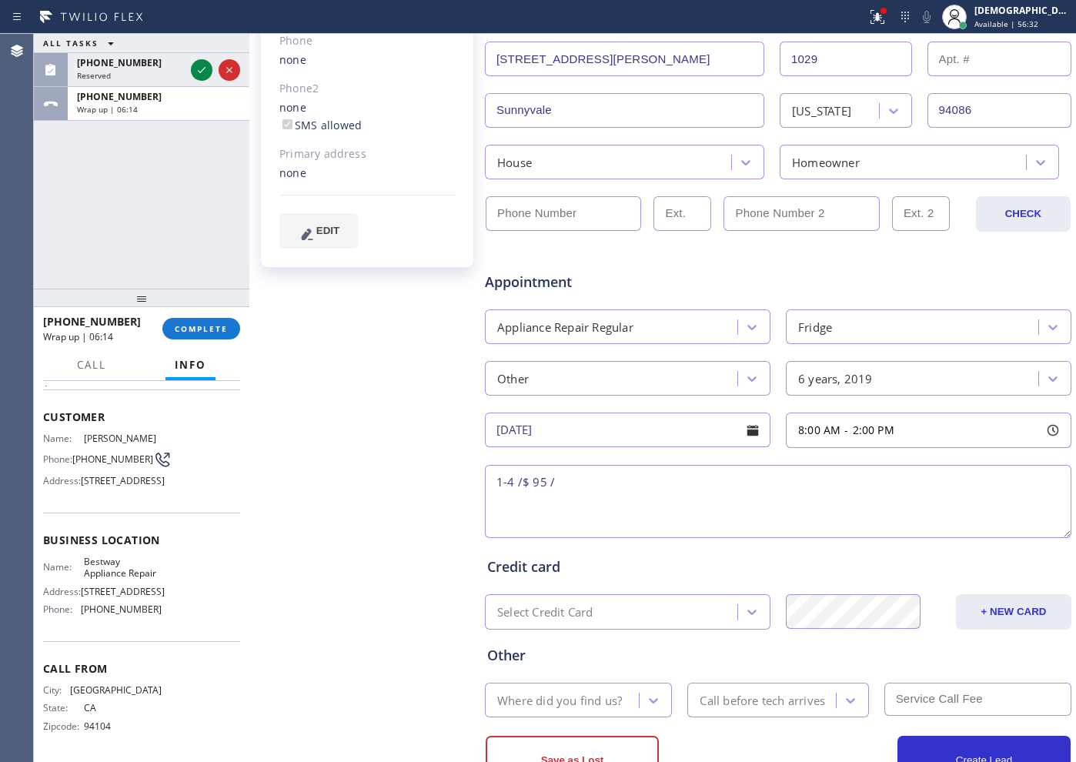
click at [611, 482] on textarea "1-4 /$ 95 /" at bounding box center [778, 501] width 586 height 73
paste textarea "/Fridge / its stop cooling both freezer and fridge / 6 years /FS"
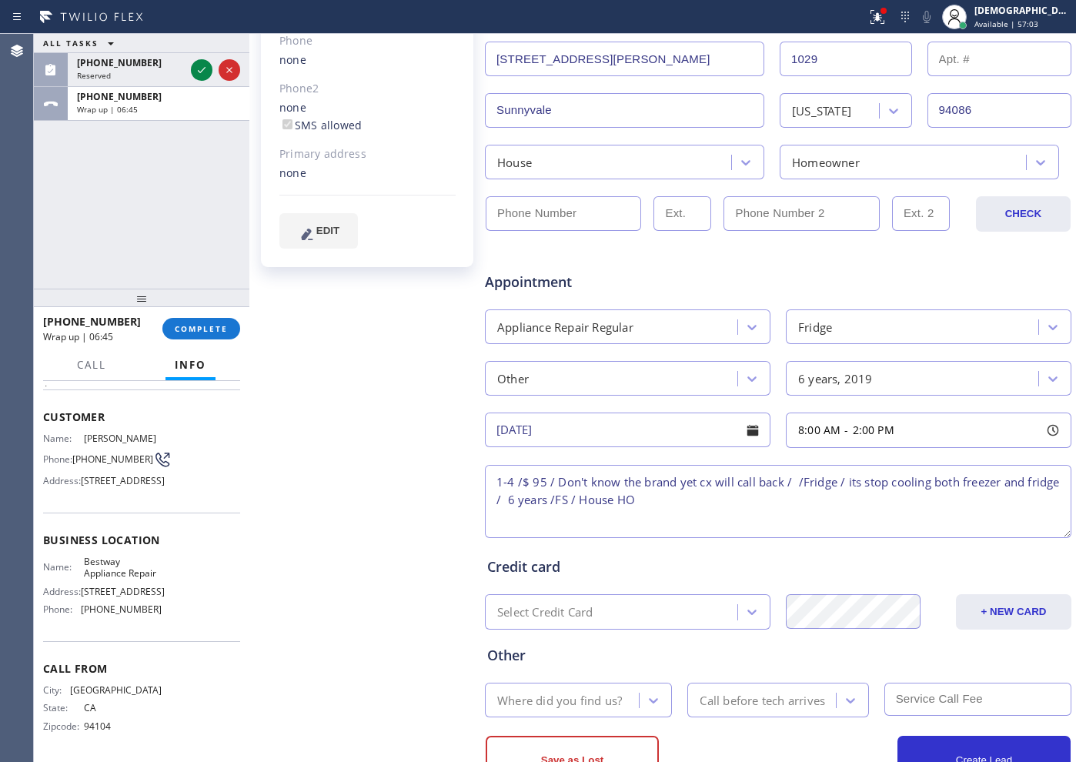
click at [732, 507] on textarea "1-4 /$ 95 / Don't know the brand yet cx will call back / /Fridge / its stop coo…" at bounding box center [778, 501] width 586 height 73
paste textarea "[STREET_ADDRESS][PERSON_NAME],"
click at [676, 498] on textarea "1-4 /$ 95 / Don't know the brand yet cx will call back / /Fridge / its stop coo…" at bounding box center [778, 501] width 586 height 73
click at [782, 502] on textarea "1-4 /$ 95 / Don't know the brand yet cx will call back / /Fridge / its stop coo…" at bounding box center [778, 501] width 586 height 73
click at [859, 495] on textarea "1-4 /$ 95 / Don't know the brand yet cx will call back / /Fridge / its stop coo…" at bounding box center [778, 501] width 586 height 73
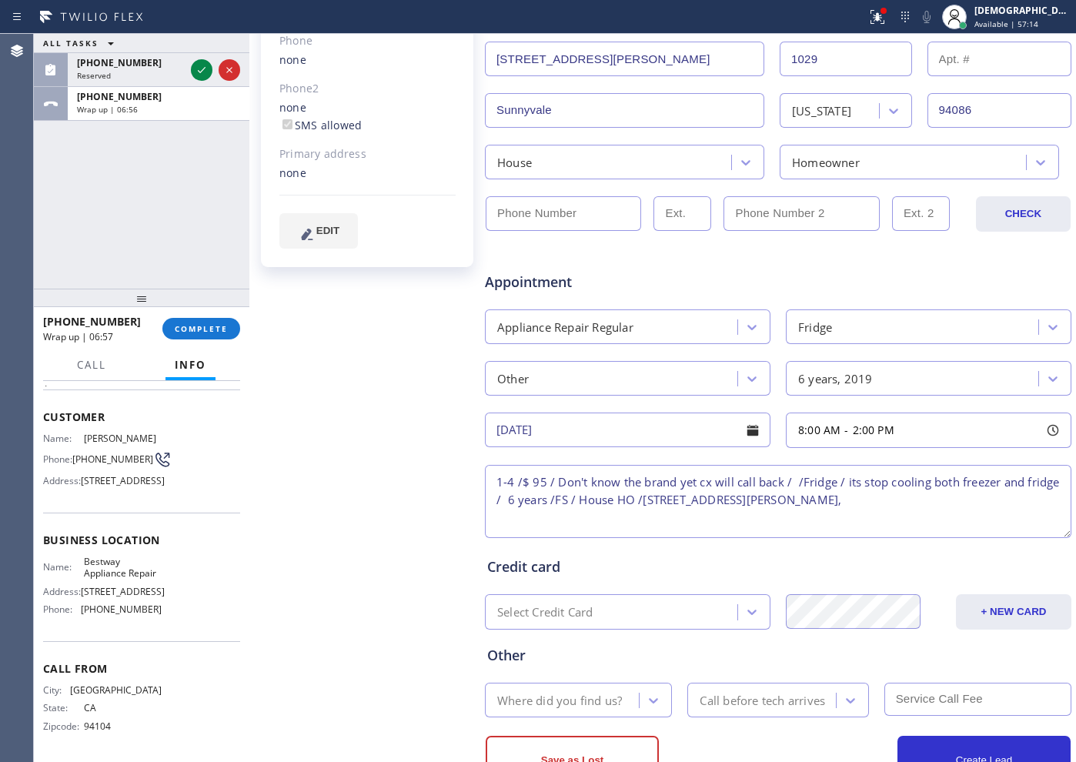
click at [859, 507] on textarea "1-4 /$ 95 / Don't know the brand yet cx will call back / /Fridge / its stop coo…" at bounding box center [778, 501] width 586 height 73
paste textarea "Please call customer 30 minutes prior to arrival"
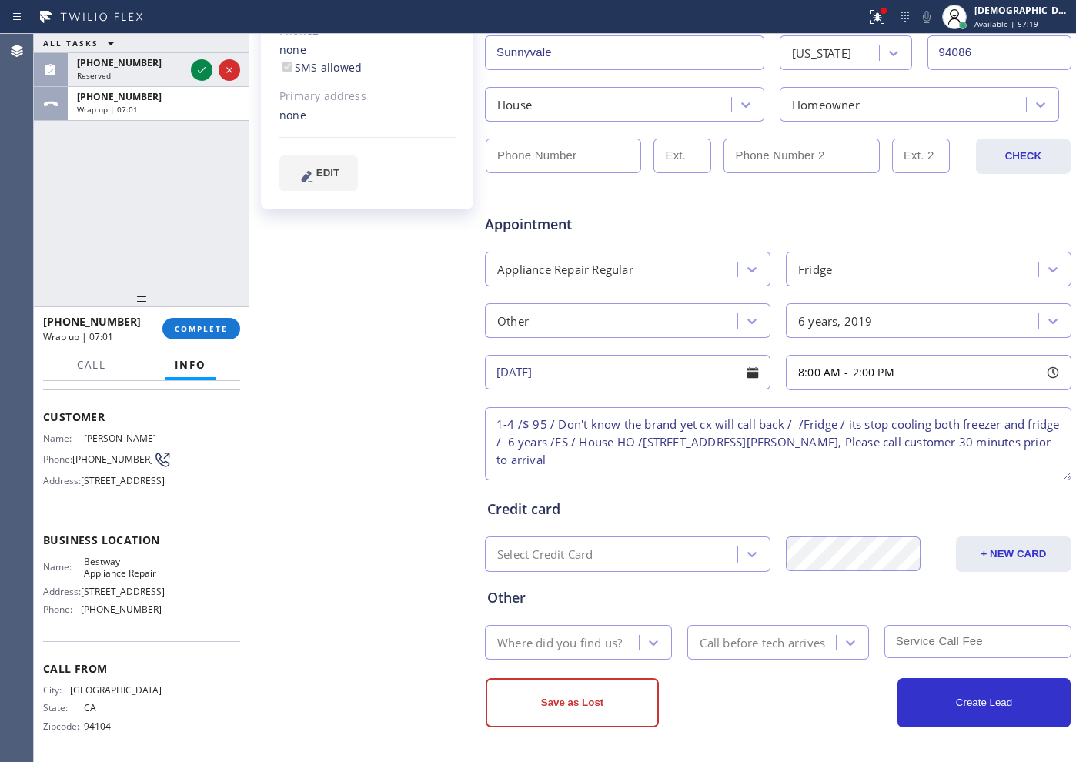
type textarea "1-4 /$ 95 / Don't know the brand yet cx will call back / /Fridge / its stop coo…"
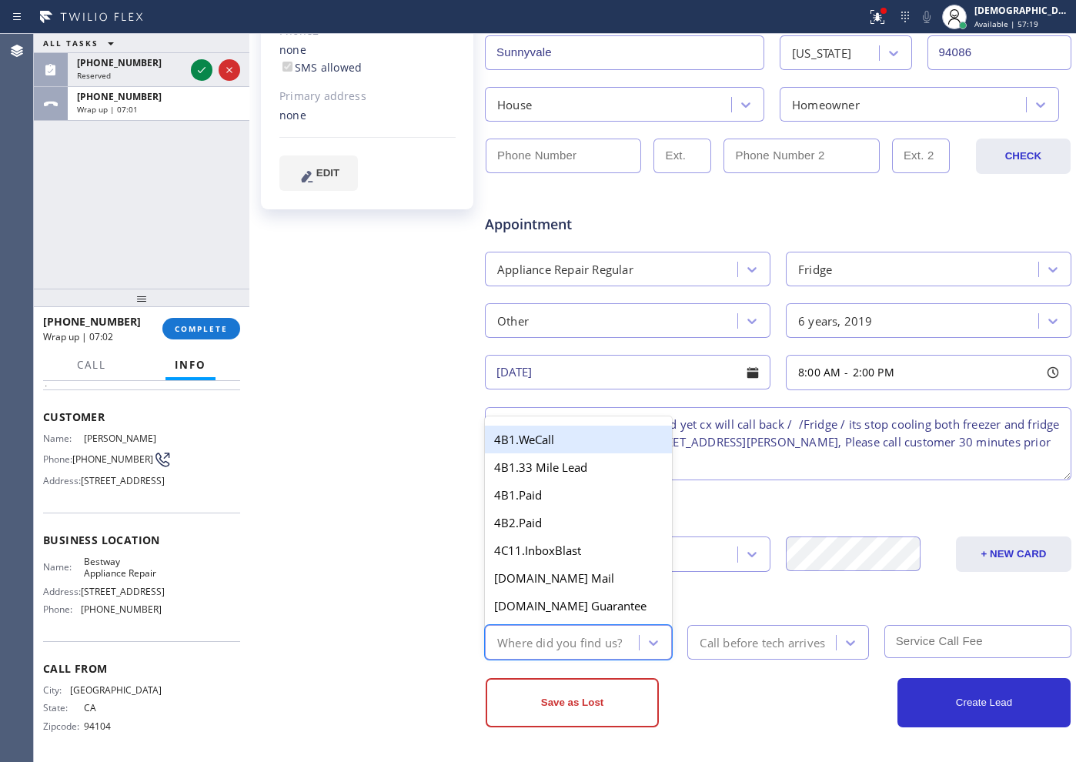
click at [595, 609] on div "Where did you find us?" at bounding box center [559, 642] width 125 height 18
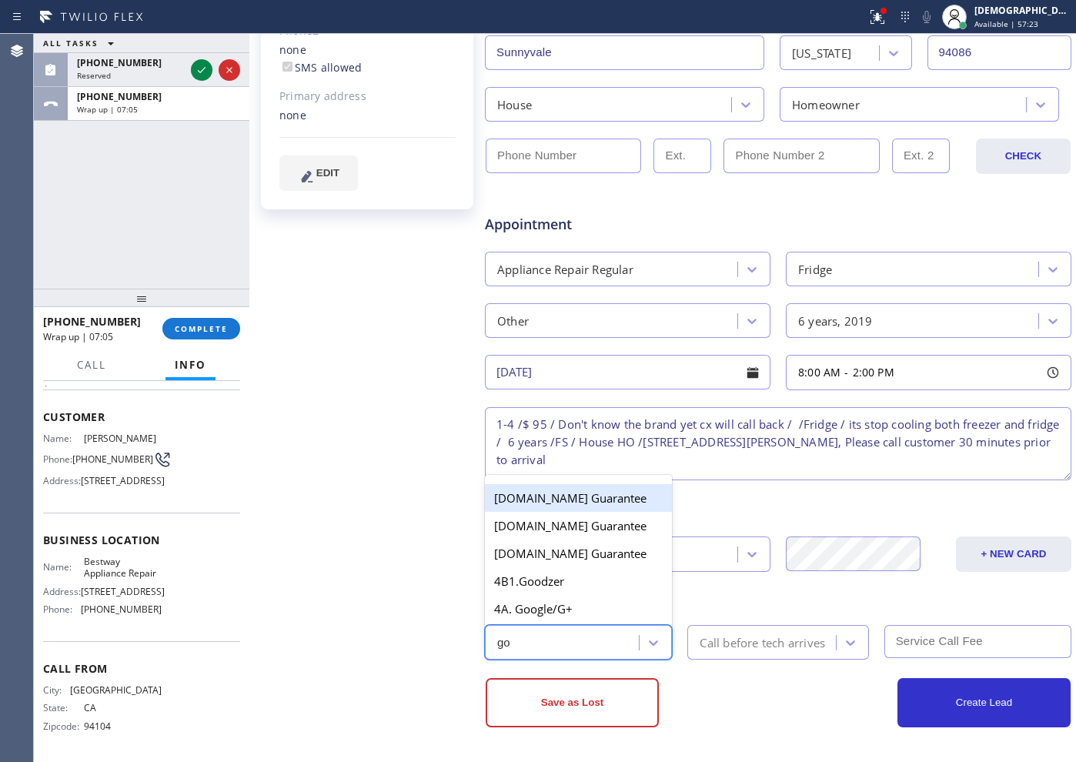
type input "goo"
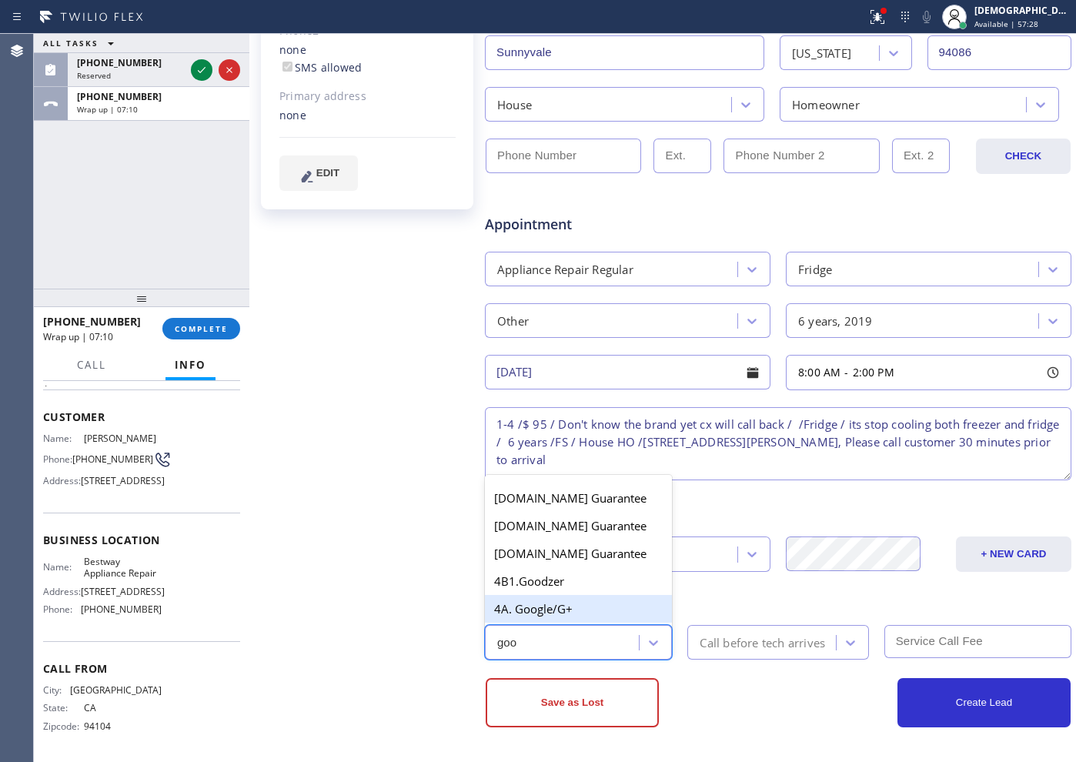
click at [582, 606] on div "4A. Google/G+" at bounding box center [578, 609] width 187 height 28
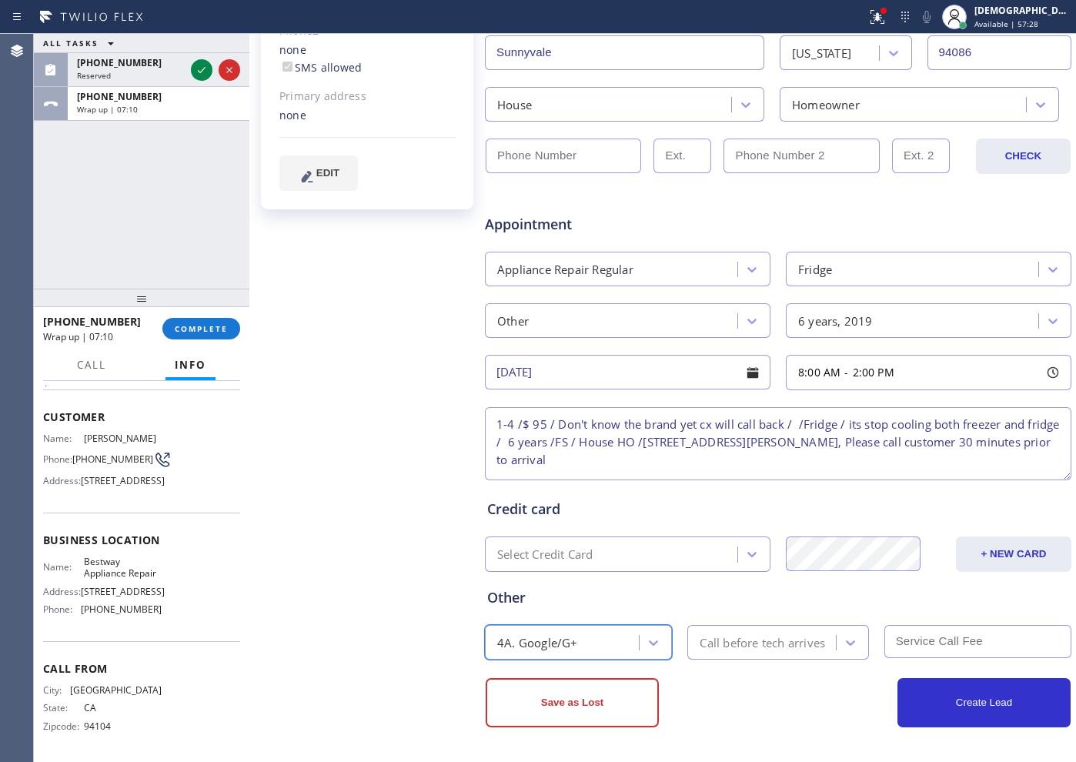
click at [709, 609] on div "Call before tech arrives" at bounding box center [761, 642] width 125 height 18
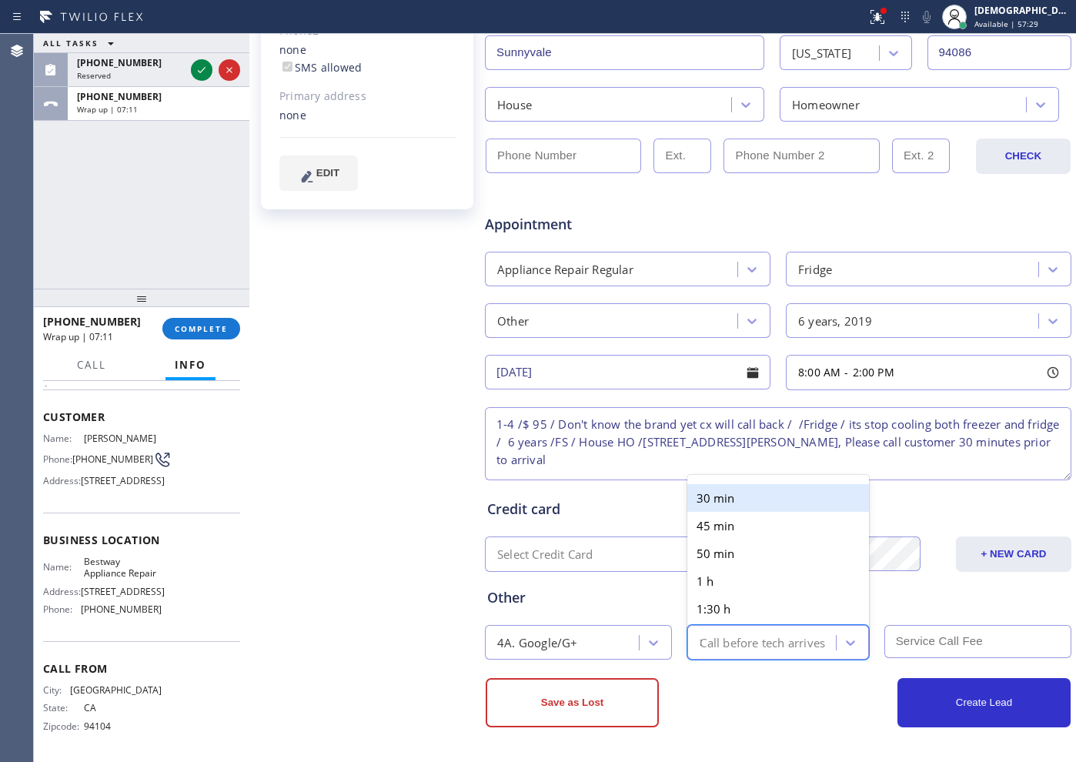
type input "30"
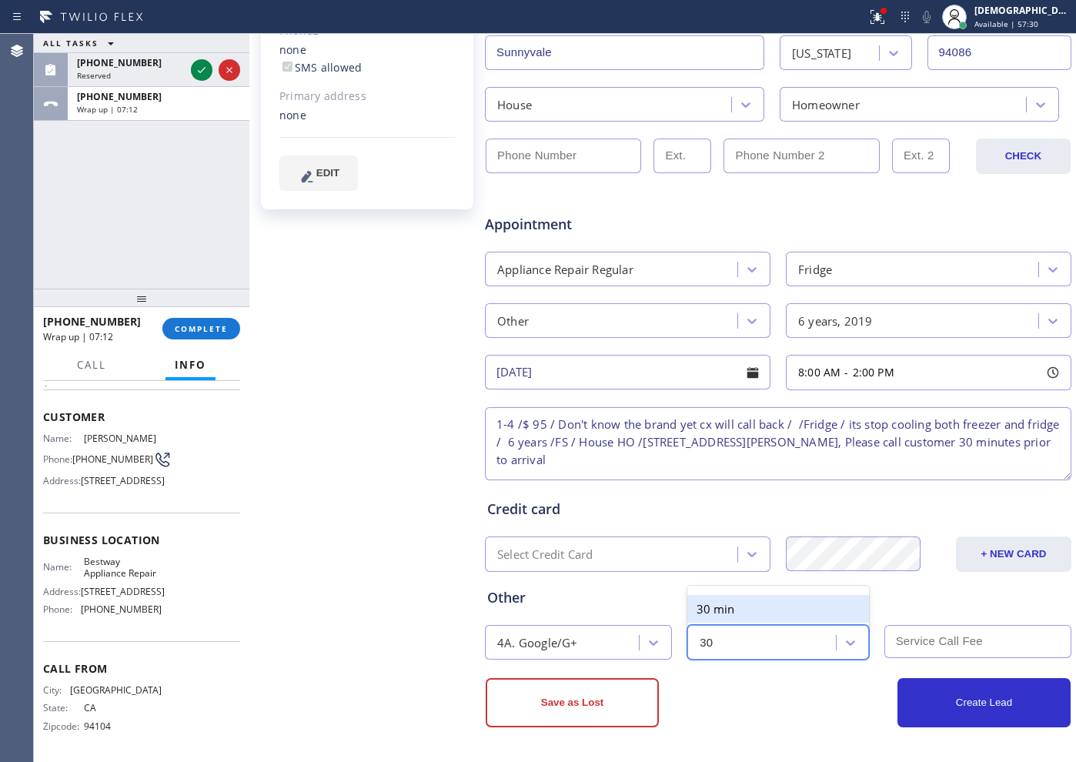
click at [732, 608] on div "30 min" at bounding box center [777, 609] width 181 height 28
click at [859, 609] on input "text" at bounding box center [977, 641] width 187 height 33
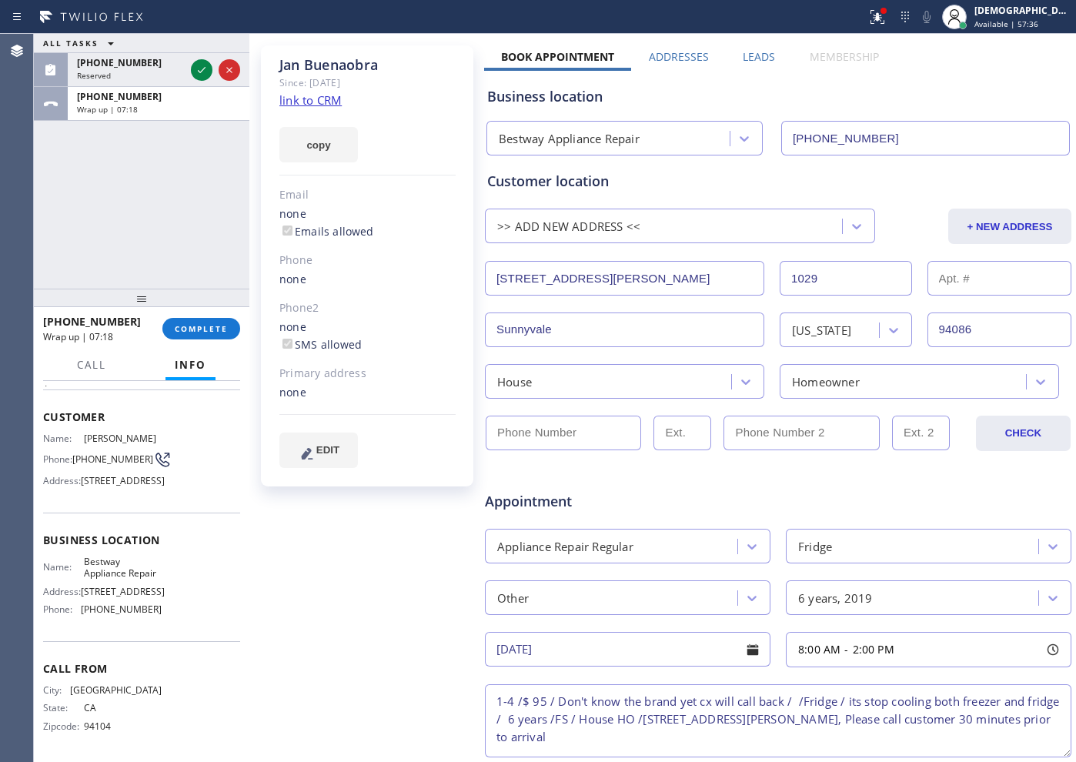
scroll to position [58, 0]
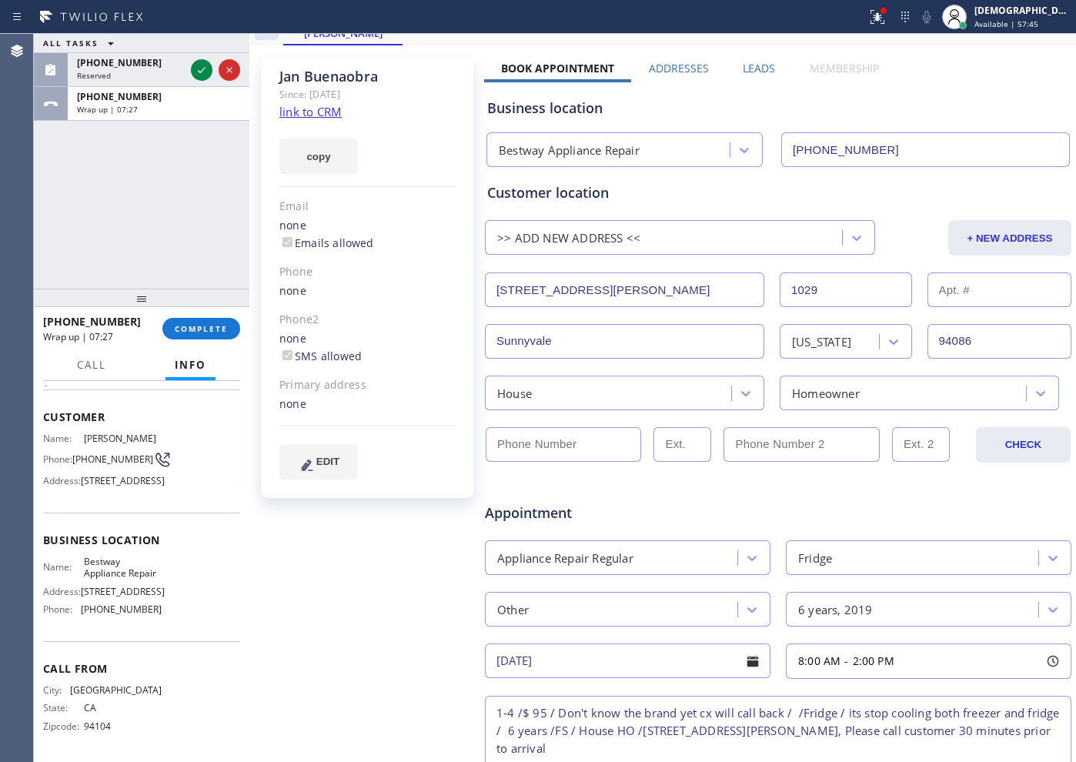
type input "95"
drag, startPoint x: 118, startPoint y: 325, endPoint x: 48, endPoint y: 327, distance: 70.8
click at [48, 327] on div "[PHONE_NUMBER]" at bounding box center [97, 321] width 108 height 15
click at [519, 445] on input "(___) ___-____" at bounding box center [562, 444] width 155 height 35
paste input "141) 570-7634"
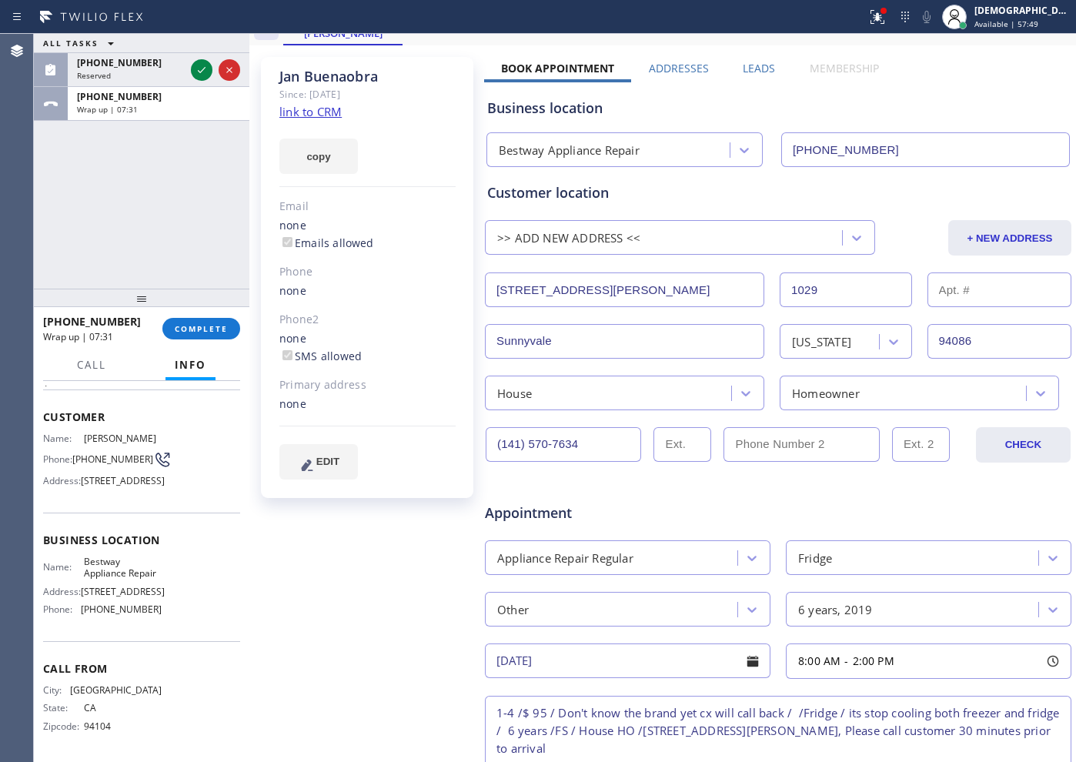
click at [640, 499] on div "Appointment" at bounding box center [581, 505] width 196 height 36
drag, startPoint x: 128, startPoint y: 319, endPoint x: 53, endPoint y: 328, distance: 75.1
click at [53, 328] on div "[PHONE_NUMBER]" at bounding box center [97, 321] width 108 height 15
drag, startPoint x: 565, startPoint y: 442, endPoint x: 492, endPoint y: 442, distance: 72.3
click at [492, 442] on input "(141) 570-7634" at bounding box center [562, 444] width 155 height 35
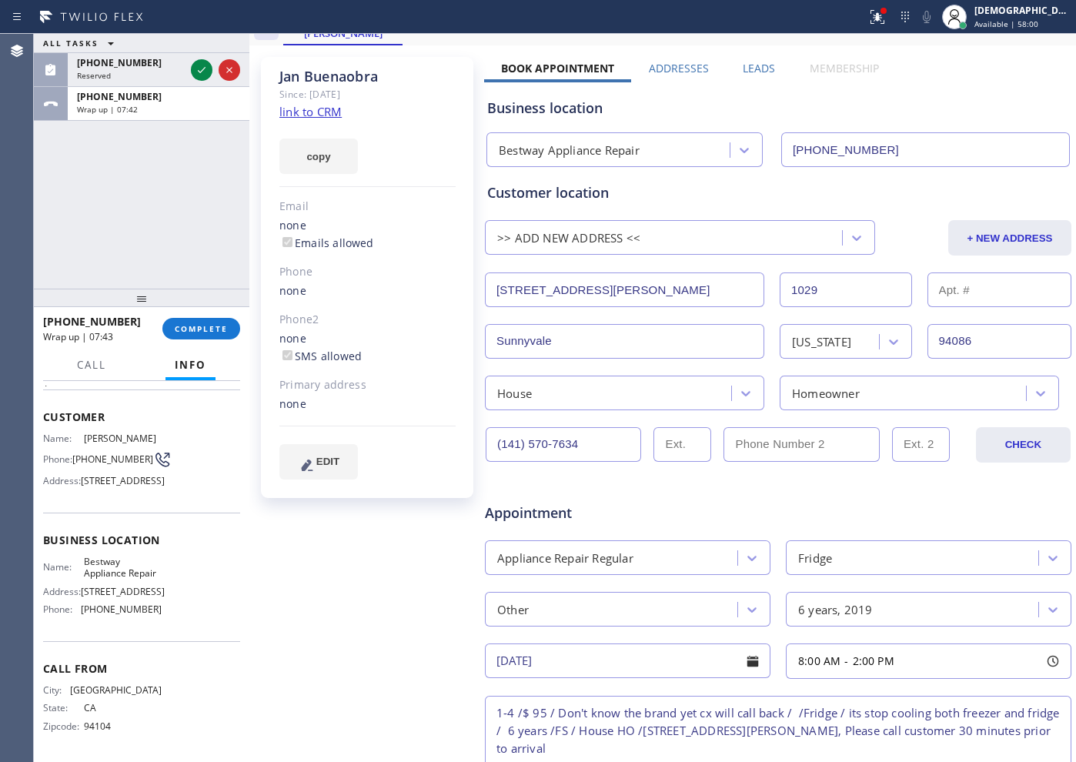
paste input "415) 707-6345"
type input "[PHONE_NUMBER]"
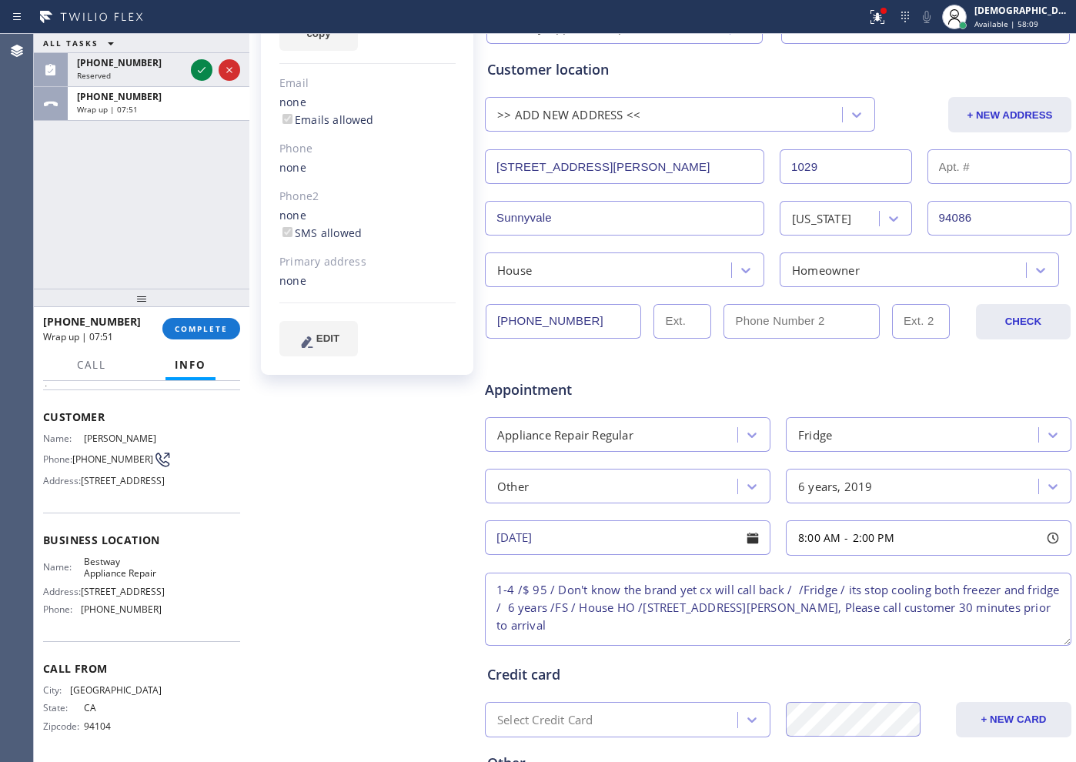
scroll to position [346, 0]
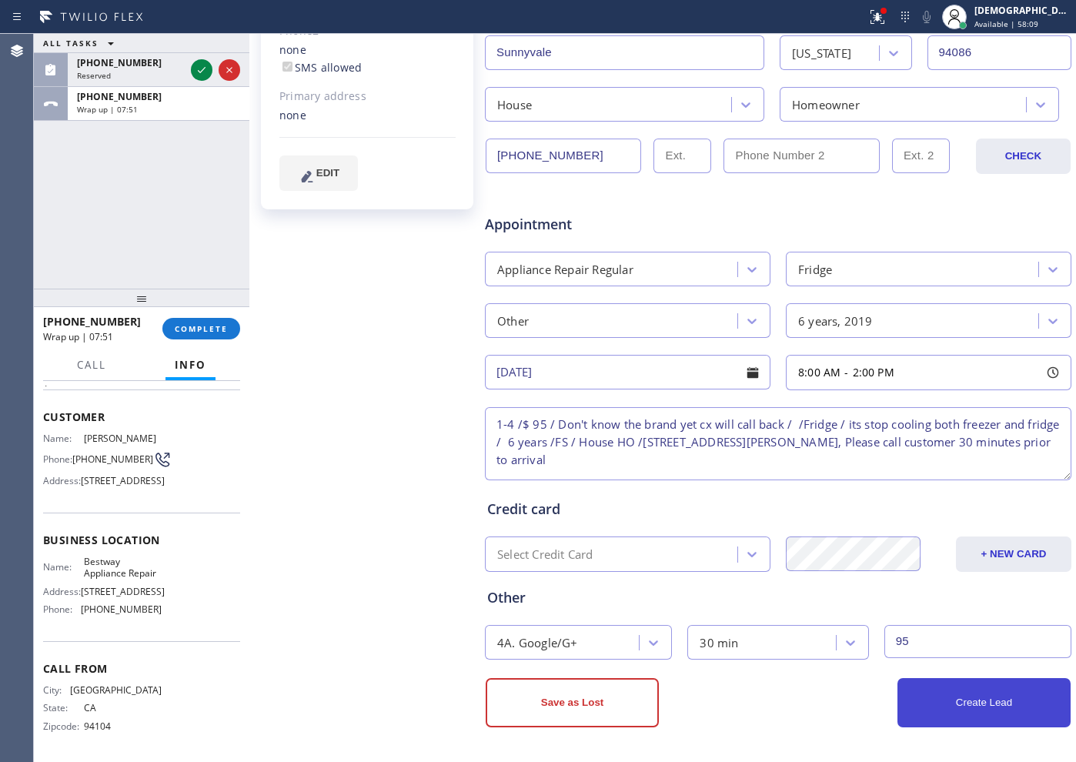
click at [859, 609] on button "Create Lead" at bounding box center [983, 702] width 173 height 49
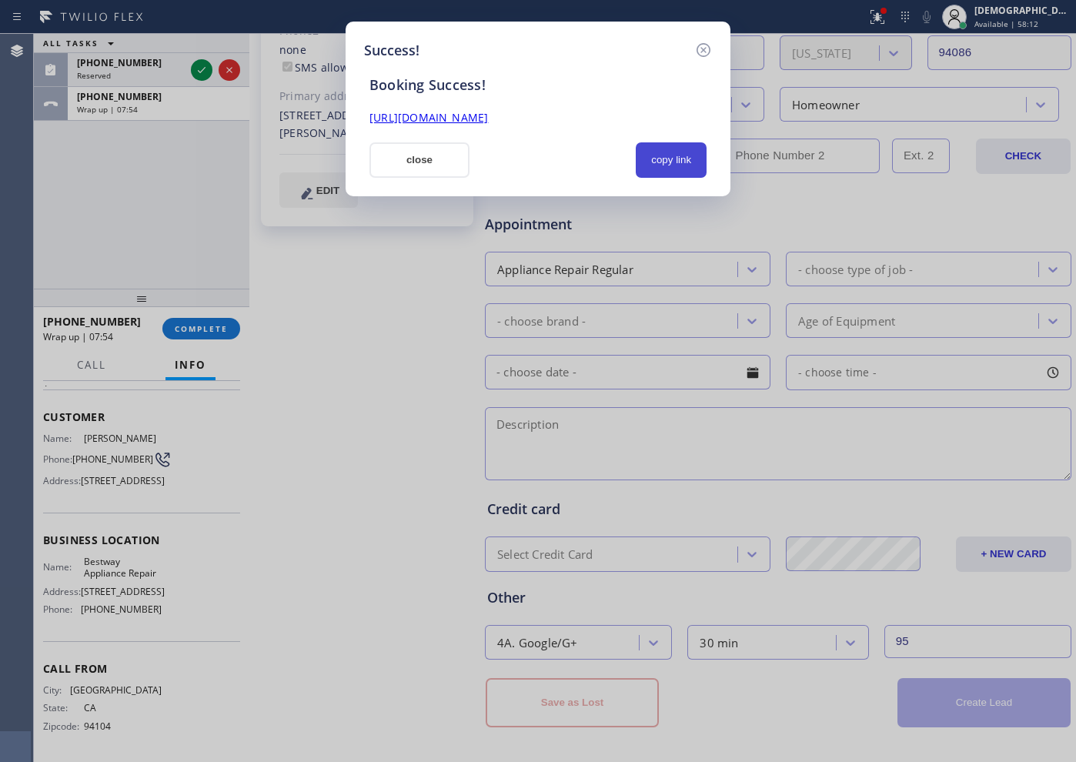
click at [659, 165] on button "copy link" at bounding box center [671, 159] width 71 height 35
click at [488, 118] on link "[URL][DOMAIN_NAME]" at bounding box center [428, 117] width 118 height 15
click at [418, 168] on button "close" at bounding box center [419, 159] width 100 height 35
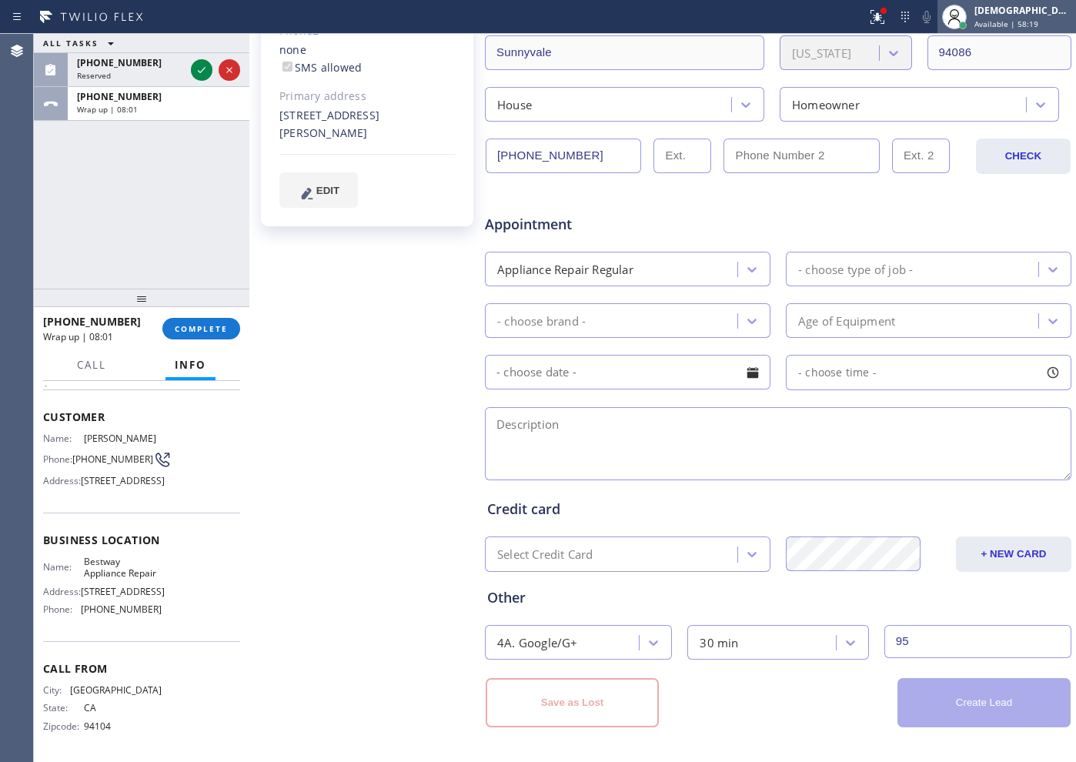
click at [859, 17] on div "[DEMOGRAPHIC_DATA] Cinco Available | 58:19" at bounding box center [1023, 16] width 105 height 27
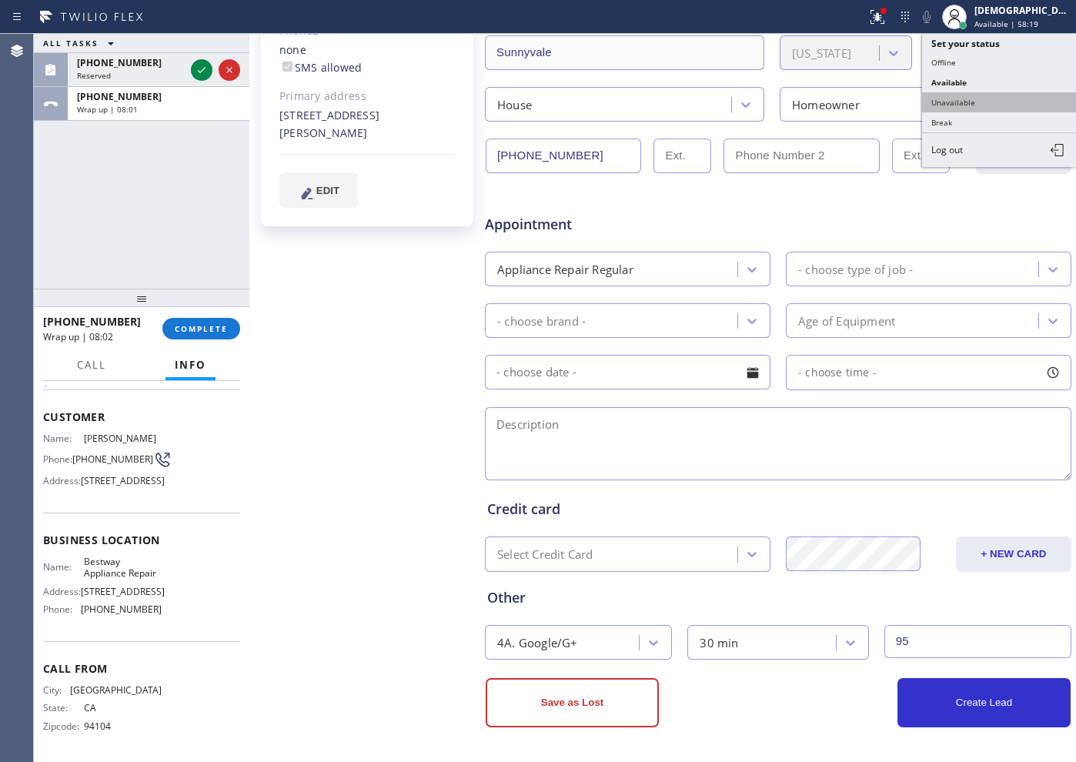
click at [859, 93] on button "Unavailable" at bounding box center [999, 102] width 154 height 20
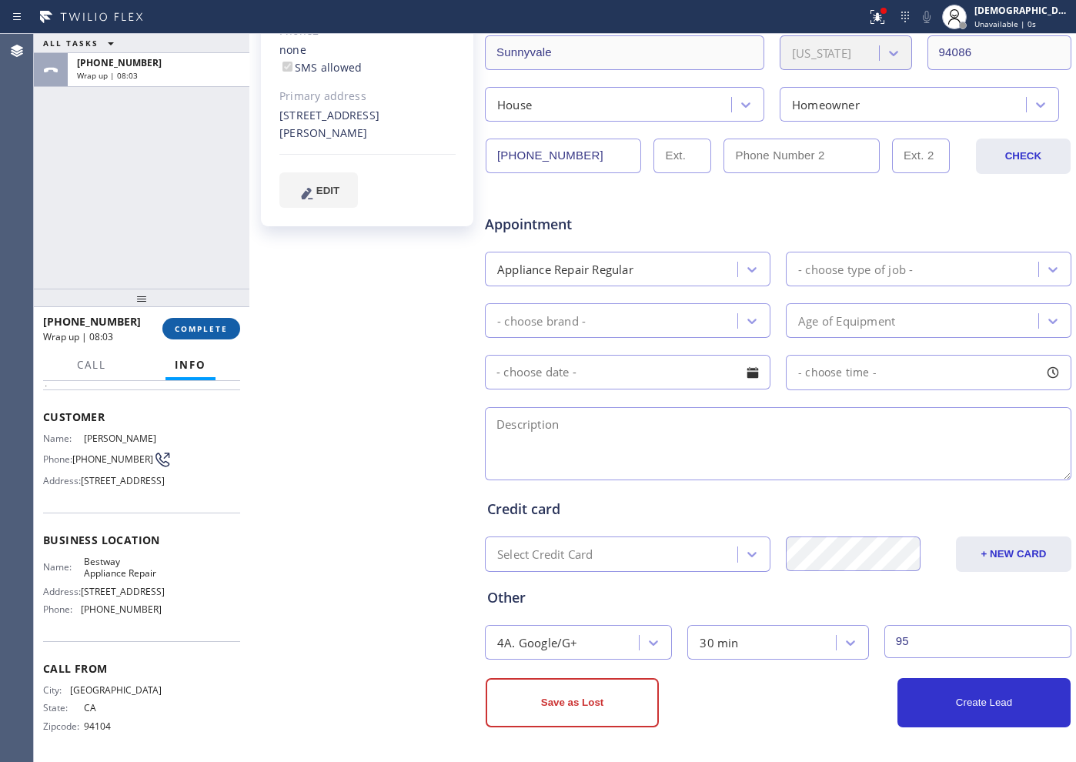
click at [212, 329] on span "COMPLETE" at bounding box center [201, 328] width 53 height 11
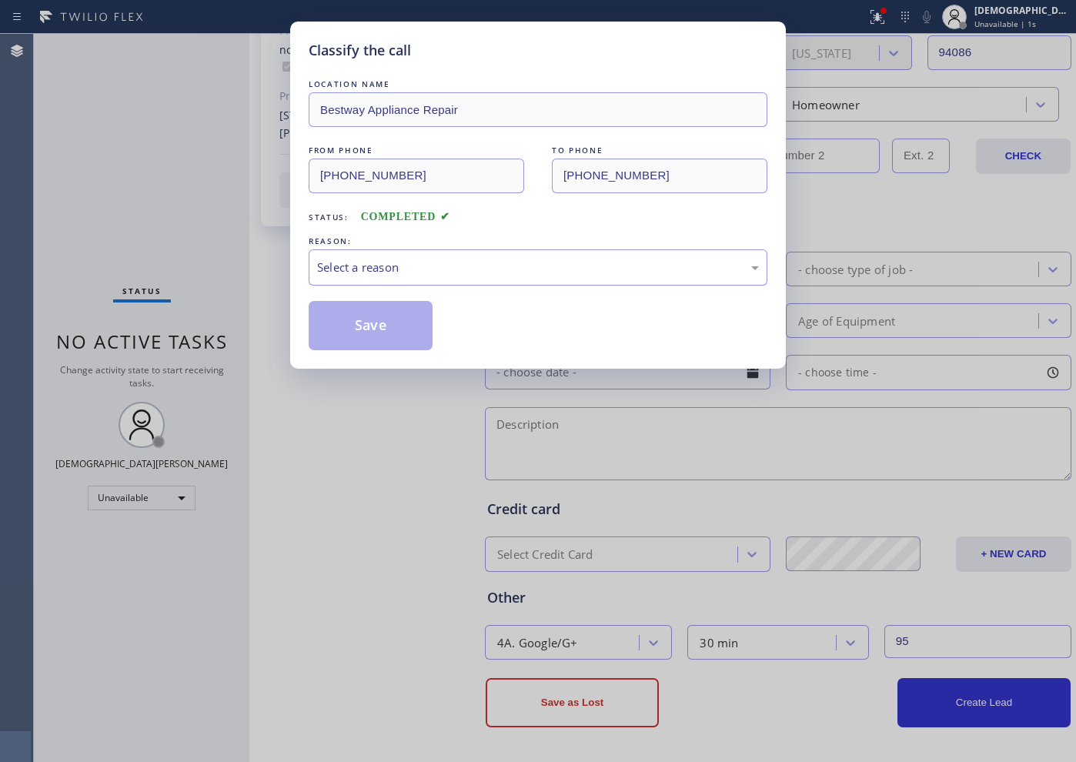
click at [384, 264] on div "Select a reason" at bounding box center [538, 268] width 442 height 18
click at [364, 319] on button "Save" at bounding box center [371, 325] width 124 height 49
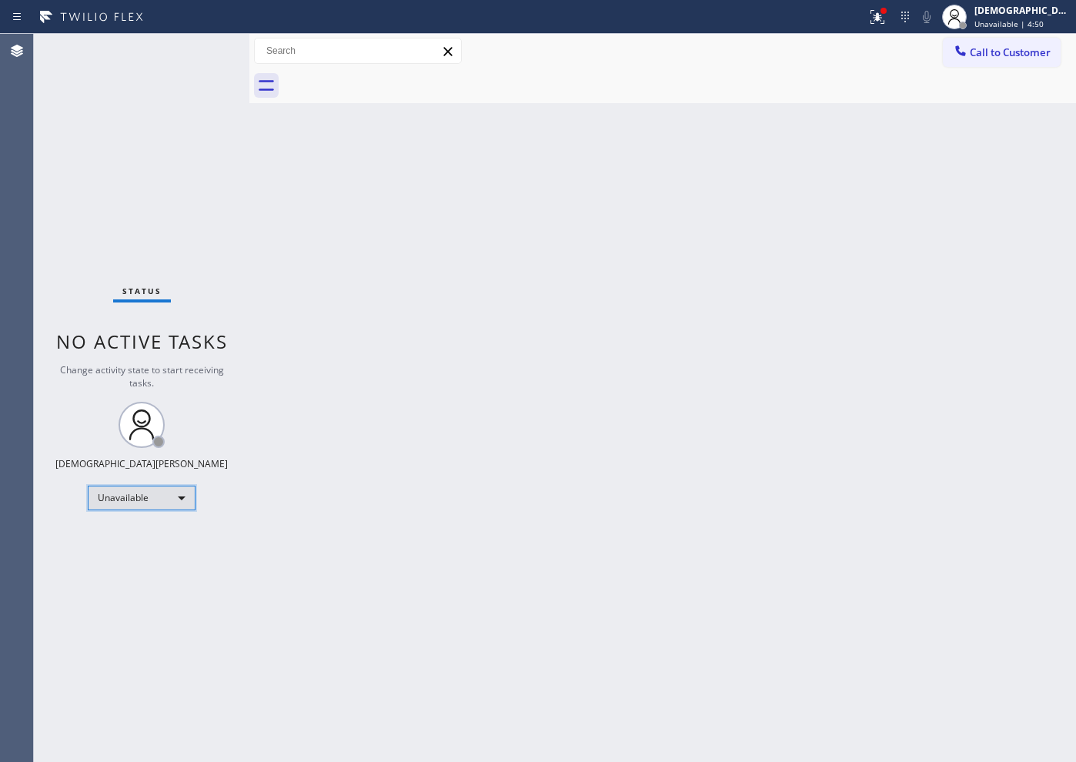
click at [173, 495] on div "Unavailable" at bounding box center [142, 497] width 108 height 25
click at [146, 573] on li "Break" at bounding box center [140, 577] width 105 height 18
